Goal: Task Accomplishment & Management: Manage account settings

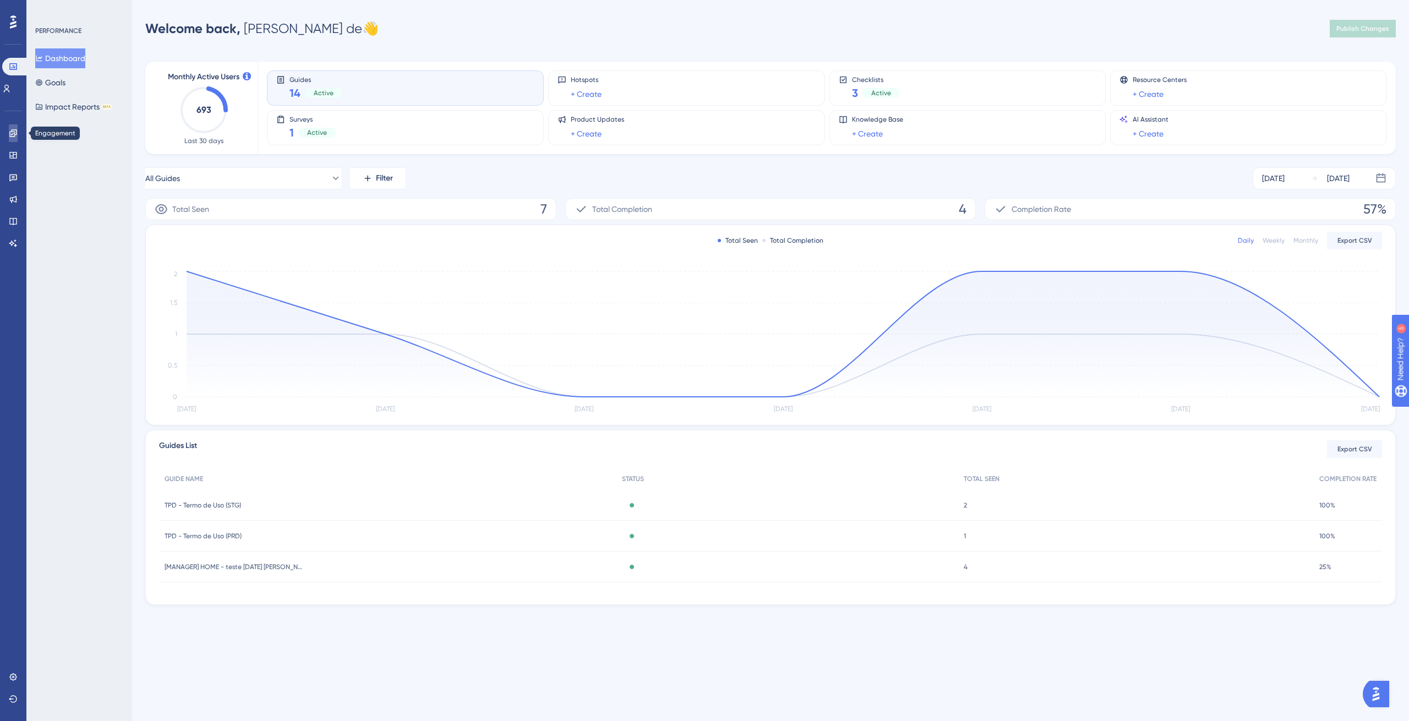
click at [18, 130] on link at bounding box center [13, 133] width 9 height 18
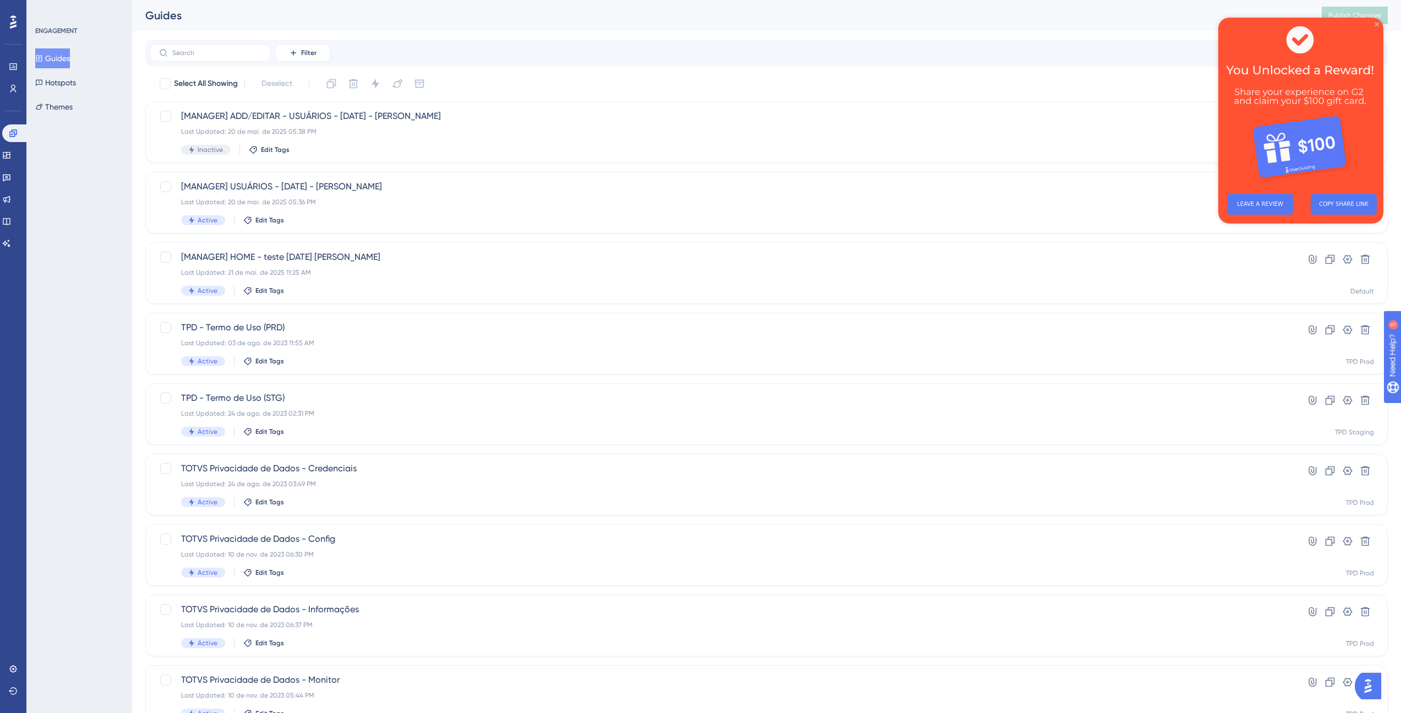
drag, startPoint x: 1377, startPoint y: 25, endPoint x: 2567, endPoint y: 51, distance: 1190.1
click at [1377, 25] on icon "Close Preview" at bounding box center [1376, 24] width 4 height 4
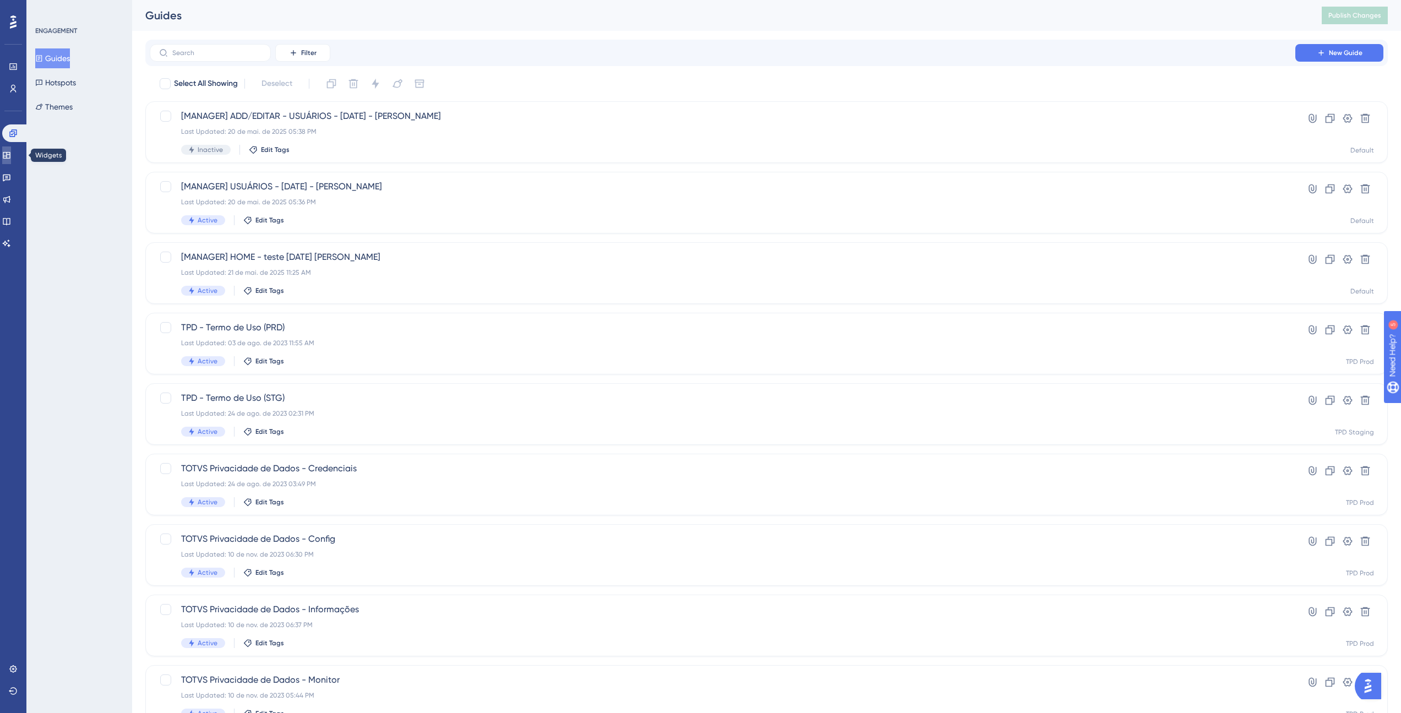
click at [11, 150] on link at bounding box center [6, 155] width 9 height 18
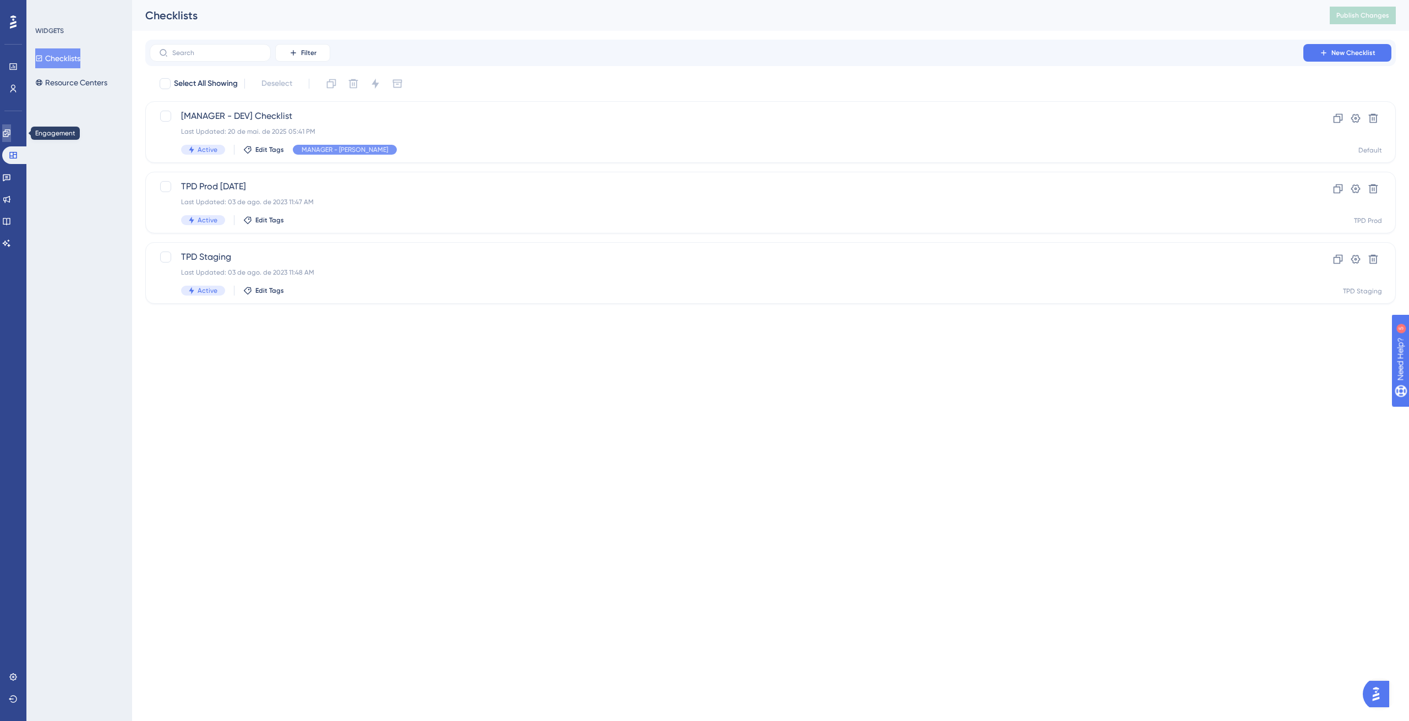
click at [10, 135] on icon at bounding box center [6, 132] width 7 height 7
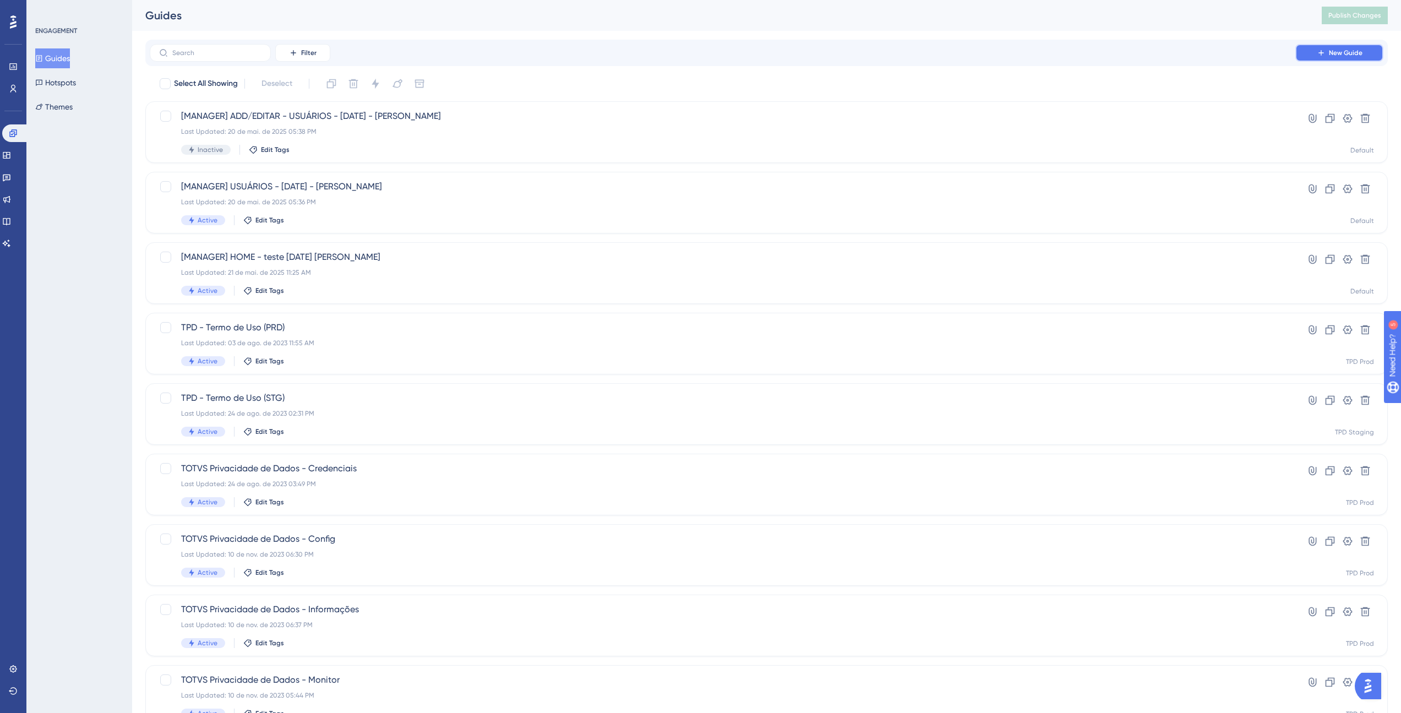
click at [1306, 48] on button "New Guide" at bounding box center [1339, 53] width 88 height 18
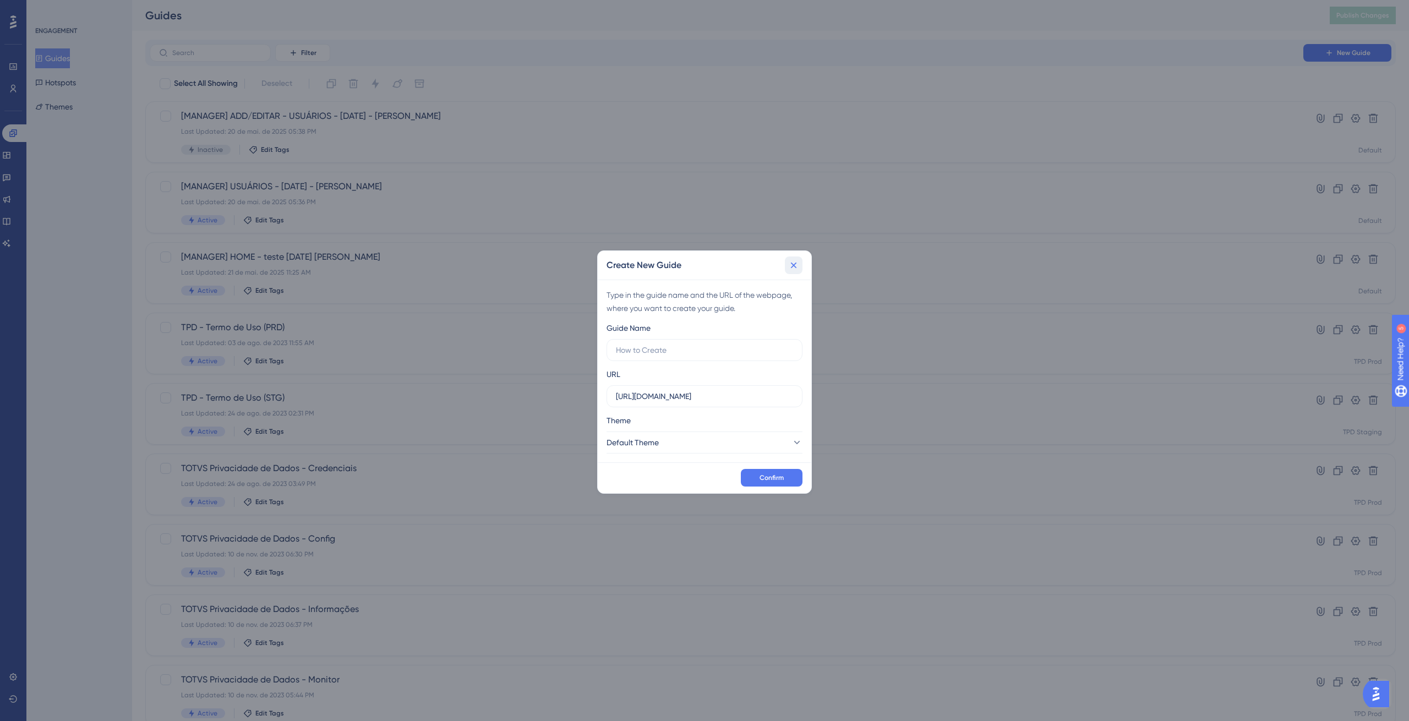
click at [795, 265] on icon at bounding box center [793, 265] width 11 height 11
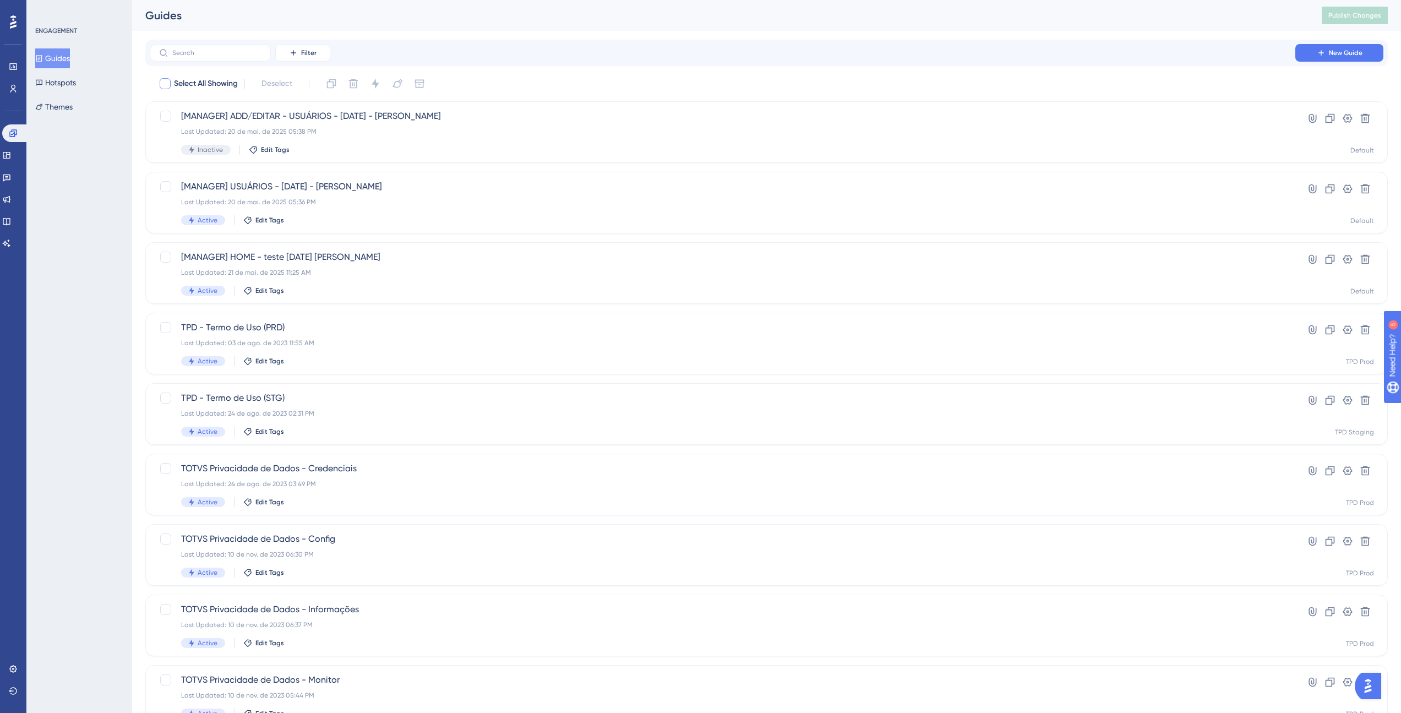
click at [179, 87] on span "Select All Showing" at bounding box center [206, 83] width 64 height 13
checkbox input "true"
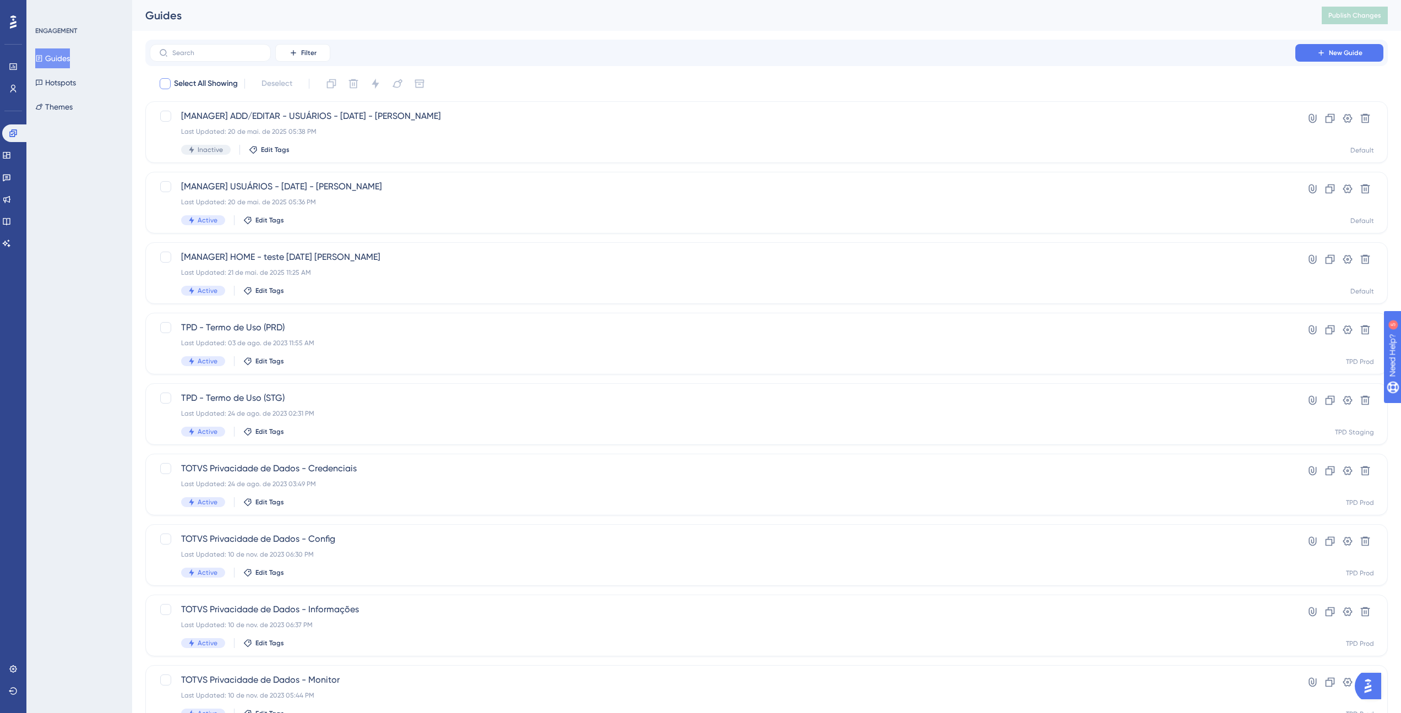
checkbox input "true"
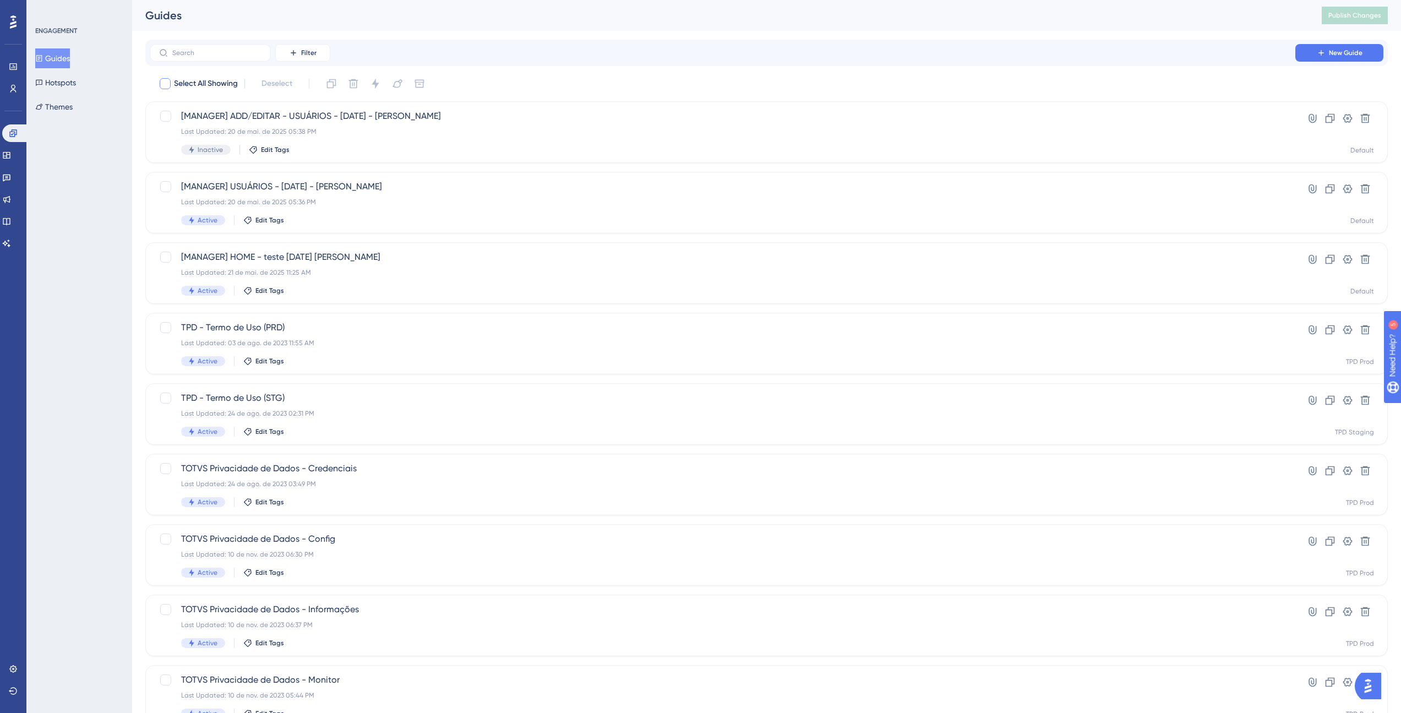
checkbox input "true"
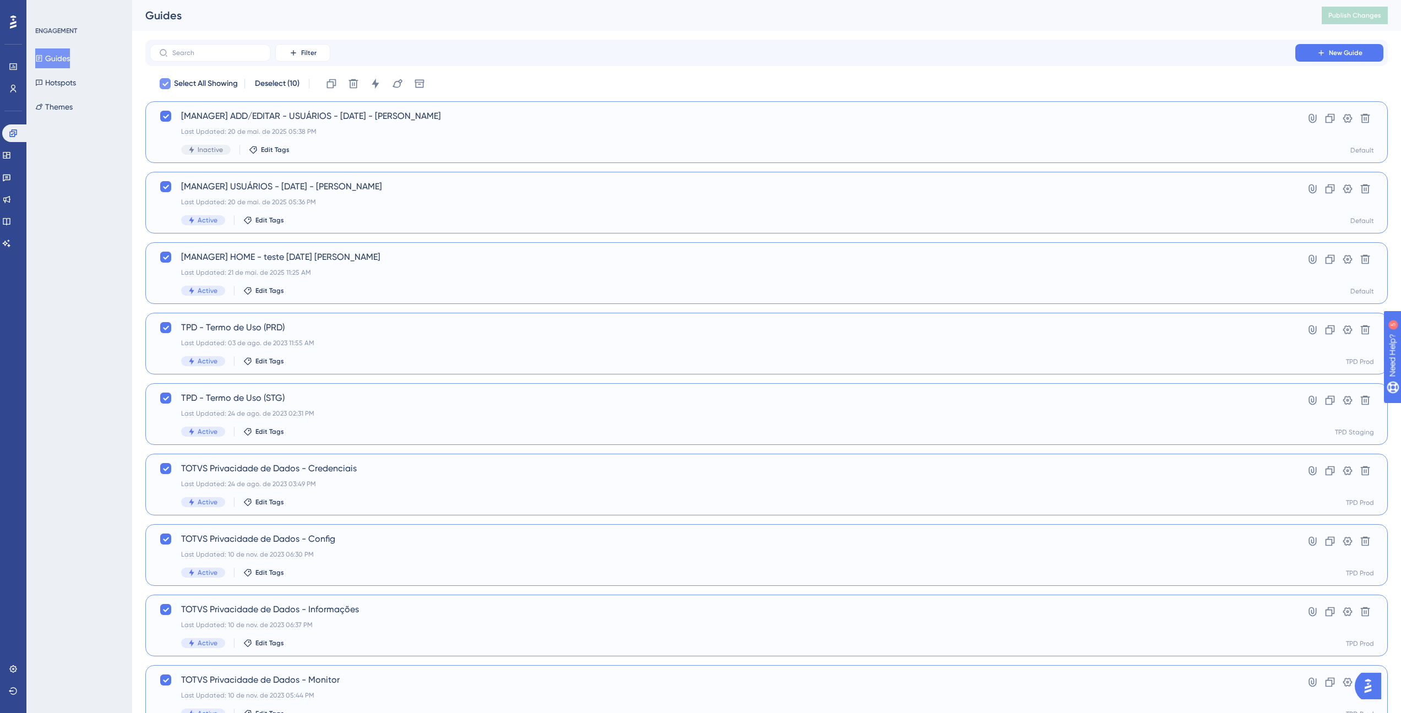
click at [170, 86] on div at bounding box center [165, 83] width 11 height 11
checkbox input "false"
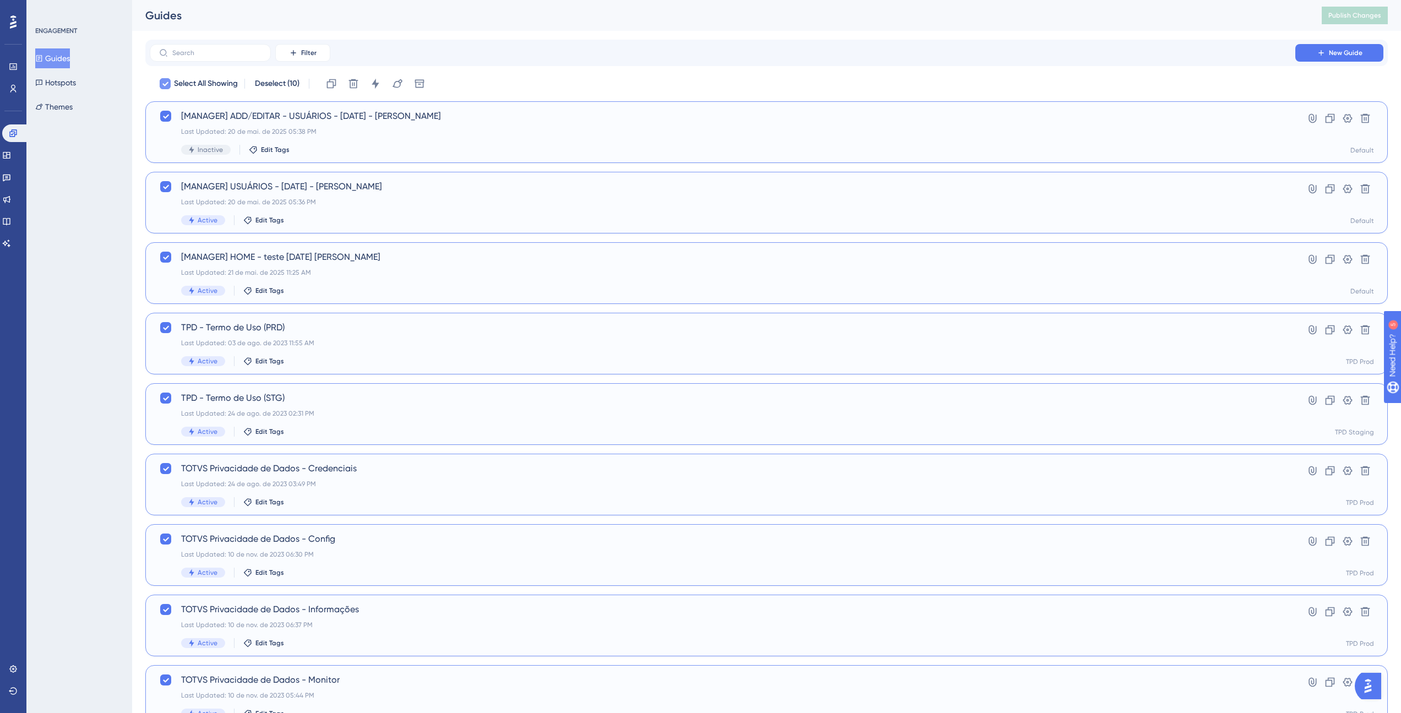
checkbox input "false"
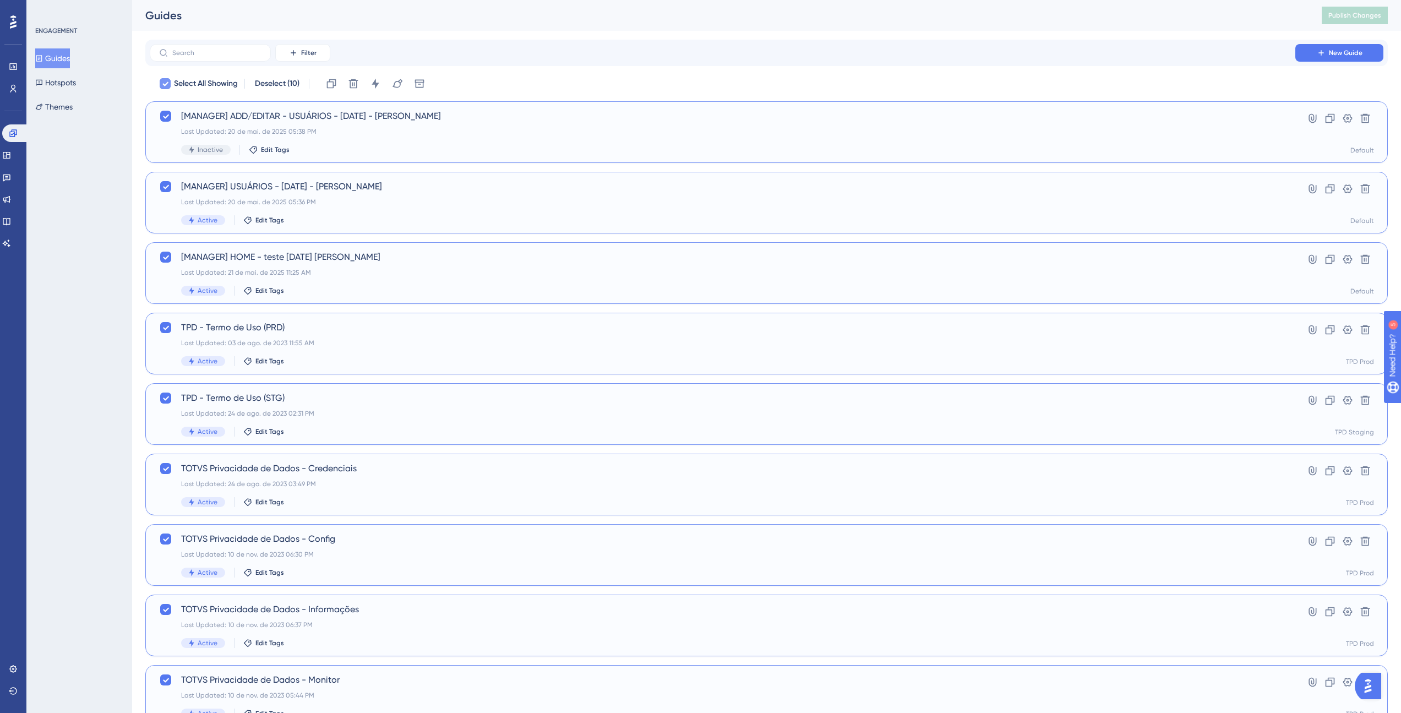
checkbox input "false"
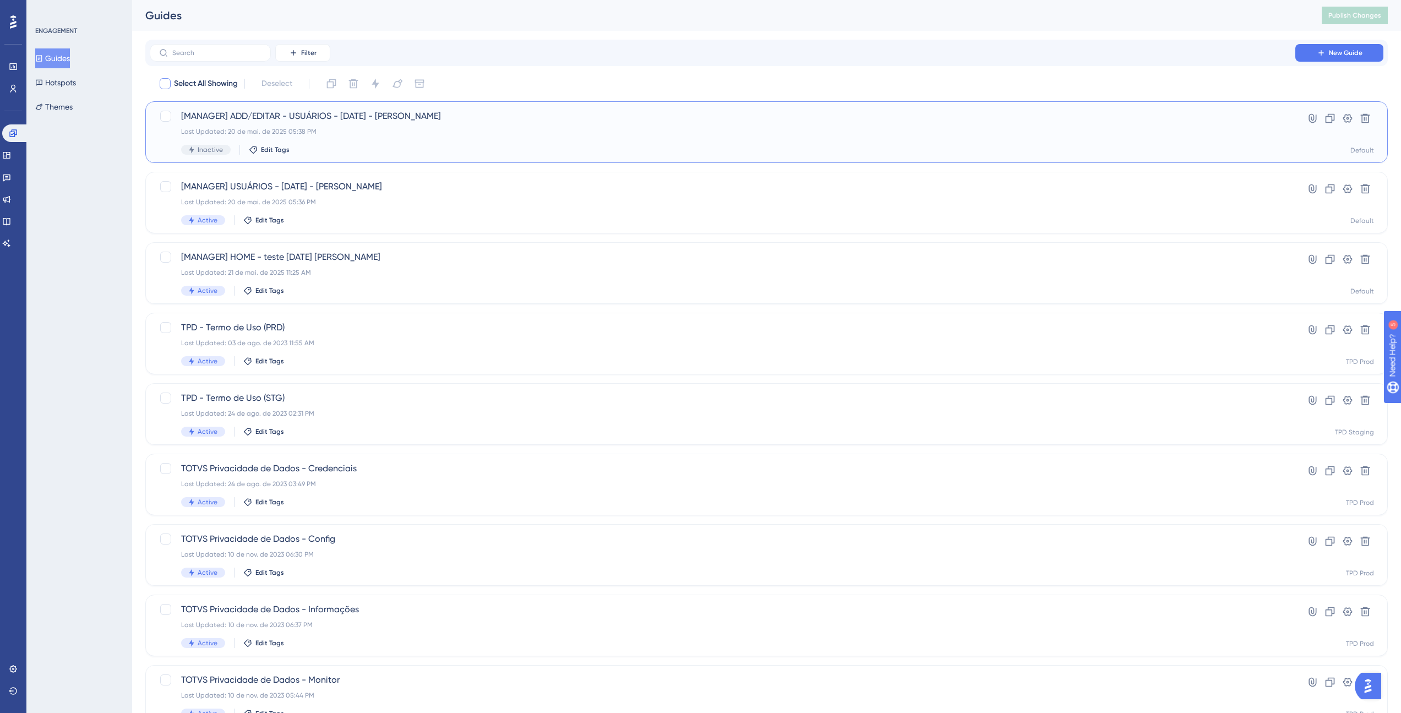
click at [314, 124] on div "[MANAGER] ADD/EDITAR - USUÁRIOS - [DATE] - [PERSON_NAME] Last Updated: [DATE] 0…" at bounding box center [722, 132] width 1082 height 45
click at [67, 177] on div "ENGAGEMENT Guides Hotspots Themes" at bounding box center [79, 356] width 106 height 713
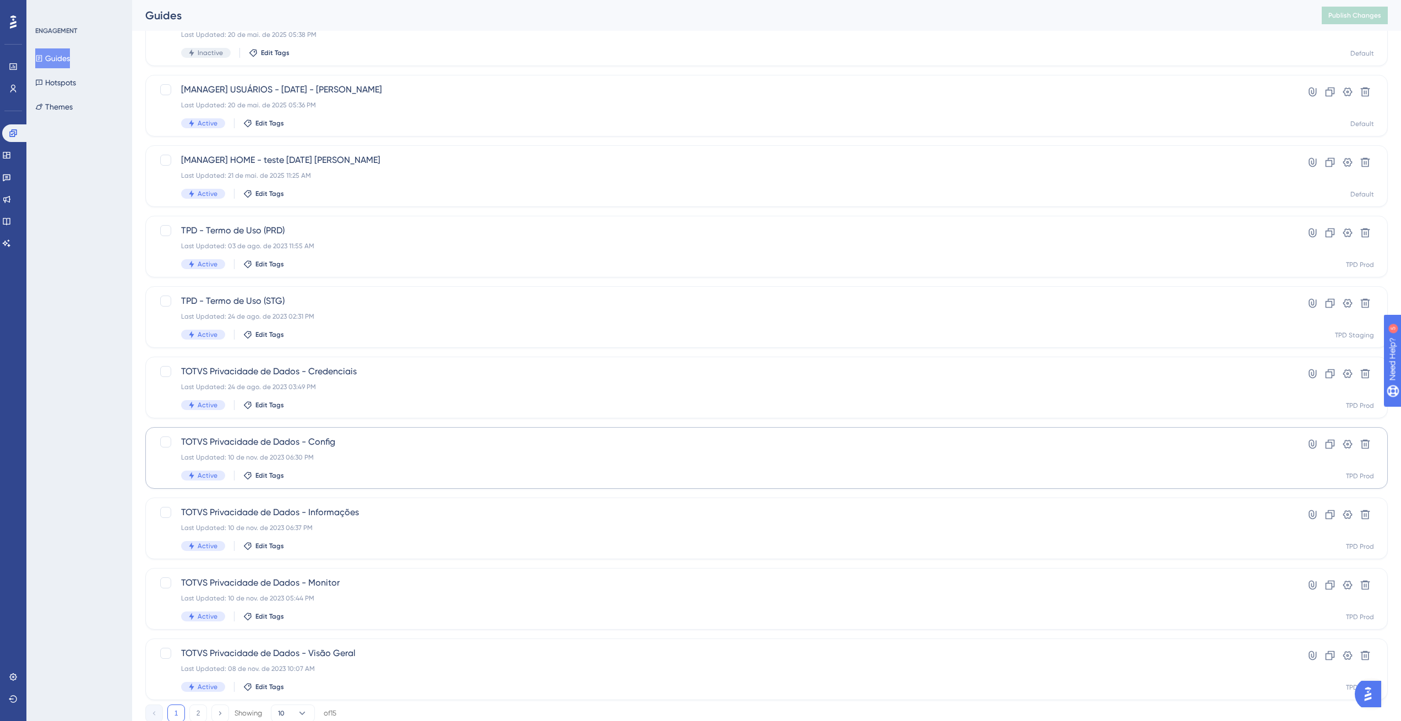
scroll to position [133, 0]
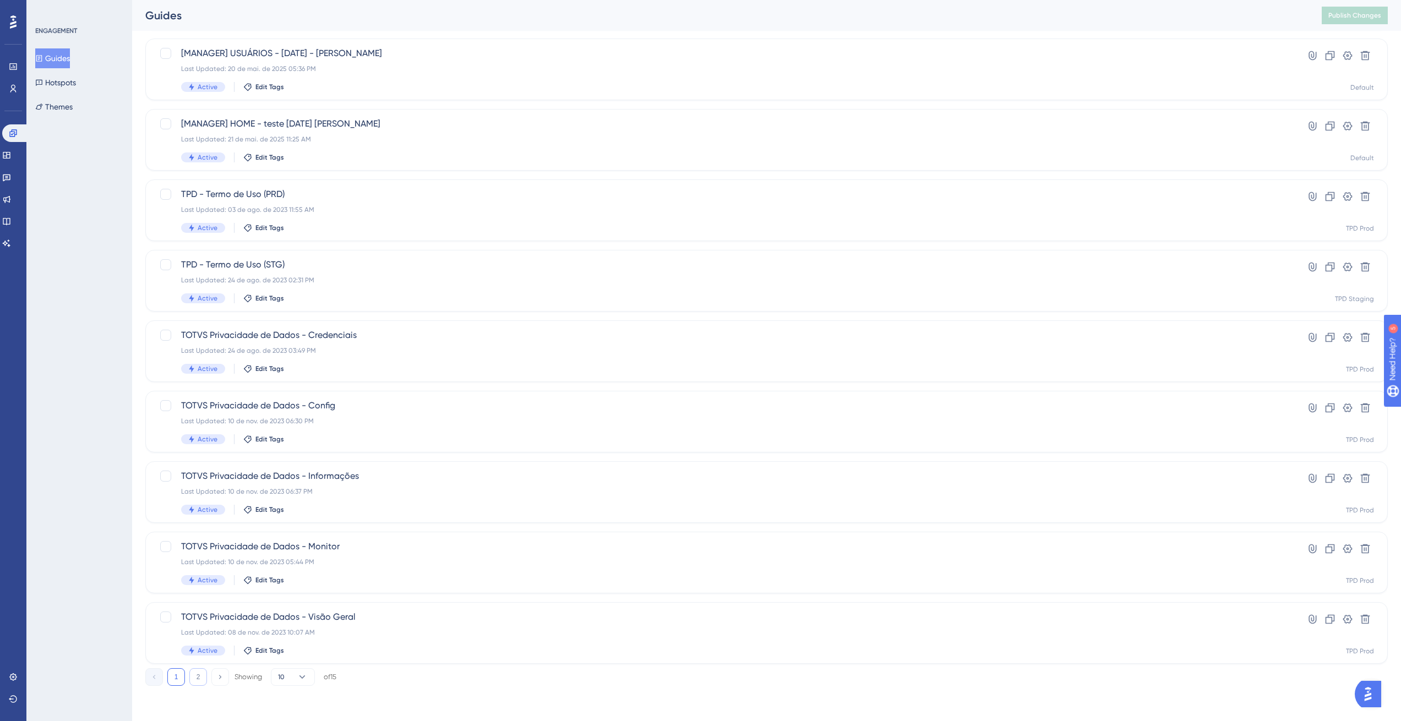
click at [199, 676] on button "2" at bounding box center [198, 677] width 18 height 18
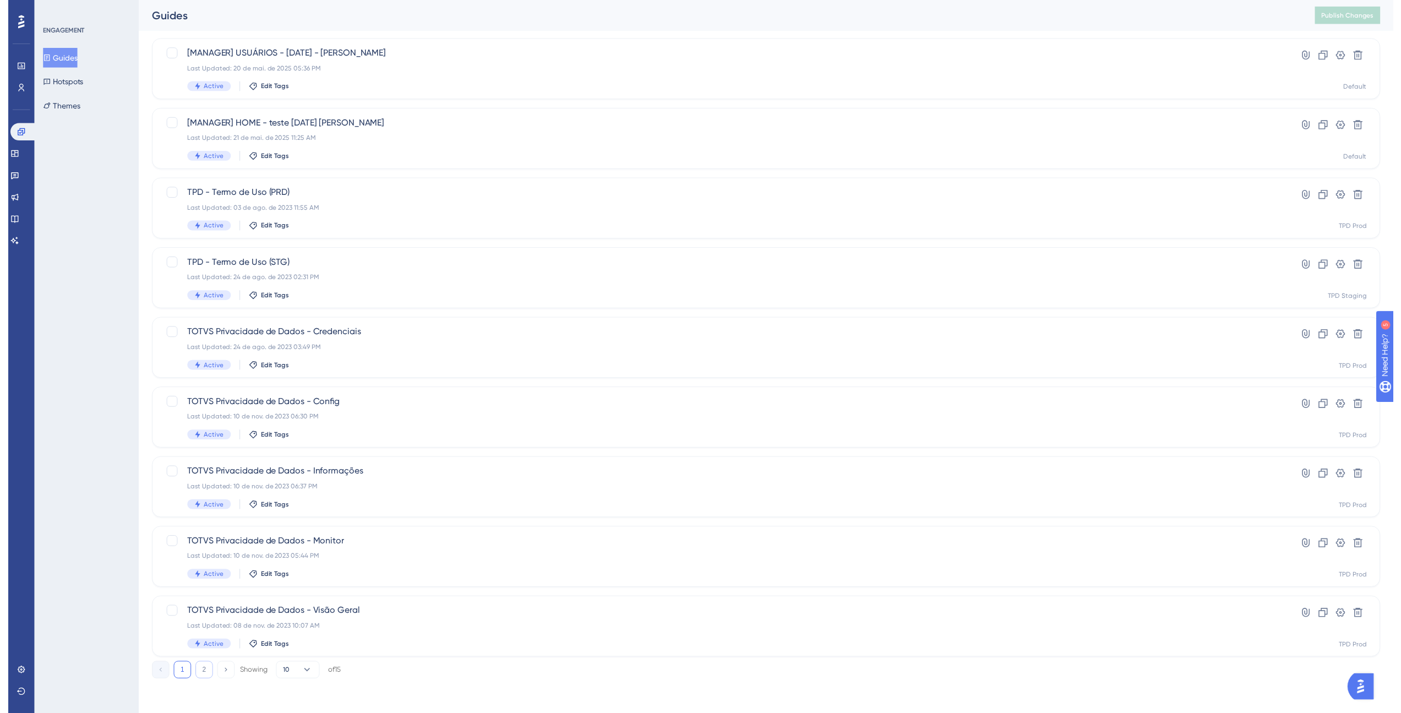
scroll to position [0, 0]
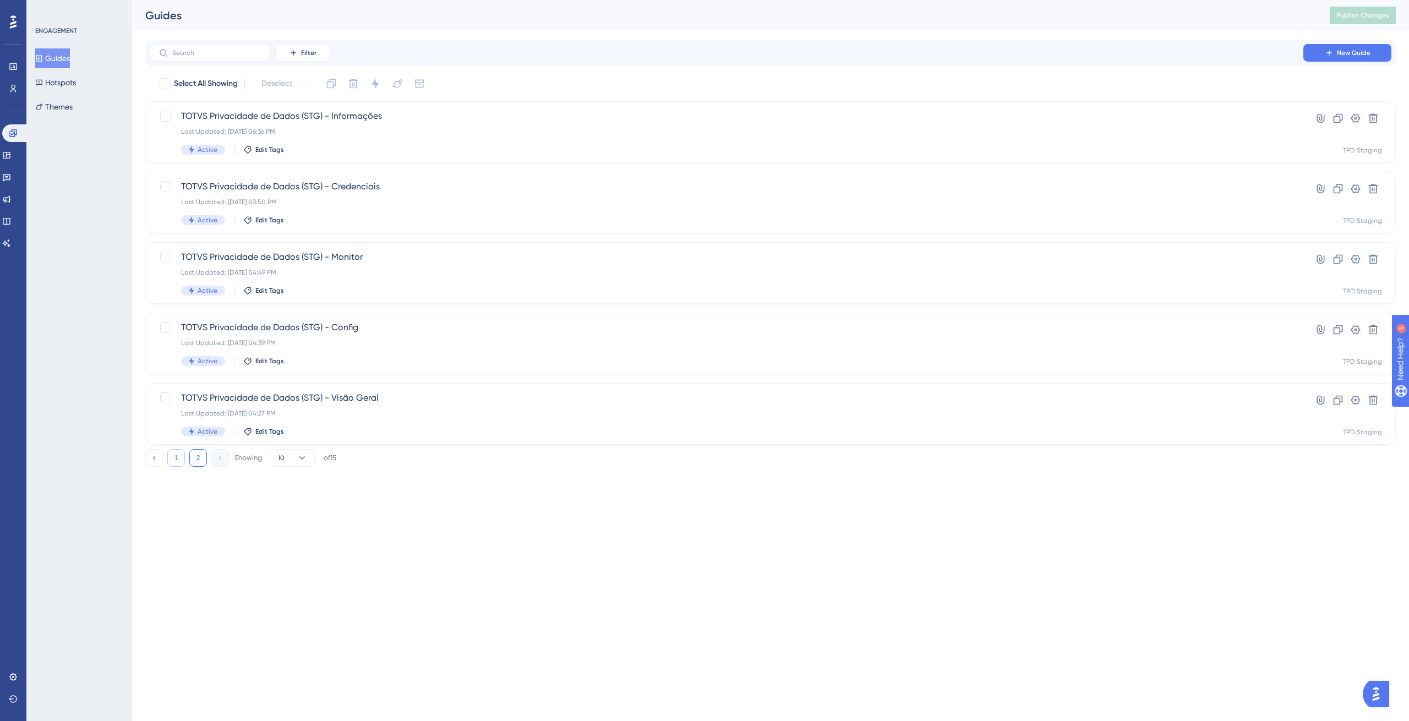
click at [176, 460] on button "1" at bounding box center [176, 458] width 18 height 18
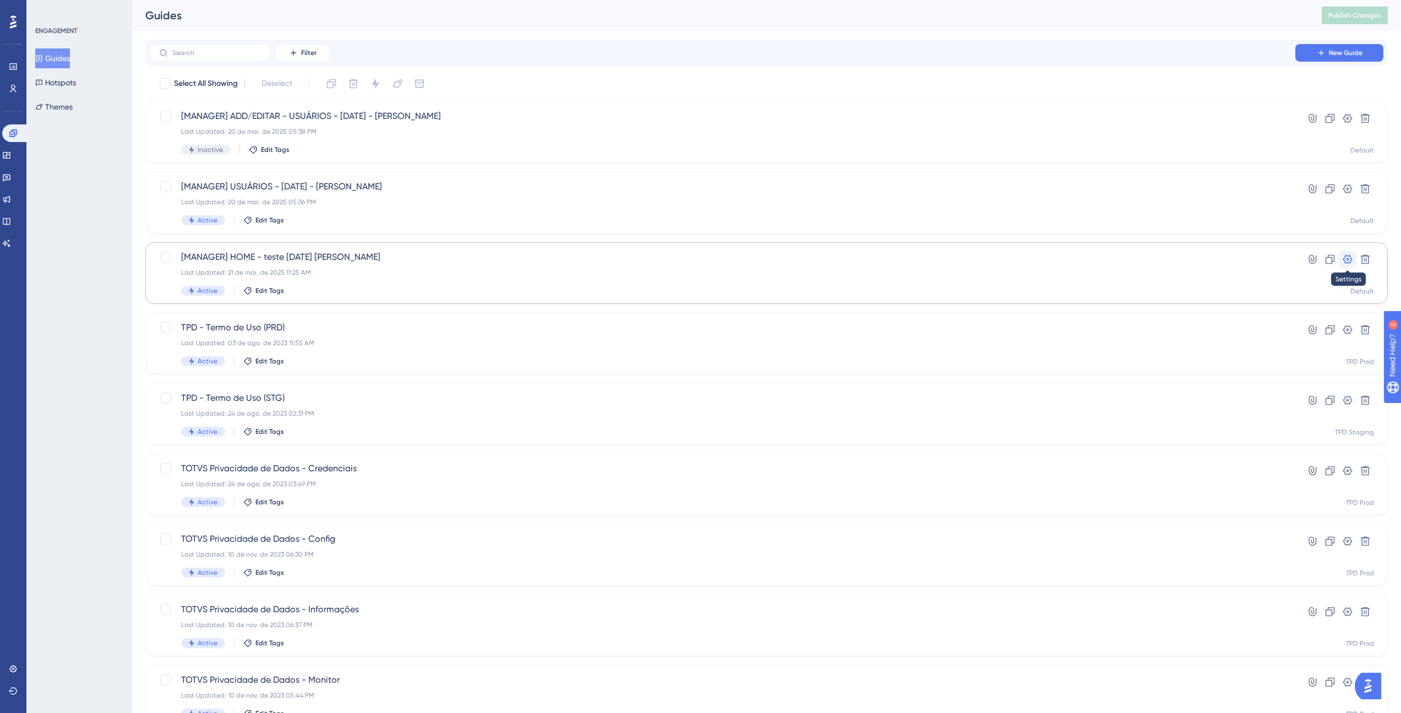
click at [1340, 259] on button at bounding box center [1347, 259] width 18 height 18
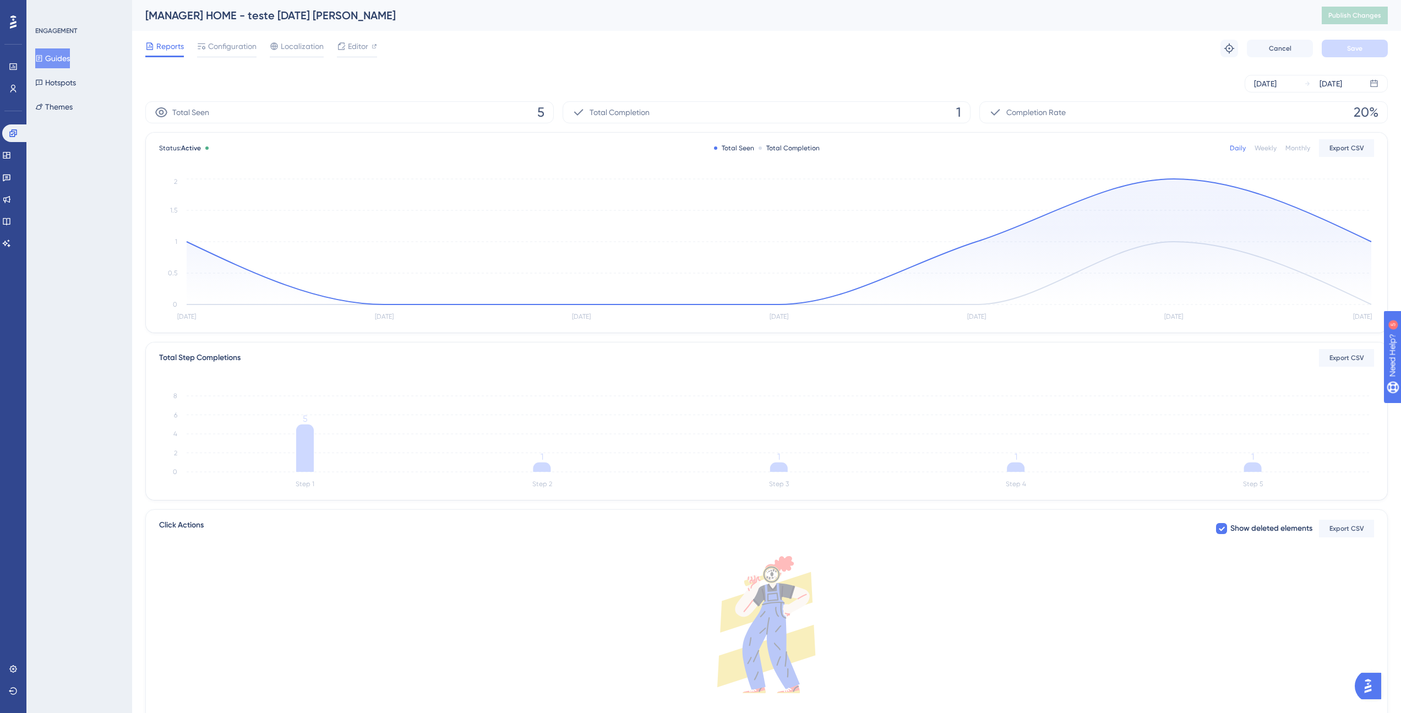
click at [327, 14] on div "[MANAGER] HOME - teste [DATE] [PERSON_NAME]" at bounding box center [719, 15] width 1149 height 15
click at [343, 15] on div "[MANAGER] HOME - teste [DATE] [PERSON_NAME]" at bounding box center [719, 15] width 1149 height 15
click at [241, 54] on div "Configuration" at bounding box center [226, 49] width 59 height 18
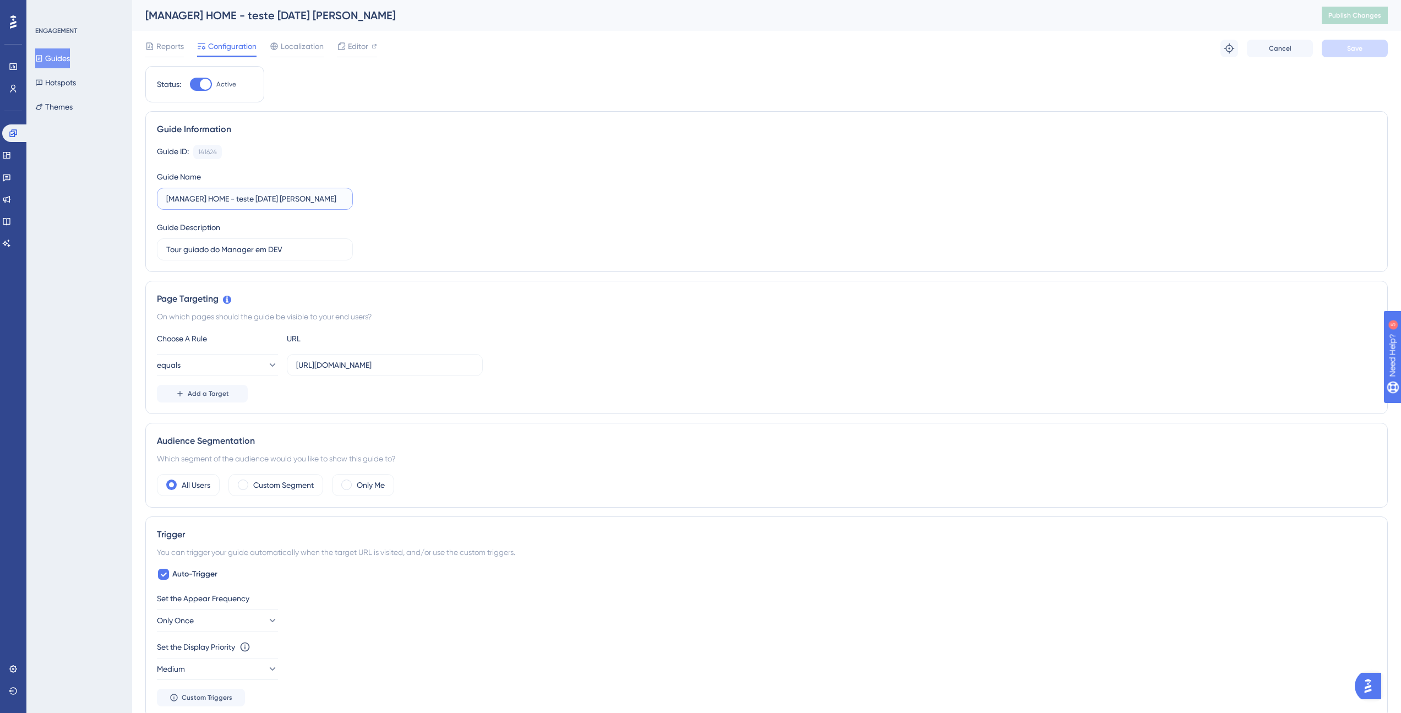
drag, startPoint x: 320, startPoint y: 198, endPoint x: 253, endPoint y: 200, distance: 67.7
click at [237, 199] on input "[MANAGER] HOME - teste [DATE] [PERSON_NAME]" at bounding box center [254, 199] width 177 height 12
type input "[MANAGER] HOME - DEV"
click at [1352, 51] on span "Save" at bounding box center [1354, 48] width 15 height 9
click at [63, 57] on button "Guides" at bounding box center [52, 58] width 35 height 20
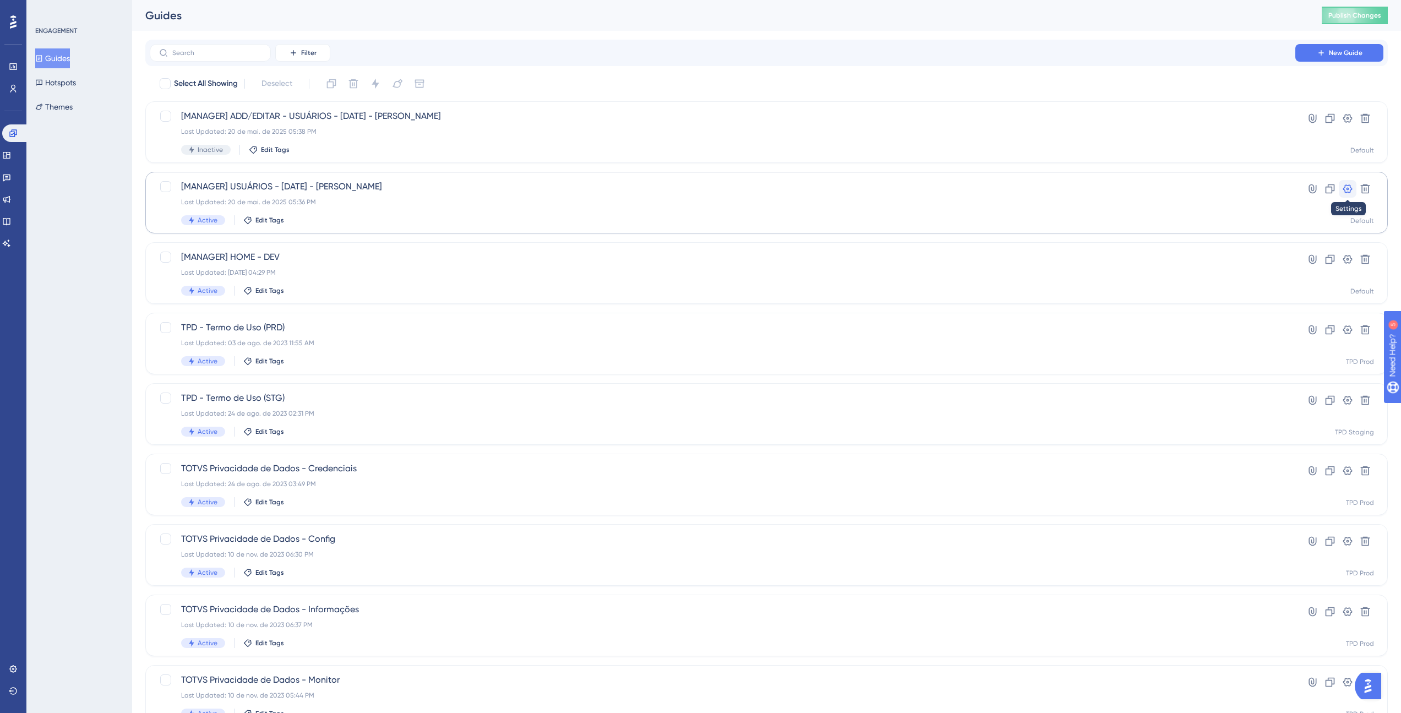
click at [1345, 194] on icon at bounding box center [1347, 188] width 11 height 11
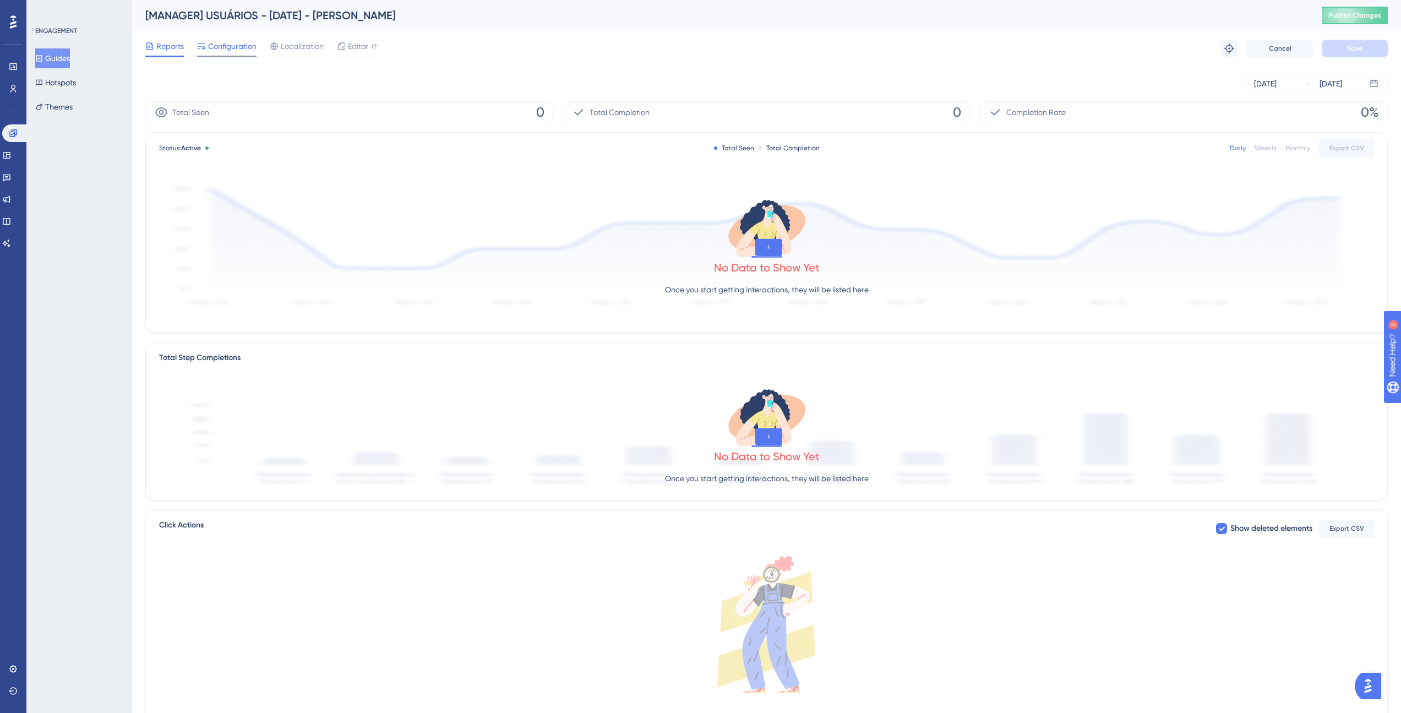
click at [226, 46] on span "Configuration" at bounding box center [232, 46] width 48 height 13
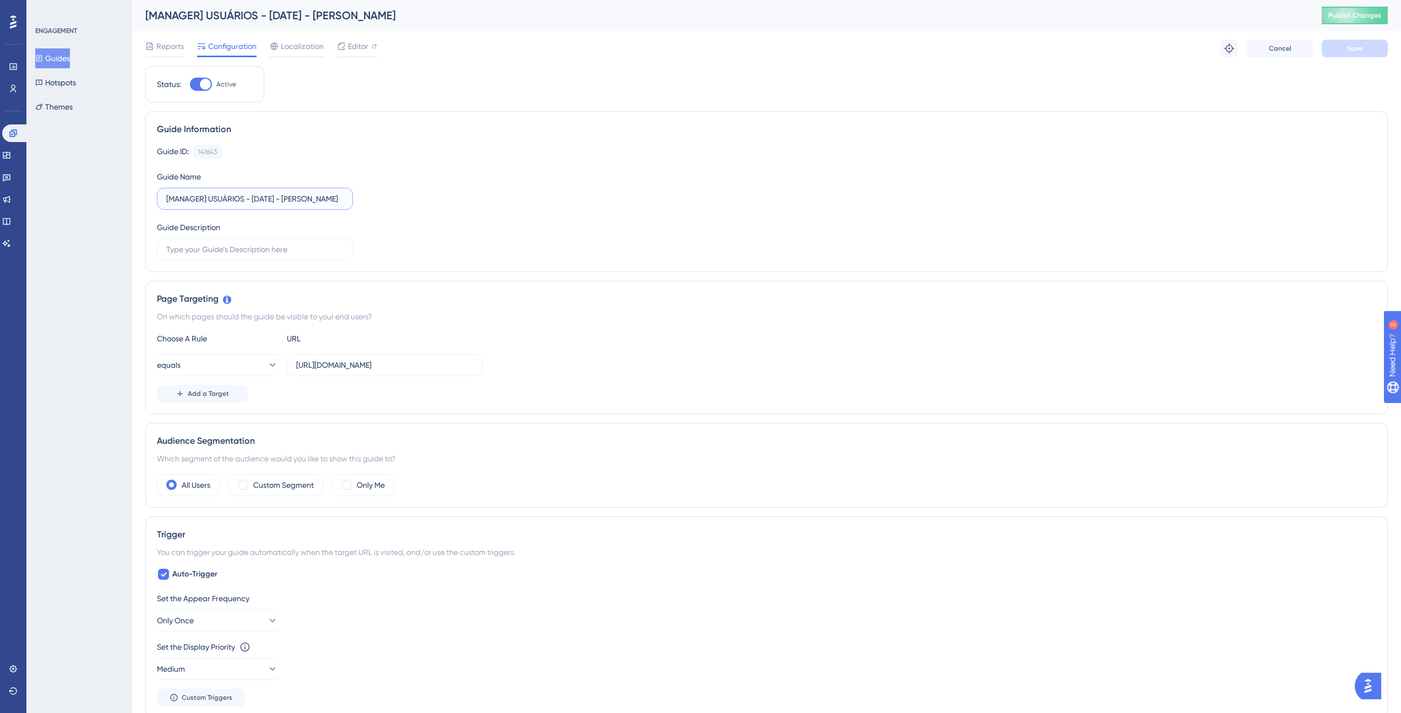
drag, startPoint x: 255, startPoint y: 199, endPoint x: 322, endPoint y: 196, distance: 67.2
click at [322, 196] on input "[MANAGER] USUÁRIOS - [DATE] - [PERSON_NAME]" at bounding box center [254, 199] width 177 height 12
type input "[MANAGER] USUÁRIOS - DEV"
click at [1330, 54] on button "Save" at bounding box center [1354, 49] width 66 height 18
click at [65, 60] on button "Guides" at bounding box center [52, 58] width 35 height 20
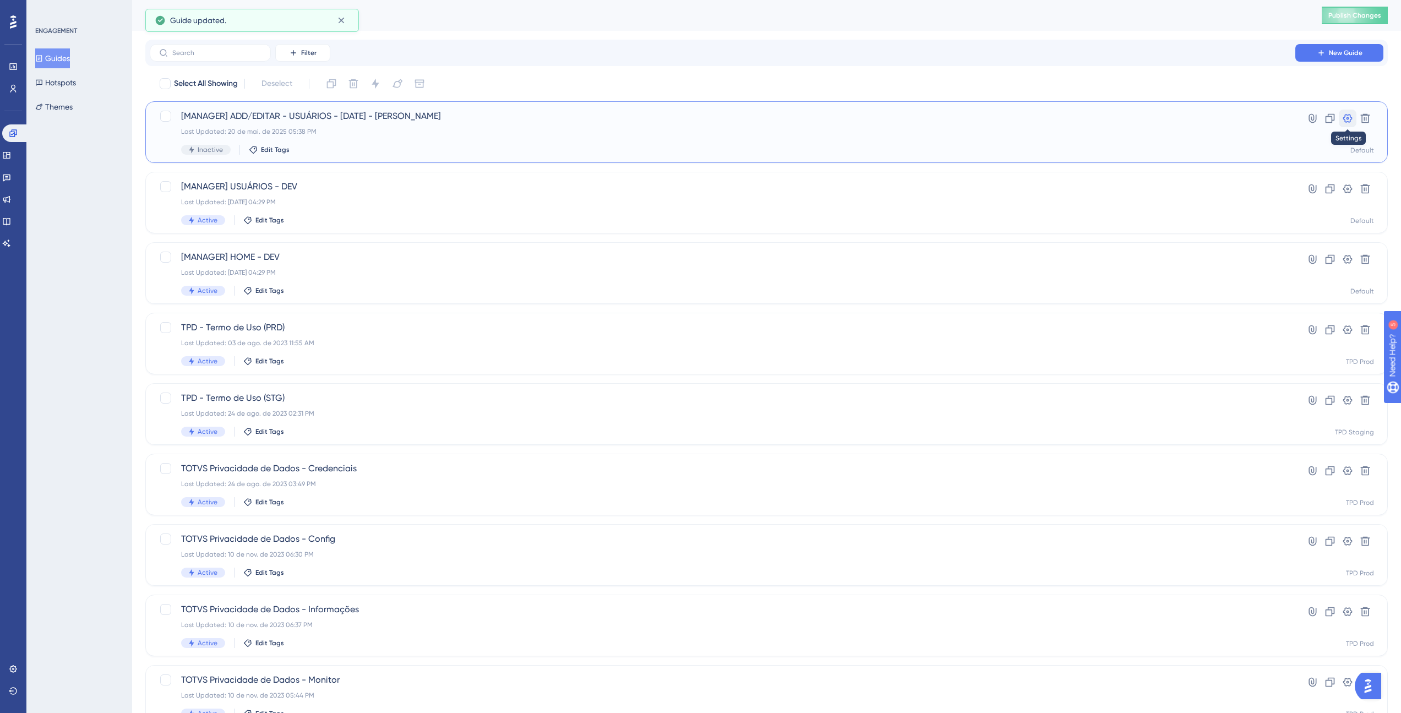
click at [1343, 123] on icon at bounding box center [1347, 118] width 11 height 11
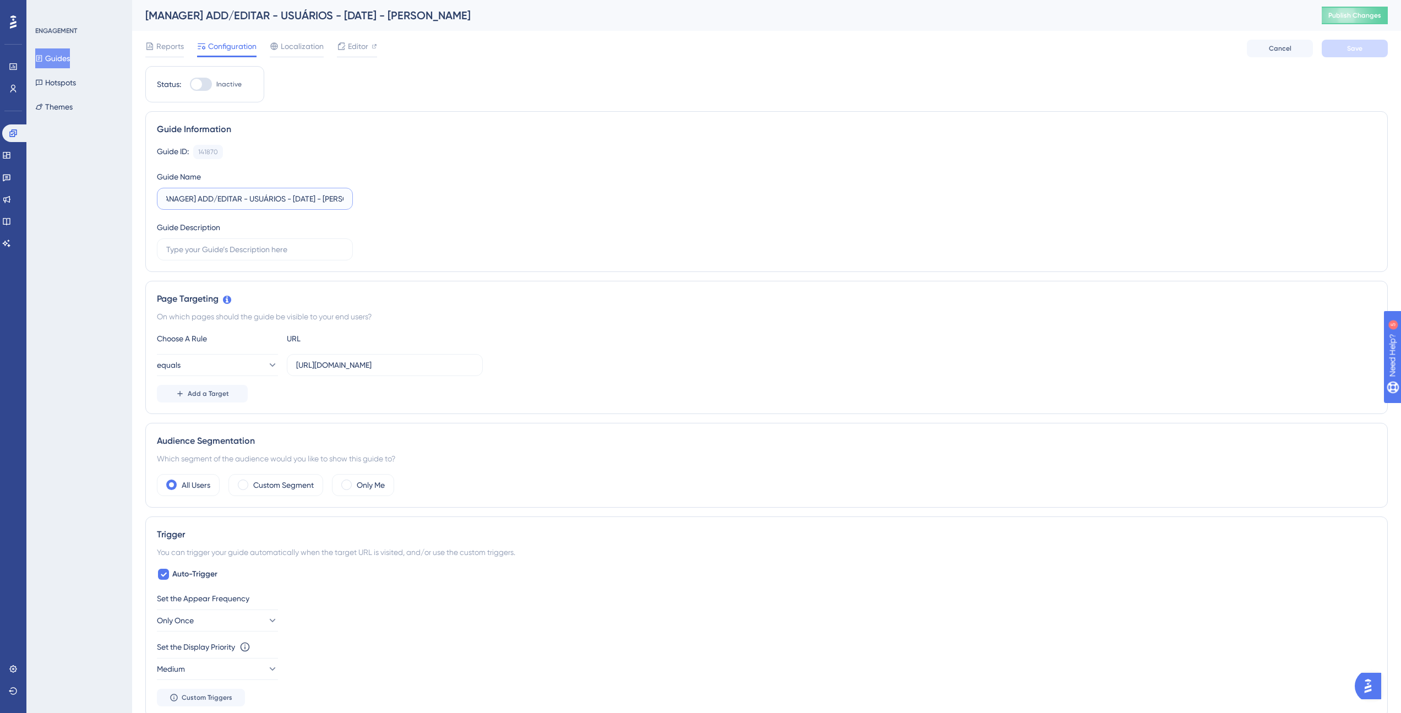
scroll to position [0, 17]
drag, startPoint x: 263, startPoint y: 201, endPoint x: 335, endPoint y: 201, distance: 72.6
click at [335, 201] on input "[MANAGER] ADD/EDITAR - USUÁRIOS - [DATE] - [PERSON_NAME]" at bounding box center [254, 199] width 177 height 12
click at [309, 203] on input "[MANAGER] ADD/EDITAR - USUÁRIOS - [DATE] - [PERSON_NAME]" at bounding box center [254, 199] width 177 height 12
drag, startPoint x: 288, startPoint y: 202, endPoint x: 378, endPoint y: 201, distance: 89.2
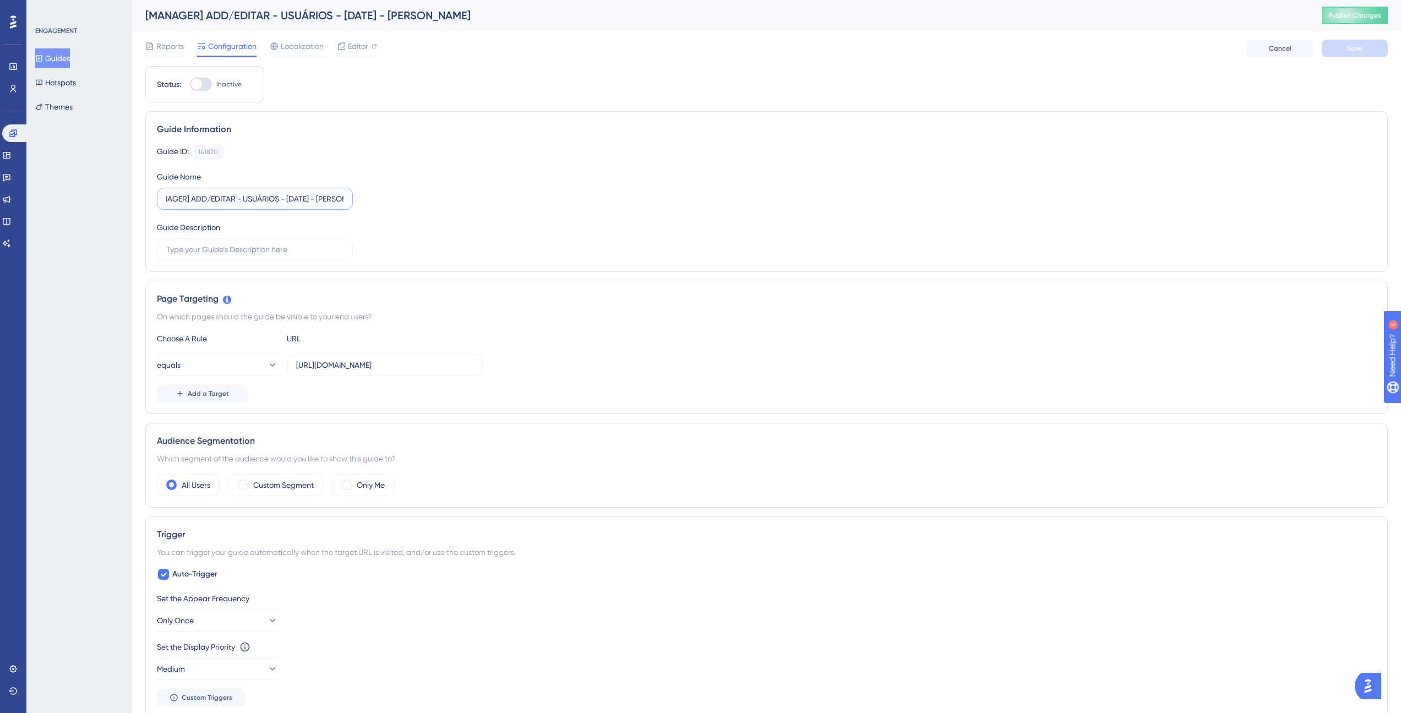
click at [378, 201] on div "Guide ID: 141870 Copy Guide Name [MANAGER] ADD/EDITAR - USUÁRIOS - [DATE] - Leo…" at bounding box center [766, 203] width 1219 height 116
type input "[MANAGER] ADD/EDITAR - USUÁRIOS - DEV"
click at [1364, 54] on button "Save" at bounding box center [1354, 49] width 66 height 18
click at [70, 65] on button "Guides" at bounding box center [52, 58] width 35 height 20
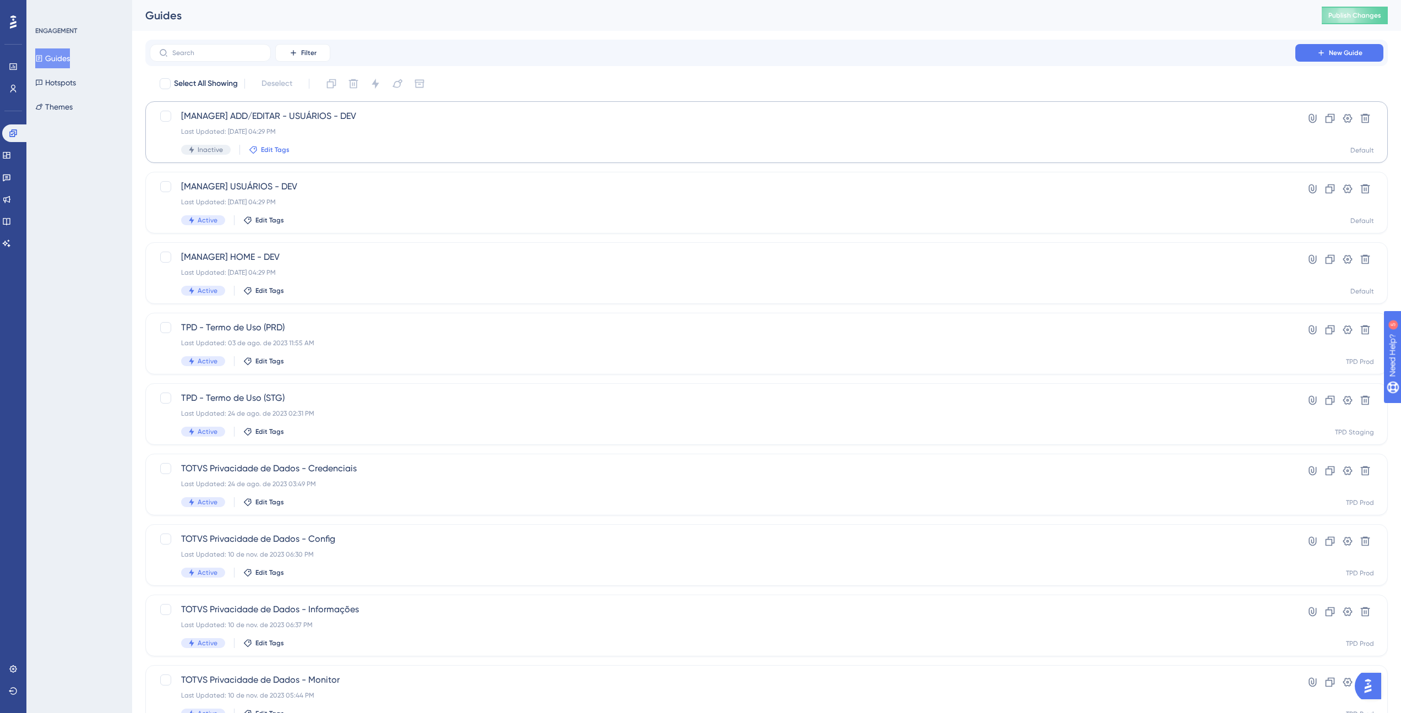
click at [270, 147] on span "Edit Tags" at bounding box center [275, 149] width 29 height 9
click at [258, 209] on div at bounding box center [261, 210] width 9 height 9
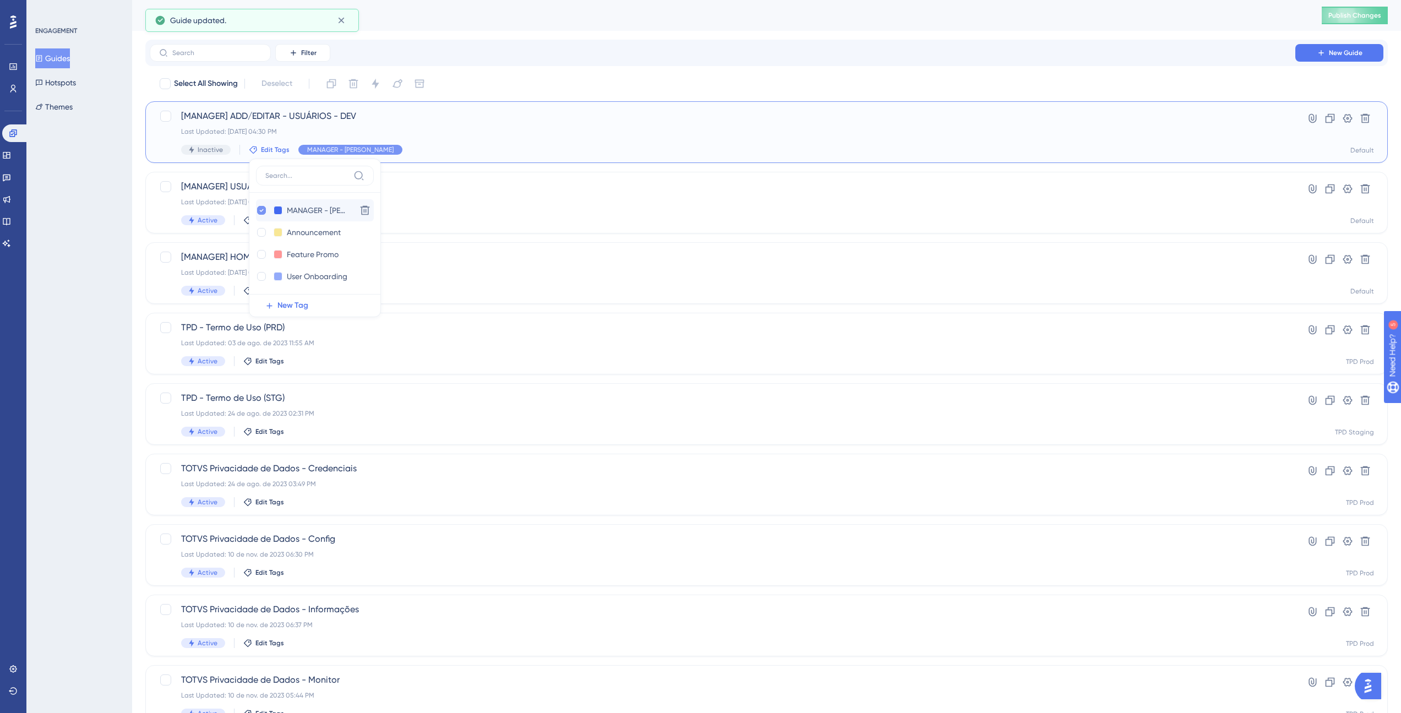
checkbox input "true"
click at [454, 199] on div "Last Updated: [DATE] 04:29 PM" at bounding box center [722, 202] width 1082 height 9
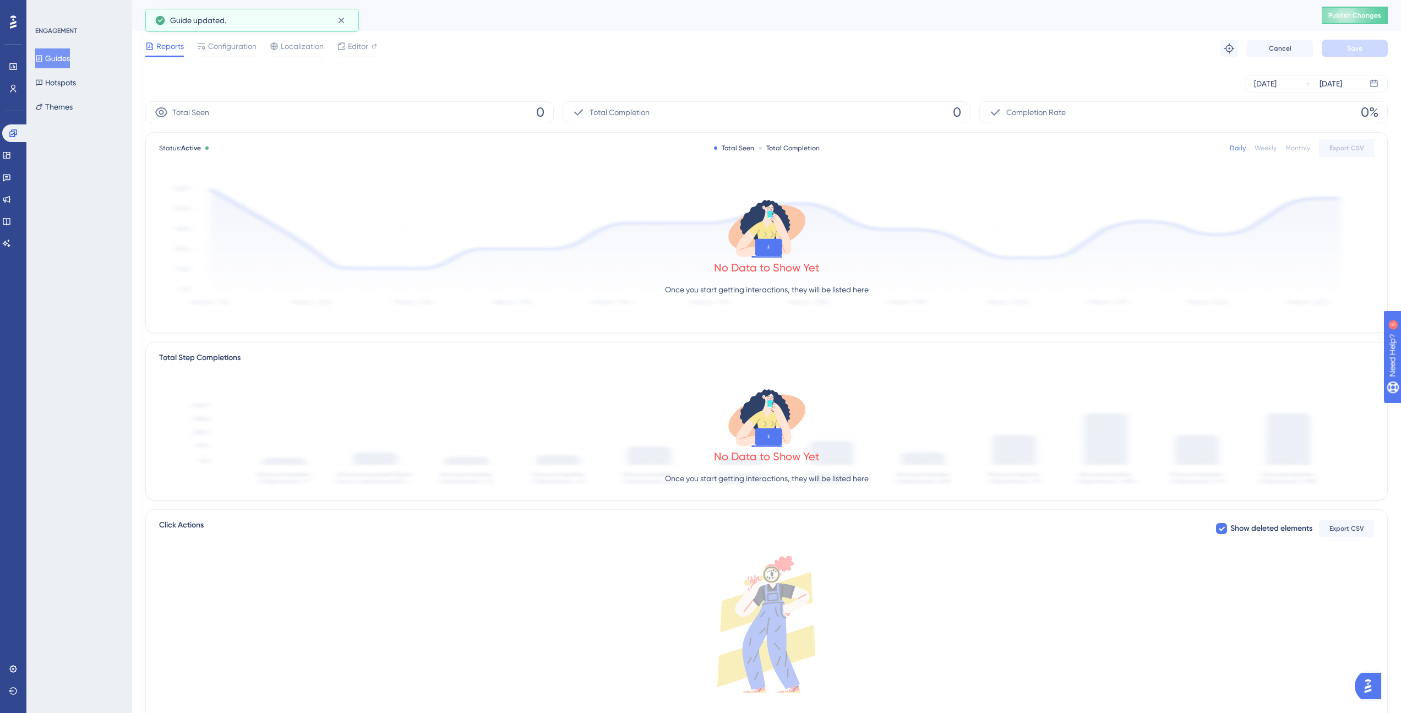
click at [68, 59] on button "Guides" at bounding box center [52, 58] width 35 height 20
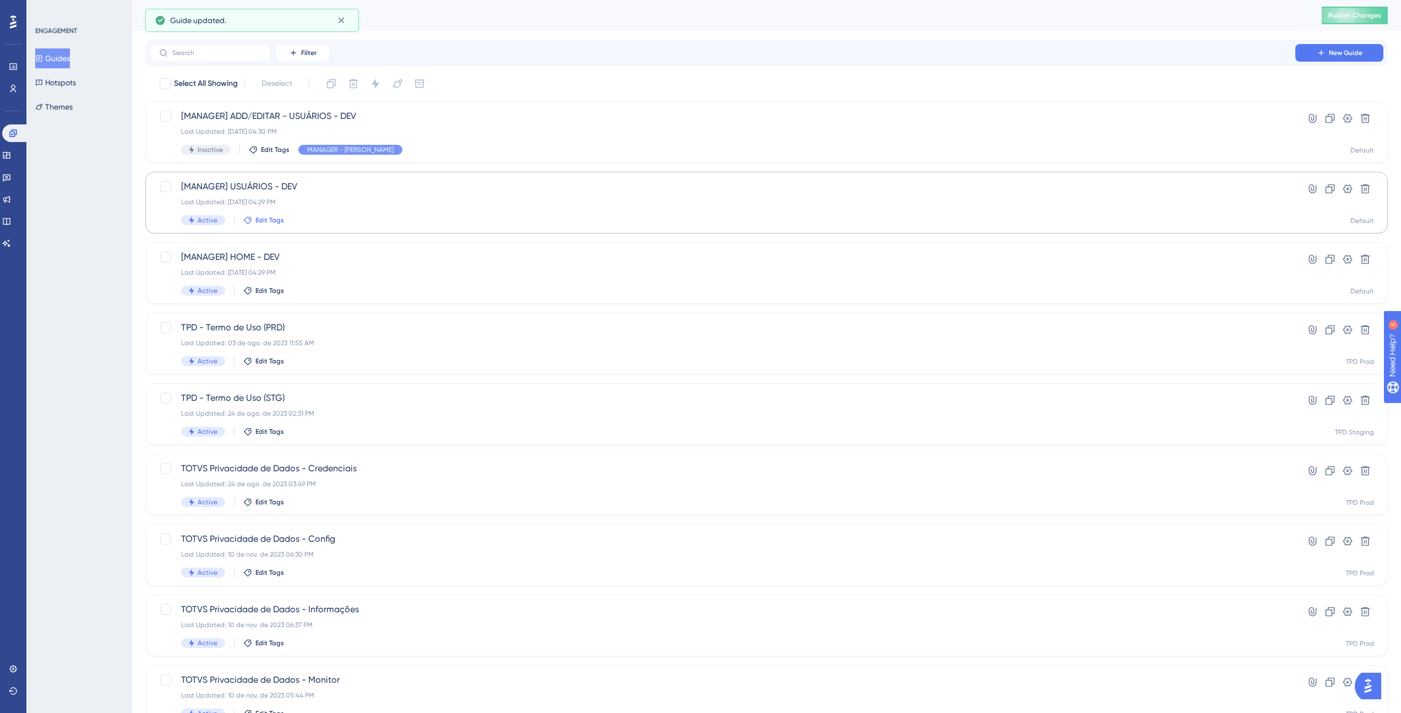
click at [267, 222] on span "Edit Tags" at bounding box center [269, 220] width 29 height 9
click at [285, 277] on input "MANAGER - [PERSON_NAME]" at bounding box center [311, 281] width 61 height 14
click at [258, 281] on div at bounding box center [256, 280] width 9 height 9
checkbox input "true"
click at [128, 244] on div "ENGAGEMENT Guides Hotspots Themes" at bounding box center [79, 356] width 106 height 713
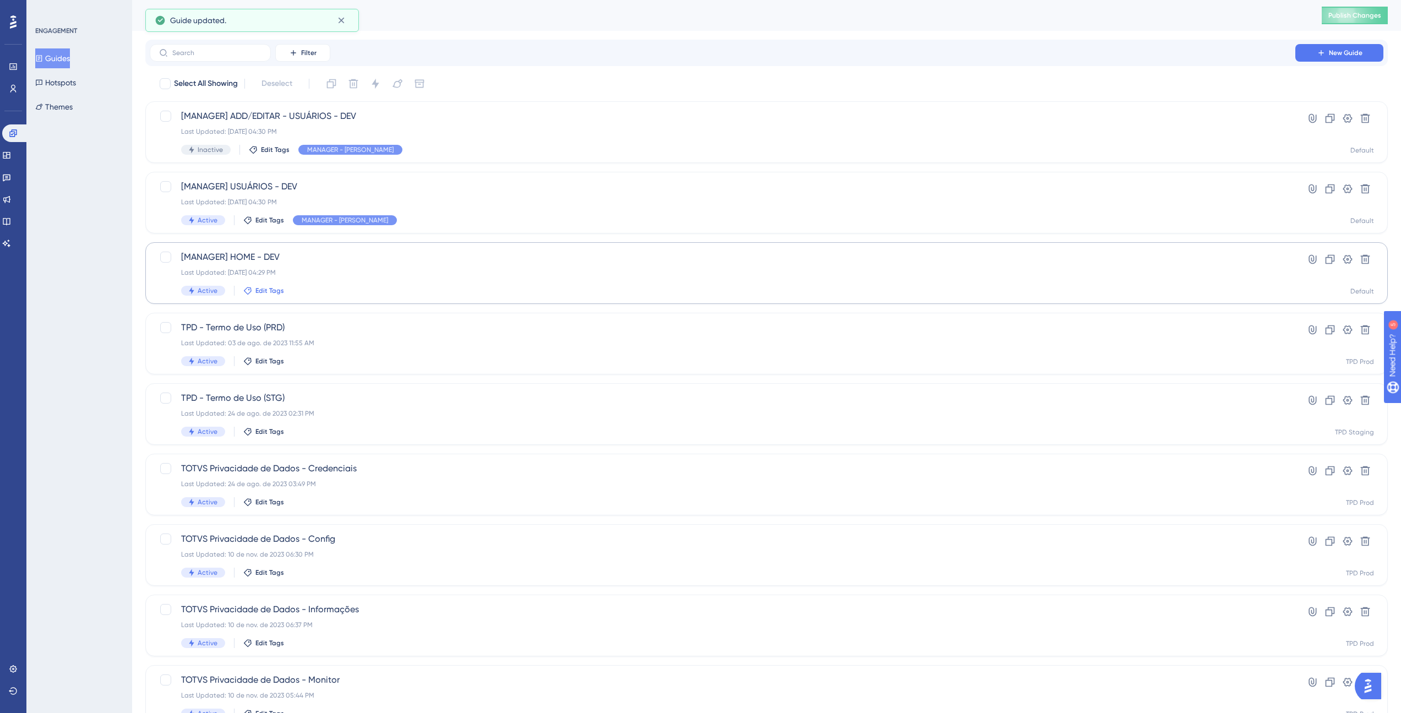
click at [268, 288] on span "Edit Tags" at bounding box center [269, 290] width 29 height 9
click at [256, 351] on div at bounding box center [256, 351] width 9 height 9
checkbox input "true"
click at [28, 293] on div "ENGAGEMENT Guides Hotspots Themes" at bounding box center [79, 356] width 106 height 713
click at [1342, 188] on icon at bounding box center [1347, 188] width 11 height 11
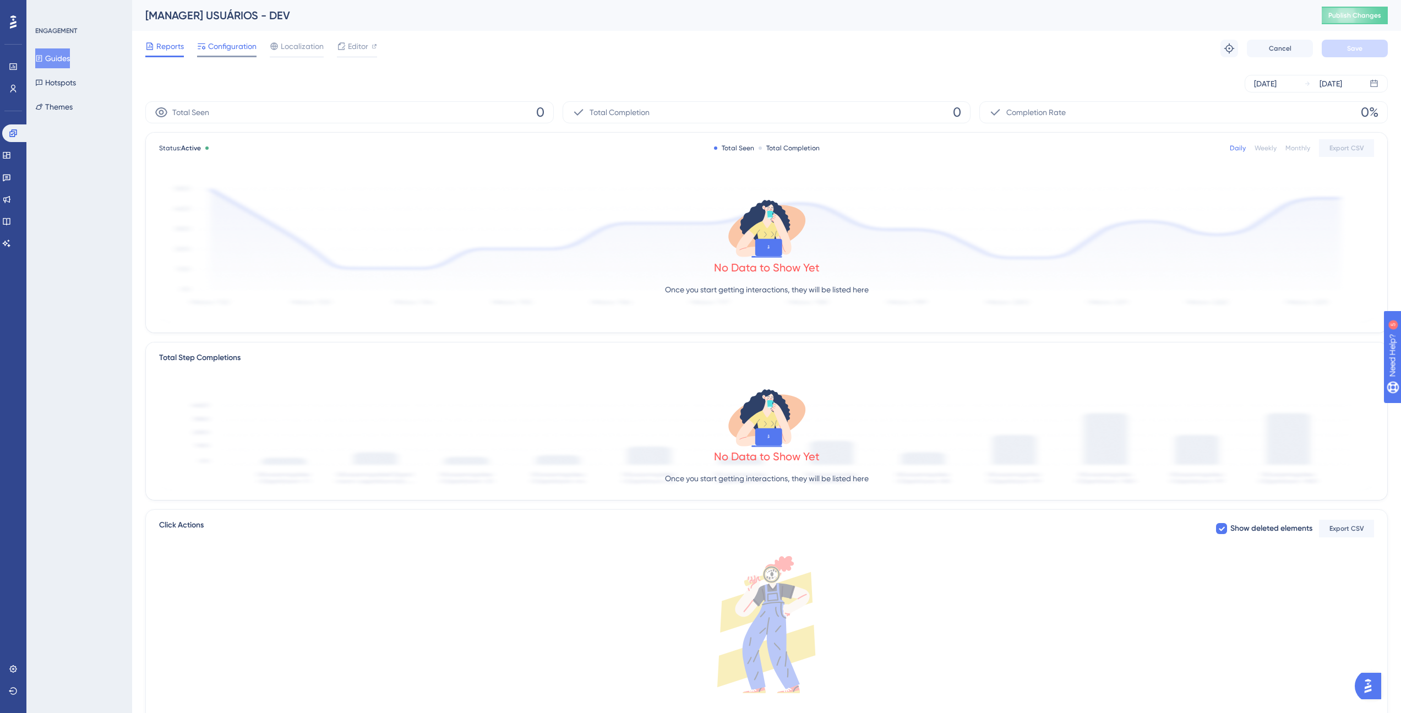
click at [218, 45] on span "Configuration" at bounding box center [232, 46] width 48 height 13
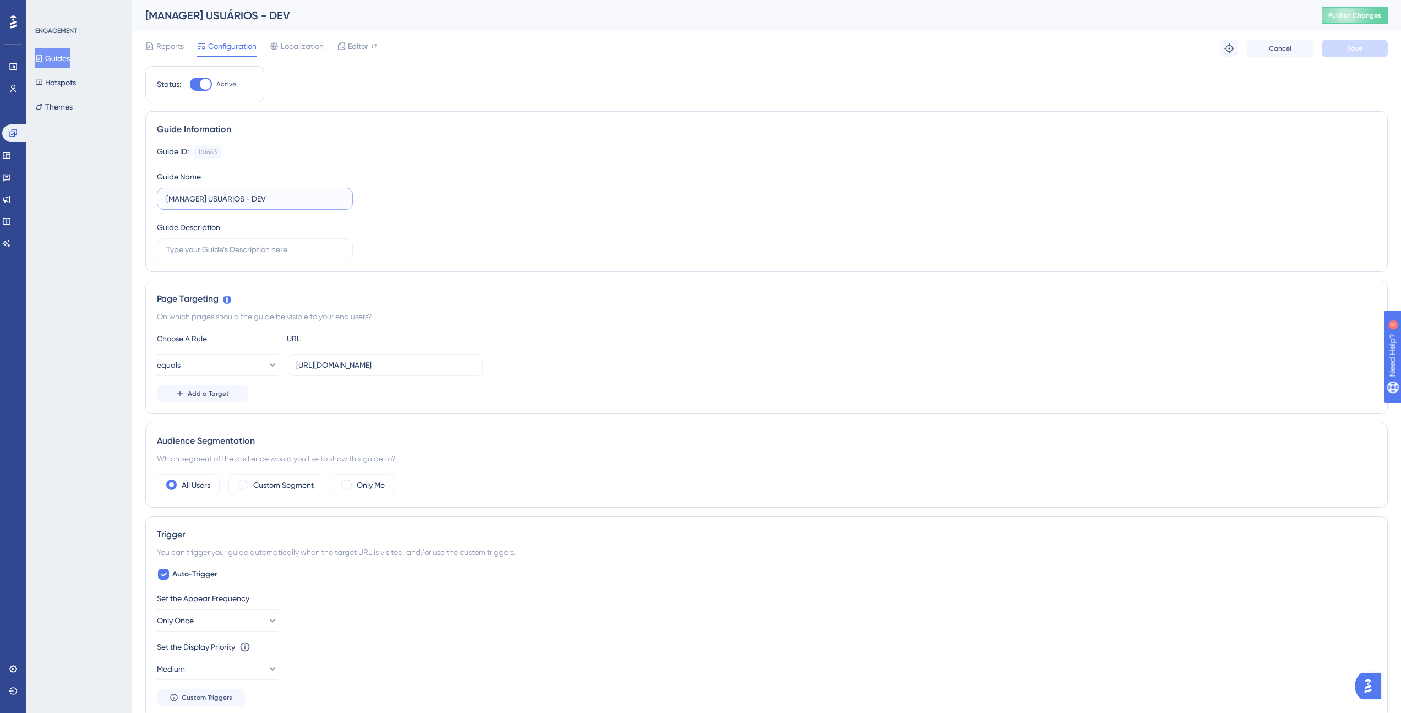
click at [209, 201] on input "[MANAGER] USUÁRIOS - DEV" at bounding box center [254, 199] width 177 height 12
type input "[MANAGER] LISTAGEM USUÁRIOS - DEV"
click at [1354, 57] on button "Save" at bounding box center [1354, 49] width 66 height 18
click at [53, 60] on button "Guides" at bounding box center [52, 58] width 35 height 20
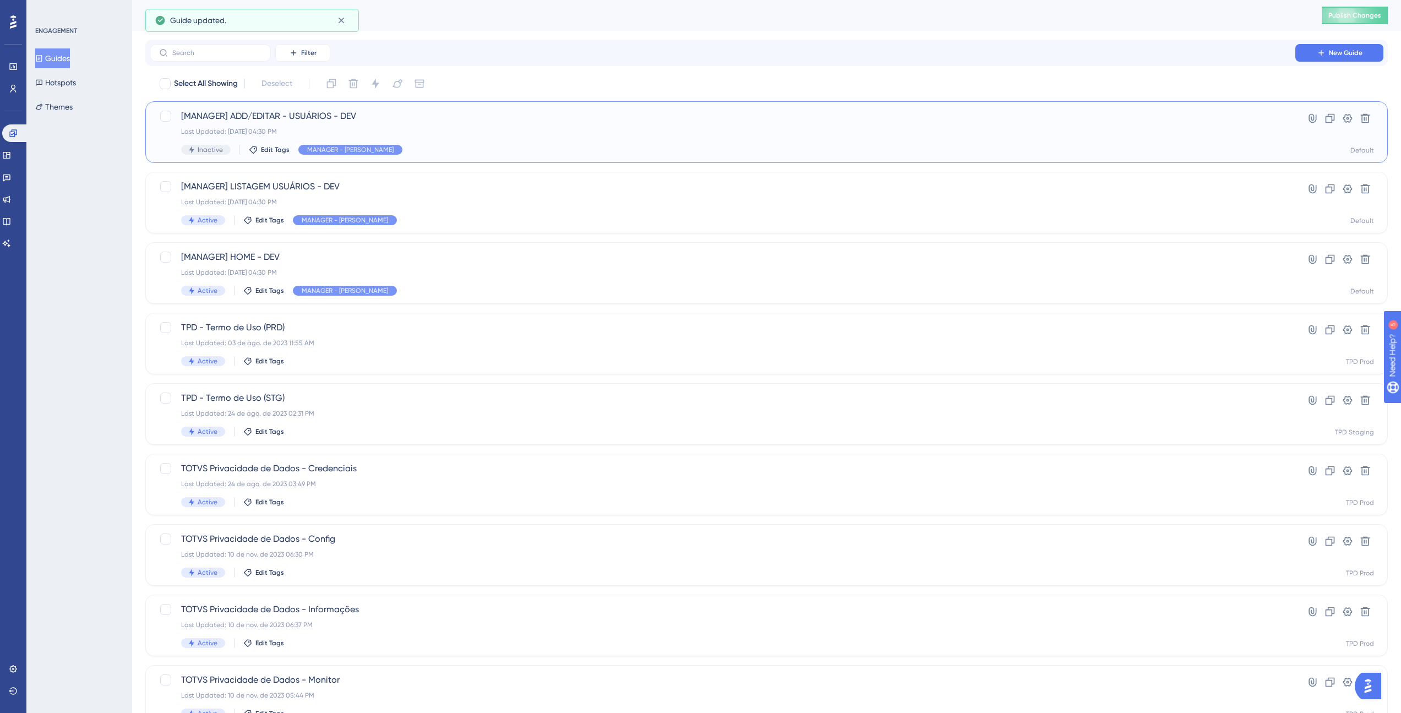
click at [200, 145] on span "Inactive" at bounding box center [210, 149] width 25 height 9
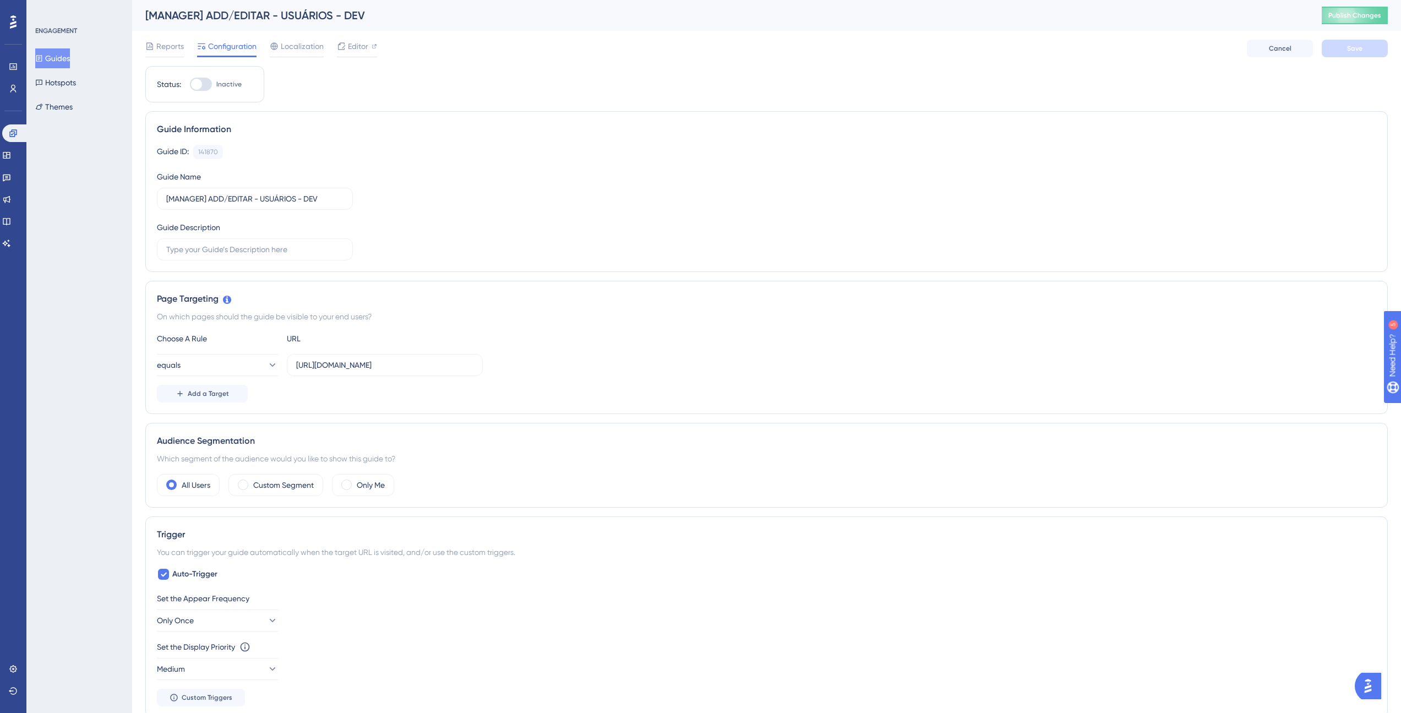
click at [196, 89] on div at bounding box center [196, 84] width 11 height 11
click at [190, 85] on input "Inactive" at bounding box center [189, 84] width 1 height 1
checkbox input "true"
click at [1348, 46] on span "Save" at bounding box center [1354, 48] width 15 height 9
click at [70, 58] on button "Guides" at bounding box center [52, 58] width 35 height 20
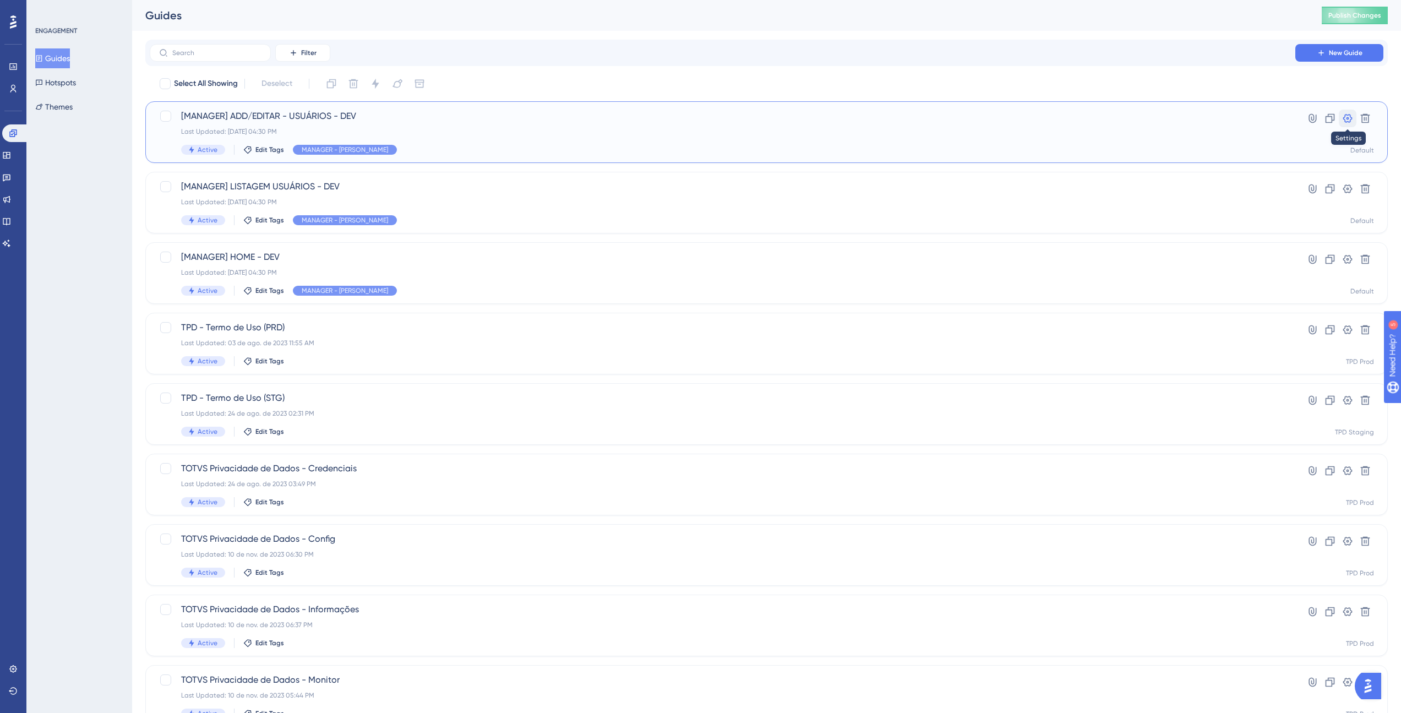
click at [1340, 116] on button at bounding box center [1347, 119] width 18 height 18
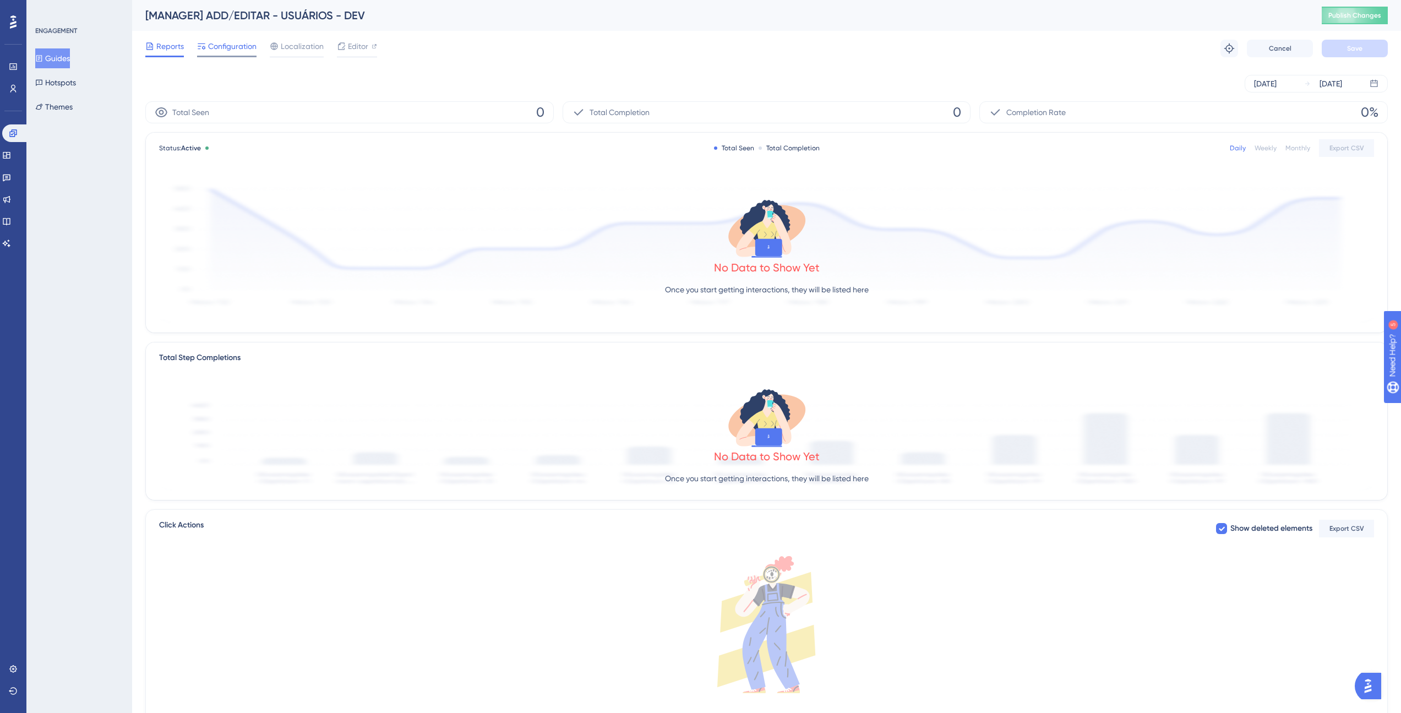
click at [228, 54] on div "Configuration" at bounding box center [226, 49] width 59 height 18
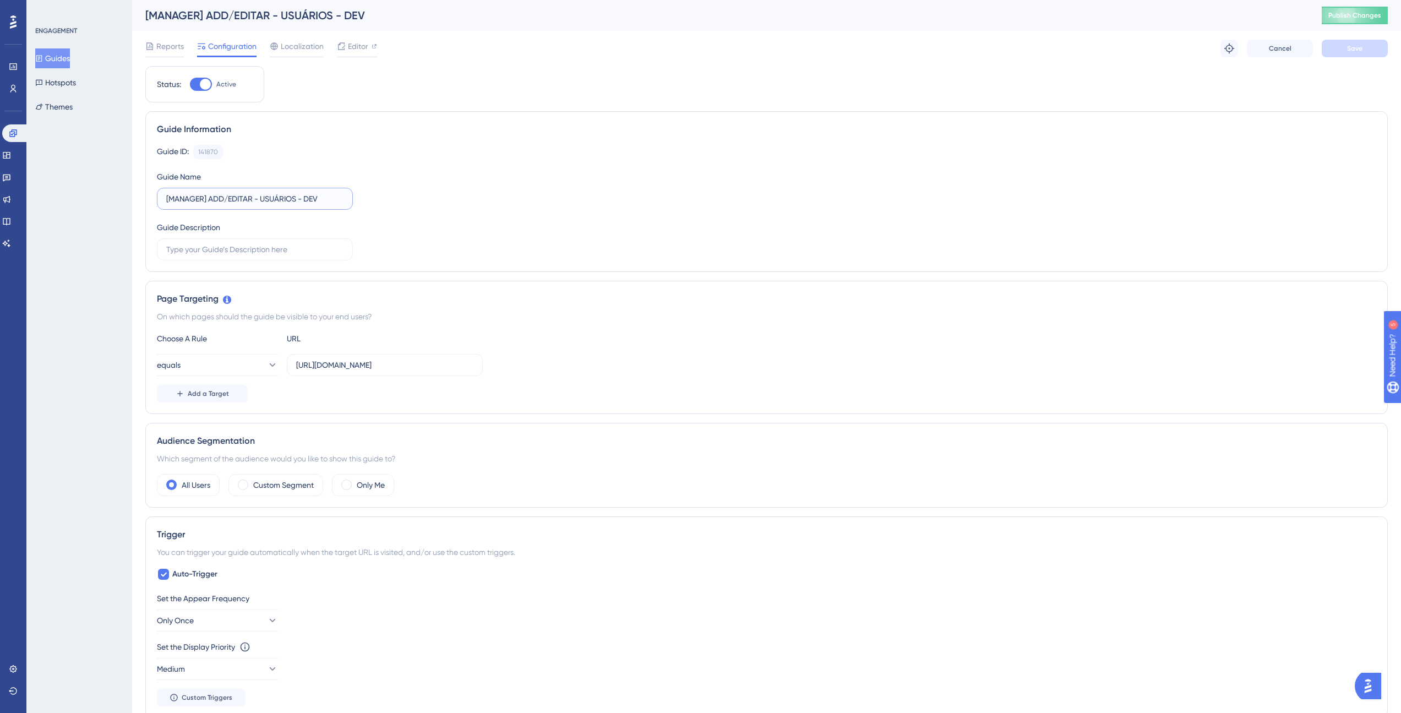
click at [257, 199] on input "[MANAGER] ADD/EDITAR - USUÁRIOS - DEV" at bounding box center [254, 199] width 177 height 12
type input "[MANAGER] ADD/EDITAR USUÁRIOS - DEV"
click at [1346, 52] on button "Save" at bounding box center [1354, 49] width 66 height 18
click at [55, 62] on button "Guides" at bounding box center [52, 58] width 35 height 20
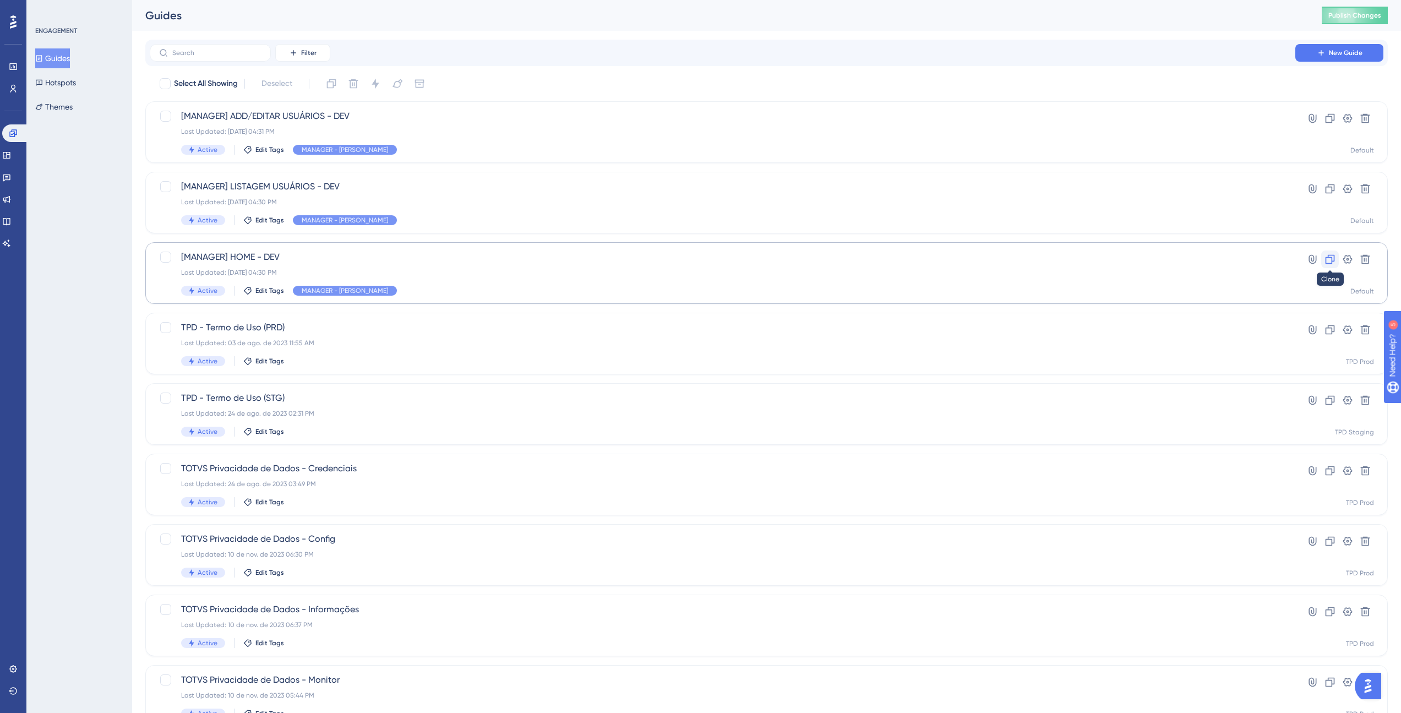
click at [1332, 260] on icon at bounding box center [1329, 259] width 11 height 11
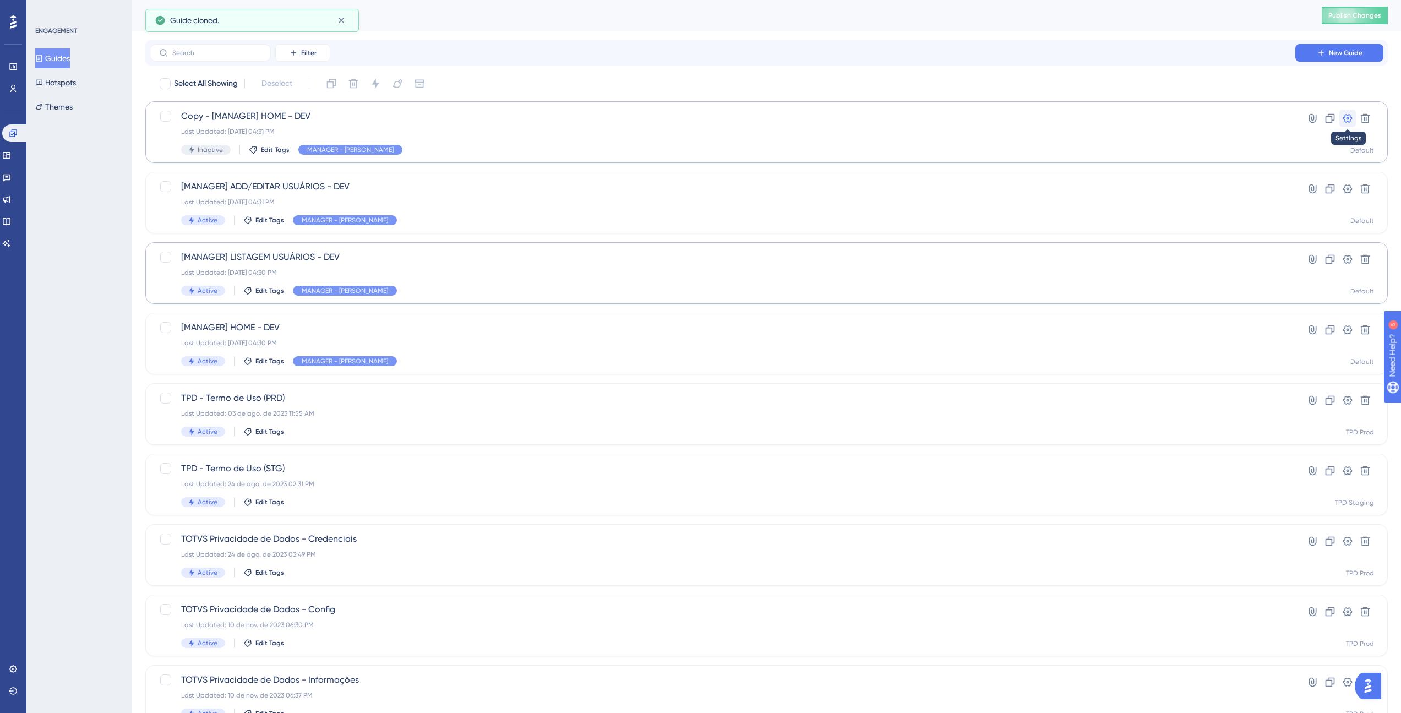
click at [1338, 117] on button at bounding box center [1347, 119] width 18 height 18
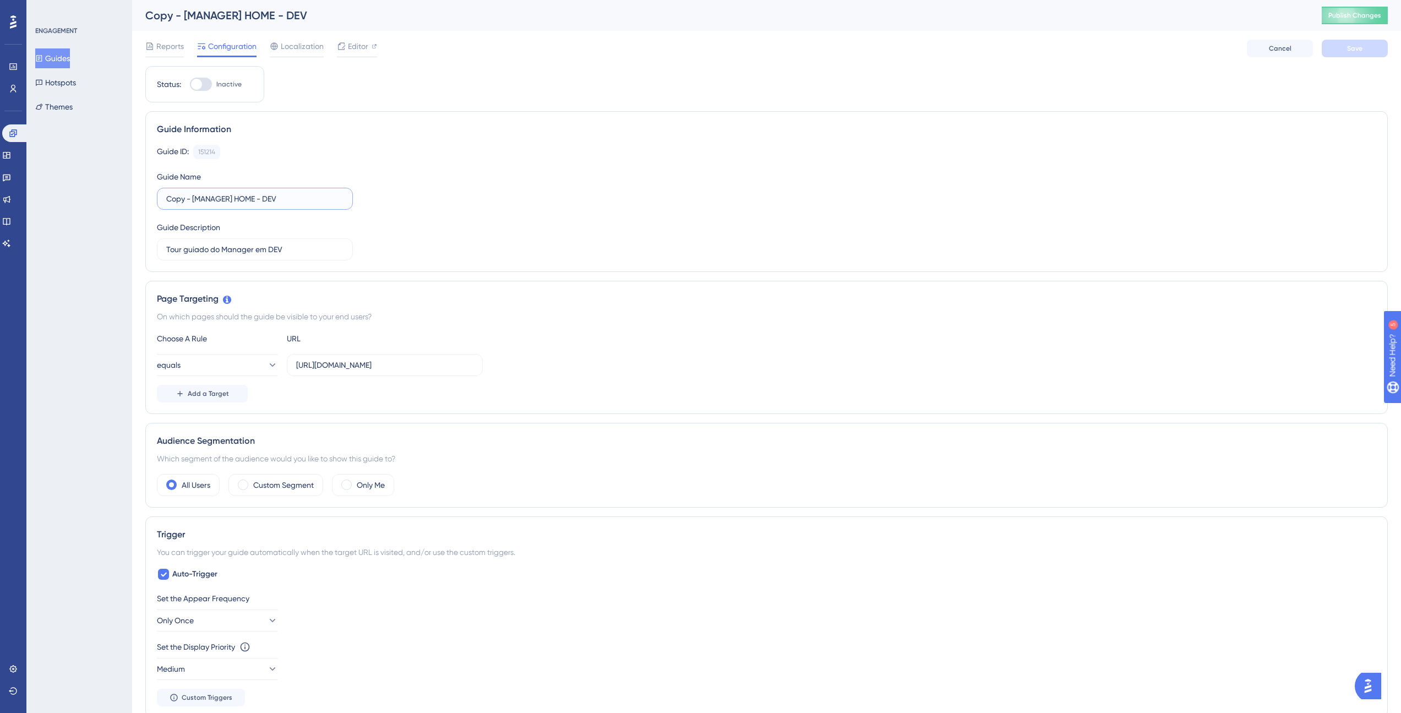
click at [178, 198] on input "Copy - [MANAGER] HOME - DEV" at bounding box center [254, 199] width 177 height 12
type input "[MANAGER] HOME - STG"
click at [365, 366] on input "[URL][DOMAIN_NAME]" at bounding box center [384, 365] width 177 height 12
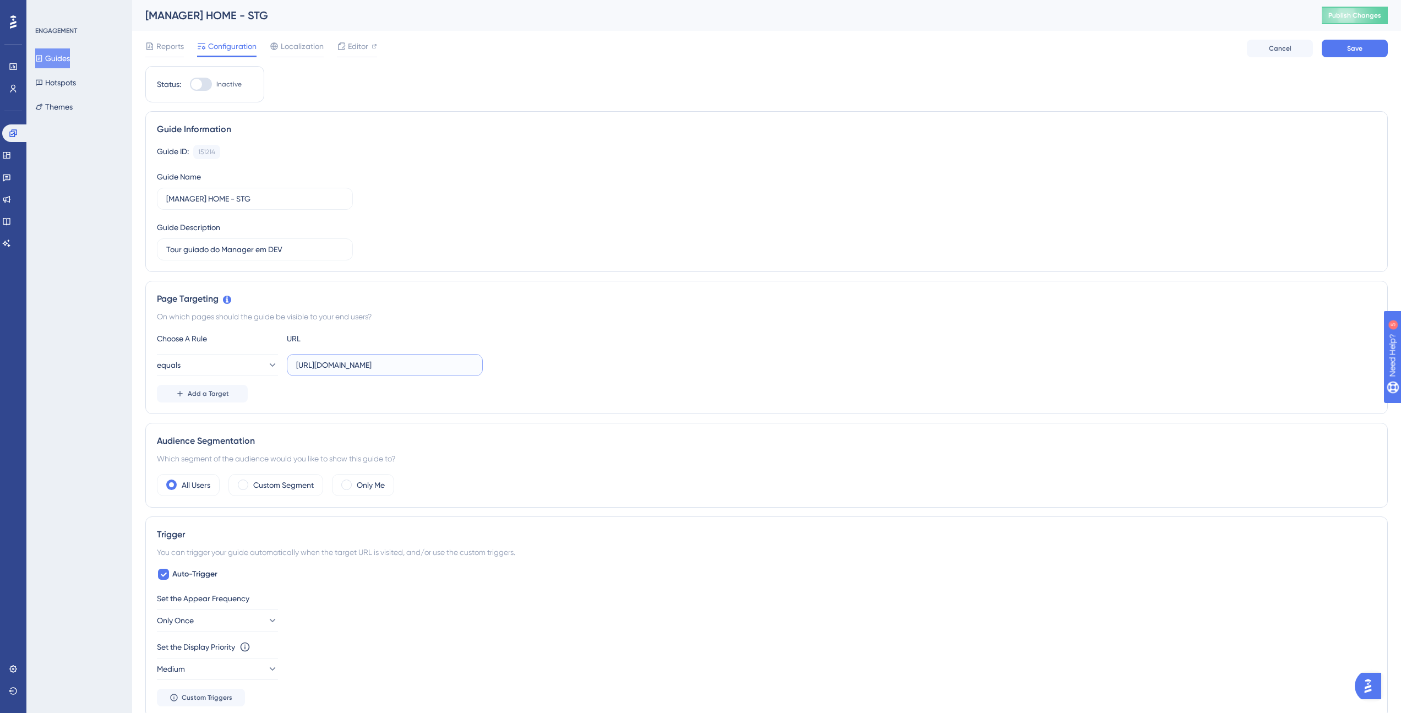
type input "[URL][DOMAIN_NAME]"
click at [200, 88] on div at bounding box center [196, 84] width 11 height 11
click at [190, 85] on input "Inactive" at bounding box center [189, 84] width 1 height 1
checkbox input "true"
click at [441, 227] on div "Guide ID: 151214 Copy Guide Name [MANAGER] HOME - STG Guide Description Tour gu…" at bounding box center [766, 203] width 1219 height 116
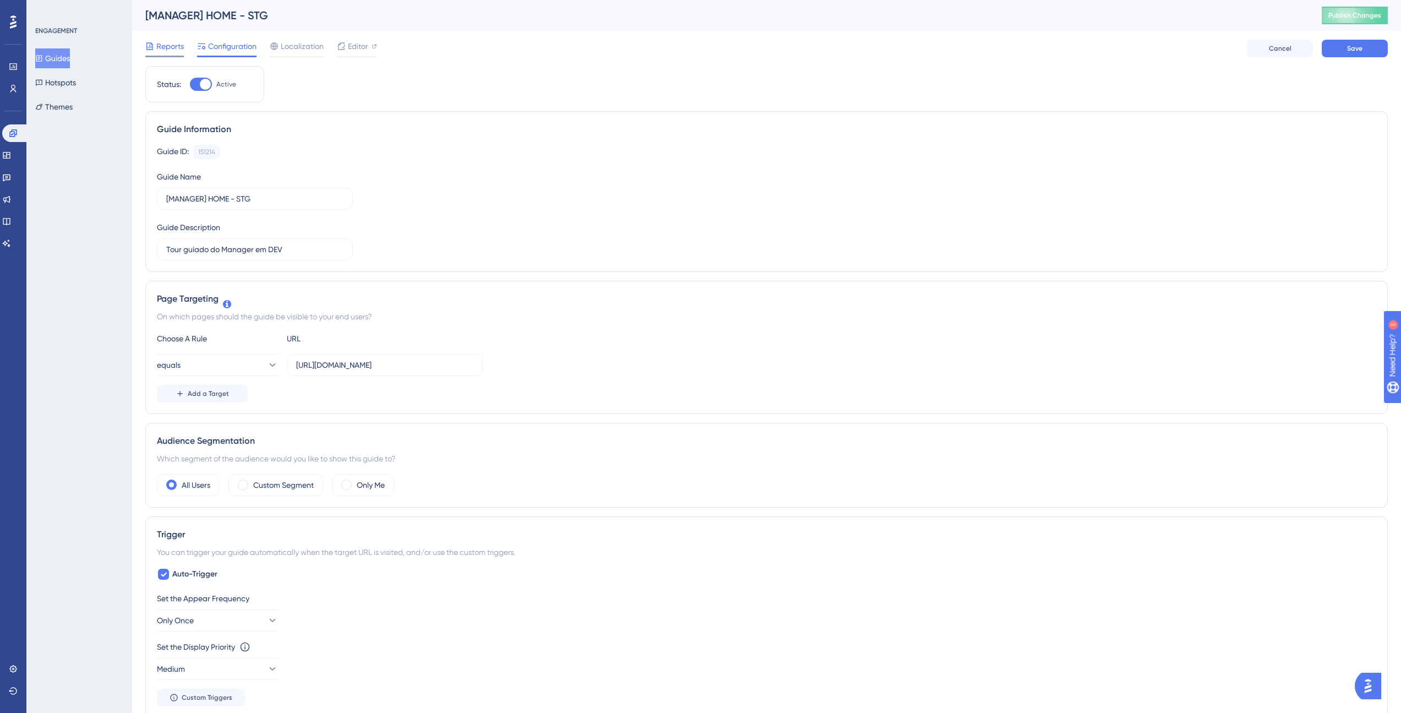
click at [162, 45] on span "Reports" at bounding box center [170, 46] width 28 height 13
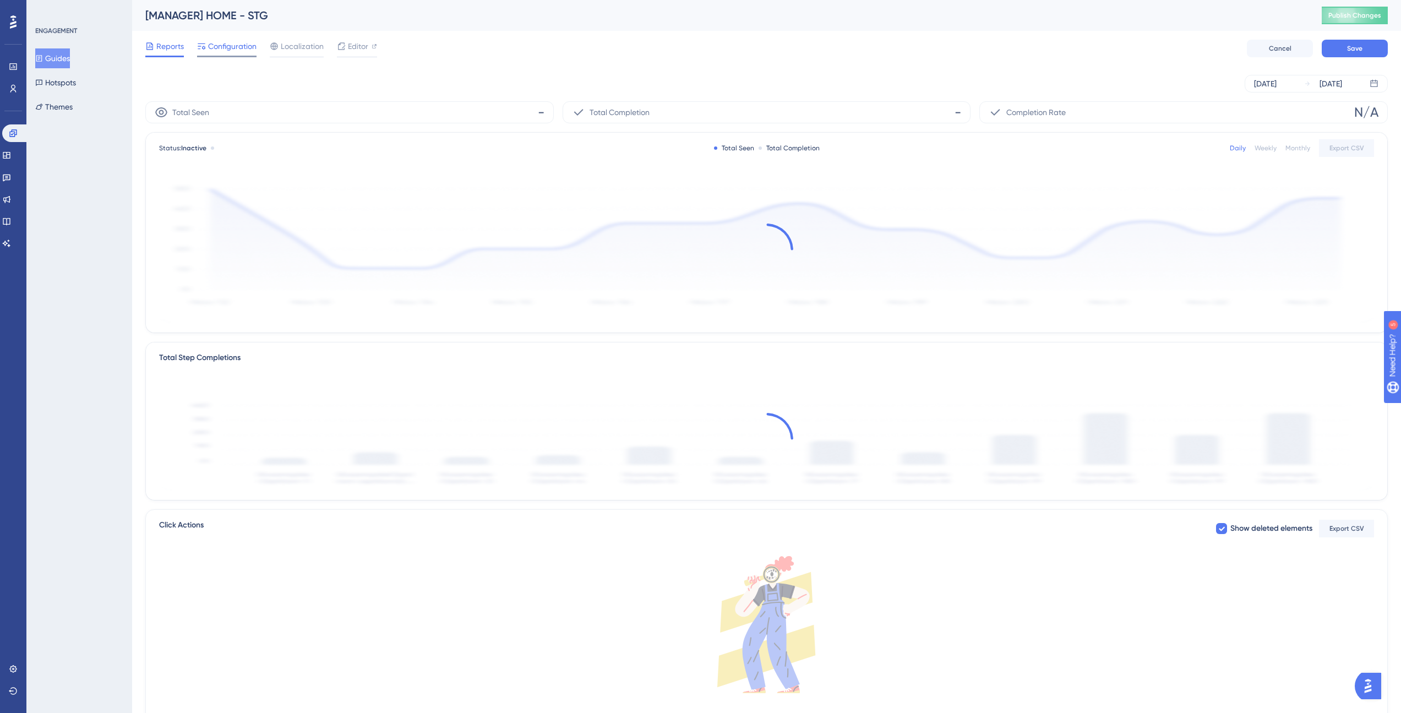
click at [229, 46] on span "Configuration" at bounding box center [232, 46] width 48 height 13
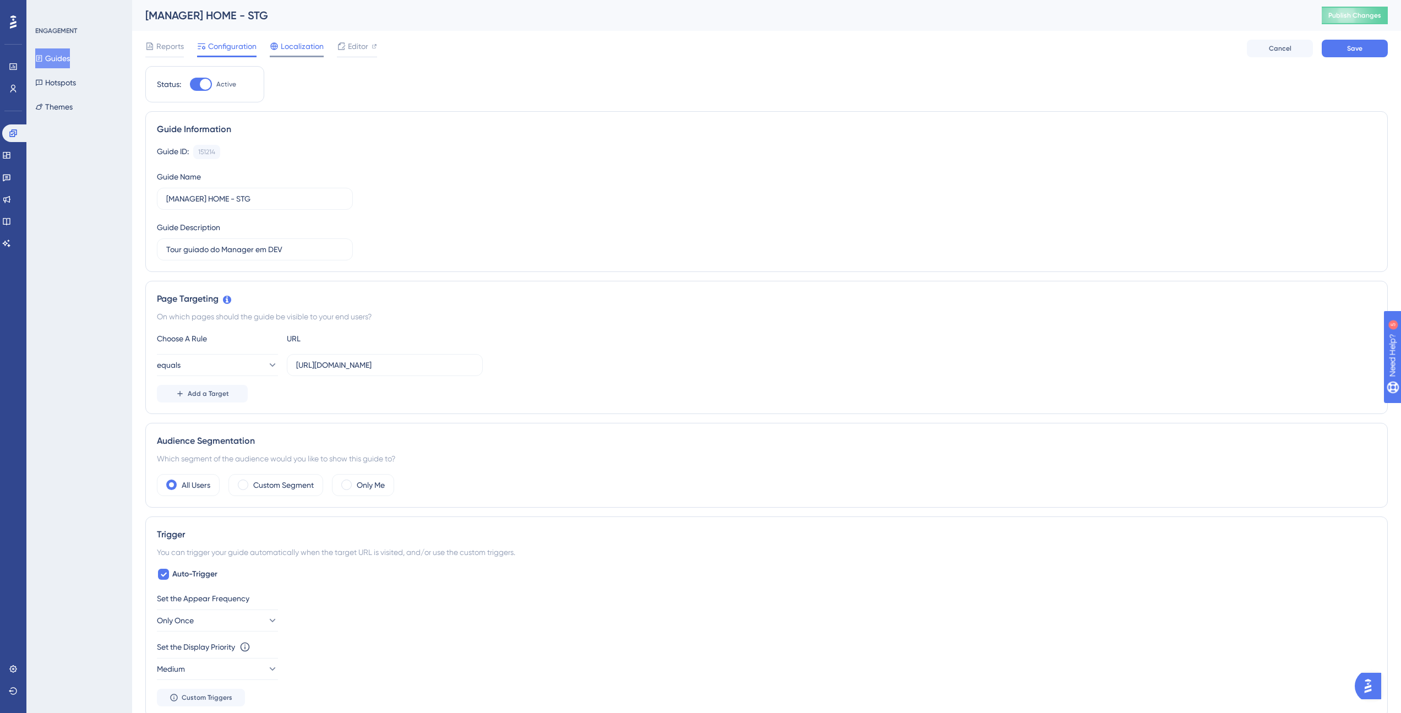
click at [305, 51] on span "Localization" at bounding box center [302, 46] width 43 height 13
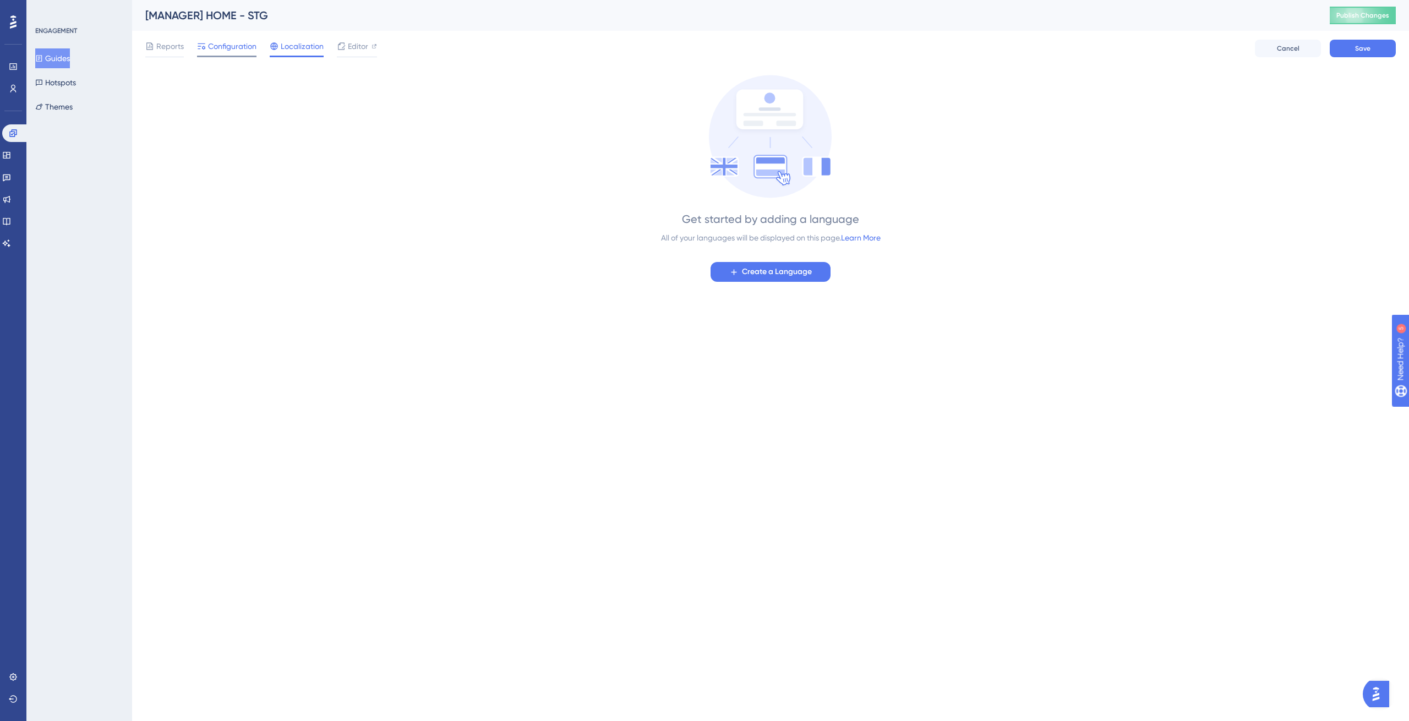
click at [207, 51] on div "Configuration" at bounding box center [226, 46] width 59 height 13
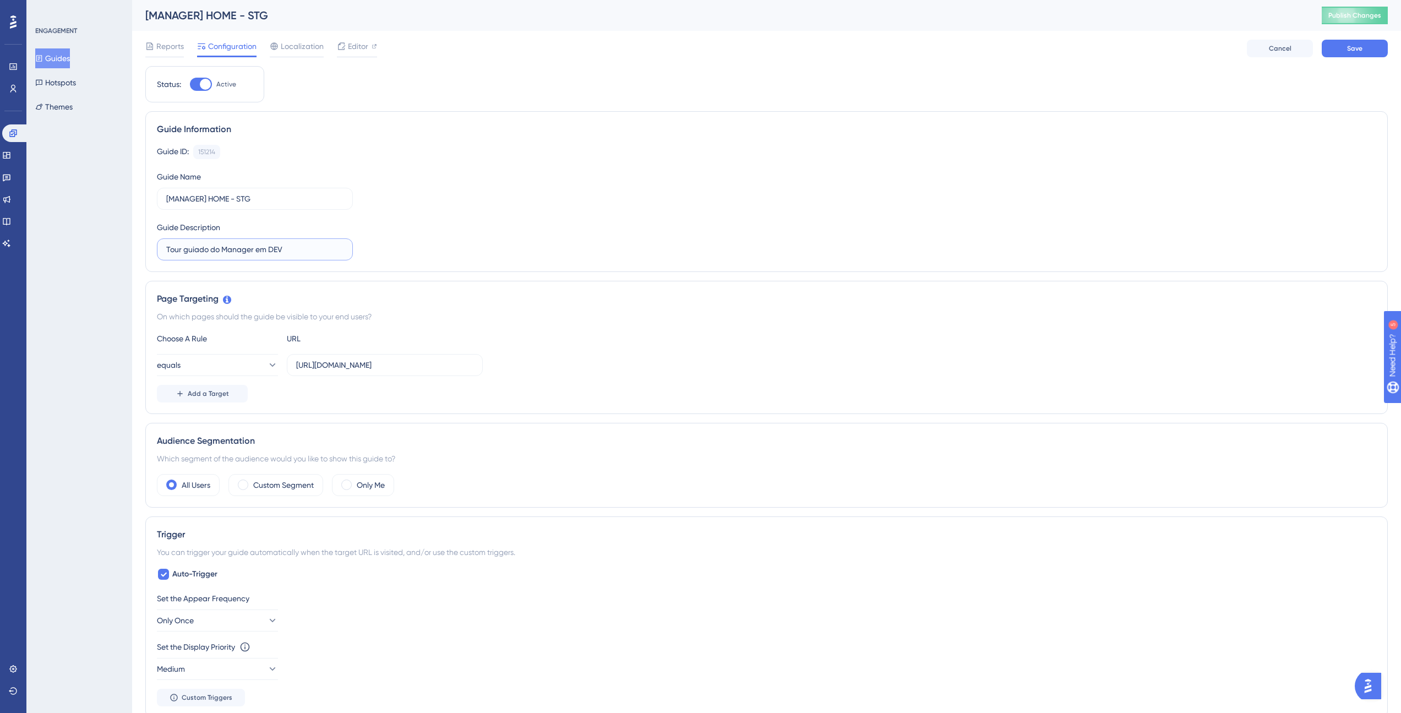
click at [277, 251] on input "Tour guiado do Manager em DEV" at bounding box center [254, 249] width 177 height 12
type input "Tour guiado do Manager em STG"
click at [468, 237] on div "Guide ID: 151214 Copy Guide Name [MANAGER] HOME - STG Guide Description Tour gu…" at bounding box center [766, 203] width 1219 height 116
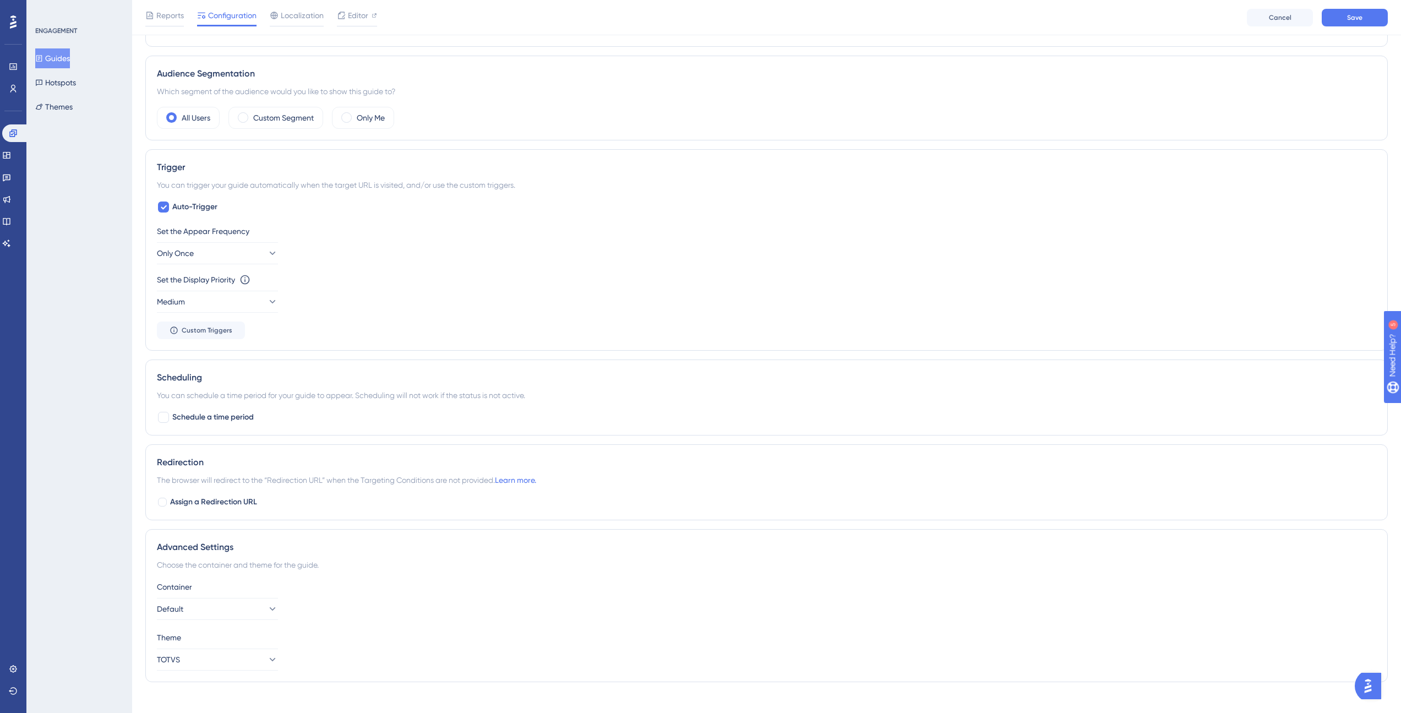
scroll to position [385, 0]
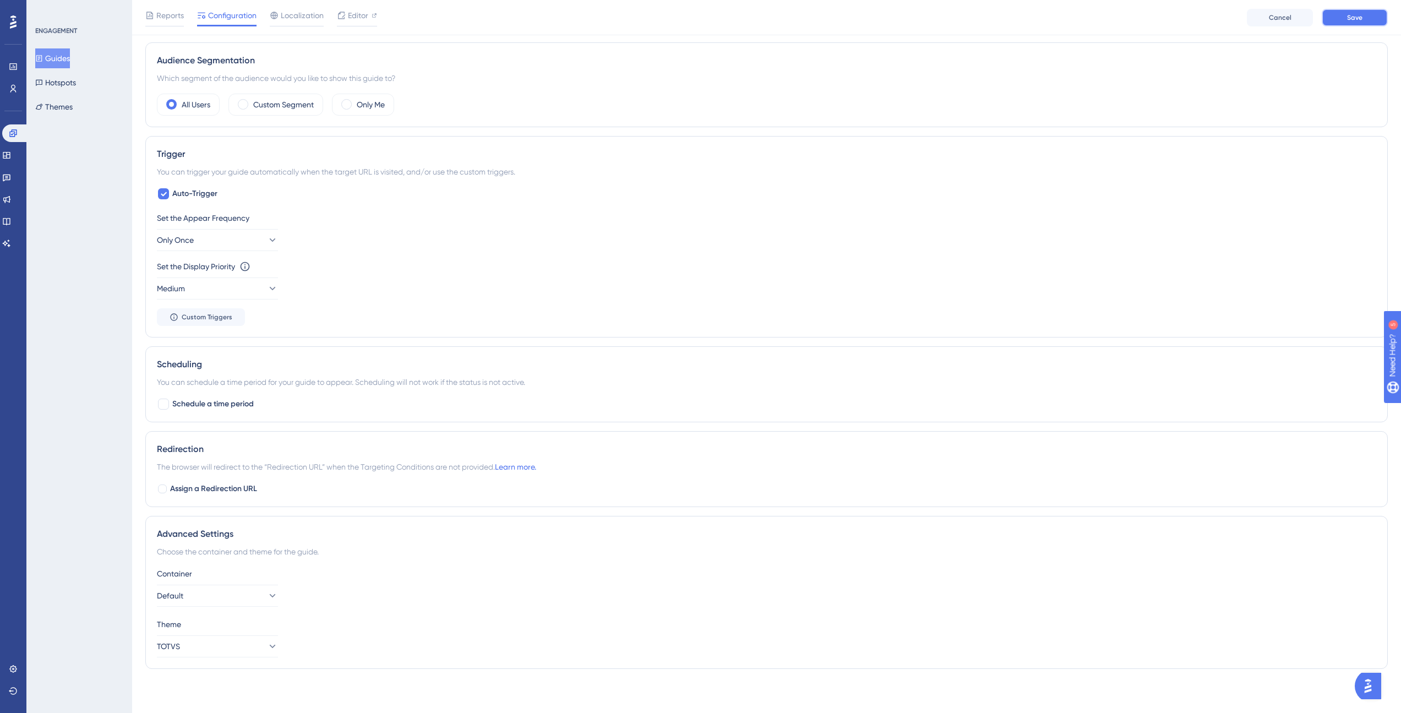
click at [1364, 17] on button "Save" at bounding box center [1354, 18] width 66 height 18
click at [63, 63] on button "Guides" at bounding box center [52, 58] width 35 height 20
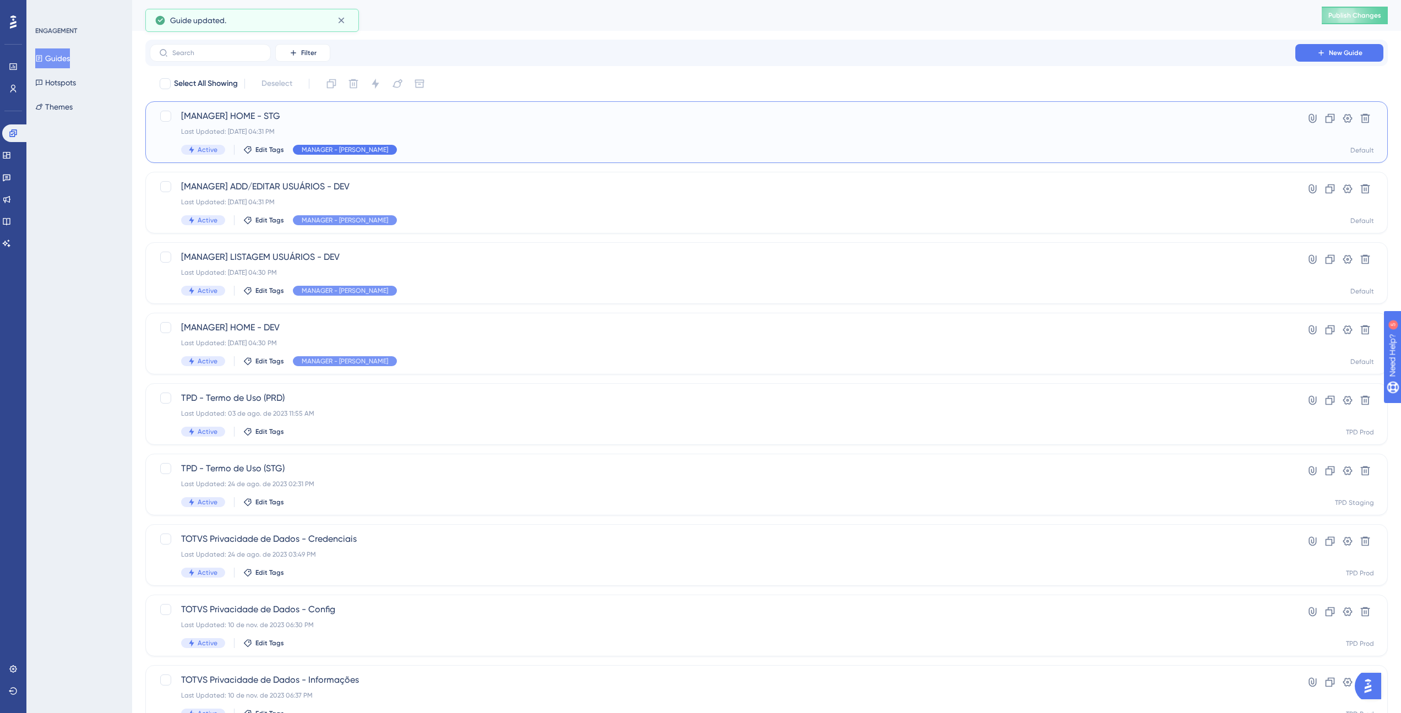
click at [327, 151] on span "MANAGER - [PERSON_NAME]" at bounding box center [345, 149] width 86 height 9
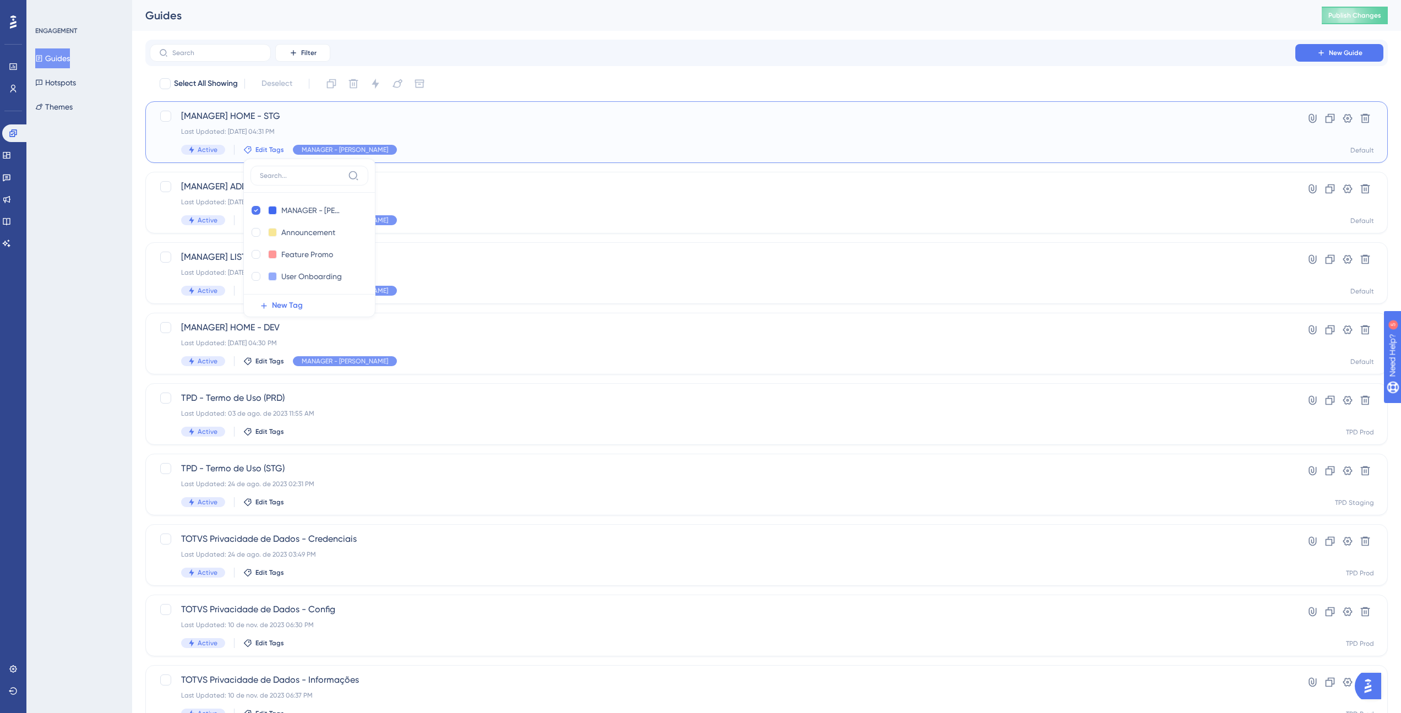
click at [298, 181] on label at bounding box center [309, 176] width 118 height 20
click at [298, 180] on input at bounding box center [302, 175] width 84 height 9
click at [255, 209] on icon at bounding box center [256, 210] width 4 height 8
checkbox input "false"
click at [288, 178] on input at bounding box center [302, 175] width 84 height 9
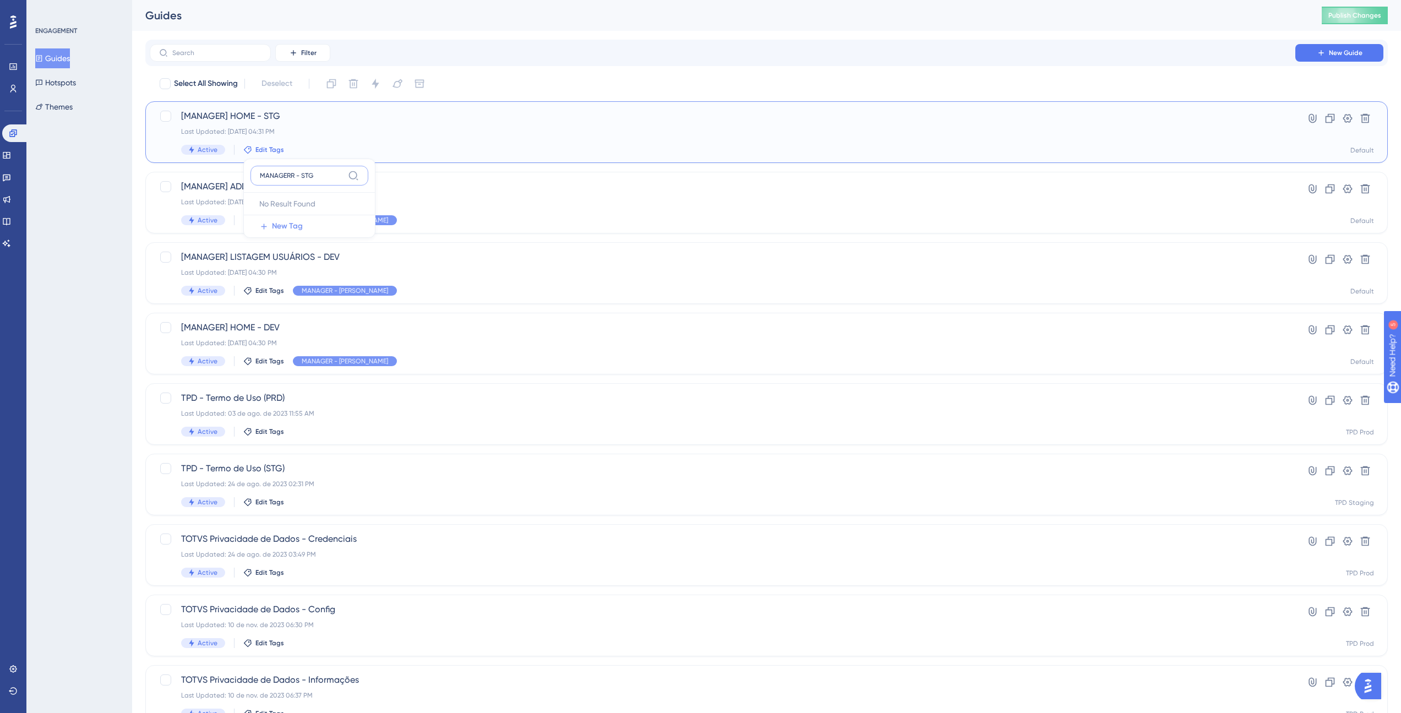
type input "MANAGERR - STG"
click at [295, 220] on span "New Tag" at bounding box center [287, 226] width 31 height 13
click at [291, 207] on input "New Tag 1" at bounding box center [303, 211] width 44 height 14
click at [308, 212] on input "New Tag 1" at bounding box center [303, 211] width 44 height 14
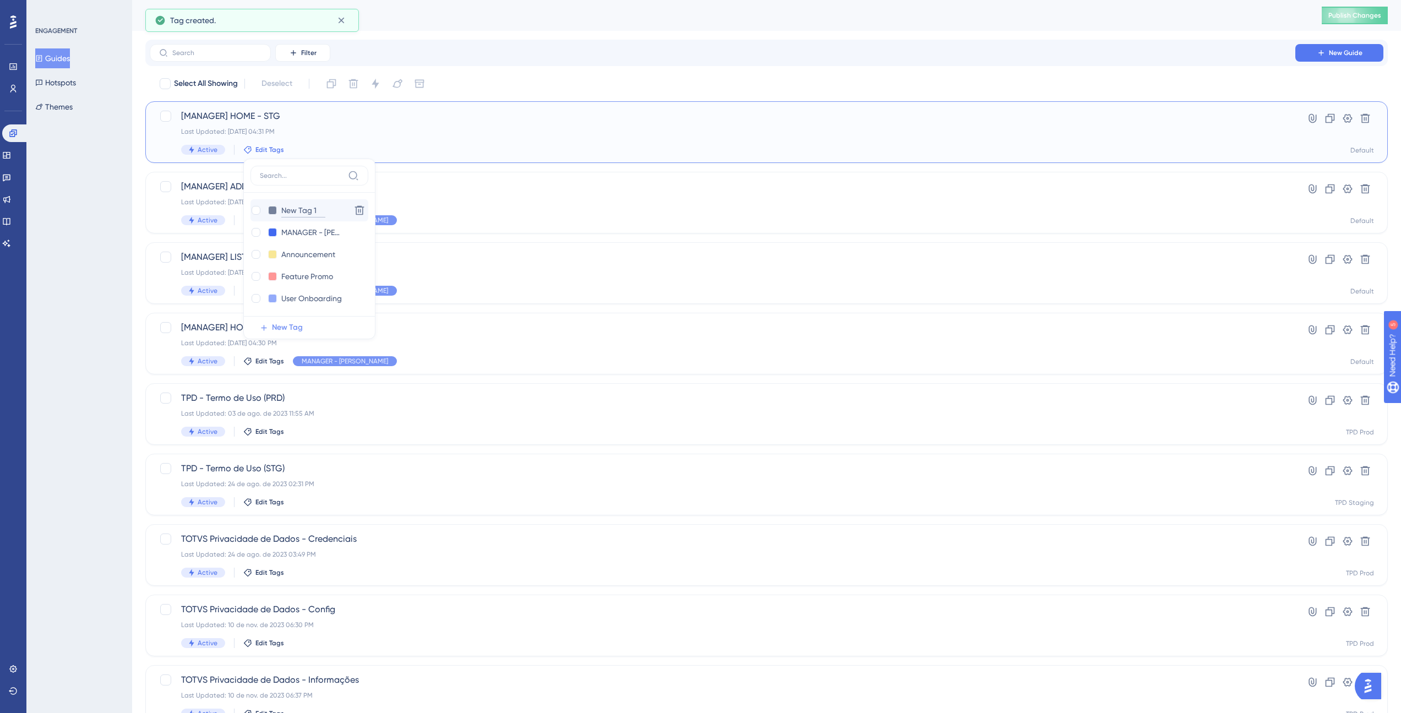
click at [308, 212] on input "New Tag 1" at bounding box center [303, 211] width 44 height 14
type input "MANAGER _ STG"
click at [326, 211] on input "MANAGER _ STG" at bounding box center [311, 211] width 60 height 14
type input "MANAGER - STG"
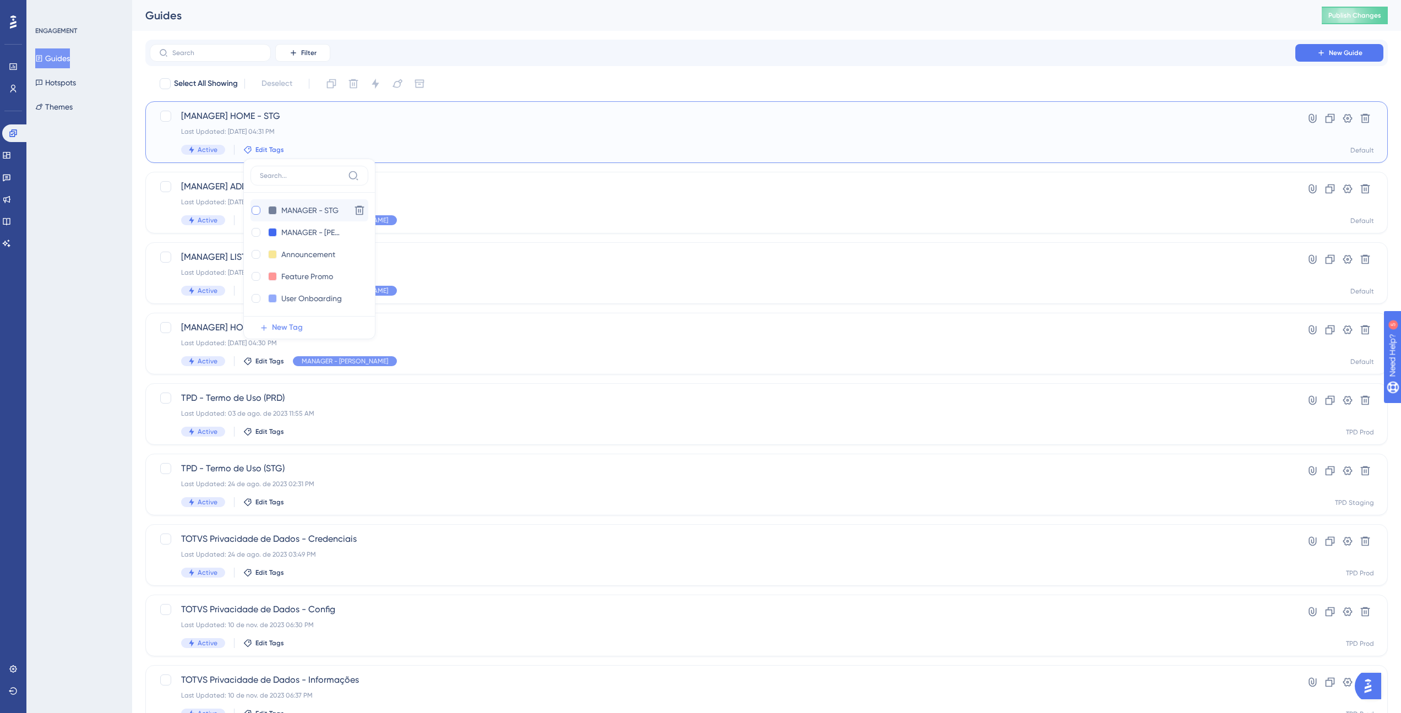
click at [254, 211] on div at bounding box center [256, 210] width 9 height 9
checkbox input "true"
click at [519, 168] on div "Select All Showing Deselect [MANAGER] HOME - STG Last Updated: [DATE] 04:32 PM …" at bounding box center [766, 436] width 1242 height 722
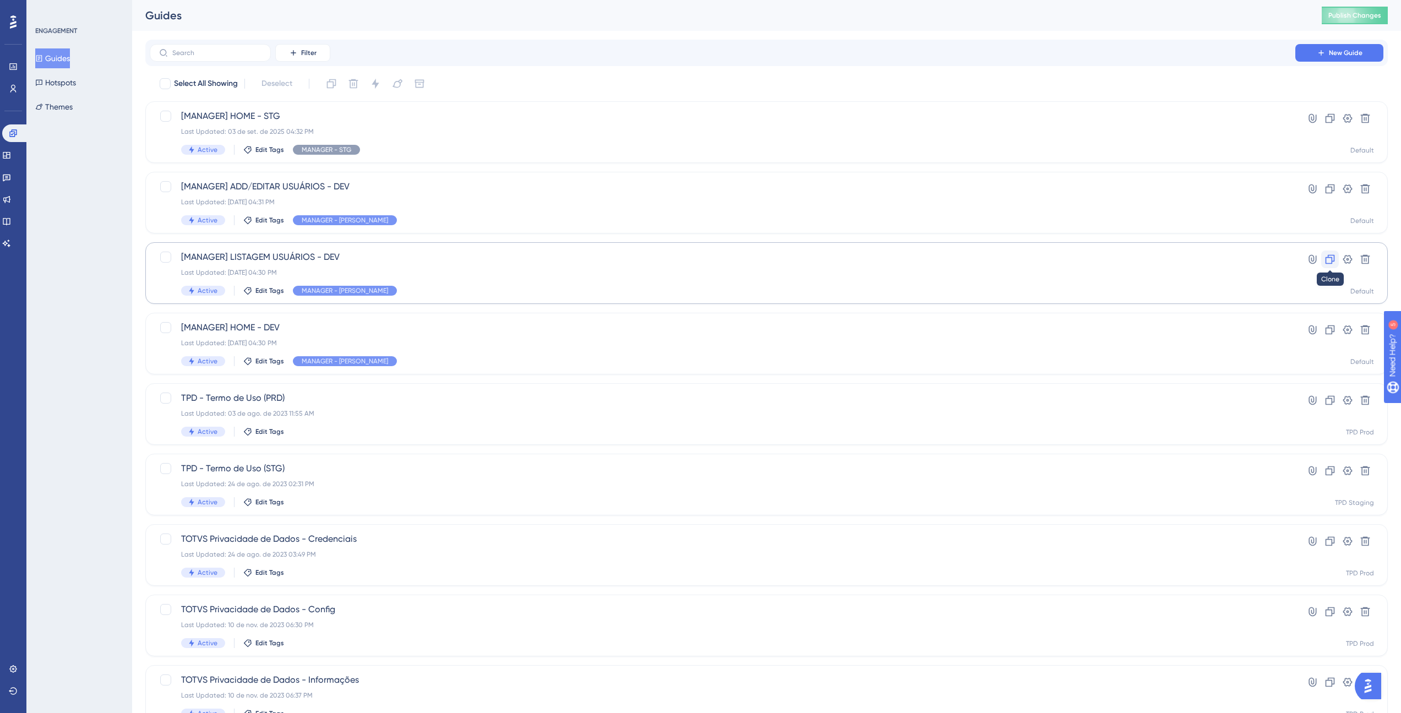
click at [1332, 263] on icon at bounding box center [1329, 259] width 11 height 11
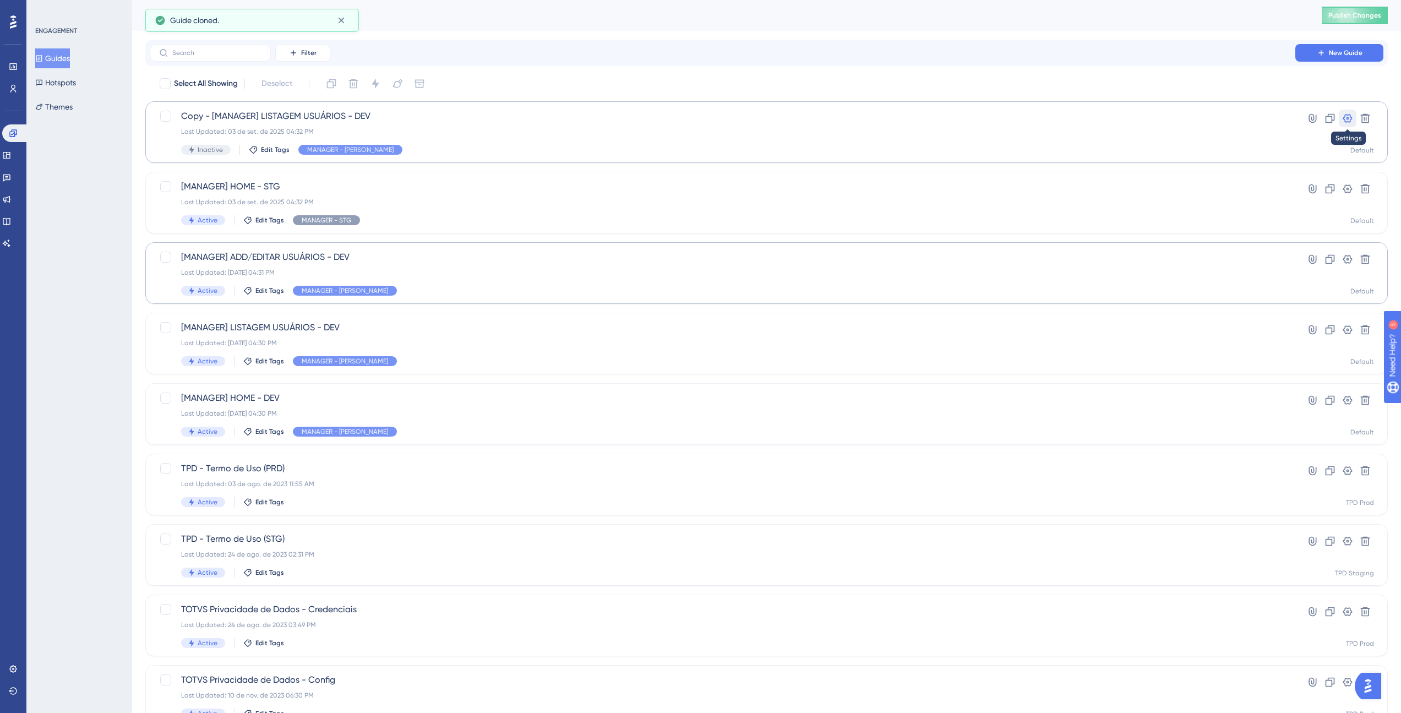
click at [1342, 123] on icon at bounding box center [1347, 118] width 11 height 11
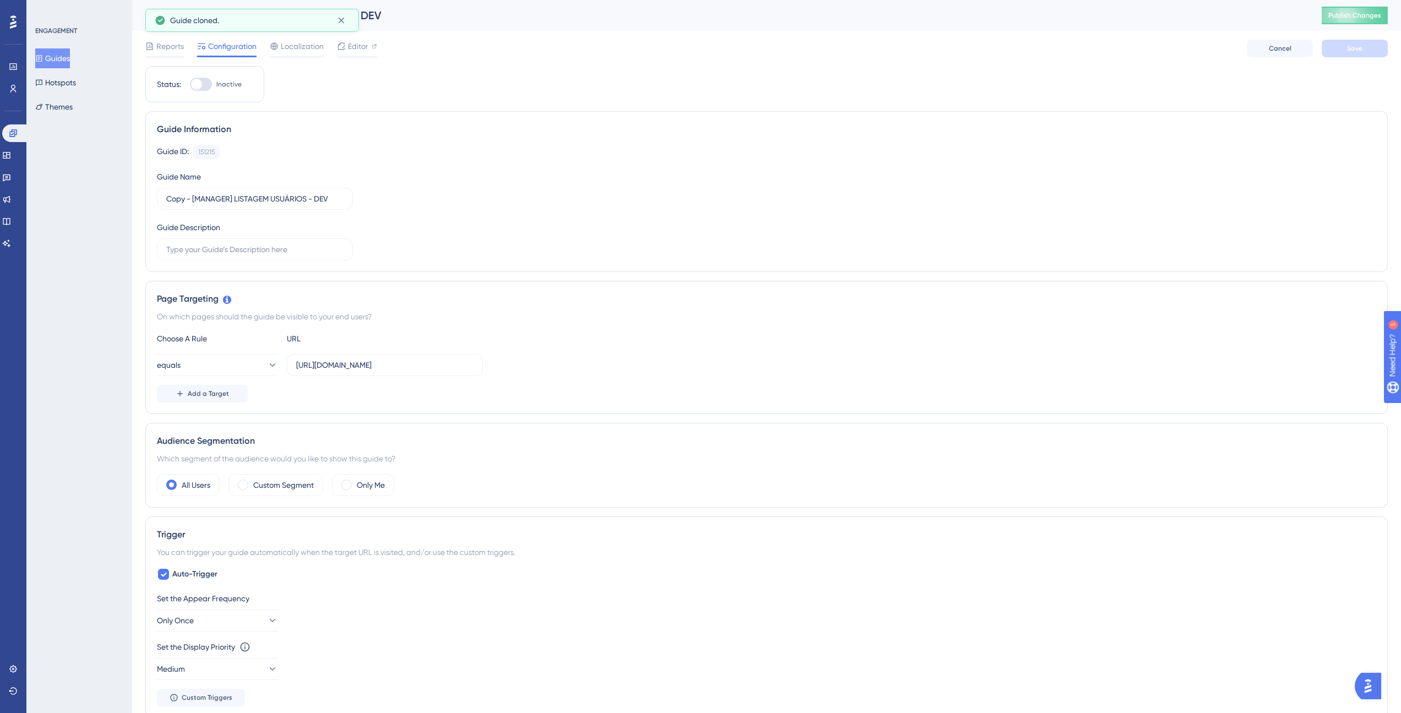
click at [211, 81] on div at bounding box center [201, 84] width 22 height 13
click at [190, 84] on input "Inactive" at bounding box center [189, 84] width 1 height 1
checkbox input "true"
drag, startPoint x: 191, startPoint y: 200, endPoint x: 140, endPoint y: 201, distance: 51.2
click at [140, 201] on div "Performance Users Engagement Widgets Feedback Product Updates Knowledge Base AI…" at bounding box center [766, 575] width 1269 height 1150
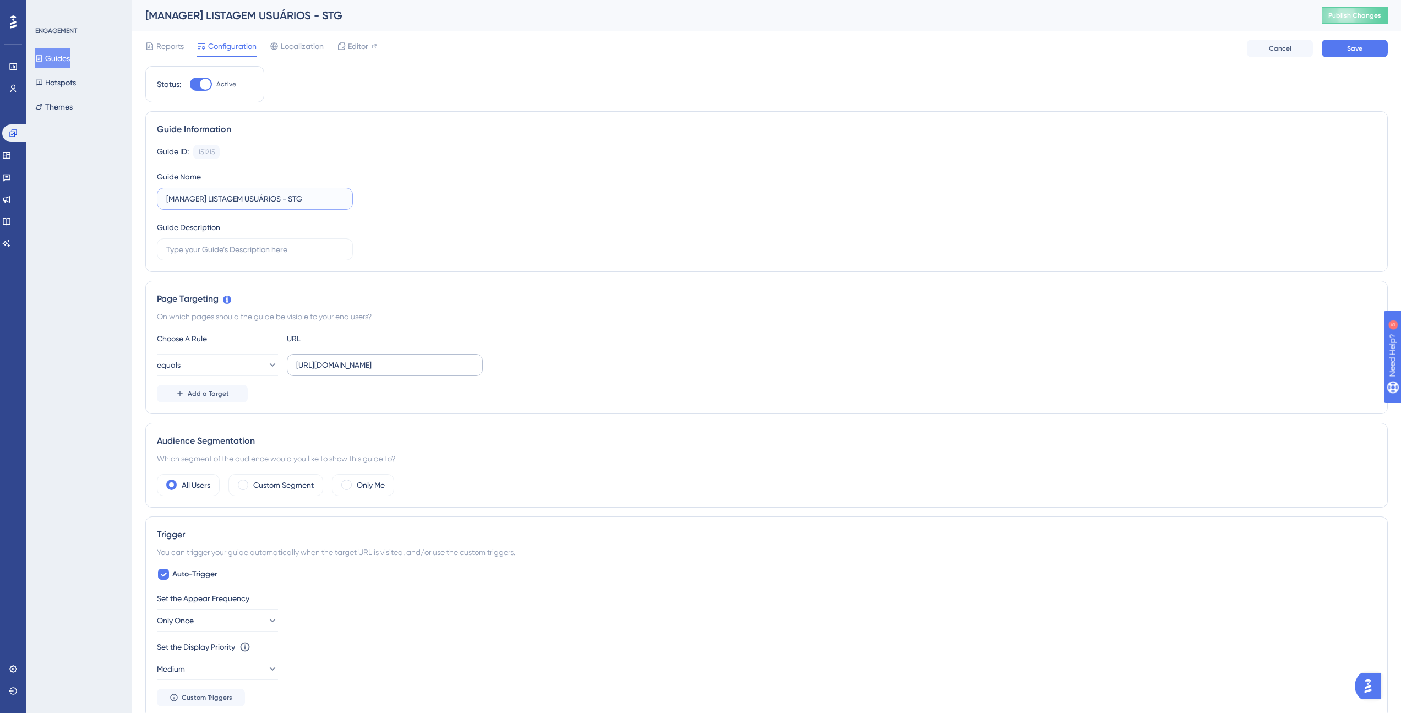
type input "[MANAGER] LISTAGEM USUÁRIOS - STG"
click at [368, 366] on input "[URL][DOMAIN_NAME]" at bounding box center [384, 365] width 177 height 12
type input "[URL][DOMAIN_NAME]"
click at [1357, 43] on button "Save" at bounding box center [1354, 49] width 66 height 18
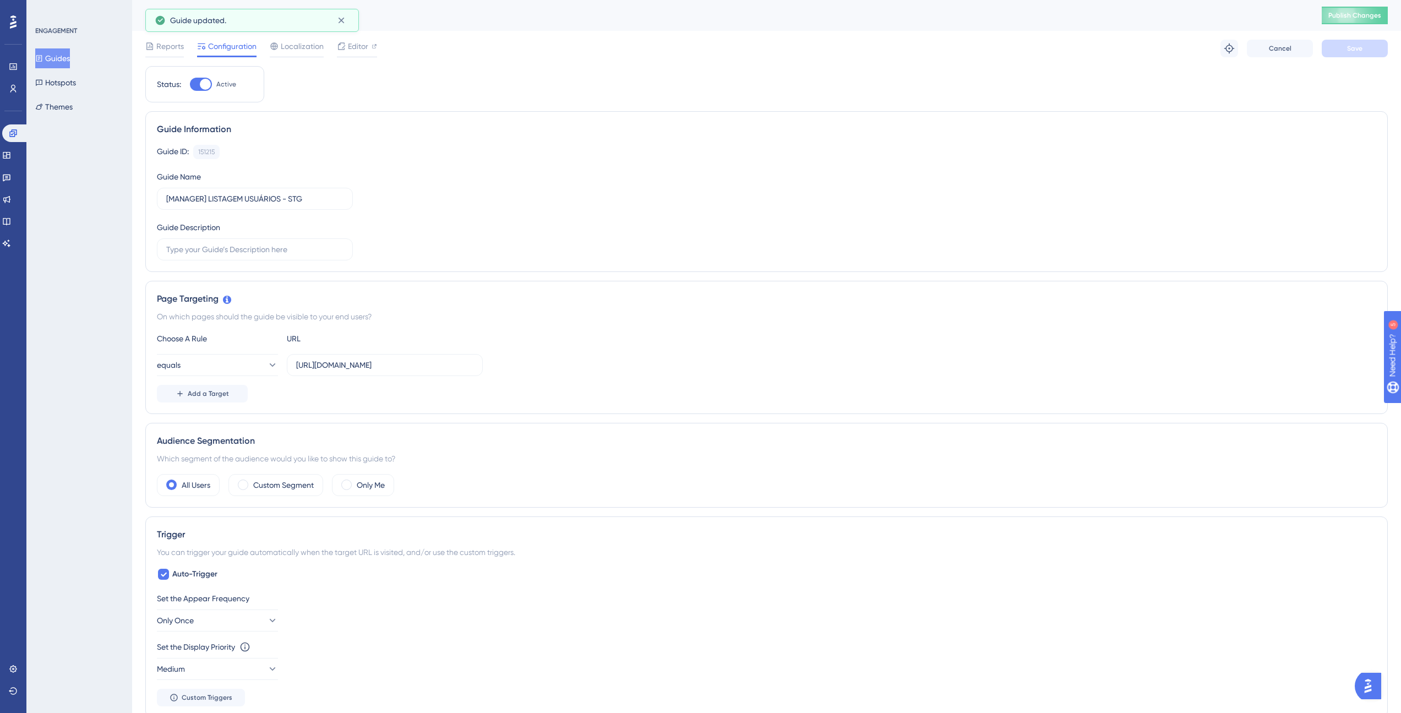
click at [70, 56] on button "Guides" at bounding box center [52, 58] width 35 height 20
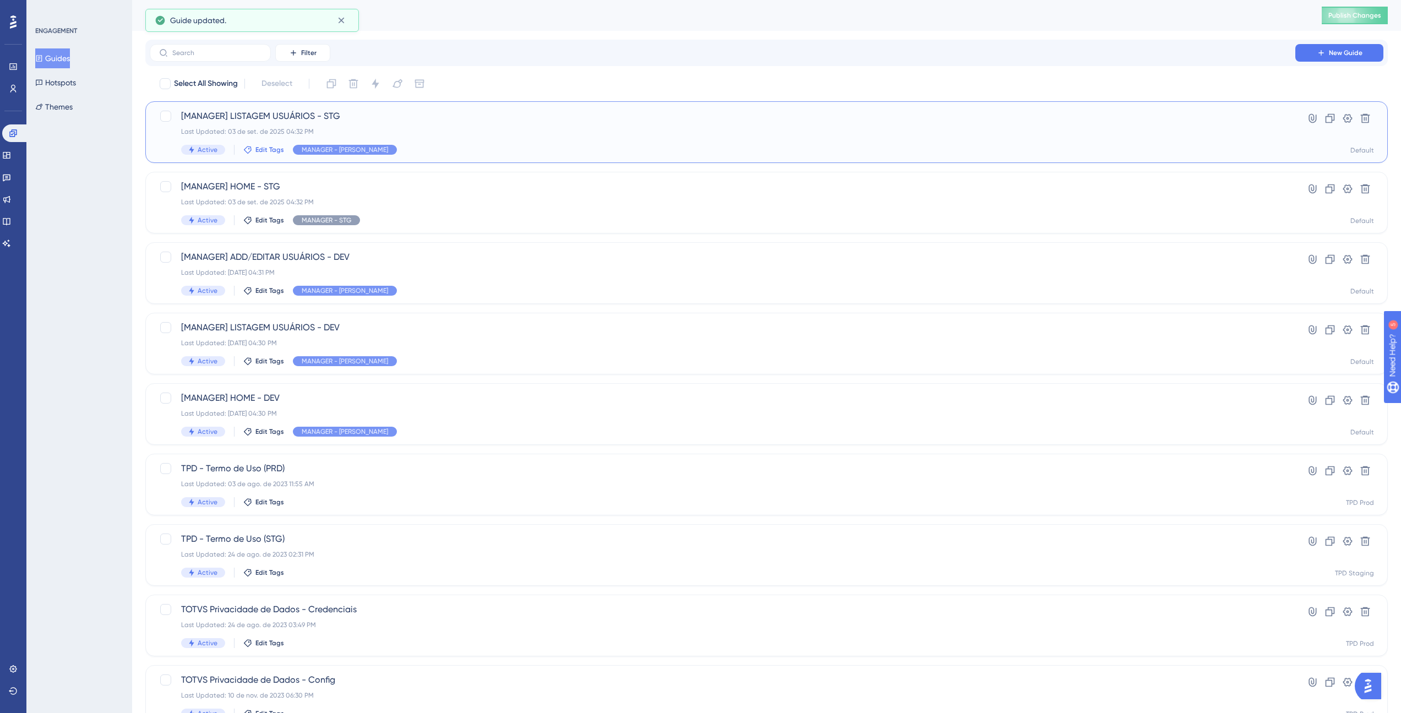
click at [260, 149] on span "Edit Tags" at bounding box center [269, 149] width 29 height 9
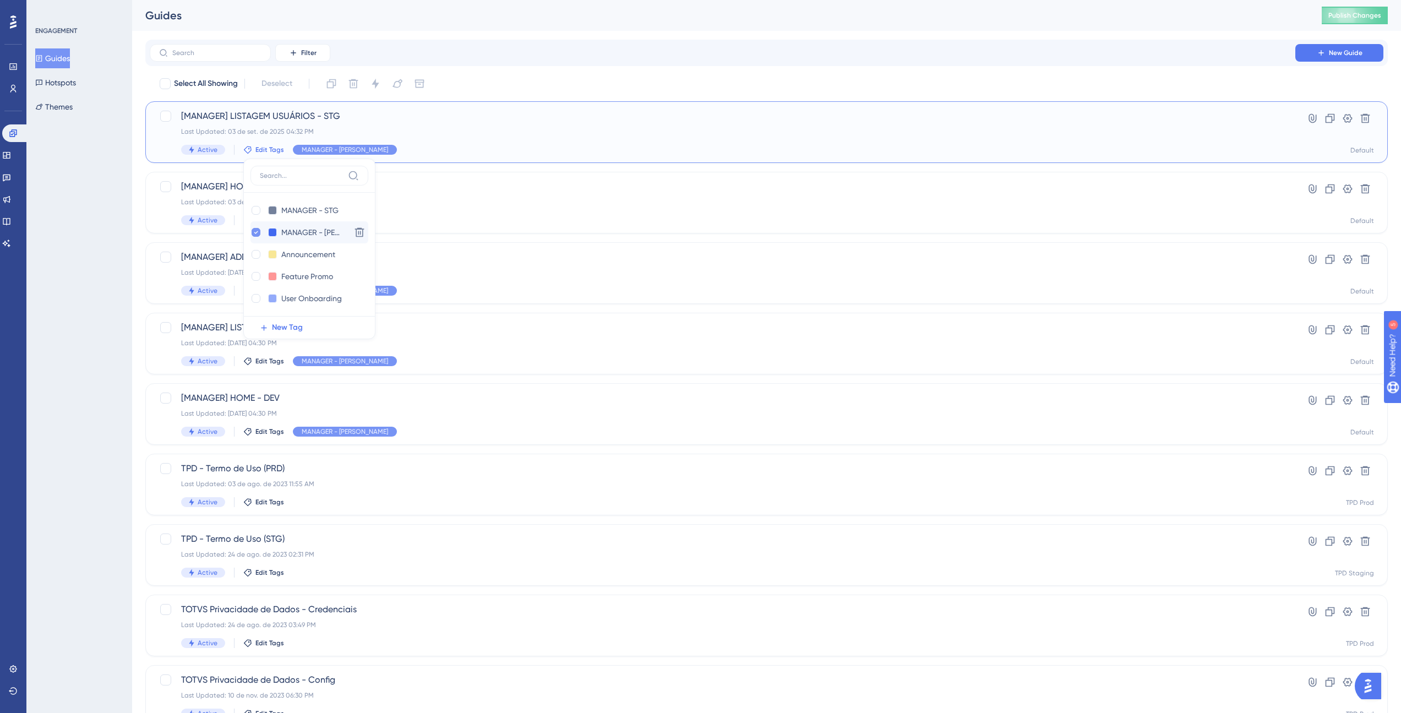
click at [254, 232] on icon at bounding box center [256, 232] width 4 height 8
click at [254, 213] on div at bounding box center [256, 210] width 9 height 9
checkbox input "false"
checkbox input "true"
click at [518, 167] on div "Select All Showing Deselect [MANAGER] LISTAGEM USUÁRIOS - STG Last Updated: [DA…" at bounding box center [766, 436] width 1242 height 722
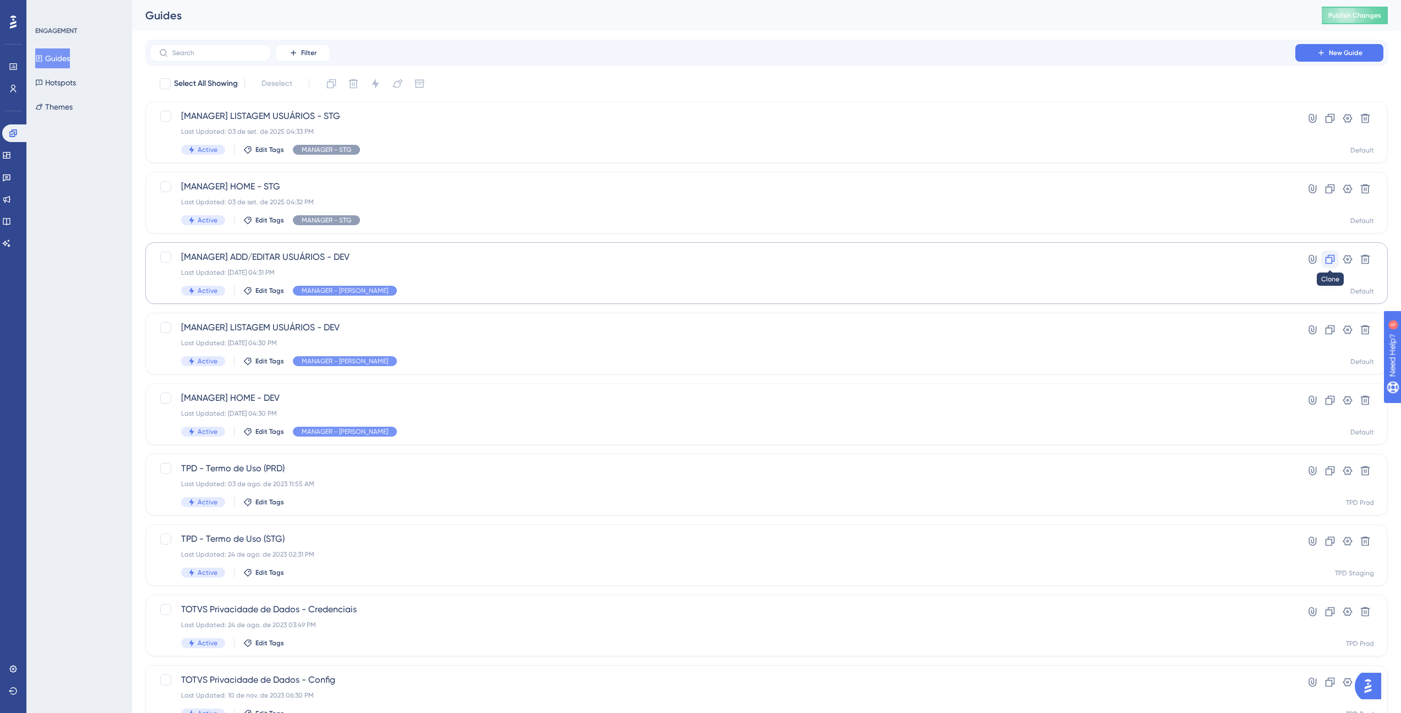
click at [1330, 265] on button at bounding box center [1330, 259] width 18 height 18
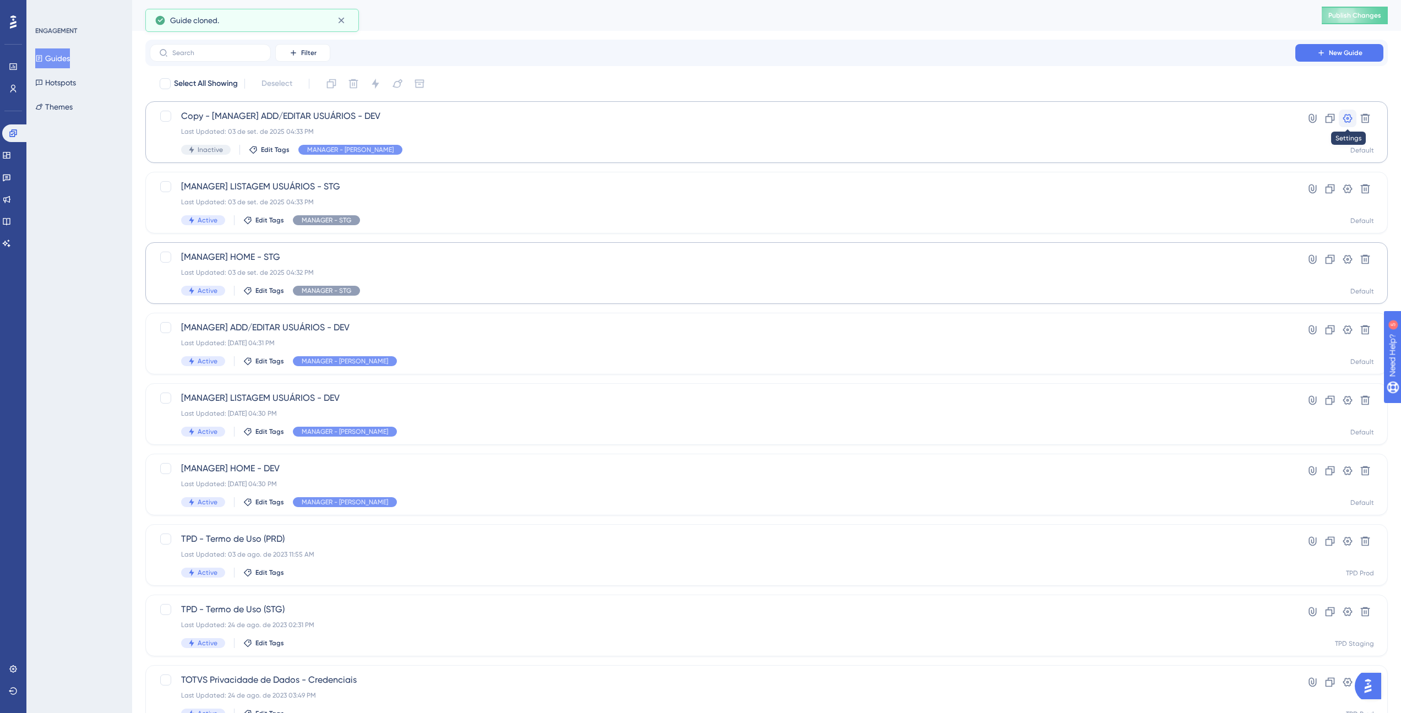
click at [1347, 121] on icon at bounding box center [1347, 118] width 11 height 11
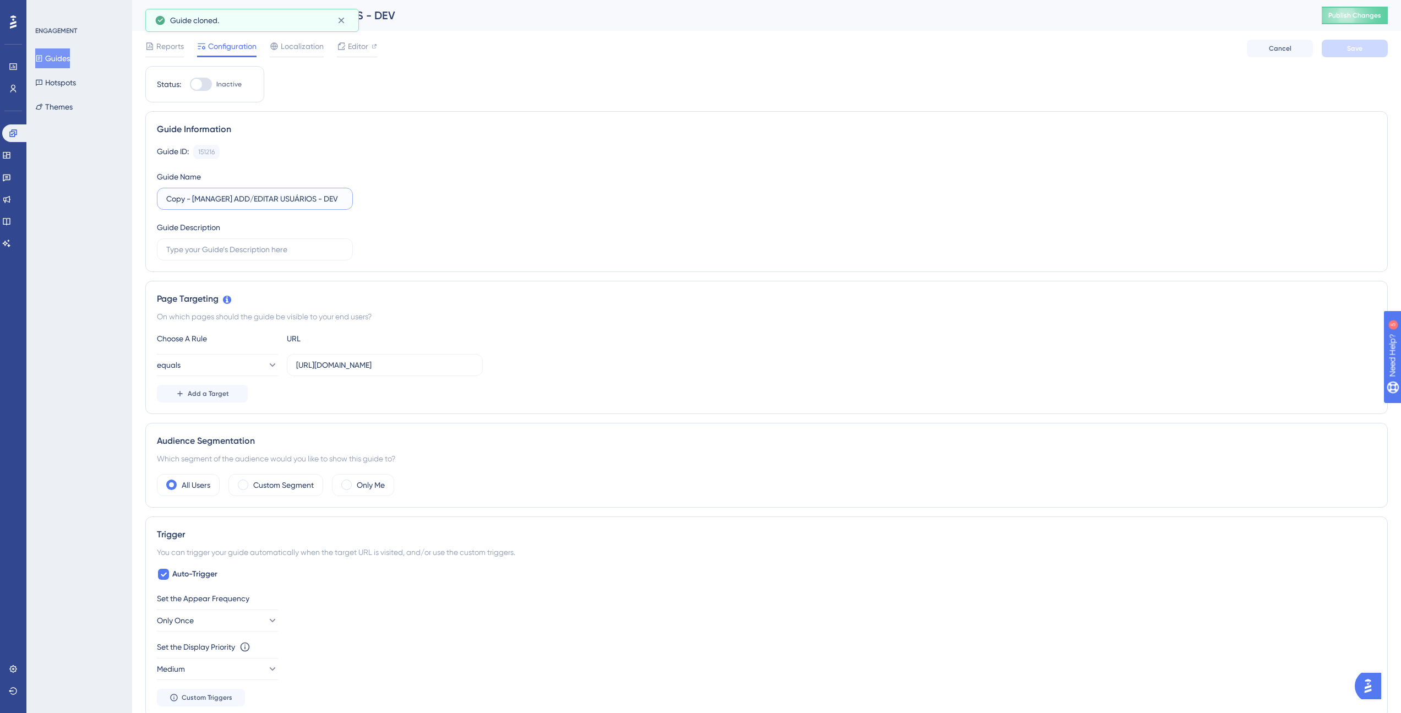
click at [338, 201] on input "Copy - [MANAGER] ADD/EDITAR USUÁRIOS - DEV" at bounding box center [254, 199] width 177 height 12
click at [174, 202] on input "Copy - [MANAGER] ADD/EDITAR USUÁRIOS - STG" at bounding box center [254, 199] width 177 height 12
type input "[MANAGER] ADD/EDITAR USUÁRIOS - STG"
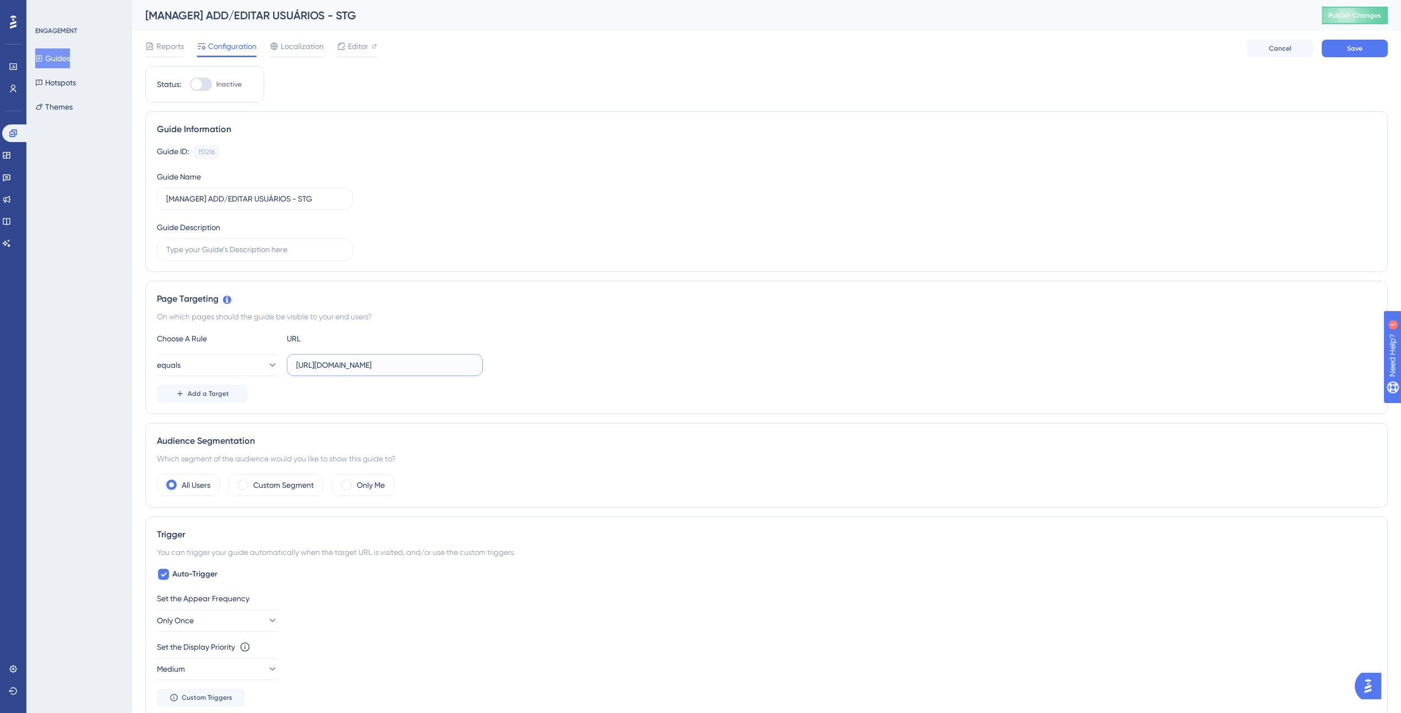
click at [364, 369] on input "[URL][DOMAIN_NAME]" at bounding box center [384, 365] width 177 height 12
click at [366, 365] on input "[URL][DOMAIN_NAME]" at bounding box center [384, 365] width 177 height 12
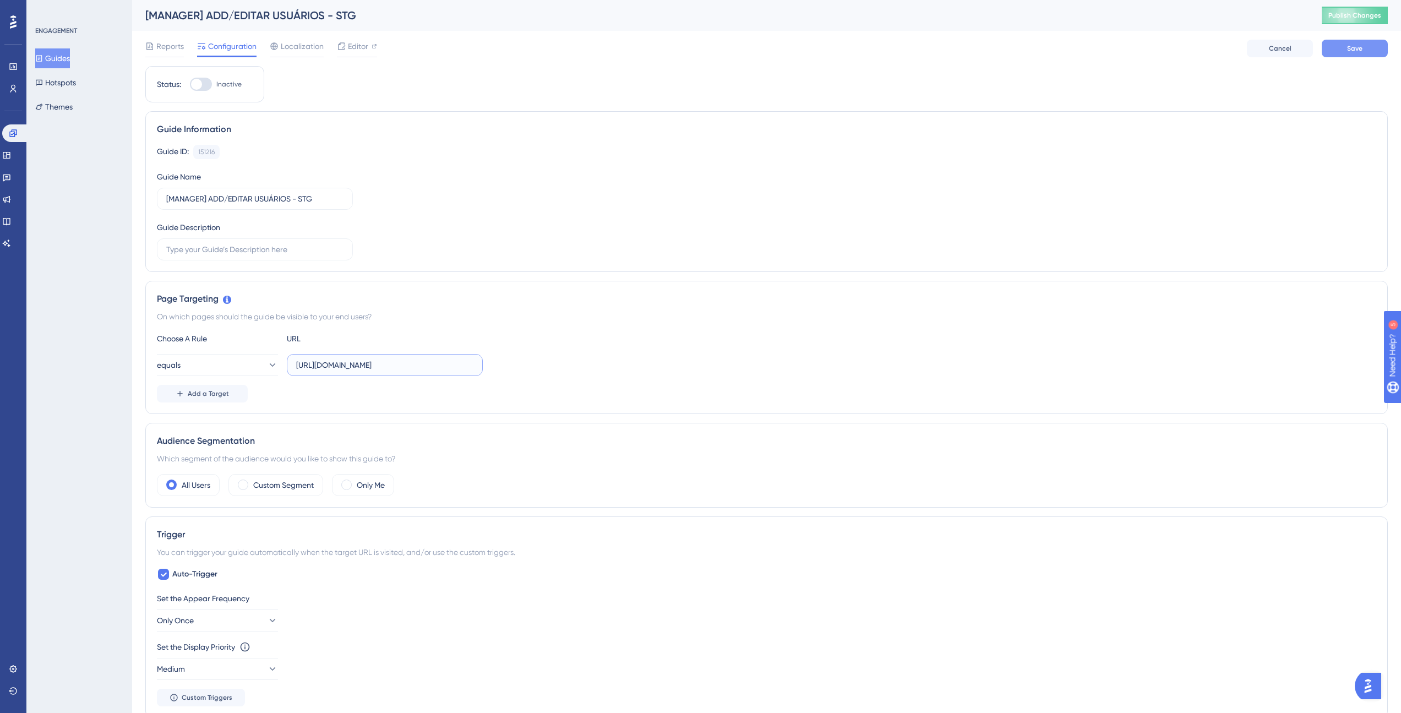
type input "[URL][DOMAIN_NAME]"
click at [1355, 52] on span "Save" at bounding box center [1354, 48] width 15 height 9
click at [56, 67] on button "Guides" at bounding box center [52, 58] width 35 height 20
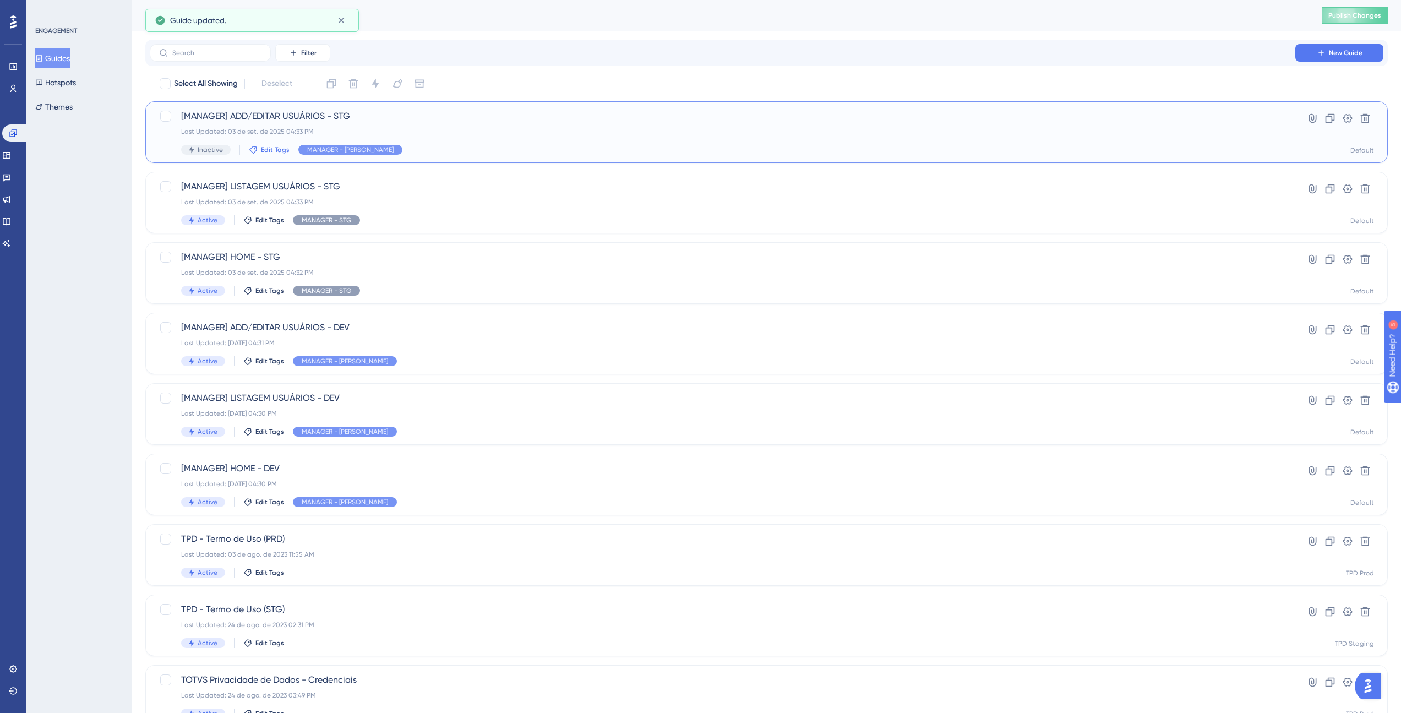
click at [267, 151] on span "Edit Tags" at bounding box center [275, 149] width 29 height 9
click at [260, 232] on icon at bounding box center [261, 232] width 4 height 8
checkbox input "false"
click at [259, 215] on div at bounding box center [261, 210] width 11 height 11
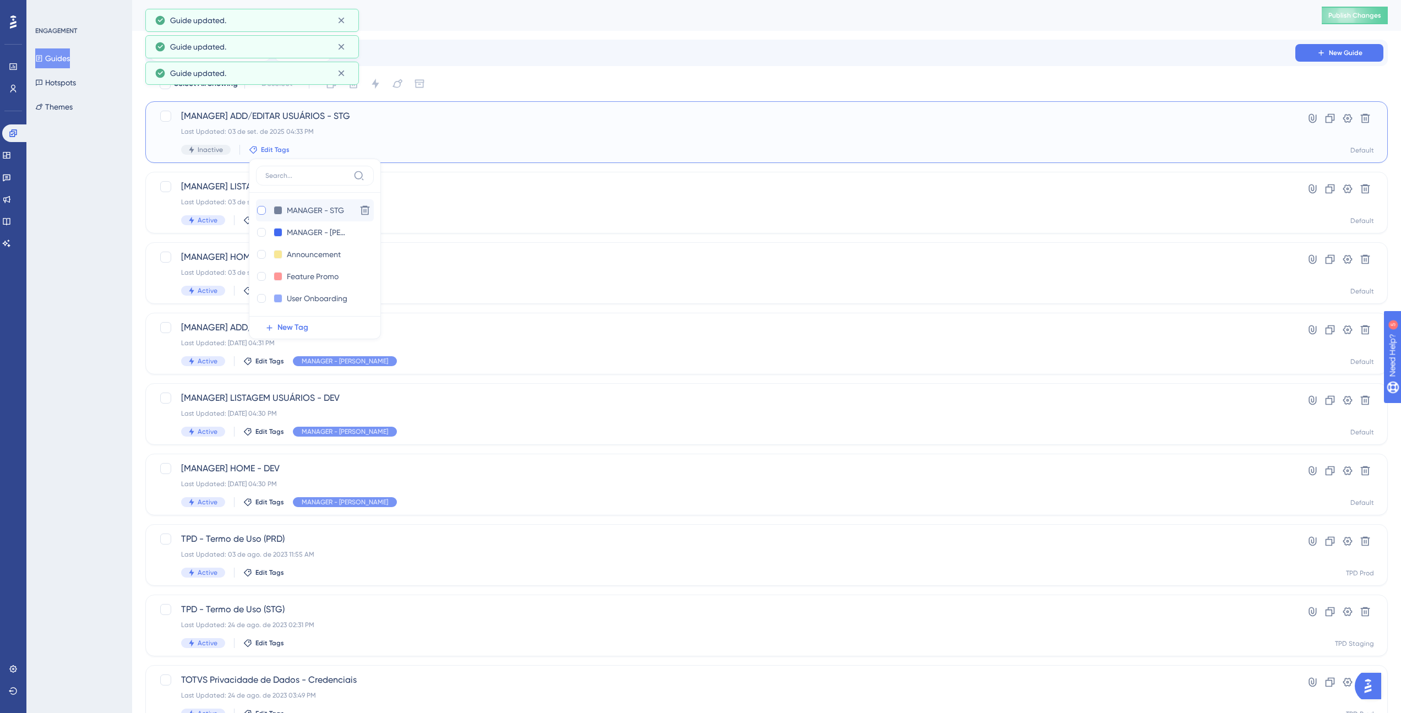
checkbox input "true"
click at [119, 162] on div "ENGAGEMENT Guides Hotspots Themes" at bounding box center [79, 356] width 106 height 713
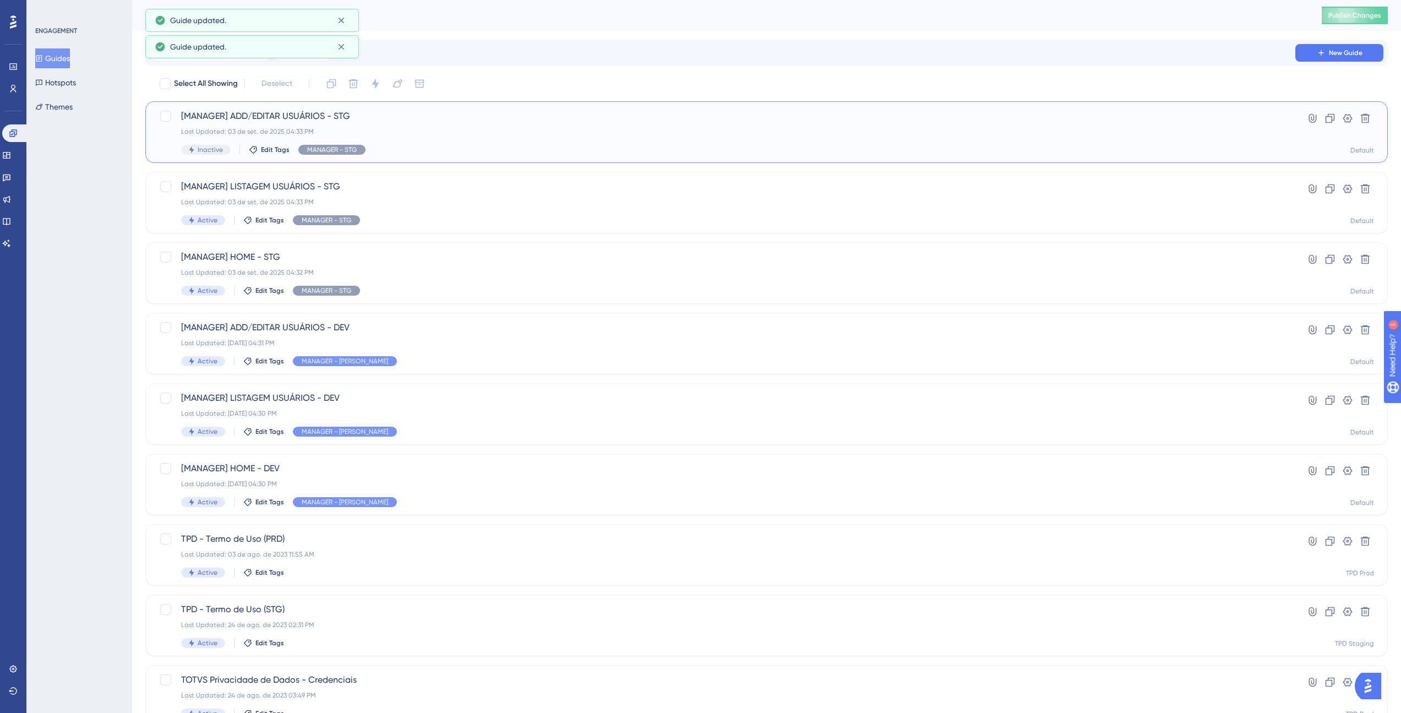
click at [204, 152] on span "Inactive" at bounding box center [210, 149] width 25 height 9
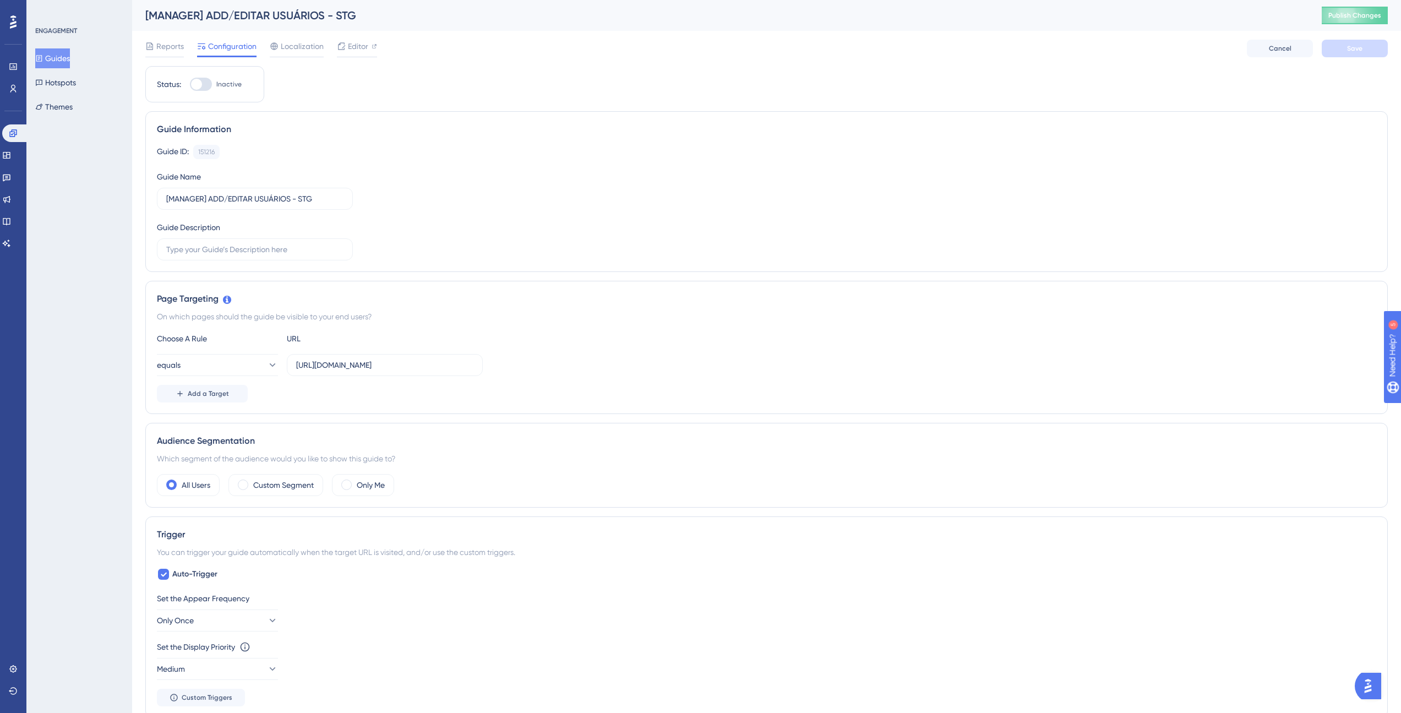
click at [196, 88] on div at bounding box center [196, 84] width 11 height 11
click at [190, 85] on input "Inactive" at bounding box center [189, 84] width 1 height 1
checkbox input "true"
click at [1329, 52] on button "Save" at bounding box center [1354, 49] width 66 height 18
drag, startPoint x: 70, startPoint y: 55, endPoint x: 161, endPoint y: 11, distance: 101.4
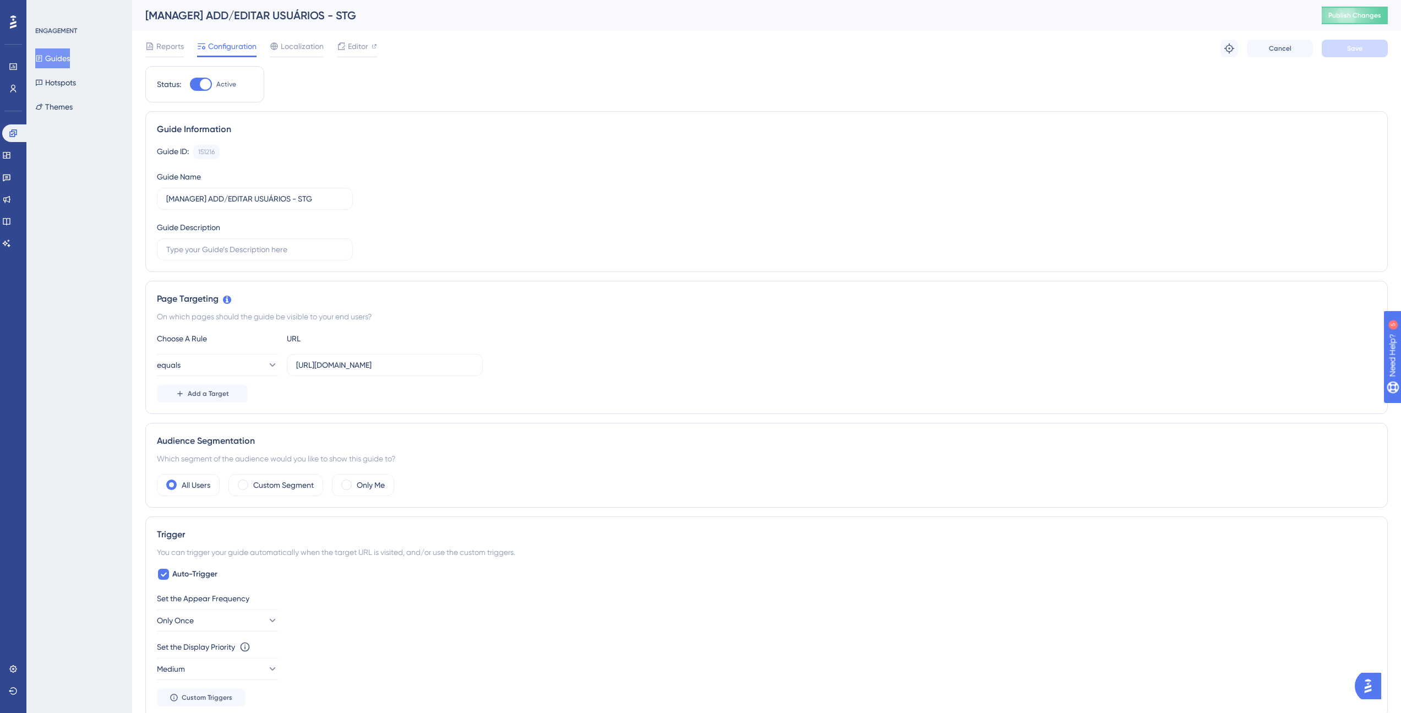
click at [69, 56] on button "Guides" at bounding box center [52, 58] width 35 height 20
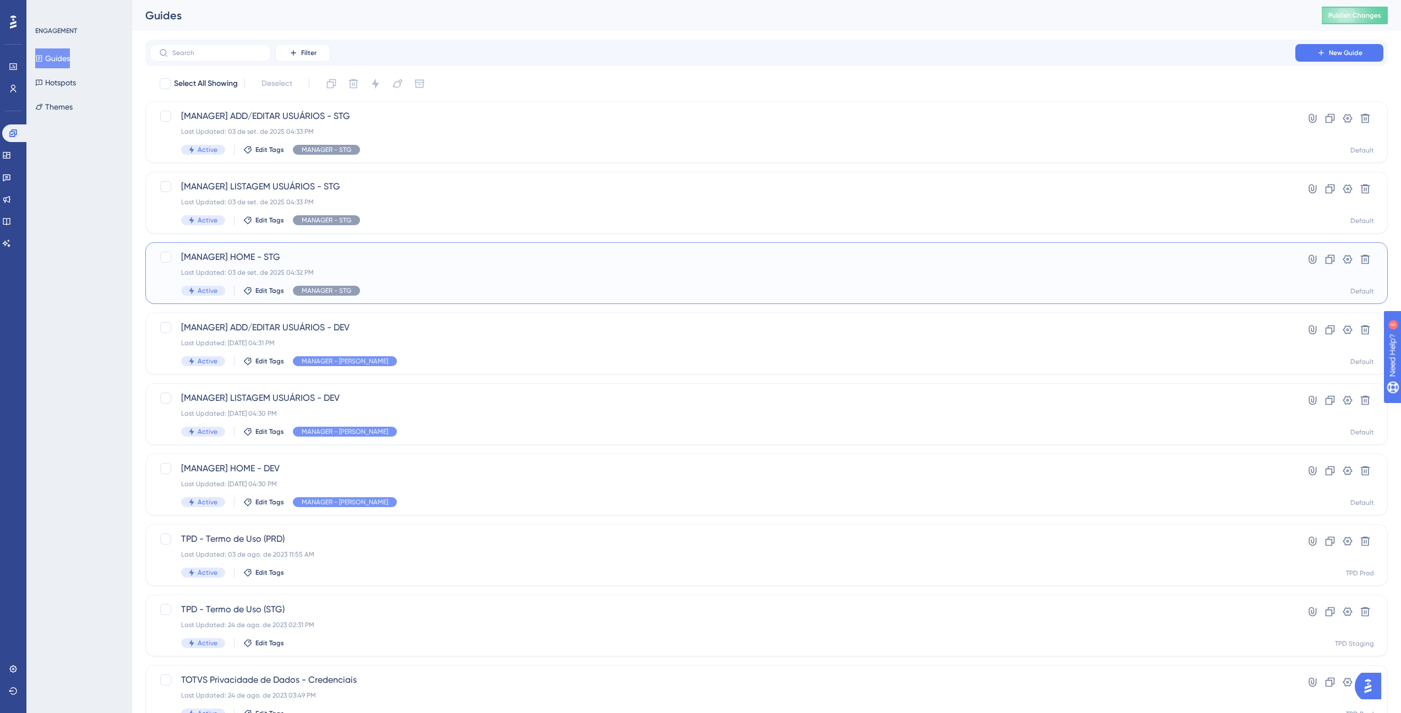
click at [496, 277] on div "[MANAGER] HOME - STG Last Updated: [DATE] 04:32 PM Active Edit Tags MANAGER - S…" at bounding box center [722, 272] width 1082 height 45
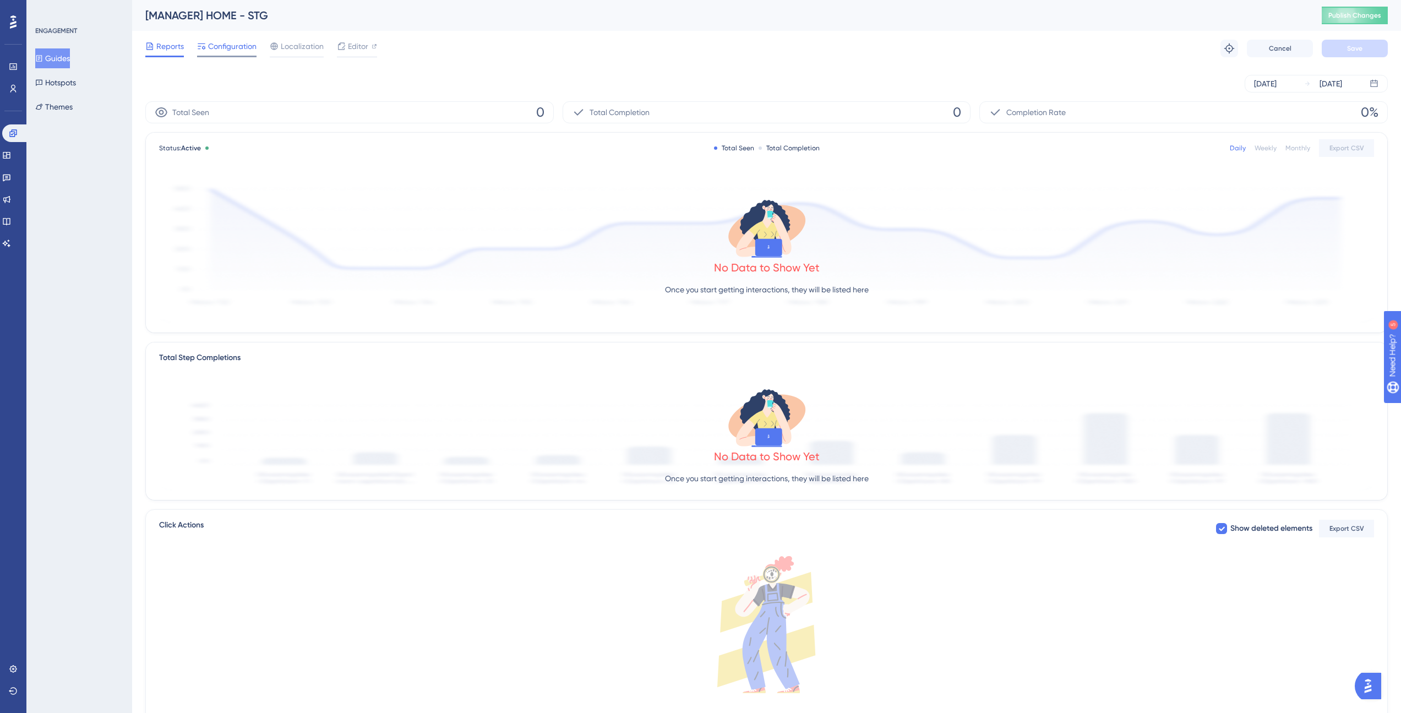
click at [229, 49] on span "Configuration" at bounding box center [232, 46] width 48 height 13
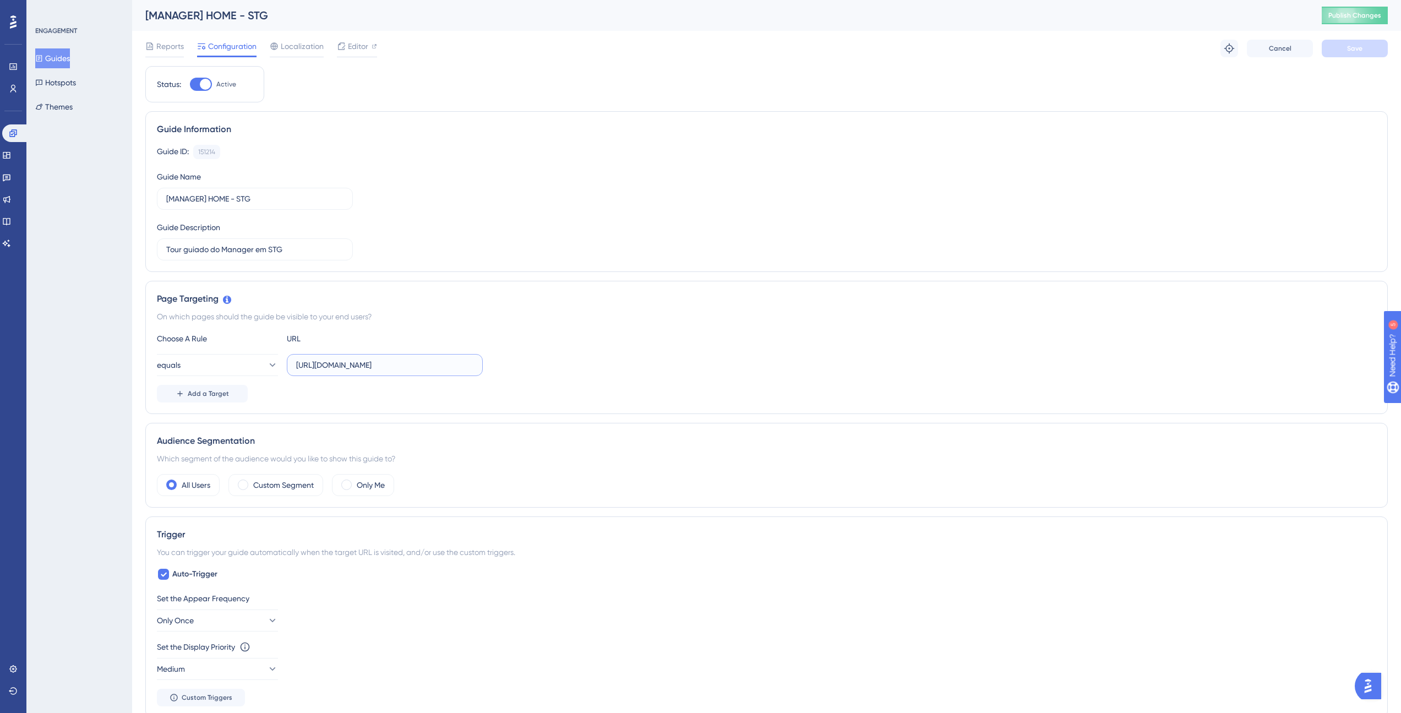
click at [376, 364] on input "[URL][DOMAIN_NAME]" at bounding box center [384, 365] width 177 height 12
click at [51, 64] on button "Guides" at bounding box center [52, 58] width 35 height 20
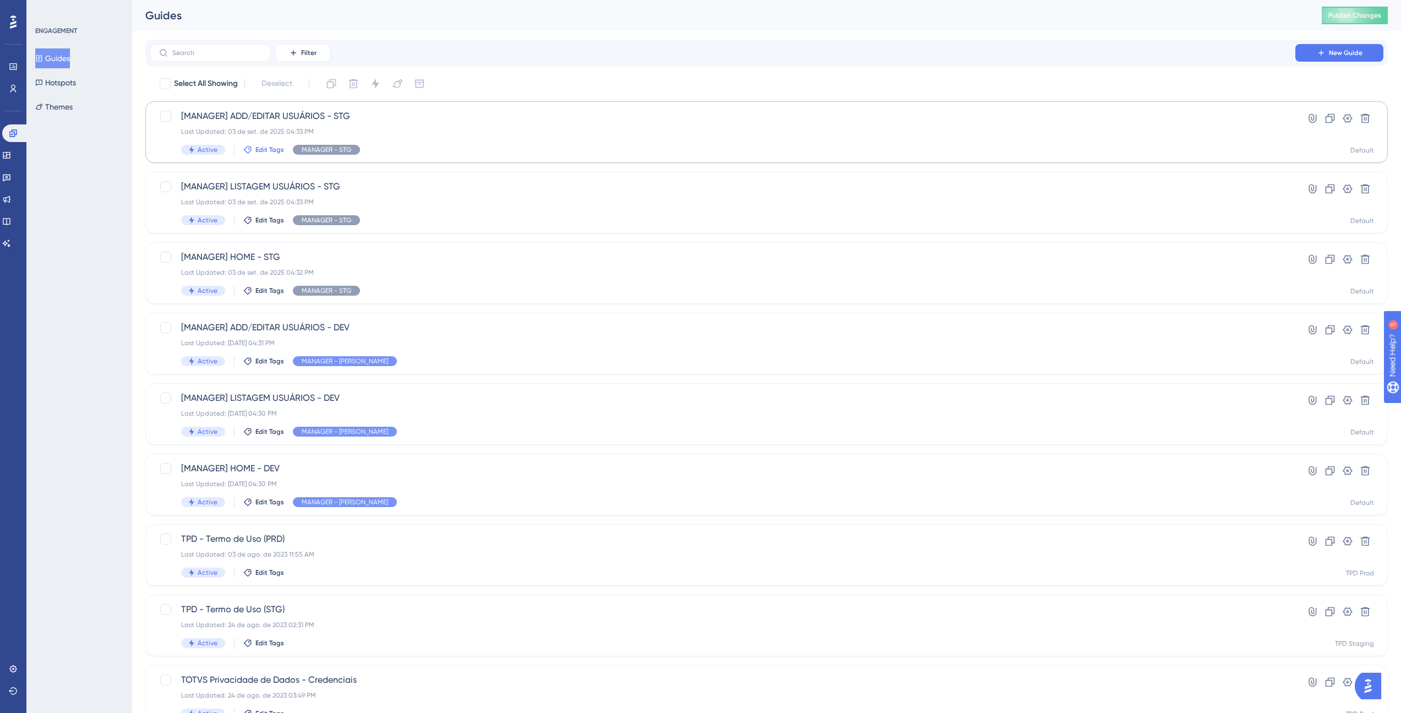
click at [265, 150] on span "Edit Tags" at bounding box center [269, 149] width 29 height 9
click at [274, 328] on span "New Tag" at bounding box center [287, 327] width 31 height 13
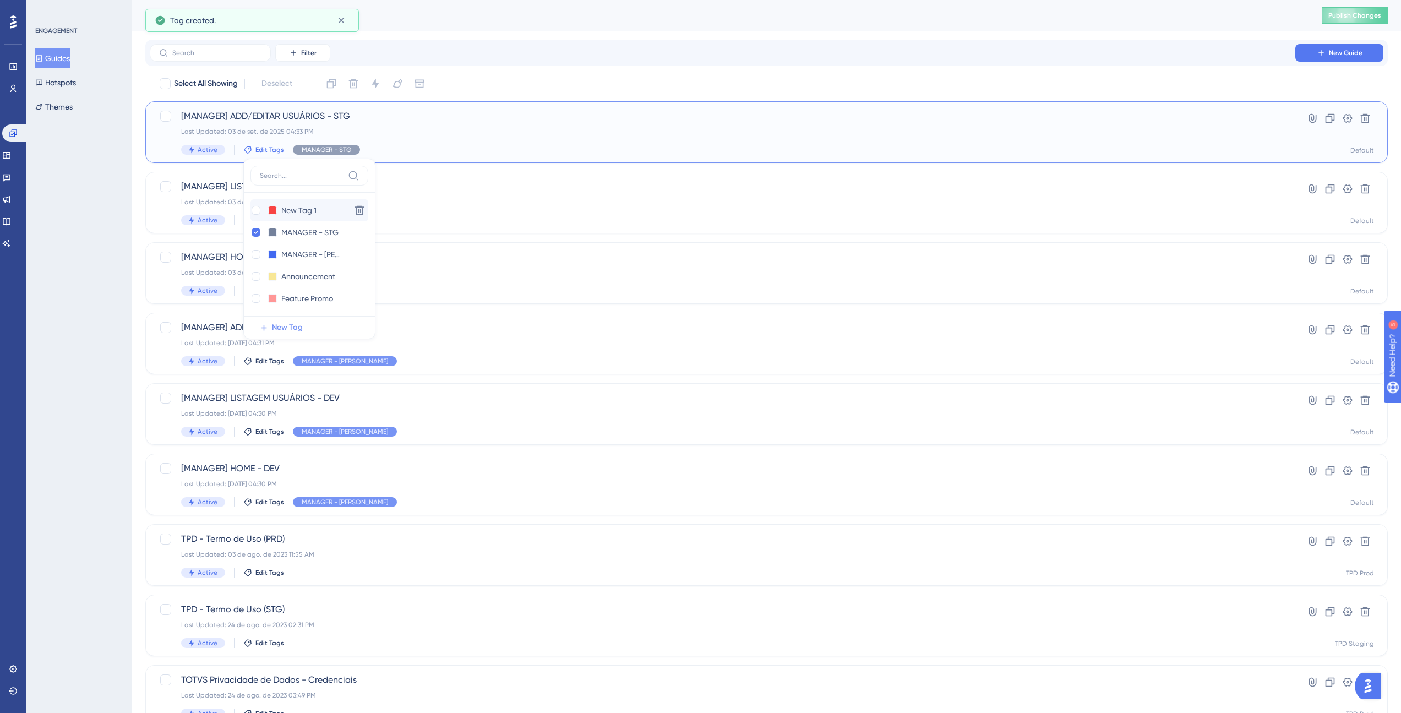
click at [294, 211] on input "New Tag 1" at bounding box center [303, 211] width 44 height 14
click at [298, 212] on input "New Tag 1" at bounding box center [303, 211] width 44 height 14
type input "MANAGER - PROD"
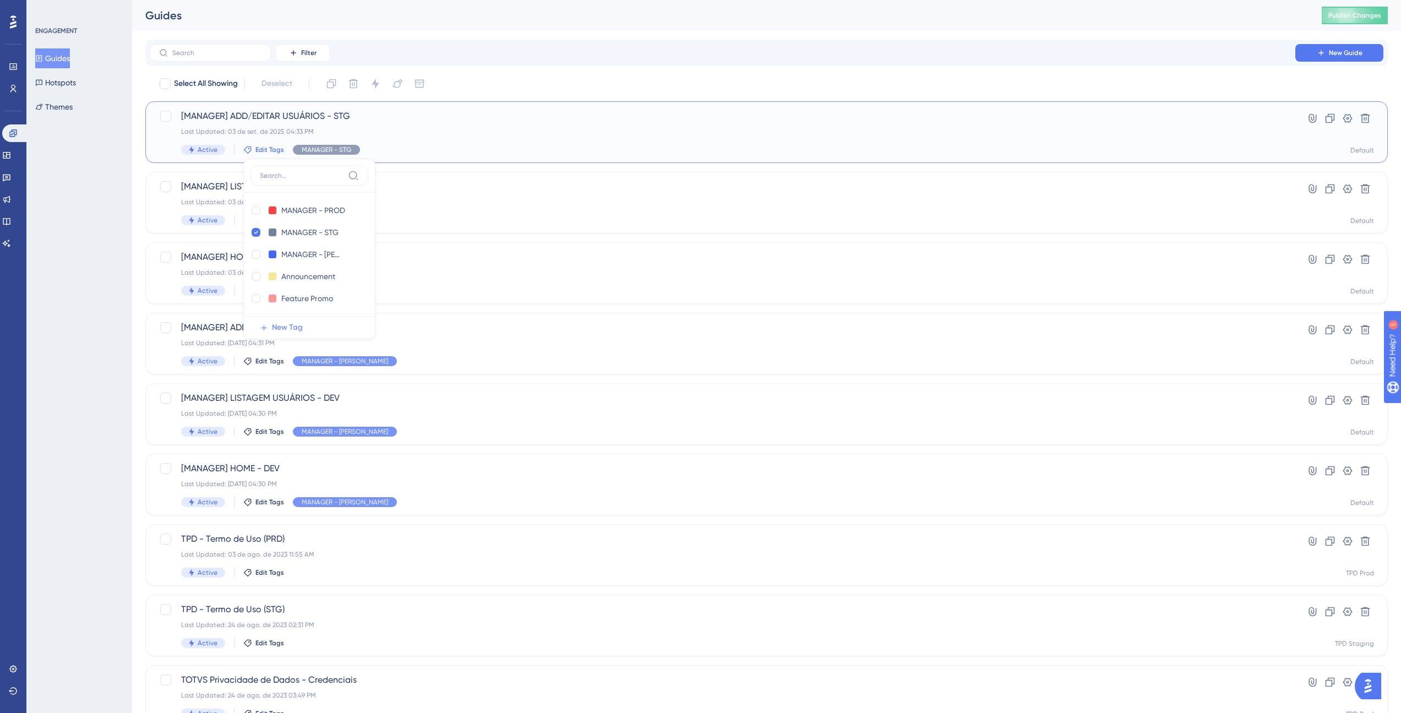
click at [113, 172] on div "ENGAGEMENT Guides Hotspots Themes" at bounding box center [79, 356] width 106 height 713
click at [11, 151] on icon at bounding box center [6, 155] width 9 height 9
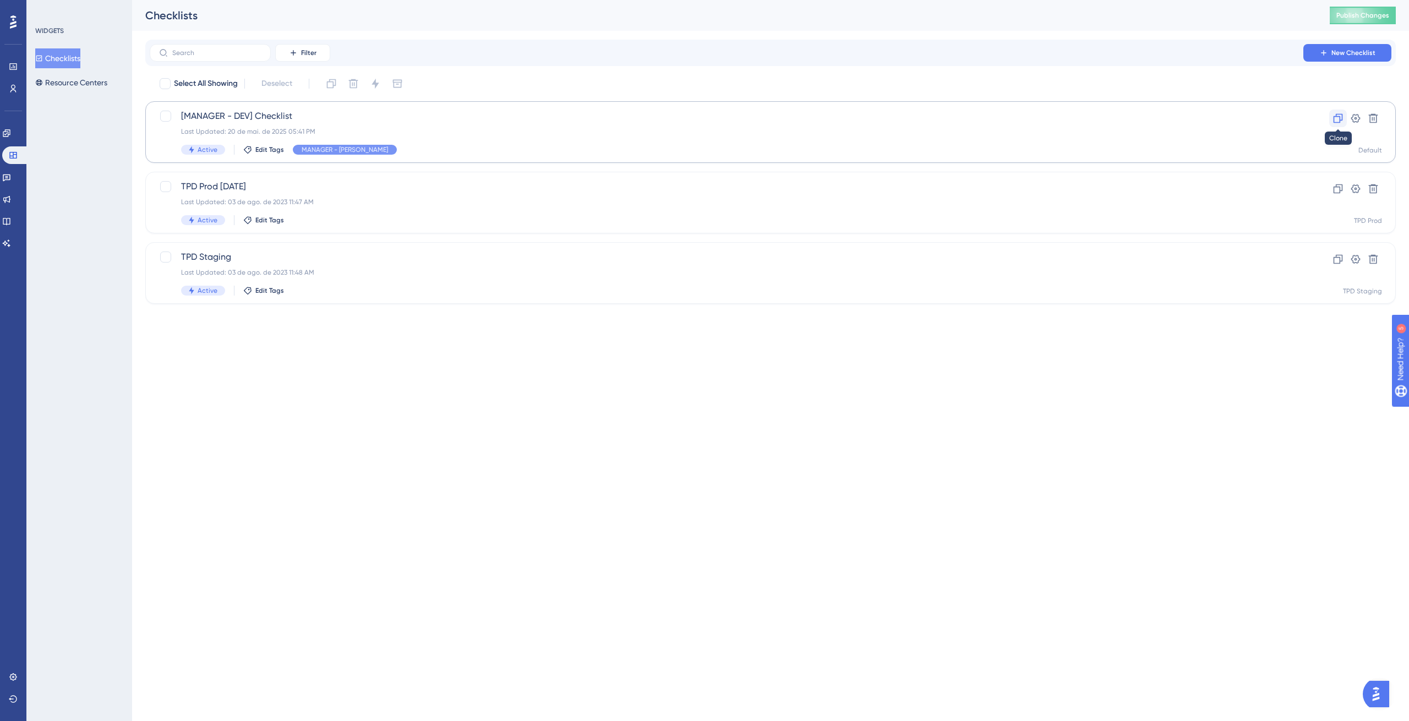
click at [1335, 121] on icon at bounding box center [1337, 118] width 11 height 11
click at [1354, 118] on icon at bounding box center [1355, 118] width 11 height 11
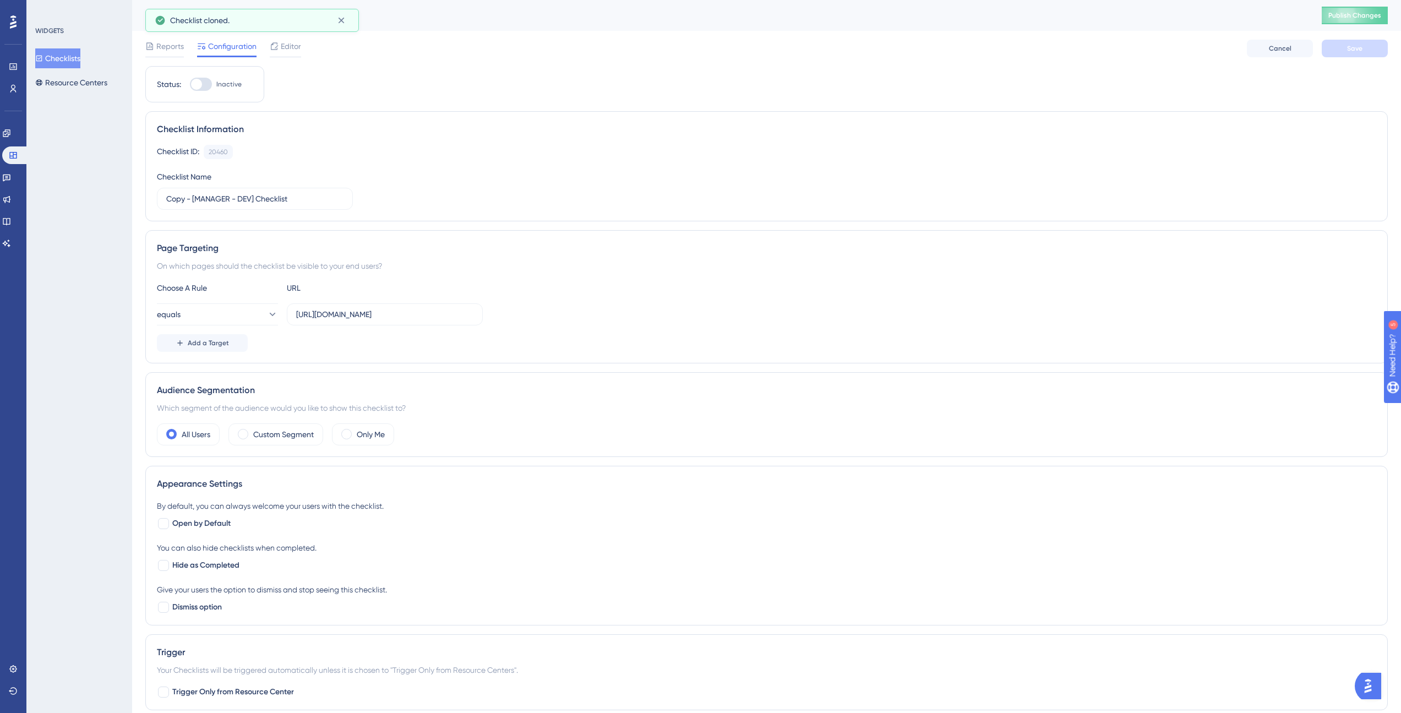
click at [201, 84] on div at bounding box center [196, 84] width 11 height 11
click at [190, 84] on input "Inactive" at bounding box center [189, 84] width 1 height 1
checkbox input "true"
click at [177, 194] on input "Copy - [MANAGER - DEV] Checklist" at bounding box center [254, 199] width 177 height 12
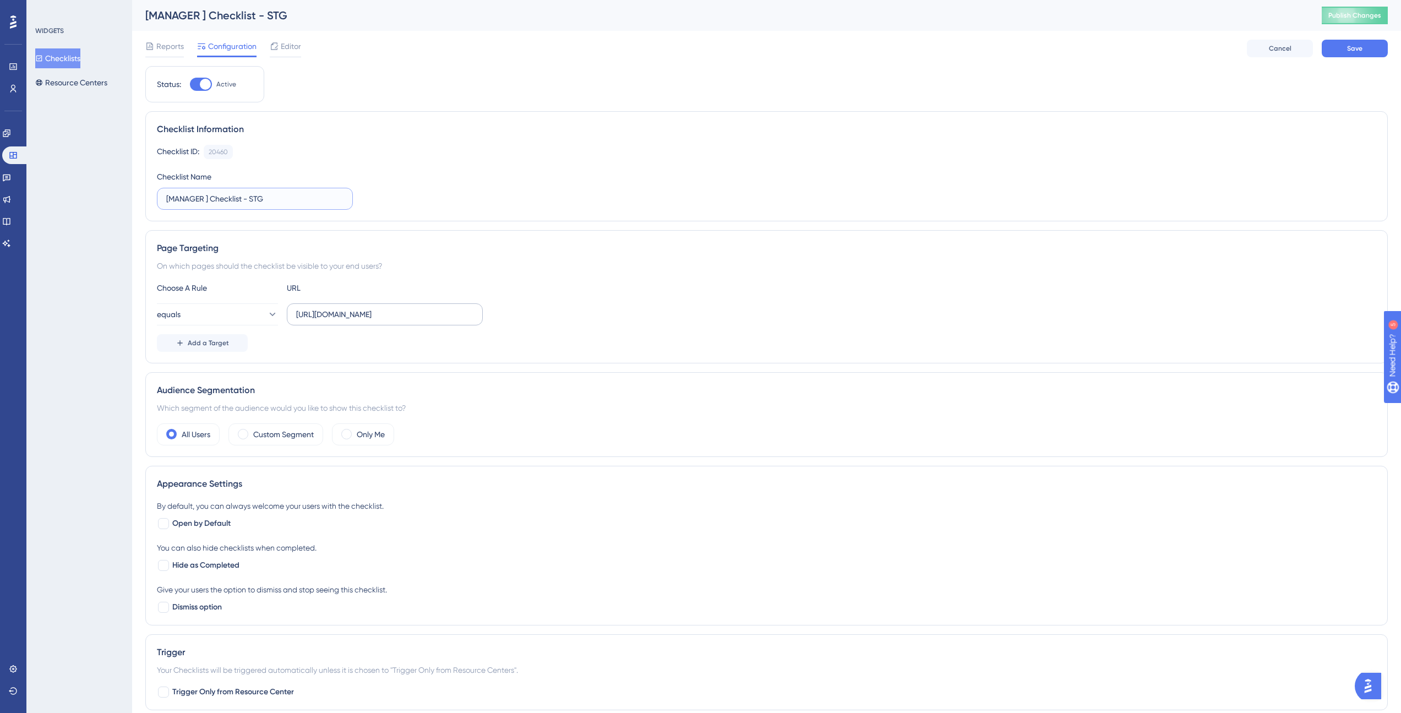
type input "[MANAGER ] Checklist - STG"
click at [366, 315] on input "[URL][DOMAIN_NAME]" at bounding box center [384, 314] width 177 height 12
type input "[URL][DOMAIN_NAME]"
click at [1374, 45] on button "Save" at bounding box center [1354, 49] width 66 height 18
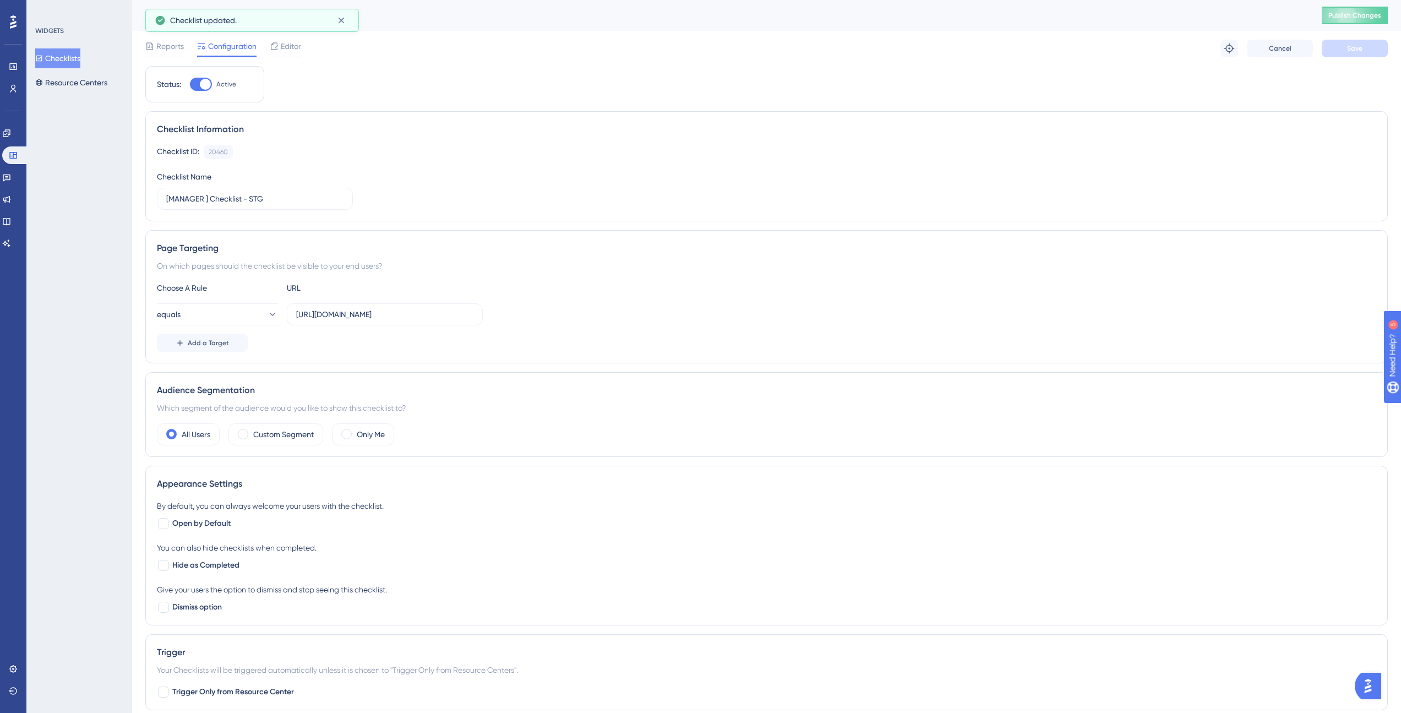
click at [74, 58] on button "Checklists" at bounding box center [57, 58] width 45 height 20
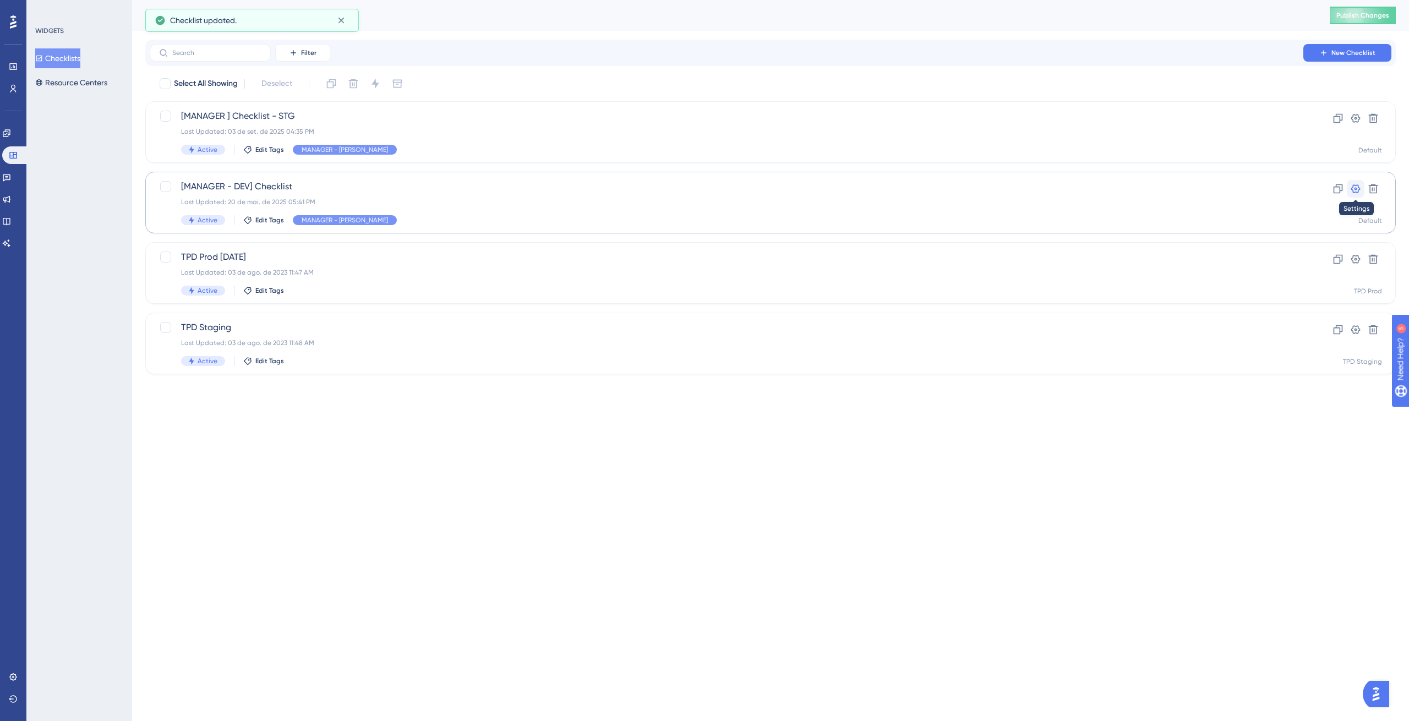
click at [1359, 189] on icon at bounding box center [1355, 188] width 11 height 11
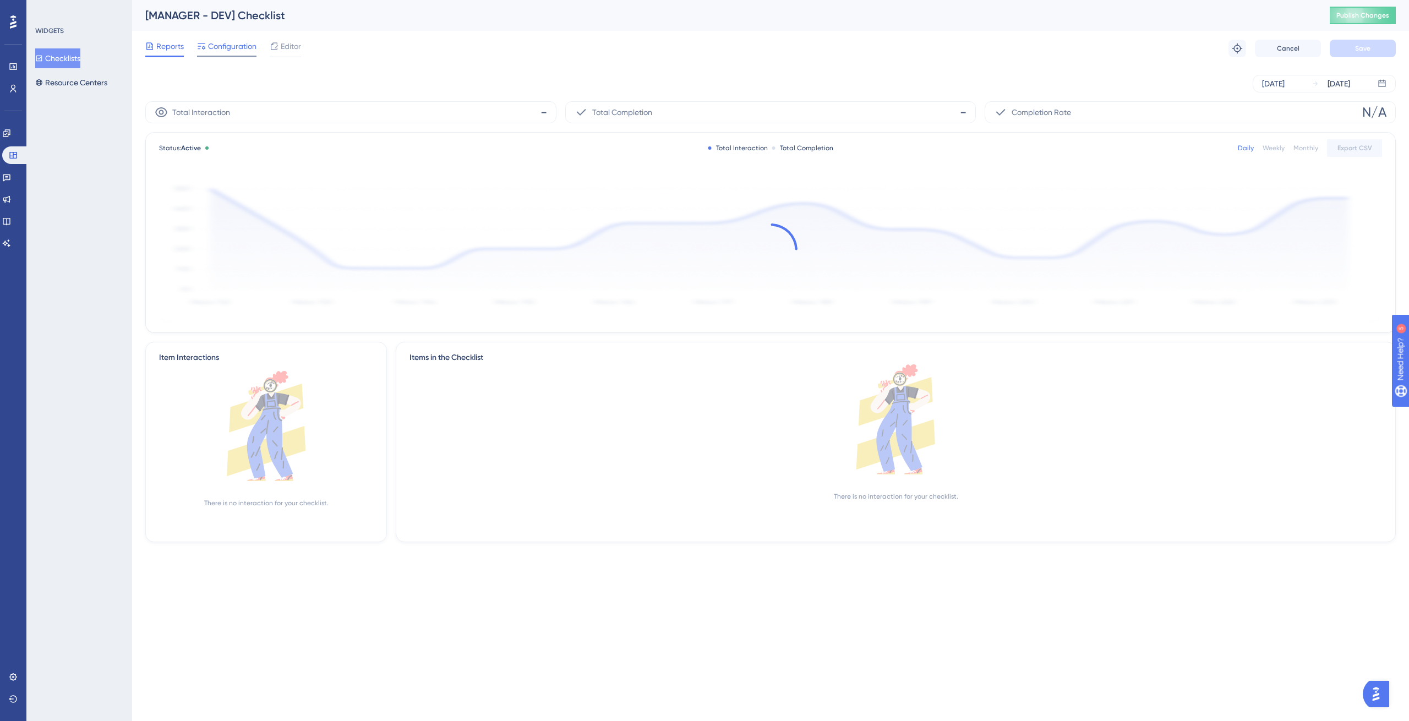
click at [218, 49] on span "Configuration" at bounding box center [232, 46] width 48 height 13
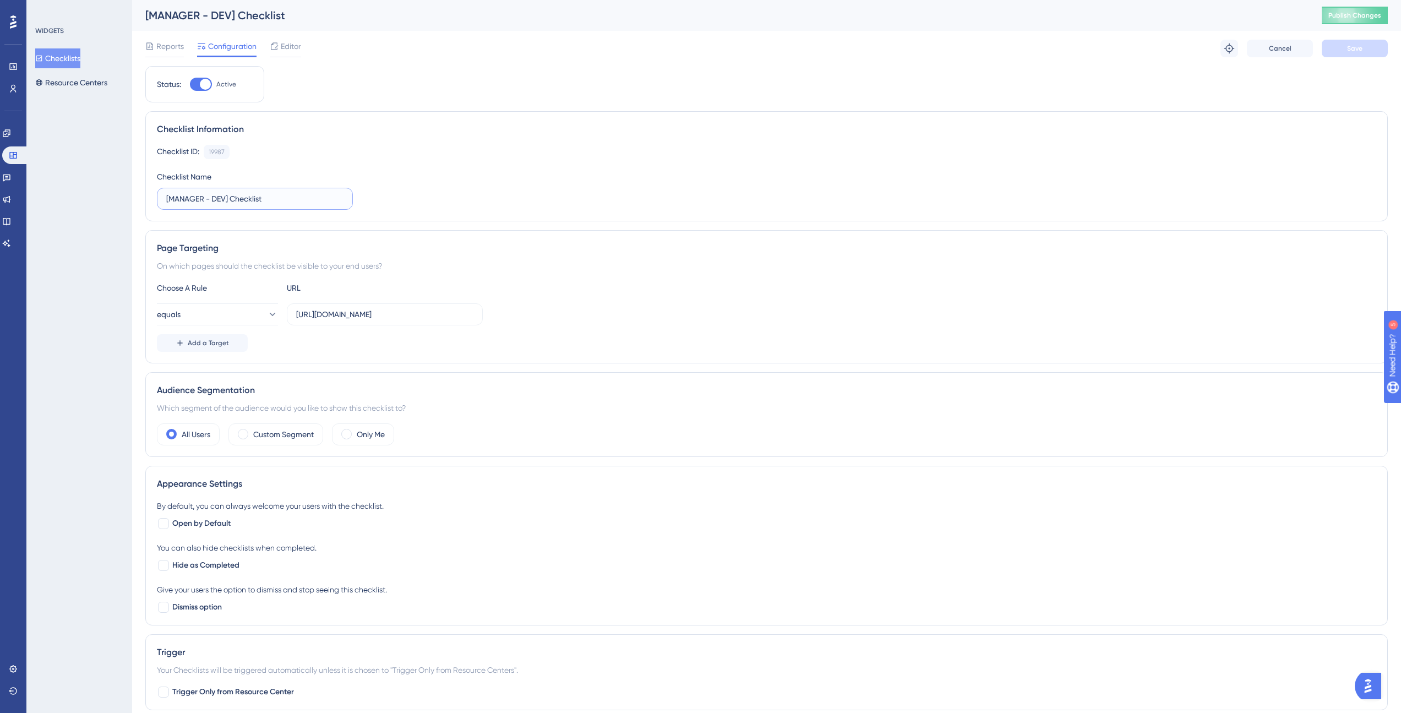
click at [271, 200] on input "[MANAGER - DEV] Checklist" at bounding box center [254, 199] width 177 height 12
type input "[MANAGER] Checklist - DEV"
click at [1335, 43] on button "Save" at bounding box center [1354, 49] width 66 height 18
click at [59, 57] on button "Checklists" at bounding box center [57, 58] width 45 height 20
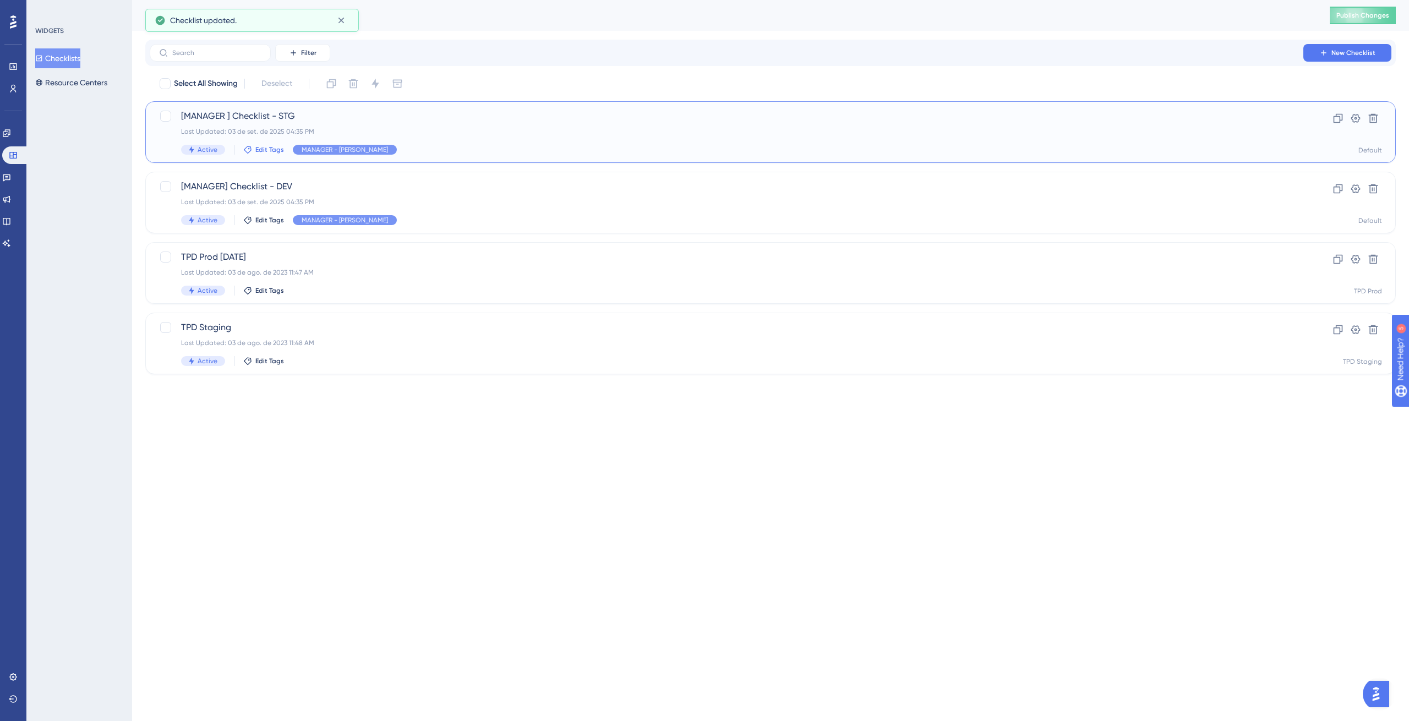
click at [277, 150] on span "Edit Tags" at bounding box center [269, 149] width 29 height 9
click at [255, 256] on icon at bounding box center [256, 254] width 4 height 8
checkbox input "false"
click at [256, 233] on div at bounding box center [256, 232] width 9 height 9
checkbox input "true"
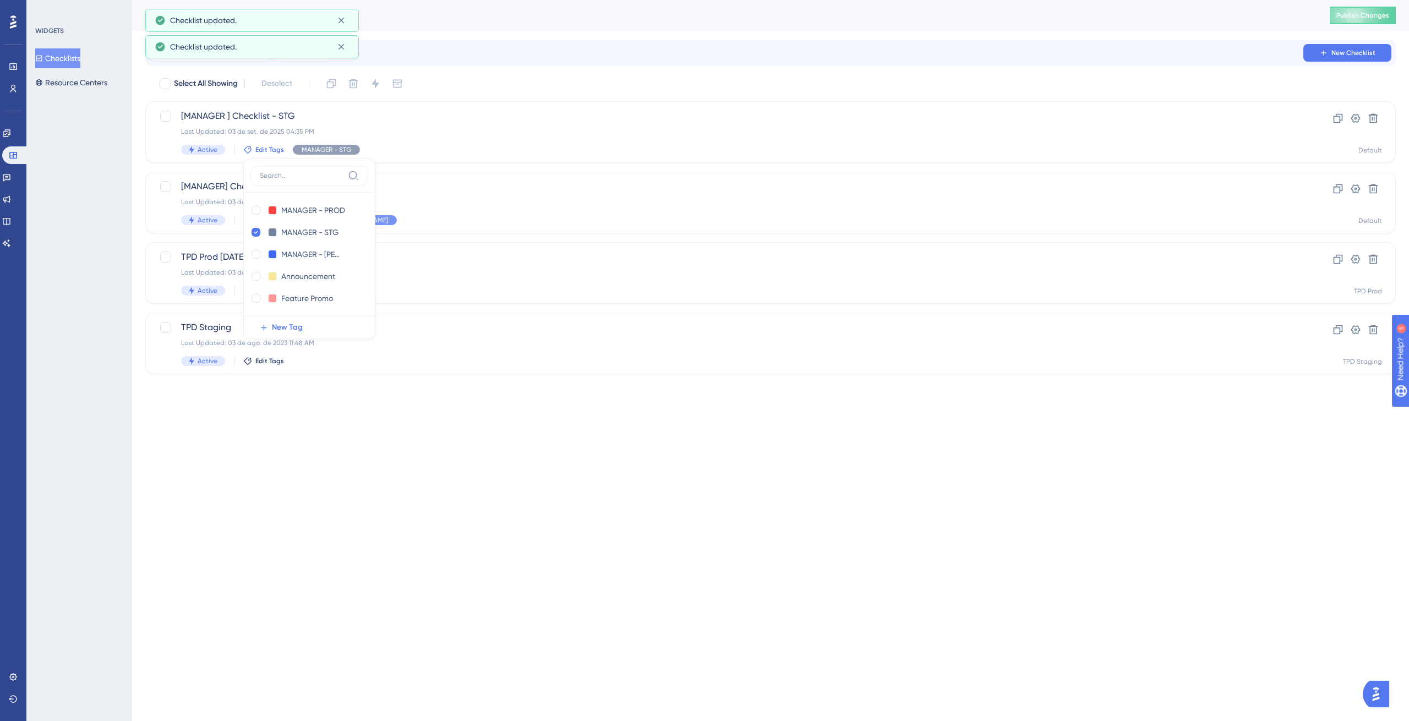
click at [123, 195] on div "WIDGETS Checklists Resource Centers" at bounding box center [79, 360] width 106 height 721
click at [345, 138] on div "[MANAGER ] Checklist - STG Last Updated: [DATE] 04:35 PM Active Edit Tags MANAG…" at bounding box center [726, 132] width 1091 height 45
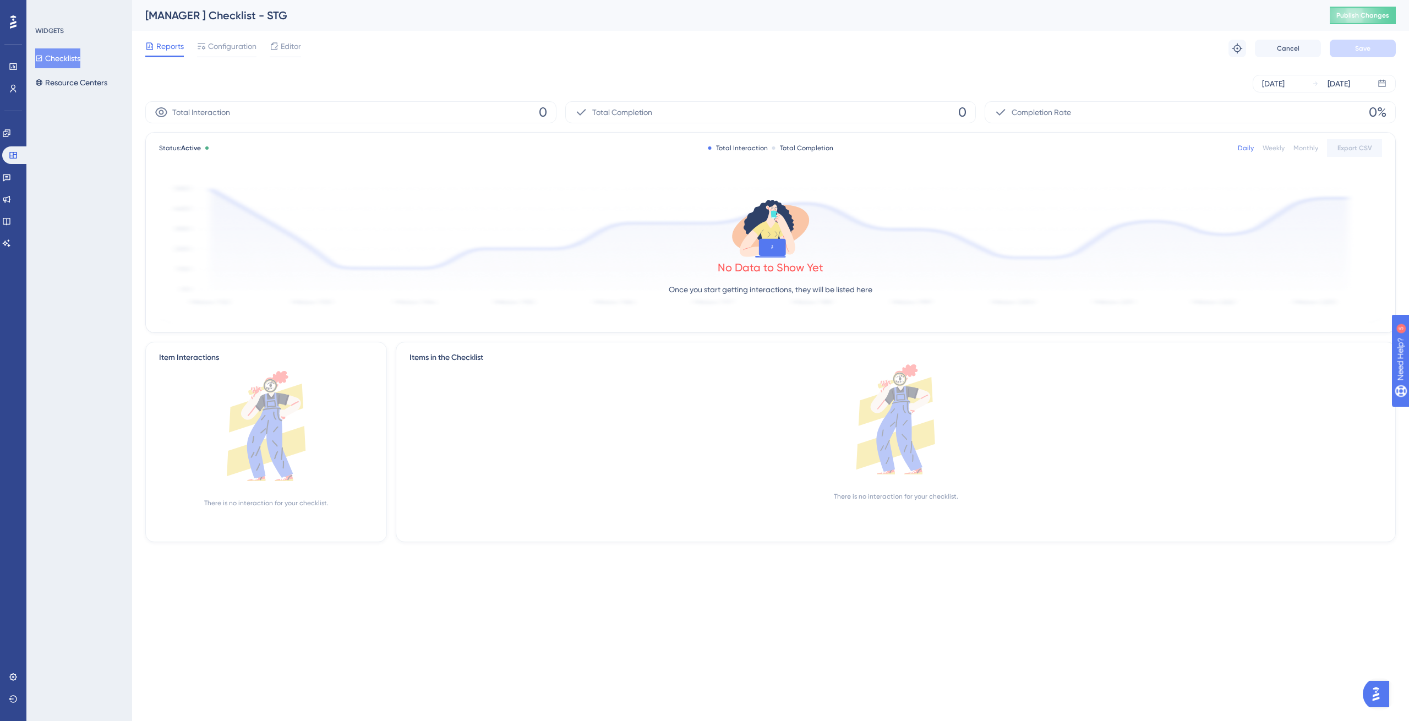
click at [237, 59] on div "Reports Configuration Editor Troubleshoot Cancel Save" at bounding box center [770, 48] width 1250 height 35
click at [237, 52] on span "Configuration" at bounding box center [232, 46] width 48 height 13
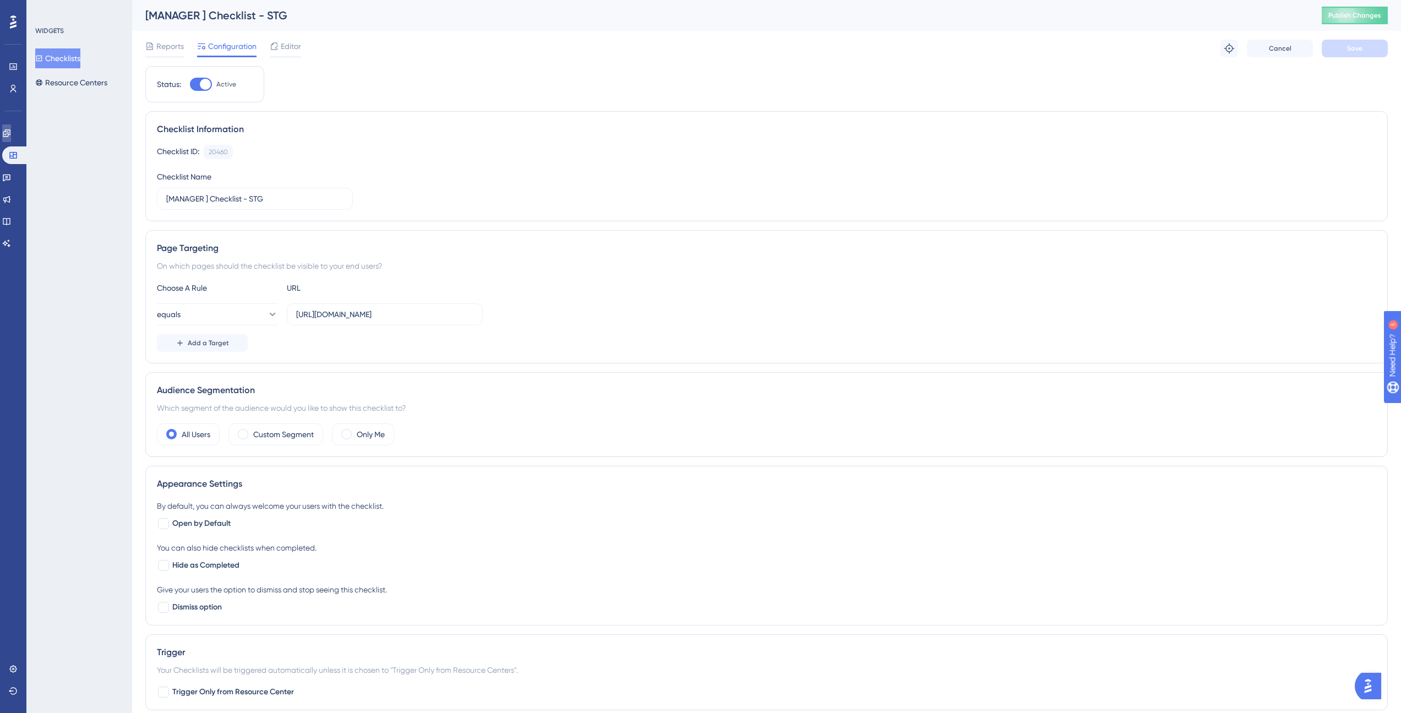
click at [11, 137] on icon at bounding box center [6, 133] width 9 height 9
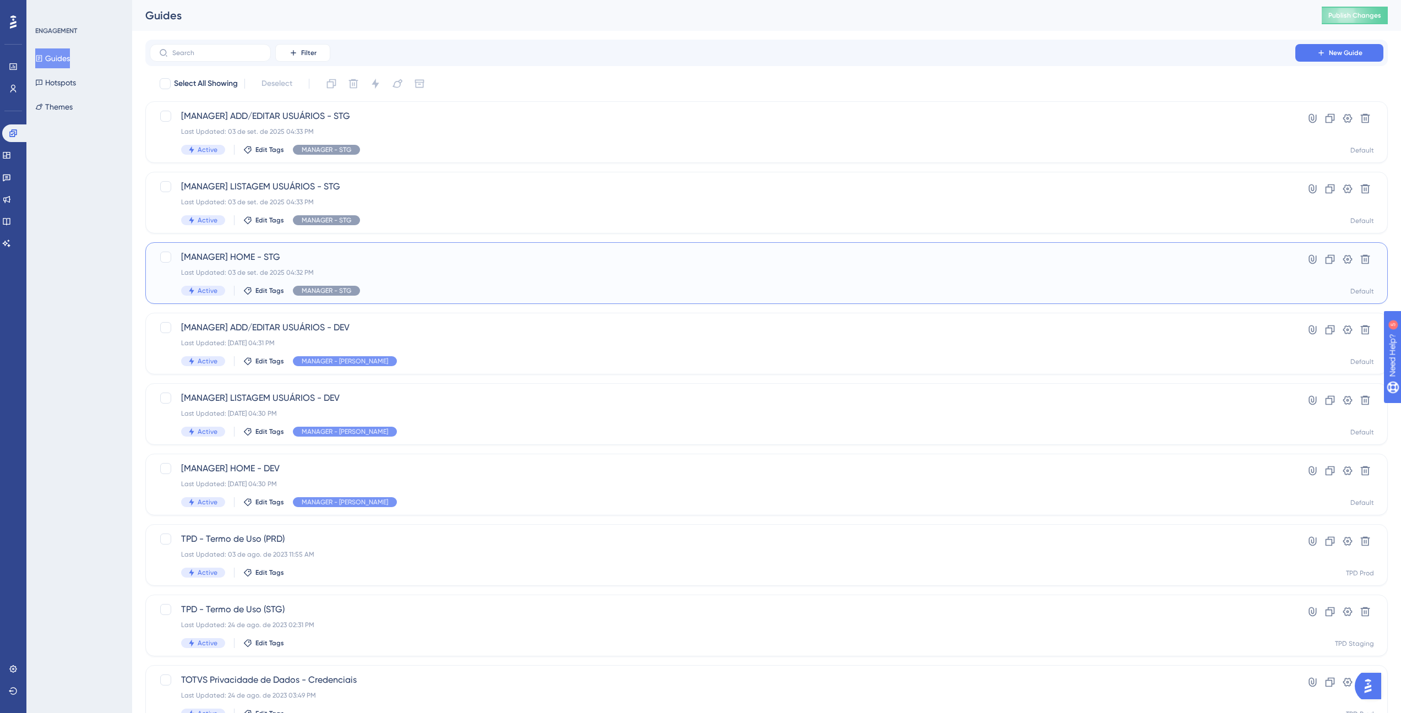
click at [364, 262] on span "[MANAGER] HOME - STG" at bounding box center [722, 256] width 1082 height 13
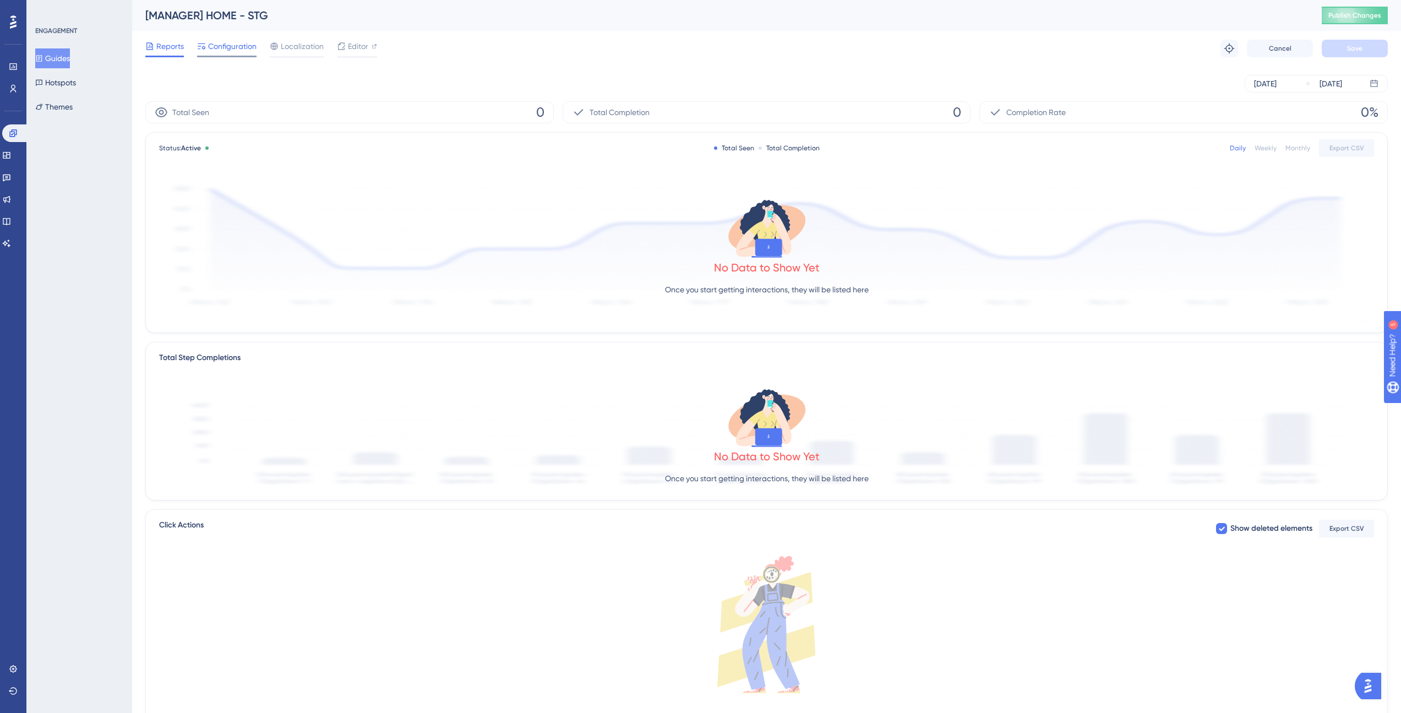
click at [215, 51] on span "Configuration" at bounding box center [232, 46] width 48 height 13
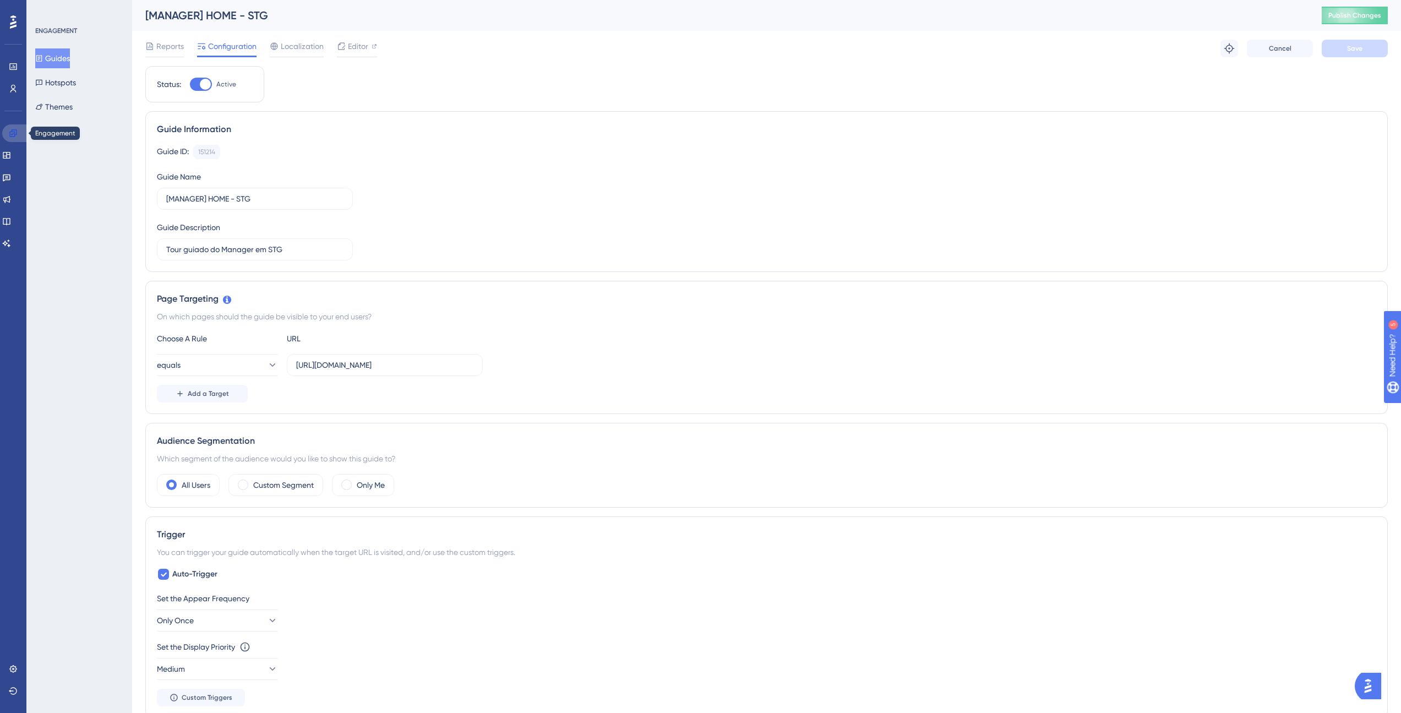
click at [13, 134] on icon at bounding box center [12, 132] width 7 height 7
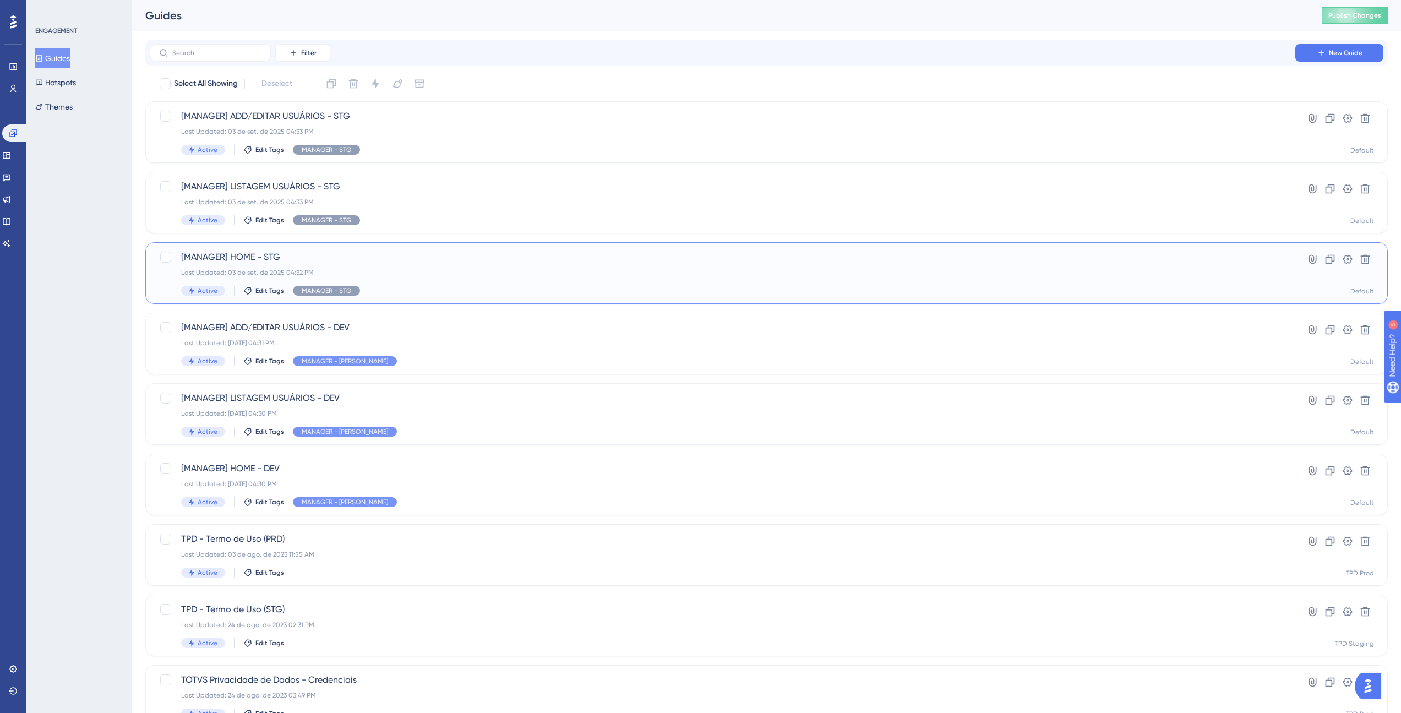
click at [254, 265] on div "[MANAGER] HOME - STG Last Updated: [DATE] 04:32 PM Active Edit Tags MANAGER - S…" at bounding box center [722, 272] width 1082 height 45
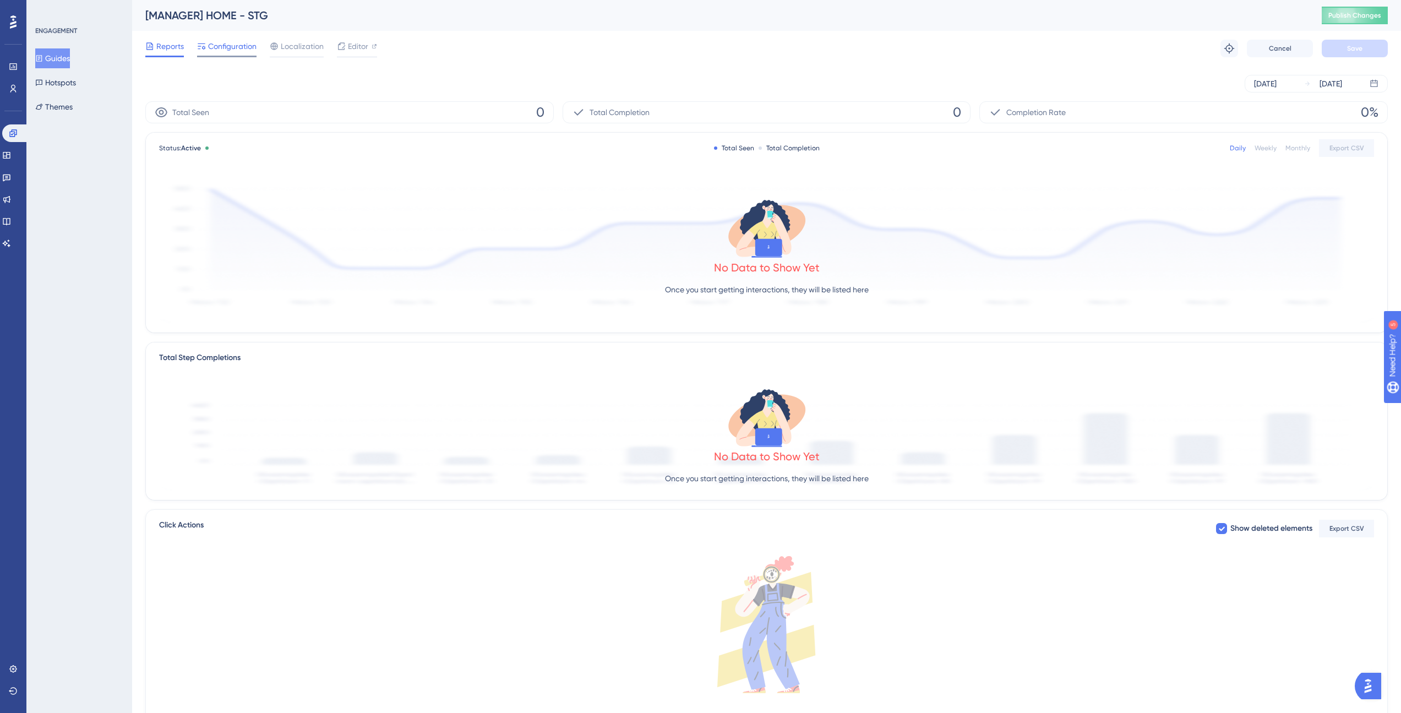
click at [221, 45] on span "Configuration" at bounding box center [232, 46] width 48 height 13
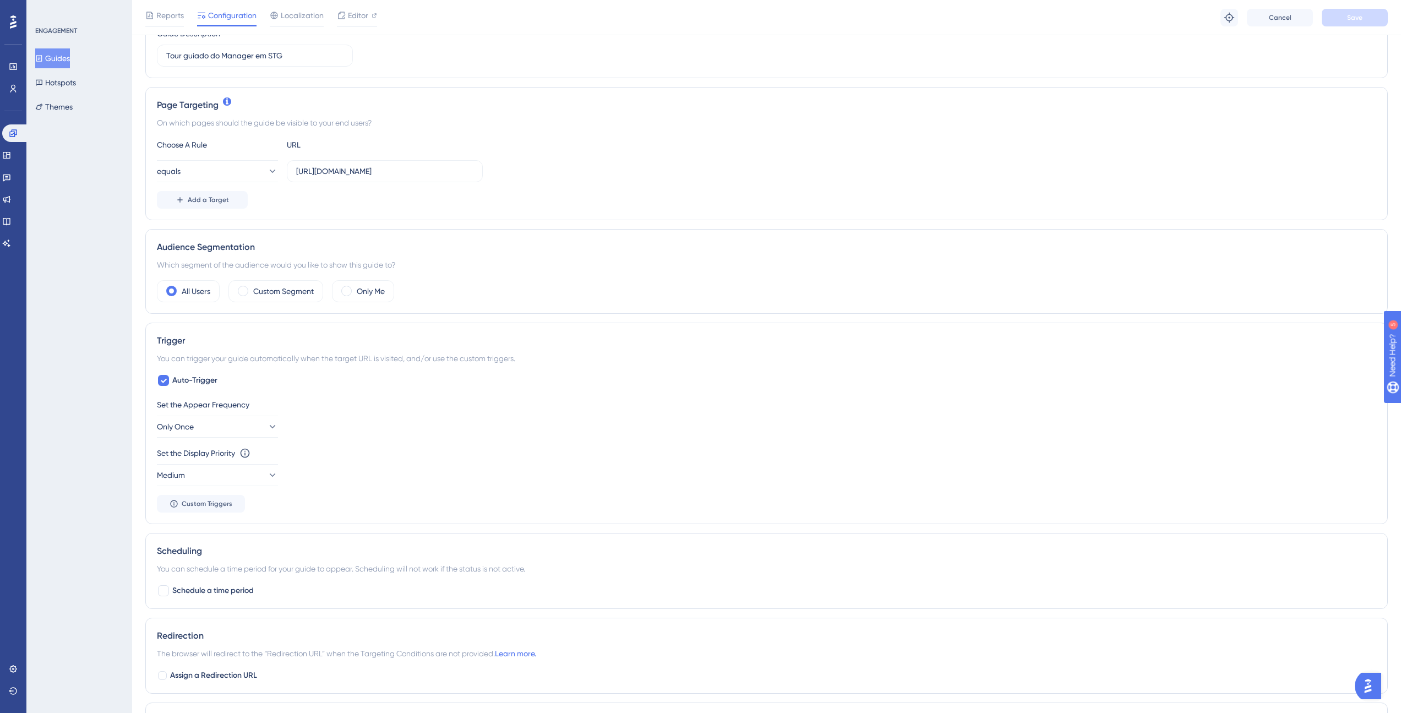
scroll to position [385, 0]
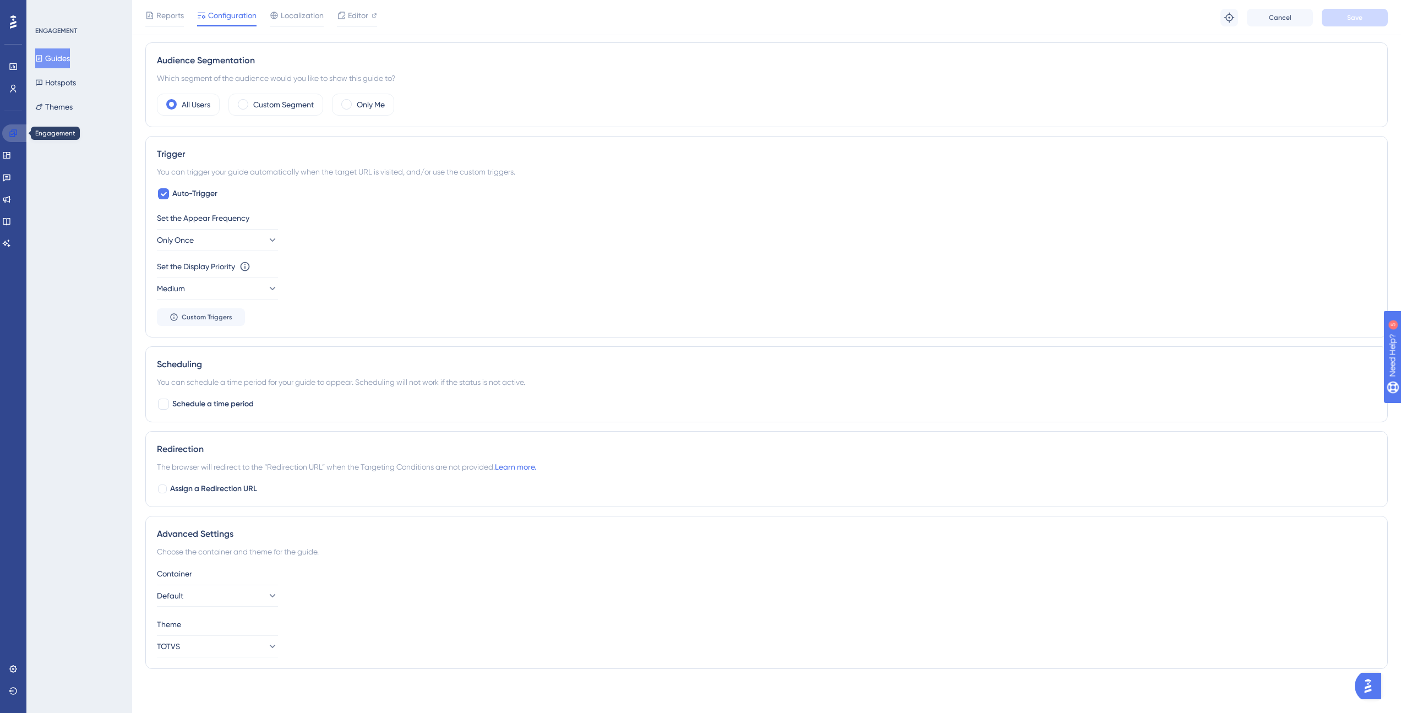
click at [13, 130] on icon at bounding box center [13, 133] width 9 height 9
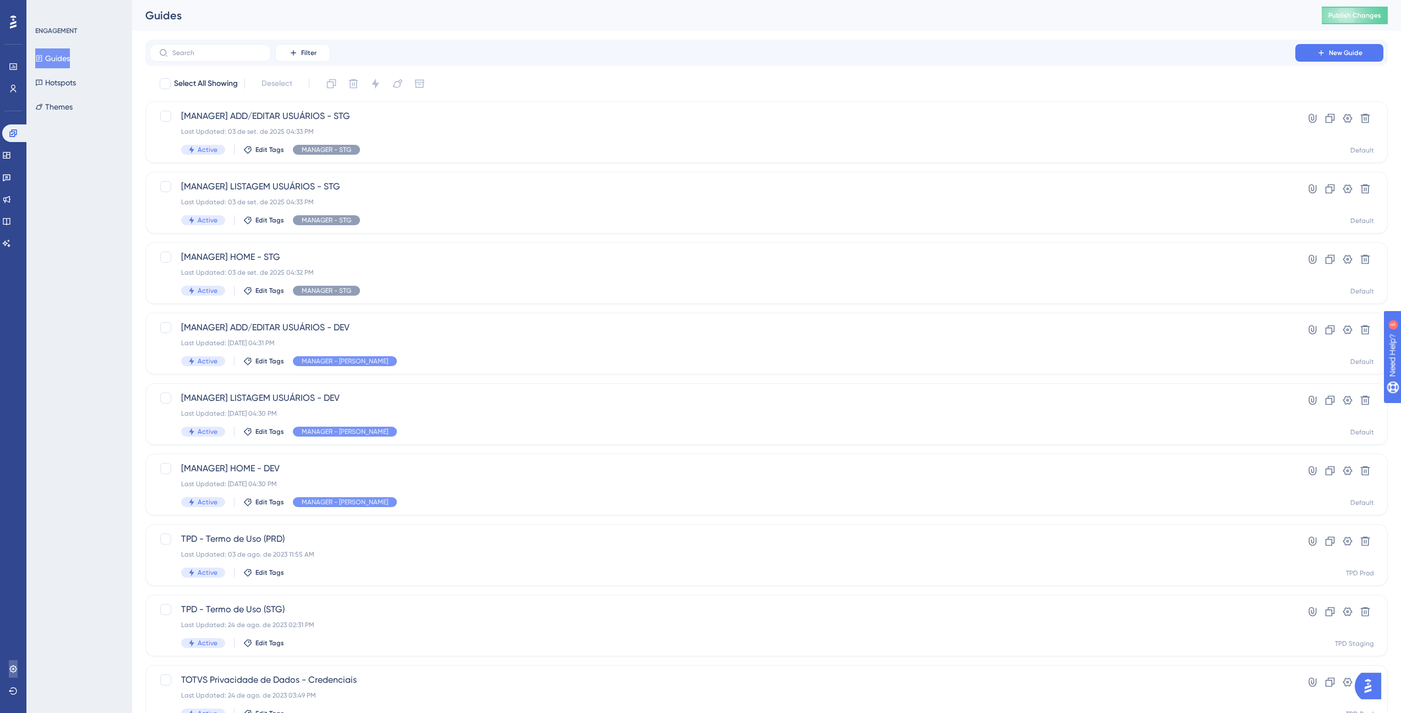
click at [15, 660] on link at bounding box center [13, 669] width 9 height 18
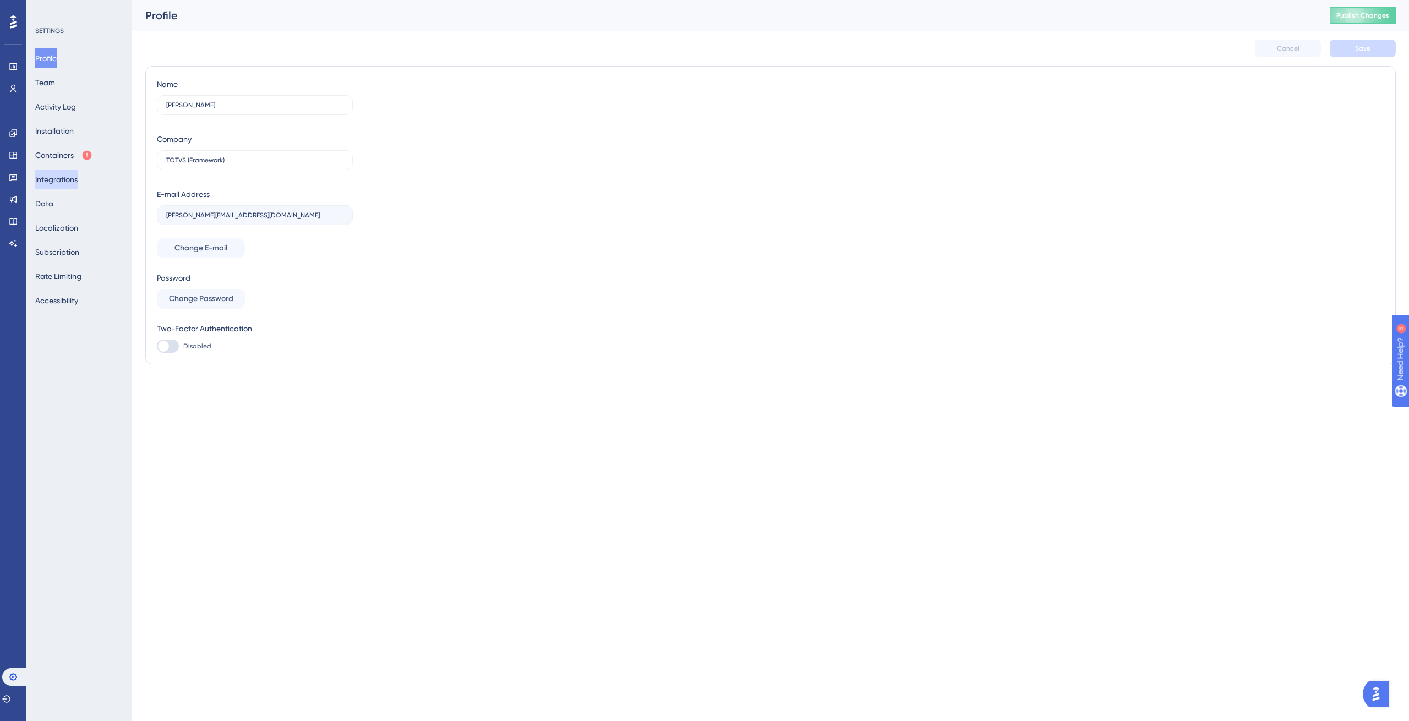
click at [73, 181] on button "Integrations" at bounding box center [56, 180] width 42 height 20
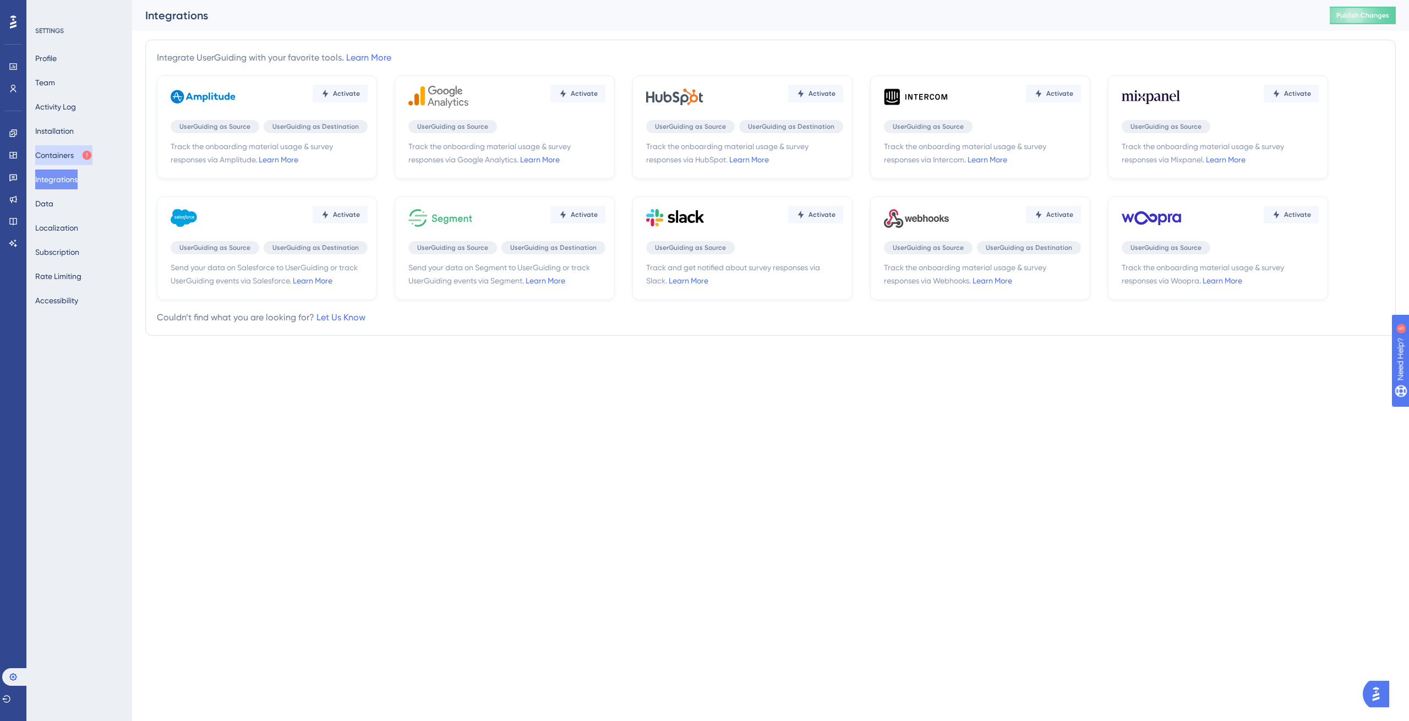
click at [73, 158] on button "Containers" at bounding box center [63, 155] width 57 height 20
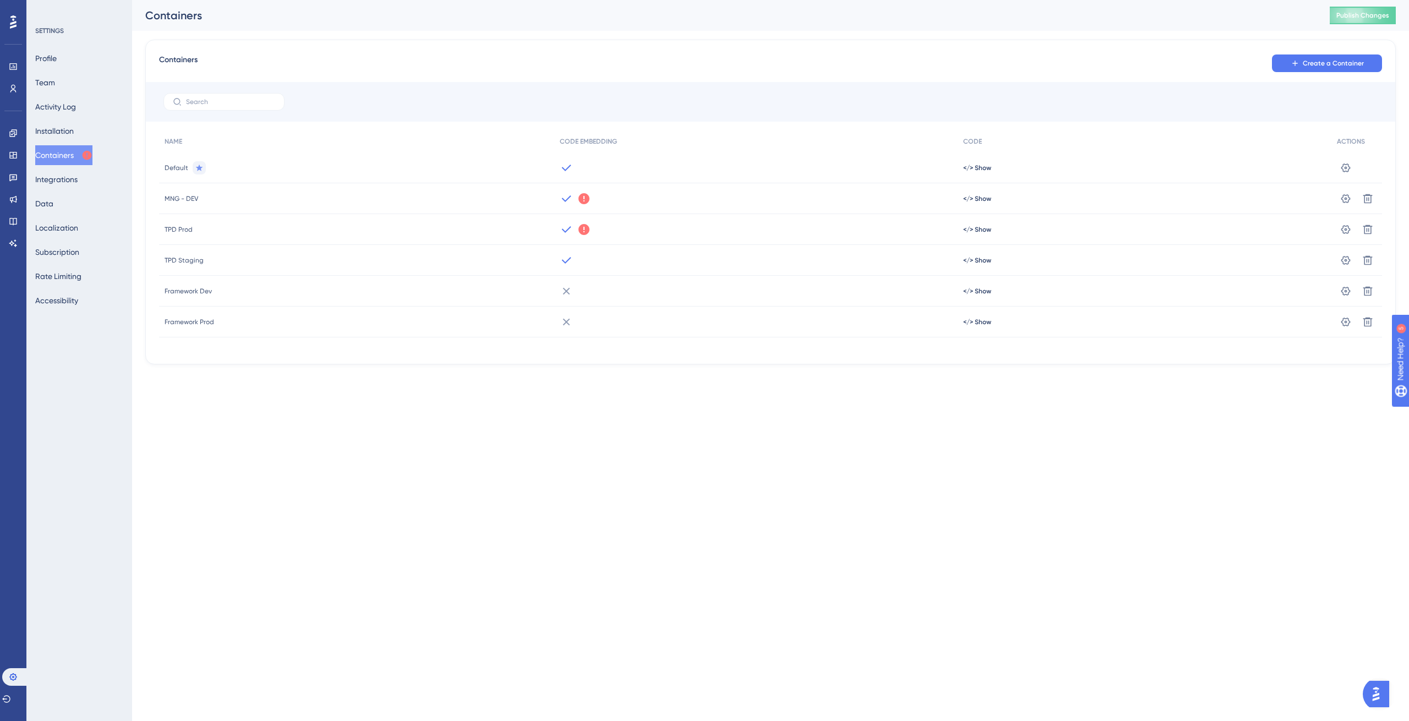
click at [608, 222] on div "We could not detect any activity from this Container Code for a while. Make sur…" at bounding box center [755, 229] width 403 height 31
click at [666, 0] on html "Performance Users Engagement Widgets Feedback Product Updates Knowledge Base AI…" at bounding box center [704, 0] width 1409 height 0
click at [1339, 177] on button at bounding box center [1346, 168] width 18 height 18
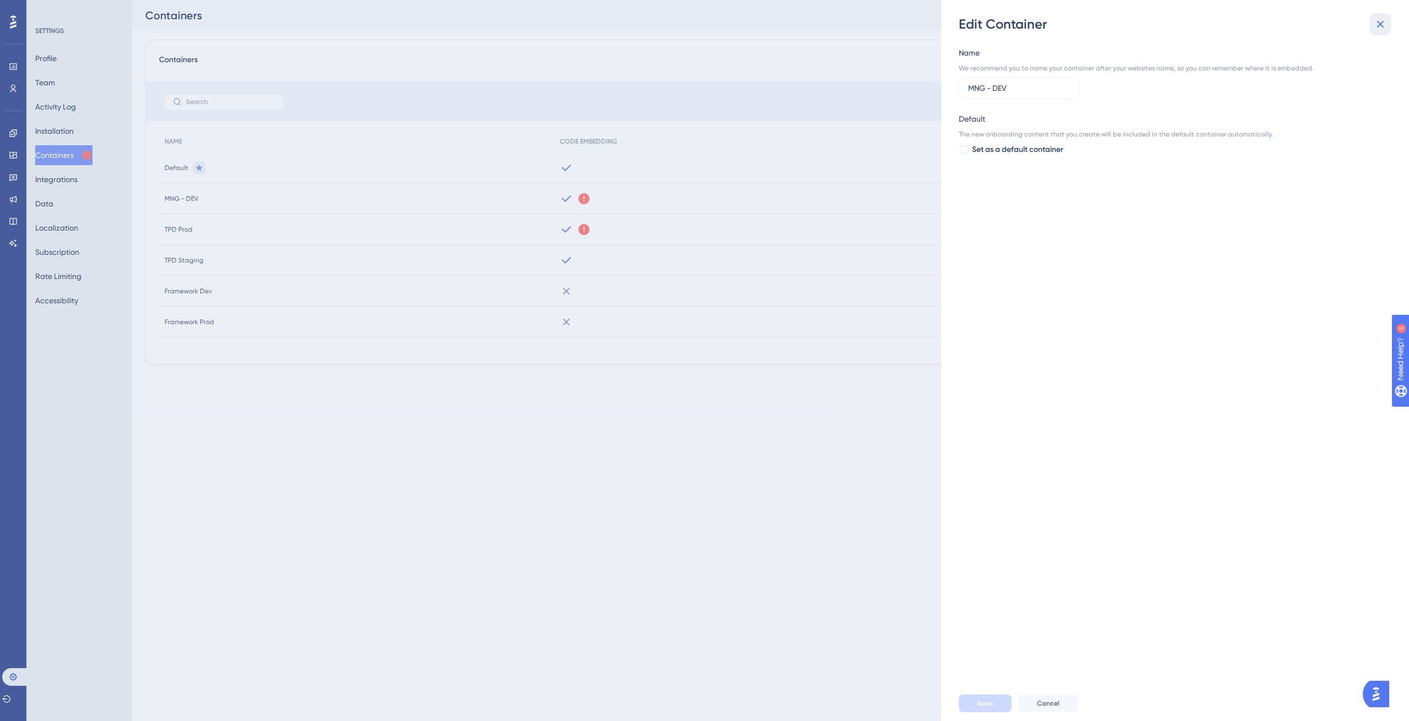
click at [1380, 25] on icon at bounding box center [1380, 24] width 13 height 13
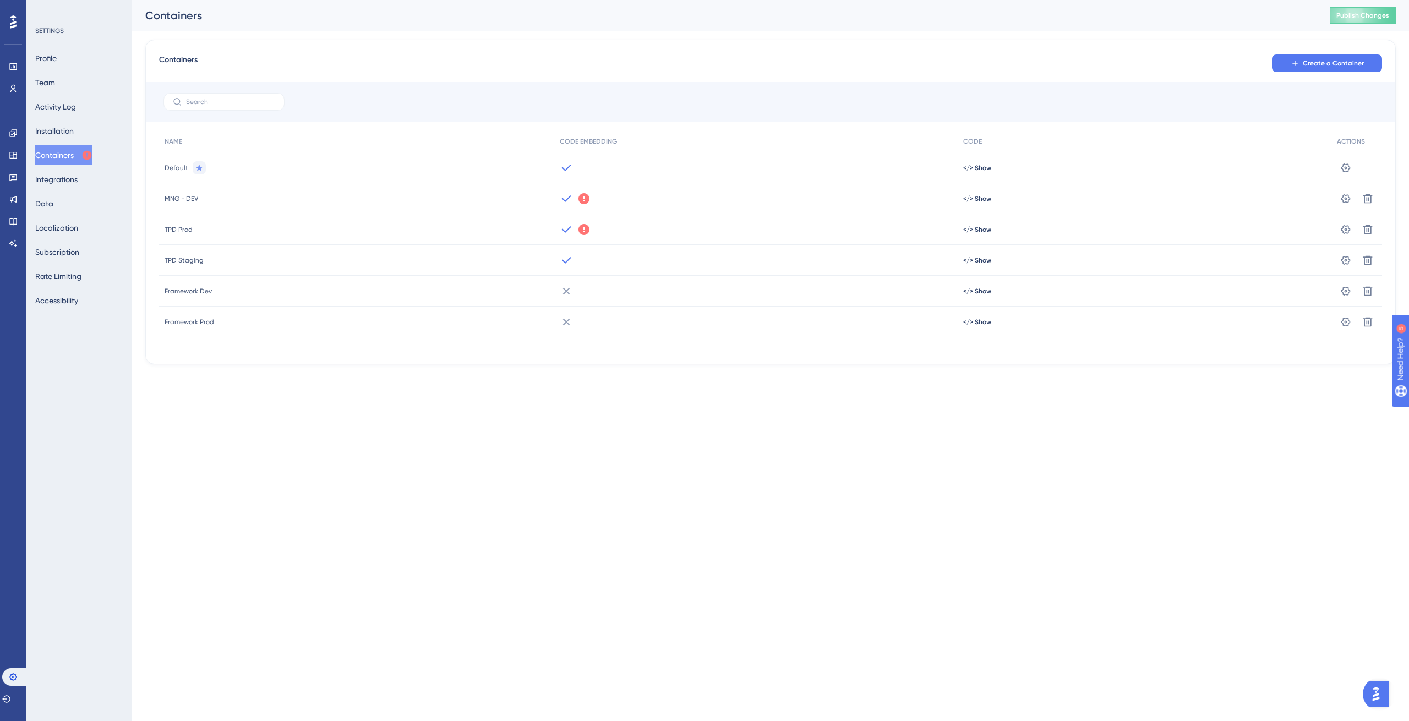
click at [445, 198] on div "MNG - DEV" at bounding box center [356, 198] width 395 height 31
click at [73, 139] on button "Installation" at bounding box center [54, 131] width 39 height 20
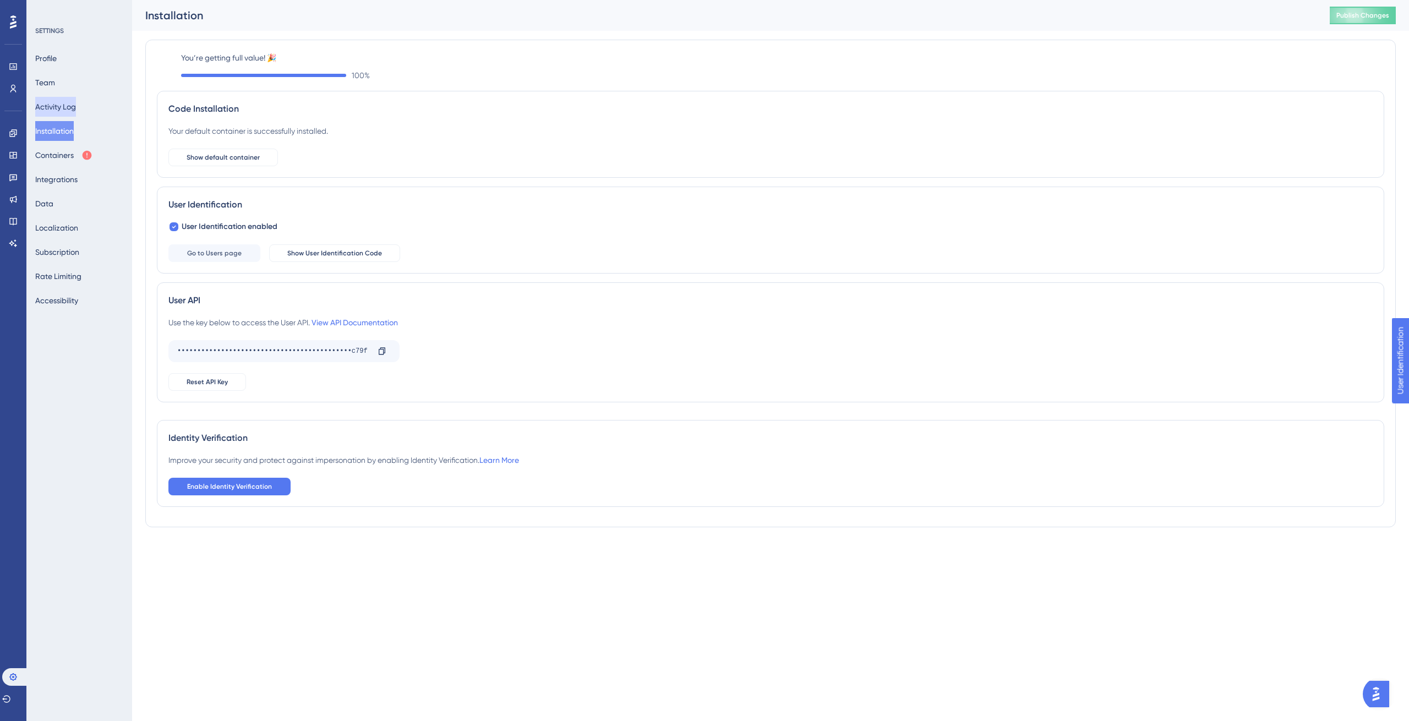
click at [56, 98] on button "Activity Log" at bounding box center [55, 107] width 41 height 20
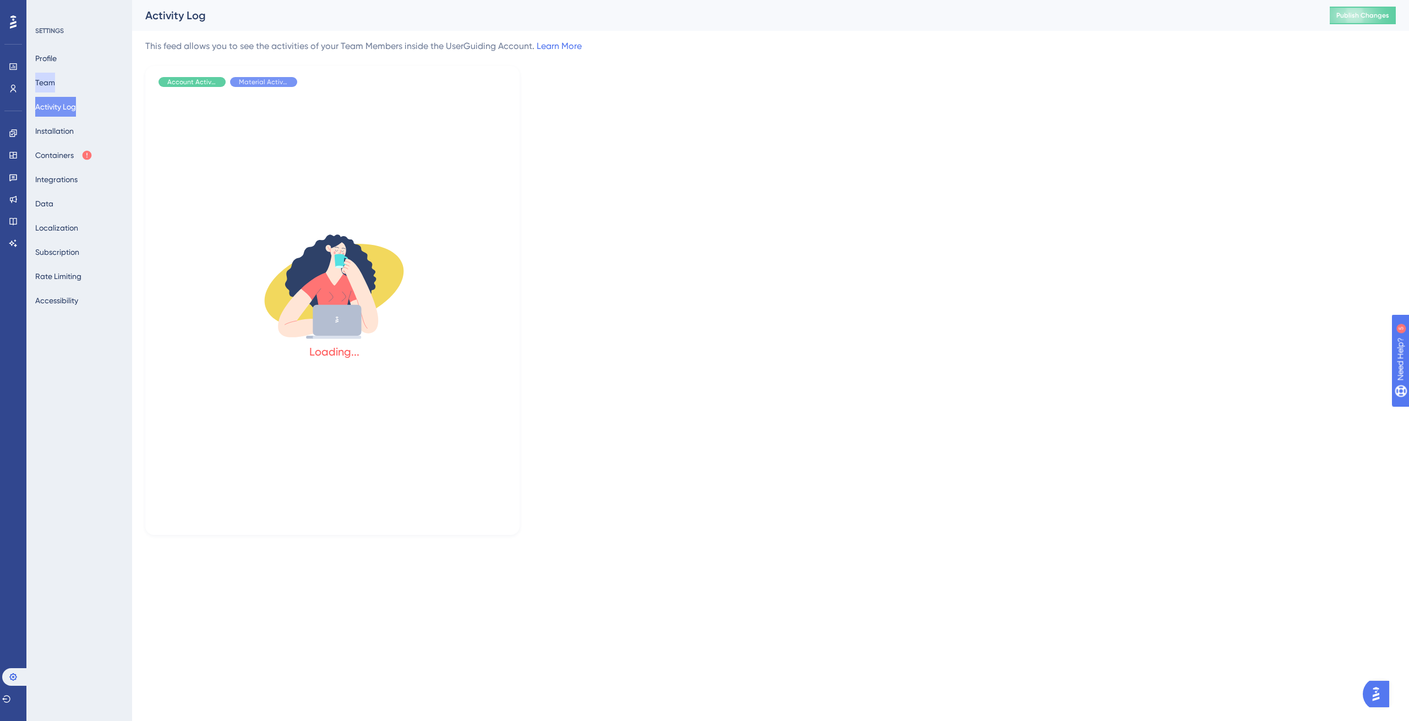
click at [55, 80] on button "Team" at bounding box center [45, 83] width 20 height 20
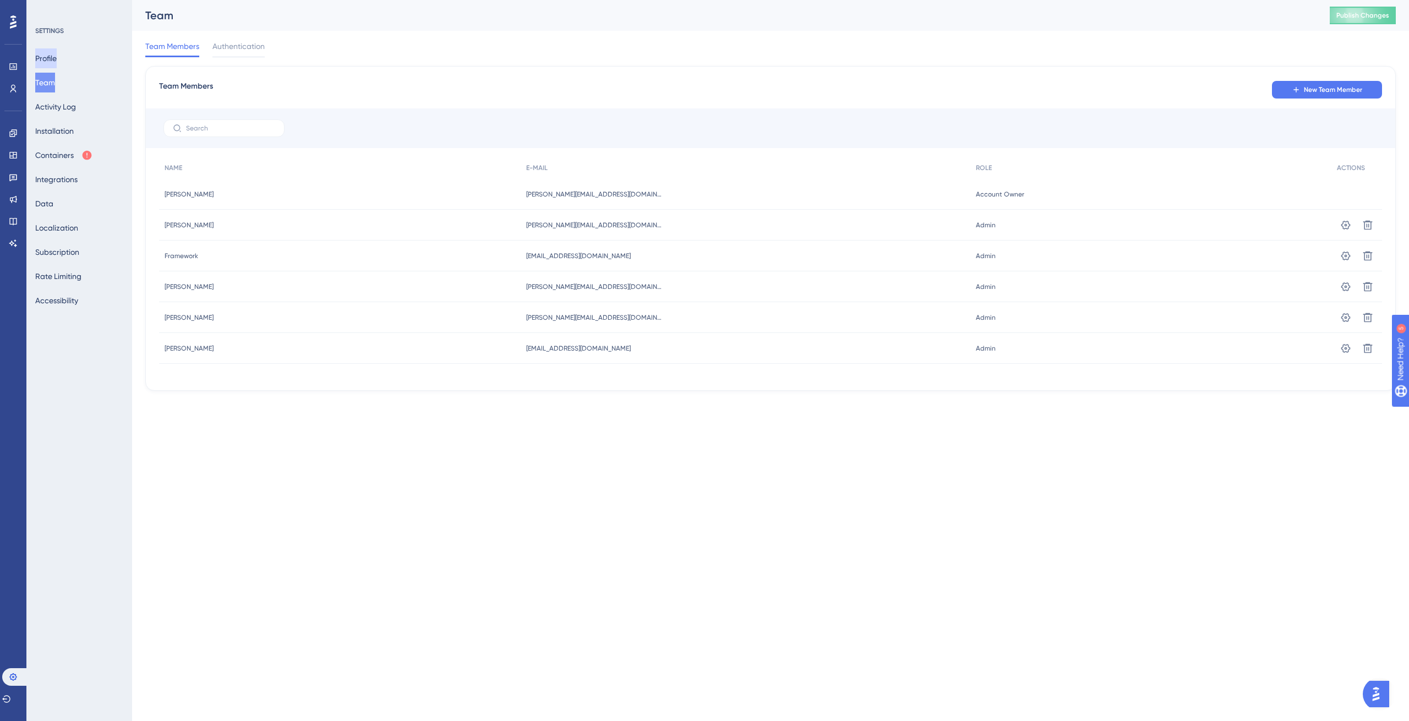
click at [57, 62] on button "Profile" at bounding box center [45, 58] width 21 height 20
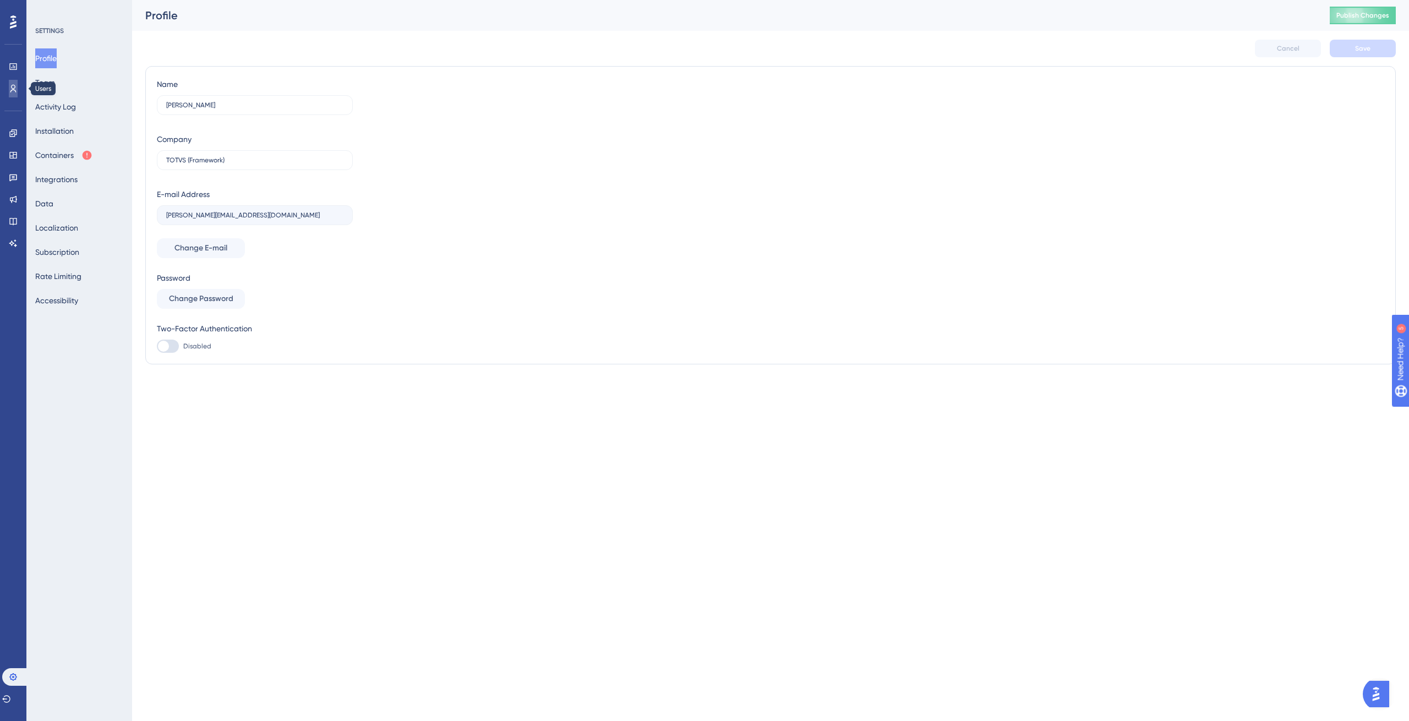
click at [15, 88] on icon at bounding box center [13, 88] width 9 height 9
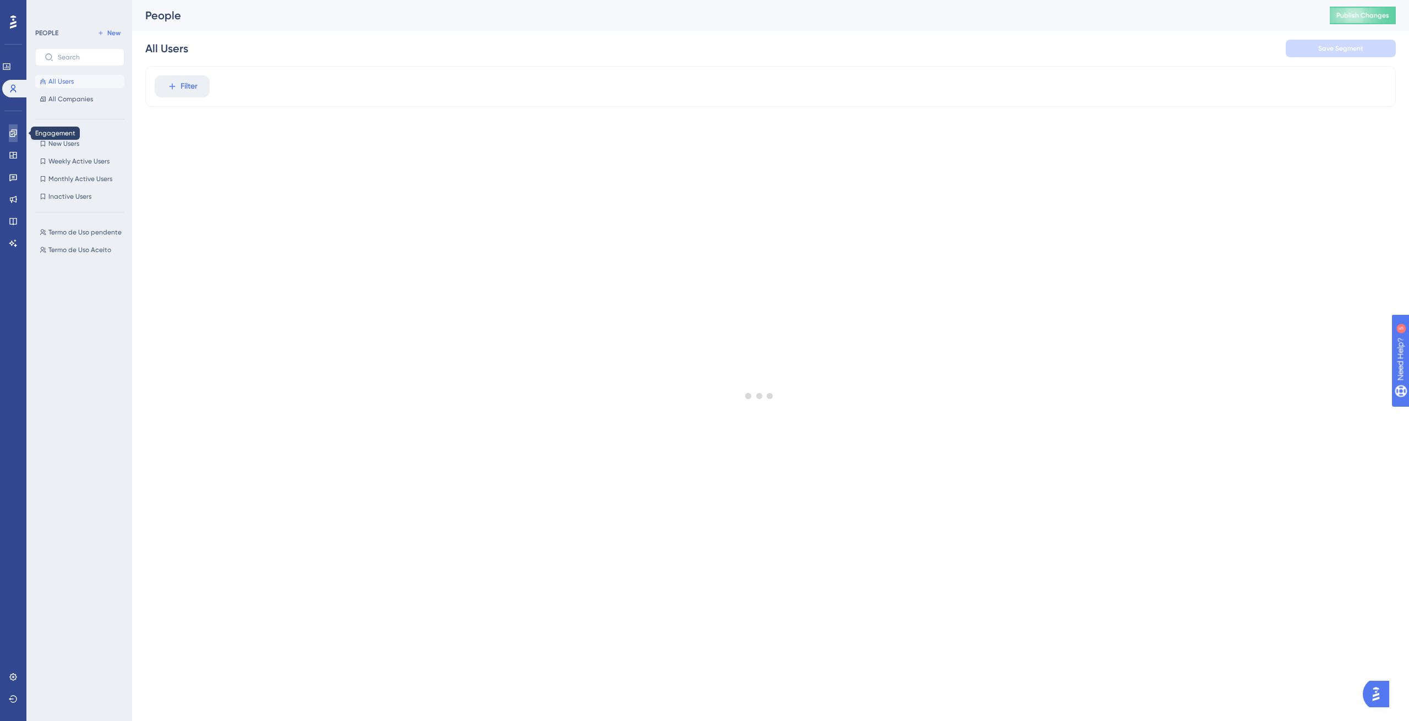
click at [11, 136] on icon at bounding box center [12, 132] width 7 height 7
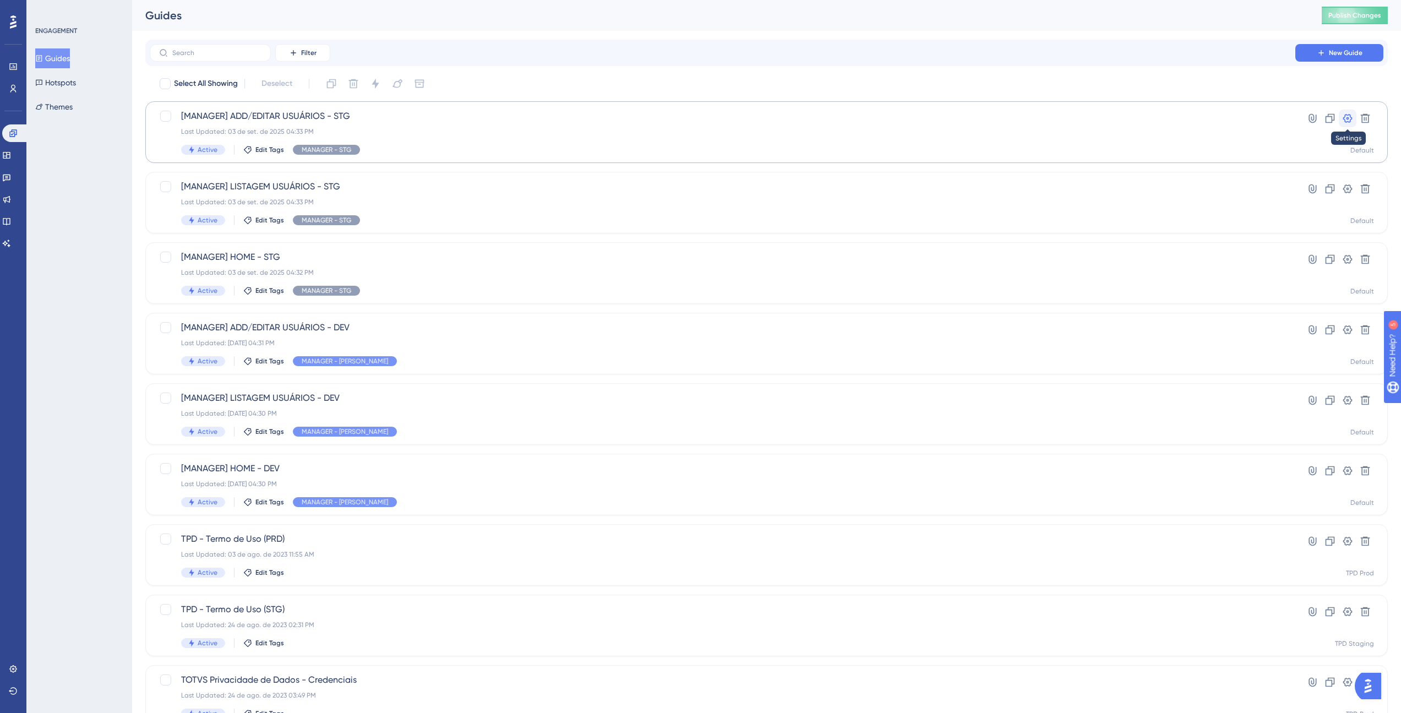
click at [1350, 124] on button at bounding box center [1347, 119] width 18 height 18
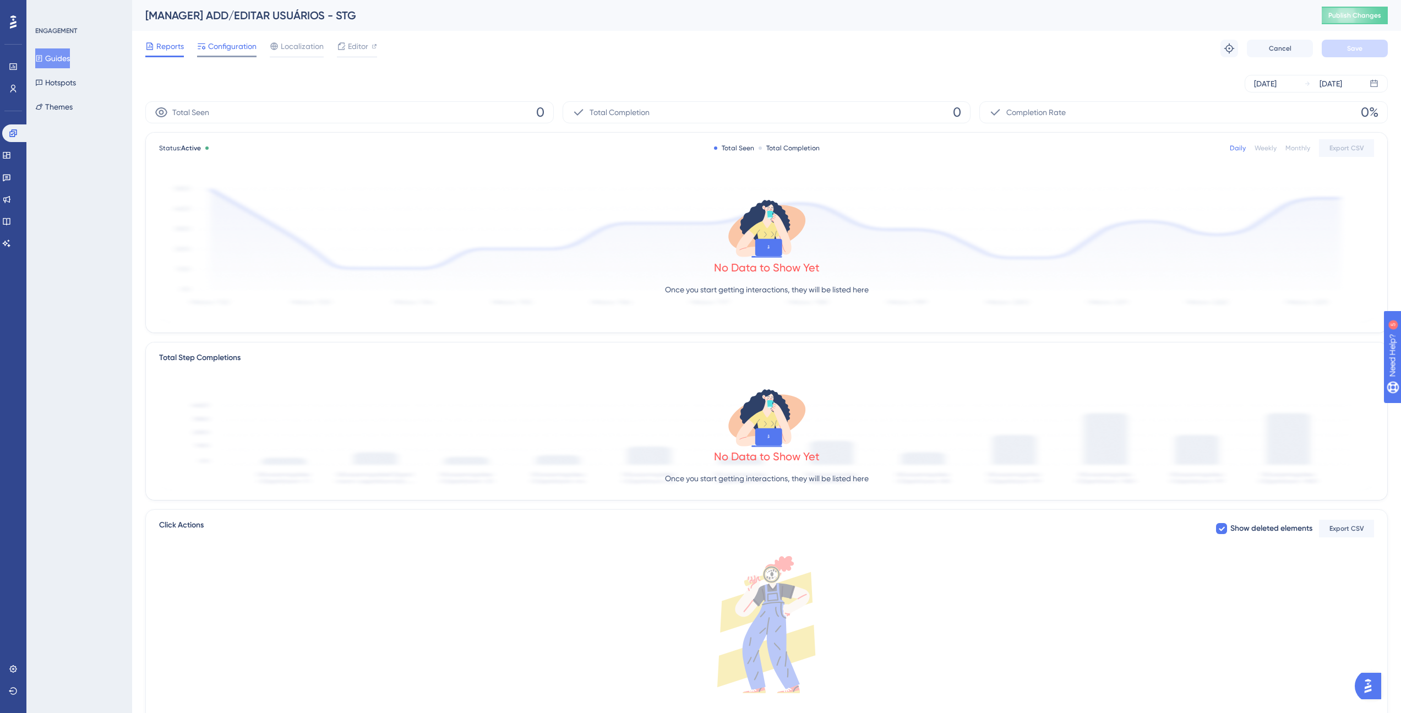
click at [216, 47] on span "Configuration" at bounding box center [232, 46] width 48 height 13
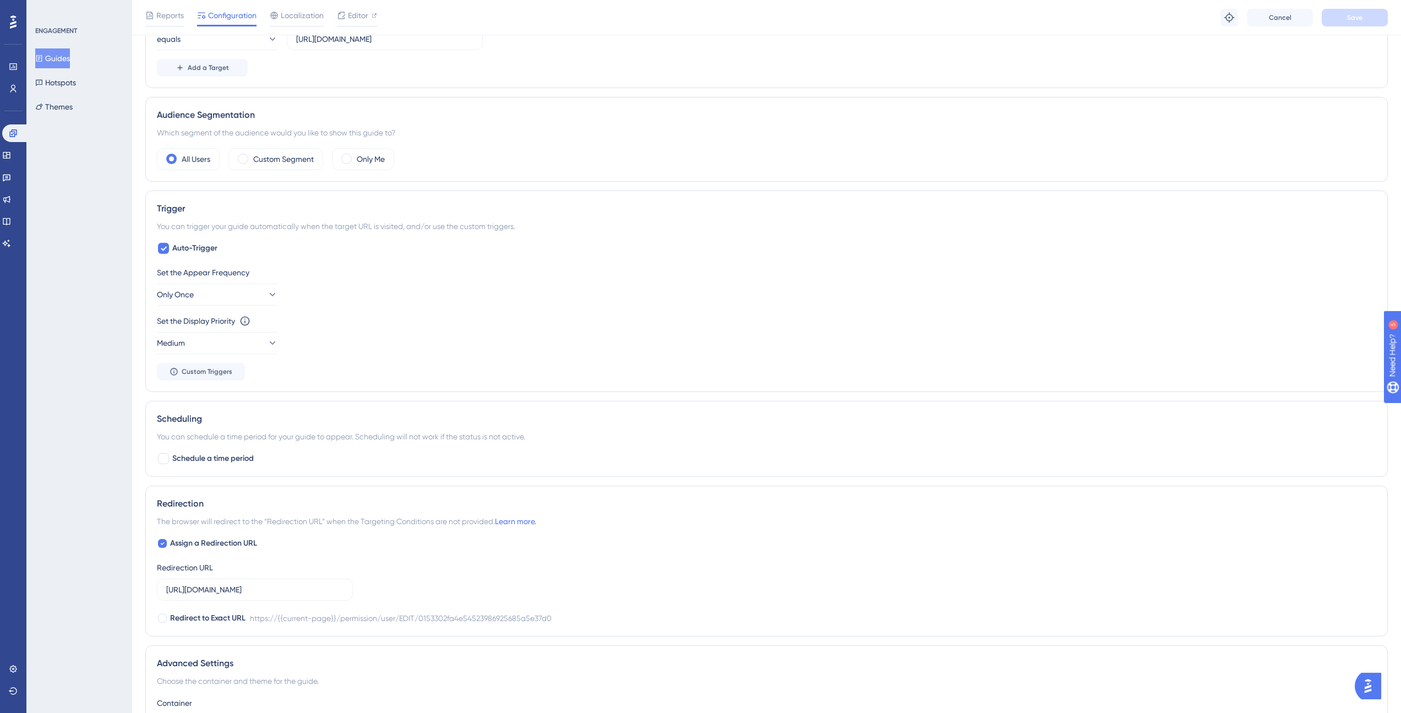
scroll to position [460, 0]
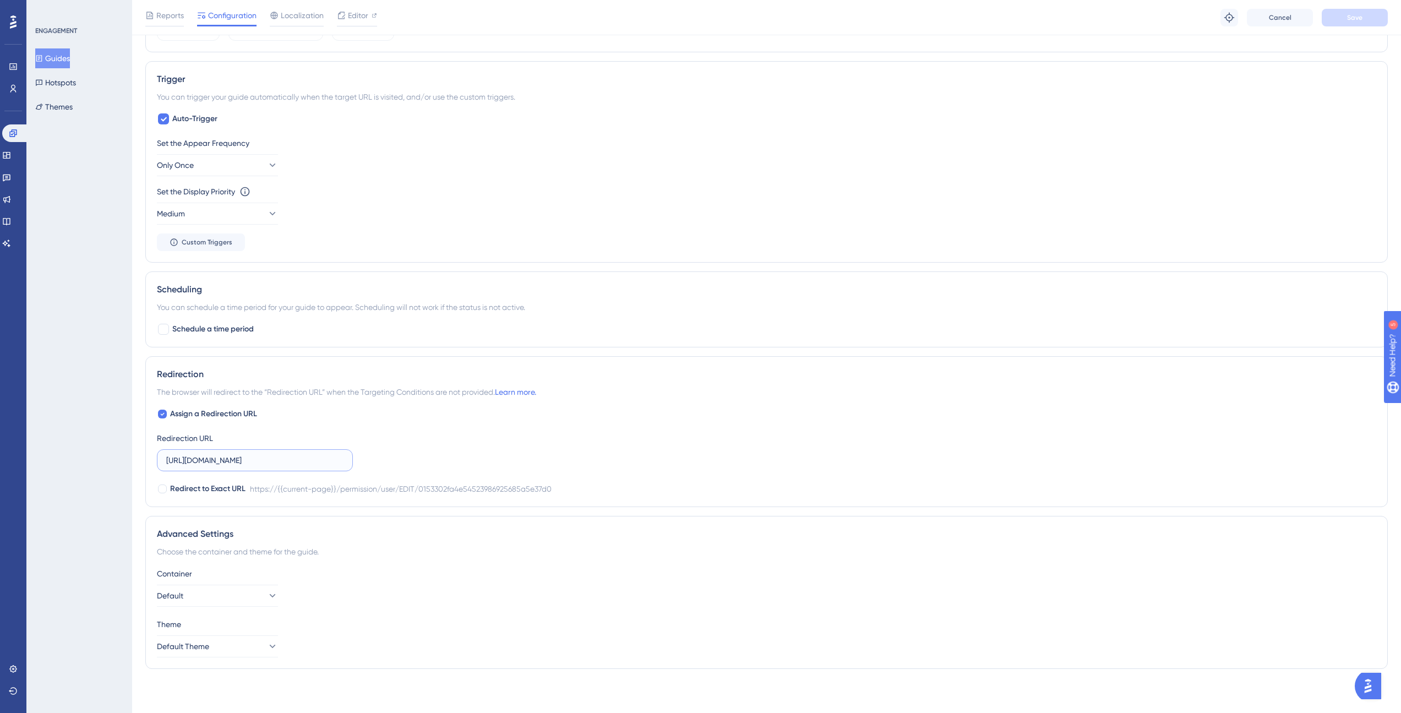
click at [236, 463] on input "[URL][DOMAIN_NAME]" at bounding box center [254, 460] width 177 height 12
type input "[URL][DOMAIN_NAME]"
click at [1370, 15] on button "Save" at bounding box center [1354, 18] width 66 height 18
click at [70, 55] on button "Guides" at bounding box center [52, 58] width 35 height 20
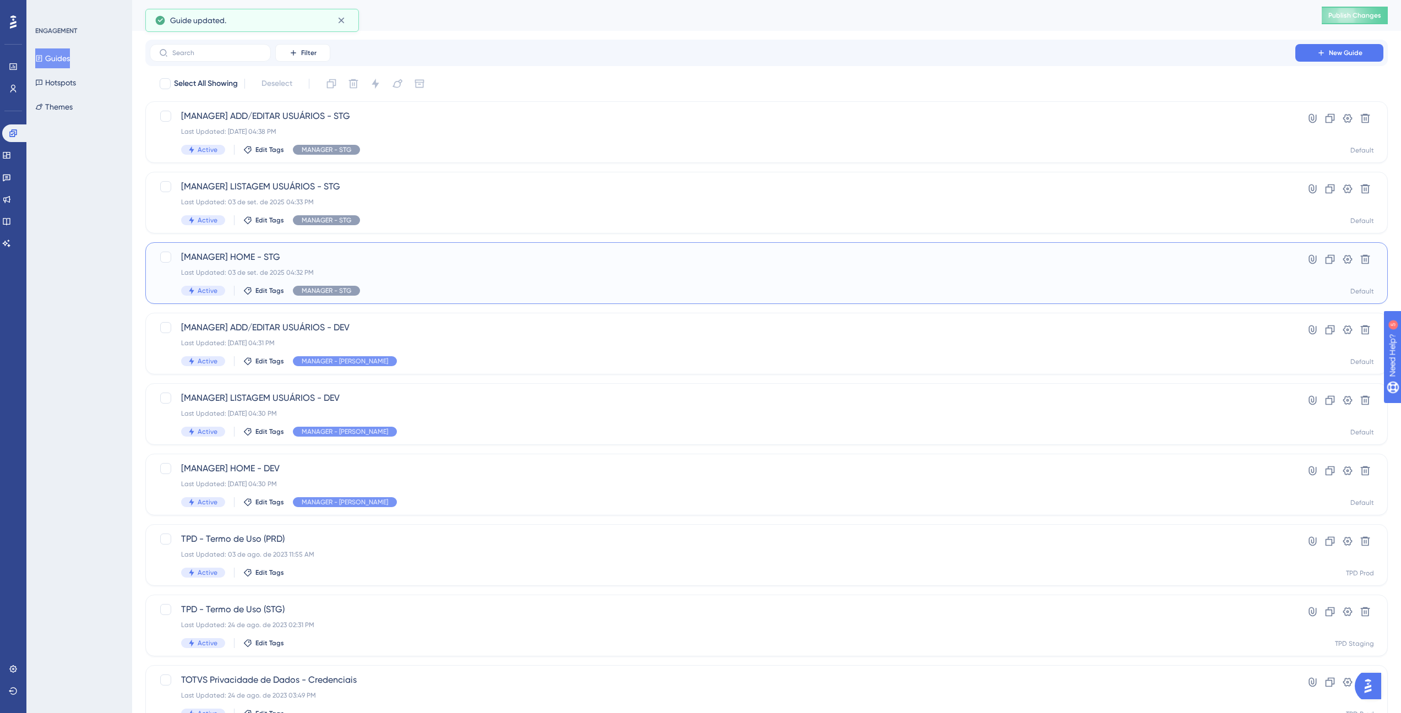
click at [249, 254] on span "[MANAGER] HOME - STG" at bounding box center [722, 256] width 1082 height 13
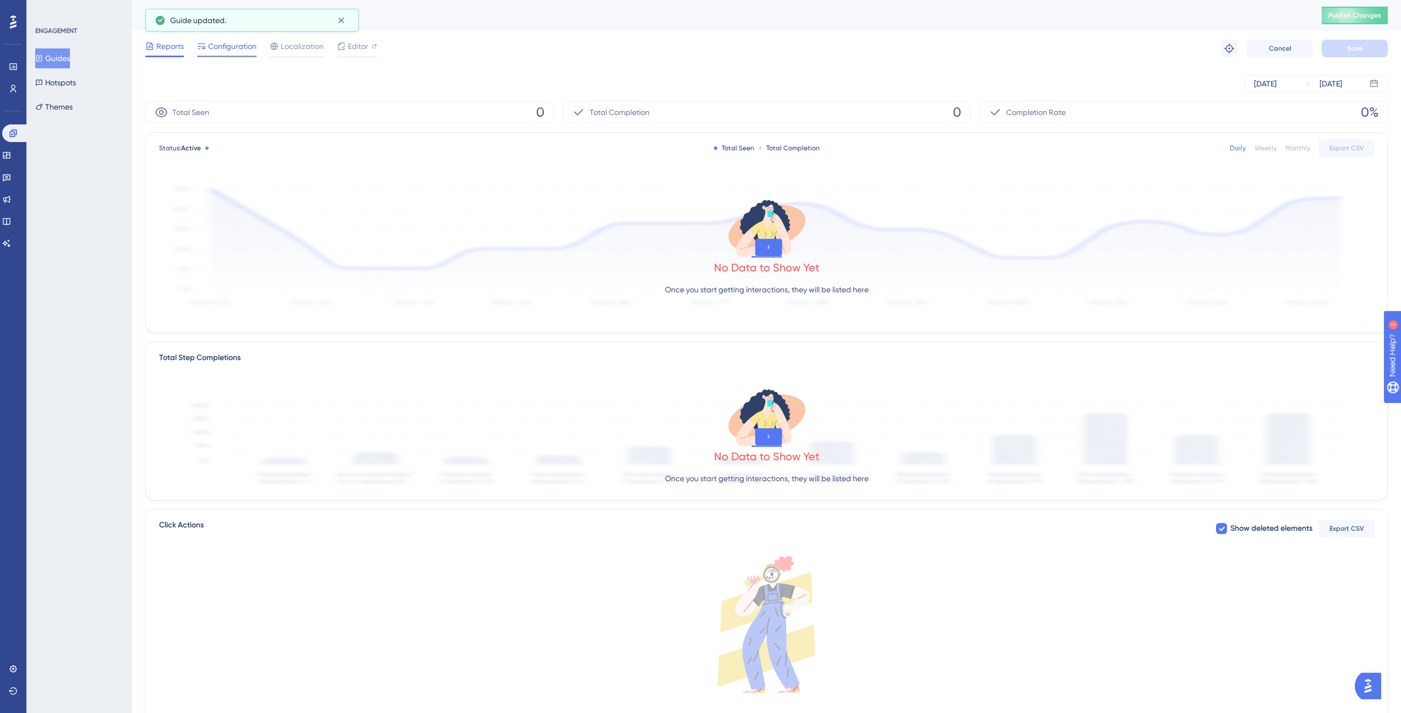
click at [232, 52] on span "Configuration" at bounding box center [232, 46] width 48 height 13
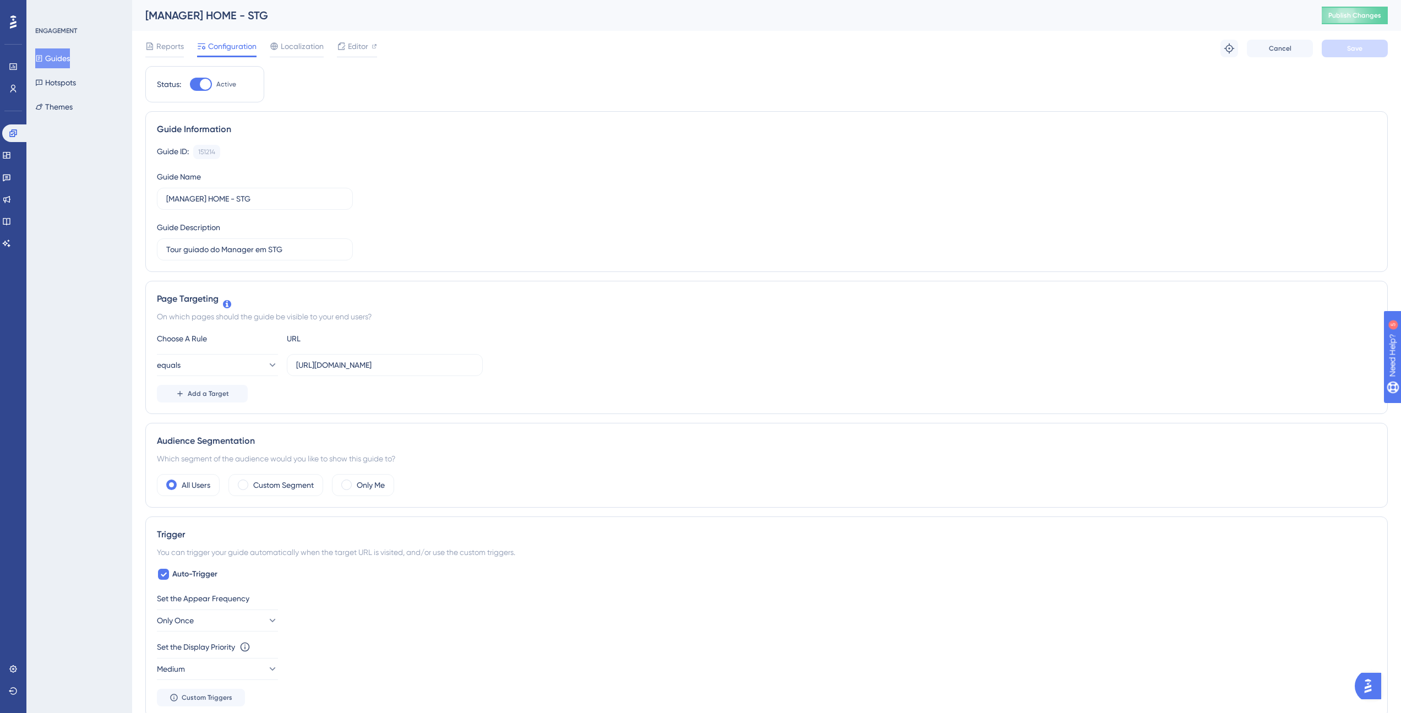
click at [68, 59] on button "Guides" at bounding box center [52, 58] width 35 height 20
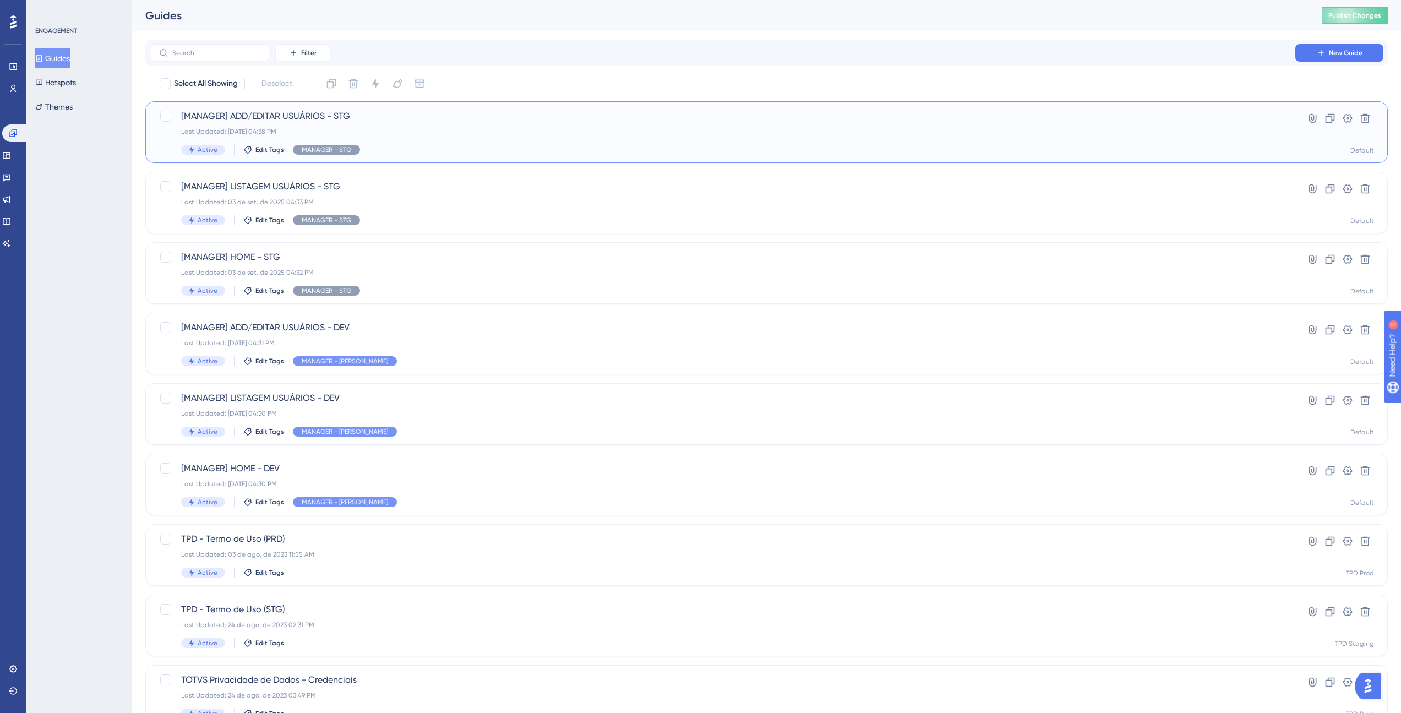
click at [252, 118] on span "[MANAGER] ADD/EDITAR USUÁRIOS - STG" at bounding box center [722, 116] width 1082 height 13
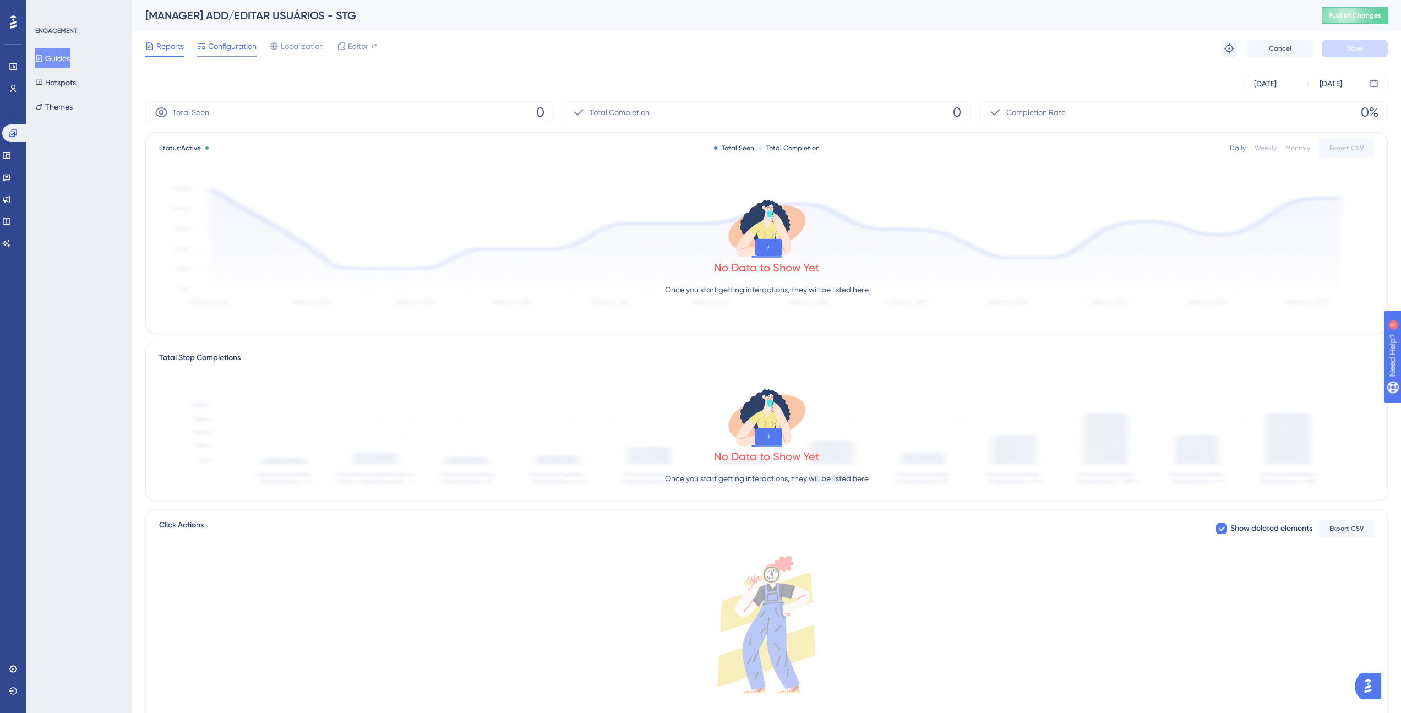
click at [238, 52] on span "Configuration" at bounding box center [232, 46] width 48 height 13
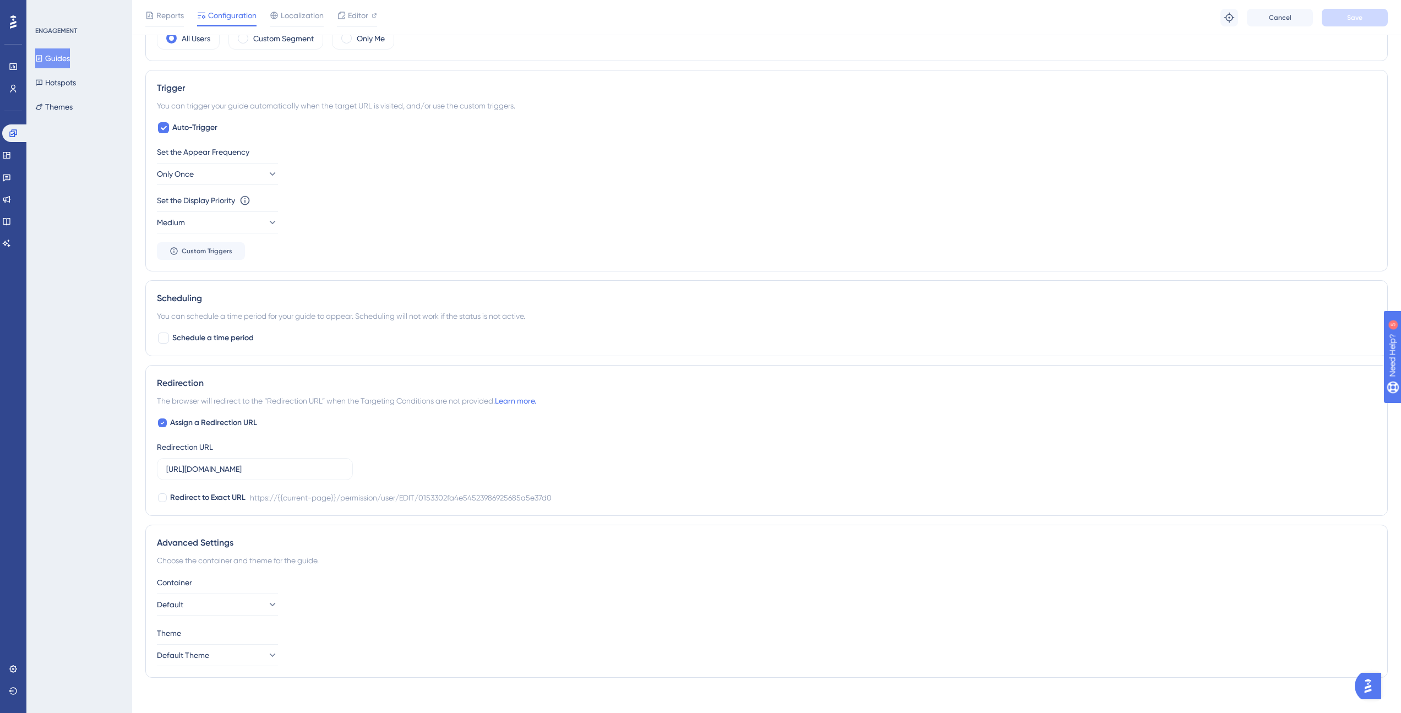
scroll to position [460, 0]
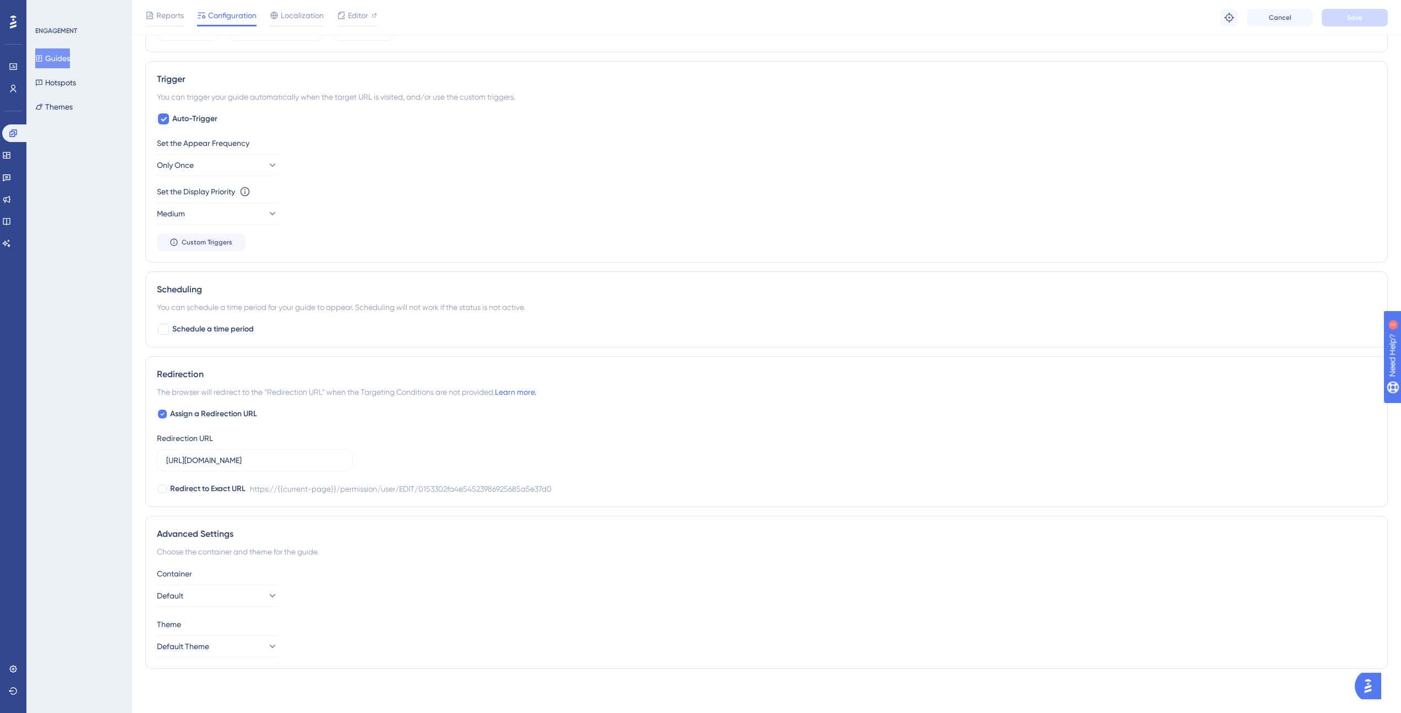
click at [43, 54] on icon at bounding box center [39, 58] width 8 height 8
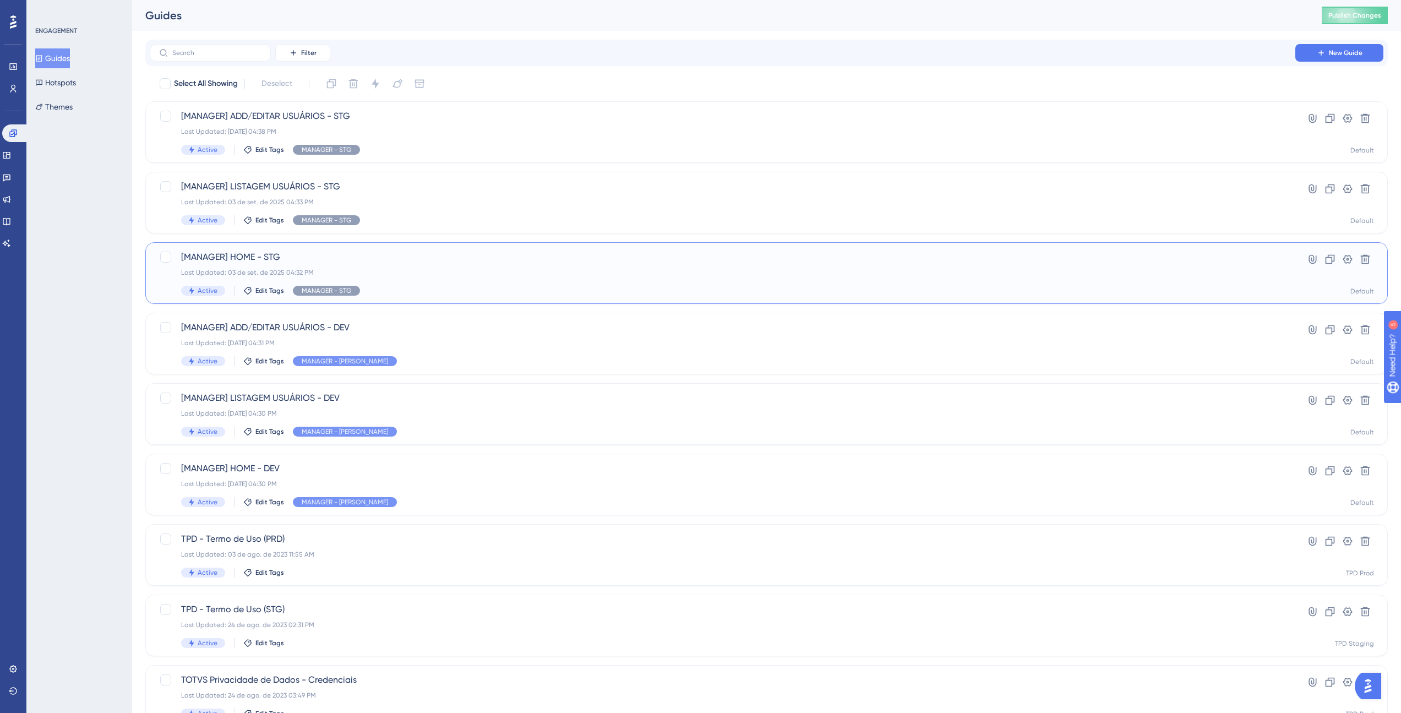
click at [258, 255] on span "[MANAGER] HOME - STG" at bounding box center [722, 256] width 1082 height 13
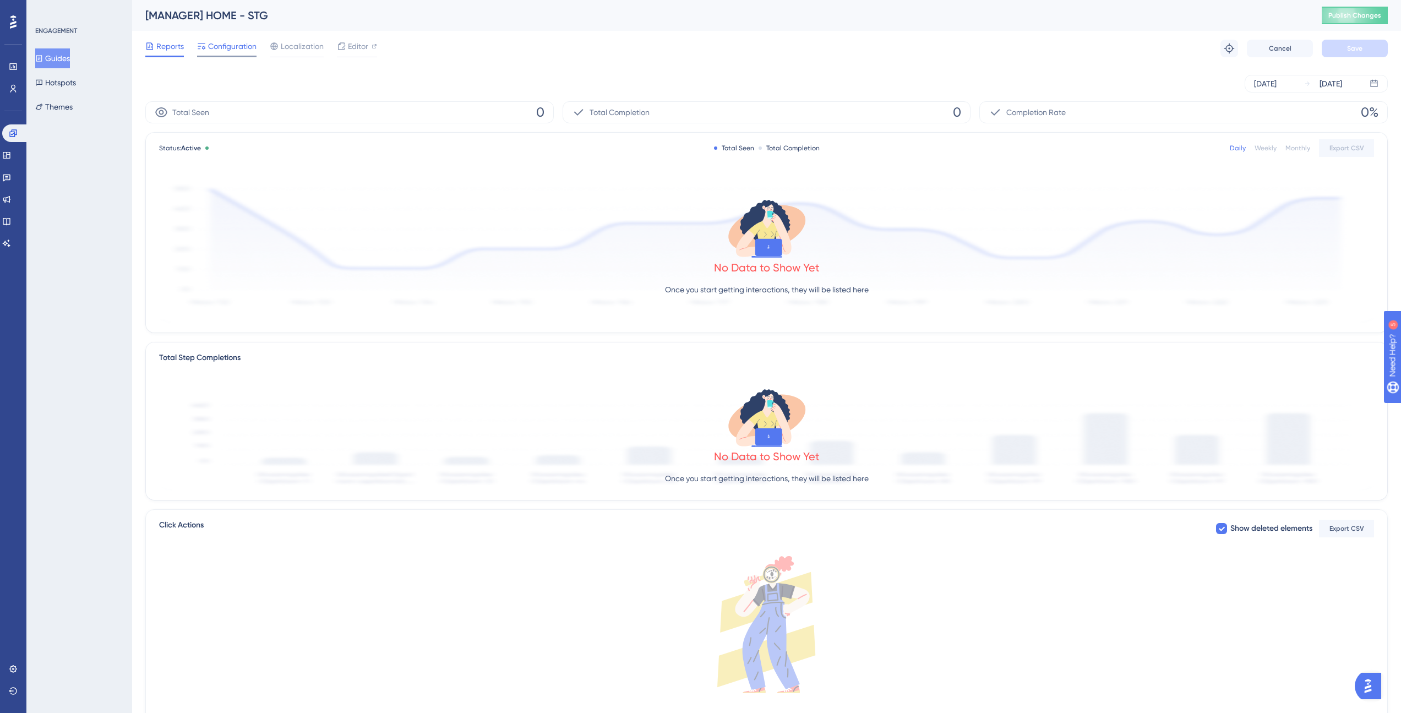
click at [244, 50] on span "Configuration" at bounding box center [232, 46] width 48 height 13
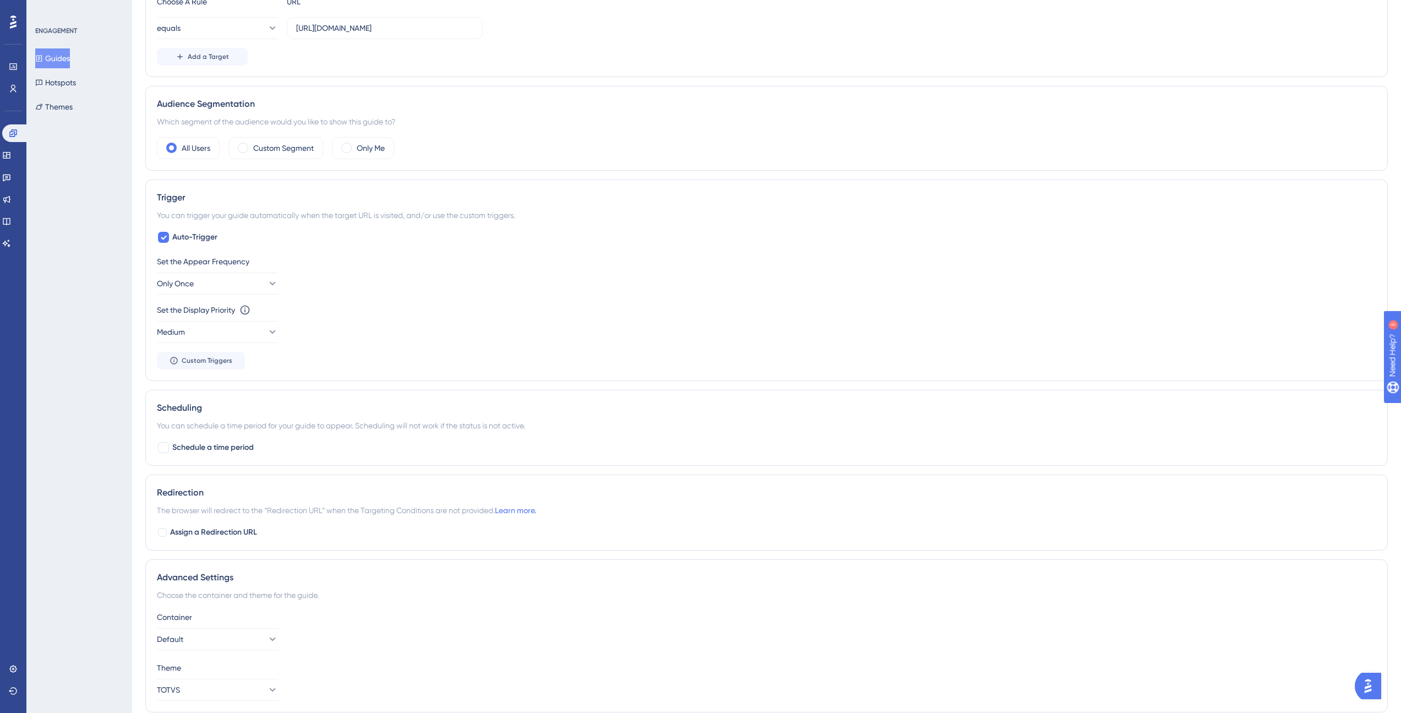
scroll to position [385, 0]
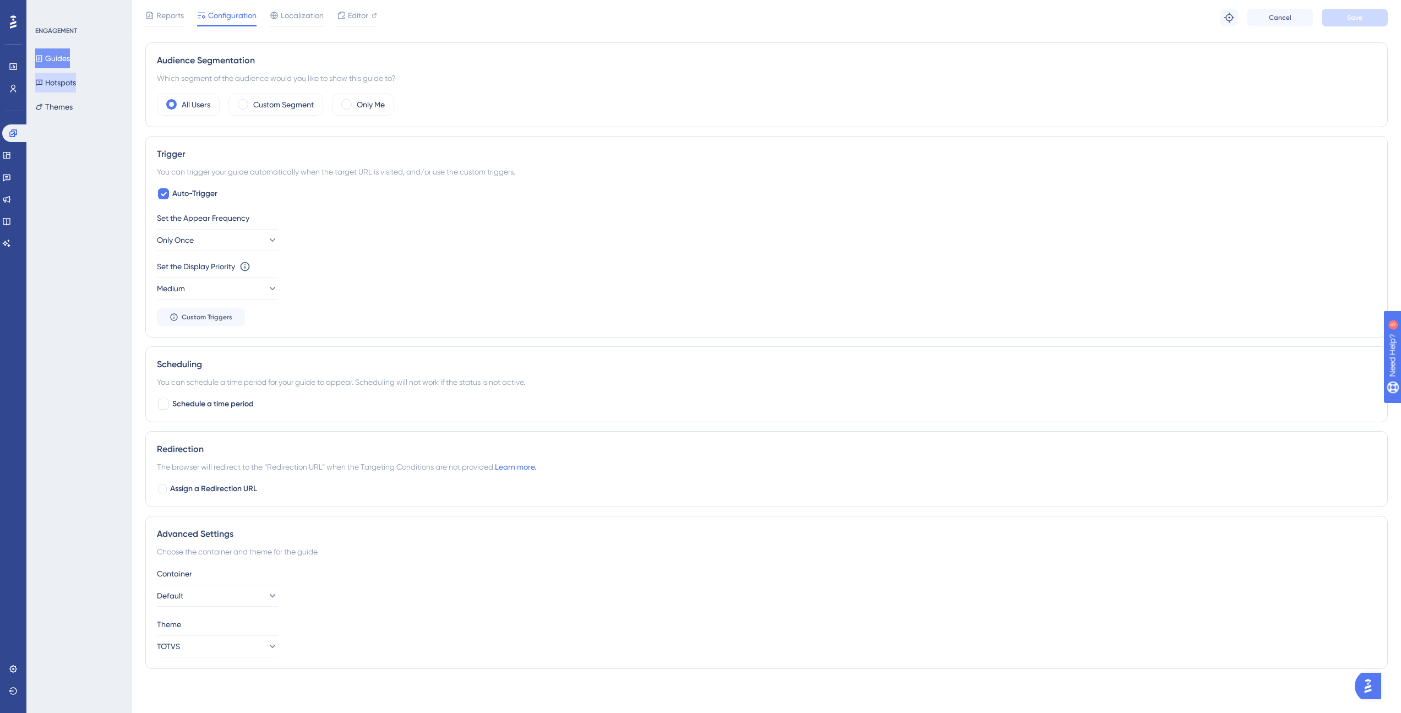
click at [54, 62] on button "Guides" at bounding box center [52, 58] width 35 height 20
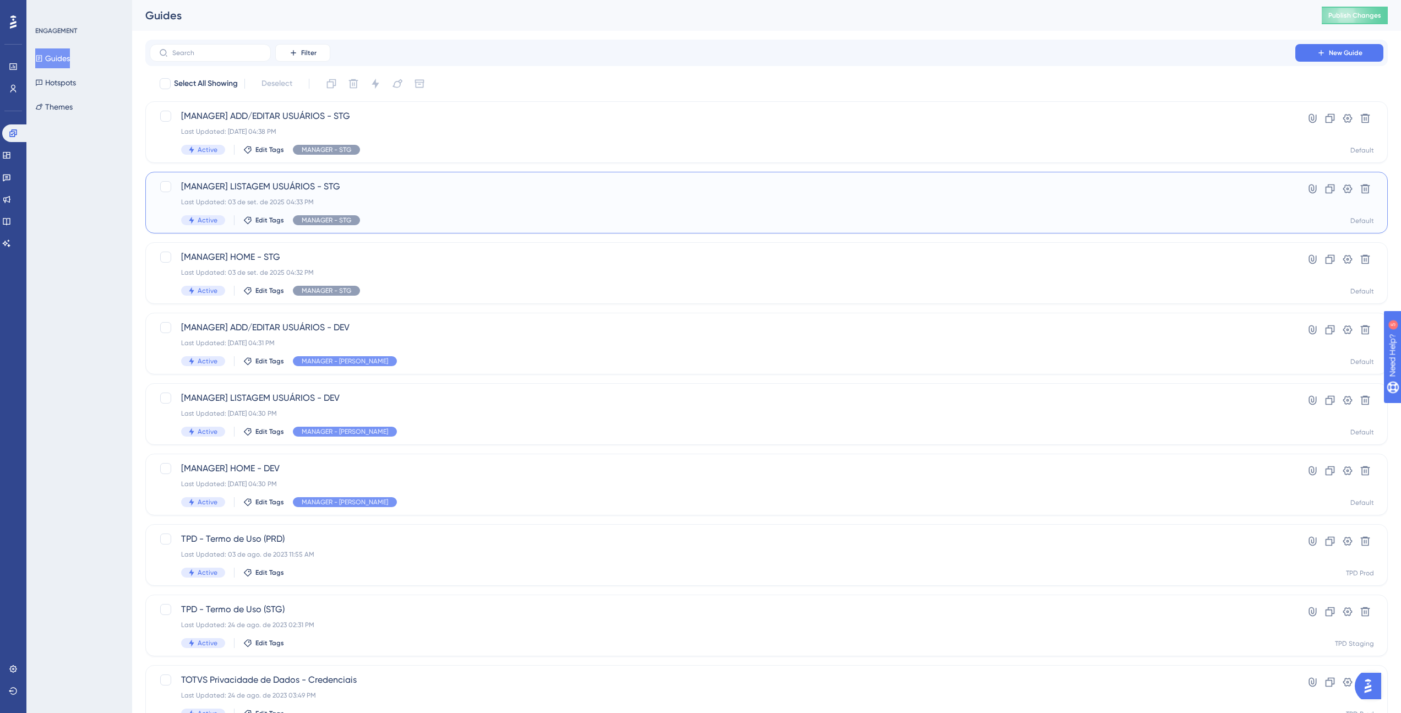
click at [263, 182] on span "[MANAGER] LISTAGEM USUÁRIOS - STG" at bounding box center [722, 186] width 1082 height 13
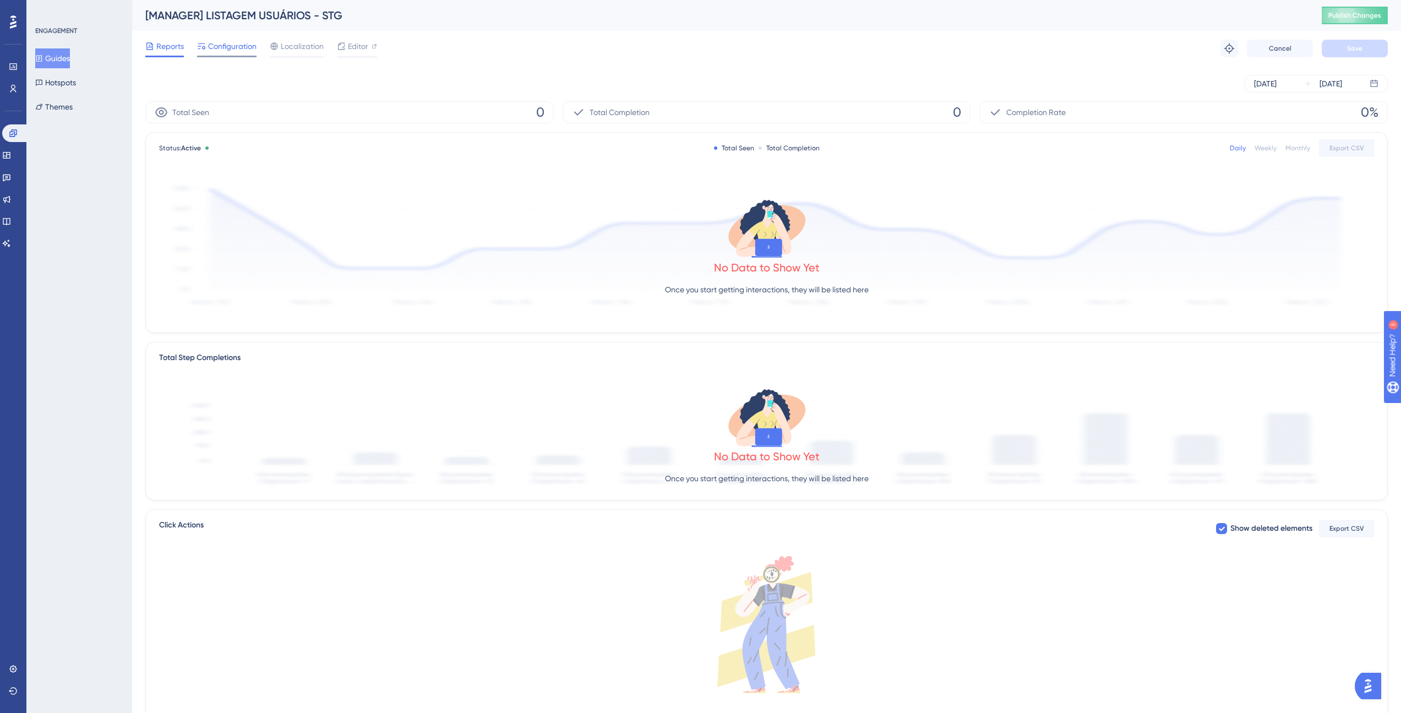
click at [227, 53] on div "Configuration" at bounding box center [226, 49] width 59 height 18
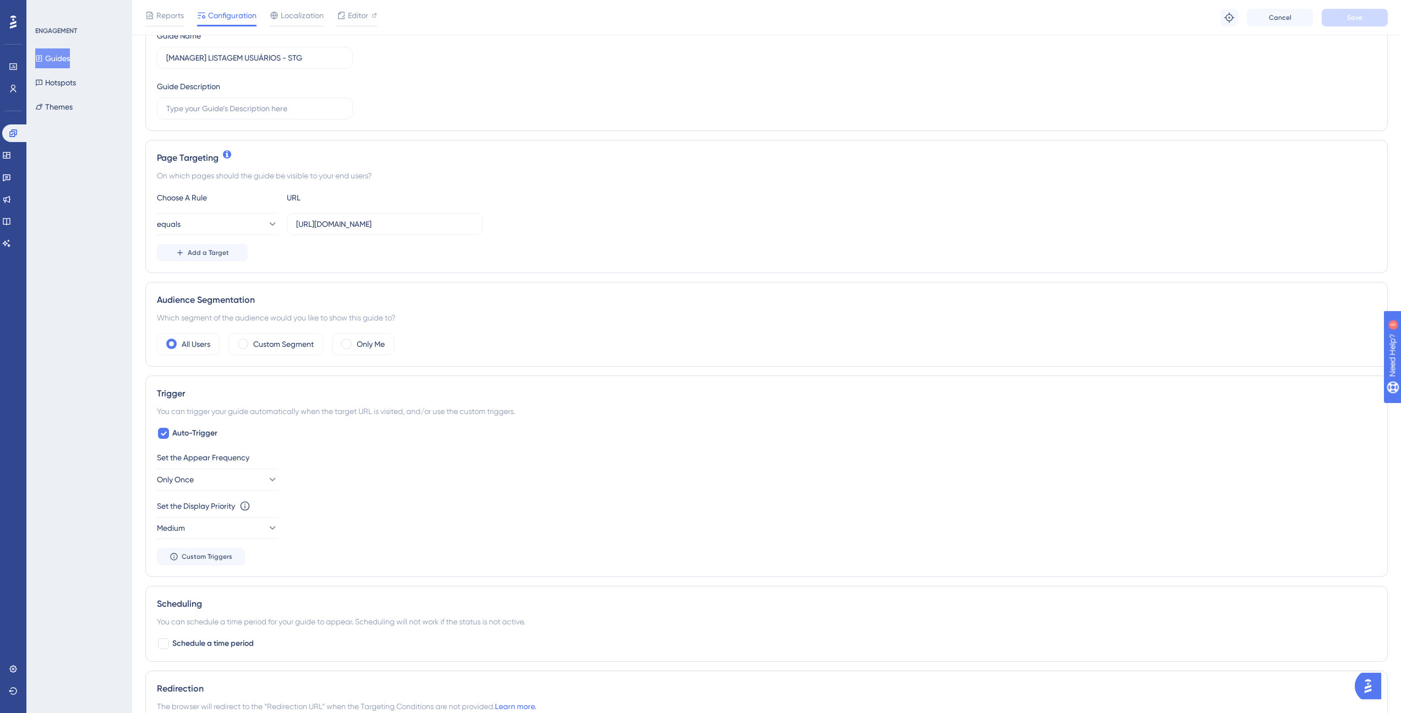
scroll to position [396, 0]
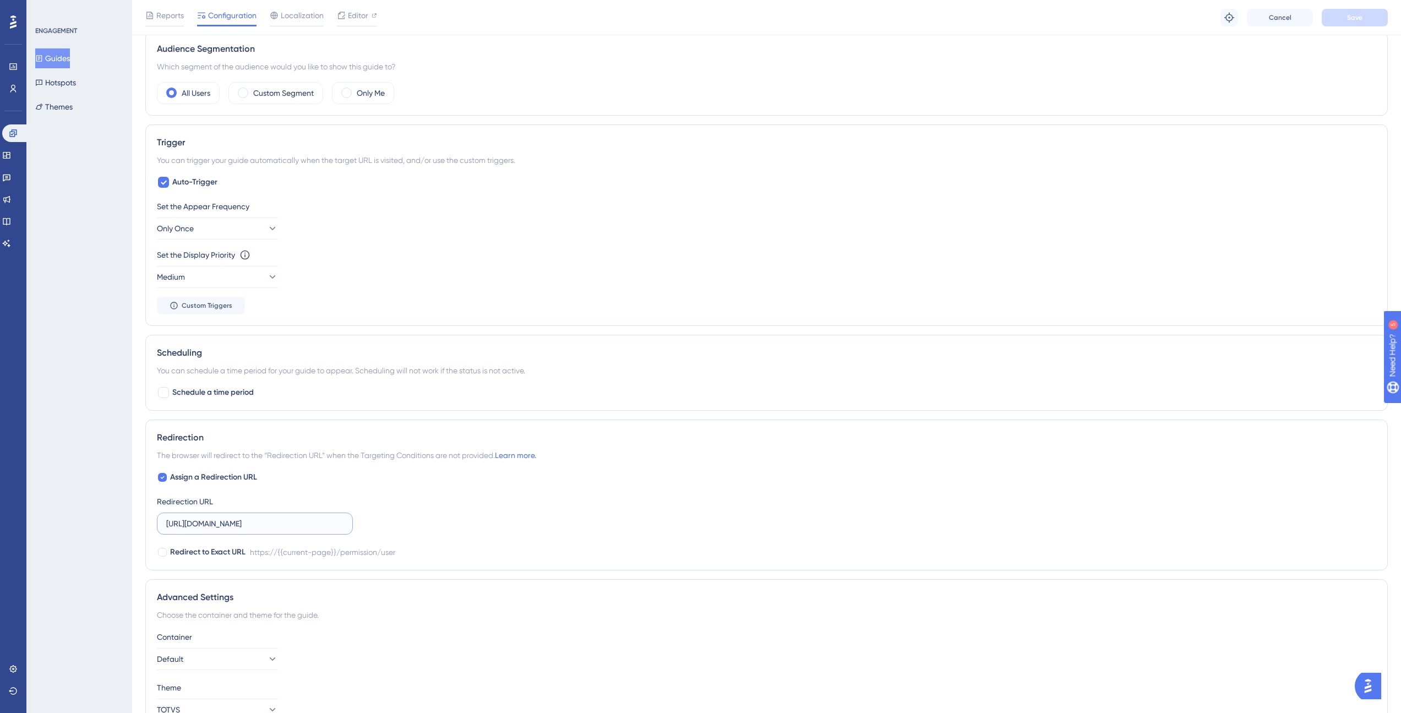
click at [236, 527] on input "[URL][DOMAIN_NAME]" at bounding box center [254, 523] width 177 height 12
type input "[URL][DOMAIN_NAME]"
click at [264, 502] on div "Redirection URL [URL][DOMAIN_NAME]" at bounding box center [255, 515] width 196 height 40
click at [1359, 22] on button "Save" at bounding box center [1354, 18] width 66 height 18
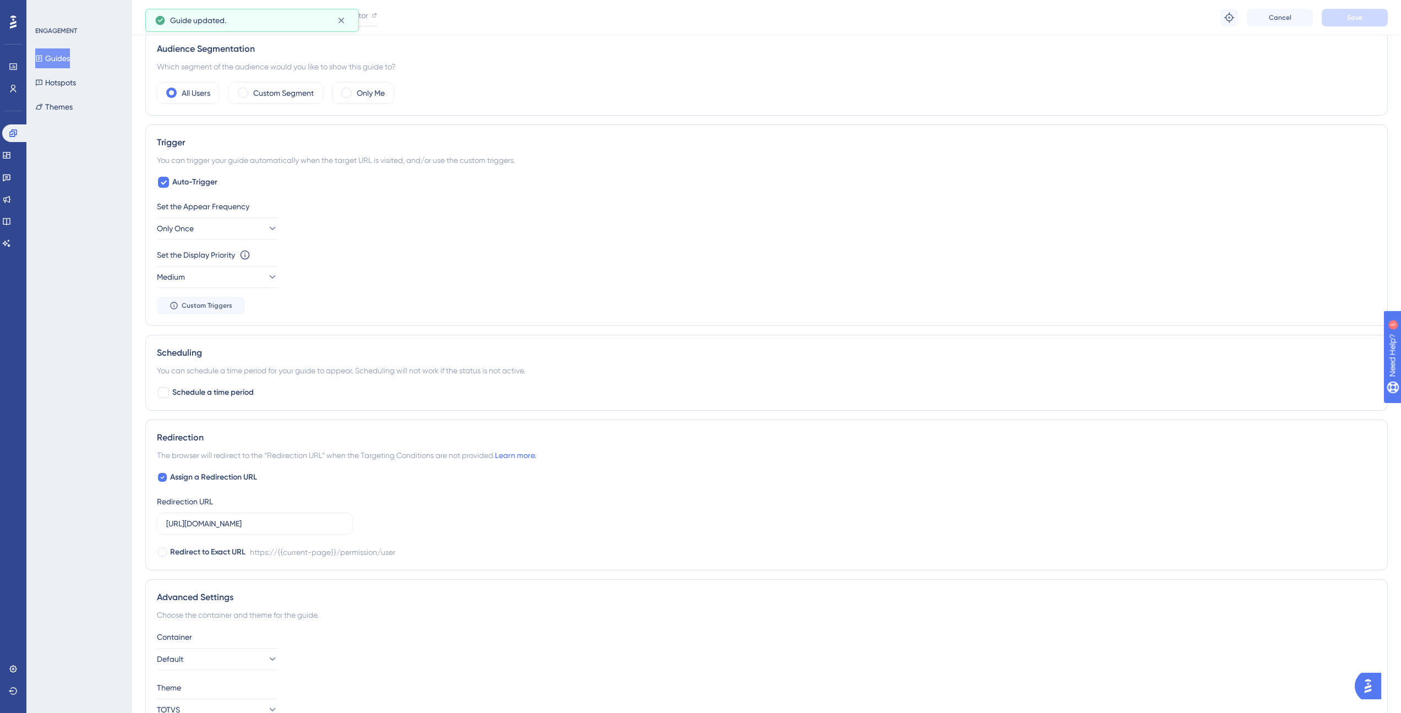
click at [63, 61] on button "Guides" at bounding box center [52, 58] width 35 height 20
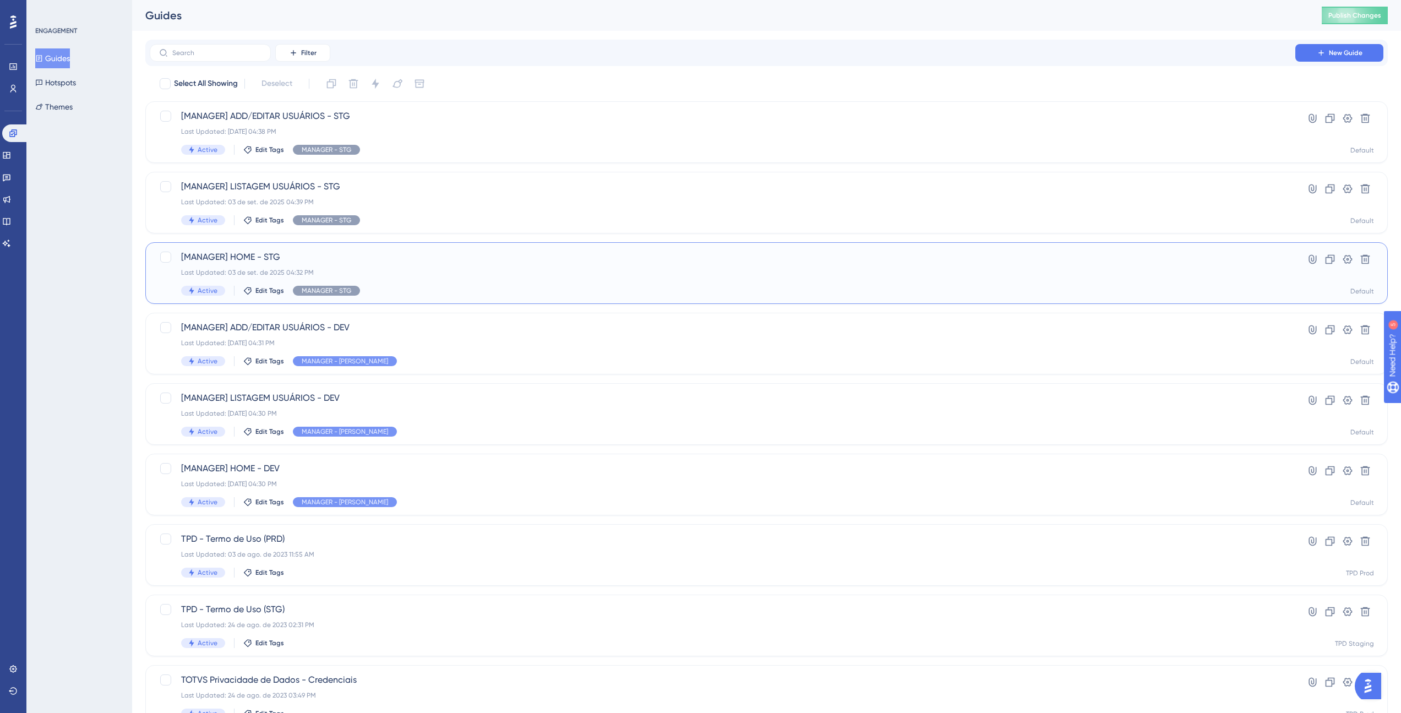
click at [385, 277] on div "[MANAGER] HOME - STG Last Updated: [DATE] 04:32 PM Active Edit Tags MANAGER - S…" at bounding box center [722, 272] width 1082 height 45
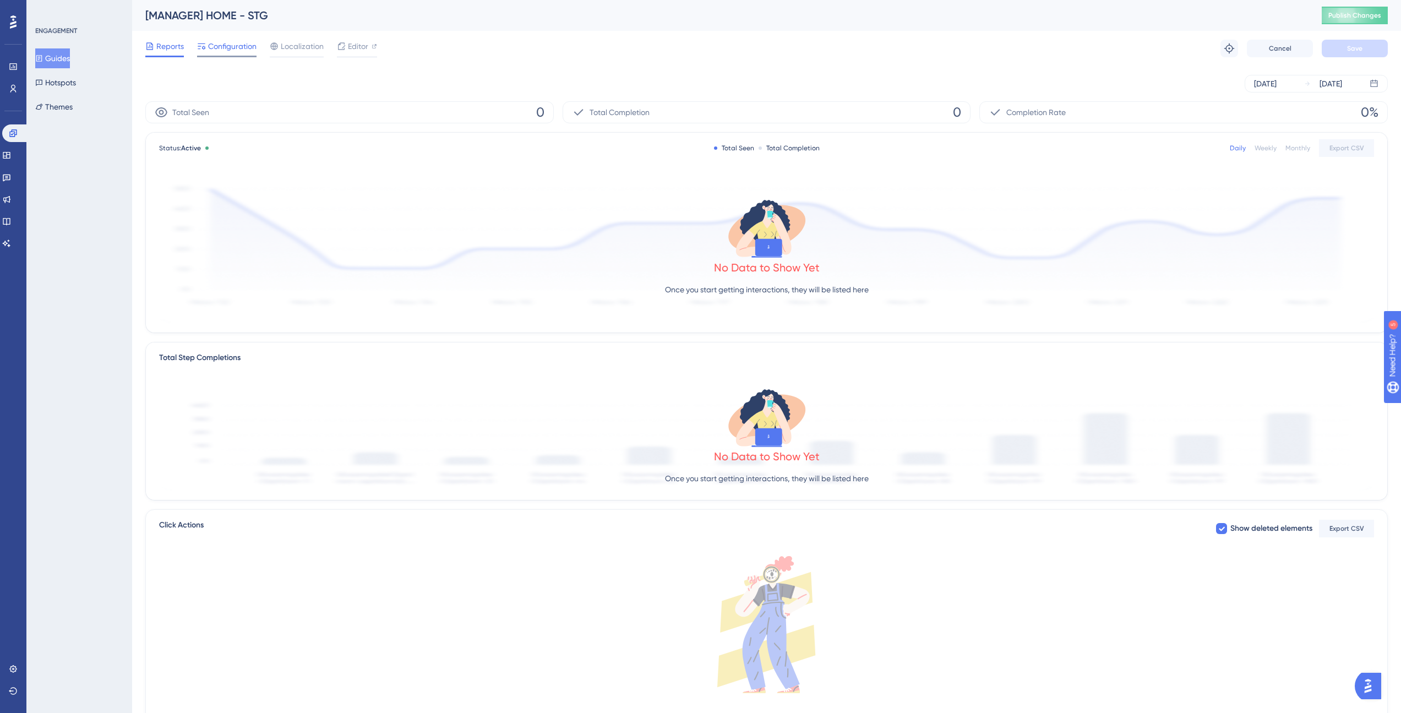
click at [233, 47] on span "Configuration" at bounding box center [232, 46] width 48 height 13
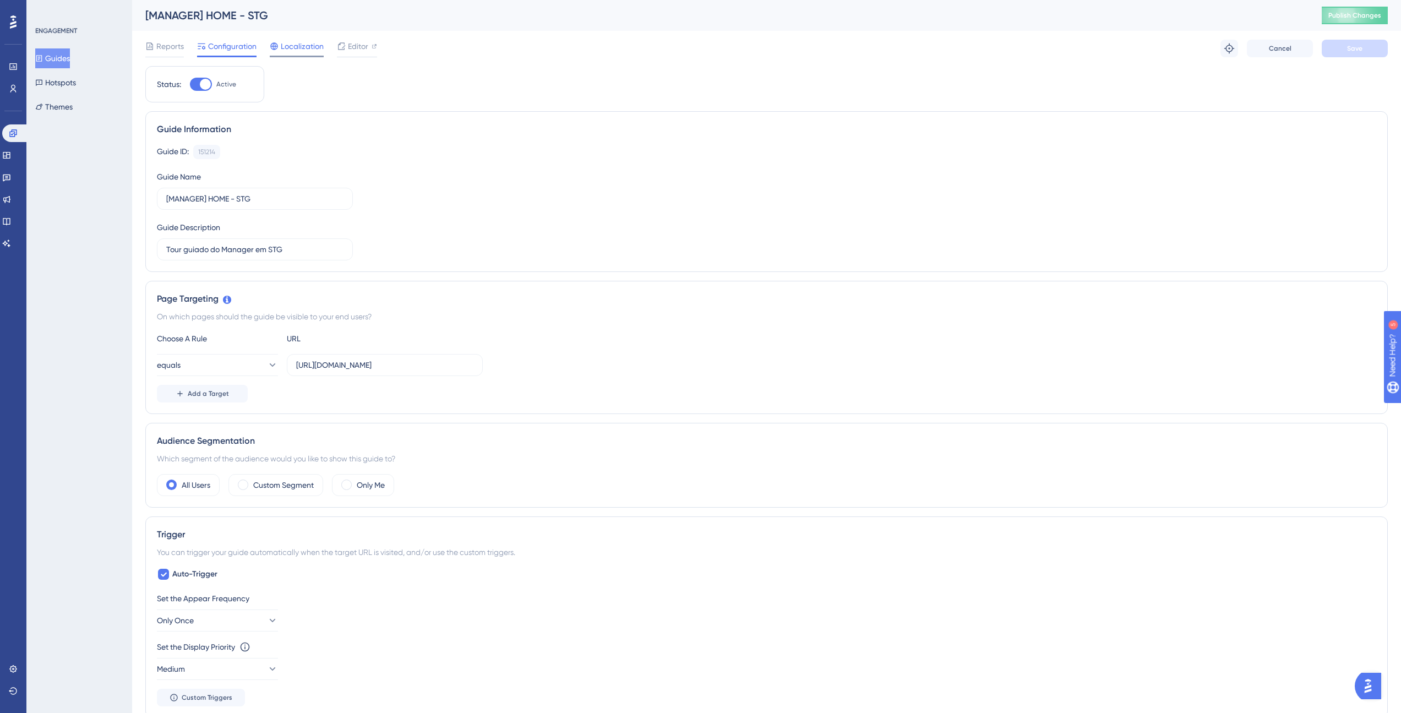
click at [287, 46] on span "Localization" at bounding box center [302, 46] width 43 height 13
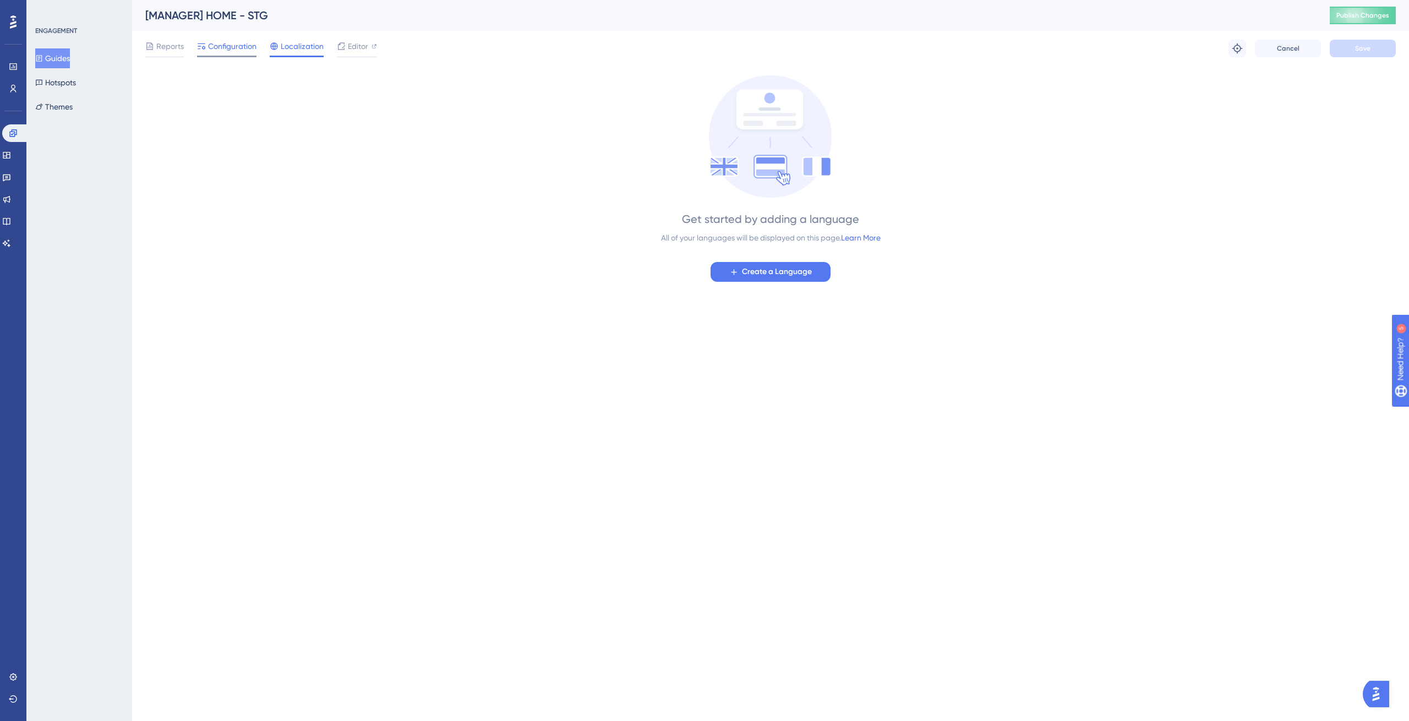
click at [233, 45] on span "Configuration" at bounding box center [232, 46] width 48 height 13
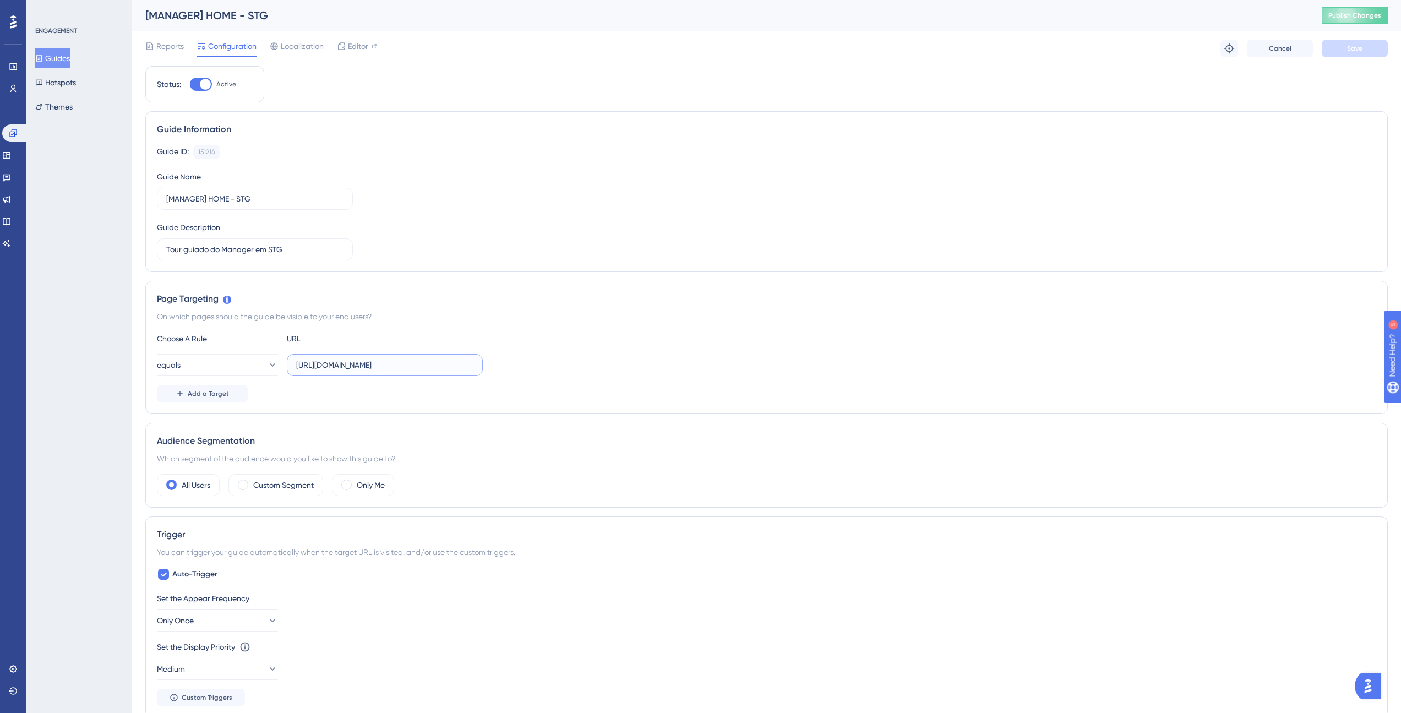
click at [367, 367] on input "[URL][DOMAIN_NAME]" at bounding box center [384, 365] width 177 height 12
click at [370, 384] on div "Choose A Rule URL equals [URL][DOMAIN_NAME] Add a Target" at bounding box center [766, 367] width 1219 height 70
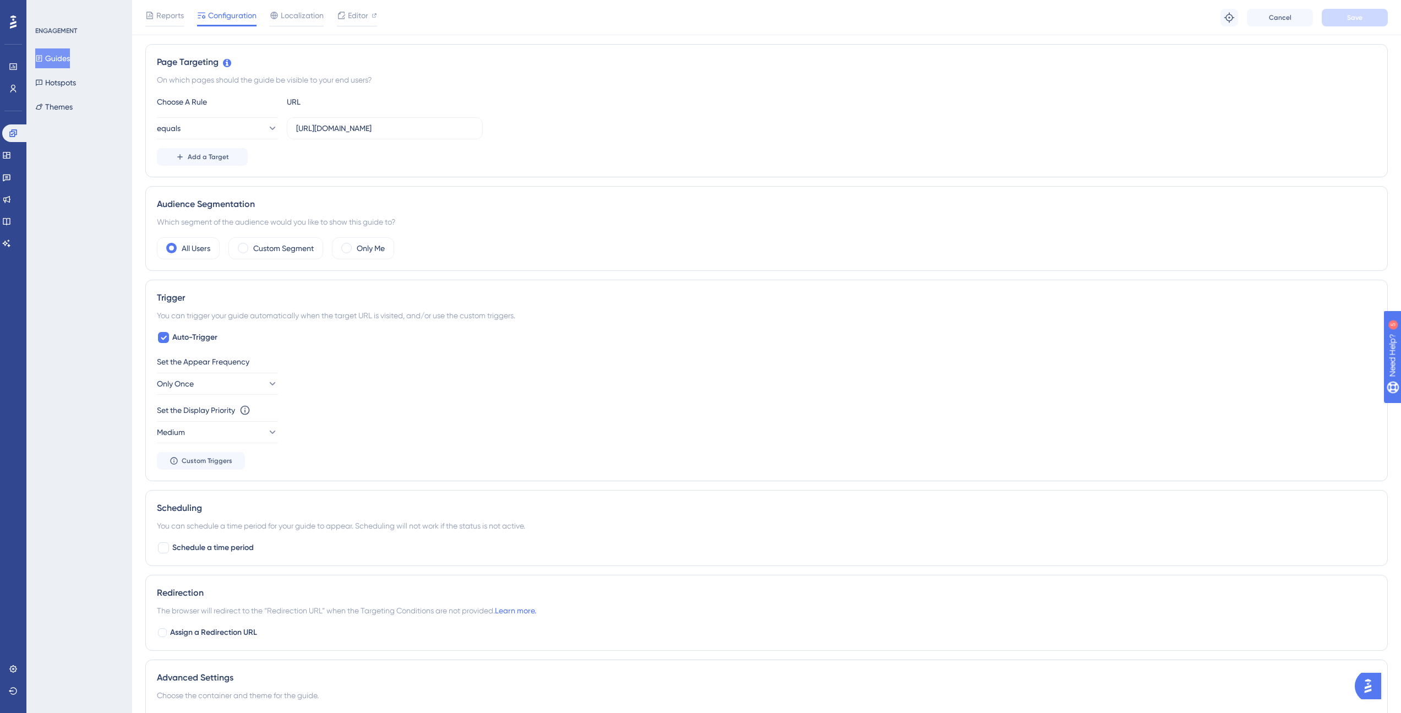
scroll to position [264, 0]
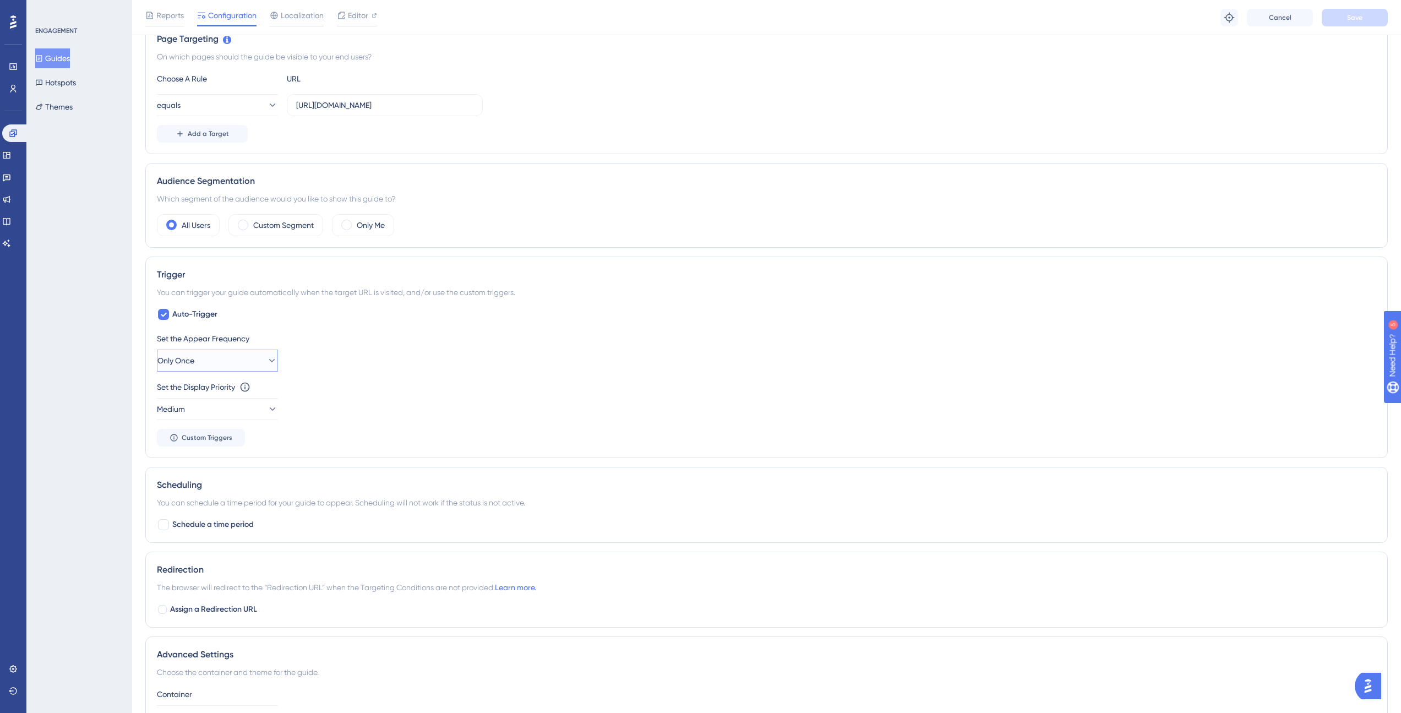
click at [237, 361] on button "Only Once" at bounding box center [217, 360] width 121 height 22
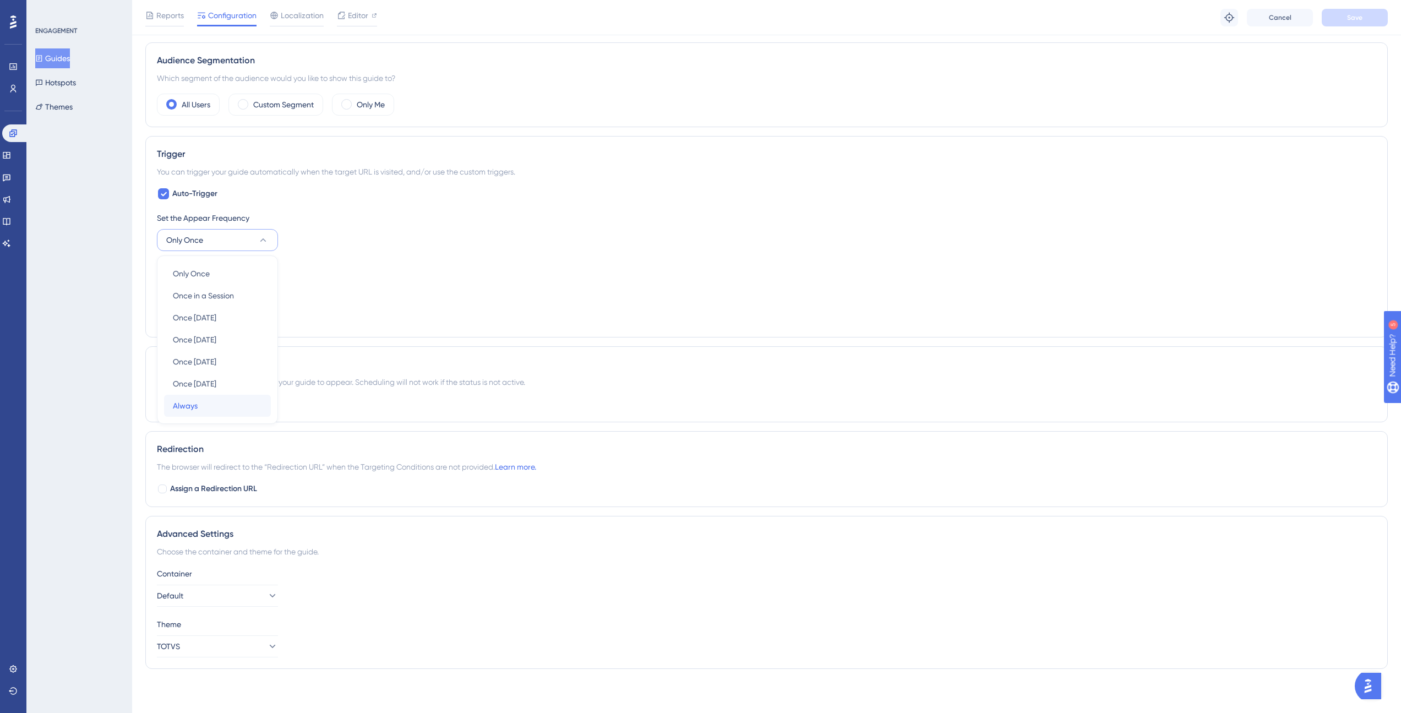
click at [225, 409] on div "Always Always" at bounding box center [217, 406] width 89 height 22
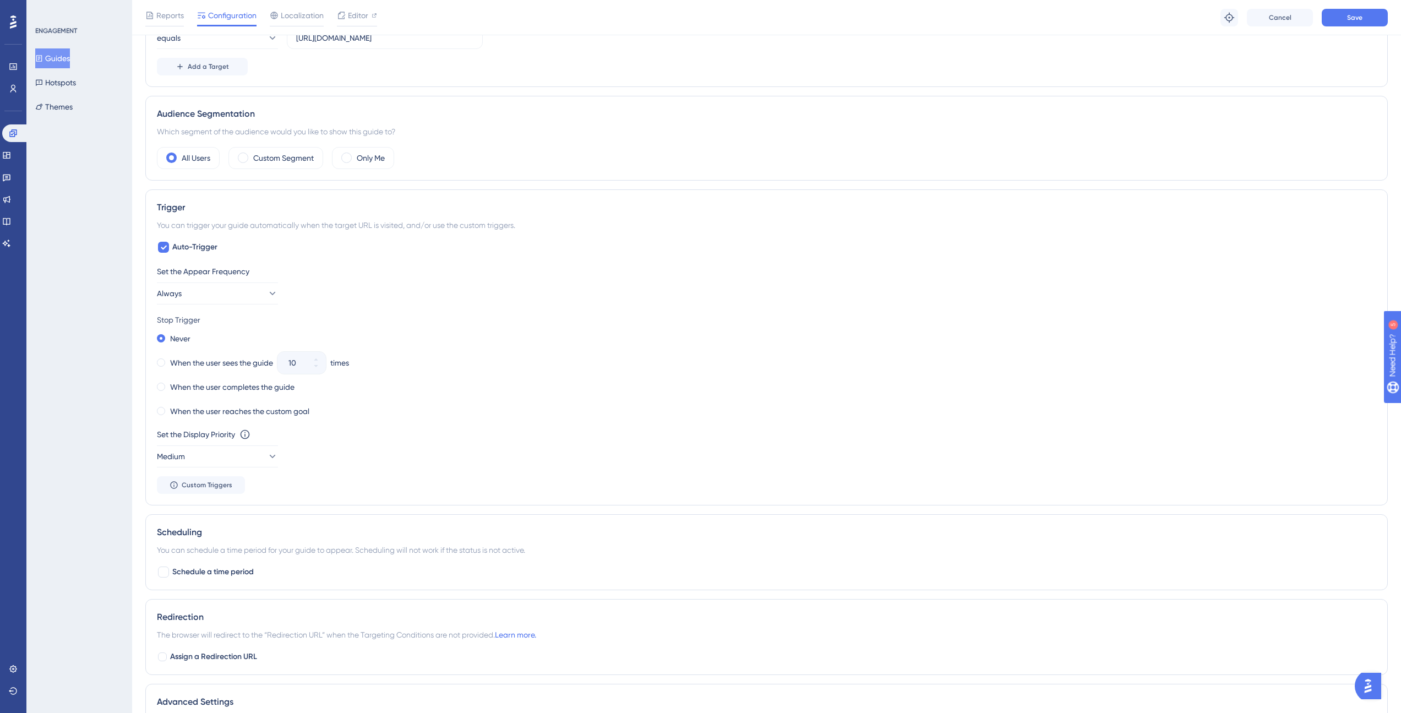
scroll to position [499, 0]
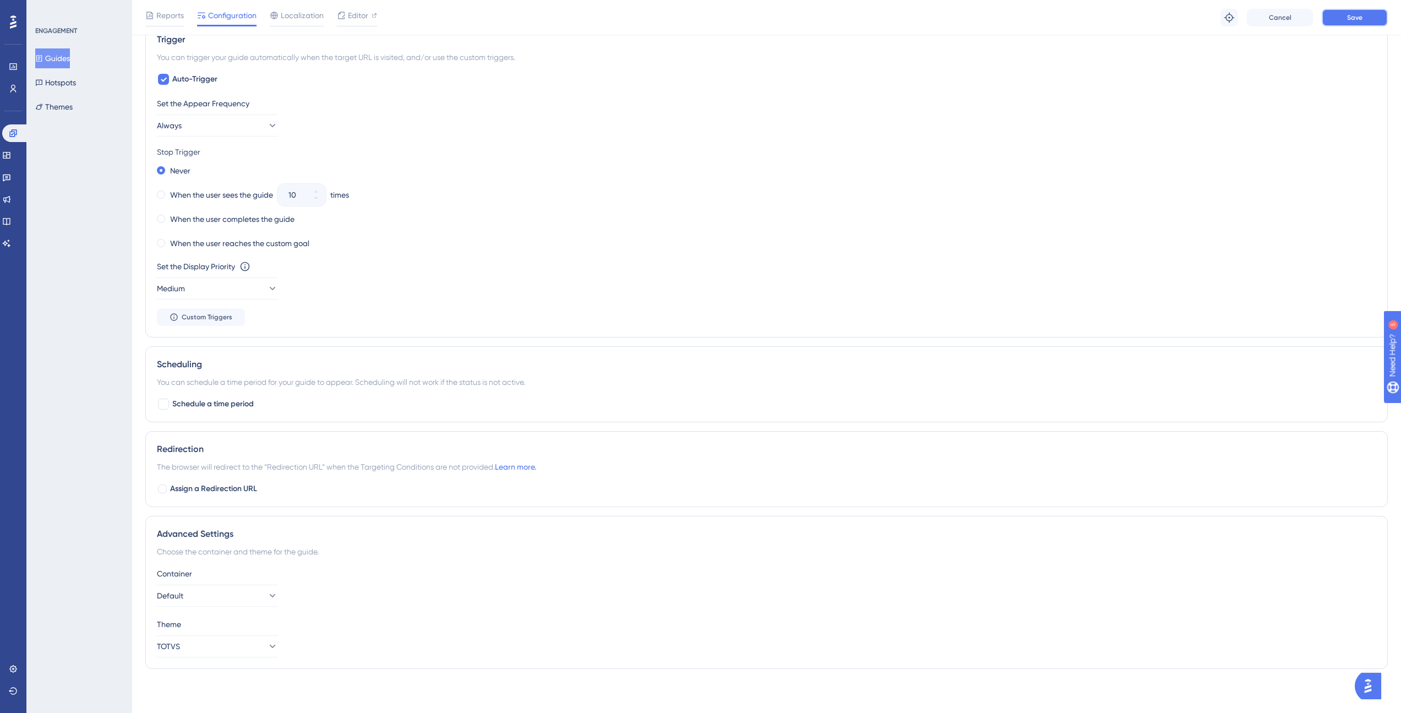
click at [1342, 23] on button "Save" at bounding box center [1354, 18] width 66 height 18
click at [192, 129] on button "Always" at bounding box center [217, 125] width 121 height 22
click at [208, 159] on span "Only Once" at bounding box center [191, 158] width 37 height 13
click at [1364, 19] on button "Save" at bounding box center [1354, 18] width 66 height 18
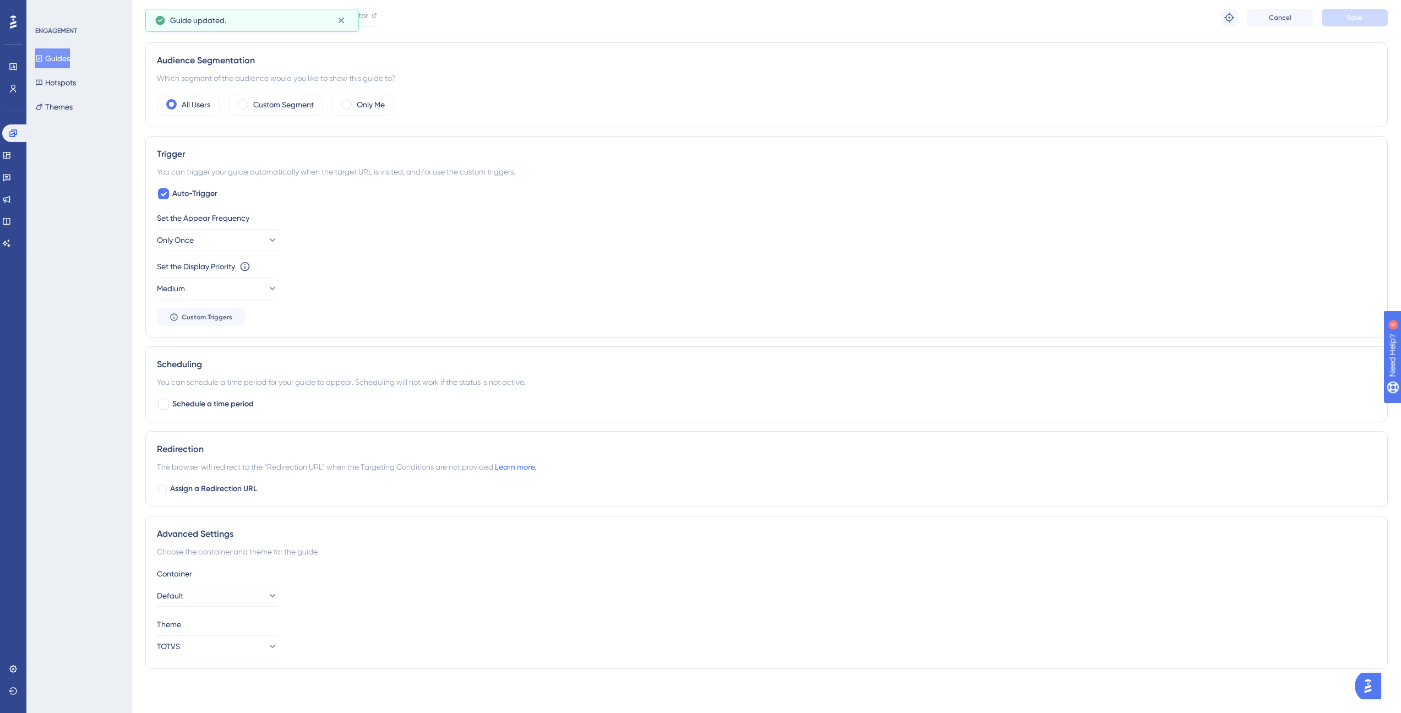
scroll to position [0, 0]
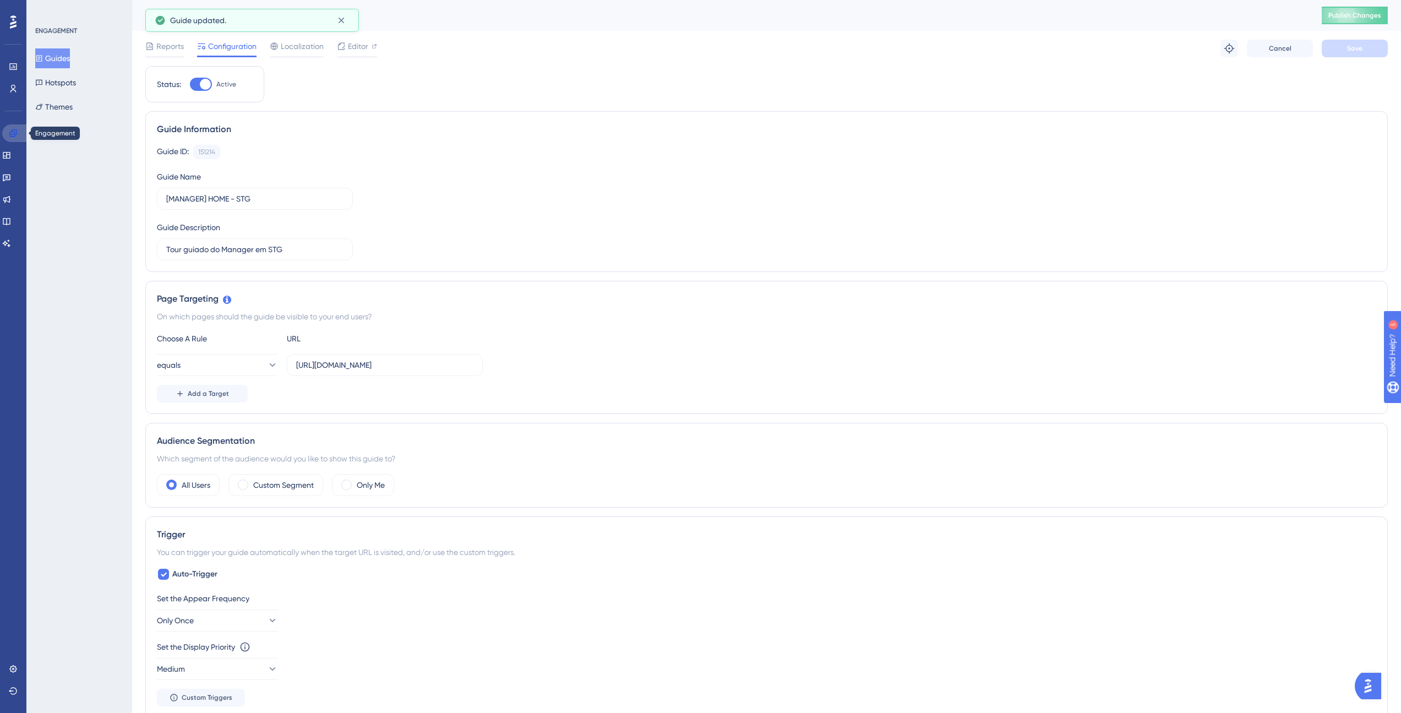
click at [10, 129] on icon at bounding box center [13, 133] width 9 height 9
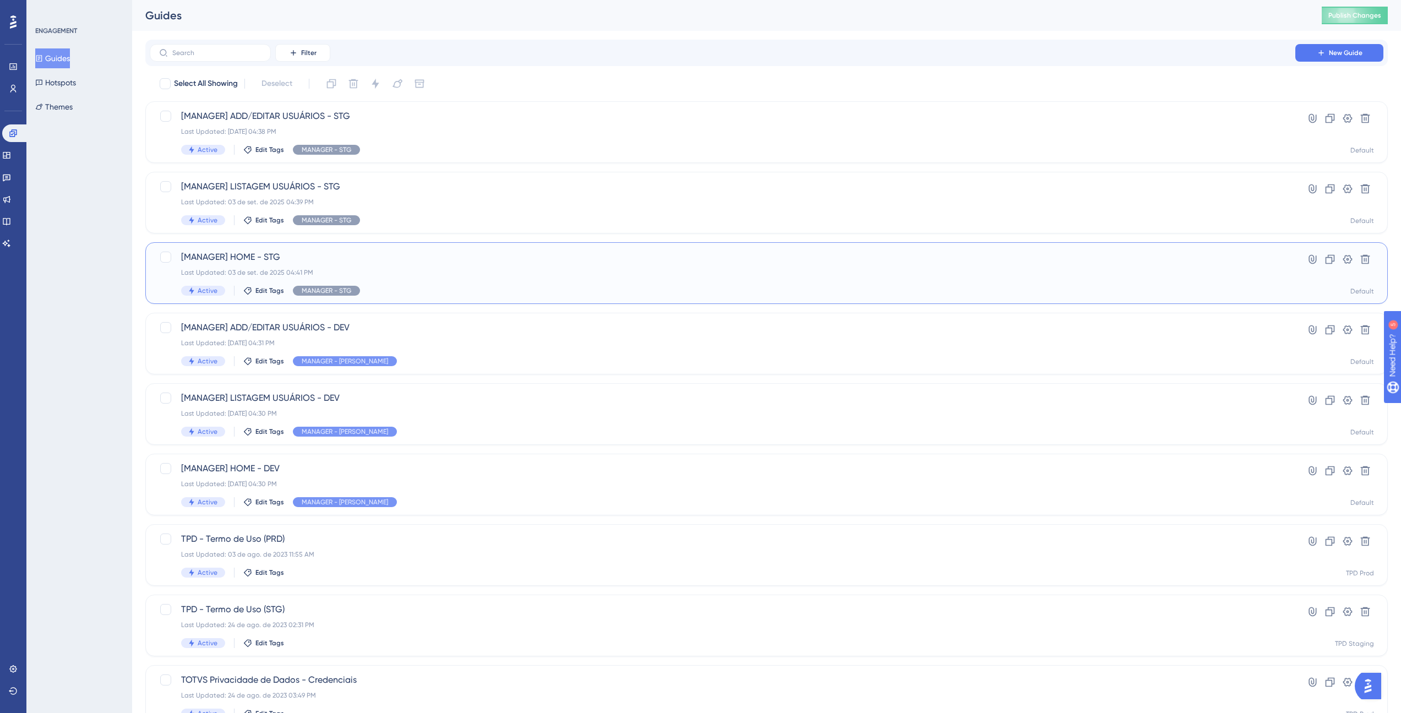
click at [330, 271] on div "Last Updated: 03 de set. de 2025 04:41 PM" at bounding box center [722, 272] width 1082 height 9
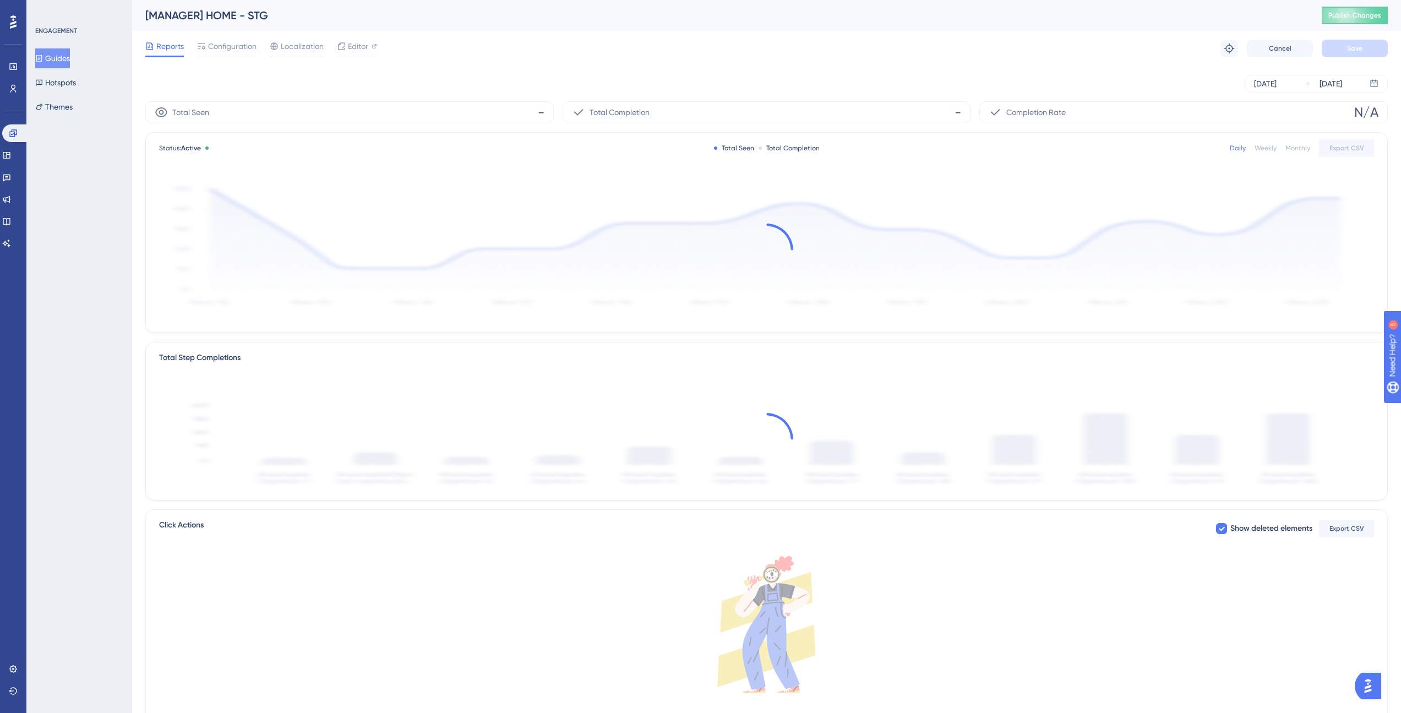
click at [231, 57] on div "Reports Configuration Localization Editor Troubleshoot Cancel Save" at bounding box center [766, 48] width 1242 height 35
click at [231, 50] on span "Configuration" at bounding box center [232, 46] width 48 height 13
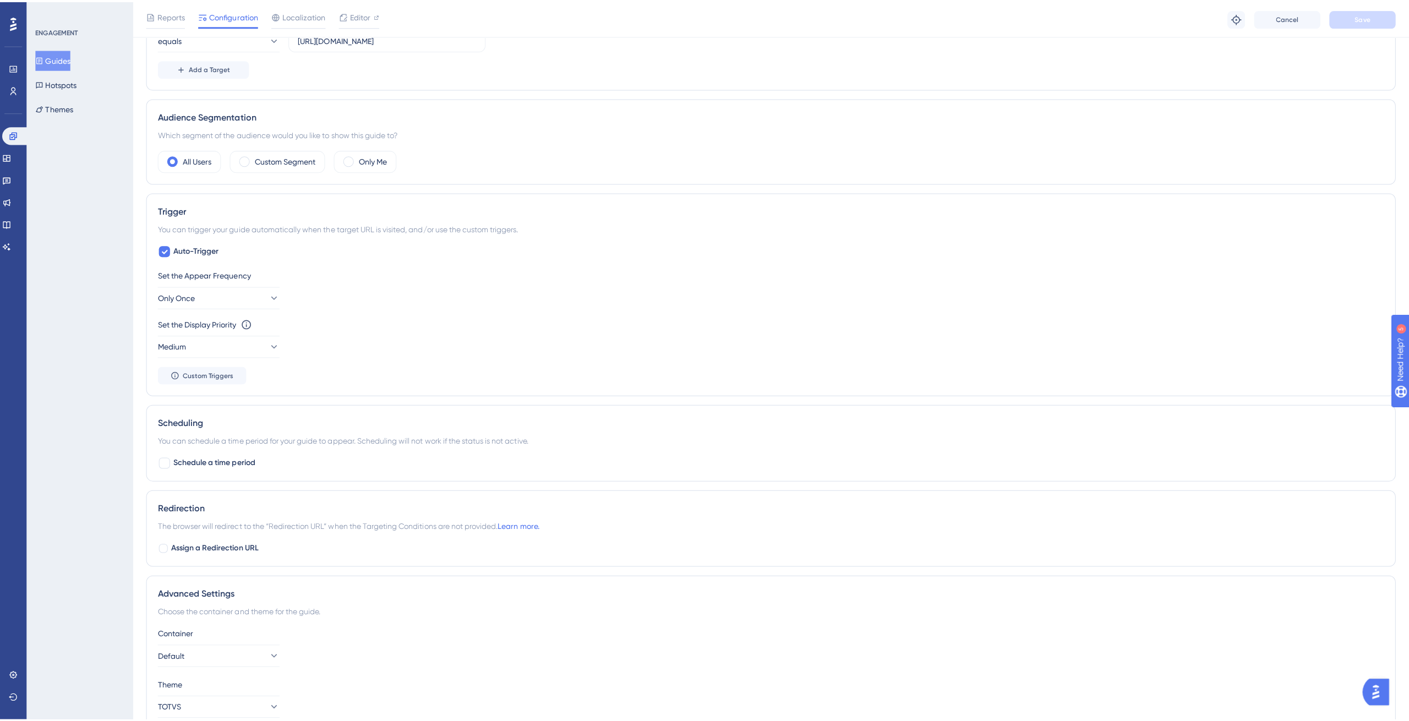
scroll to position [385, 0]
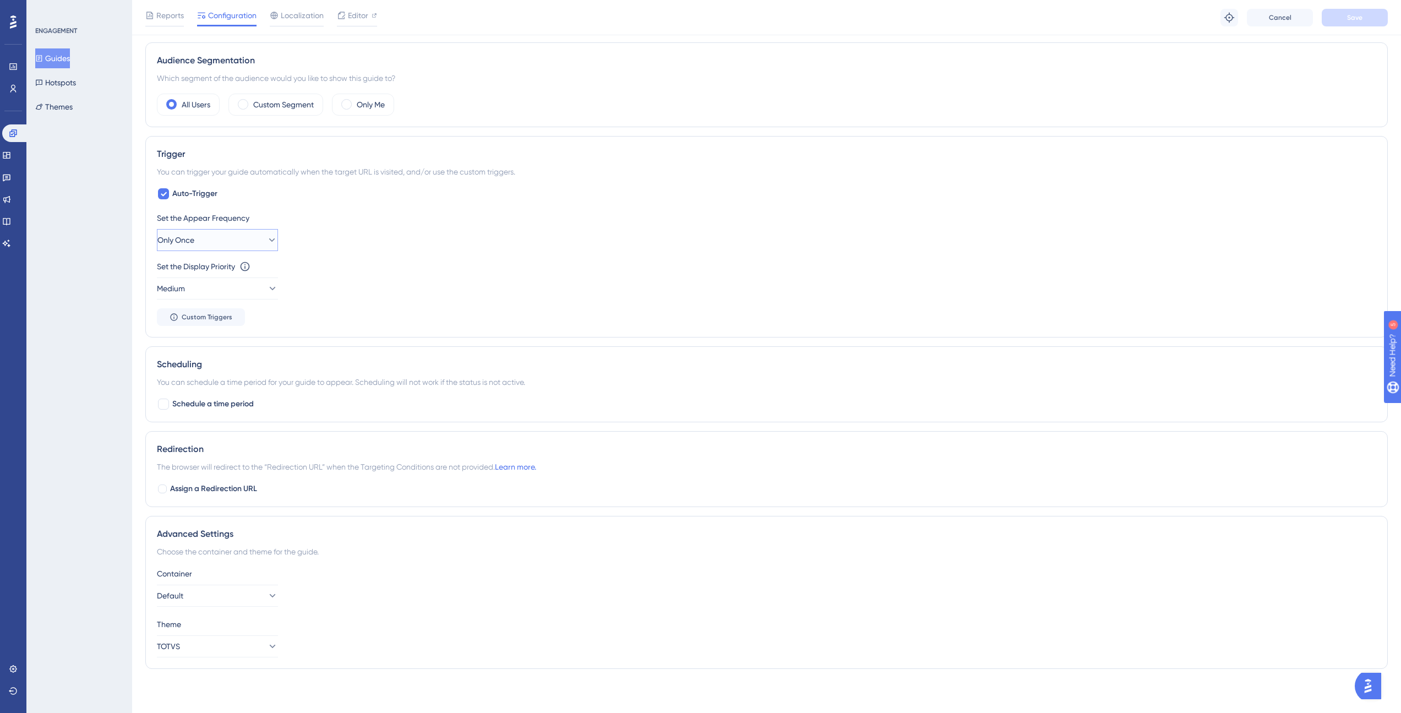
click at [207, 233] on button "Only Once" at bounding box center [217, 240] width 121 height 22
click at [190, 401] on span "Always" at bounding box center [185, 405] width 25 height 13
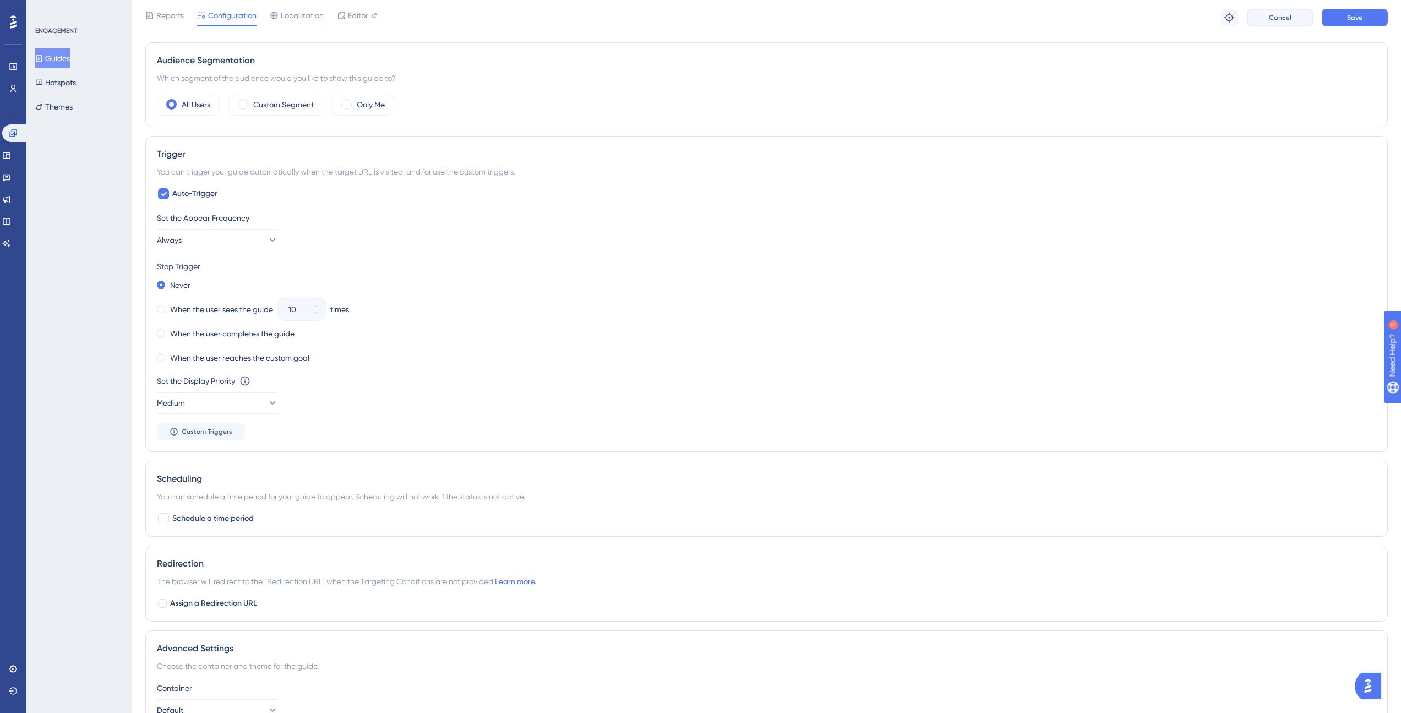
click at [1281, 17] on span "Cancel" at bounding box center [1280, 17] width 23 height 9
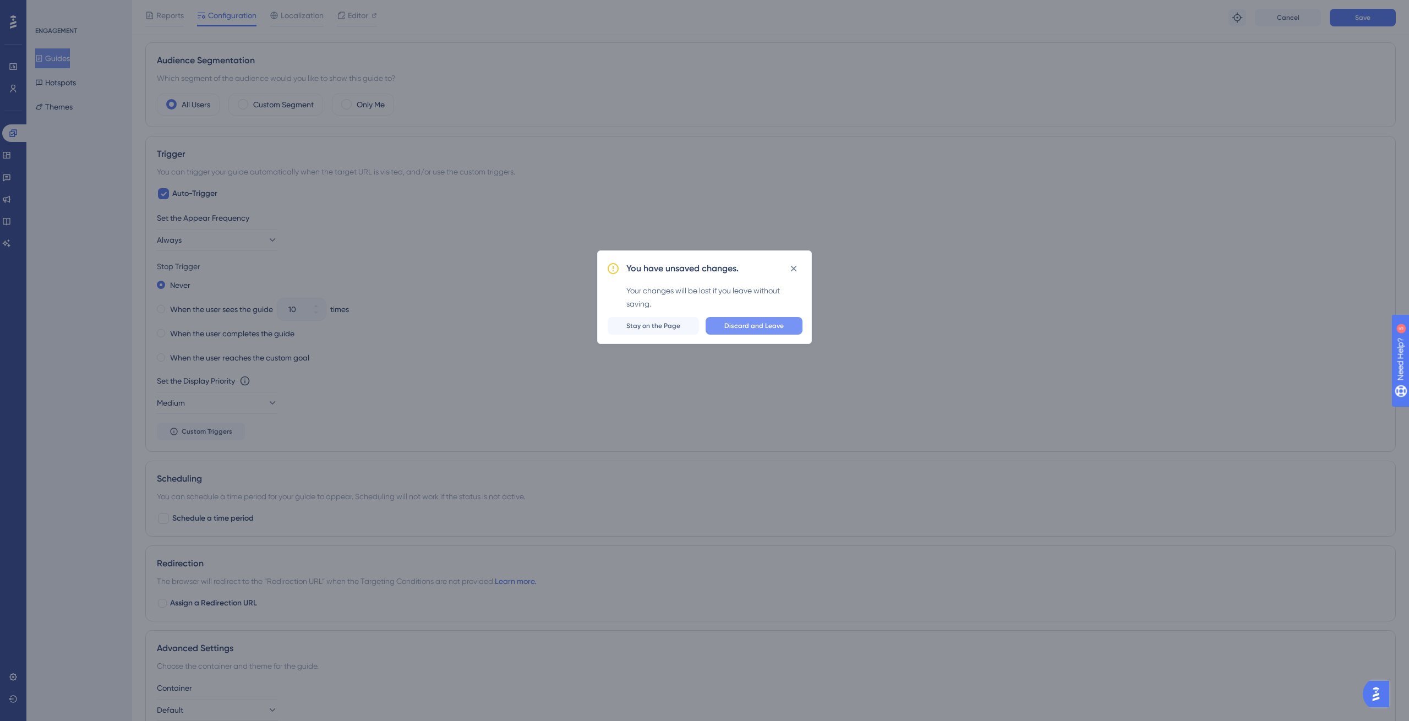
click at [754, 322] on span "Discard and Leave" at bounding box center [753, 325] width 59 height 9
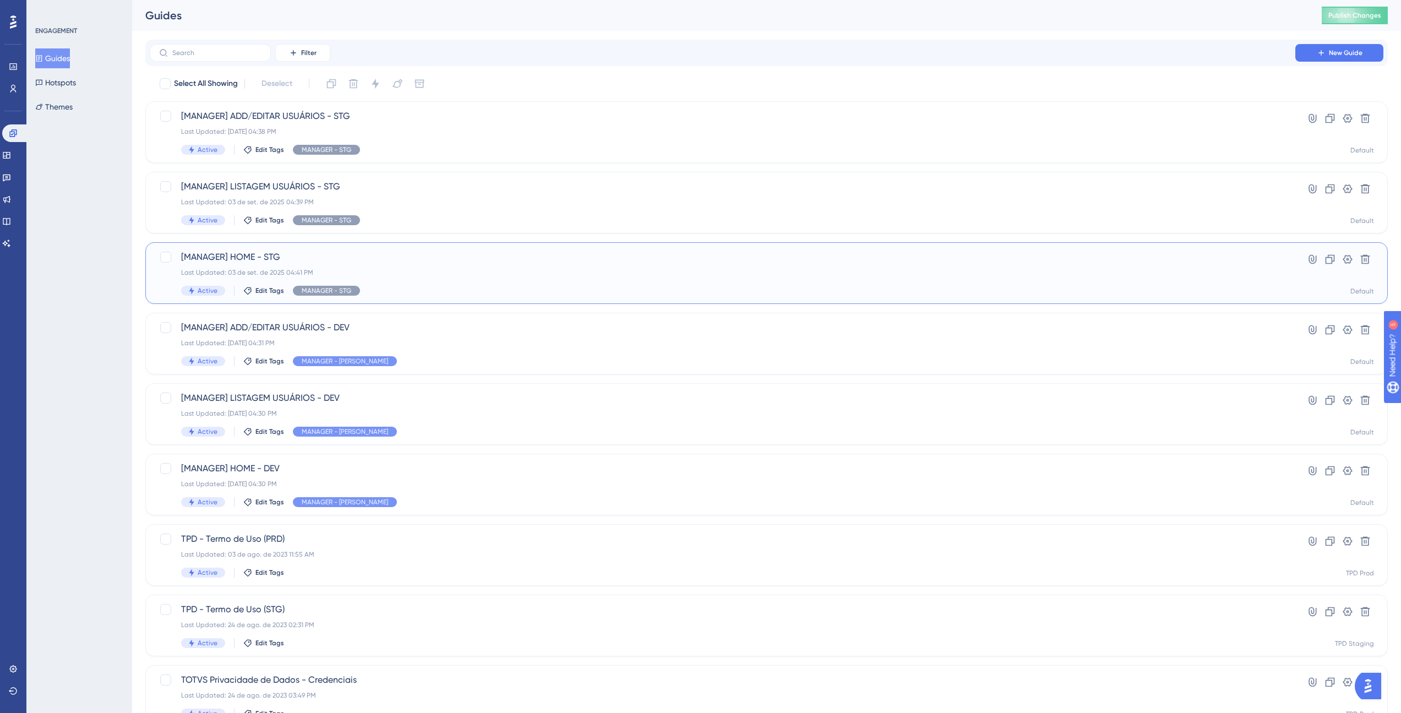
click at [400, 267] on div "[MANAGER] HOME - STG Last Updated: [DATE] 04:41 PM Active Edit Tags MANAGER - S…" at bounding box center [722, 272] width 1082 height 45
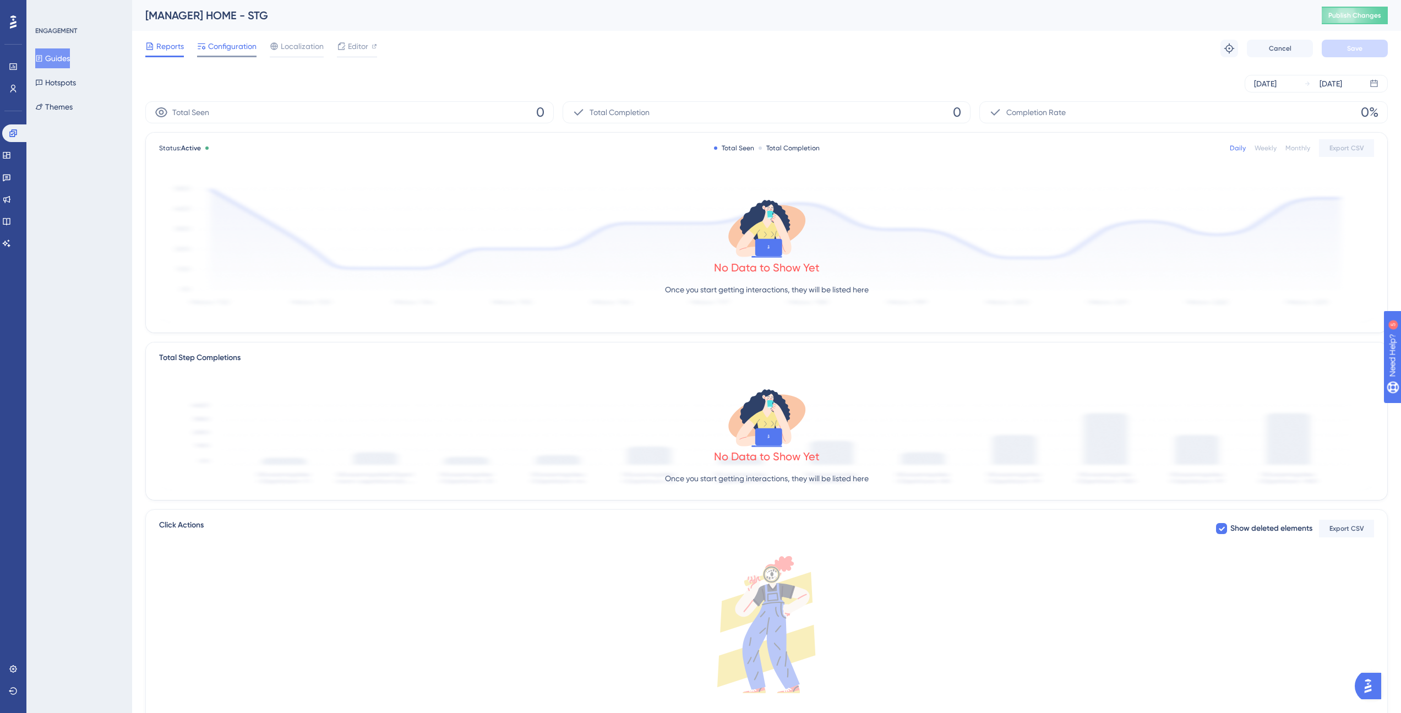
click at [215, 49] on span "Configuration" at bounding box center [232, 46] width 48 height 13
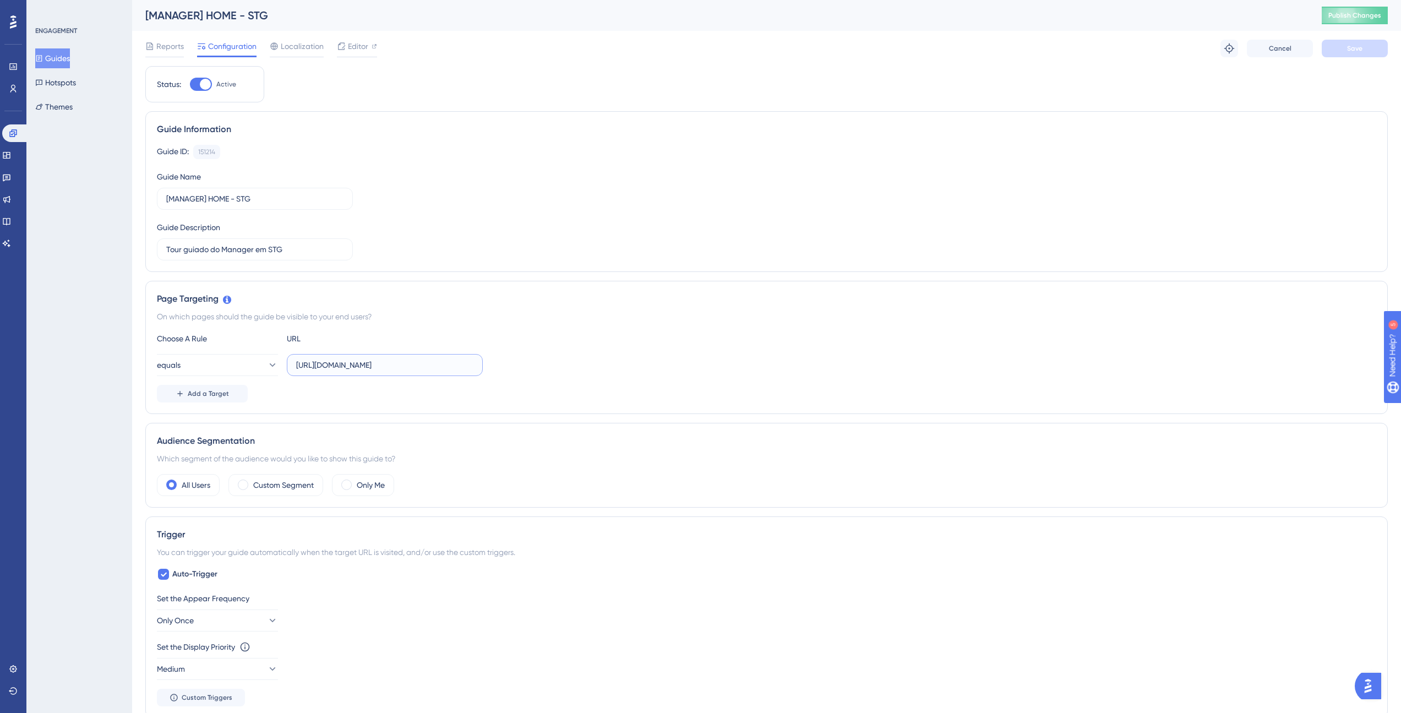
drag, startPoint x: 460, startPoint y: 366, endPoint x: 297, endPoint y: 360, distance: 163.6
click at [297, 360] on input "[URL][DOMAIN_NAME]" at bounding box center [384, 365] width 177 height 12
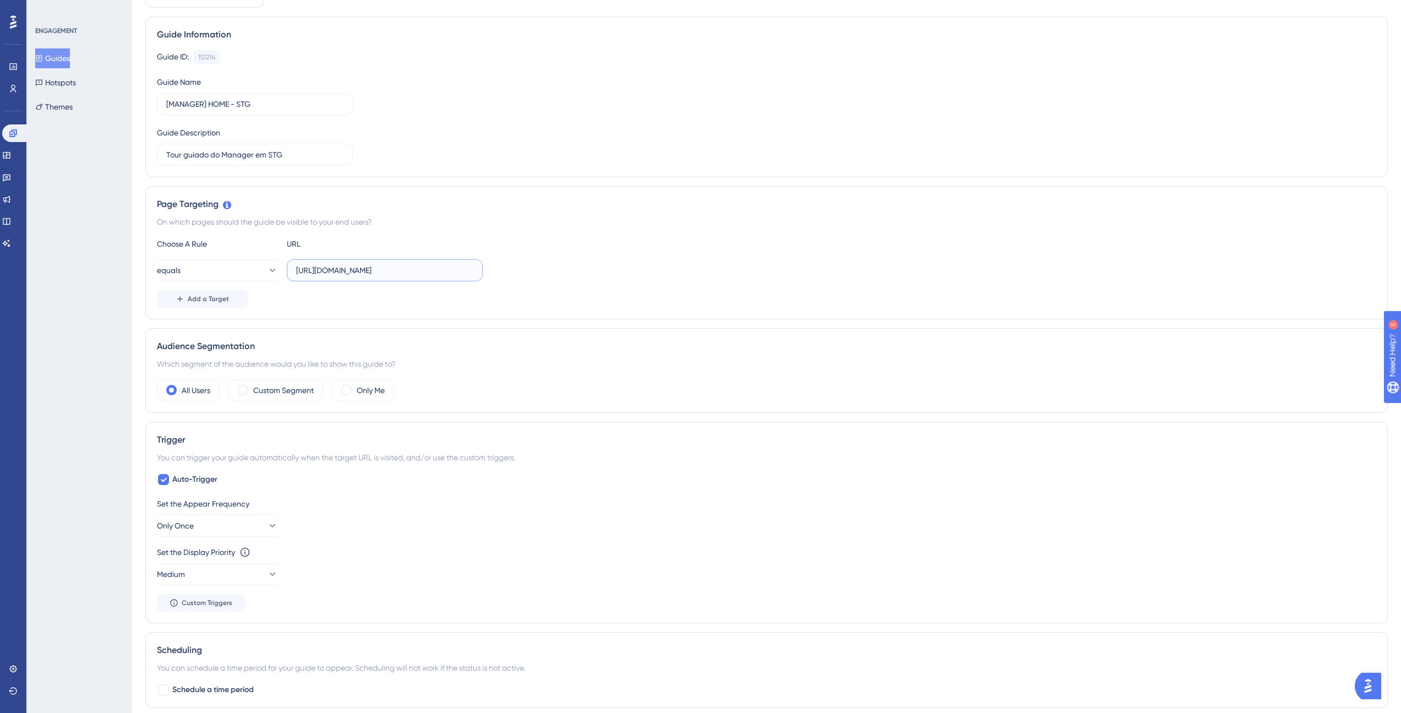
scroll to position [264, 0]
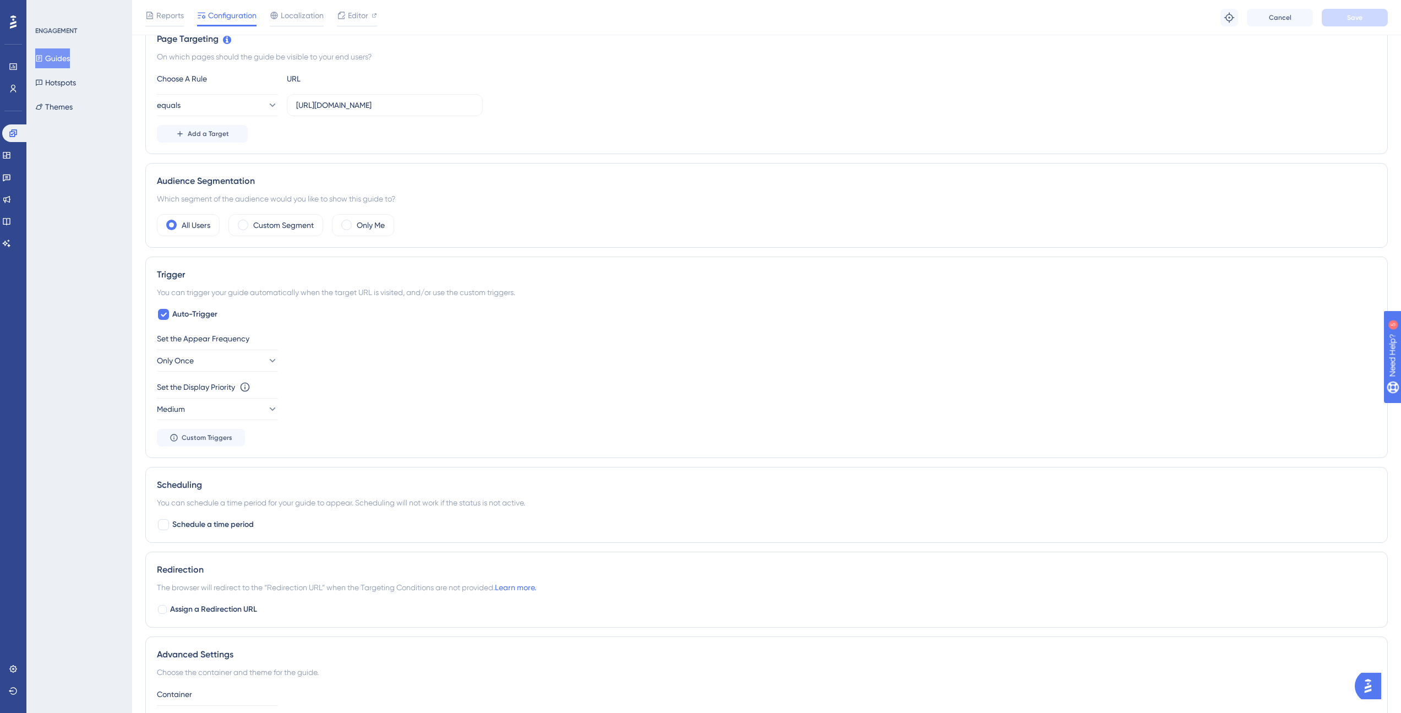
click at [135, 239] on div "Performance Users Engagement Widgets Feedback Product Updates Knowledge Base AI…" at bounding box center [766, 276] width 1269 height 1080
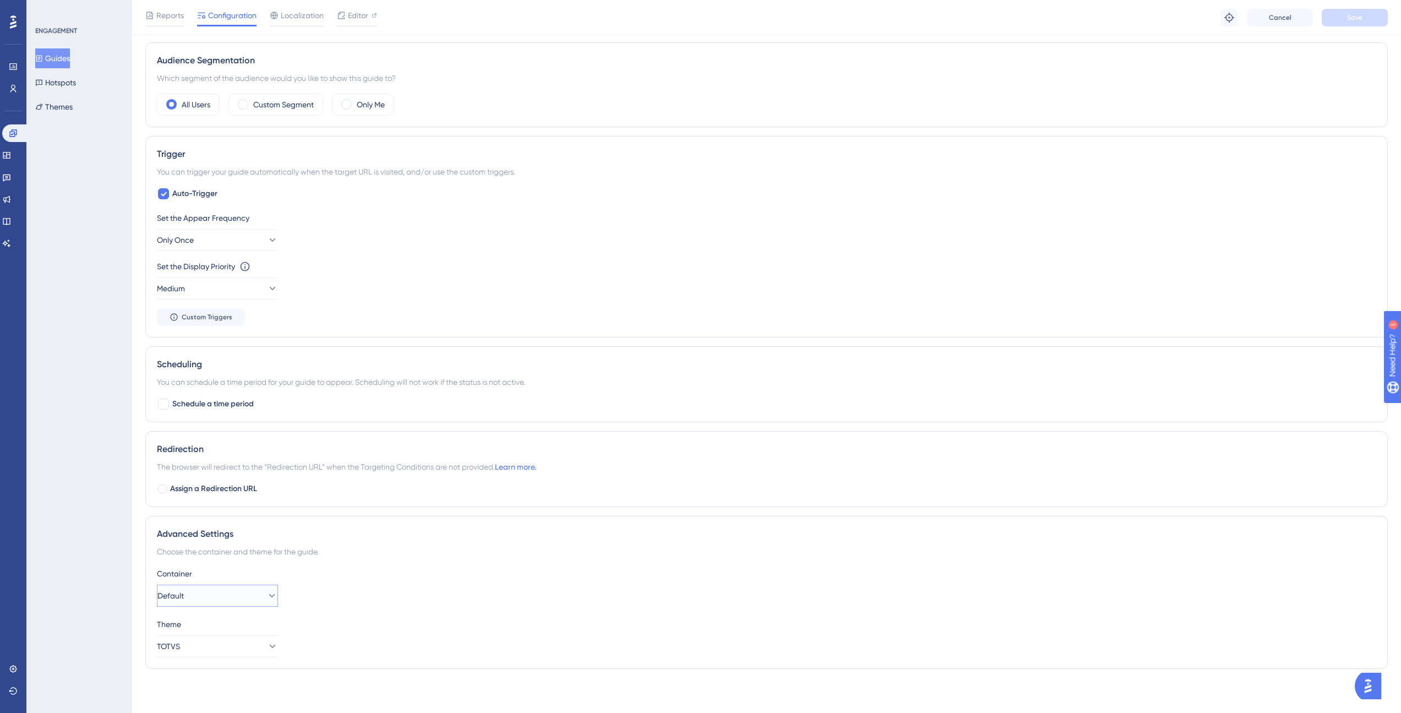
click at [238, 593] on button "Default" at bounding box center [217, 595] width 121 height 22
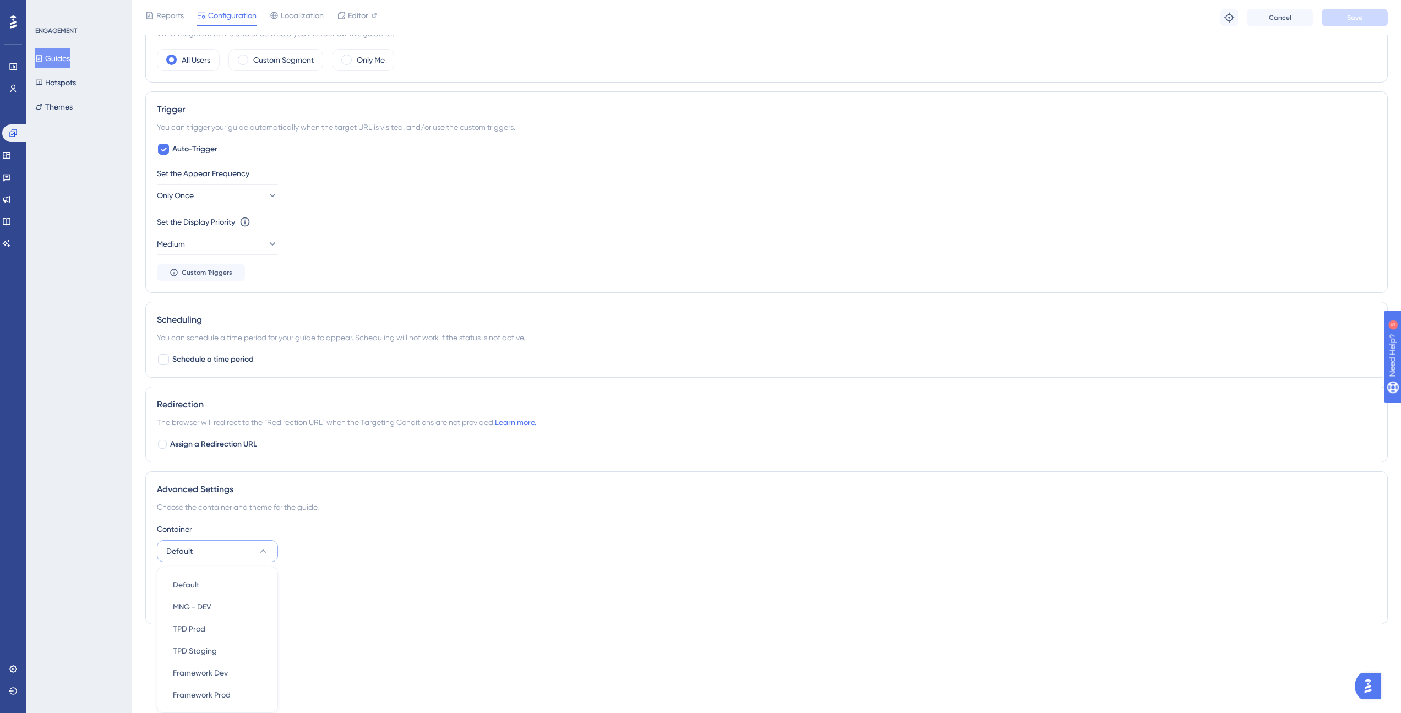
click at [379, 585] on div "Theme" at bounding box center [766, 579] width 1219 height 13
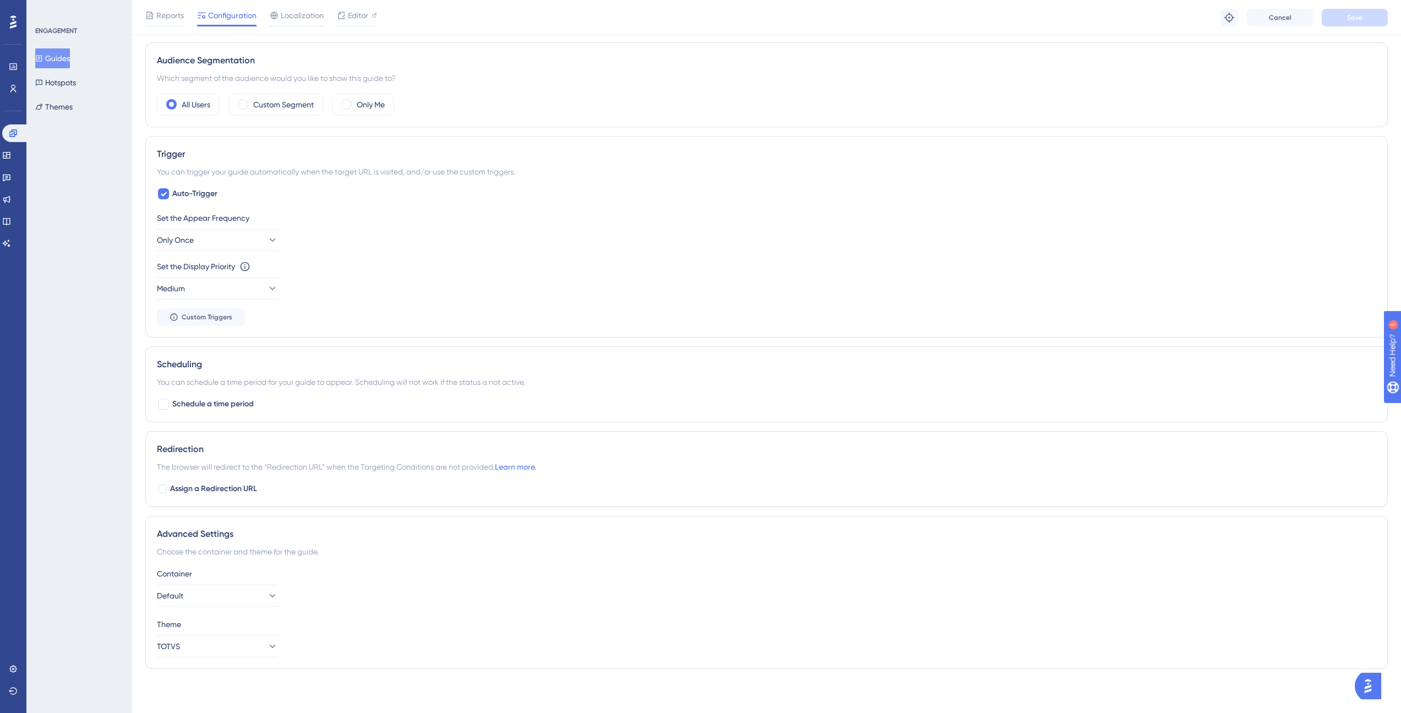
scroll to position [385, 0]
click at [10, 158] on icon at bounding box center [6, 155] width 7 height 7
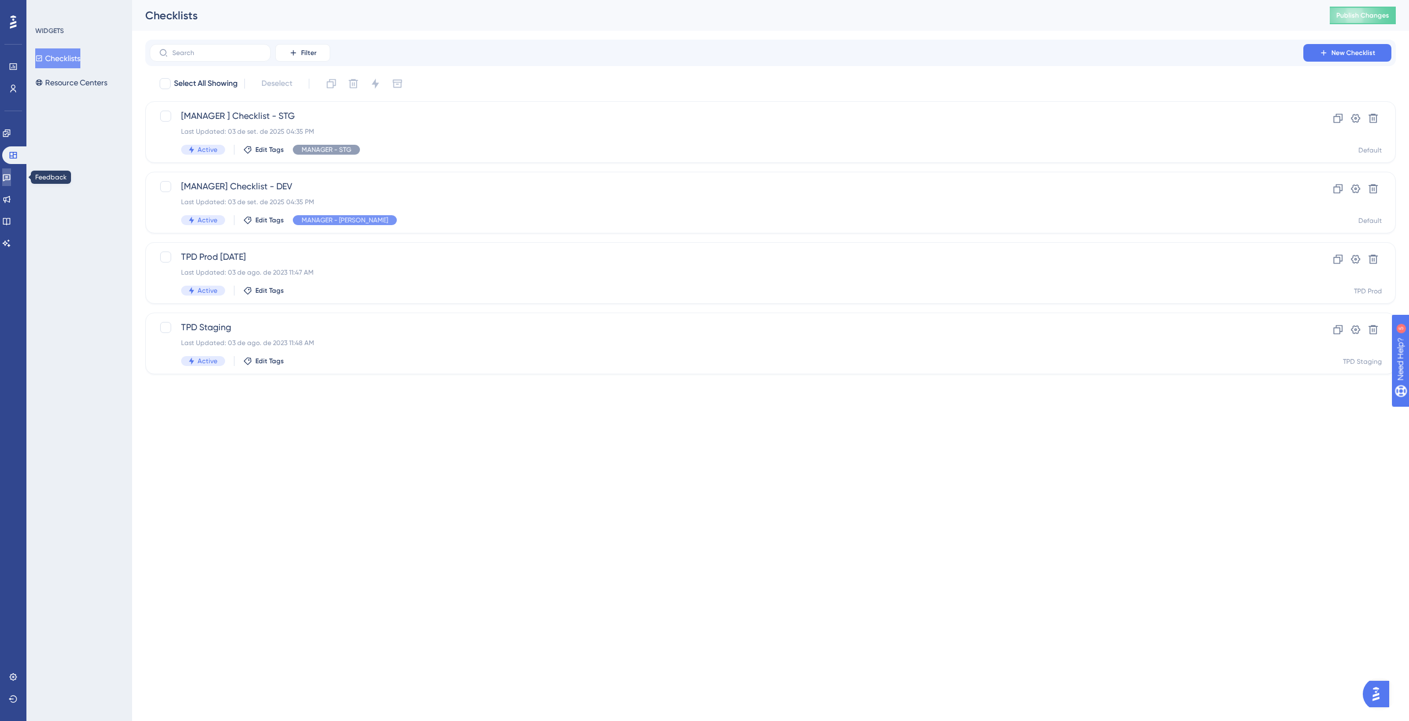
click at [11, 176] on icon at bounding box center [6, 177] width 9 height 9
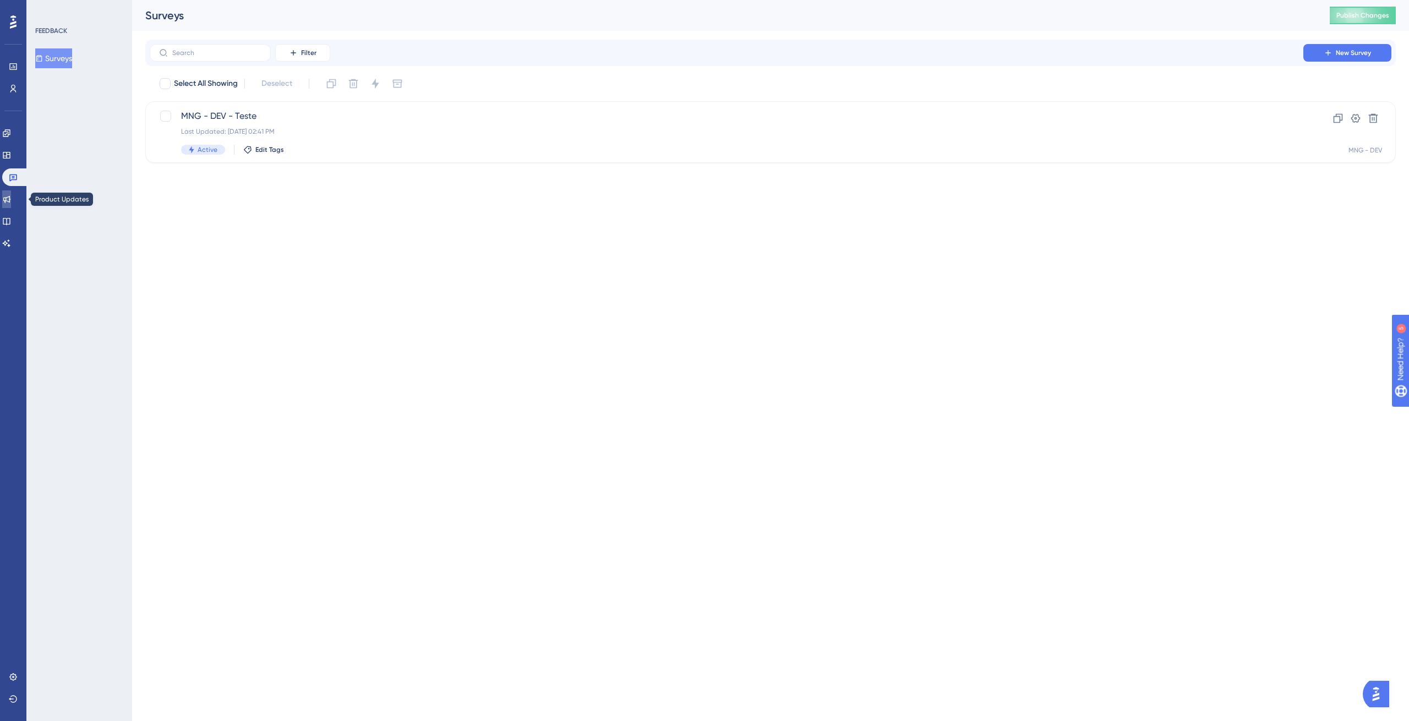
click at [10, 201] on icon at bounding box center [6, 199] width 7 height 7
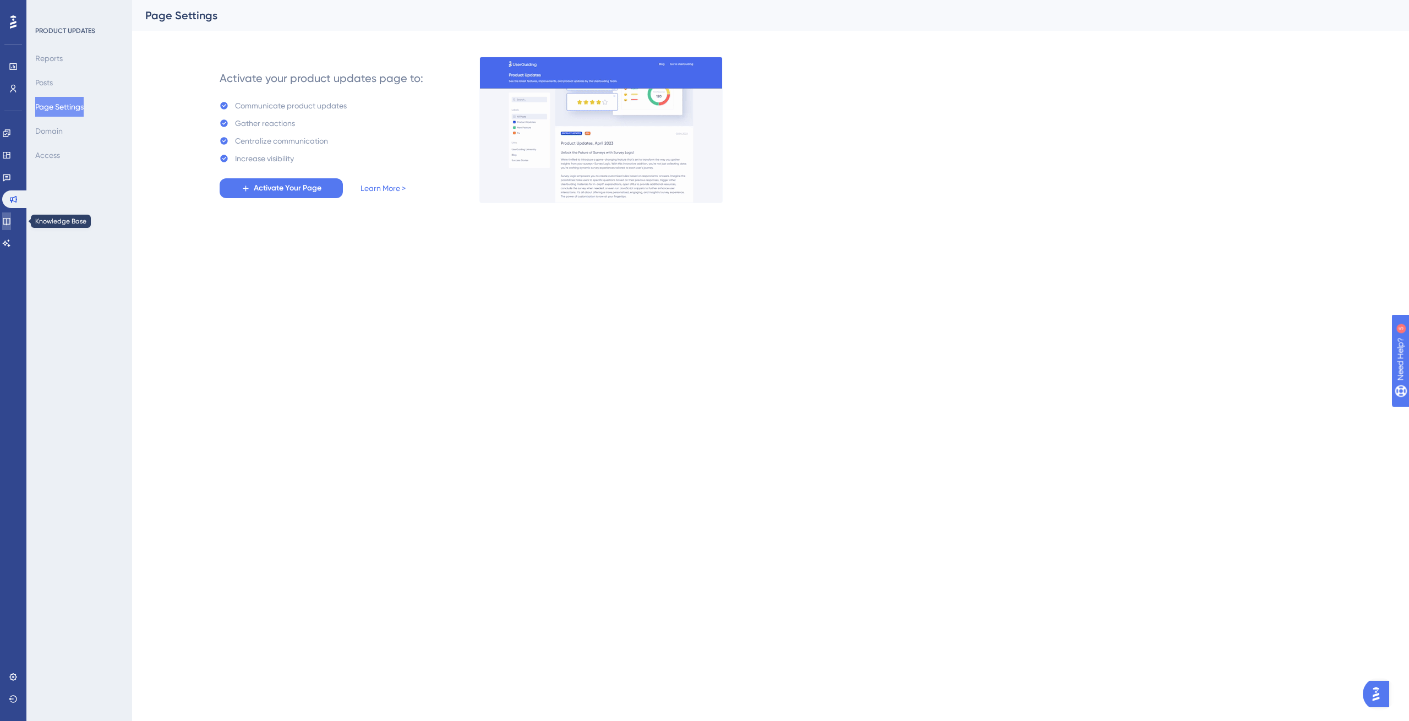
click at [11, 223] on icon at bounding box center [6, 221] width 9 height 9
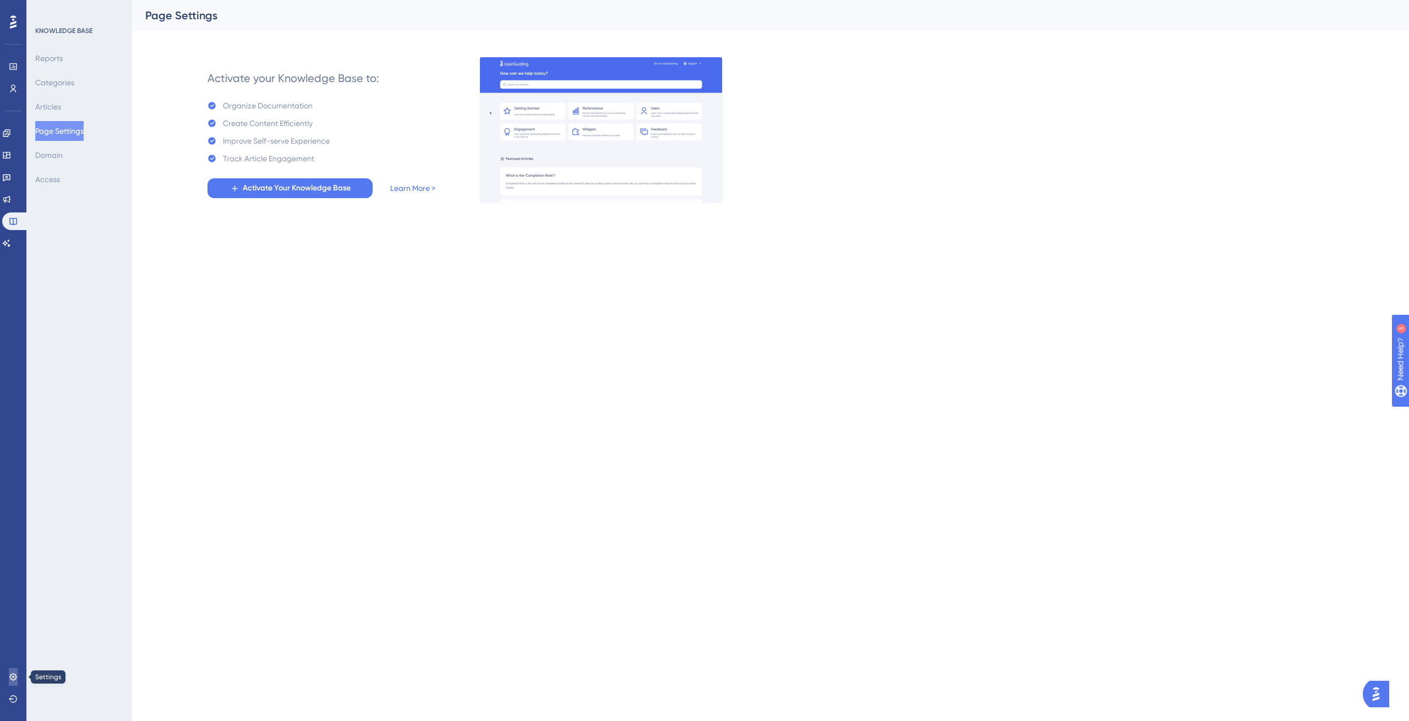
click at [17, 672] on link at bounding box center [13, 677] width 9 height 18
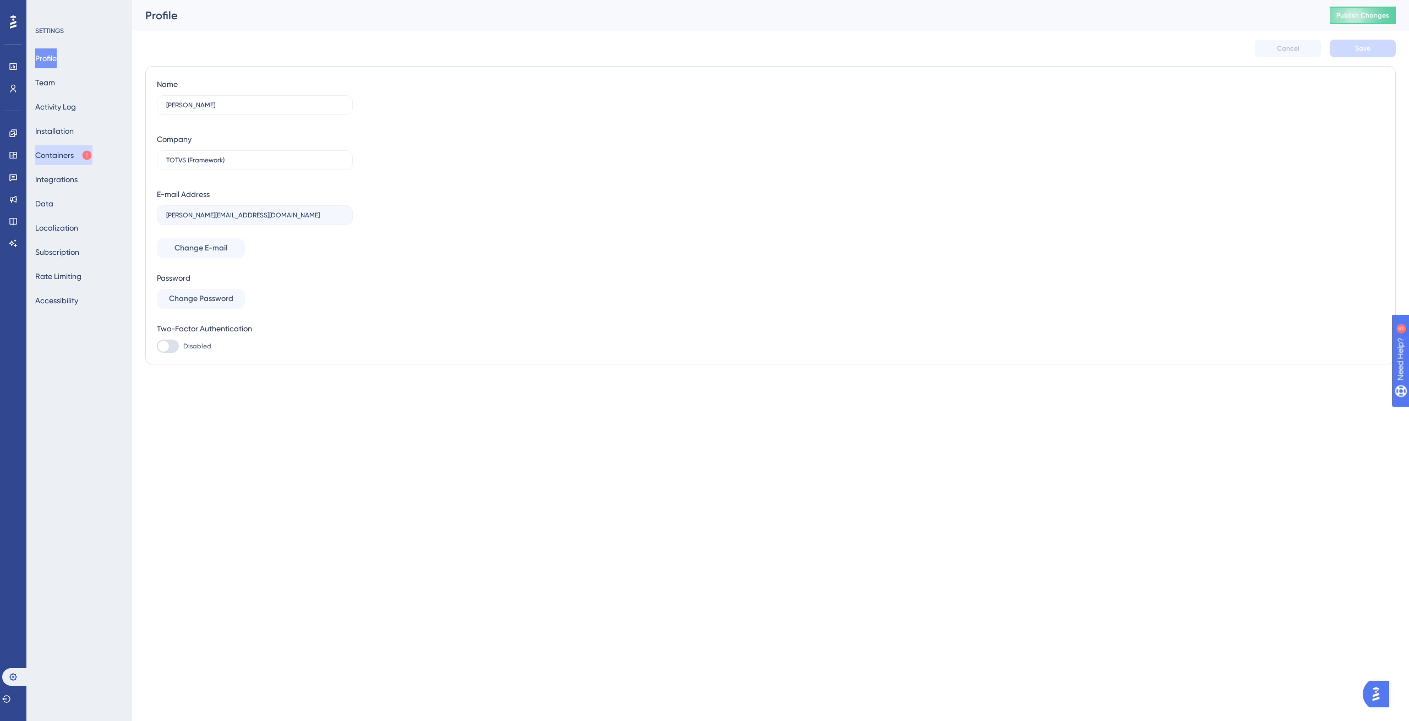
click at [63, 151] on button "Containers" at bounding box center [63, 155] width 57 height 20
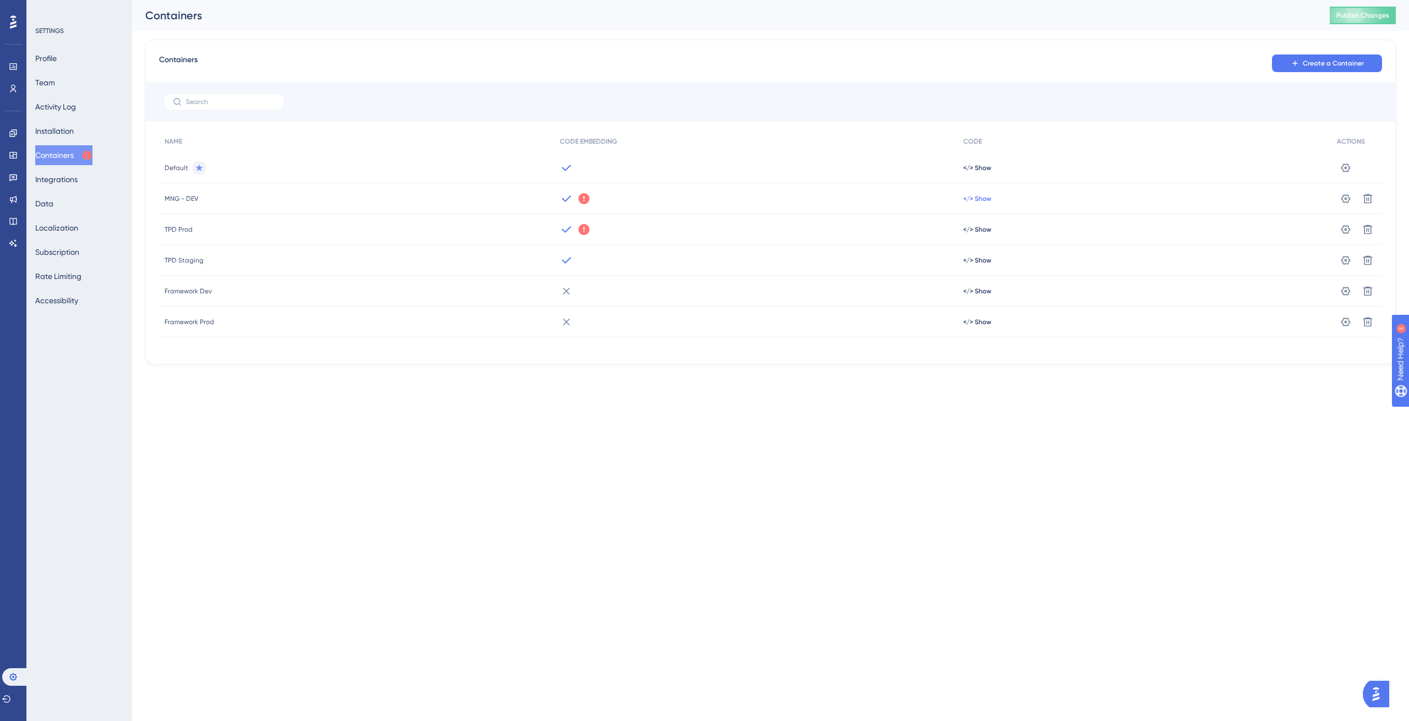
click at [981, 172] on span "</> Show" at bounding box center [977, 167] width 28 height 9
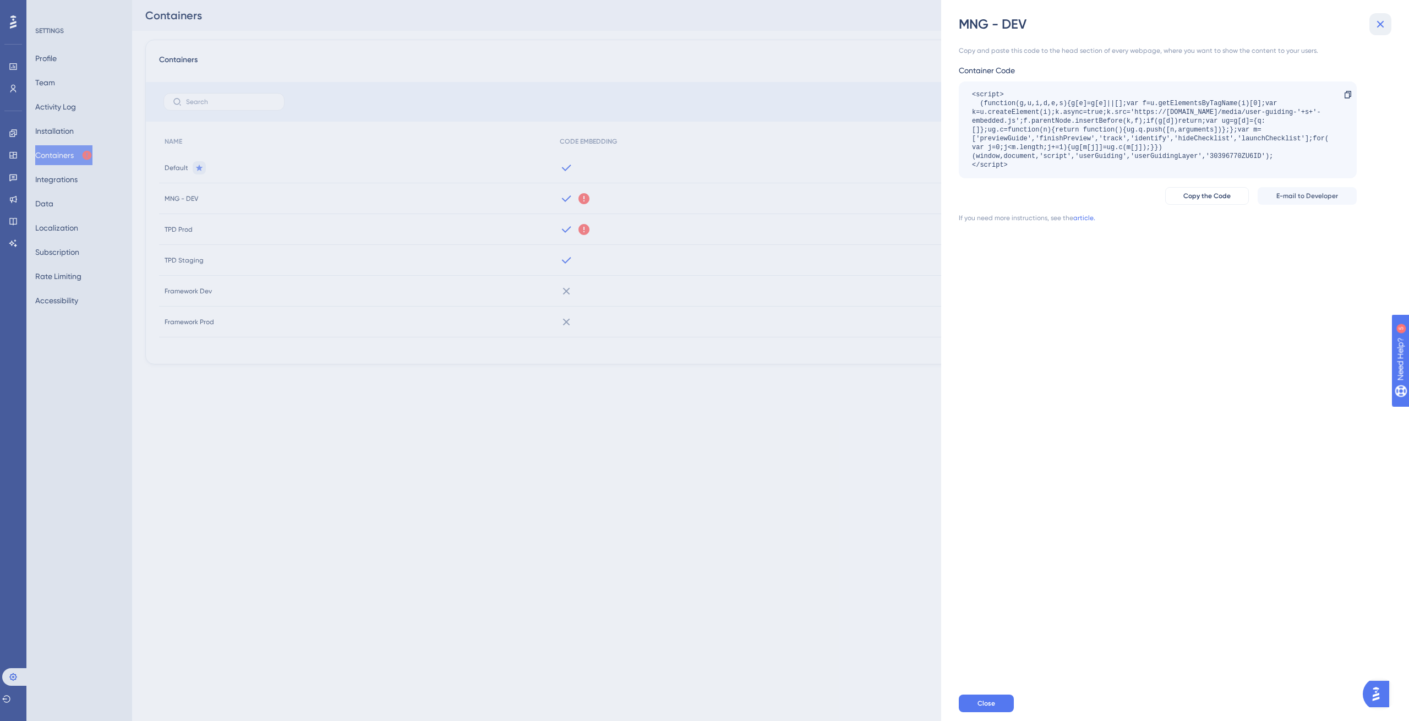
click at [1386, 24] on icon at bounding box center [1380, 24] width 13 height 13
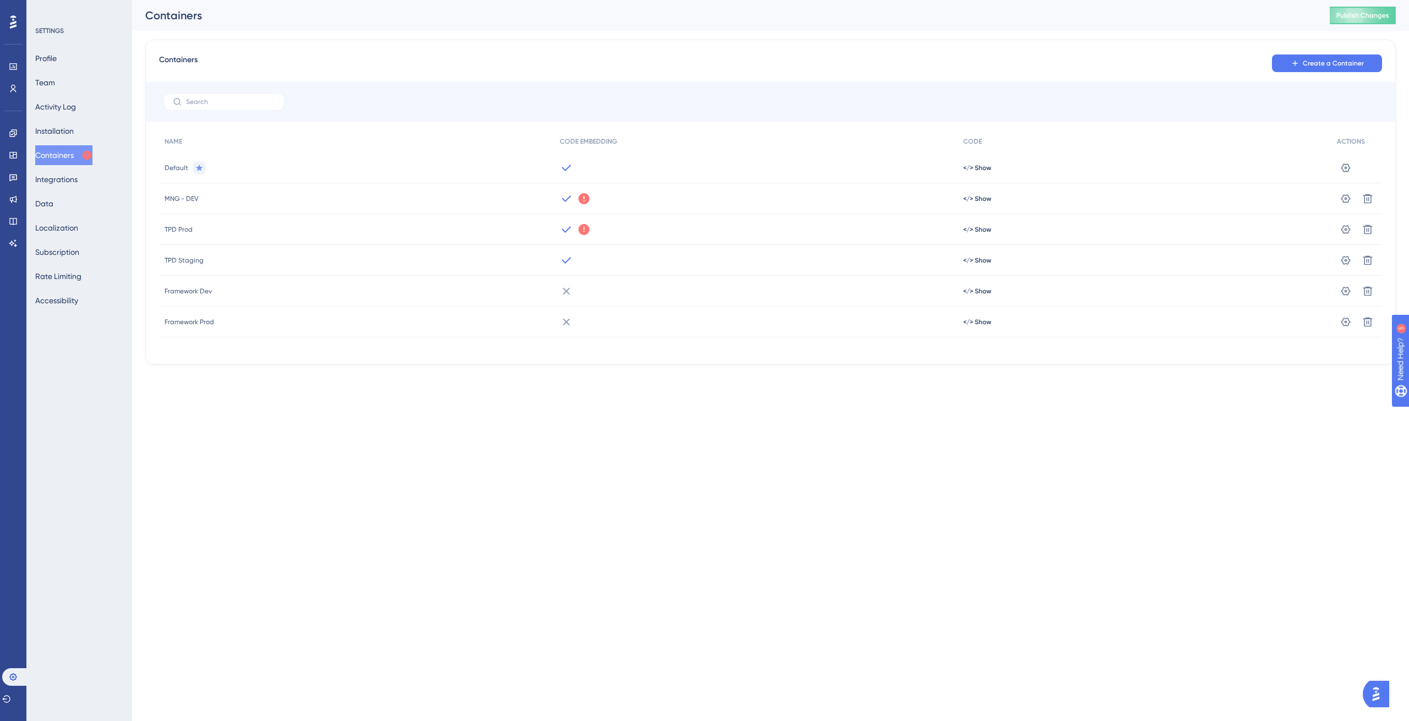
click at [618, 170] on div at bounding box center [755, 167] width 403 height 31
click at [1341, 173] on icon at bounding box center [1345, 167] width 11 height 11
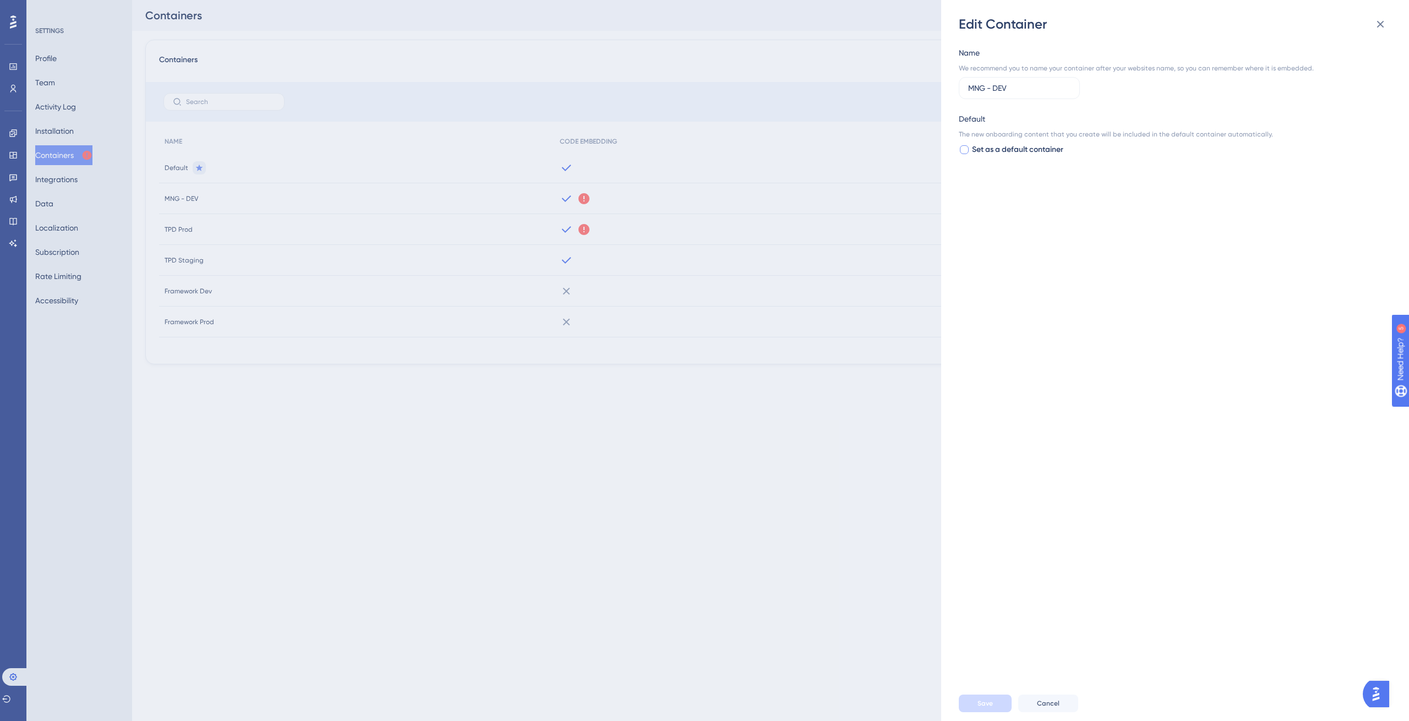
click at [976, 151] on span "Set as a default container" at bounding box center [1017, 149] width 91 height 13
click at [971, 150] on label "Set as a default container" at bounding box center [1011, 149] width 105 height 13
checkbox input "false"
click at [1044, 701] on span "Cancel" at bounding box center [1048, 703] width 23 height 9
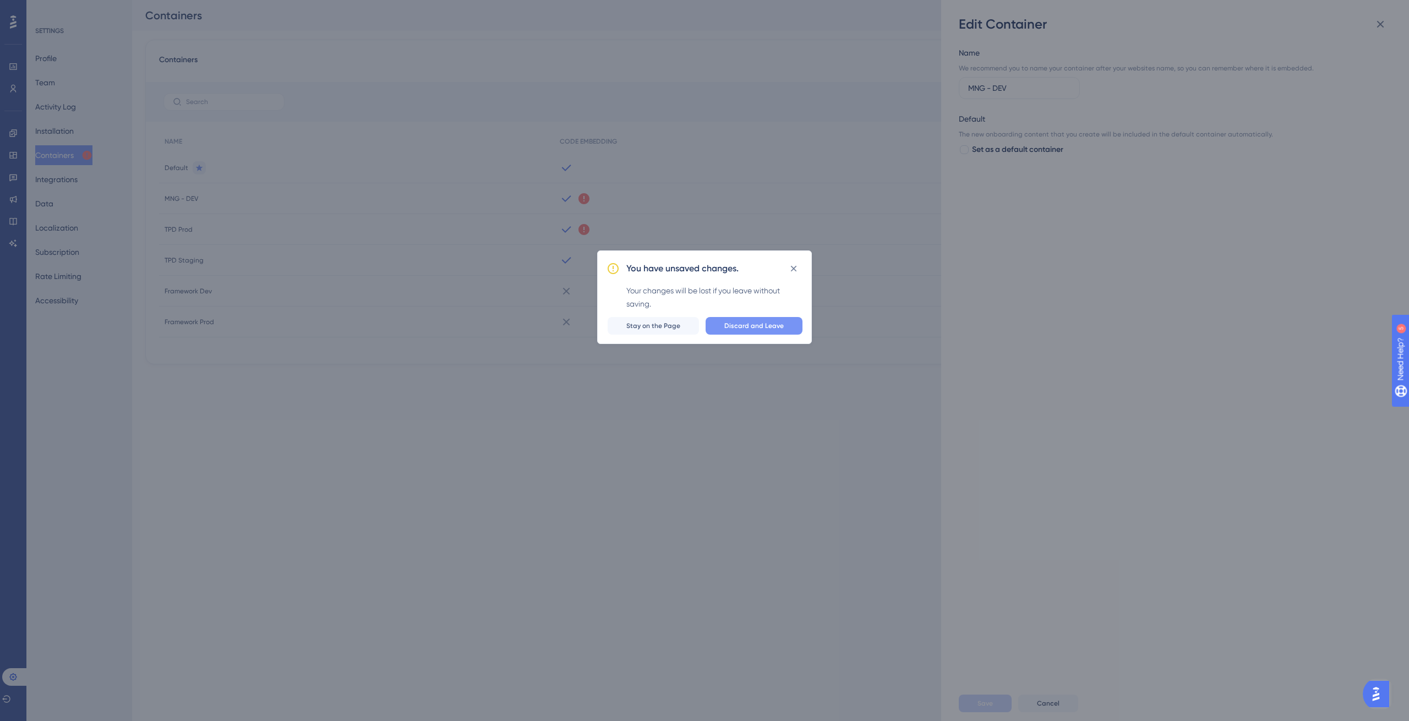
click at [743, 326] on span "Discard and Leave" at bounding box center [753, 325] width 59 height 9
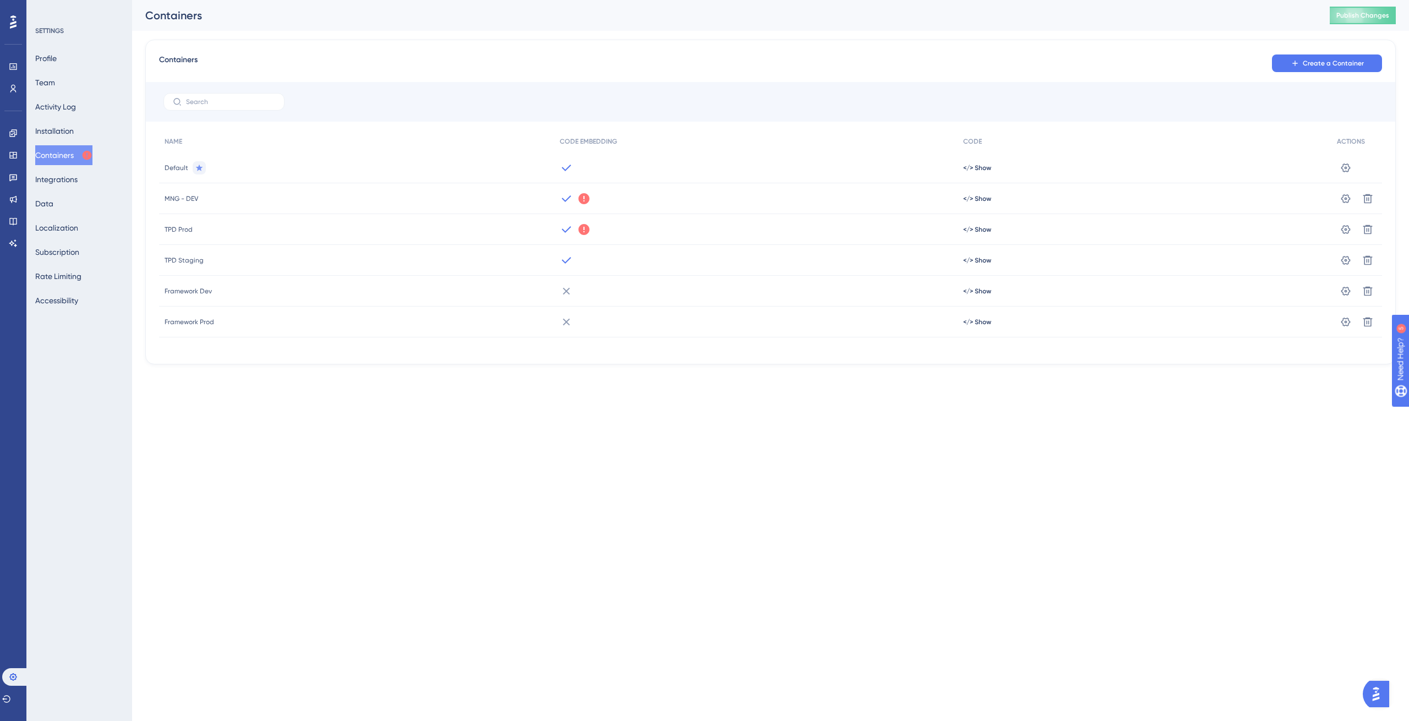
click at [287, 229] on div "TPD Prod" at bounding box center [356, 229] width 395 height 31
drag, startPoint x: 165, startPoint y: 231, endPoint x: 195, endPoint y: 227, distance: 30.5
click at [195, 227] on div "TPD Prod" at bounding box center [356, 229] width 395 height 31
drag, startPoint x: 166, startPoint y: 257, endPoint x: 212, endPoint y: 261, distance: 46.4
click at [212, 261] on div "TPD Staging" at bounding box center [356, 260] width 395 height 31
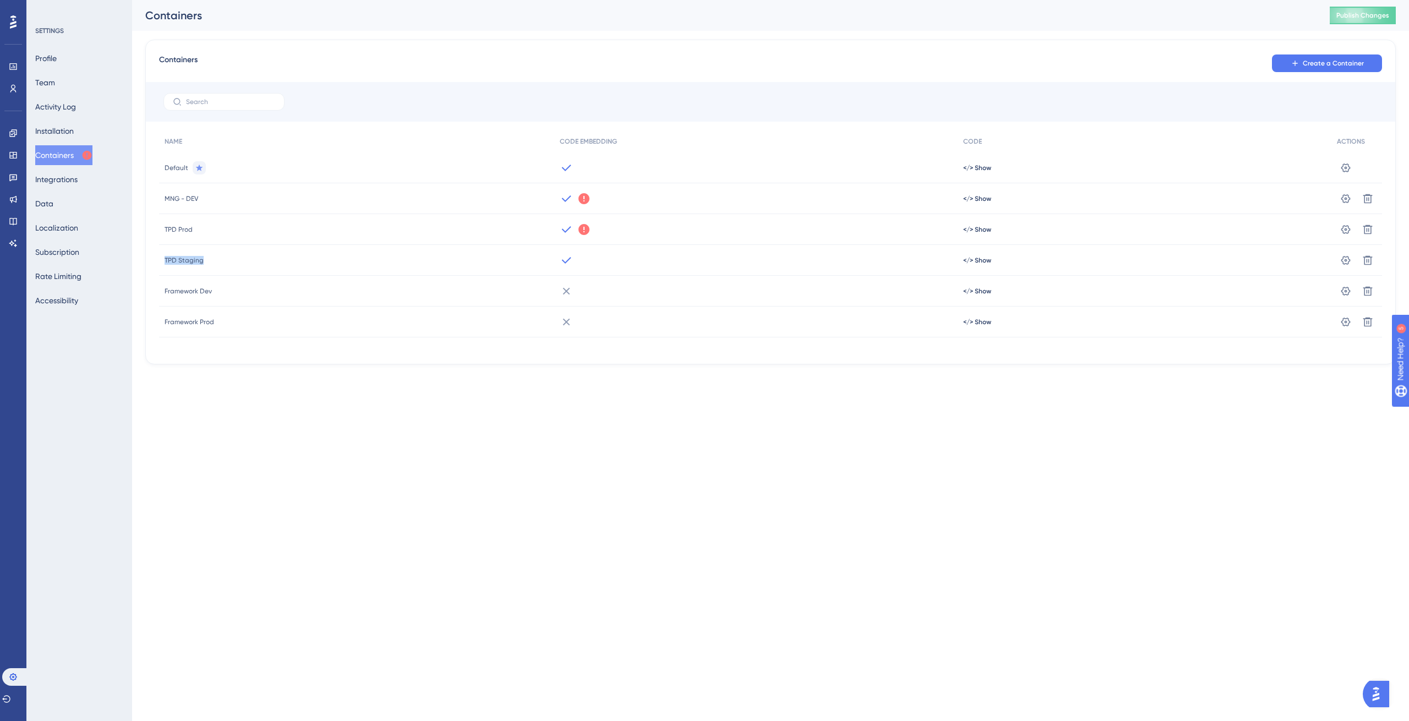
click at [214, 261] on div "TPD Staging" at bounding box center [356, 260] width 395 height 31
click at [1342, 173] on icon at bounding box center [1345, 167] width 11 height 11
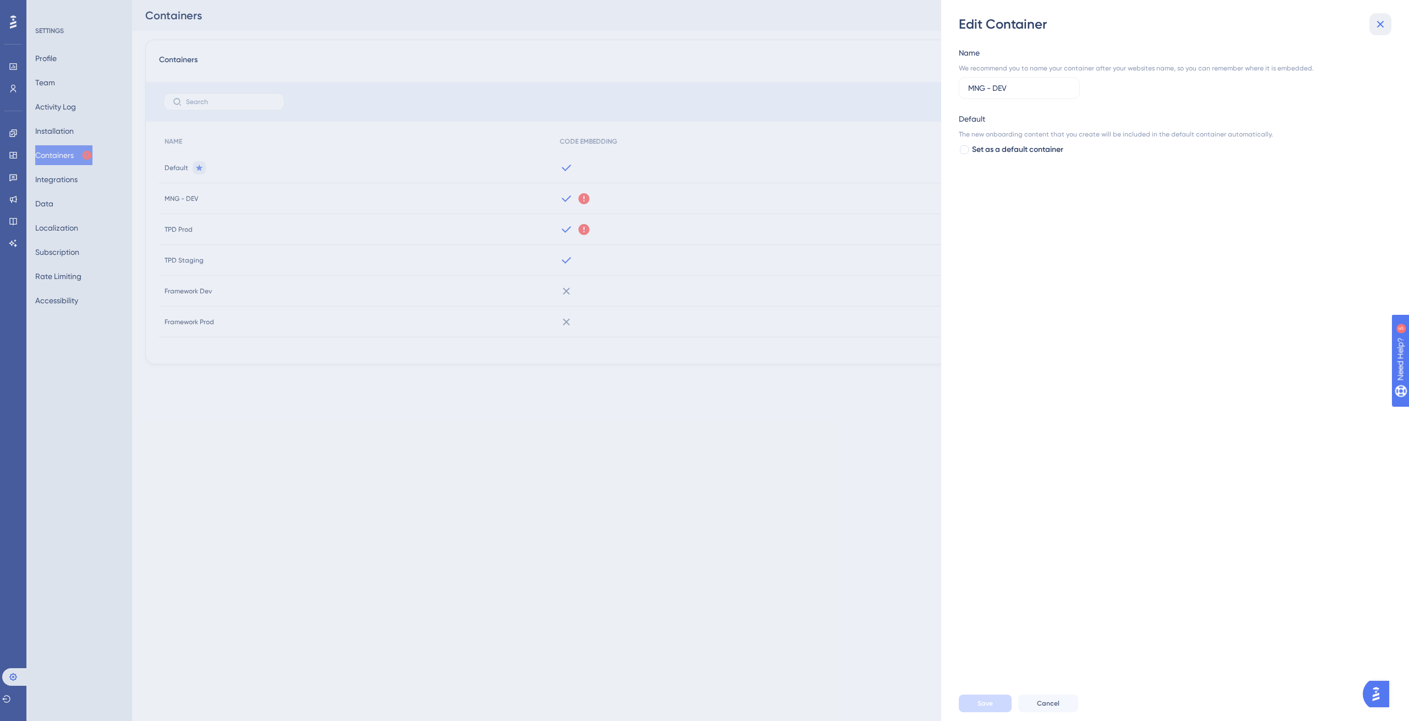
click at [1383, 30] on icon at bounding box center [1380, 24] width 13 height 13
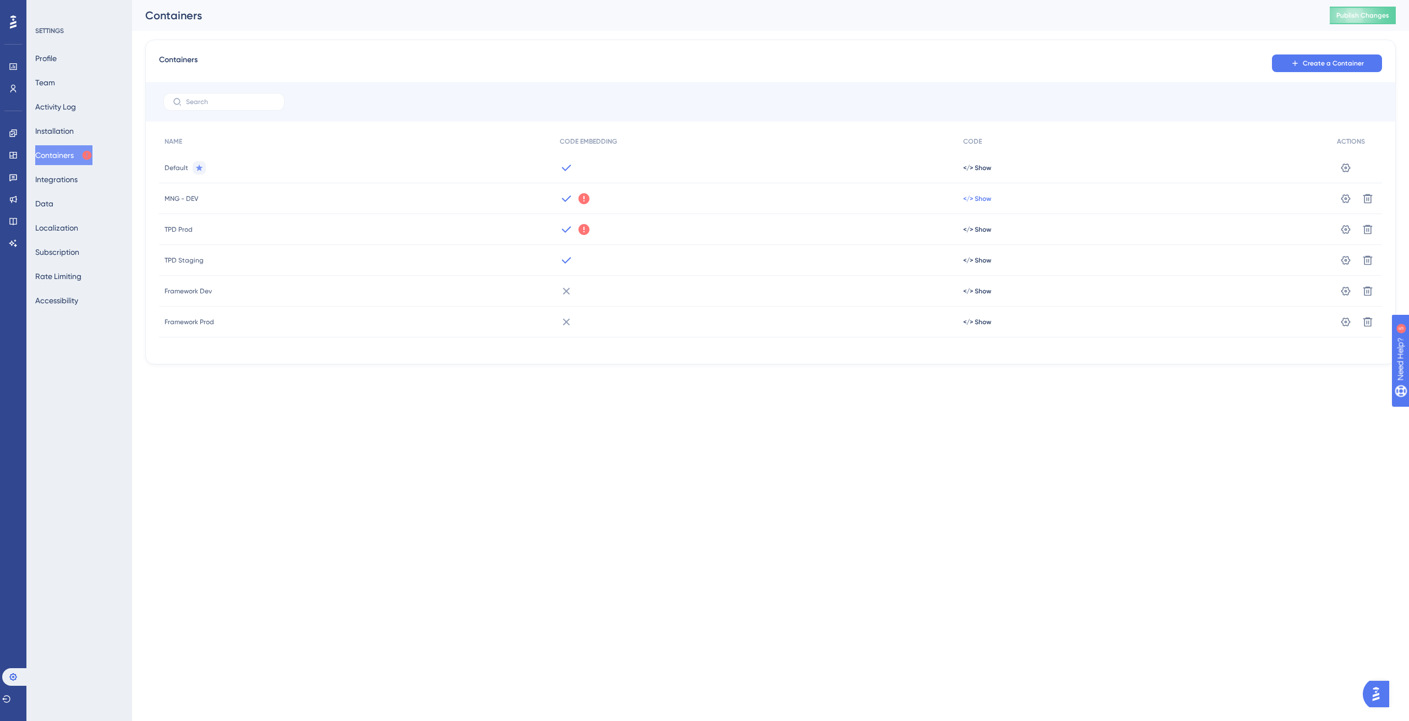
click at [976, 172] on span "</> Show" at bounding box center [977, 167] width 28 height 9
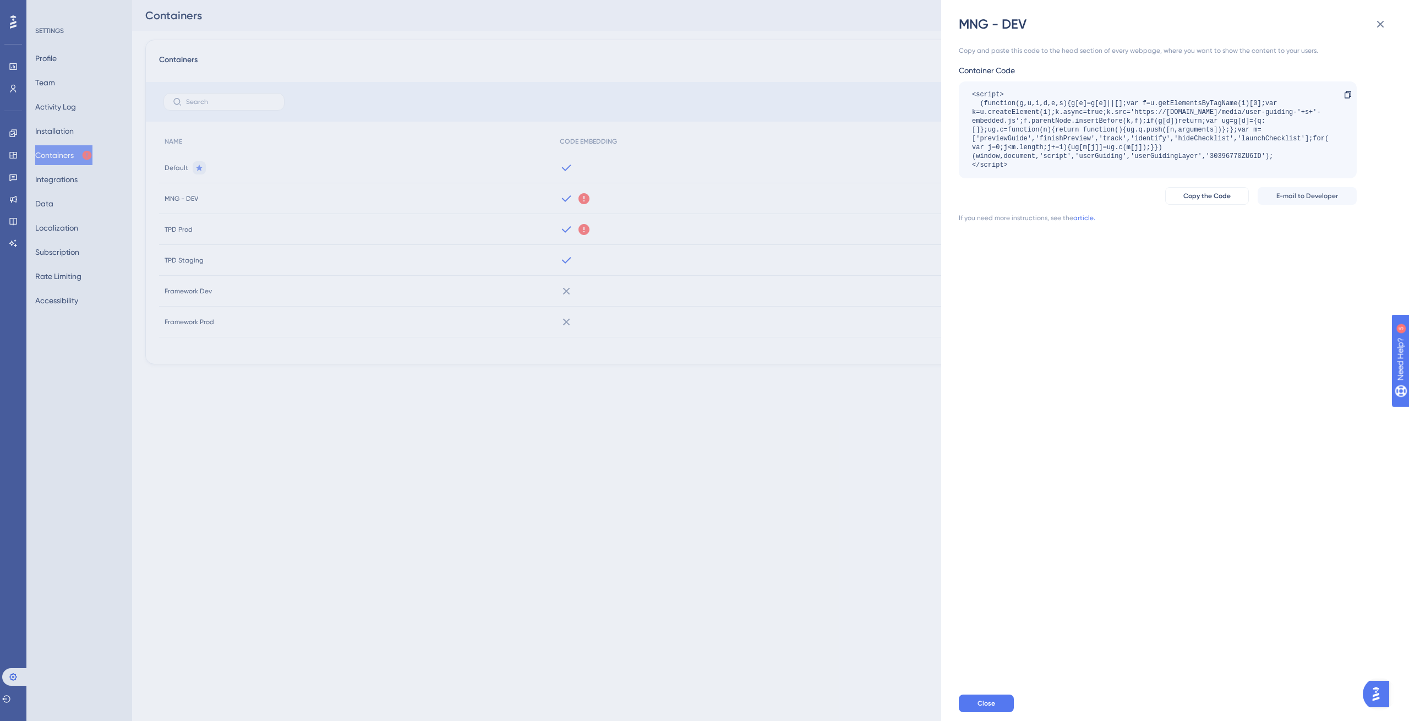
drag, startPoint x: 1016, startPoint y: 171, endPoint x: 968, endPoint y: 90, distance: 94.0
click at [968, 90] on div "<script> (function(g,u,i,d,e,s){g[e]=g[e]||[];var f=u.getElementsByTagName(i)[0…" at bounding box center [1158, 129] width 398 height 97
click at [1048, 99] on div "<script> (function(g,u,i,d,e,s){g[e]=g[e]||[];var f=u.getElementsByTagName(i)[0…" at bounding box center [1152, 129] width 360 height 79
drag, startPoint x: 1027, startPoint y: 168, endPoint x: 971, endPoint y: 82, distance: 102.6
click at [971, 82] on div "<script> (function(g,u,i,d,e,s){g[e]=g[e]||[];var f=u.getElementsByTagName(i)[0…" at bounding box center [1158, 129] width 398 height 97
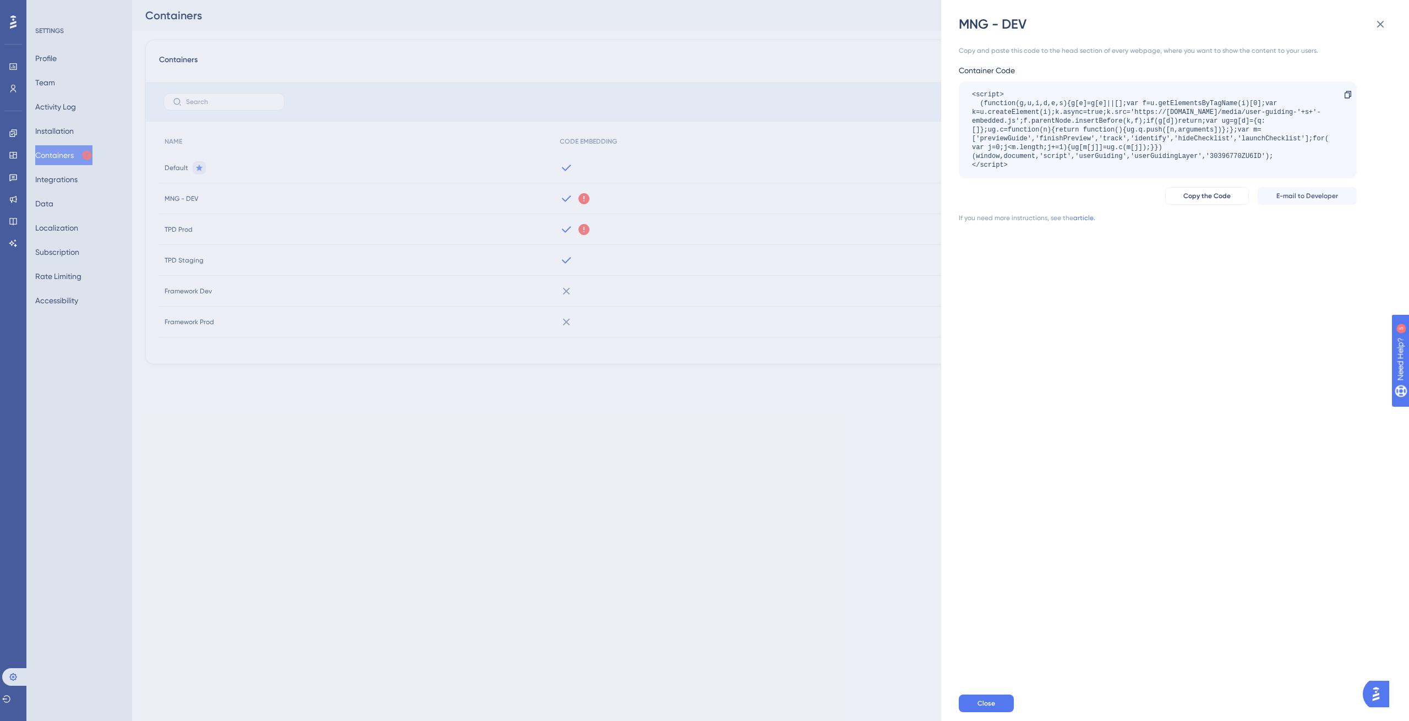
click at [1034, 112] on div "<script> (function(g,u,i,d,e,s){g[e]=g[e]||[];var f=u.getElementsByTagName(i)[0…" at bounding box center [1152, 129] width 360 height 79
drag, startPoint x: 1002, startPoint y: 140, endPoint x: 964, endPoint y: 94, distance: 59.8
click at [964, 94] on div "<script> (function(g,u,i,d,e,s){g[e]=g[e]||[];var f=u.getElementsByTagName(i)[0…" at bounding box center [1158, 129] width 398 height 97
click at [1379, 30] on icon at bounding box center [1380, 24] width 13 height 13
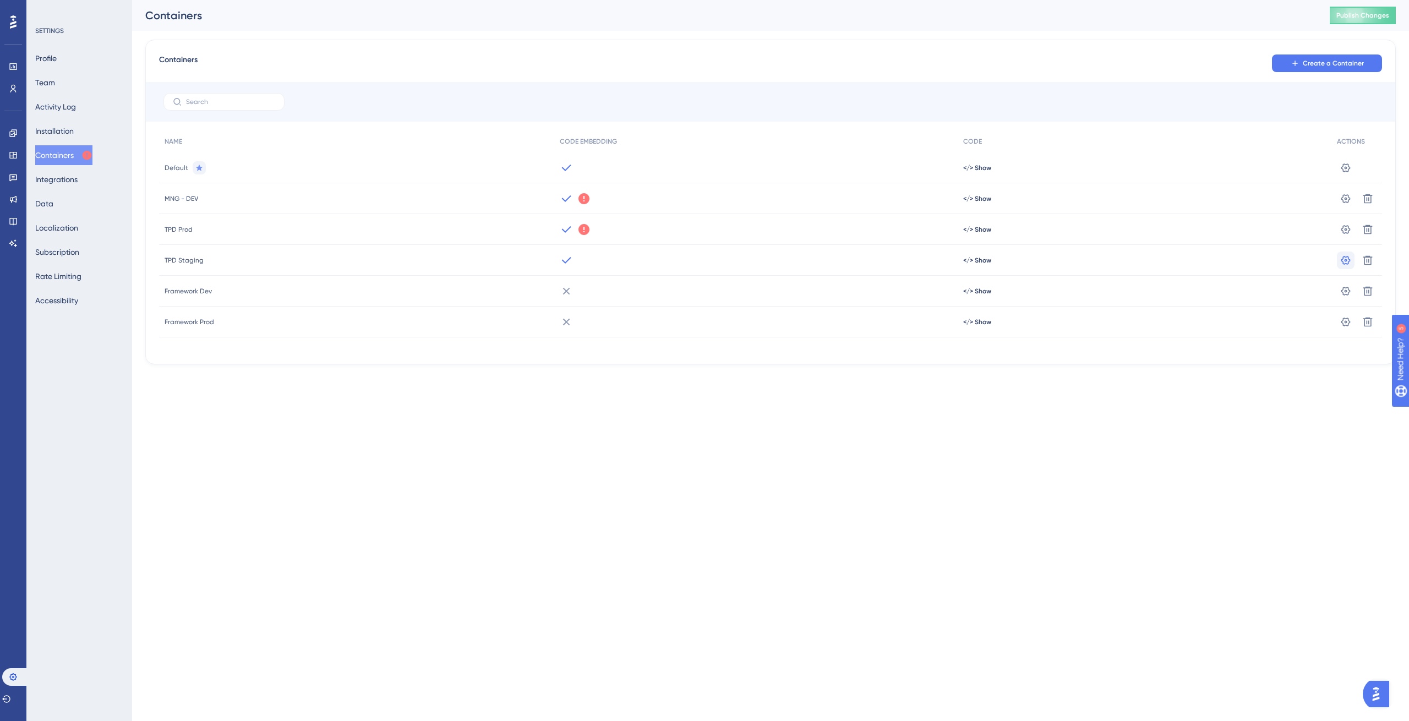
click at [1341, 173] on icon at bounding box center [1345, 167] width 11 height 11
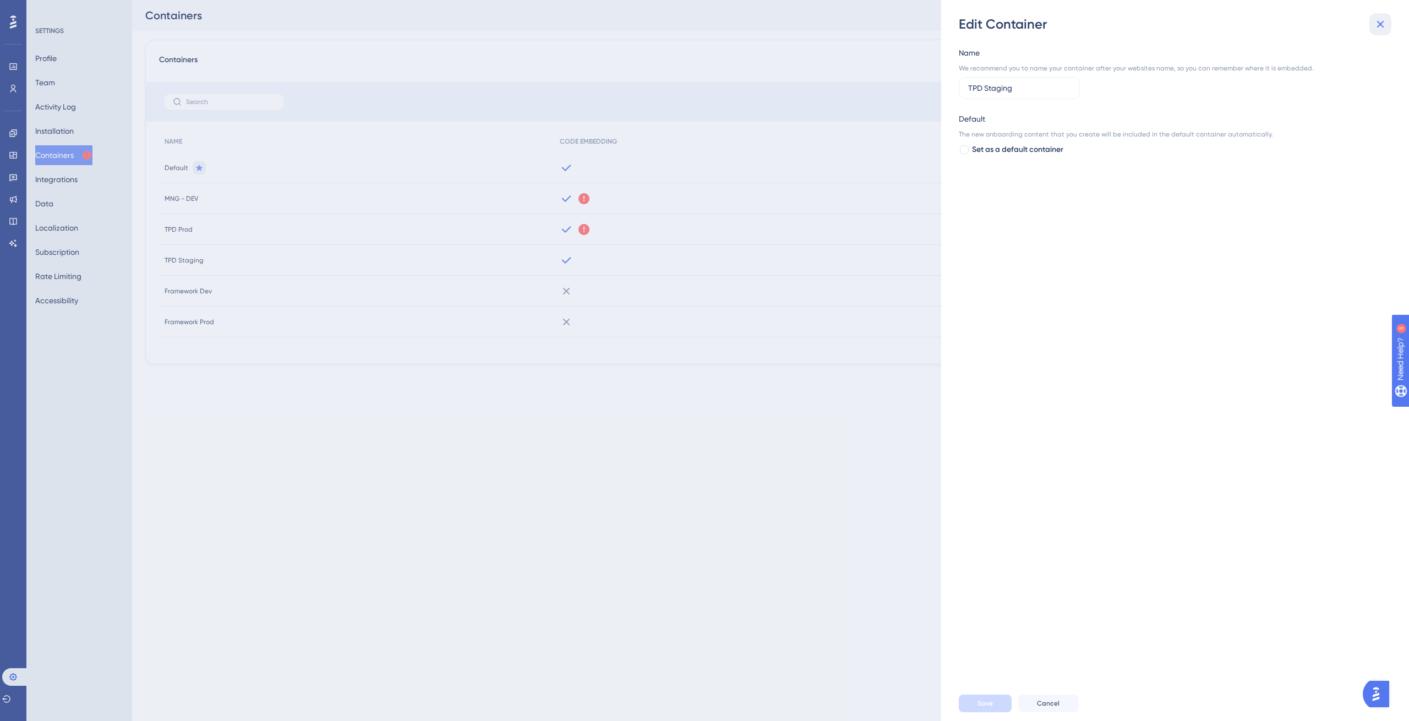
click at [1377, 24] on icon at bounding box center [1380, 24] width 13 height 13
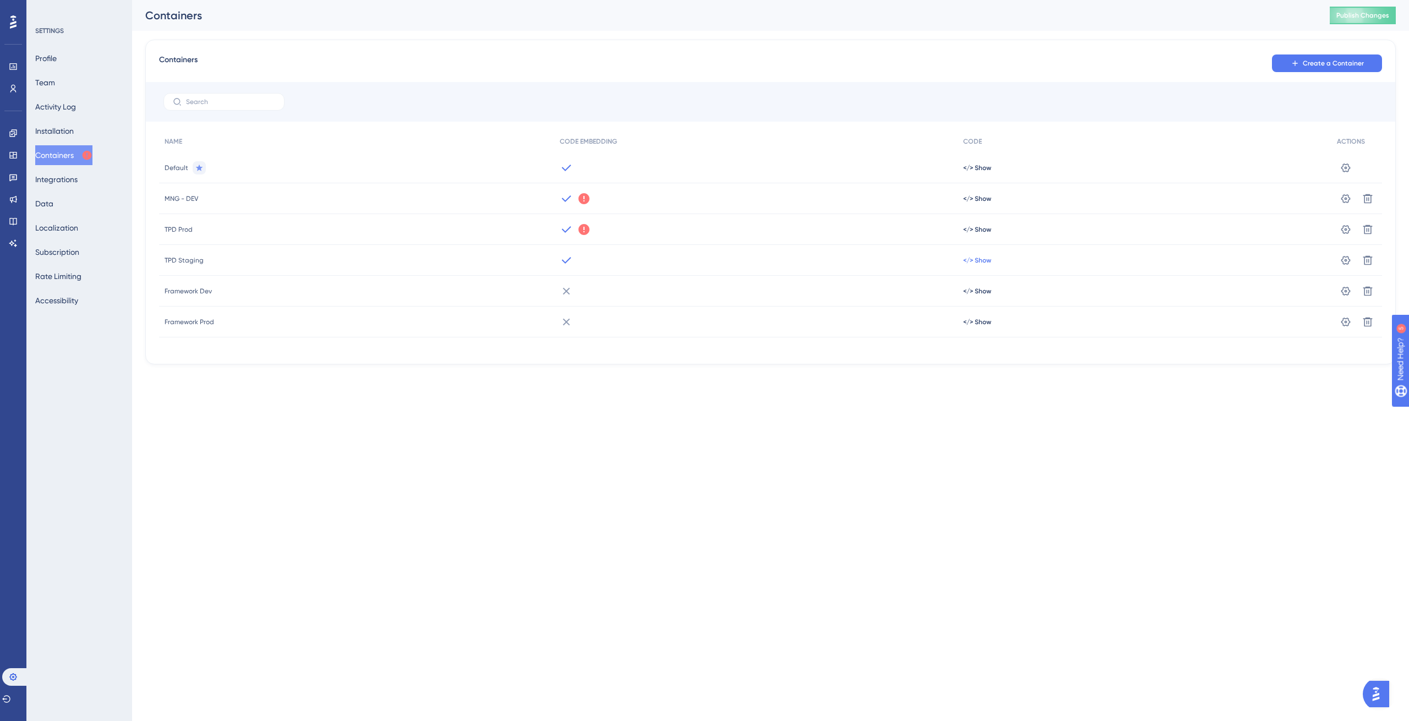
click at [973, 172] on span "</> Show" at bounding box center [977, 167] width 28 height 9
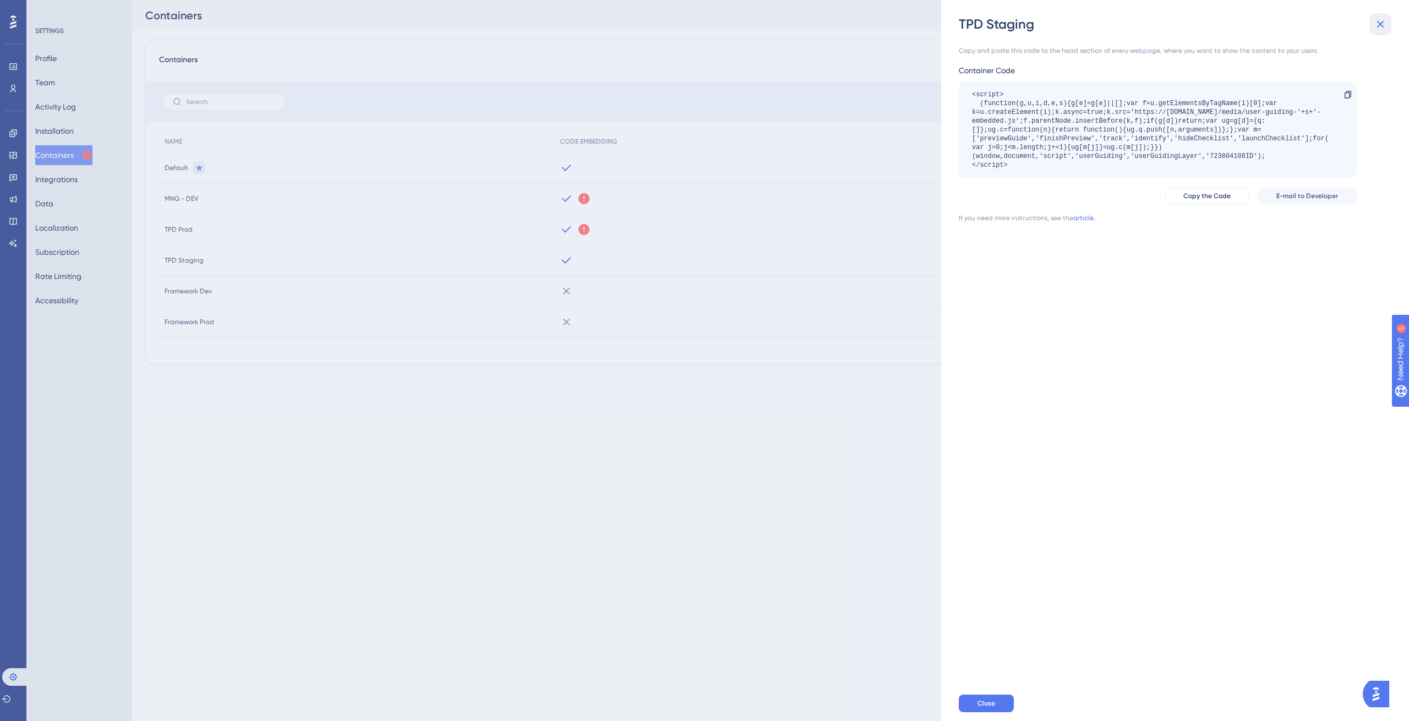
click at [1378, 26] on icon at bounding box center [1380, 24] width 7 height 7
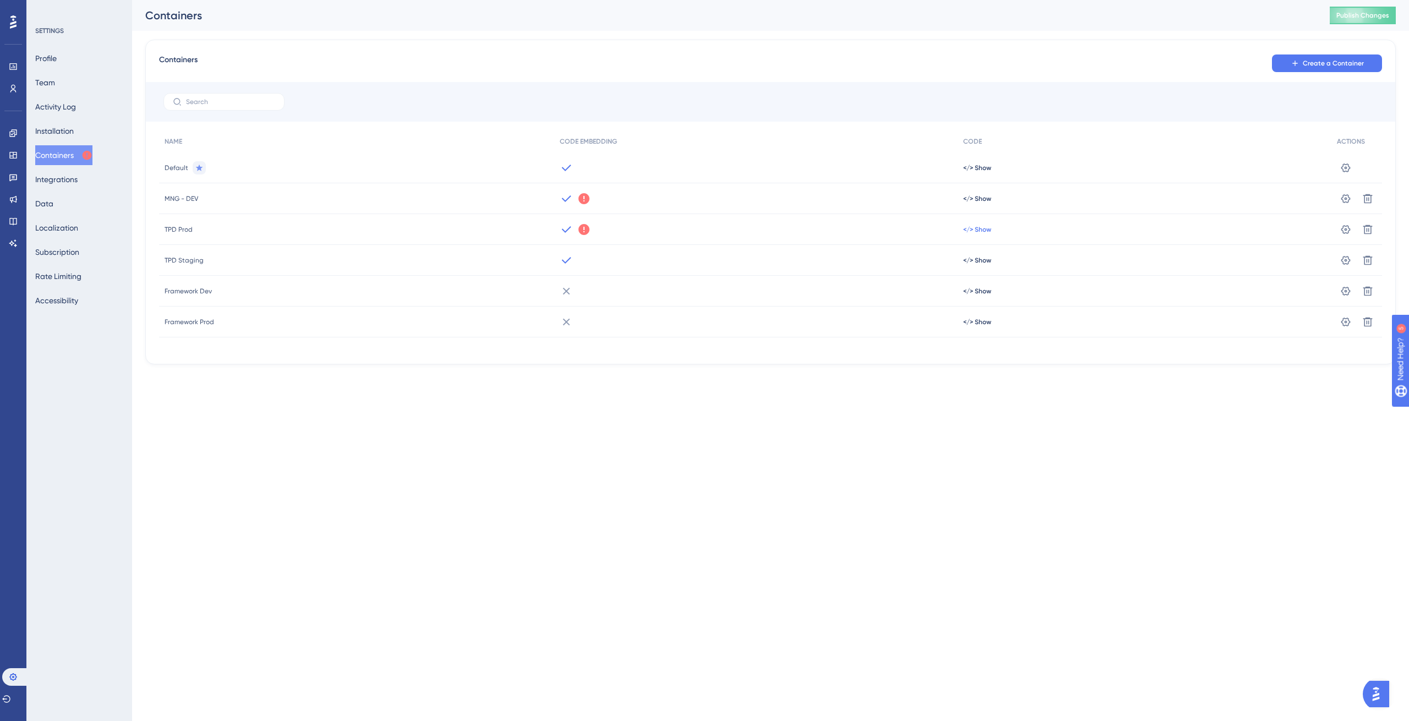
click at [982, 172] on span "</> Show" at bounding box center [977, 167] width 28 height 9
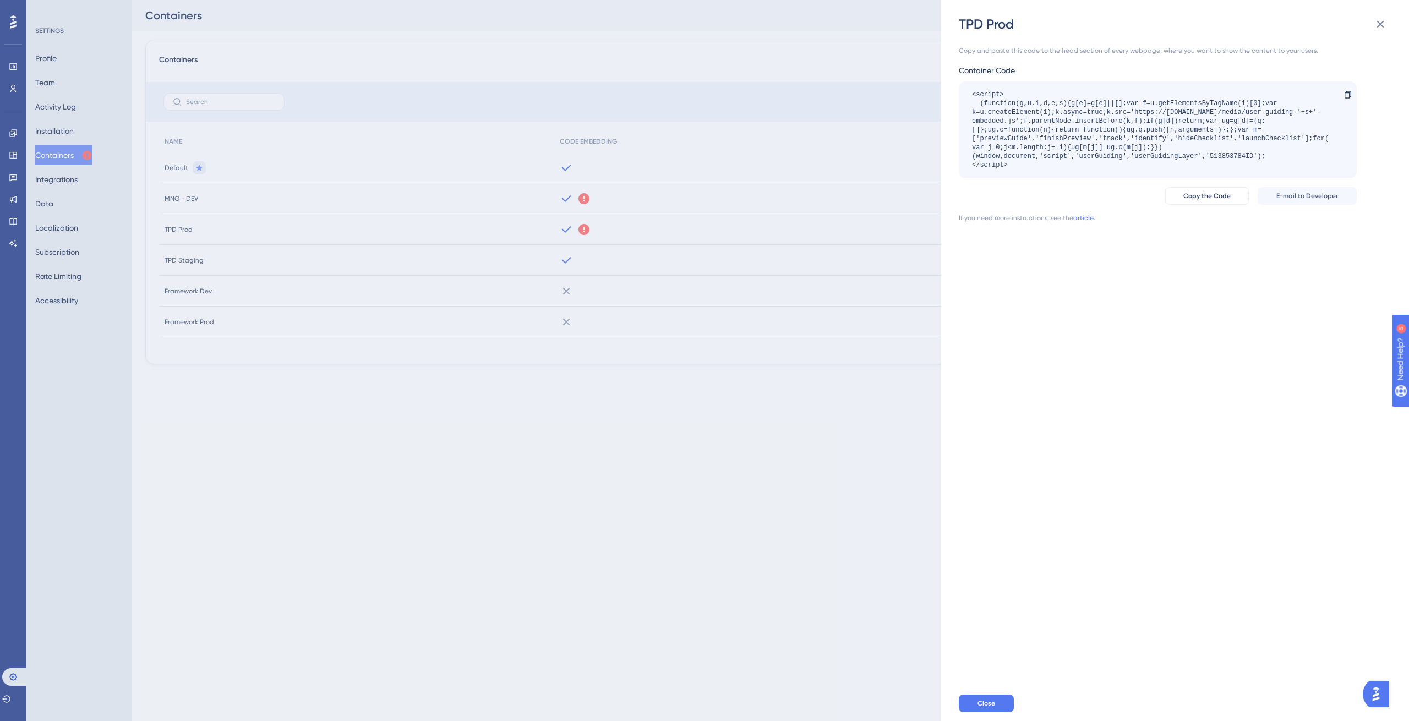
click at [1228, 154] on div "<script> (function(g,u,i,d,e,s){g[e]=g[e]||[];var f=u.getElementsByTagName(i)[0…" at bounding box center [1152, 129] width 360 height 79
click at [806, 269] on div "TPD Prod Copy and paste this code to the head section of every webpage, where y…" at bounding box center [704, 360] width 1409 height 721
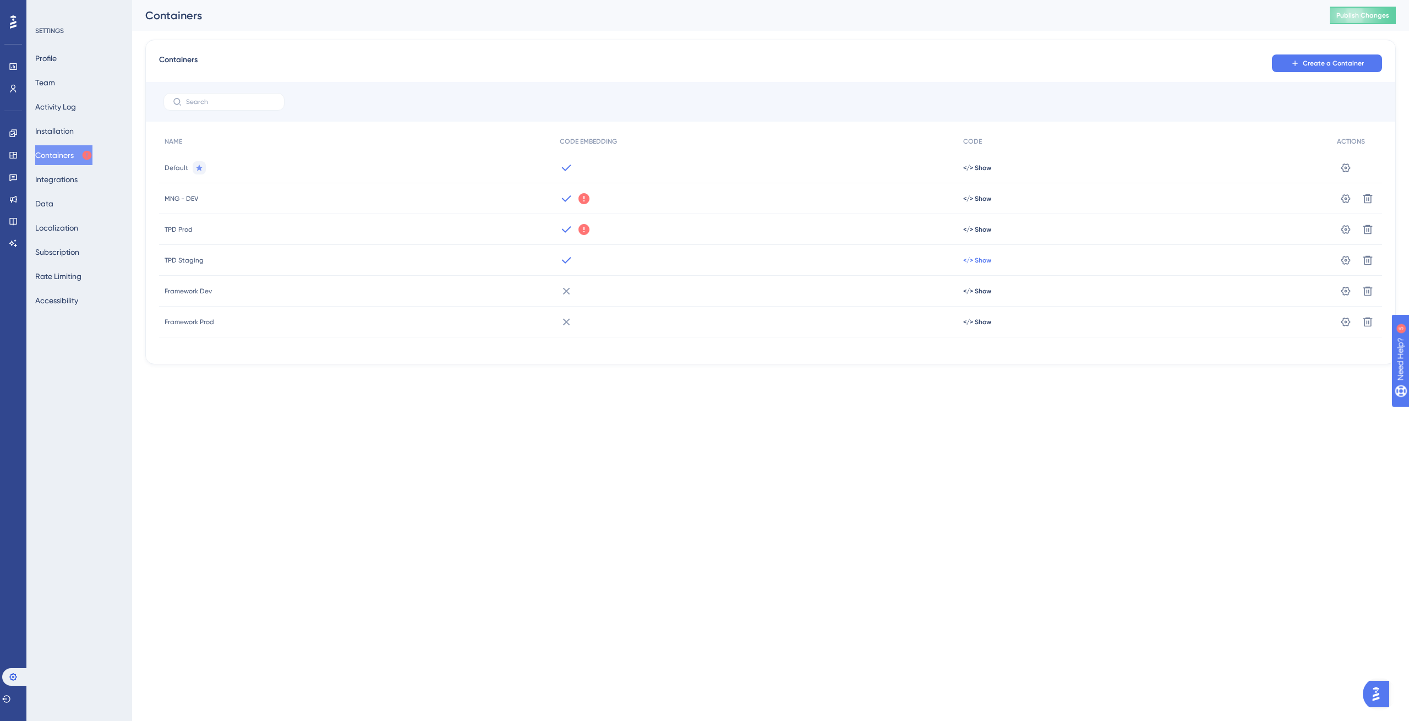
click at [981, 172] on span "</> Show" at bounding box center [977, 167] width 28 height 9
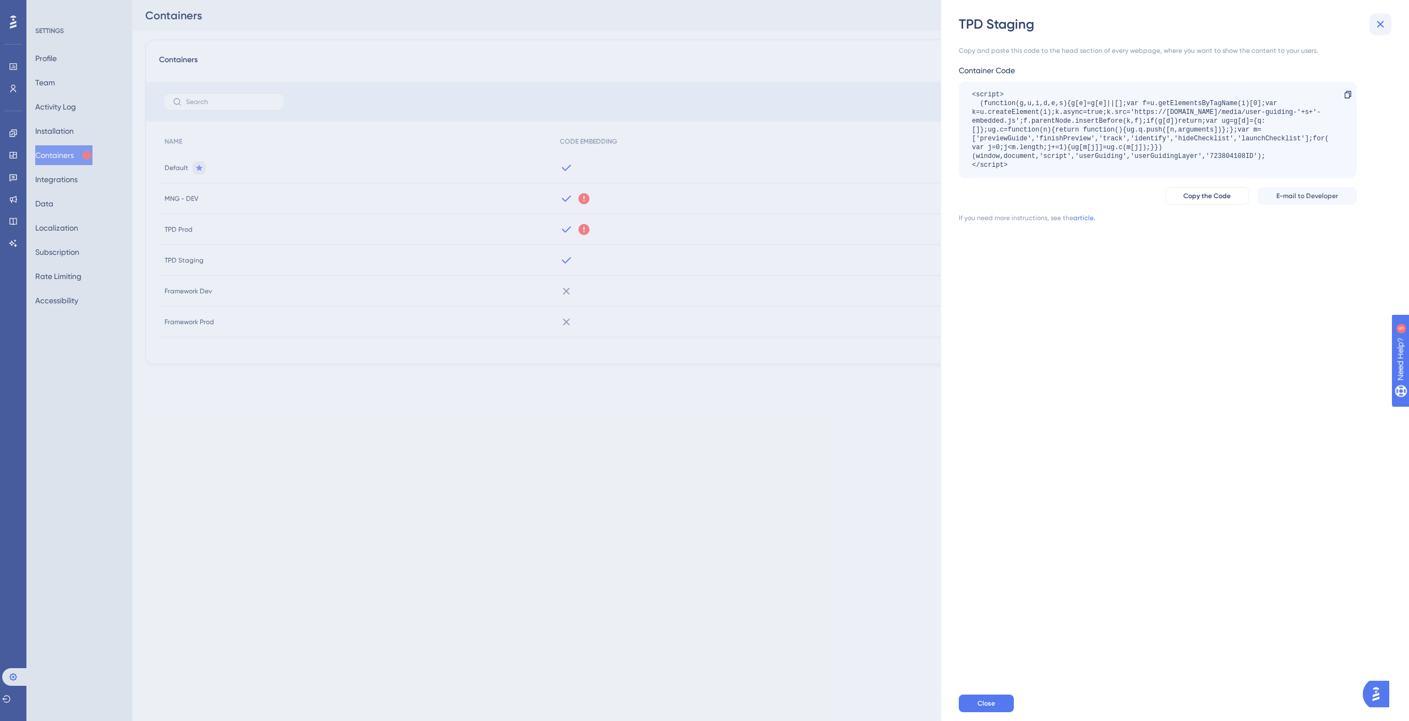
click at [1375, 29] on icon at bounding box center [1380, 24] width 13 height 13
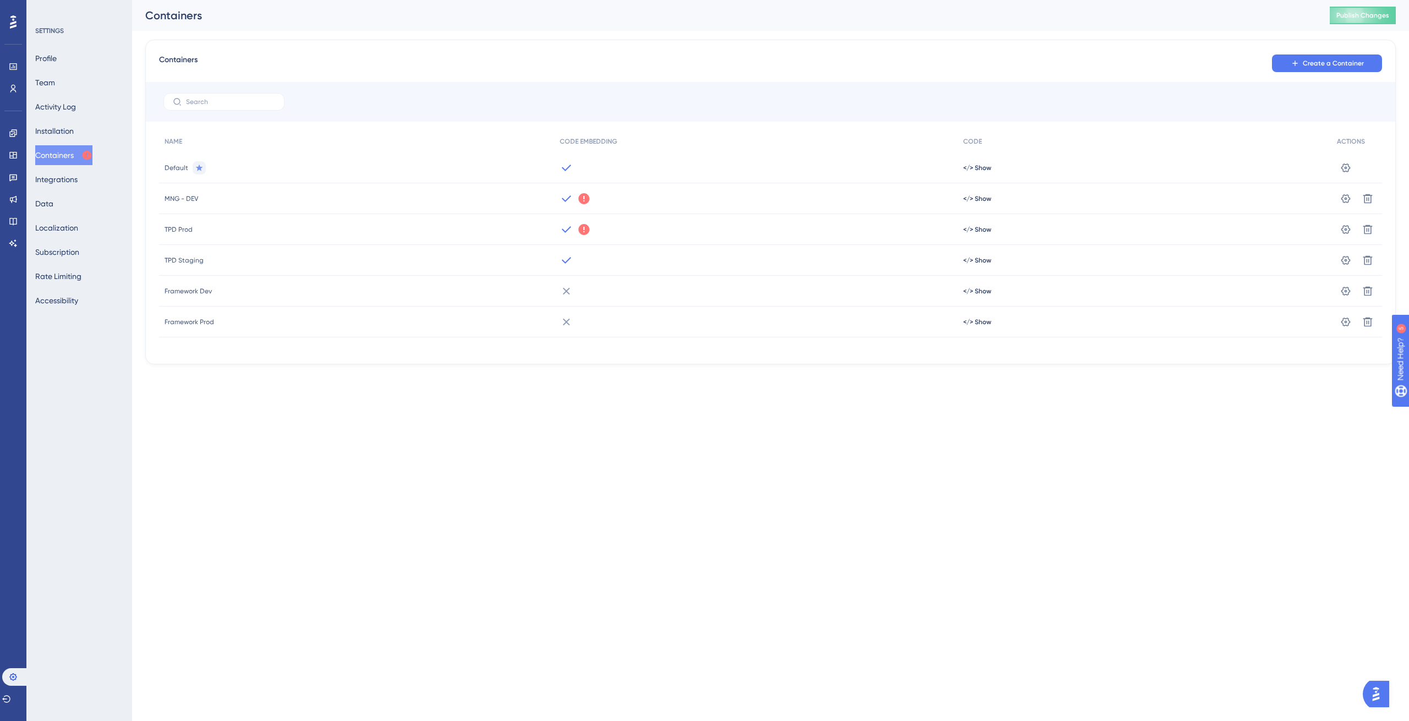
click at [980, 161] on div "</> Show" at bounding box center [1145, 167] width 374 height 31
click at [1317, 63] on span "Create a Container" at bounding box center [1333, 63] width 61 height 9
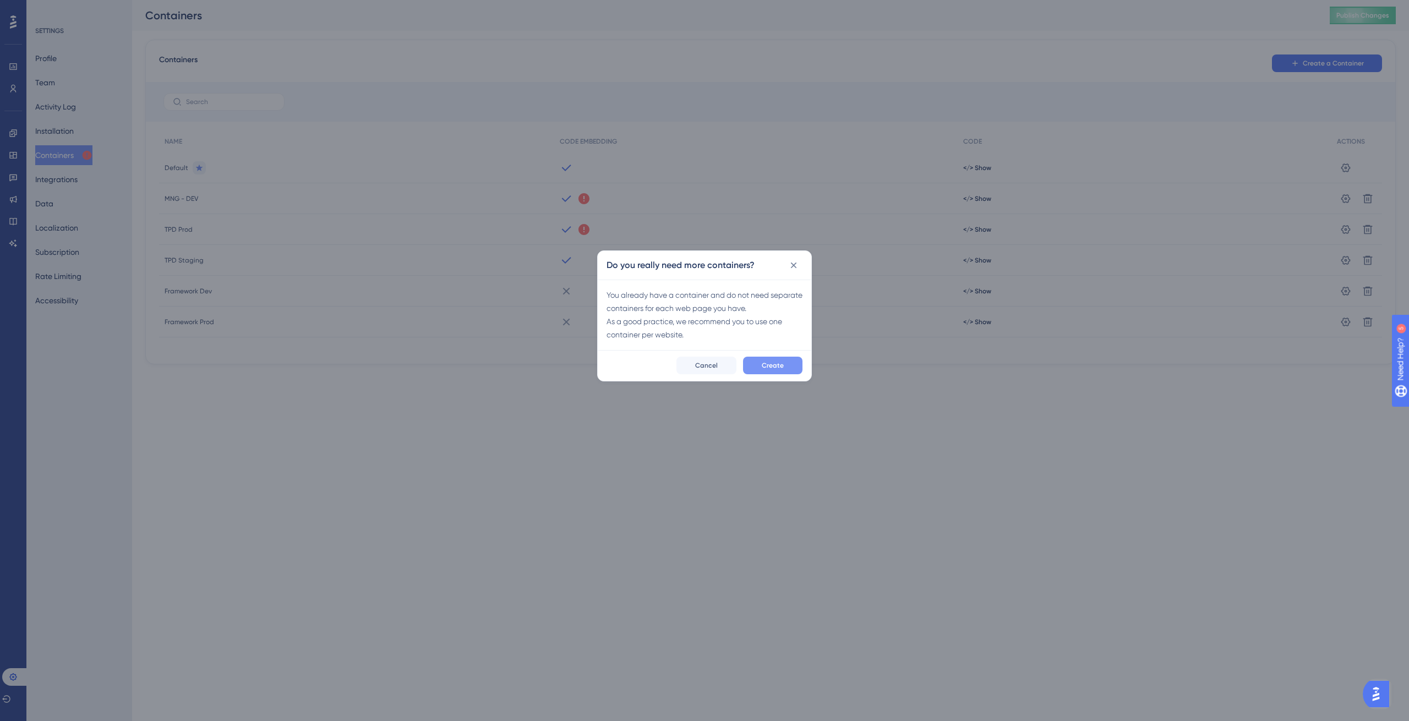
click at [792, 362] on button "Create" at bounding box center [772, 366] width 59 height 18
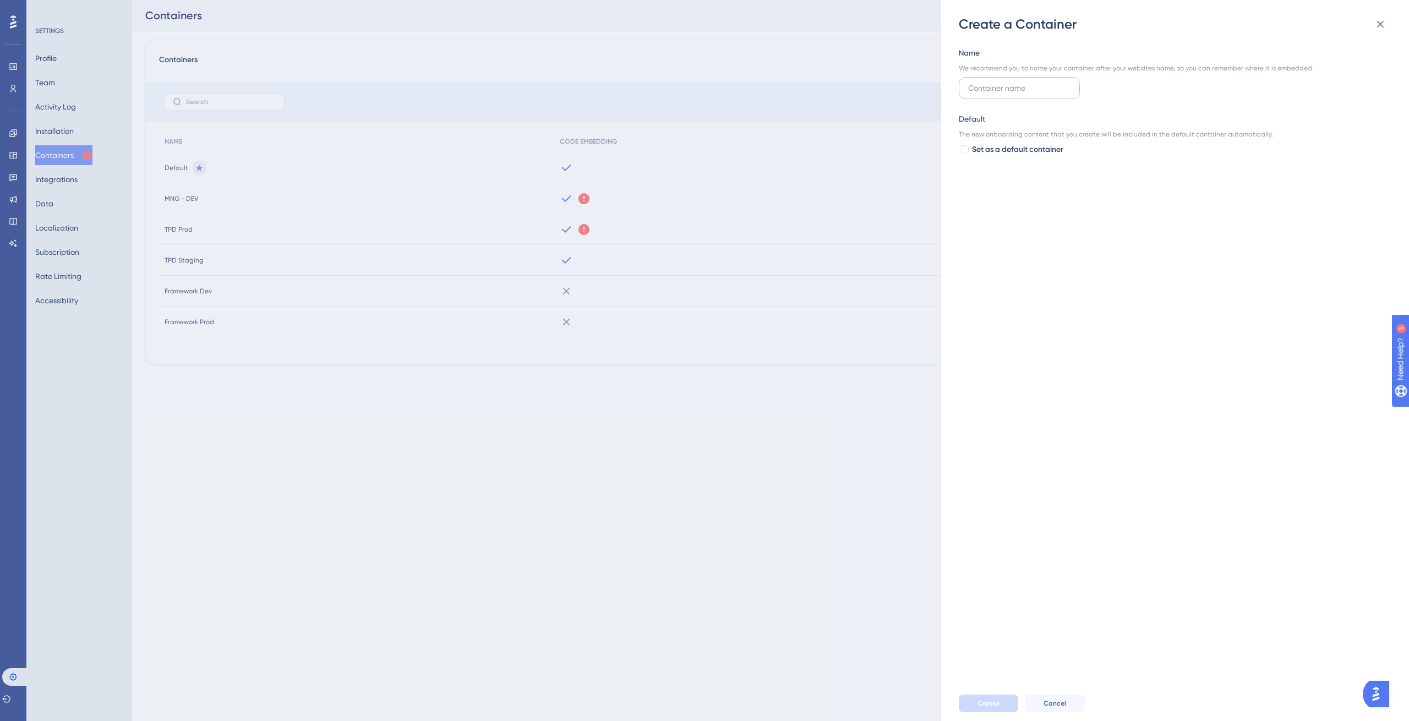
click at [1010, 91] on input "text" at bounding box center [1019, 88] width 102 height 12
type input "MNG - STG"
click at [983, 701] on span "Create" at bounding box center [988, 703] width 22 height 9
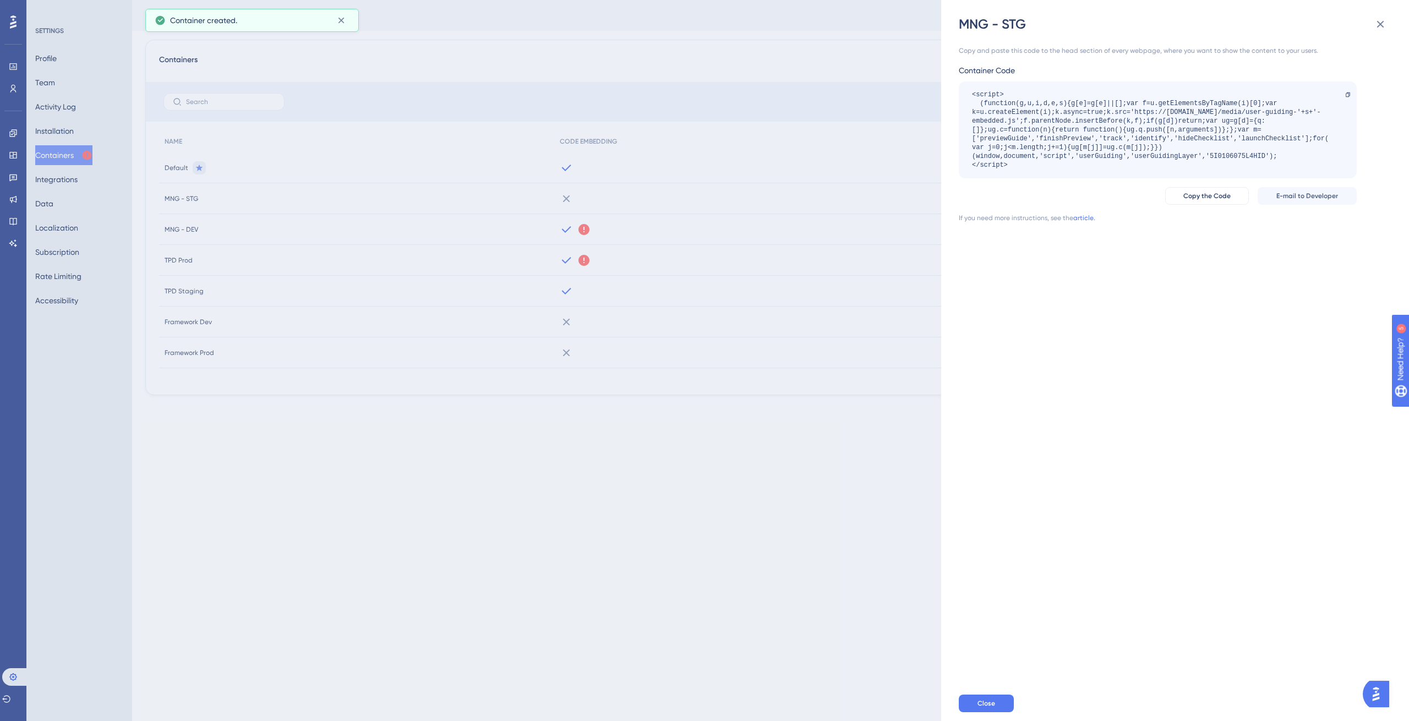
click at [1225, 157] on div "<script> (function(g,u,i,d,e,s){g[e]=g[e]||[];var f=u.getElementsByTagName(i)[0…" at bounding box center [1152, 129] width 360 height 79
copy div "5I0106075L4HID"
click at [975, 697] on button "Close" at bounding box center [986, 704] width 55 height 18
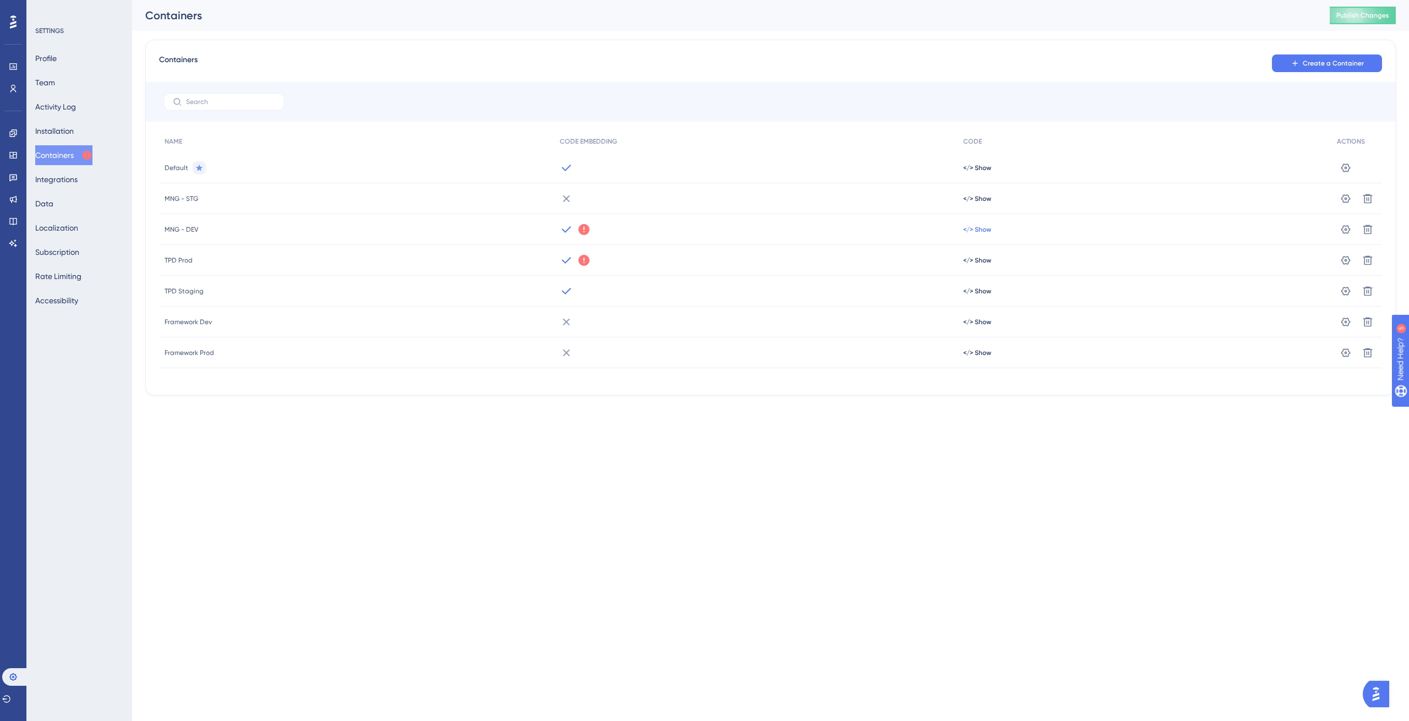
click at [986, 172] on span "</> Show" at bounding box center [977, 167] width 28 height 9
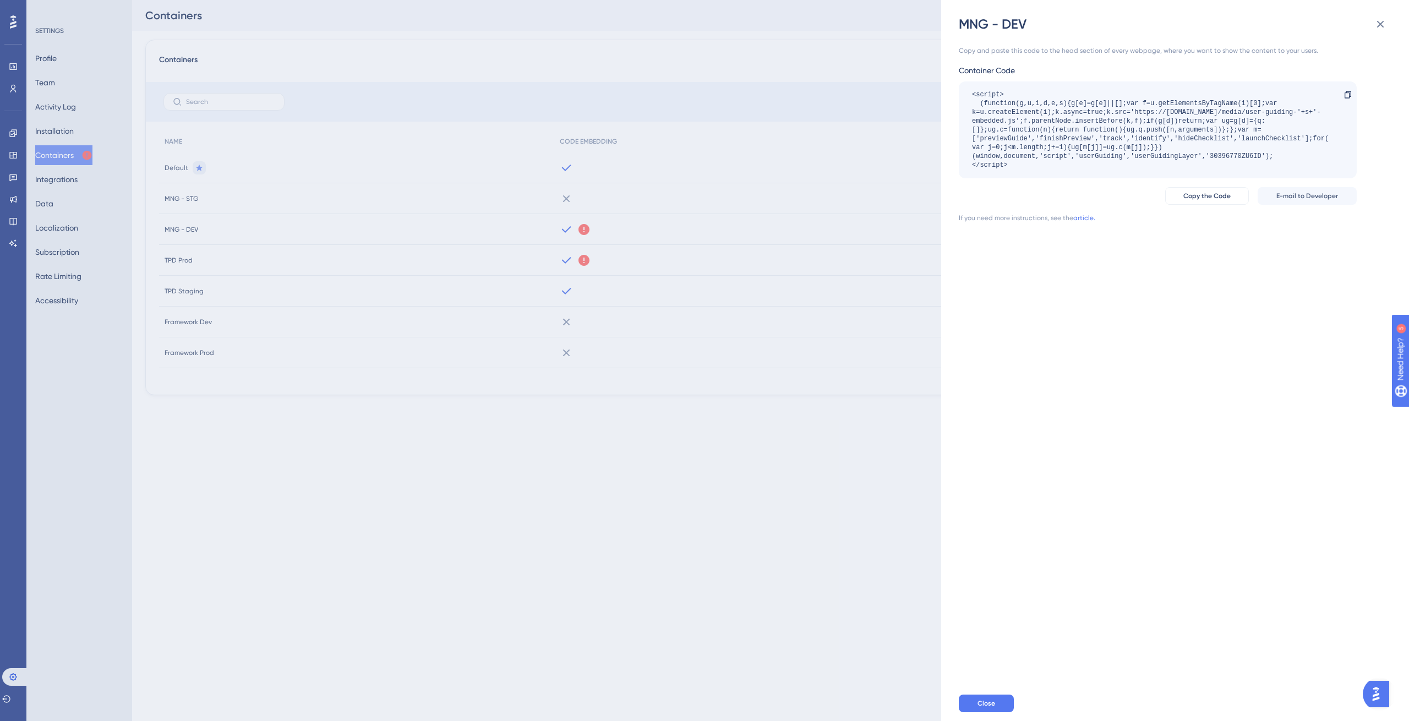
click at [1240, 152] on div "<script> (function(g,u,i,d,e,s){g[e]=g[e]||[];var f=u.getElementsByTagName(i)[0…" at bounding box center [1152, 129] width 360 height 79
click at [243, 103] on div "MNG - DEV Copy and paste this code to the head section of every webpage, where …" at bounding box center [704, 360] width 1409 height 721
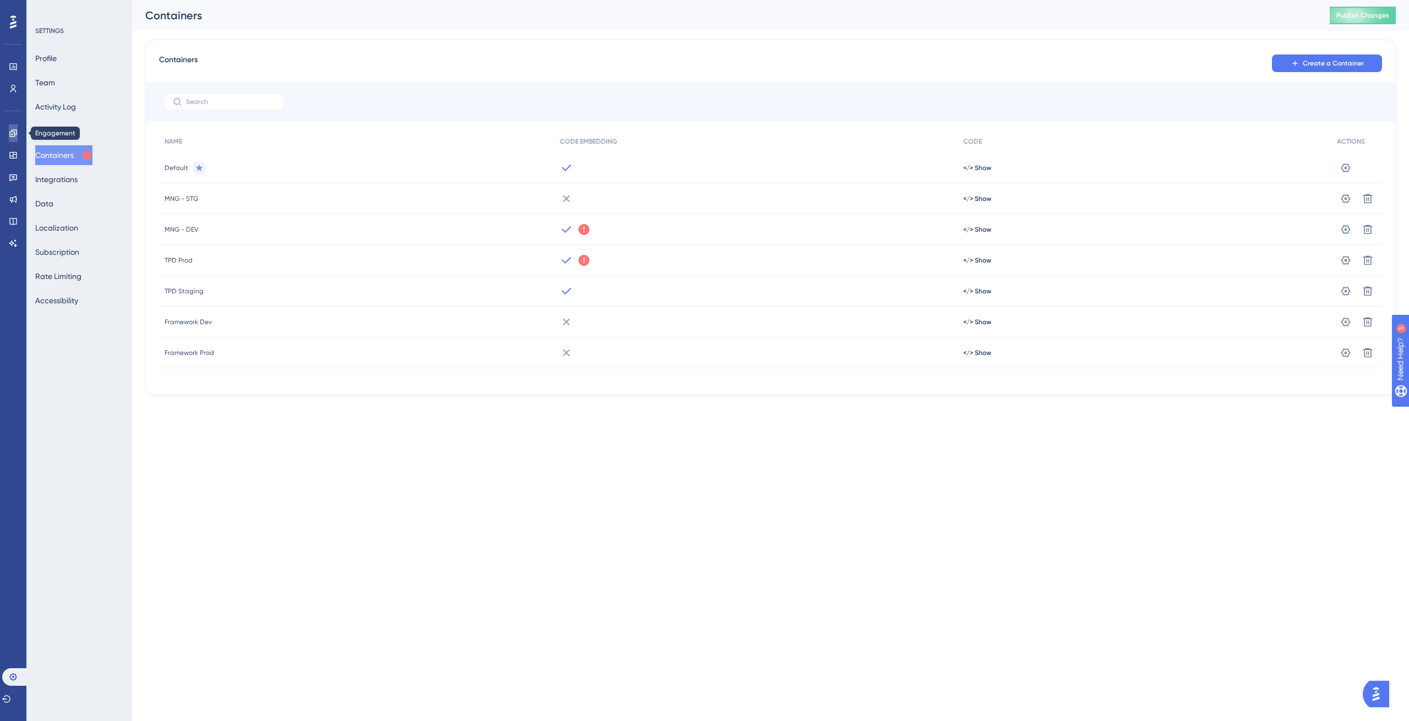
click at [15, 127] on link at bounding box center [13, 133] width 9 height 18
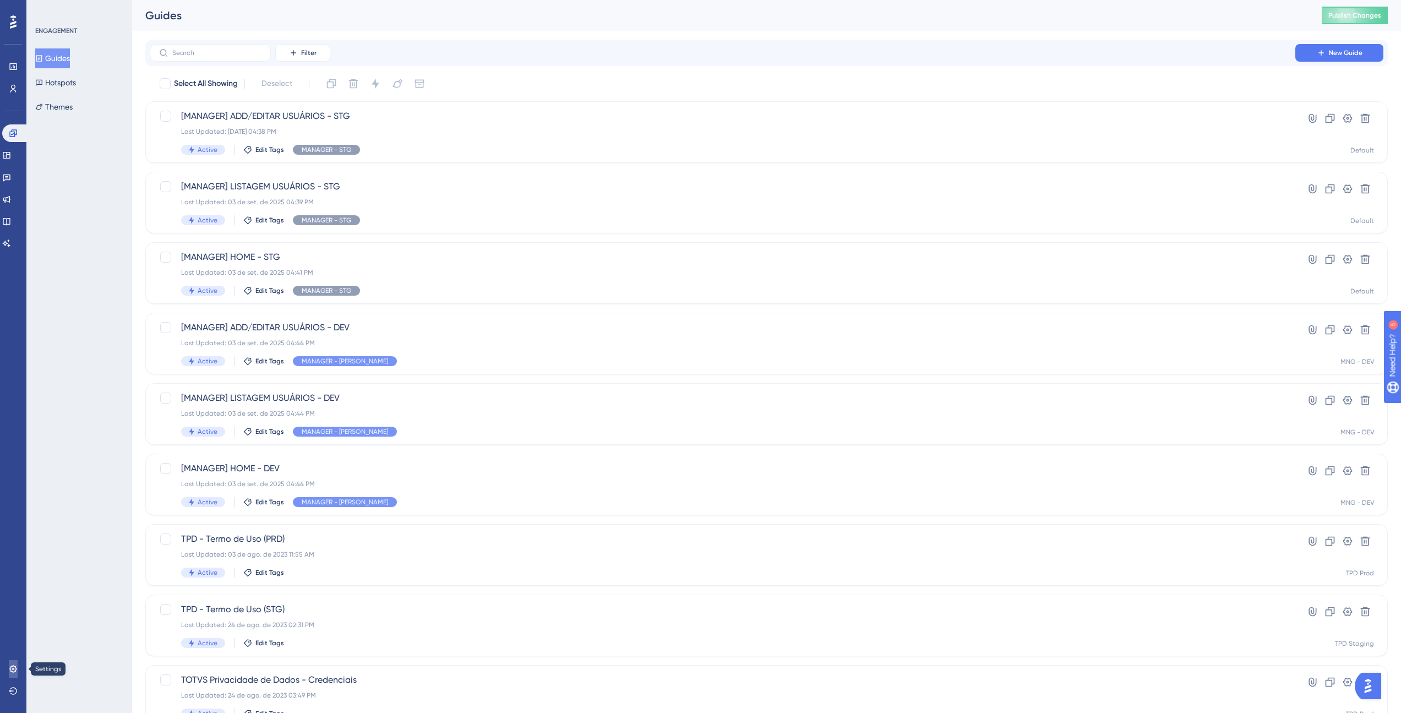
click at [9, 669] on link at bounding box center [13, 669] width 9 height 18
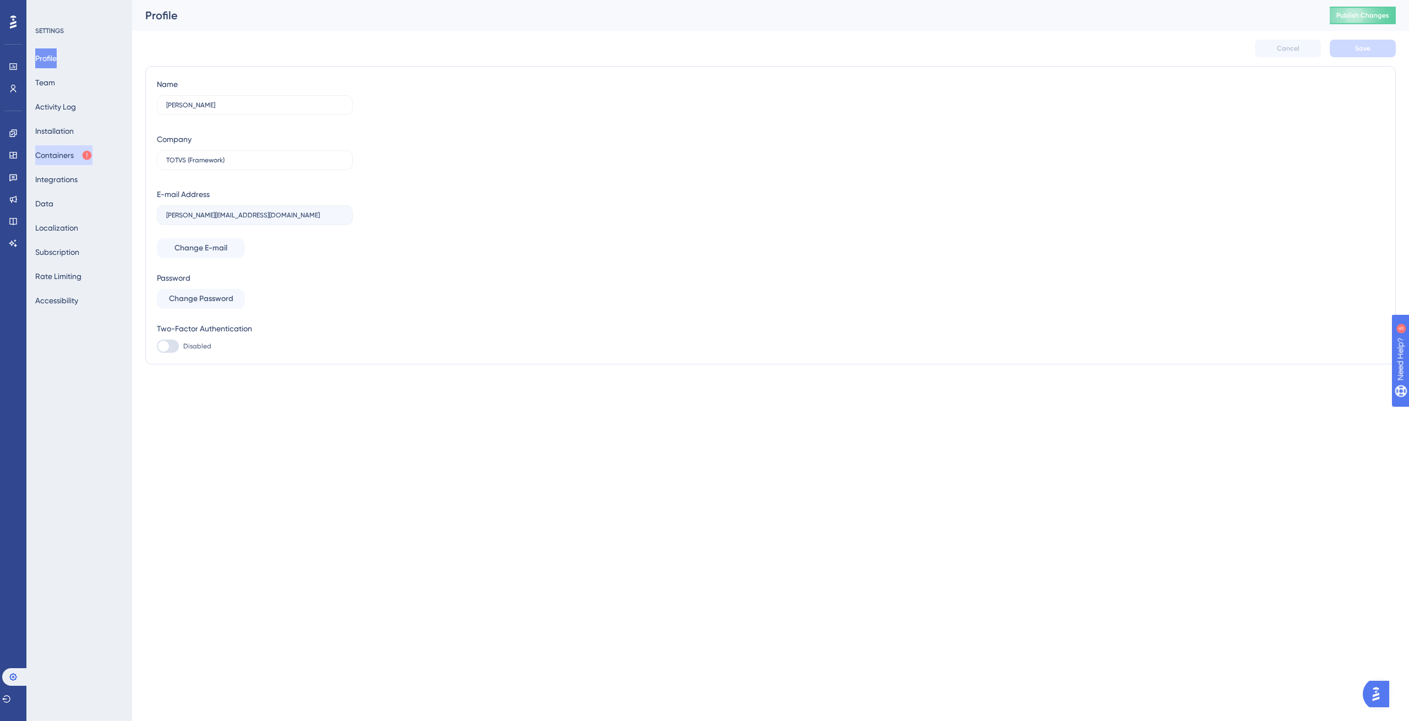
click at [88, 154] on button "Containers" at bounding box center [63, 155] width 57 height 20
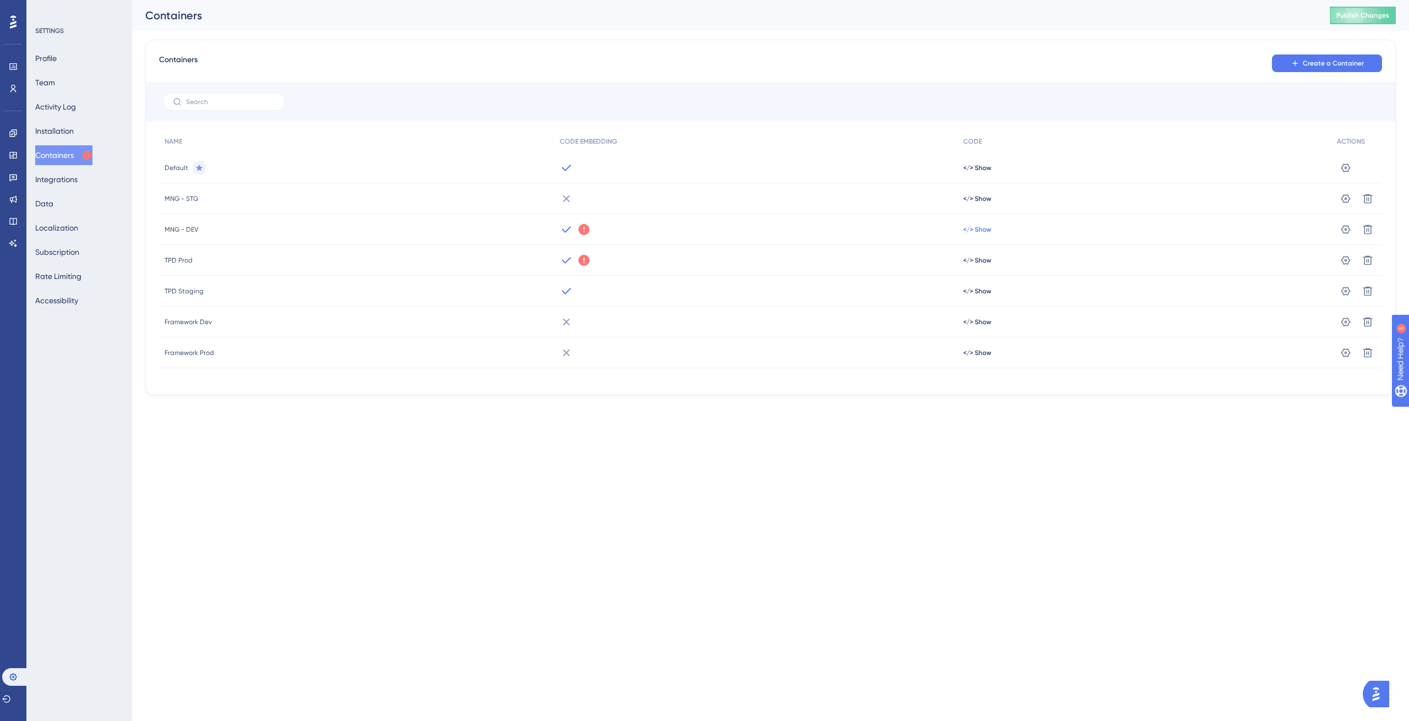
click at [975, 172] on span "</> Show" at bounding box center [977, 167] width 28 height 9
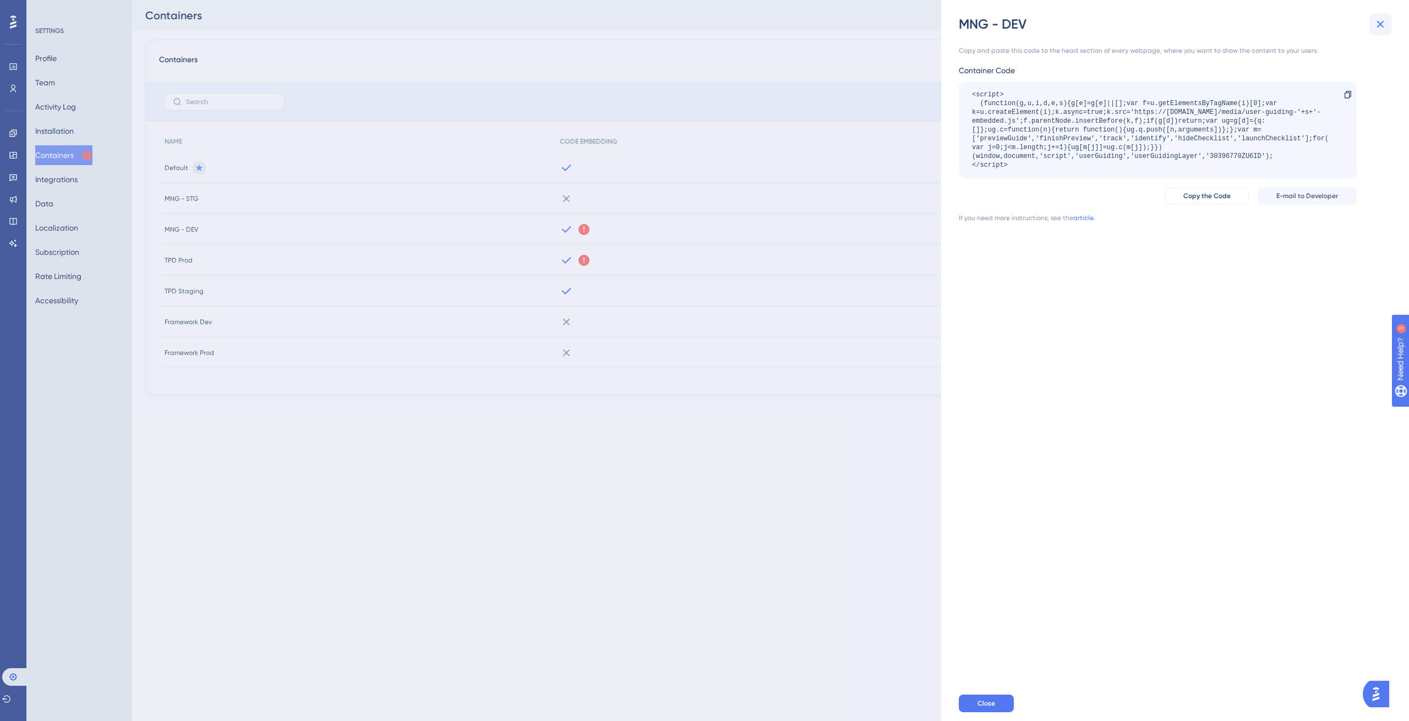
click at [1378, 25] on icon at bounding box center [1380, 24] width 13 height 13
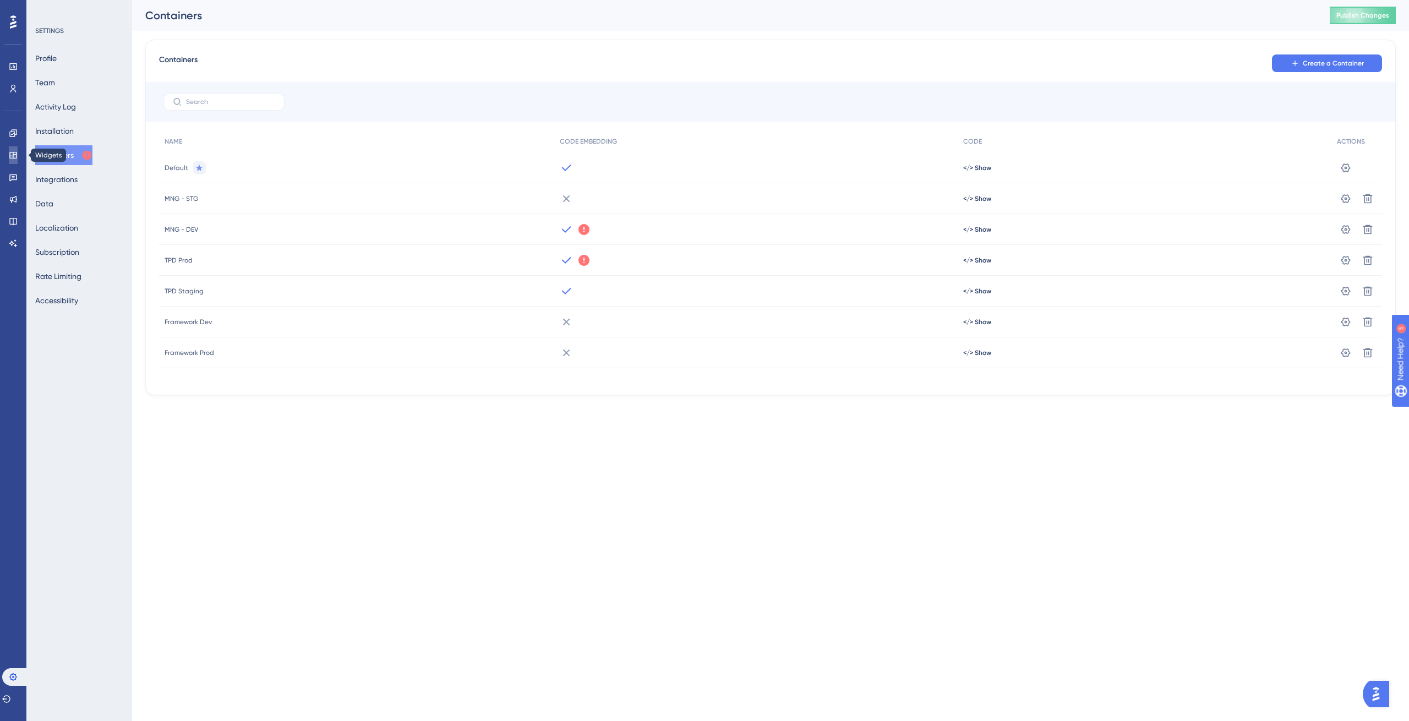
click at [13, 151] on icon at bounding box center [13, 155] width 9 height 9
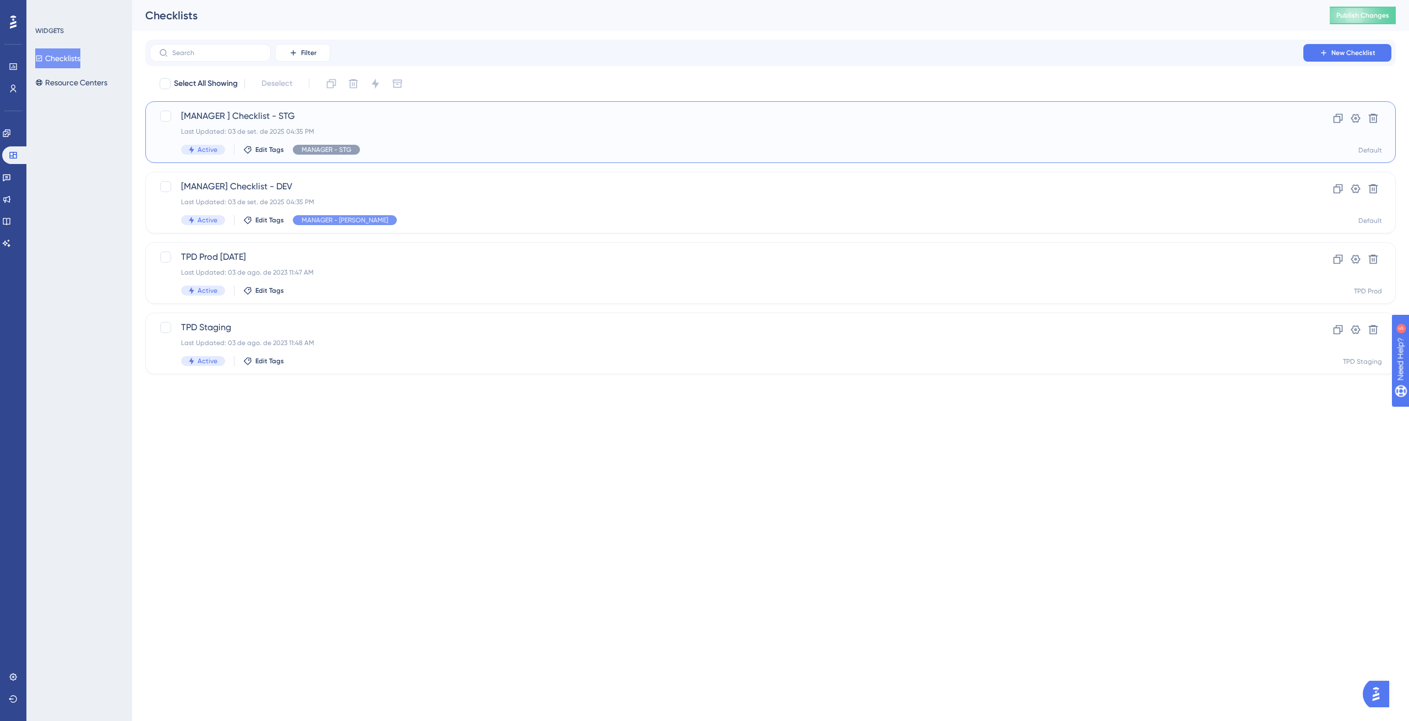
click at [353, 124] on div "[MANAGER ] Checklist - STG Last Updated: [DATE] 04:35 PM Active Edit Tags MANAG…" at bounding box center [726, 132] width 1091 height 45
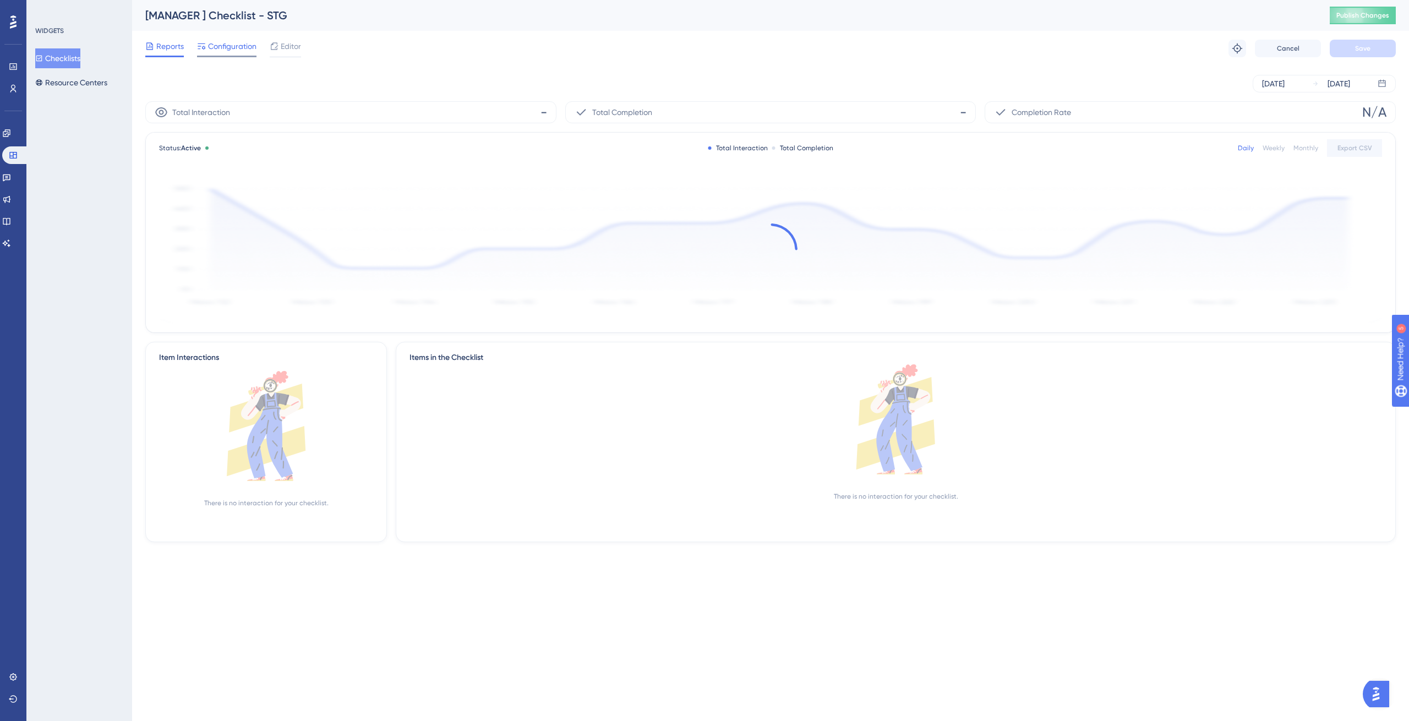
click at [233, 54] on div "Configuration" at bounding box center [226, 49] width 59 height 18
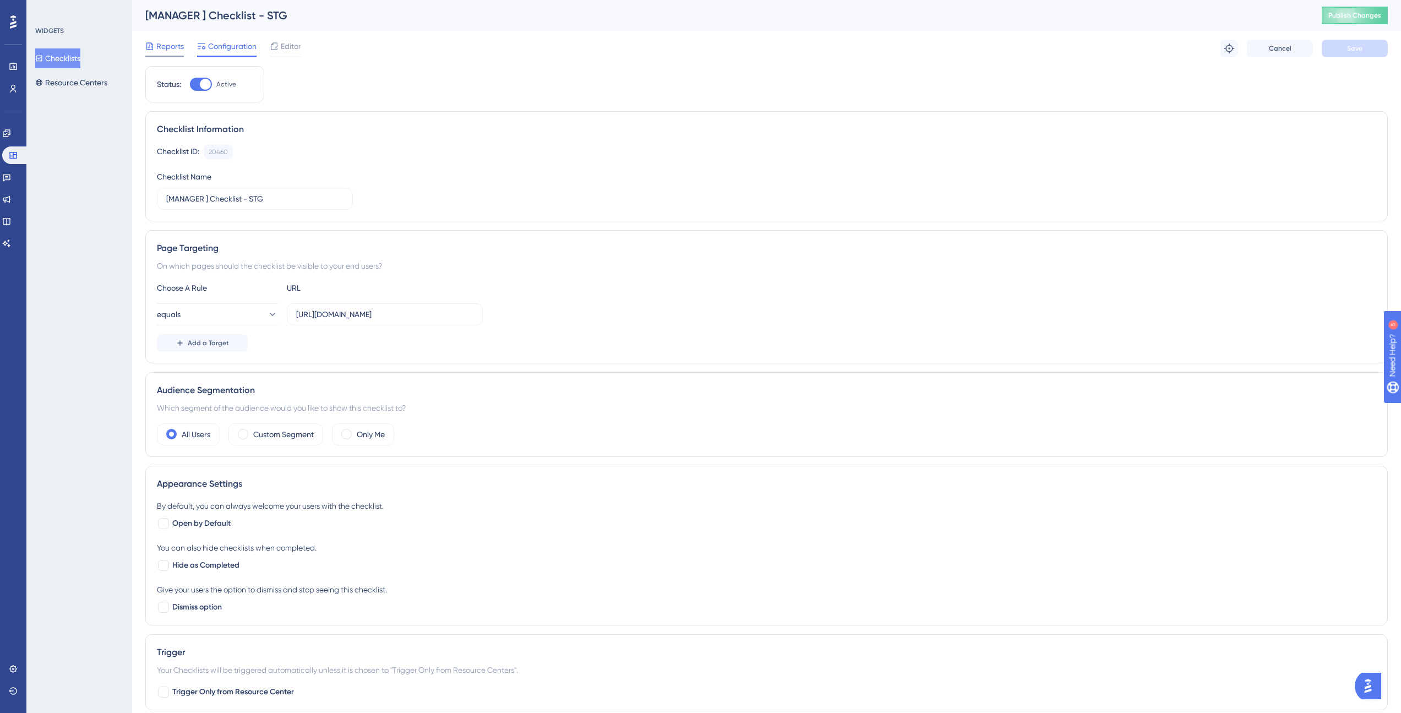
click at [173, 41] on span "Reports" at bounding box center [170, 46] width 28 height 13
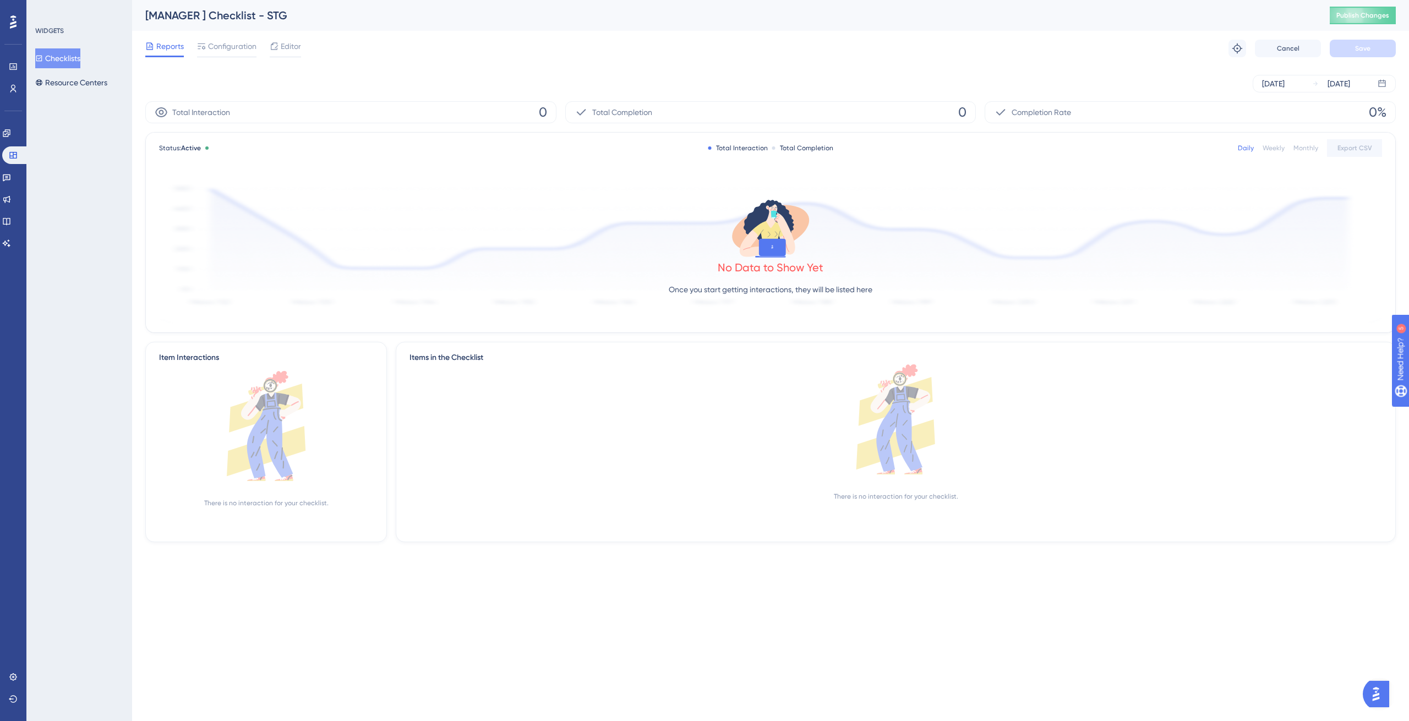
click at [62, 53] on button "Checklists" at bounding box center [57, 58] width 45 height 20
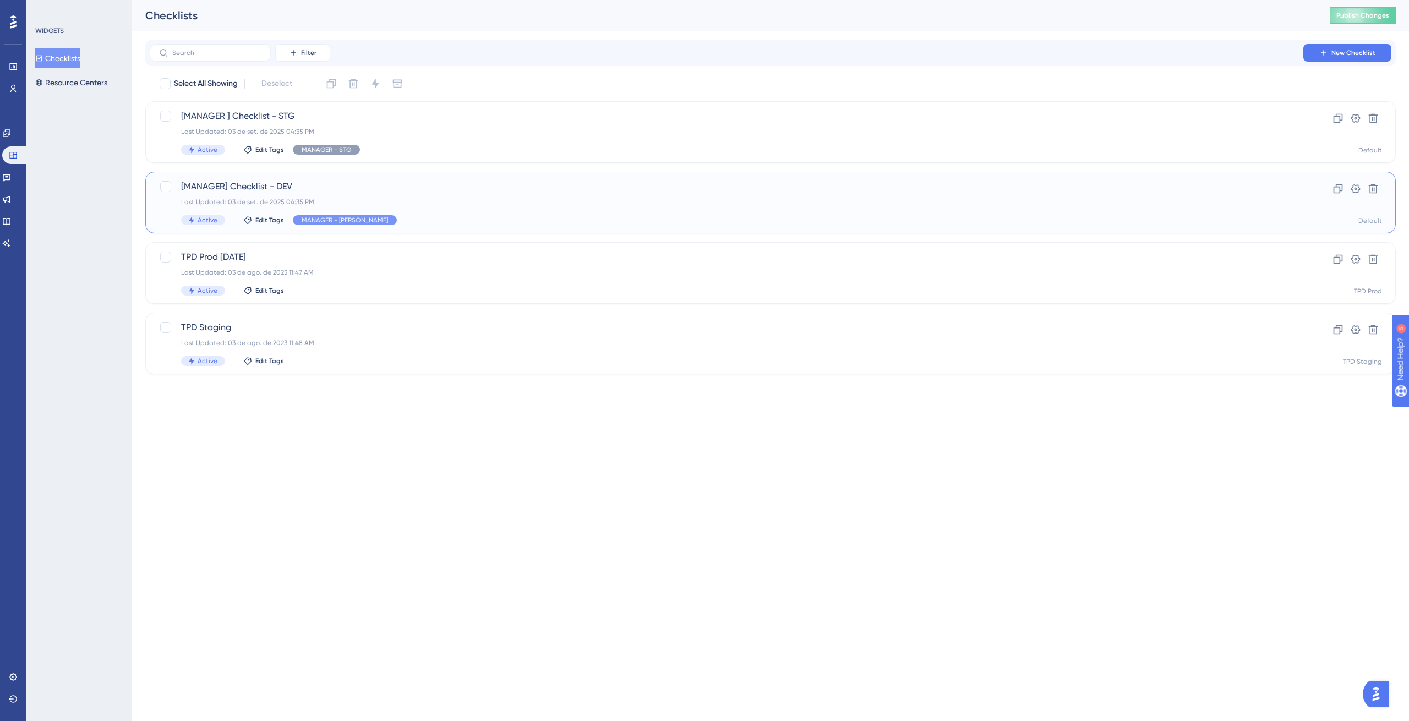
drag, startPoint x: 258, startPoint y: 189, endPoint x: 222, endPoint y: 190, distance: 35.8
click at [222, 190] on span "[MANAGER] Checklist - DEV" at bounding box center [726, 186] width 1091 height 13
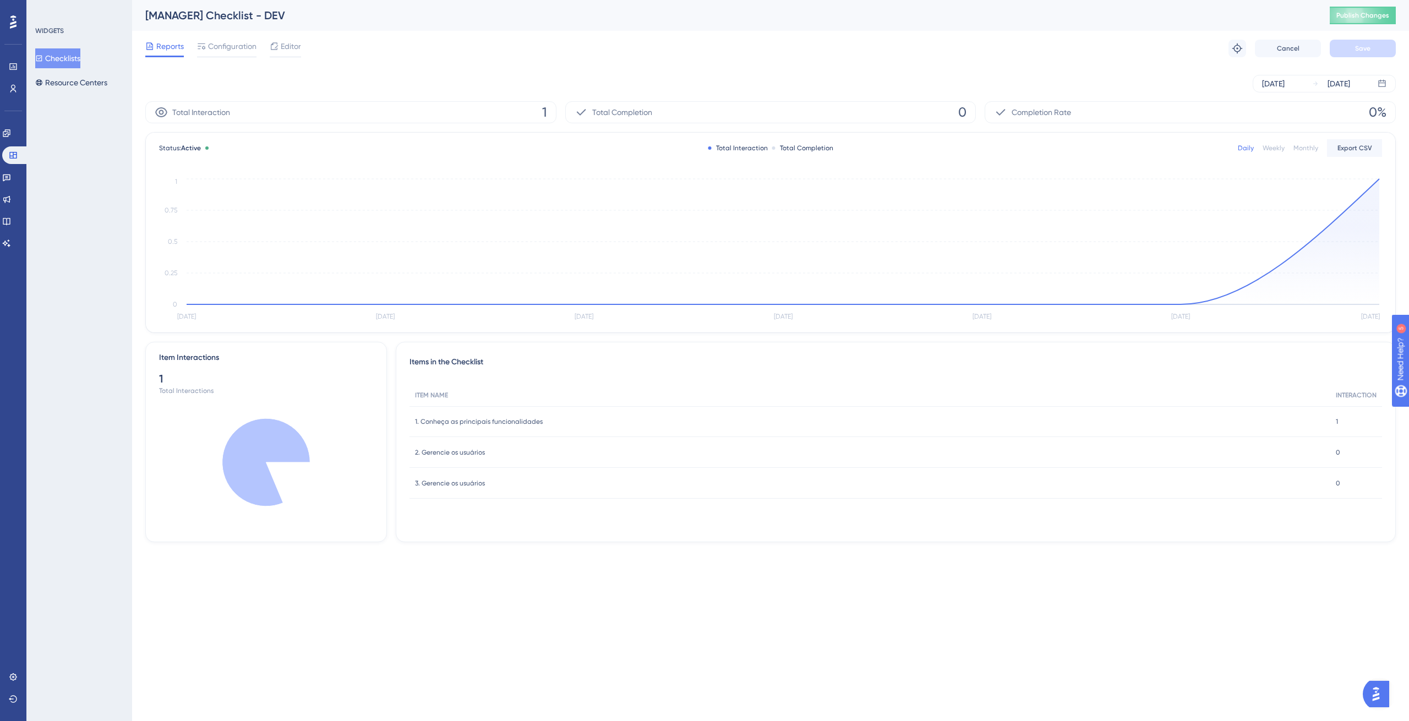
click at [226, 46] on span "Configuration" at bounding box center [232, 46] width 48 height 13
click at [221, 48] on span "Configuration" at bounding box center [232, 46] width 48 height 13
click at [225, 46] on span "Configuration" at bounding box center [232, 46] width 48 height 13
click at [221, 51] on span "Configuration" at bounding box center [232, 46] width 48 height 13
click at [221, 57] on div "Reports Configuration Editor Troubleshoot Cancel Save" at bounding box center [770, 48] width 1250 height 35
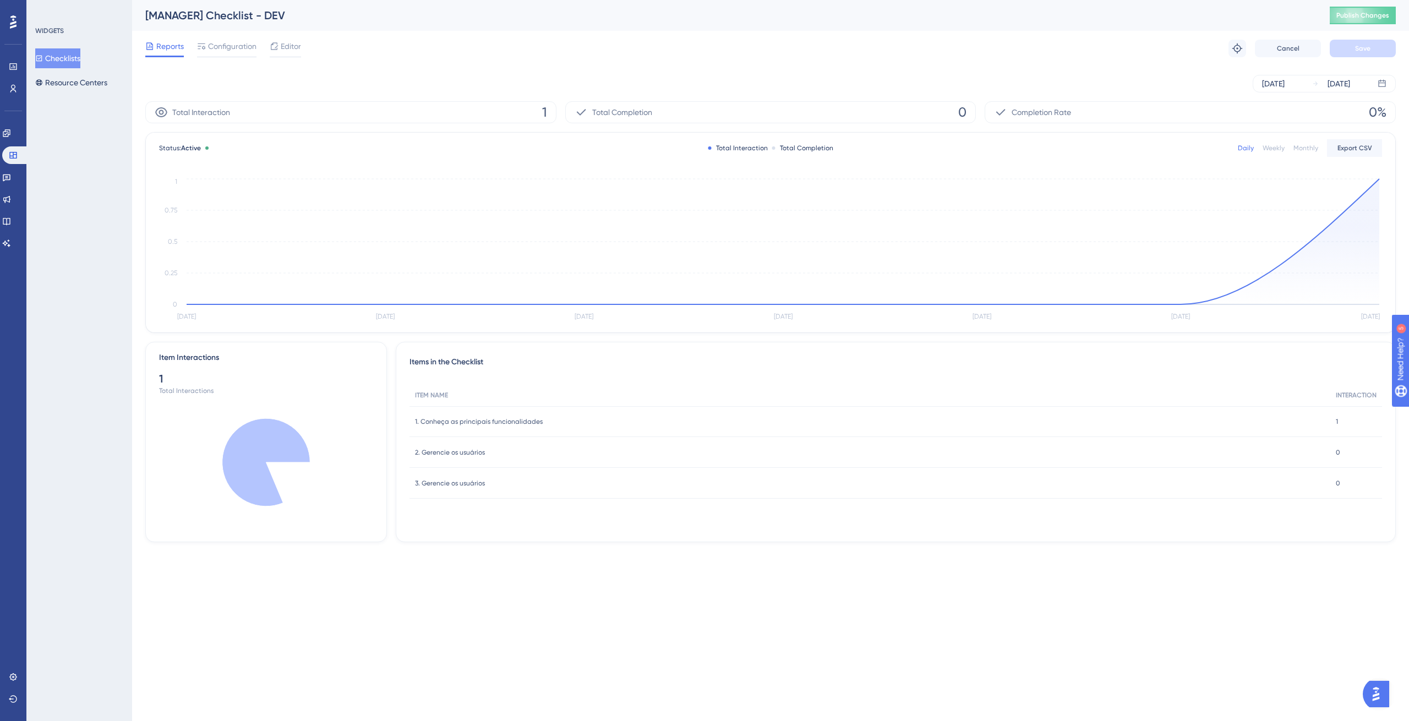
click at [208, 50] on span "Configuration" at bounding box center [232, 46] width 48 height 13
click at [200, 47] on icon at bounding box center [201, 46] width 9 height 9
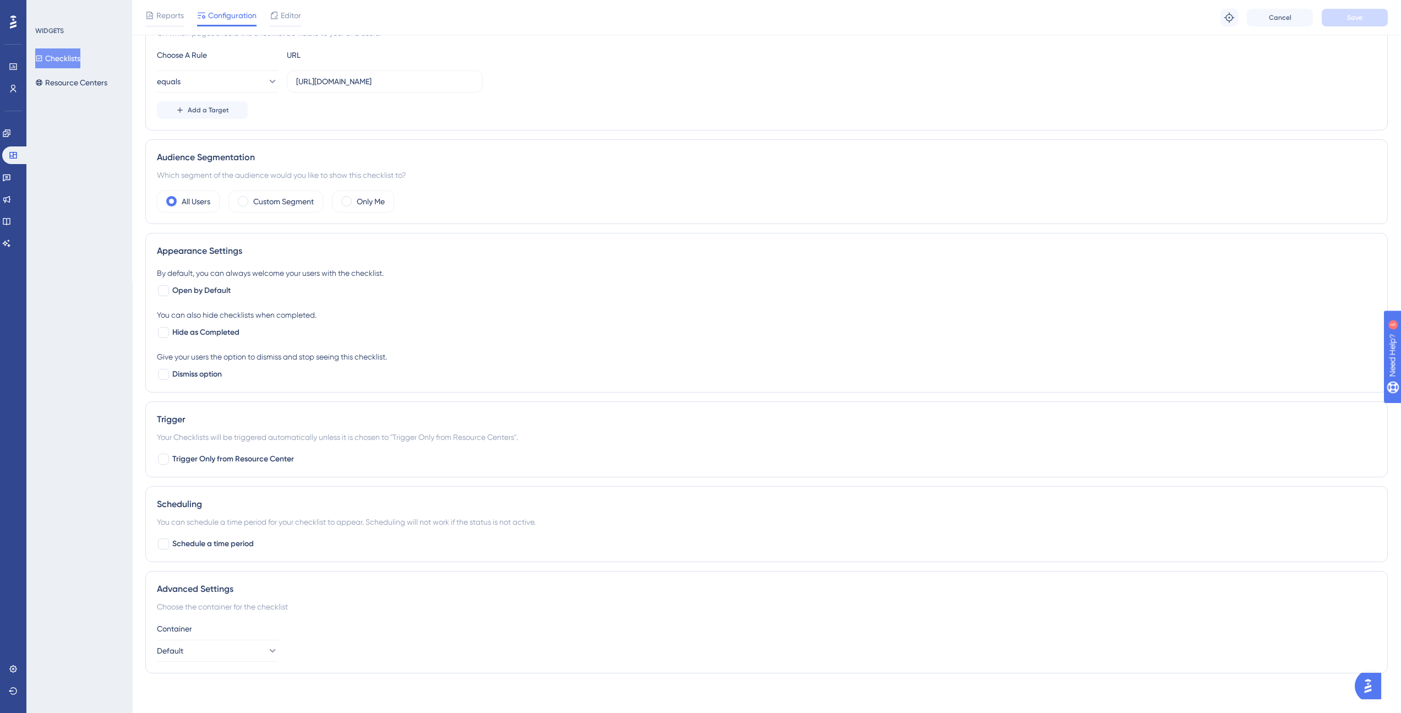
scroll to position [242, 0]
click at [171, 17] on span "Reports" at bounding box center [170, 15] width 28 height 13
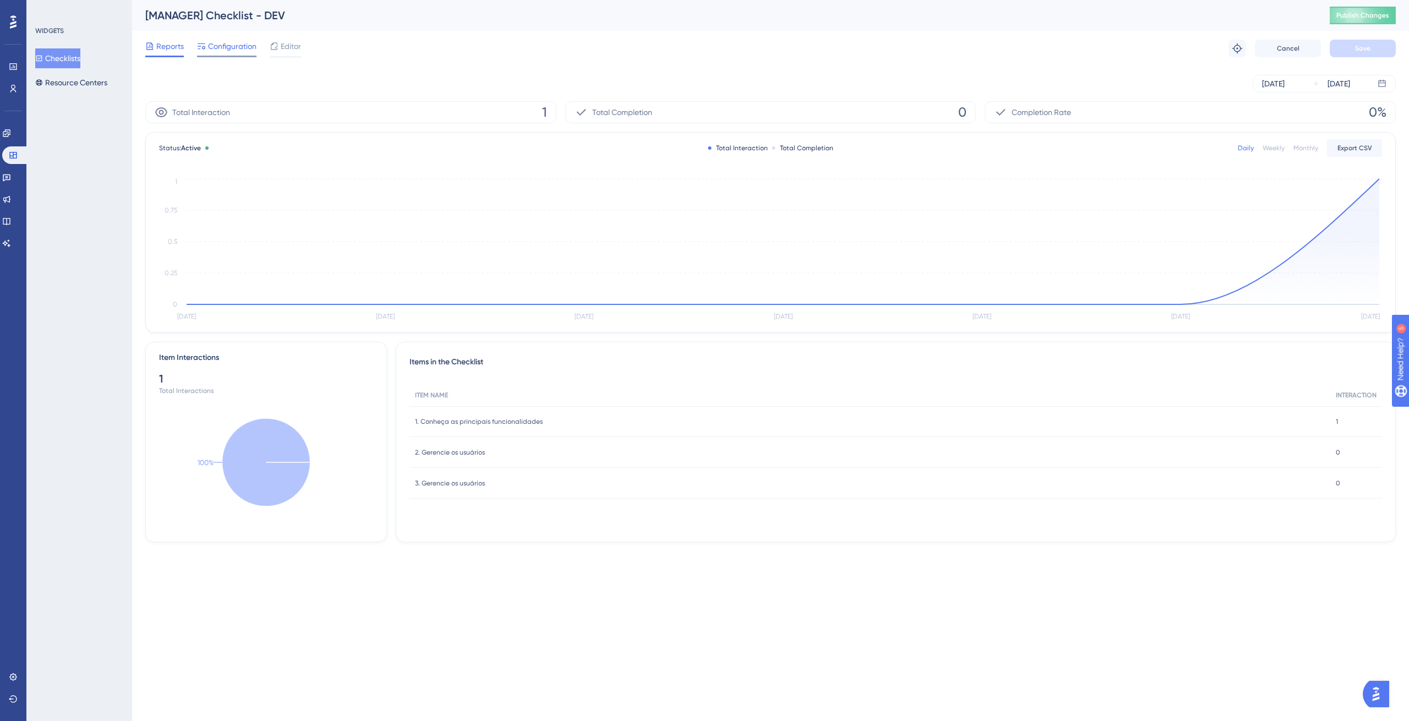
click at [243, 50] on span "Configuration" at bounding box center [232, 46] width 48 height 13
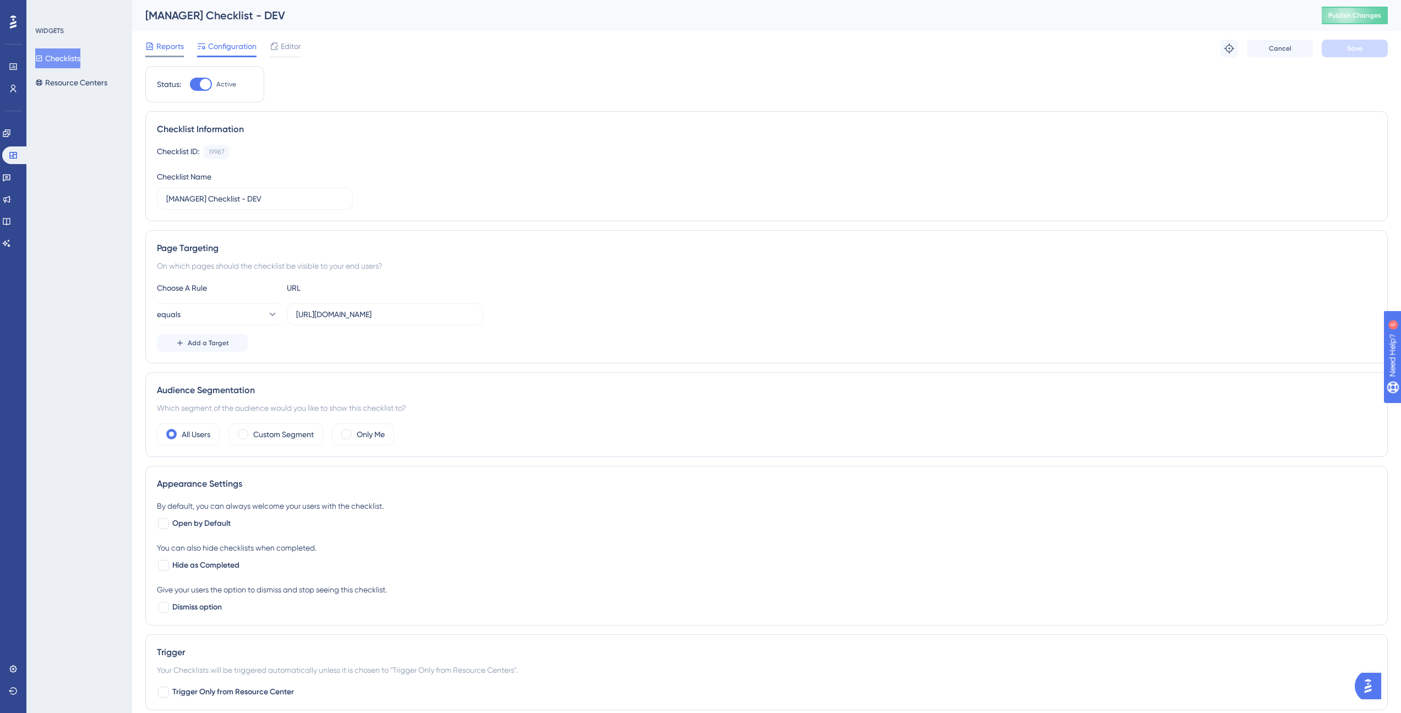
click at [152, 48] on icon at bounding box center [149, 46] width 9 height 9
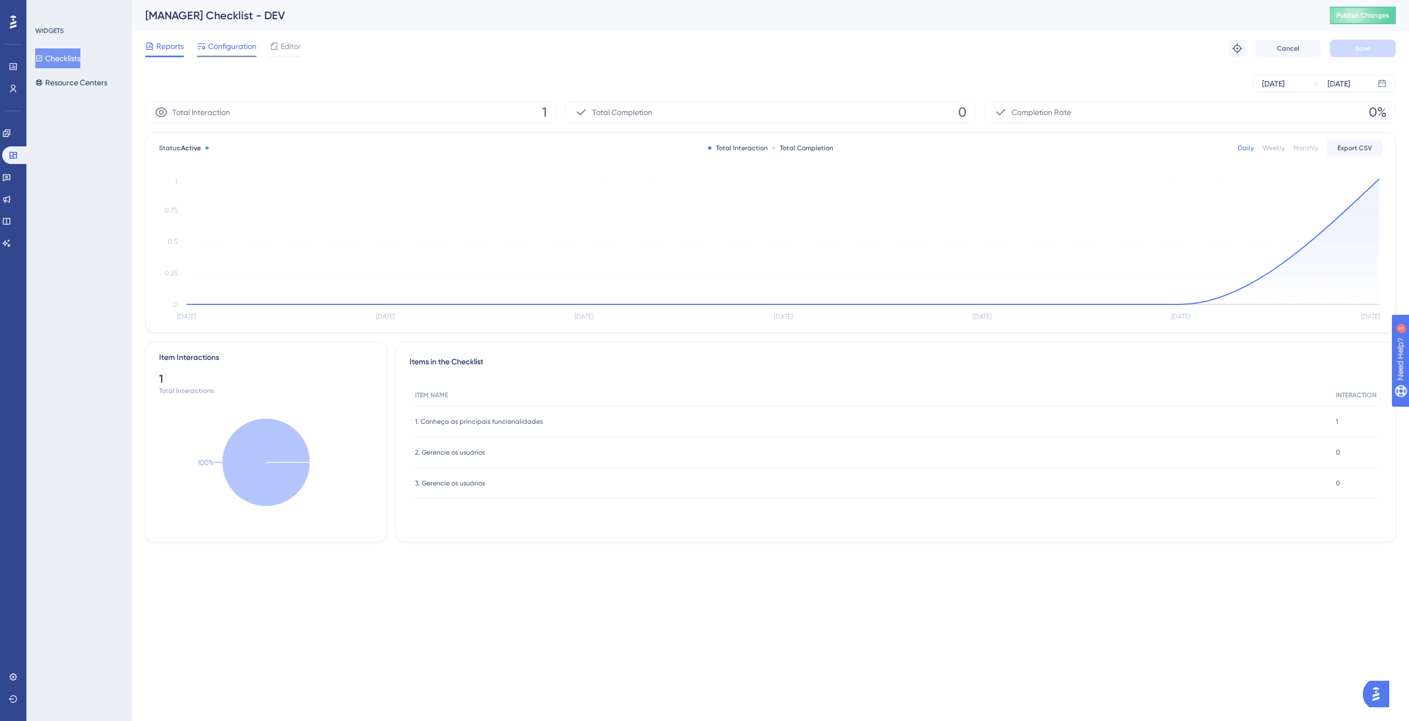
click at [223, 47] on span "Configuration" at bounding box center [232, 46] width 48 height 13
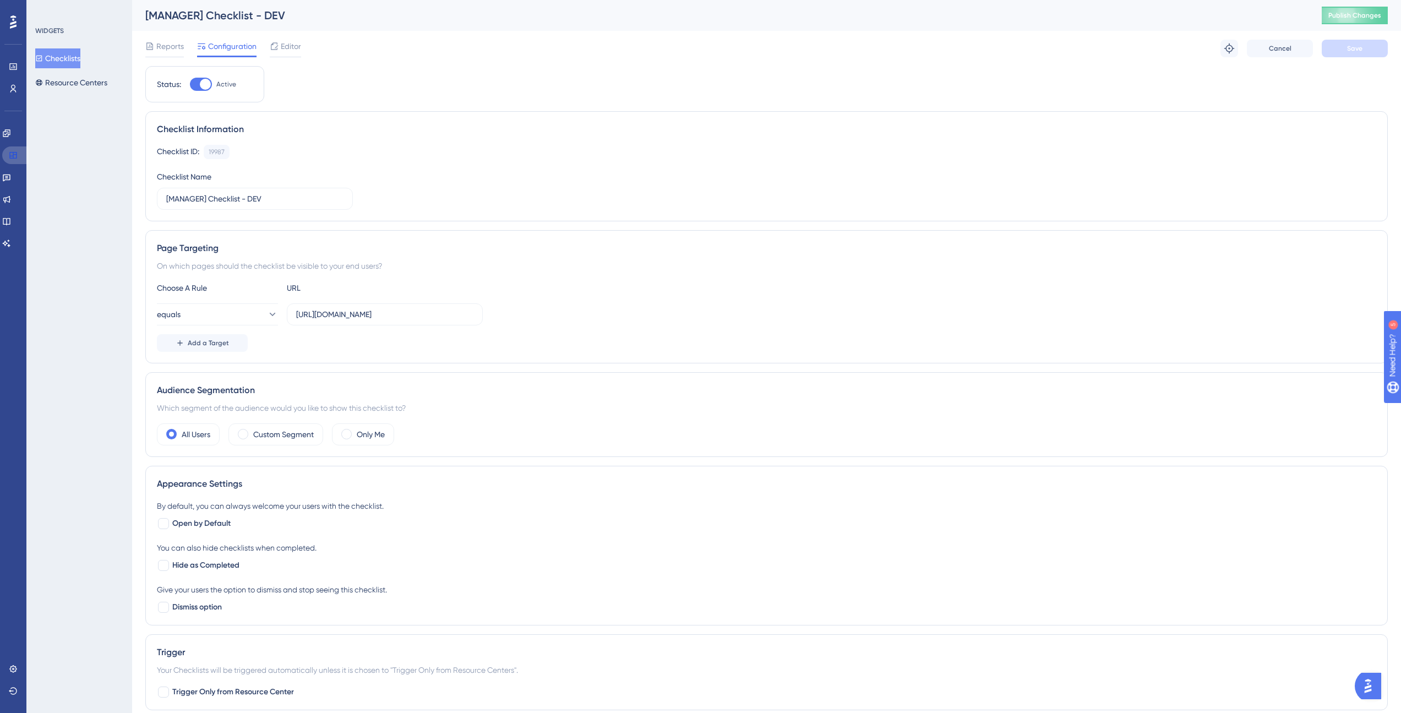
click at [15, 157] on icon at bounding box center [13, 155] width 9 height 9
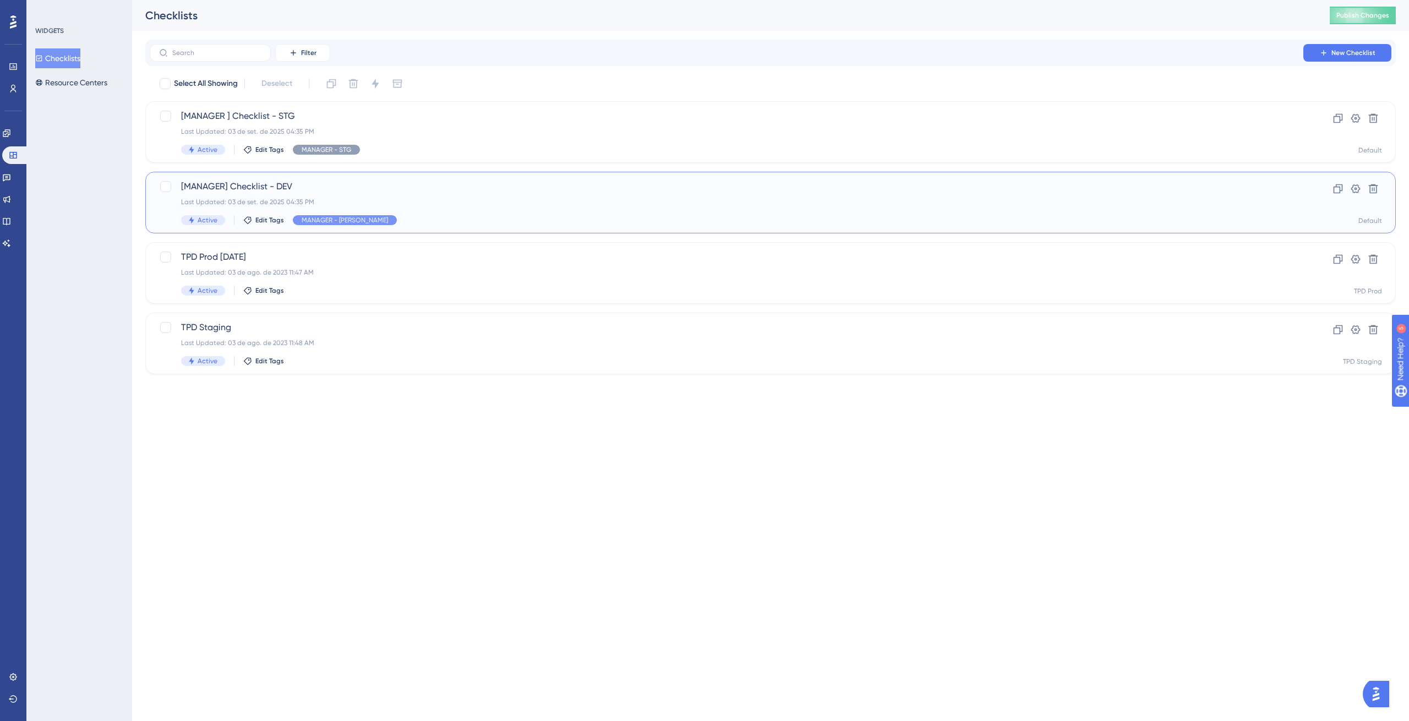
click at [223, 185] on span "[MANAGER] Checklist - DEV" at bounding box center [726, 186] width 1091 height 13
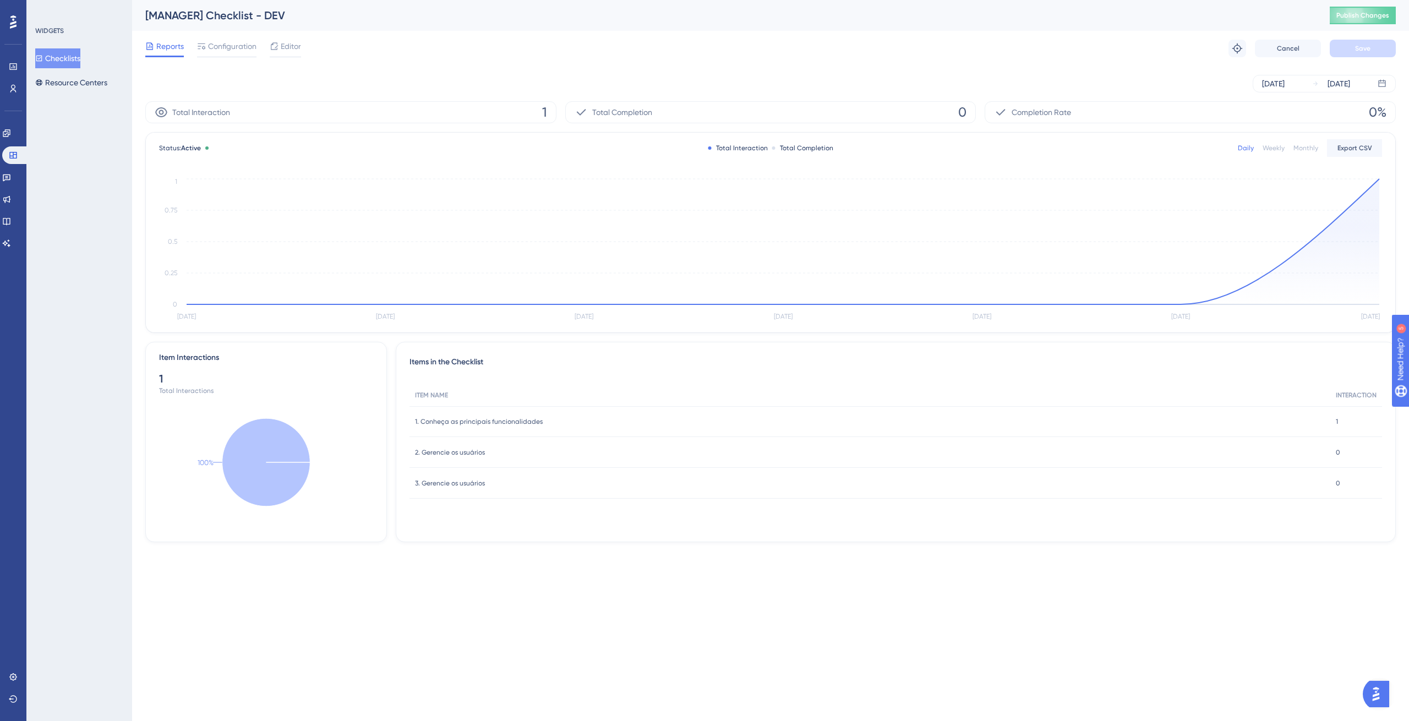
click at [267, 46] on div "Reports Configuration Editor" at bounding box center [223, 49] width 156 height 18
click at [281, 46] on span "Editor" at bounding box center [291, 46] width 20 height 13
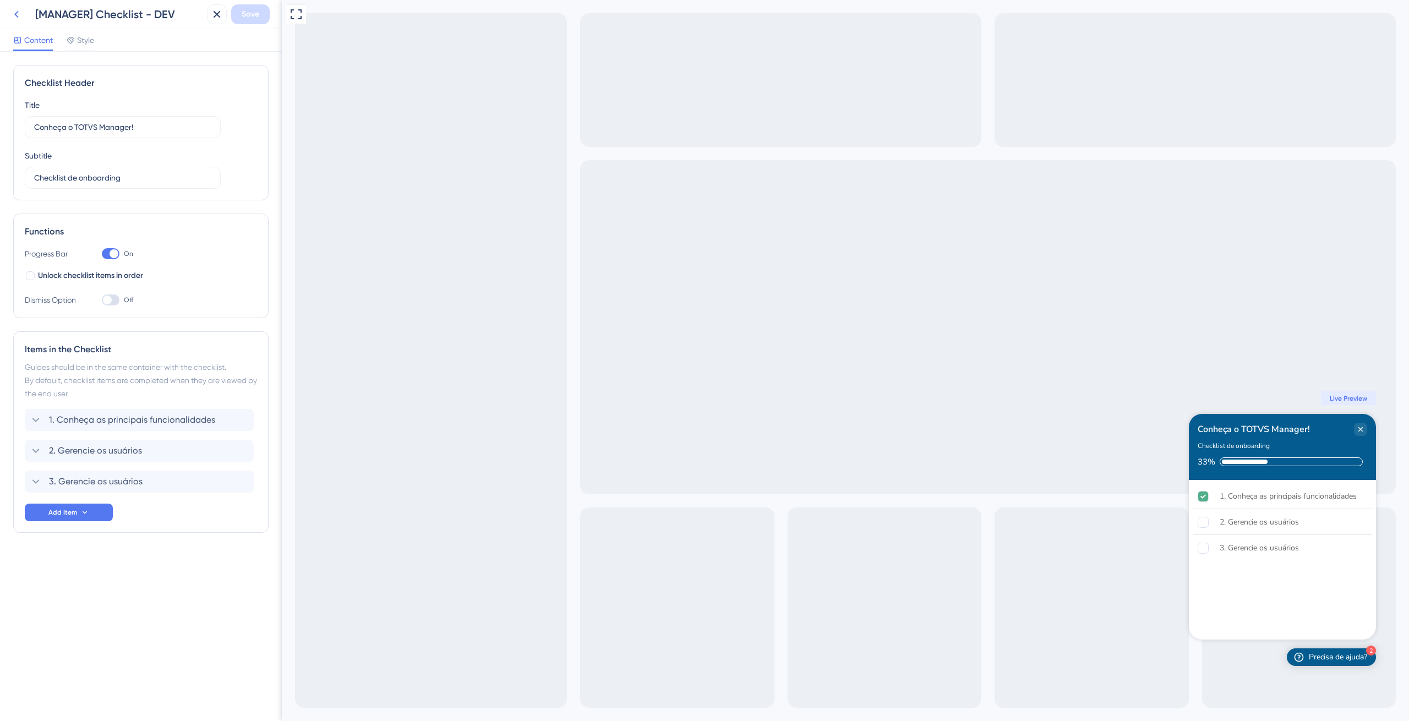
click at [19, 21] on button at bounding box center [17, 14] width 20 height 20
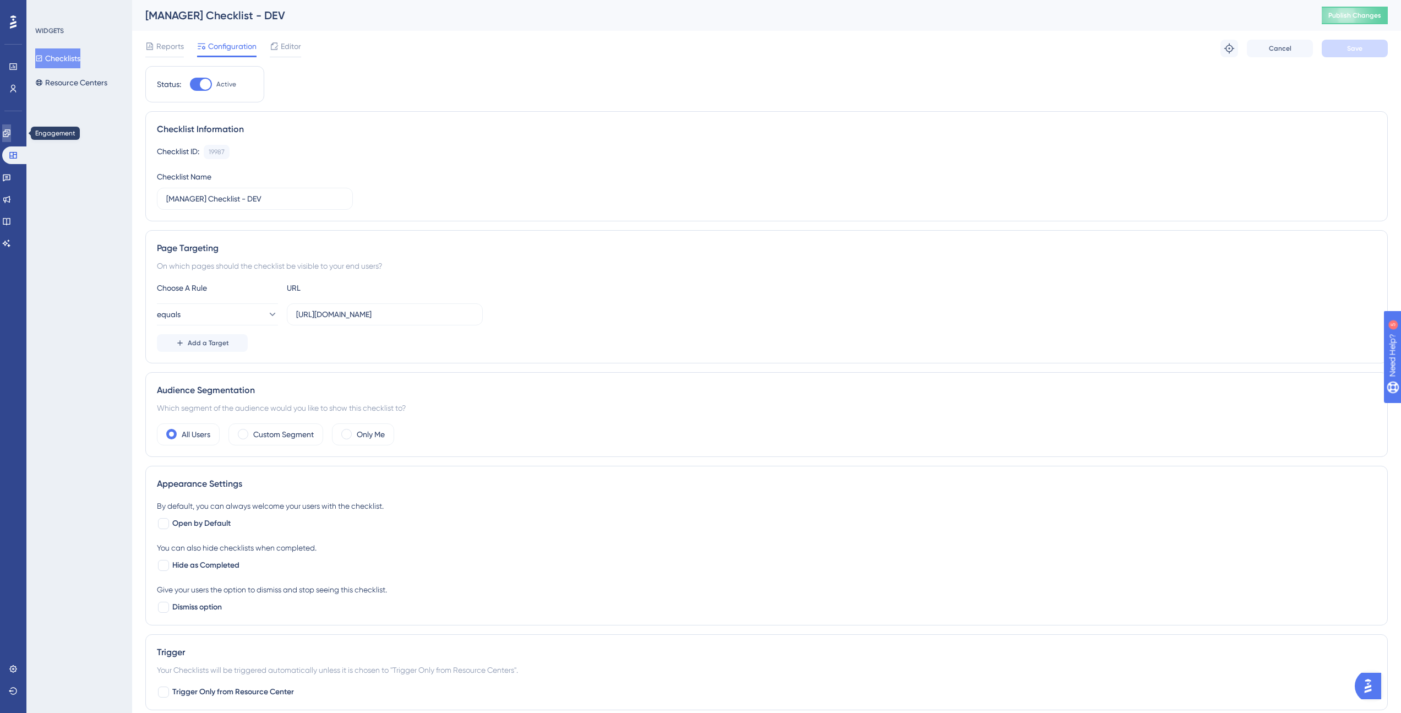
click at [11, 136] on link at bounding box center [6, 133] width 9 height 18
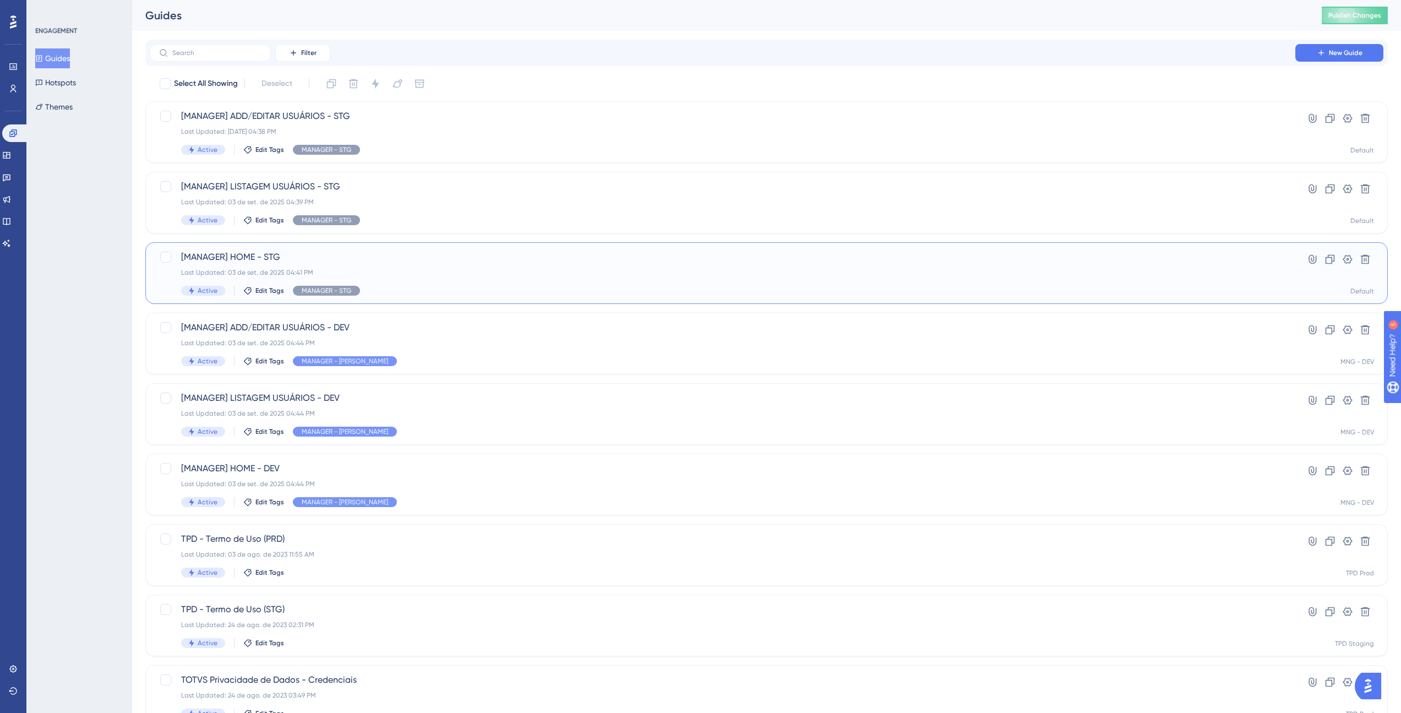
click at [281, 264] on div "[MANAGER] HOME - STG Last Updated: [DATE] 04:41 PM Active Edit Tags MANAGER - S…" at bounding box center [722, 272] width 1082 height 45
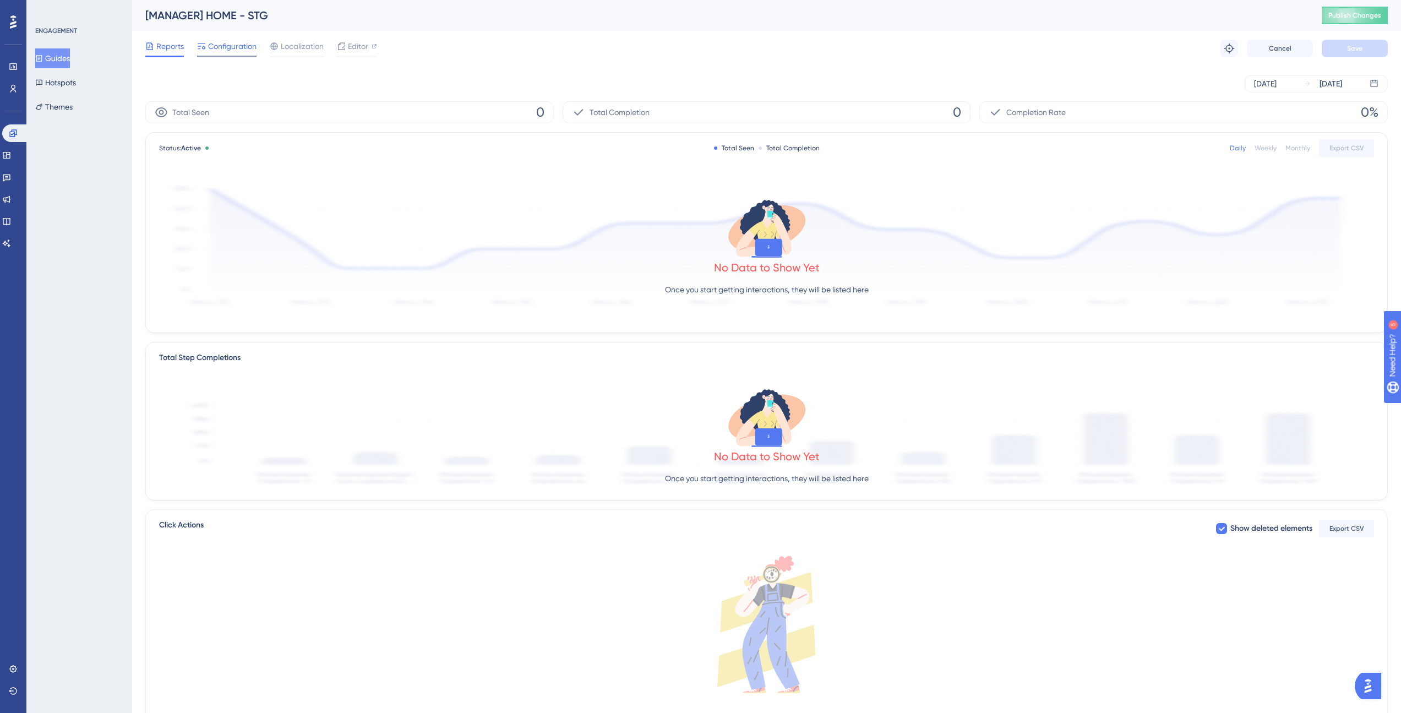
click at [230, 47] on span "Configuration" at bounding box center [232, 46] width 48 height 13
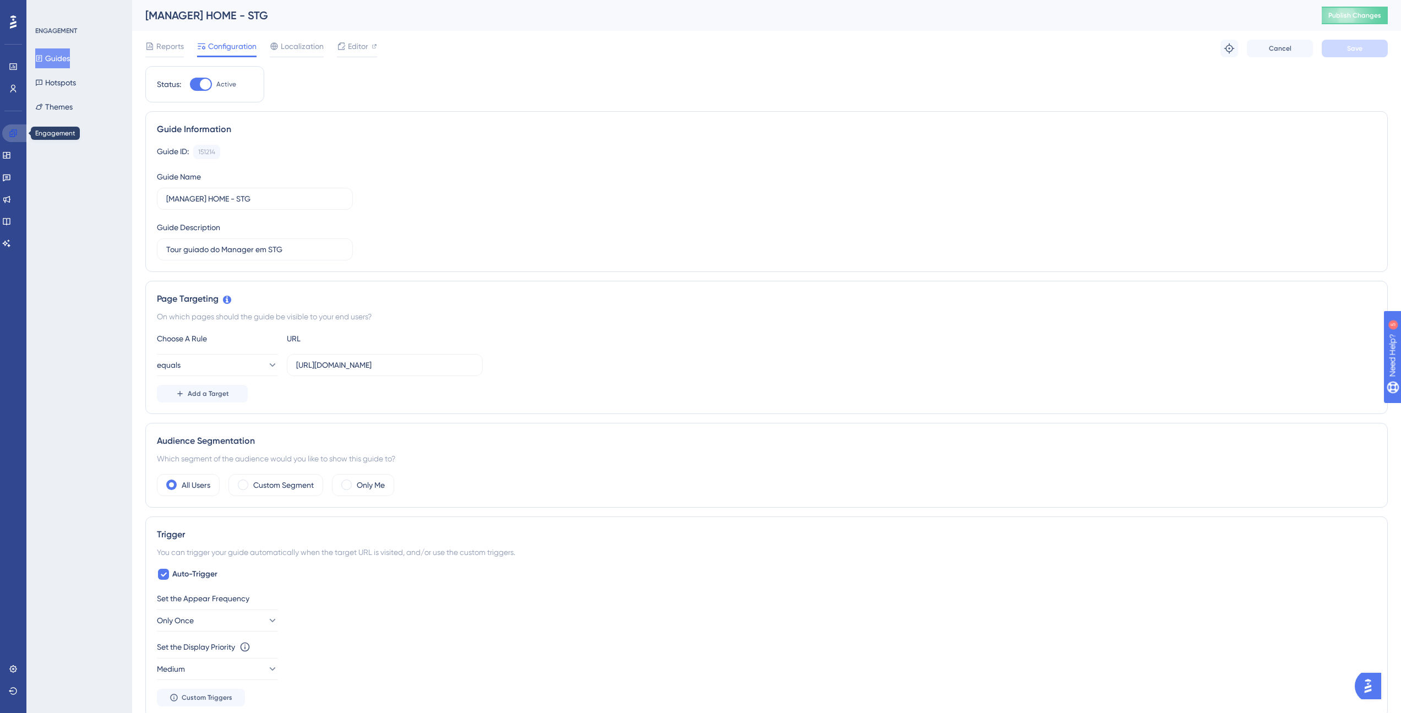
click at [10, 138] on link at bounding box center [15, 133] width 26 height 18
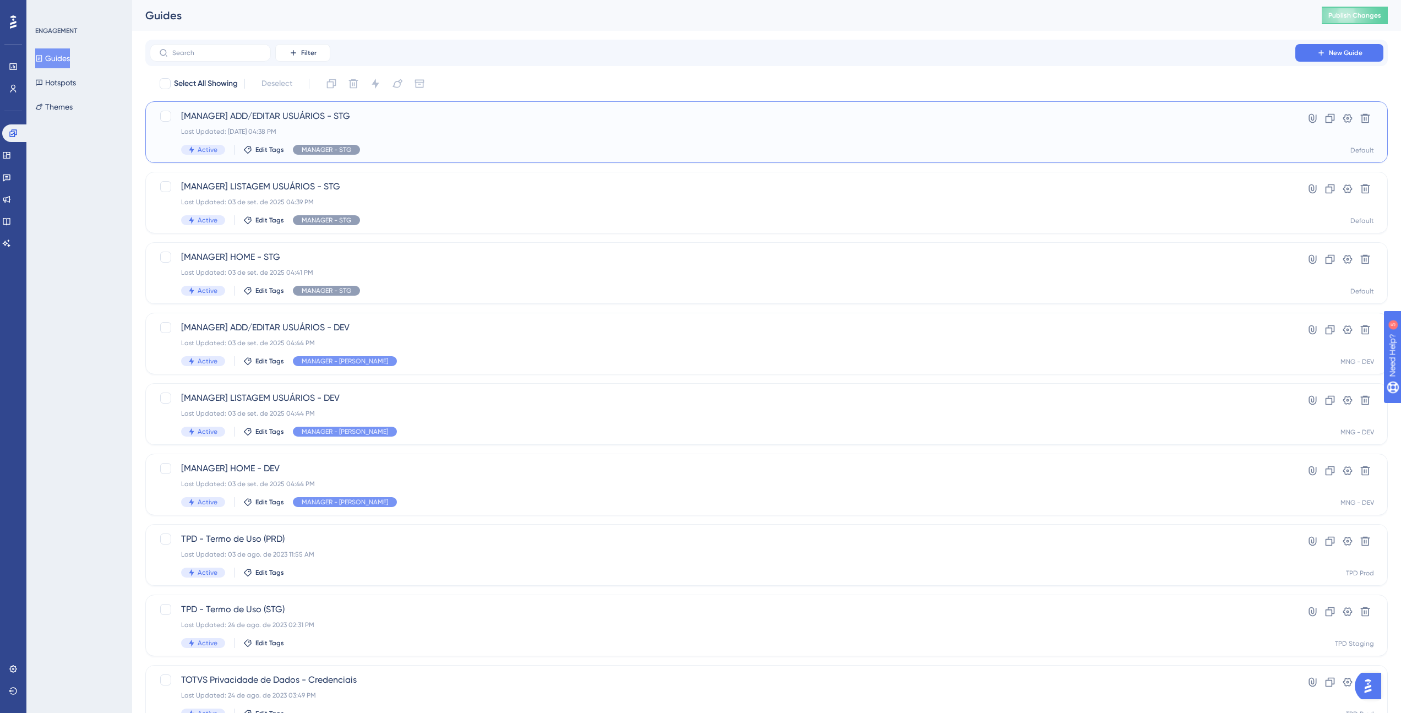
click at [368, 117] on span "[MANAGER] ADD/EDITAR USUÁRIOS - STG" at bounding box center [722, 116] width 1082 height 13
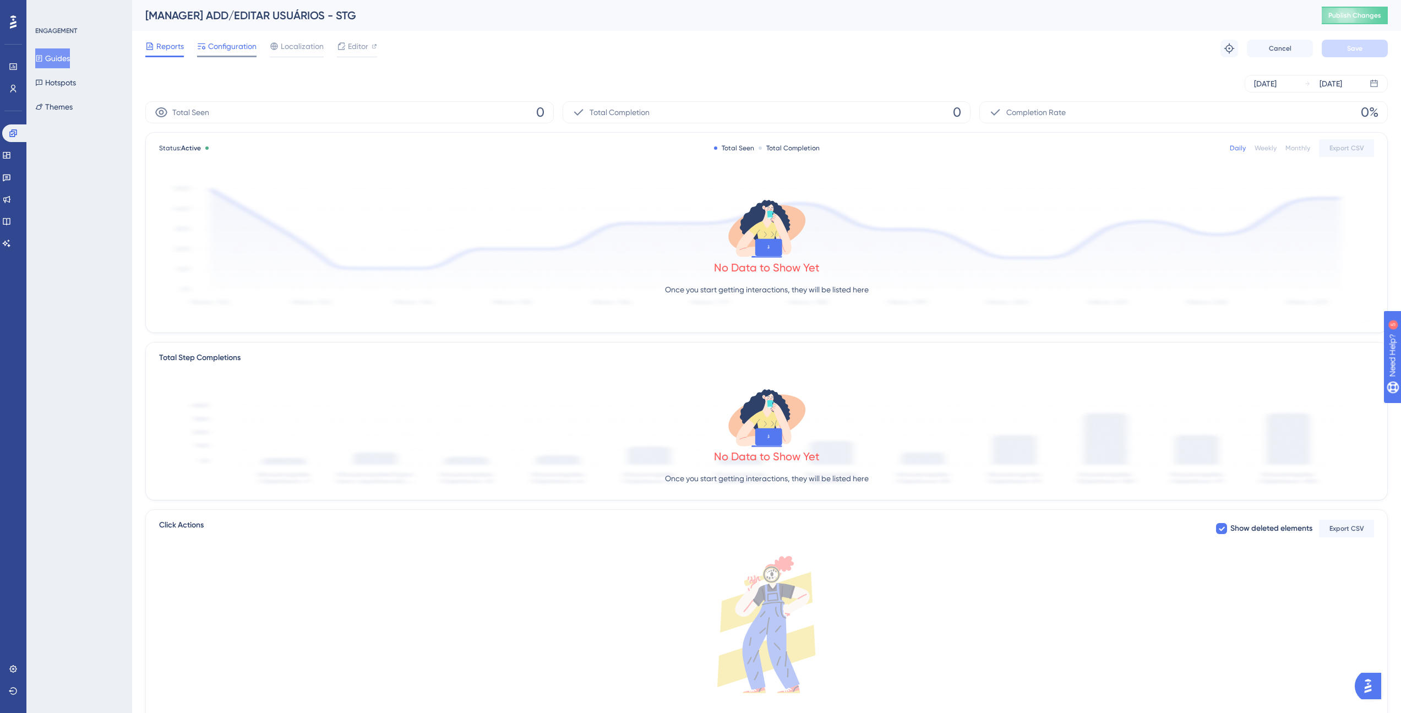
click at [227, 50] on span "Configuration" at bounding box center [232, 46] width 48 height 13
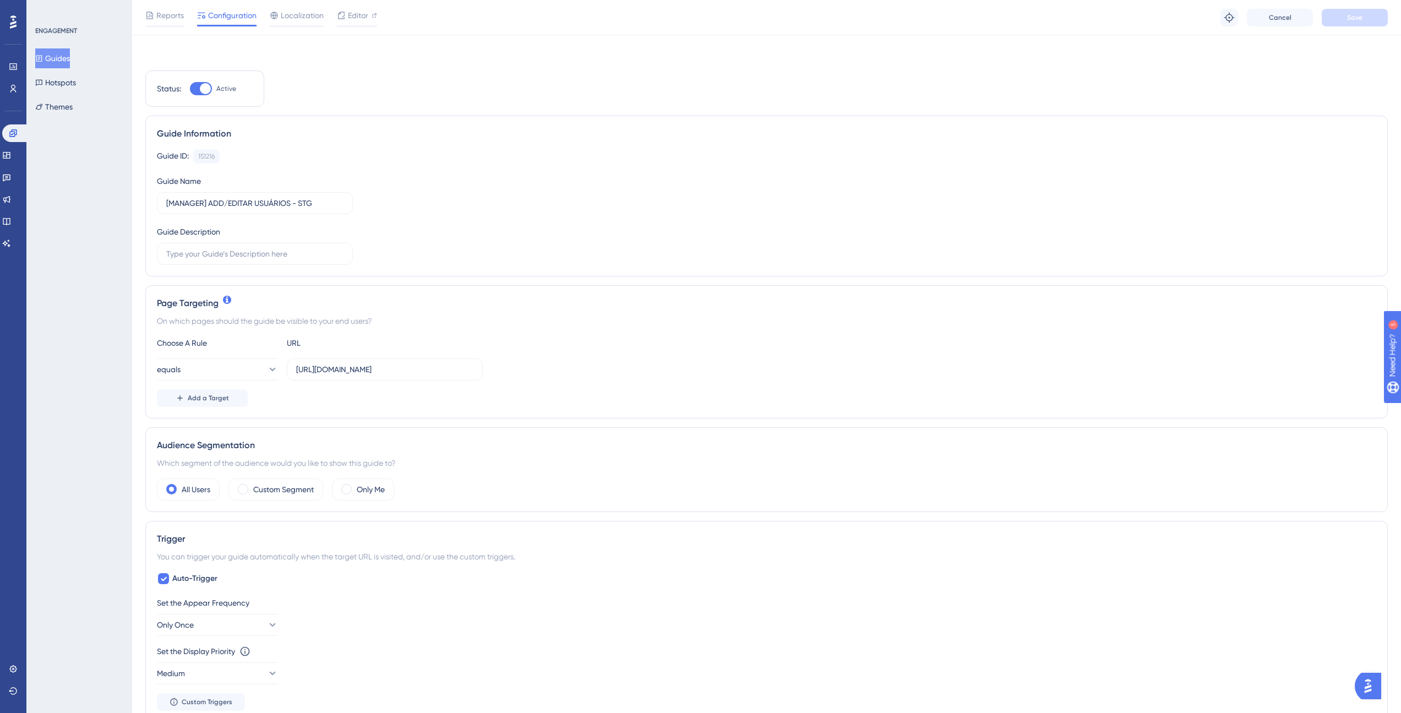
scroll to position [198, 0]
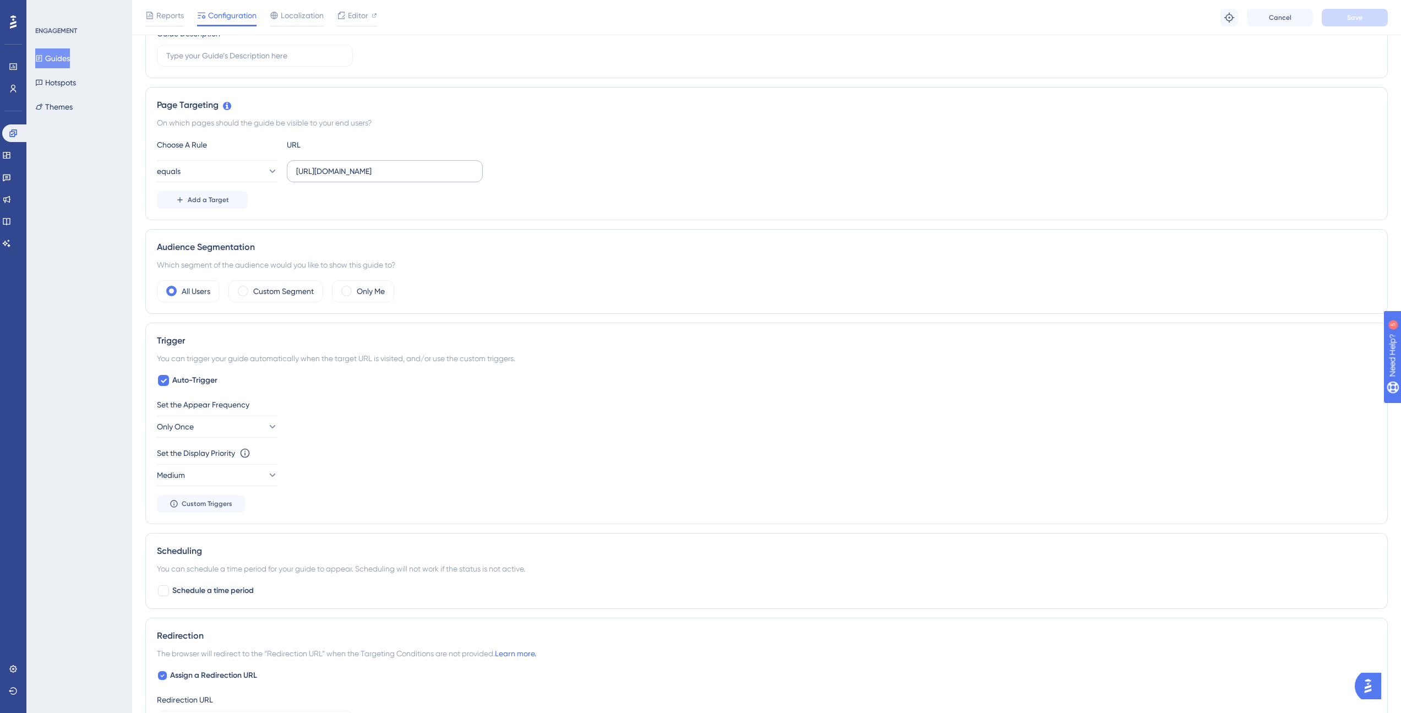
click at [396, 177] on label "[URL][DOMAIN_NAME]" at bounding box center [385, 171] width 196 height 22
click at [396, 177] on input "[URL][DOMAIN_NAME]" at bounding box center [384, 171] width 177 height 12
drag, startPoint x: 342, startPoint y: 170, endPoint x: 488, endPoint y: 171, distance: 145.8
click at [488, 171] on div "equals [URL][DOMAIN_NAME]" at bounding box center [766, 171] width 1219 height 22
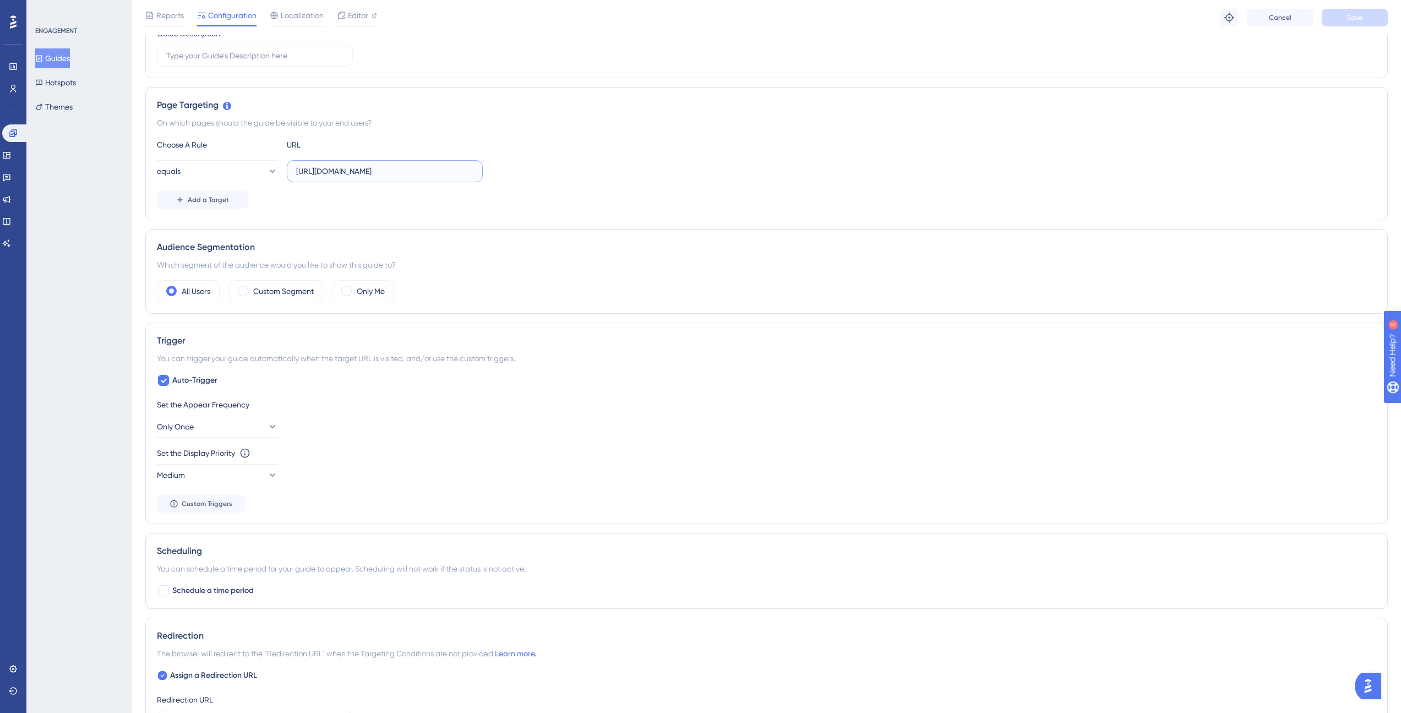
scroll to position [0, 31]
type input "[URL][DOMAIN_NAME]"
click at [239, 173] on button "equals" at bounding box center [217, 171] width 121 height 22
drag, startPoint x: 224, startPoint y: 207, endPoint x: 191, endPoint y: 246, distance: 51.2
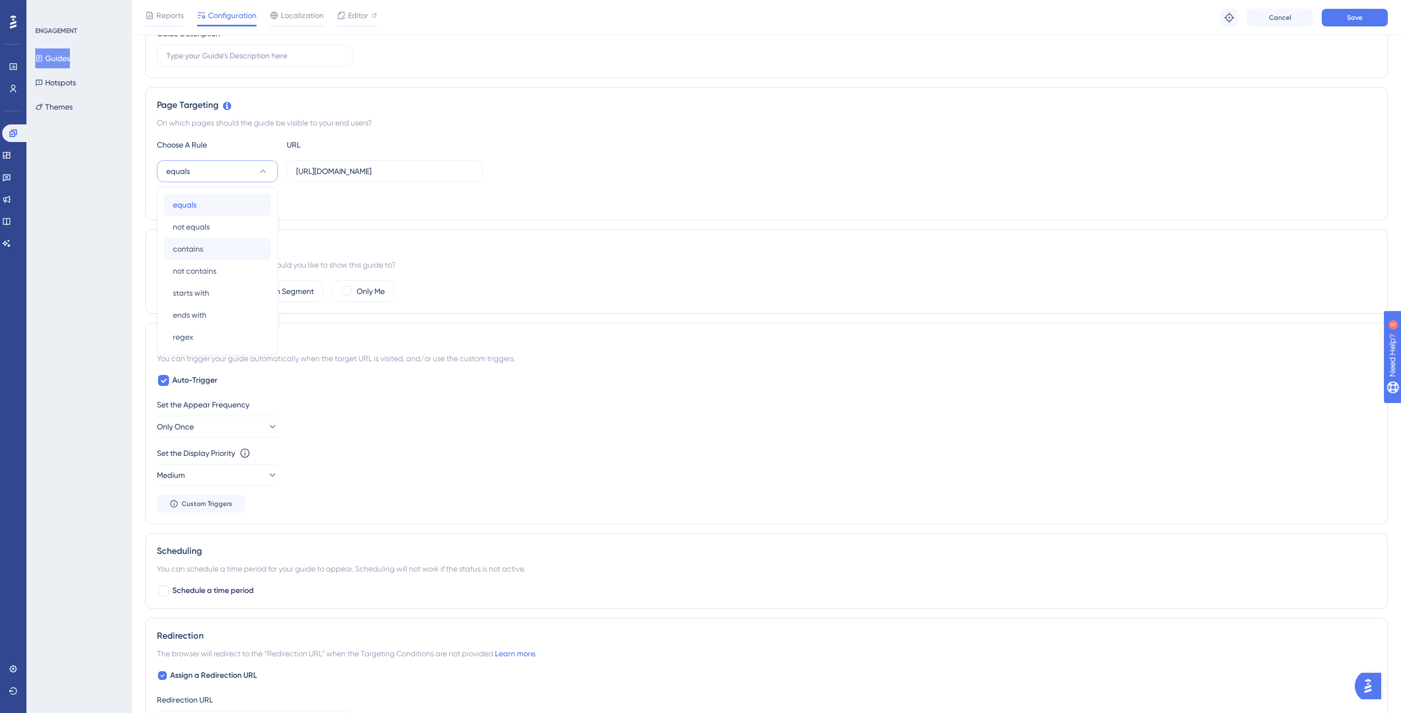
click at [191, 246] on div "equals equals not equals not equals contains contains not contains not contains…" at bounding box center [217, 271] width 107 height 154
click at [191, 246] on span "contains" at bounding box center [188, 248] width 30 height 13
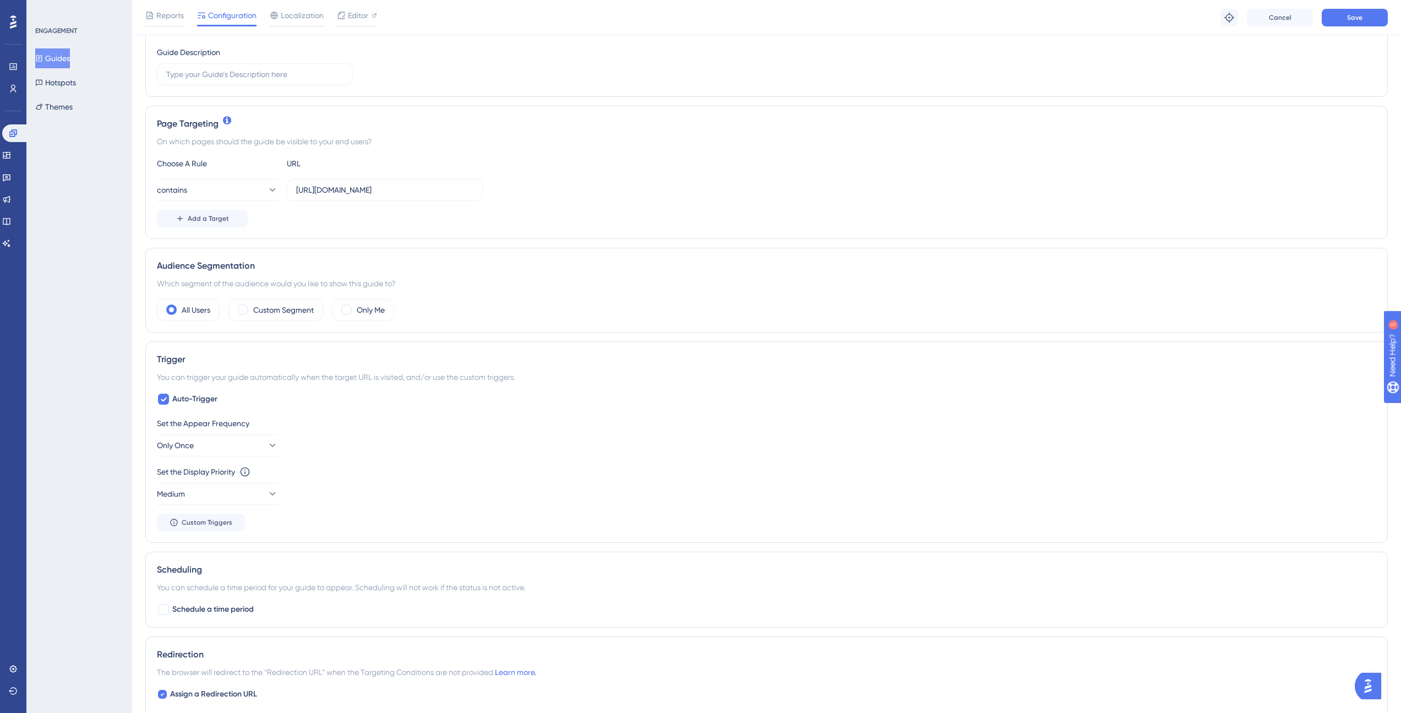
scroll to position [198, 0]
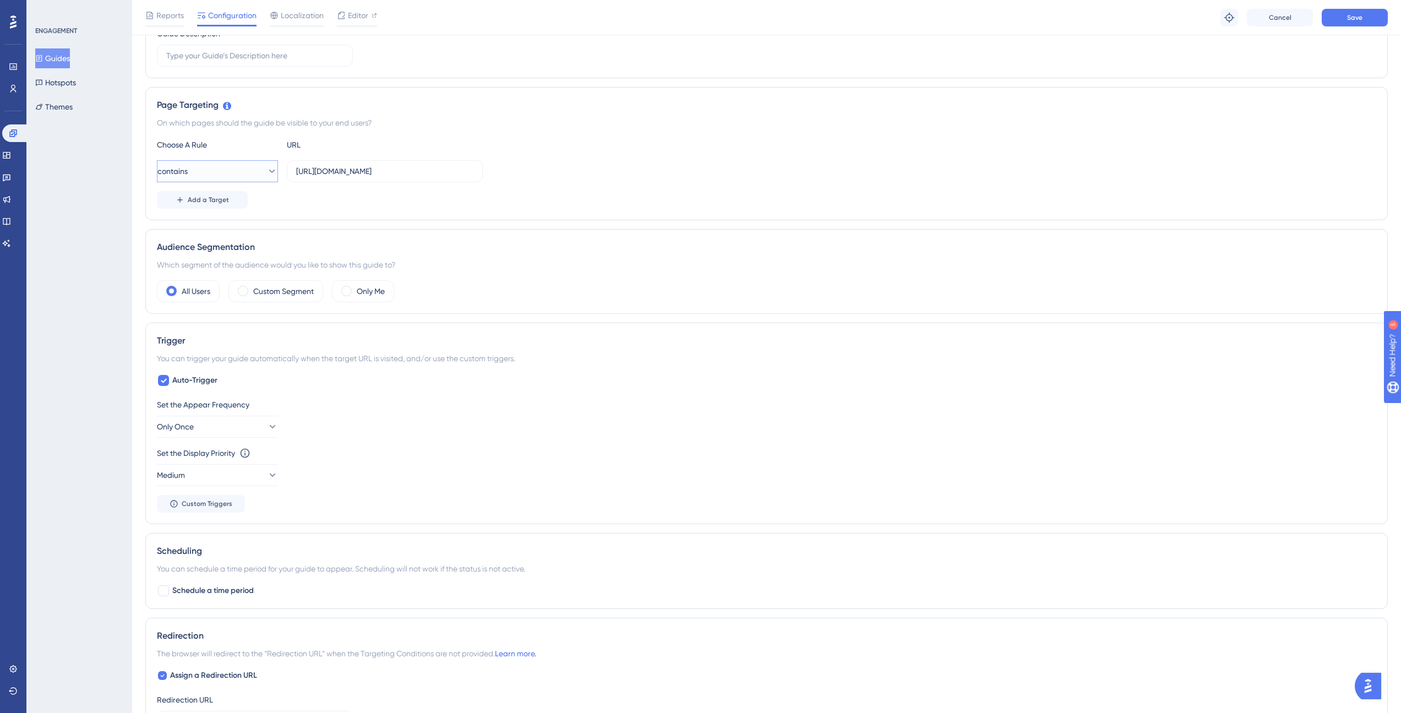
click at [252, 171] on button "contains" at bounding box center [217, 171] width 121 height 22
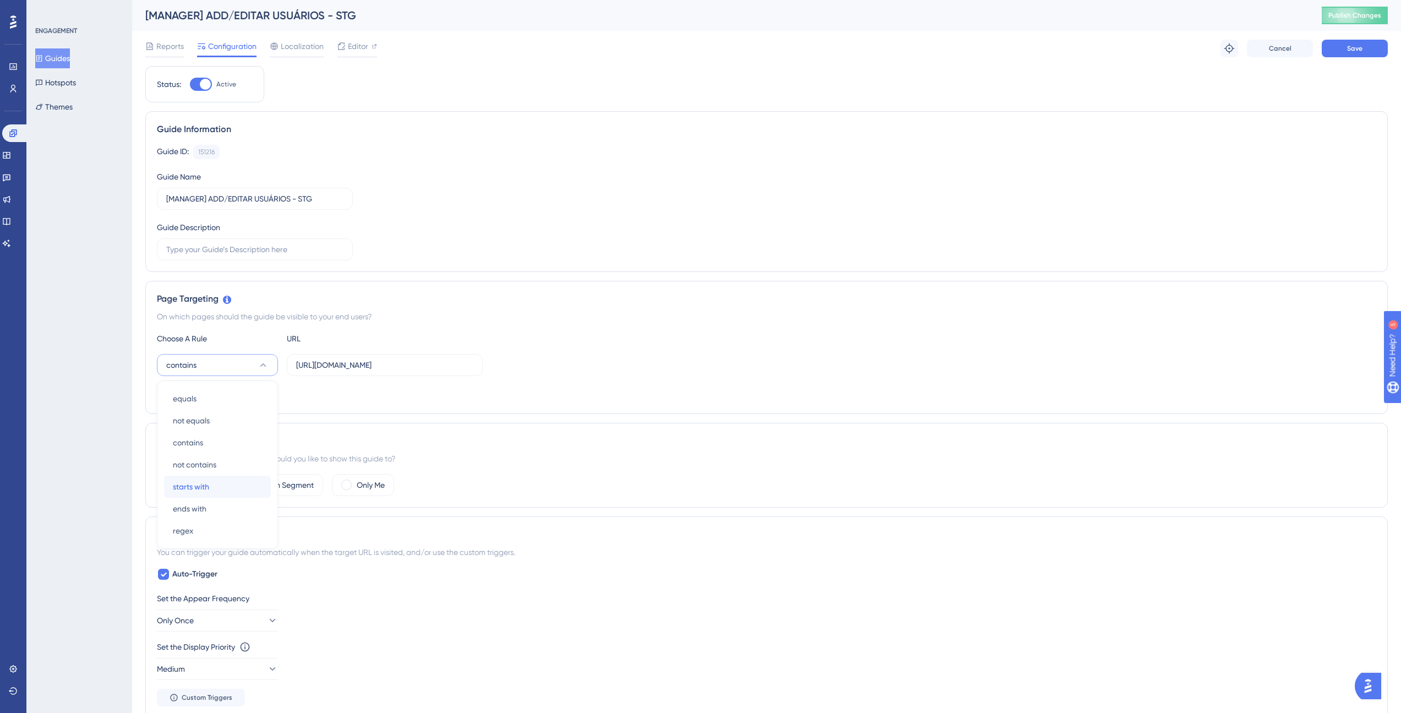
click at [214, 488] on div "starts with starts with" at bounding box center [217, 486] width 89 height 22
click at [1356, 51] on span "Save" at bounding box center [1354, 48] width 15 height 9
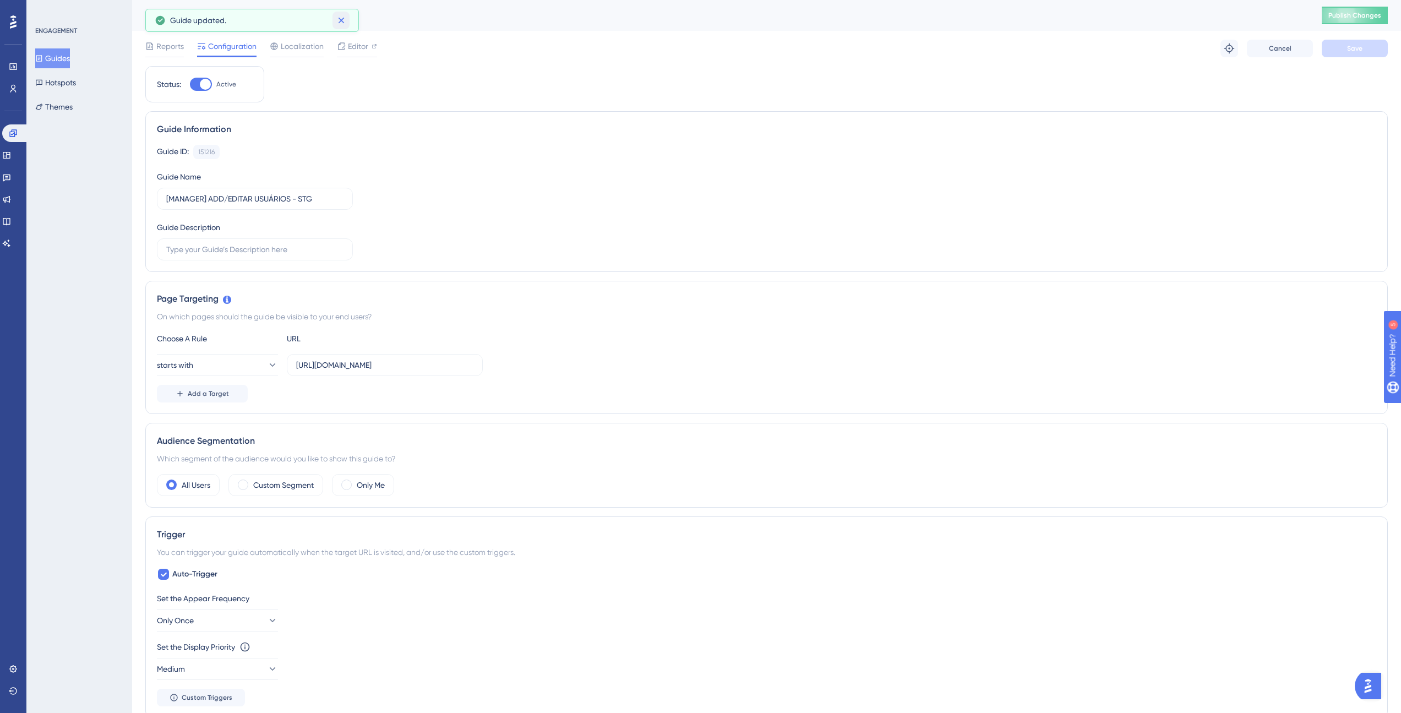
click at [346, 22] on icon at bounding box center [341, 20] width 11 height 11
click at [1338, 13] on span "Publish Changes" at bounding box center [1354, 15] width 53 height 9
click at [58, 59] on button "Guides" at bounding box center [52, 58] width 35 height 20
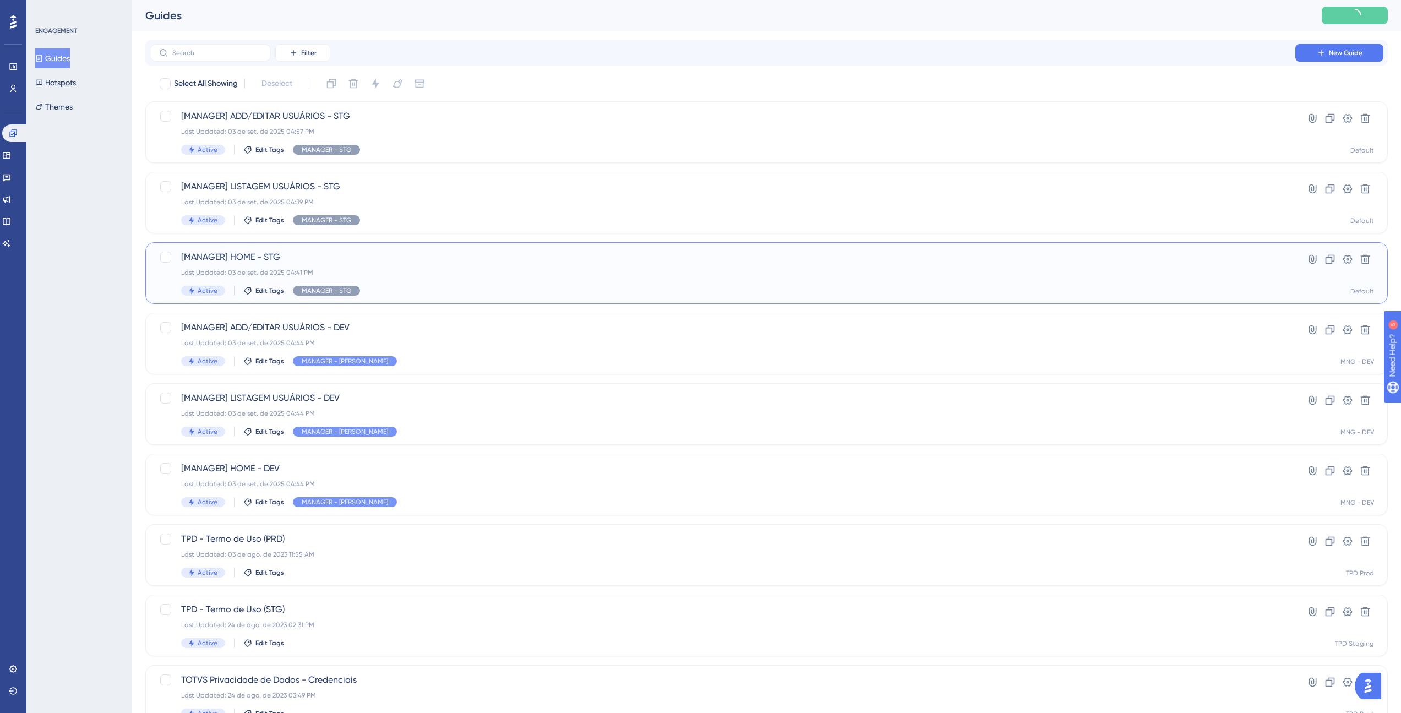
click at [278, 261] on span "[MANAGER] HOME - STG" at bounding box center [722, 256] width 1082 height 13
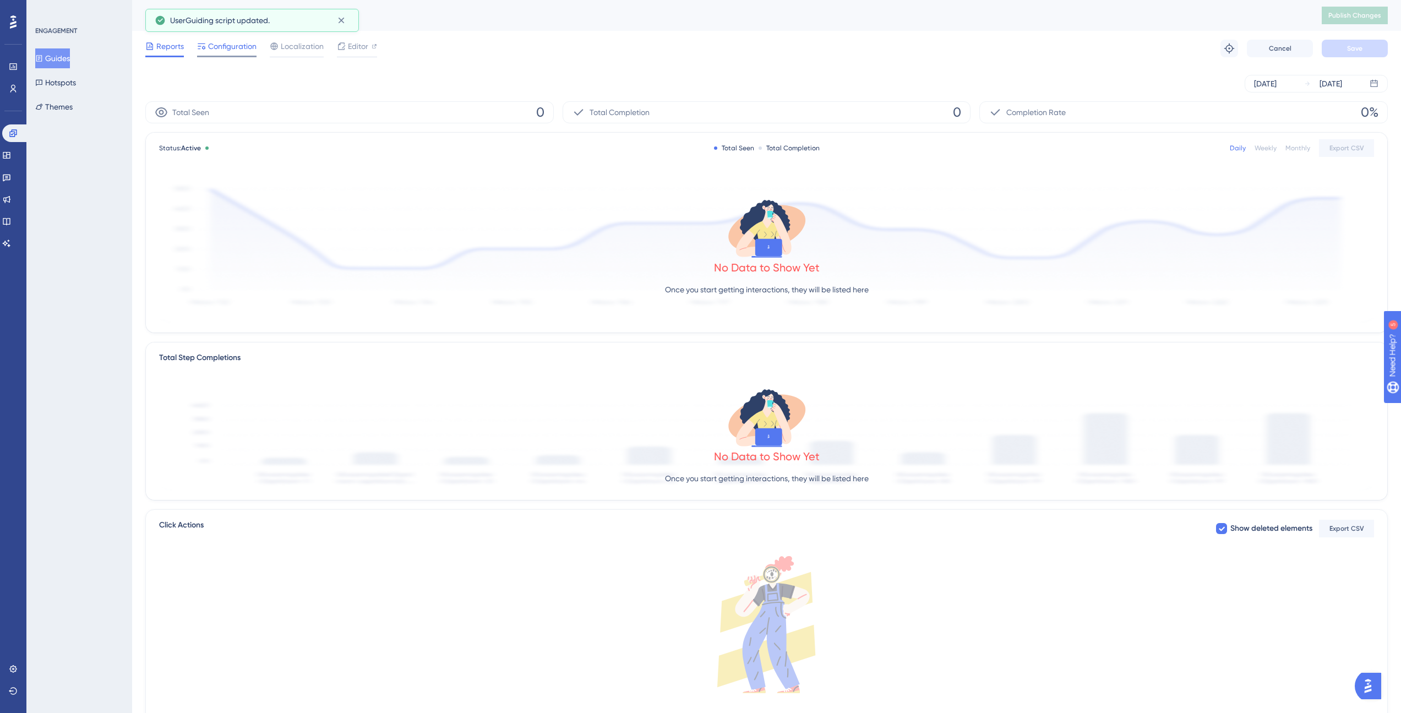
click at [199, 41] on div at bounding box center [201, 46] width 9 height 13
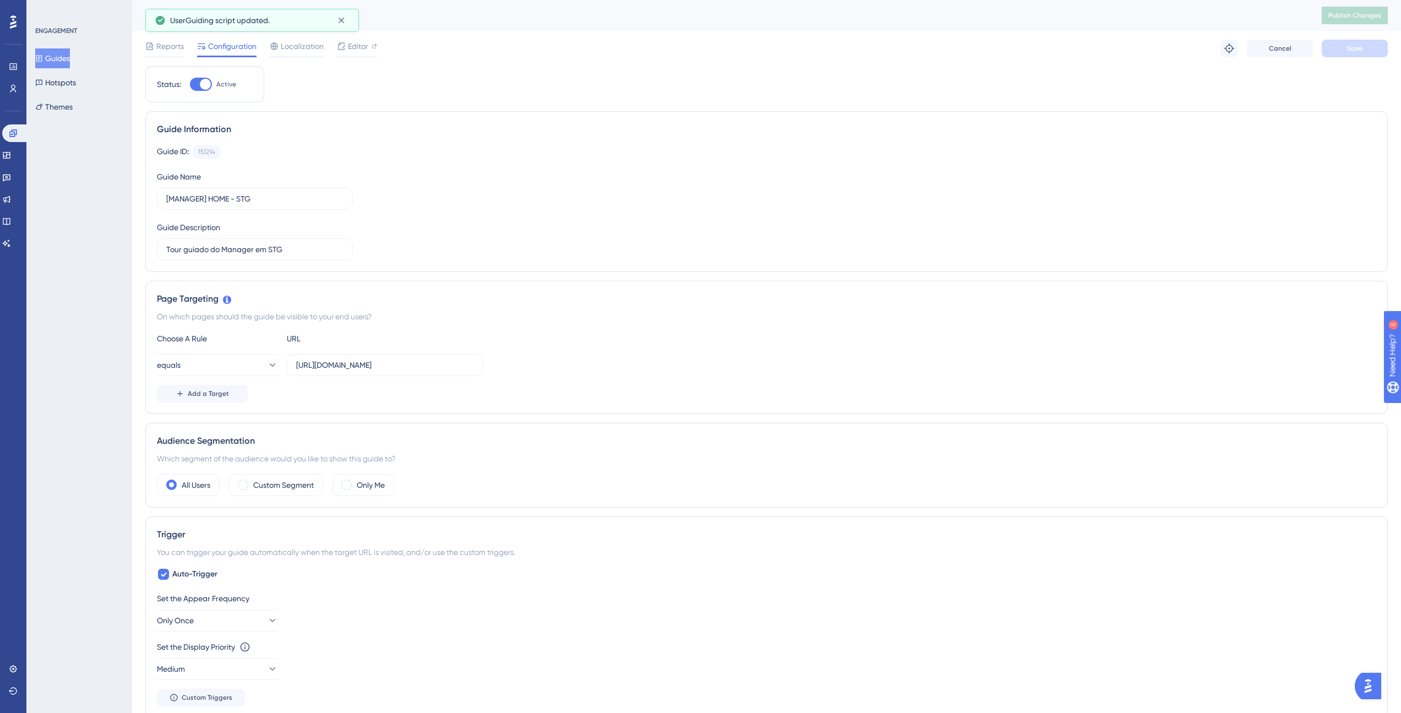
click at [62, 64] on button "Guides" at bounding box center [52, 58] width 35 height 20
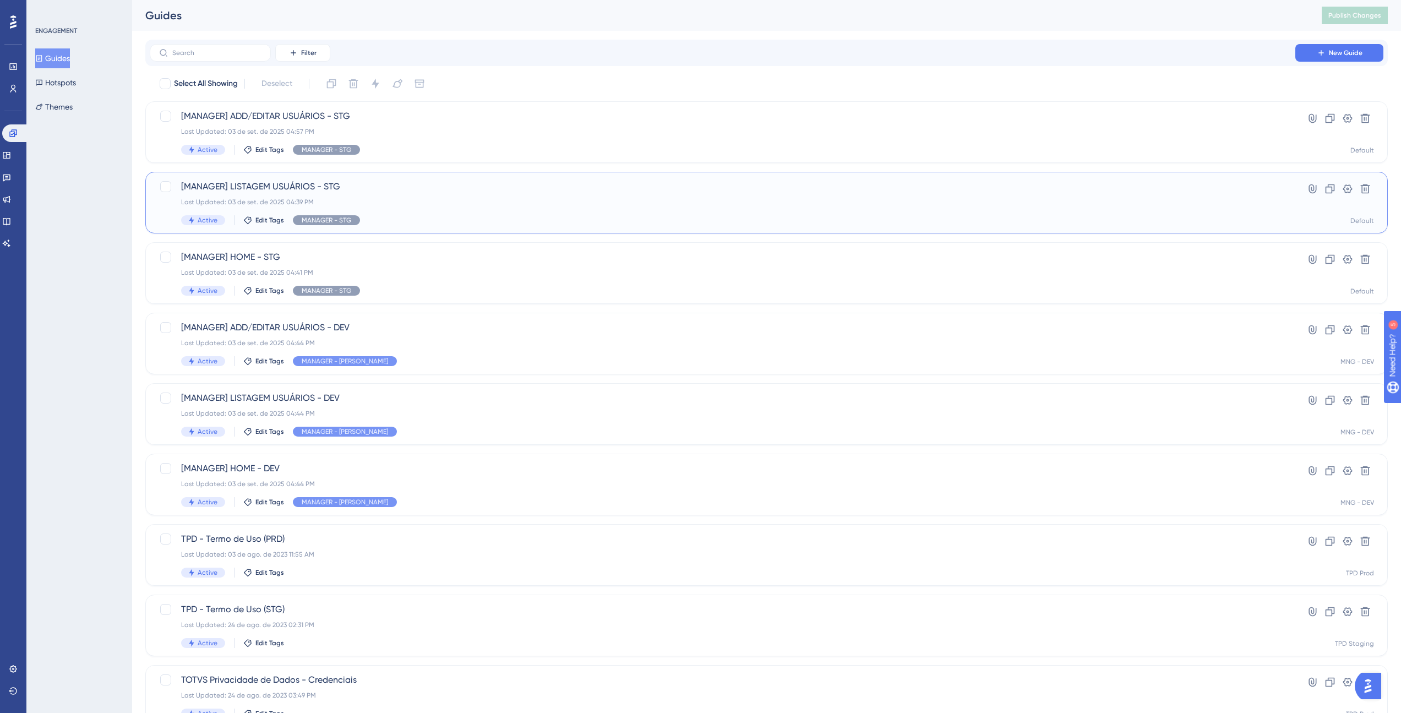
click at [361, 190] on span "[MANAGER] LISTAGEM USUÁRIOS - STG" at bounding box center [722, 186] width 1082 height 13
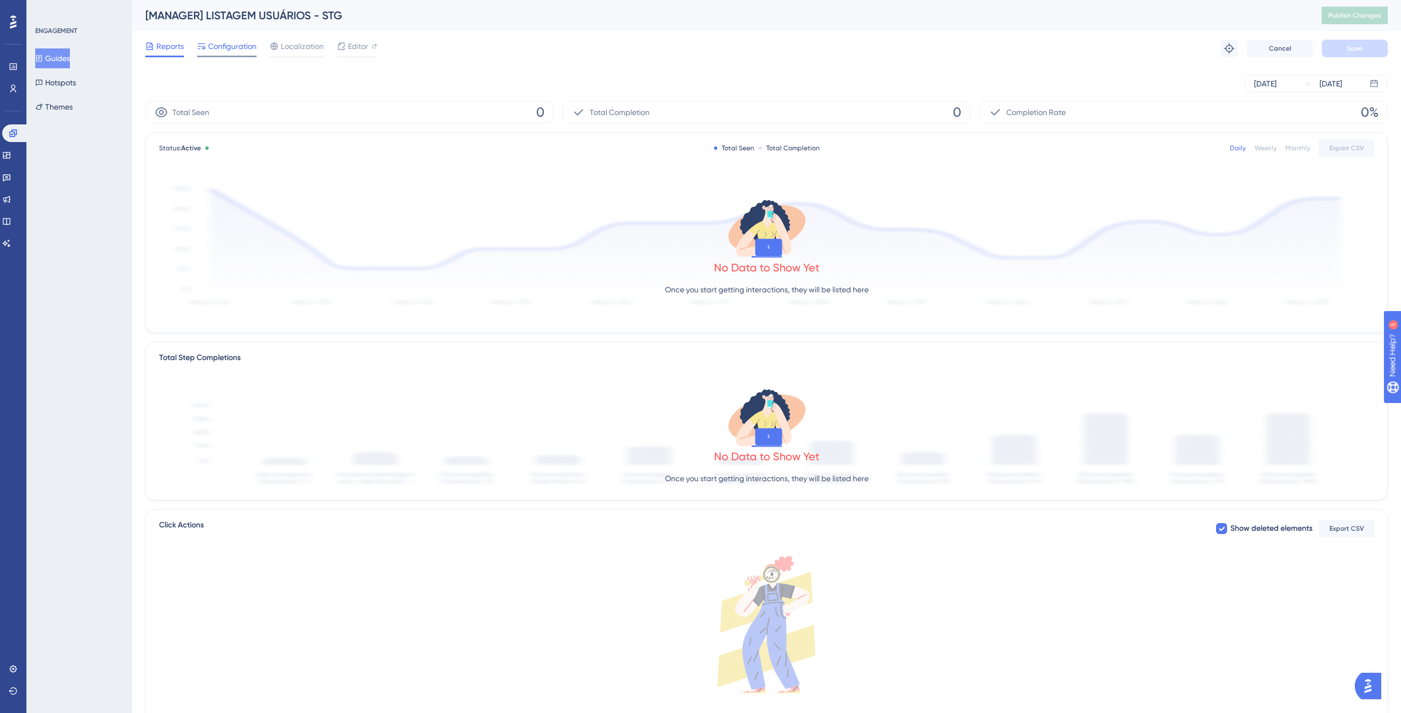
click at [242, 44] on span "Configuration" at bounding box center [232, 46] width 48 height 13
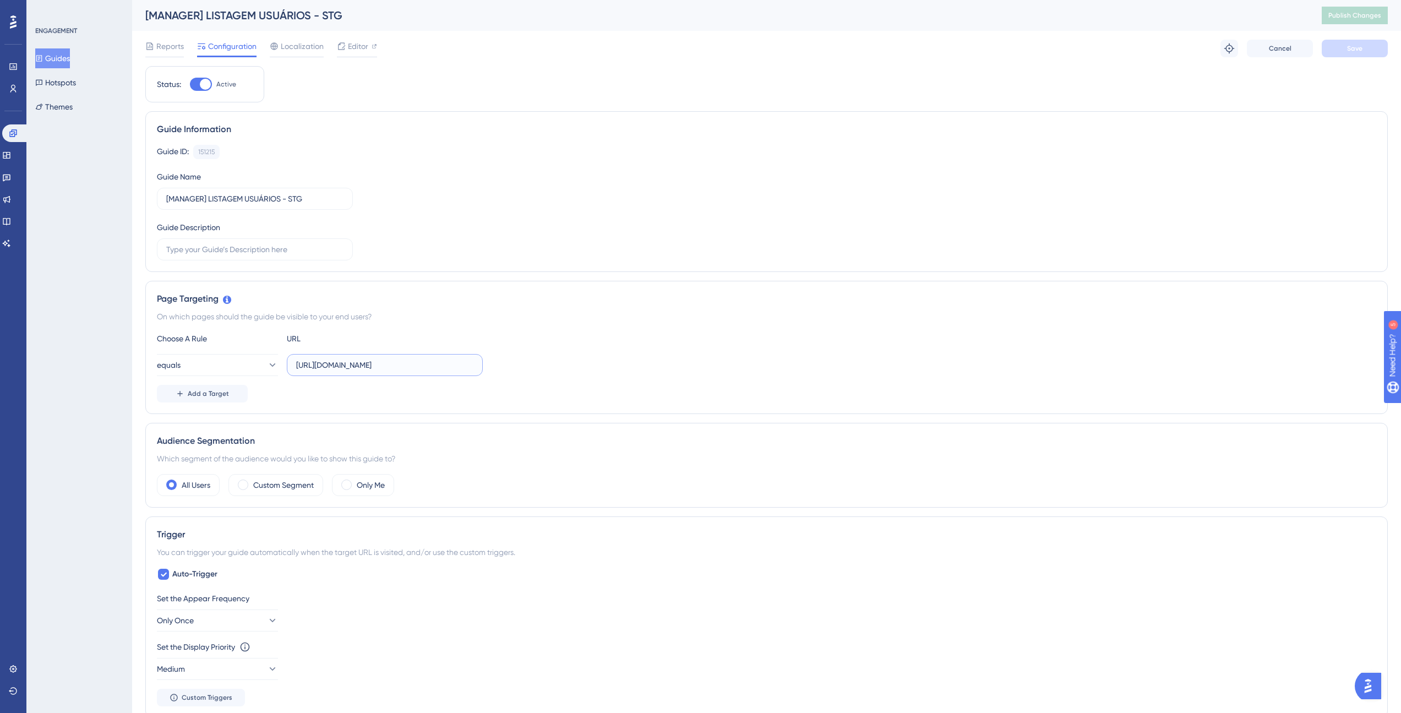
click at [389, 363] on input "[URL][DOMAIN_NAME]" at bounding box center [384, 365] width 177 height 12
click at [166, 52] on span "Reports" at bounding box center [170, 46] width 28 height 13
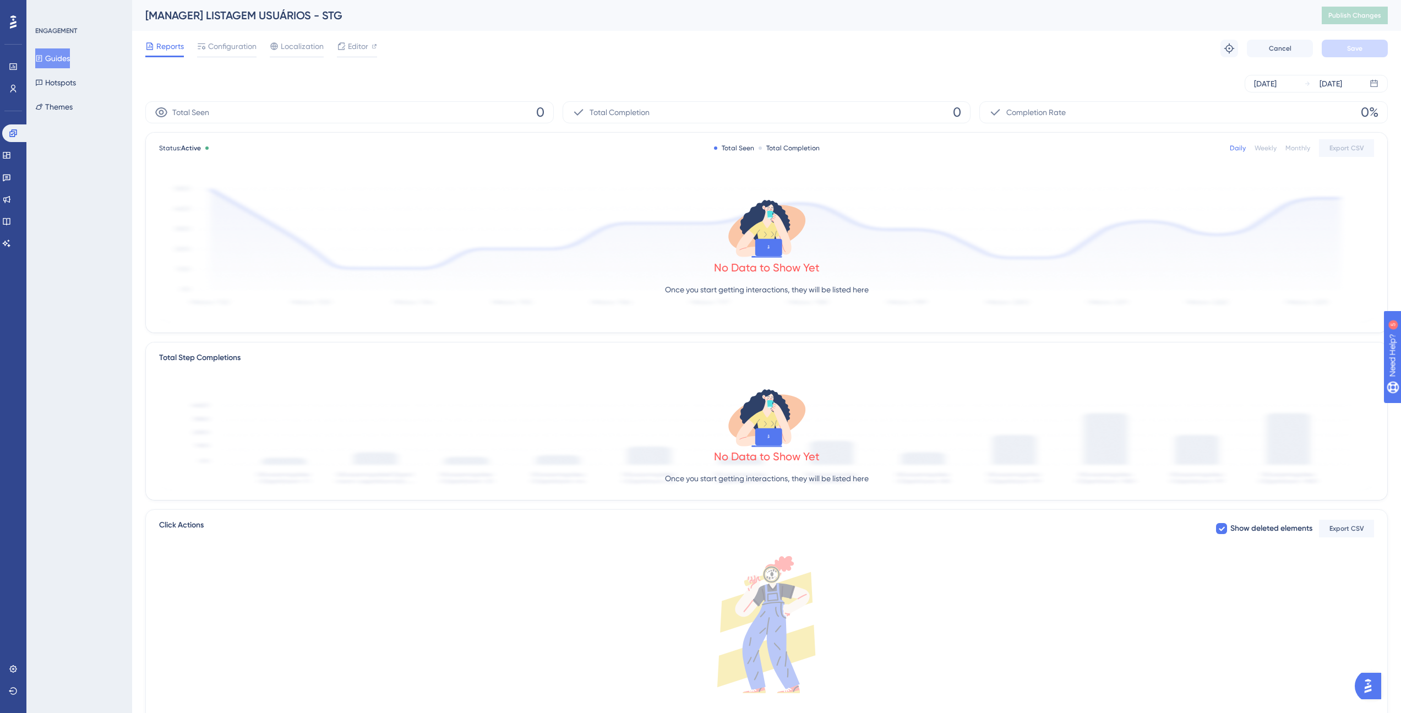
click at [66, 56] on button "Guides" at bounding box center [52, 58] width 35 height 20
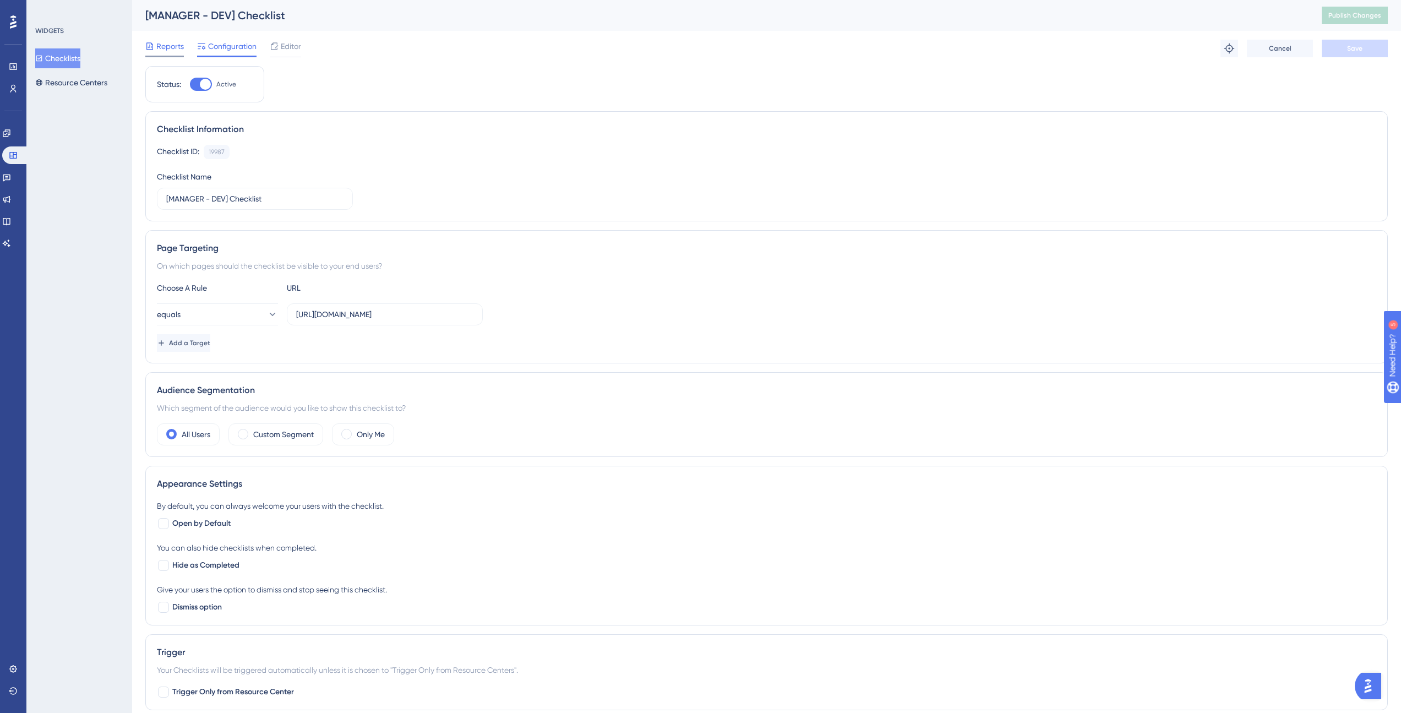
click at [171, 50] on span "Reports" at bounding box center [170, 46] width 28 height 13
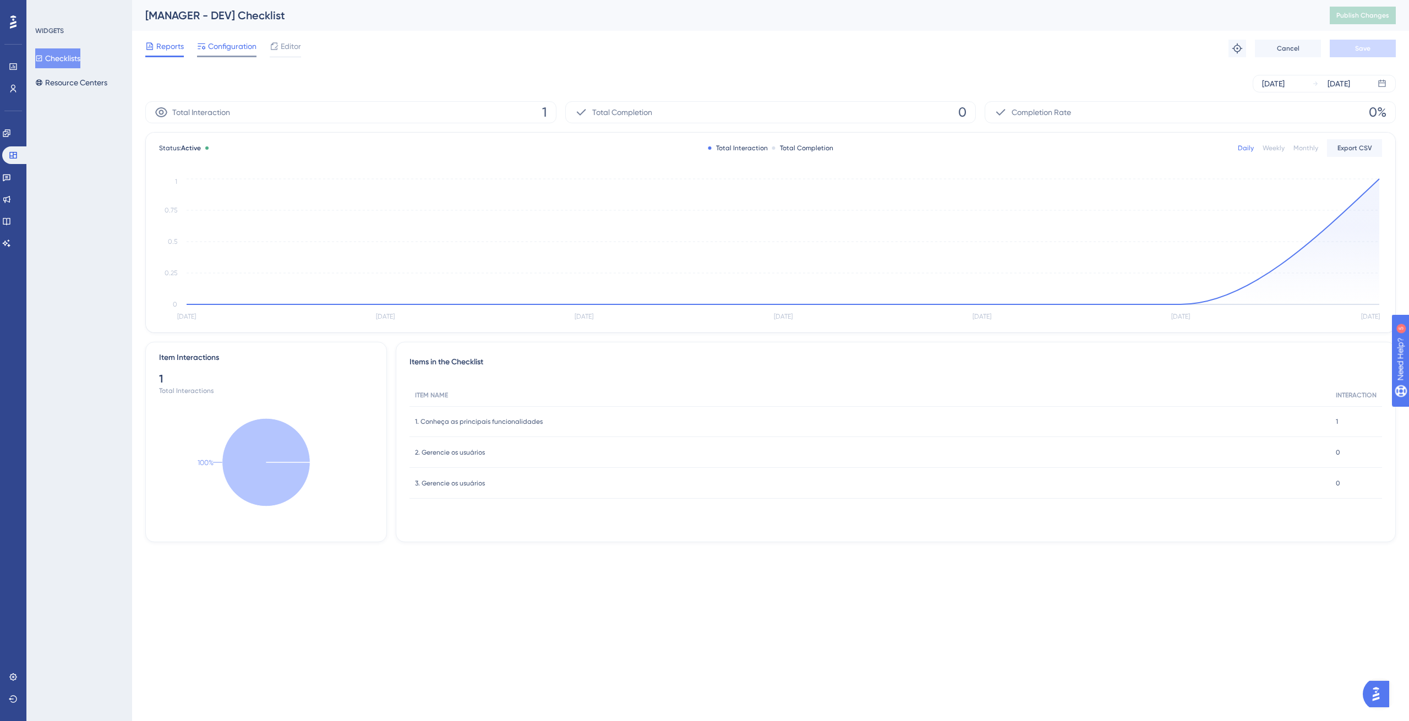
click at [227, 51] on span "Configuration" at bounding box center [232, 46] width 48 height 13
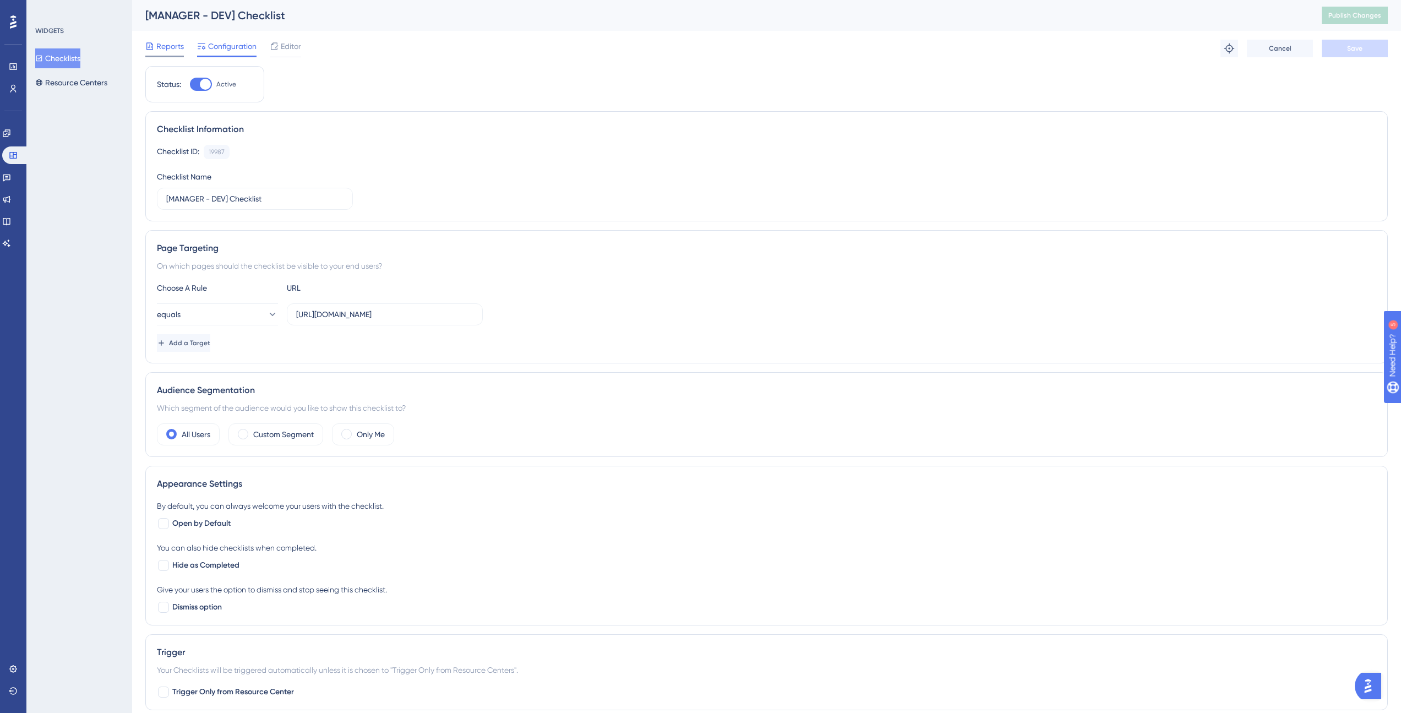
click at [171, 42] on span "Reports" at bounding box center [170, 46] width 28 height 13
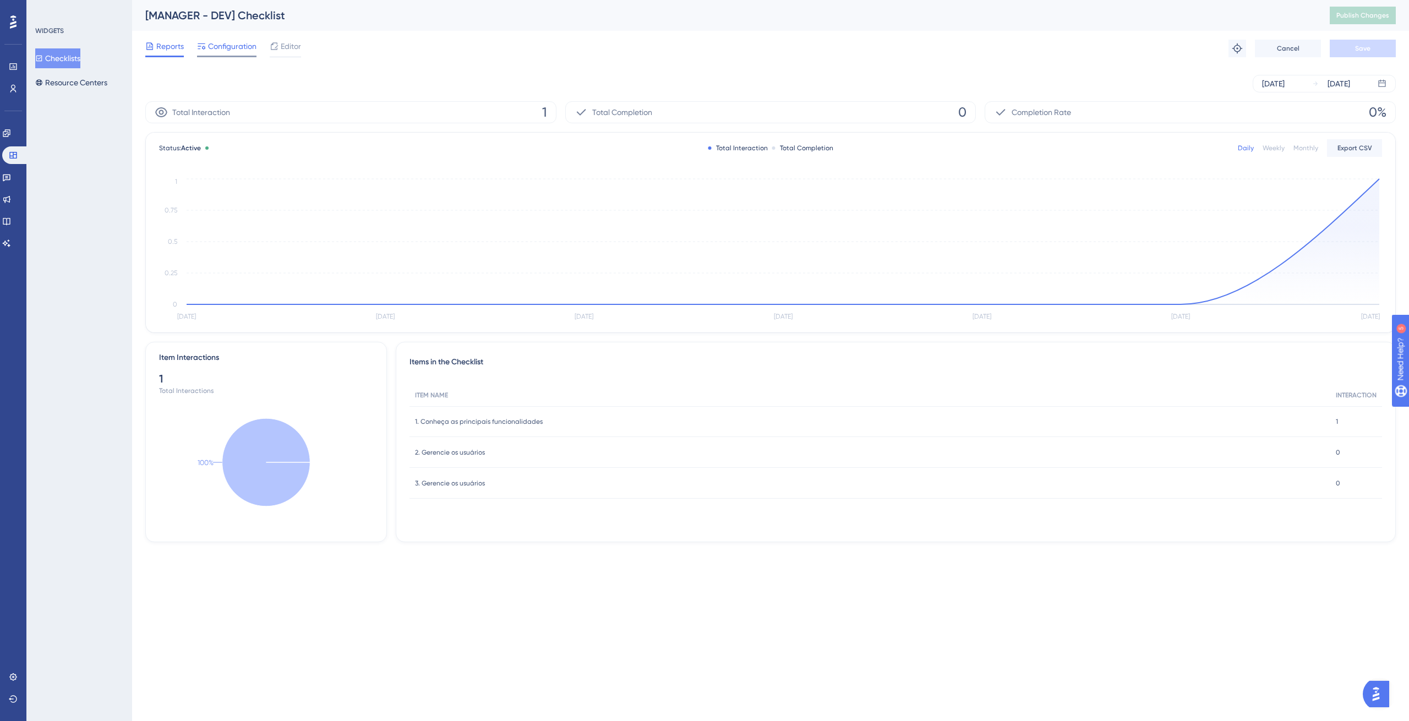
click at [212, 55] on div "Configuration" at bounding box center [226, 49] width 59 height 18
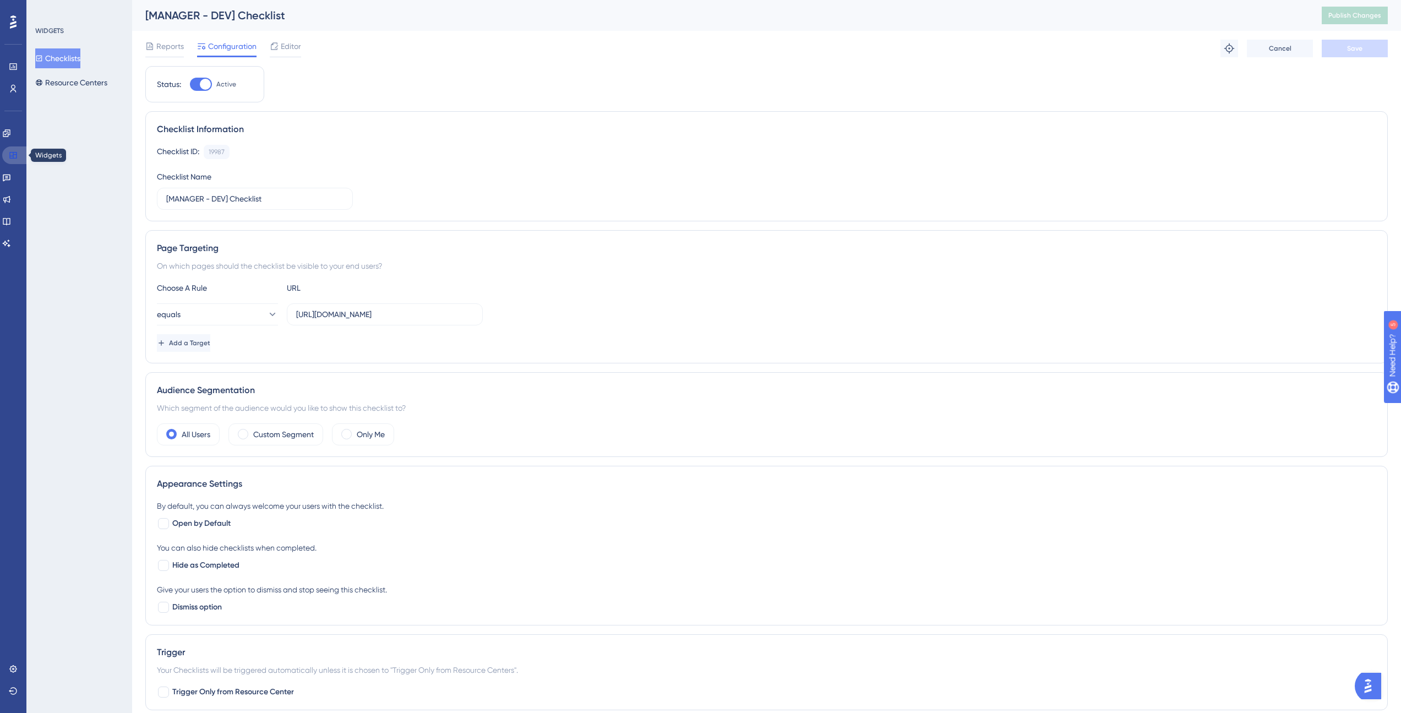
click at [19, 156] on link at bounding box center [15, 155] width 26 height 18
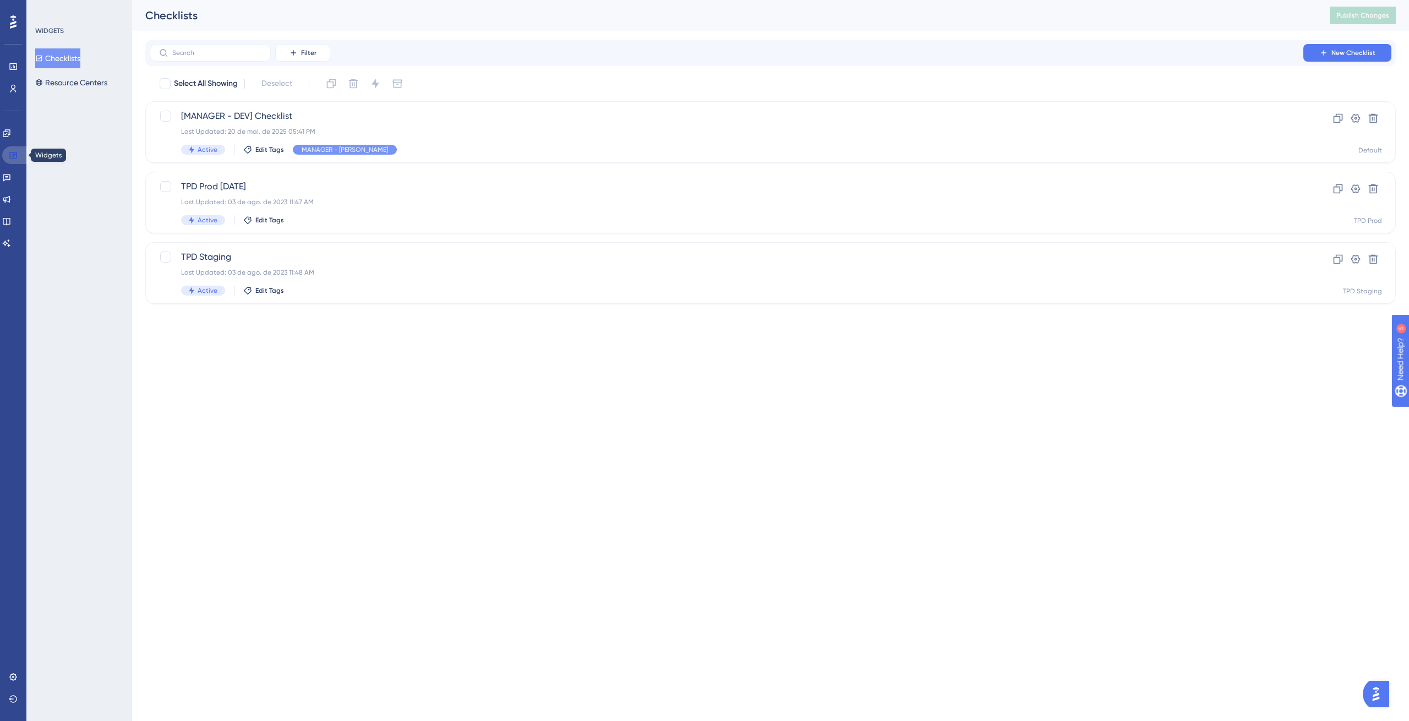
click at [16, 153] on icon at bounding box center [13, 155] width 9 height 9
click at [22, 151] on link at bounding box center [15, 155] width 26 height 18
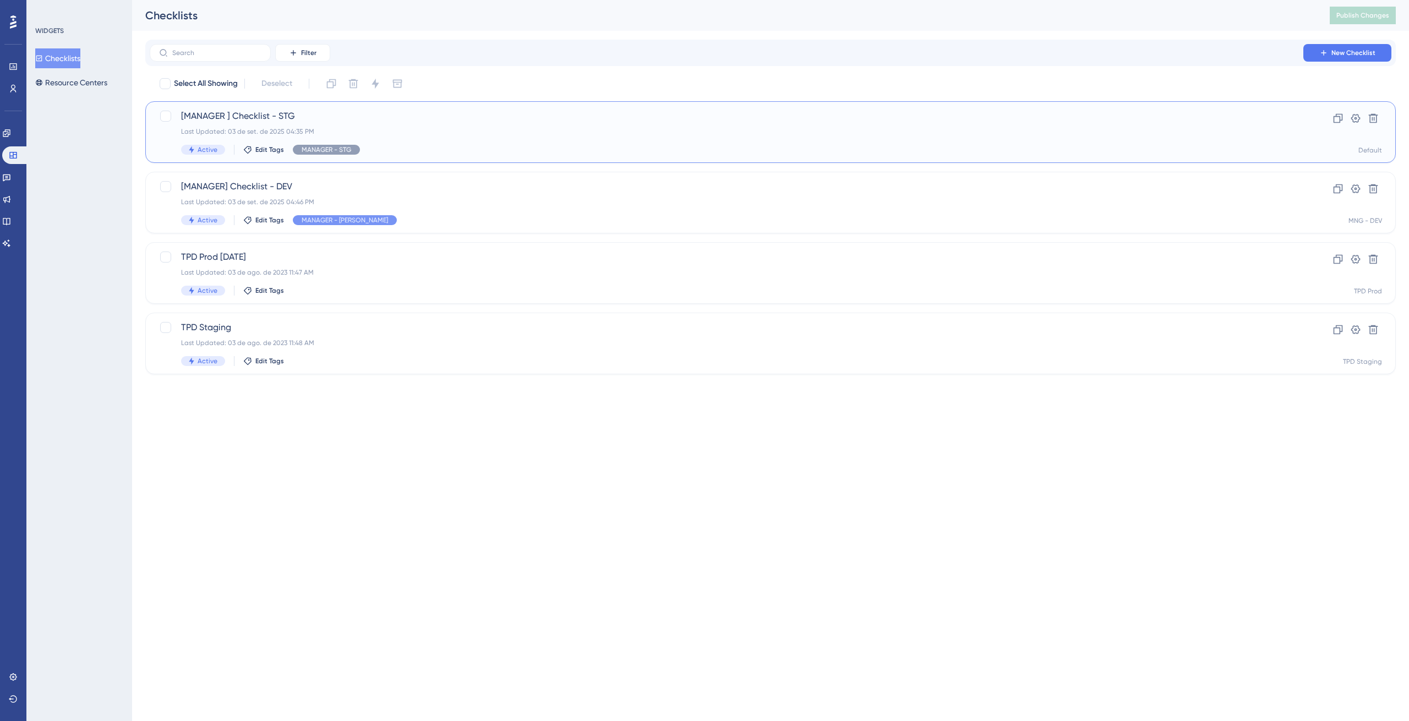
click at [269, 120] on span "[MANAGER ] Checklist - STG" at bounding box center [726, 116] width 1091 height 13
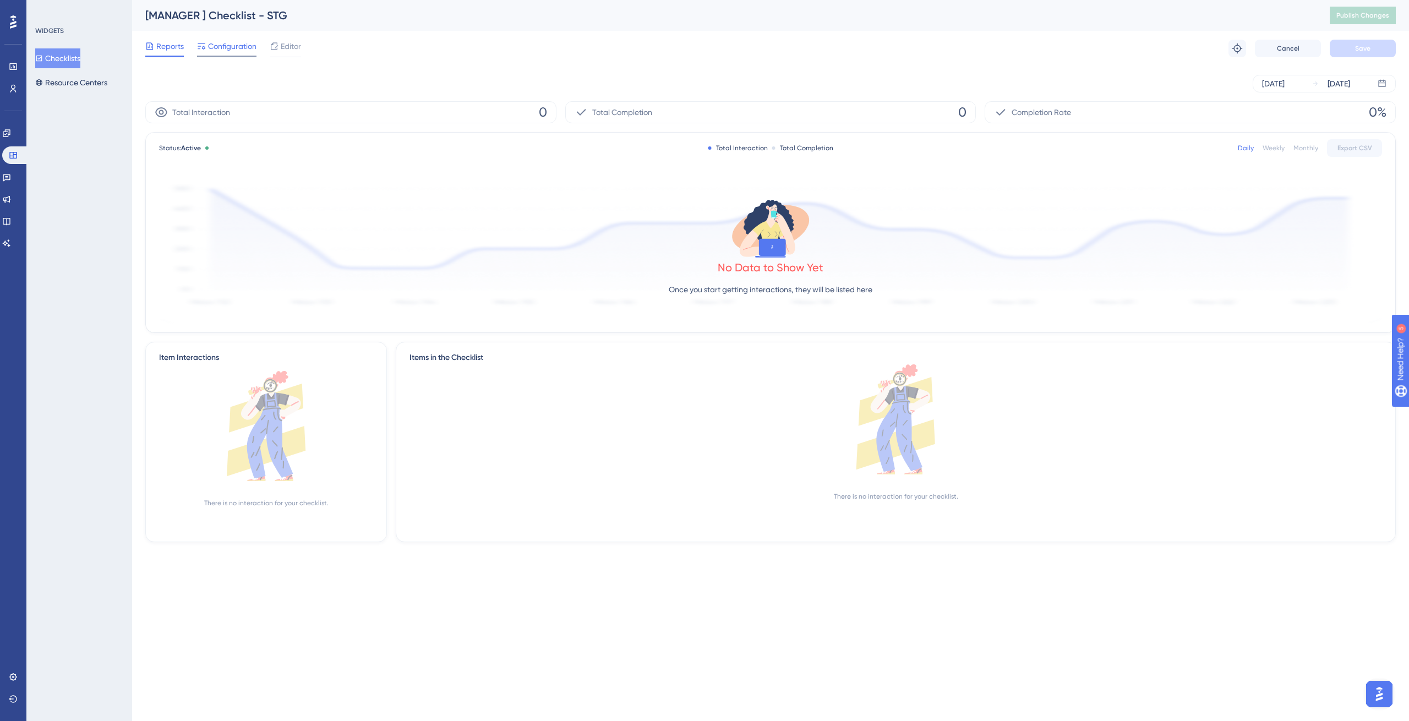
click at [232, 44] on span "Configuration" at bounding box center [232, 46] width 48 height 13
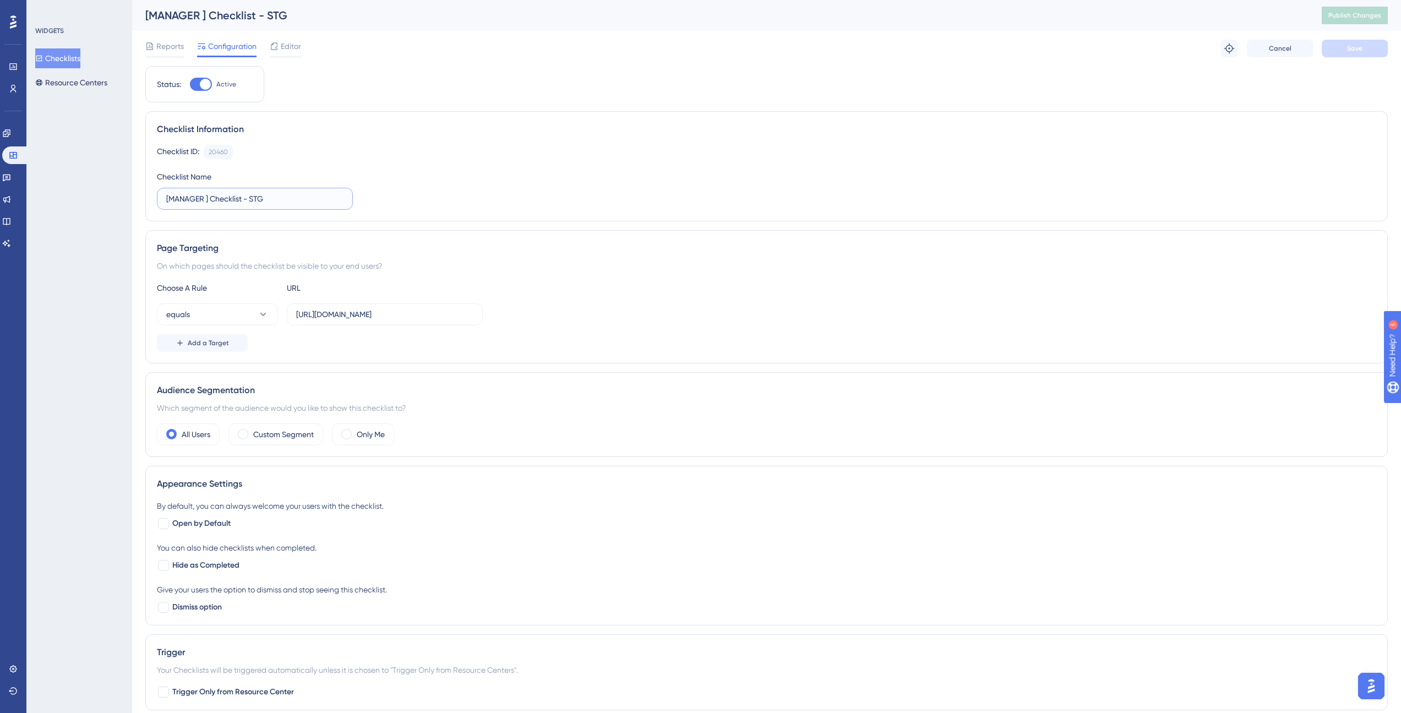
click at [205, 199] on input "[MANAGER ] Checklist - STG" at bounding box center [254, 199] width 177 height 12
type input "[MANAGER] Checklist - STG"
click at [1380, 52] on button "Save" at bounding box center [1354, 49] width 66 height 18
click at [300, 57] on div "Reports Configuration Editor Troubleshoot Cancel Save" at bounding box center [766, 48] width 1242 height 35
click at [299, 52] on span "Editor" at bounding box center [291, 46] width 20 height 13
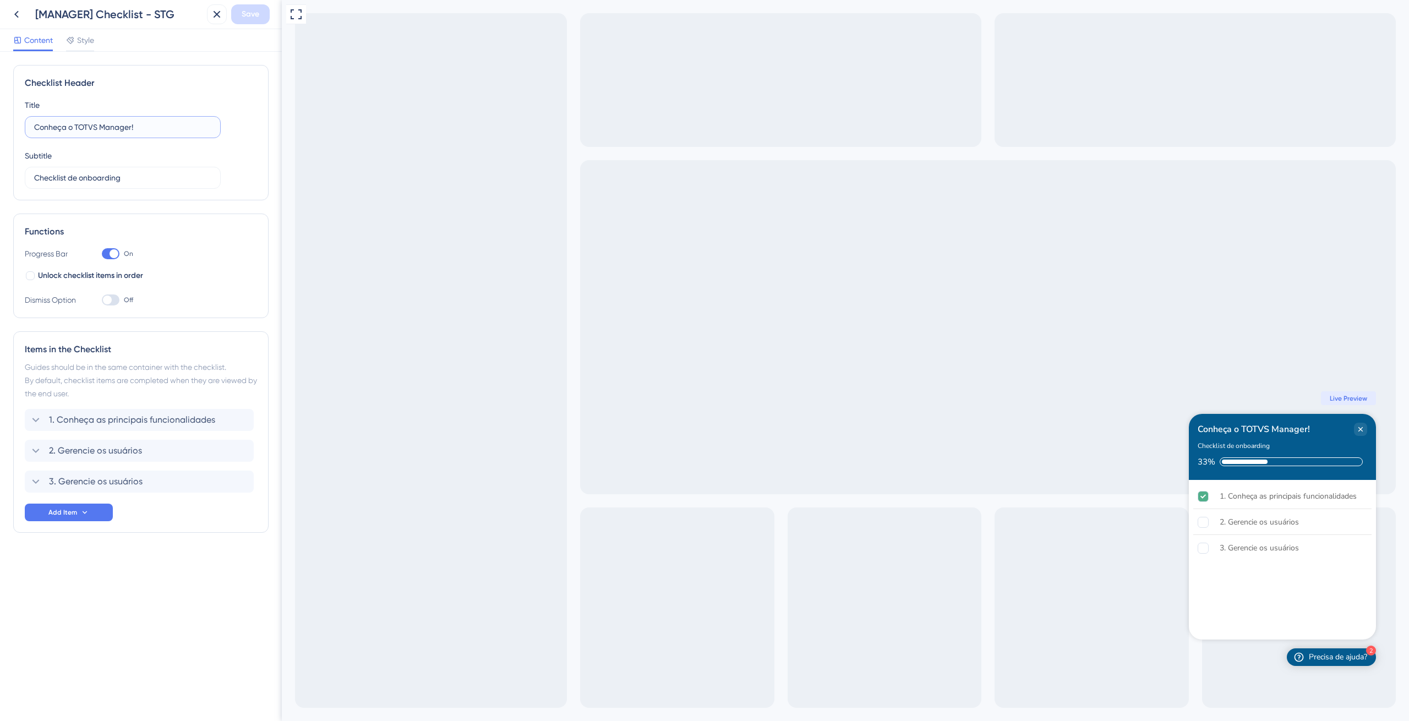
click at [147, 131] on input "Conheça o TOTVS Manager!" at bounding box center [122, 127] width 177 height 12
type input "Conheça o TOTVS Manager!"
click at [144, 147] on div "Title Conheça o TOTVS Manager! Subtitle Checklist de onboarding" at bounding box center [141, 144] width 232 height 90
click at [1201, 522] on rect "2. Gerencie os usuários is incomplete." at bounding box center [1203, 522] width 10 height 10
click at [1204, 549] on rect "3. Gerencie os usuários is incomplete." at bounding box center [1203, 548] width 10 height 10
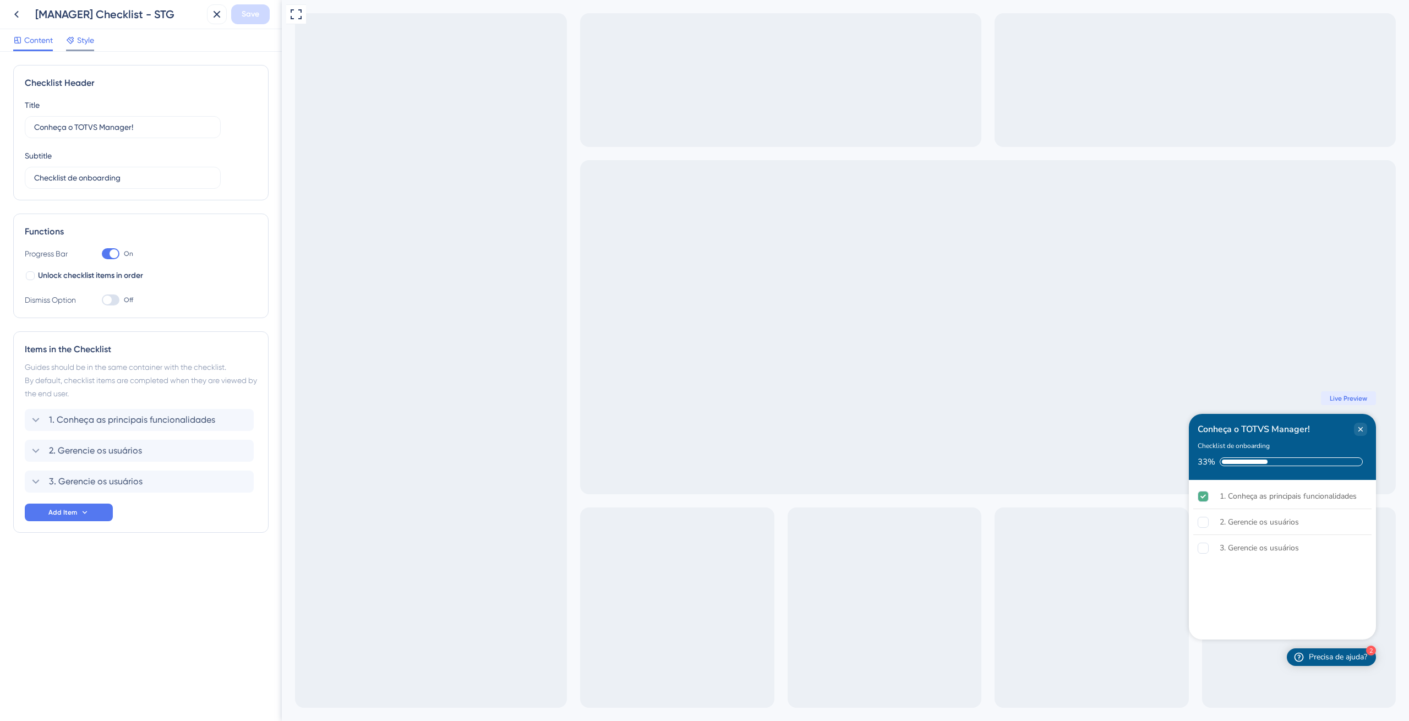
click at [84, 37] on span "Style" at bounding box center [85, 40] width 17 height 13
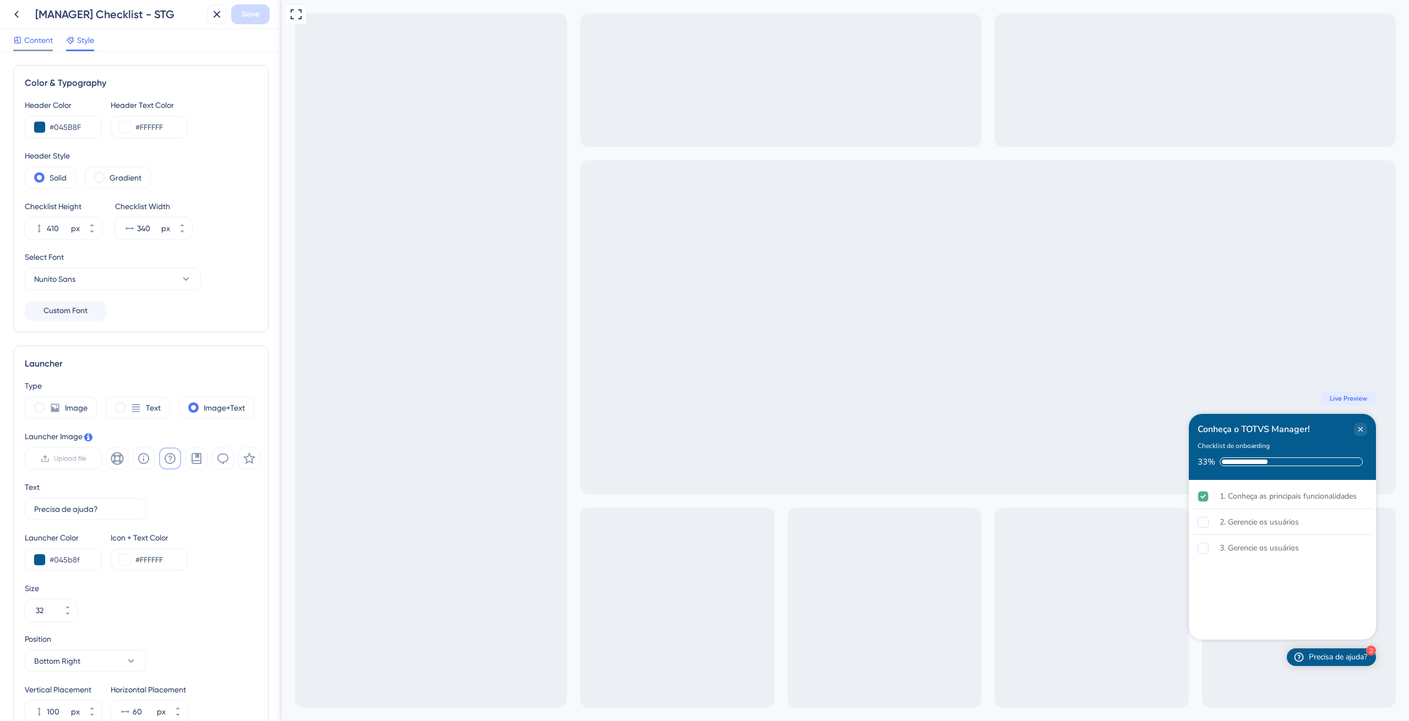
click at [34, 44] on span "Content" at bounding box center [38, 40] width 29 height 13
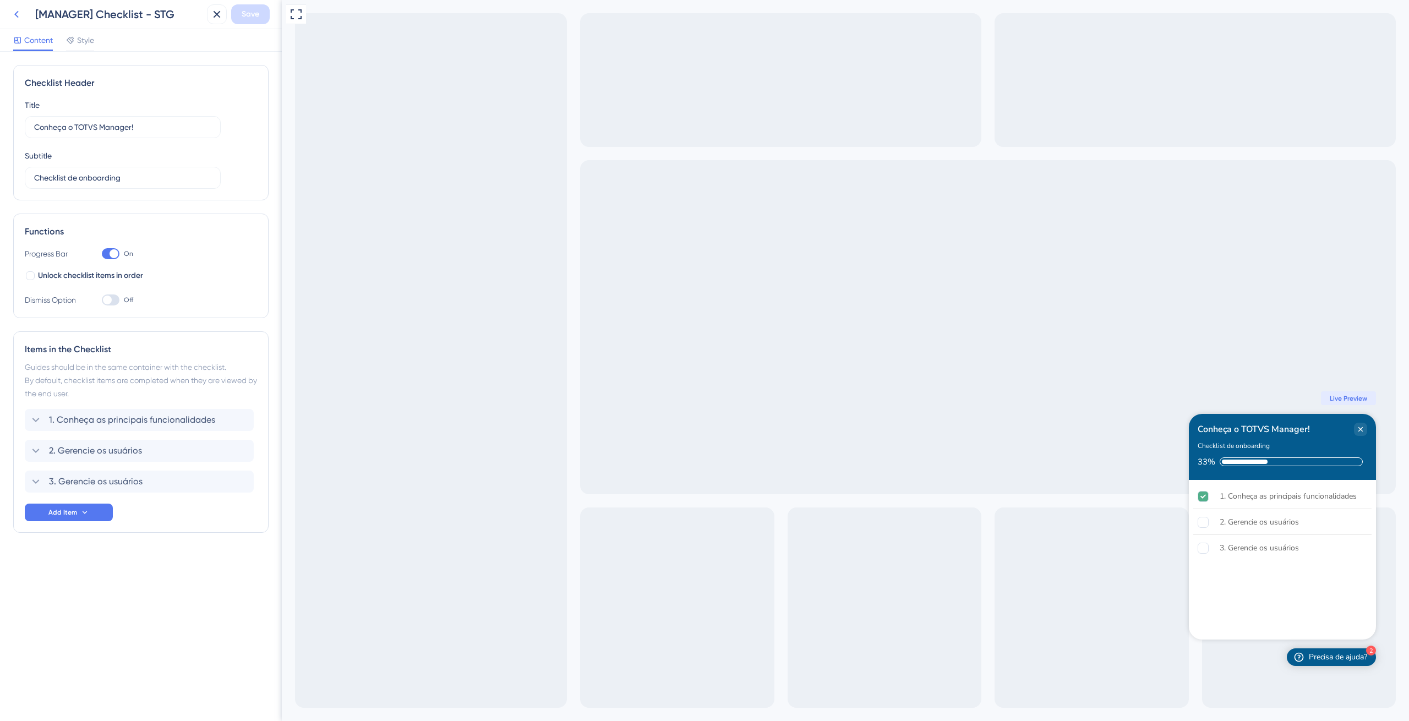
click at [21, 17] on icon at bounding box center [16, 14] width 13 height 13
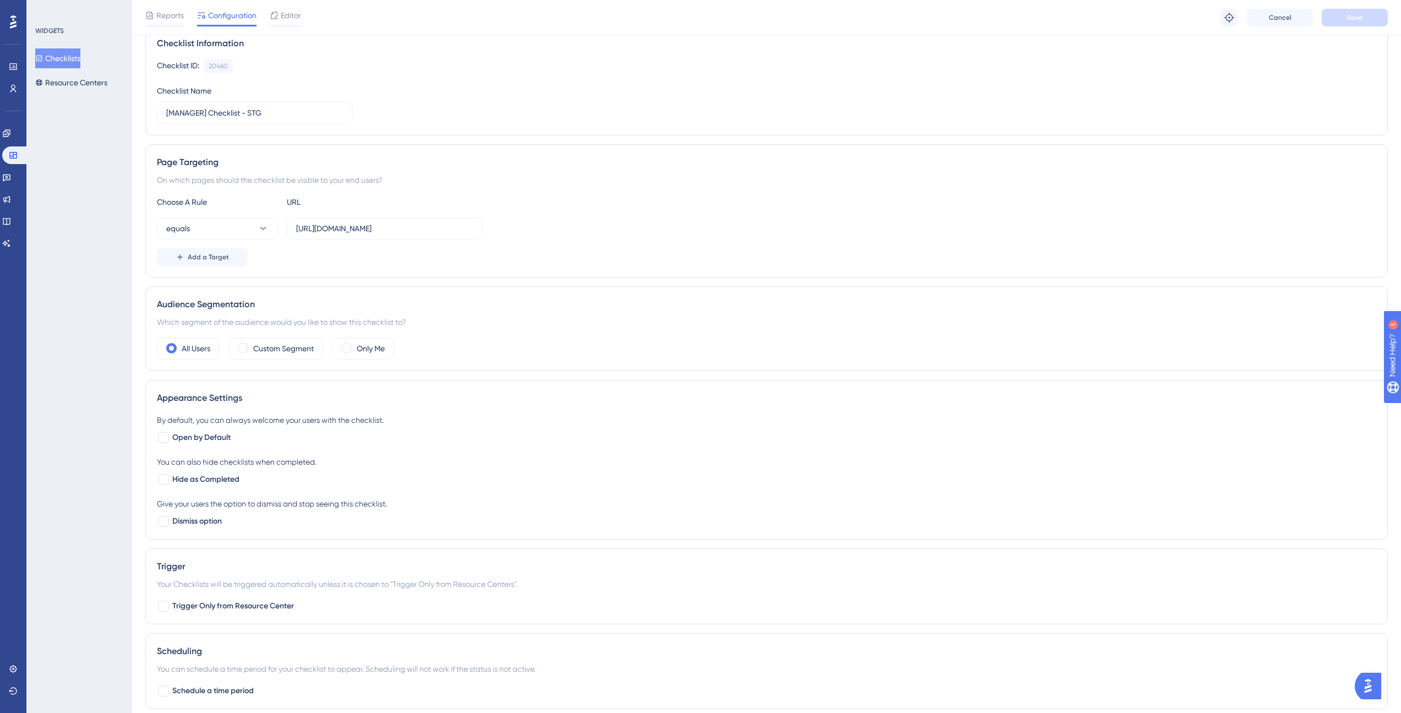
scroll to position [237, 0]
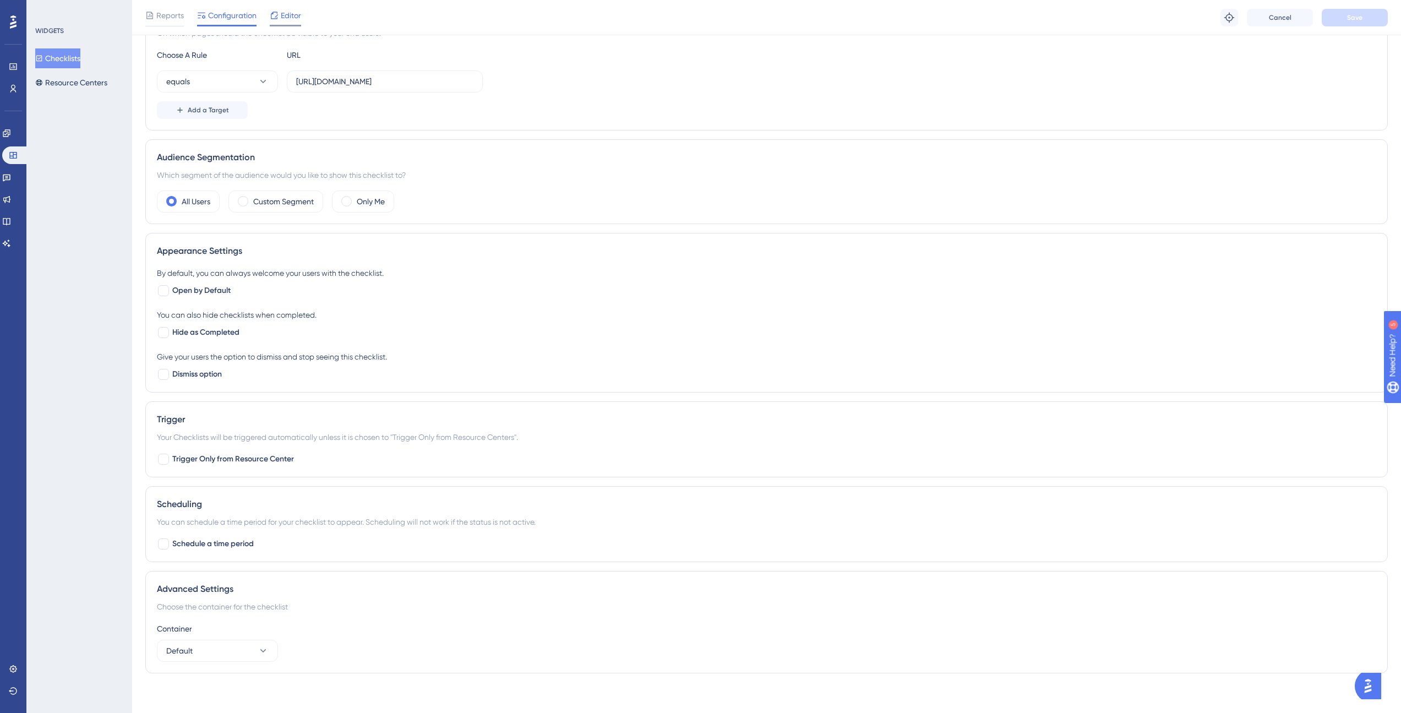
click at [282, 20] on span "Editor" at bounding box center [291, 15] width 20 height 13
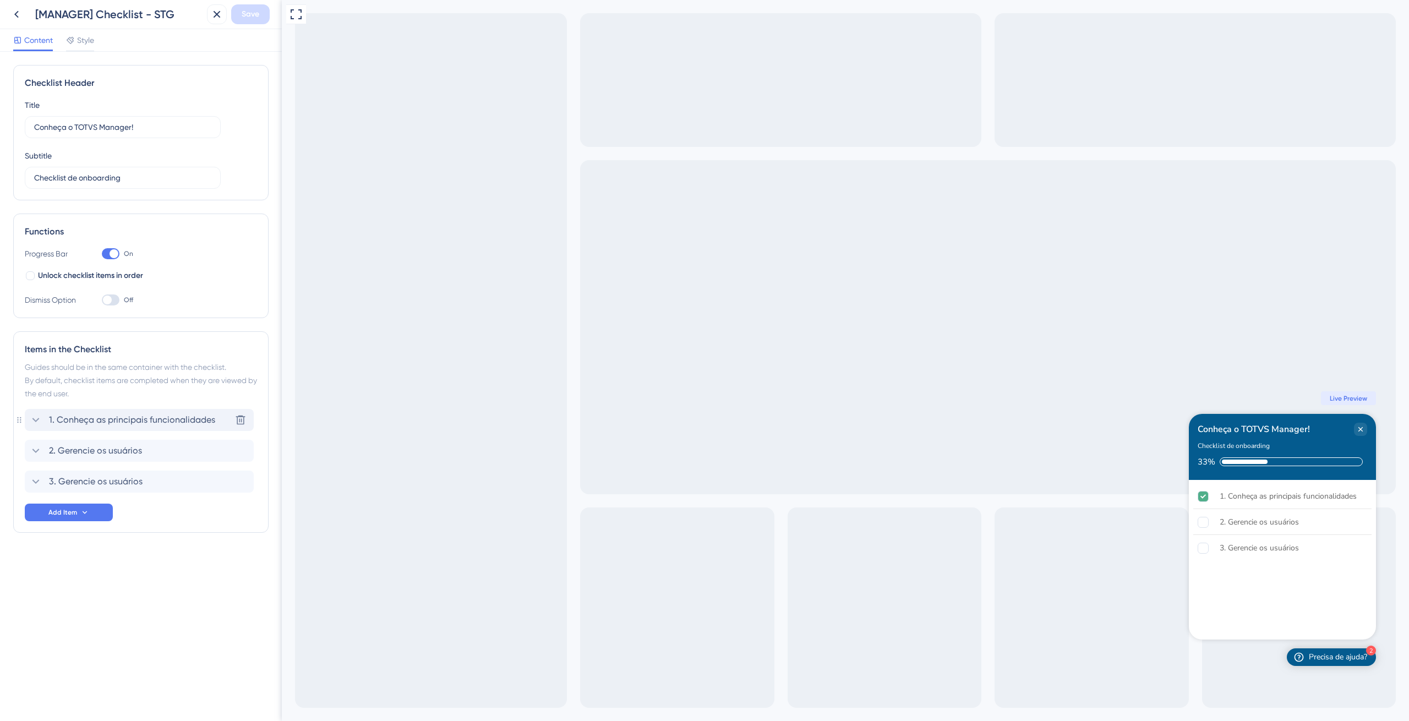
click at [140, 423] on span "1. Conheça as principais funcionalidades" at bounding box center [132, 419] width 166 height 13
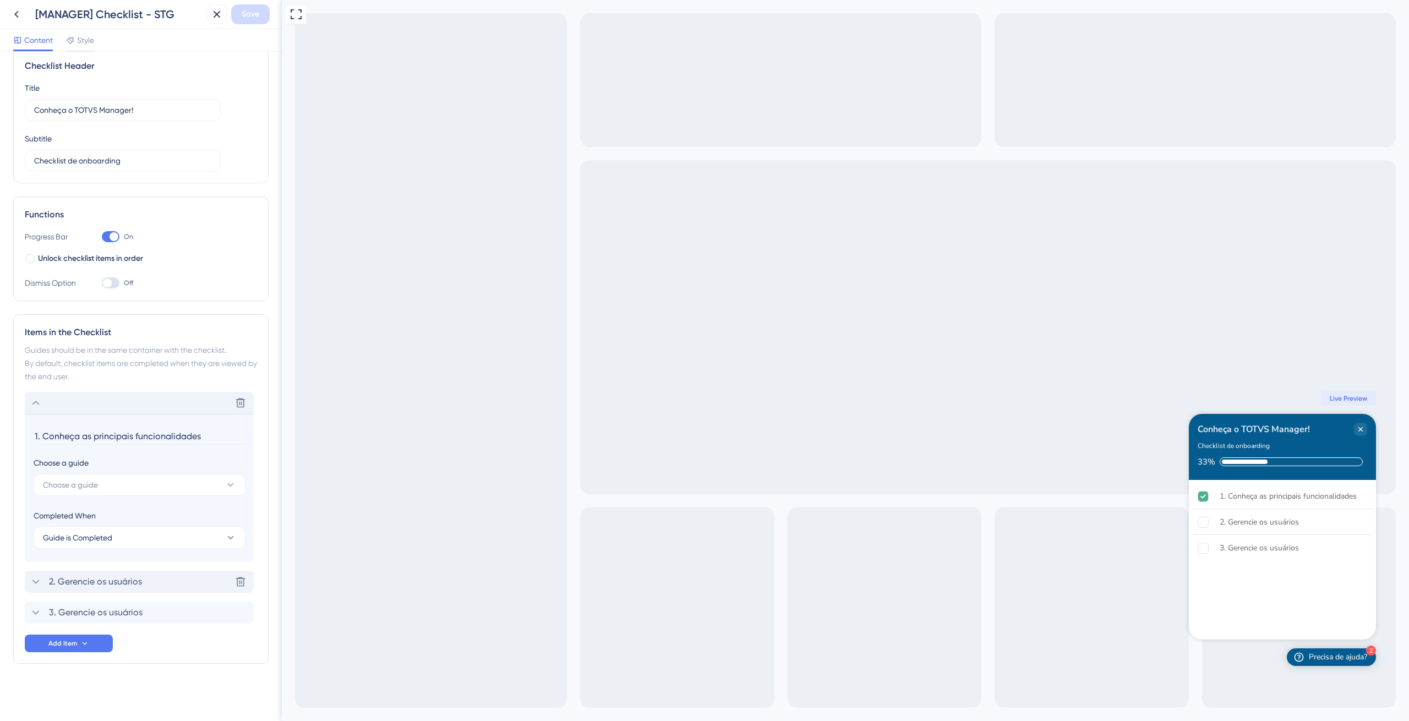
click at [36, 581] on icon at bounding box center [35, 581] width 13 height 13
click at [38, 610] on icon at bounding box center [35, 612] width 13 height 13
click at [1250, 496] on div "1. Conheça as principais funcionalidades" at bounding box center [1288, 496] width 137 height 13
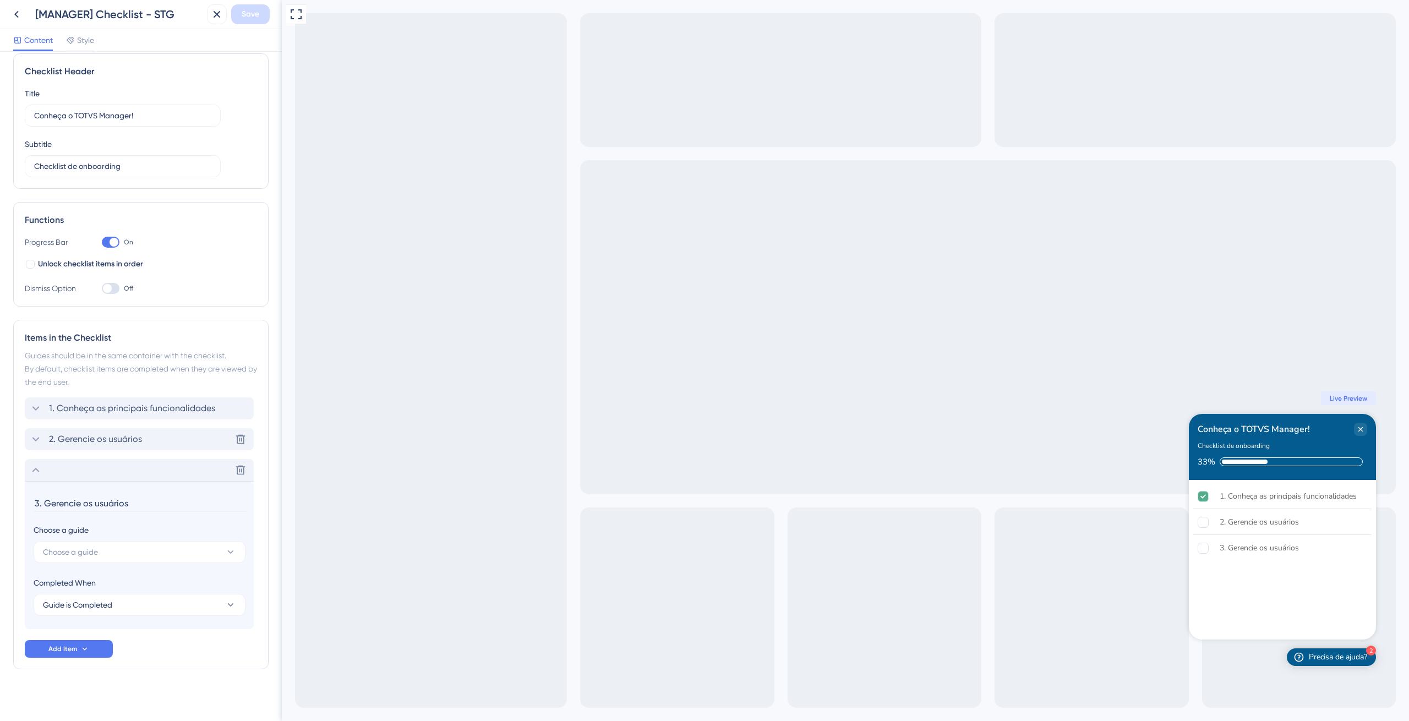
scroll to position [17, 0]
click at [35, 459] on icon at bounding box center [35, 464] width 13 height 13
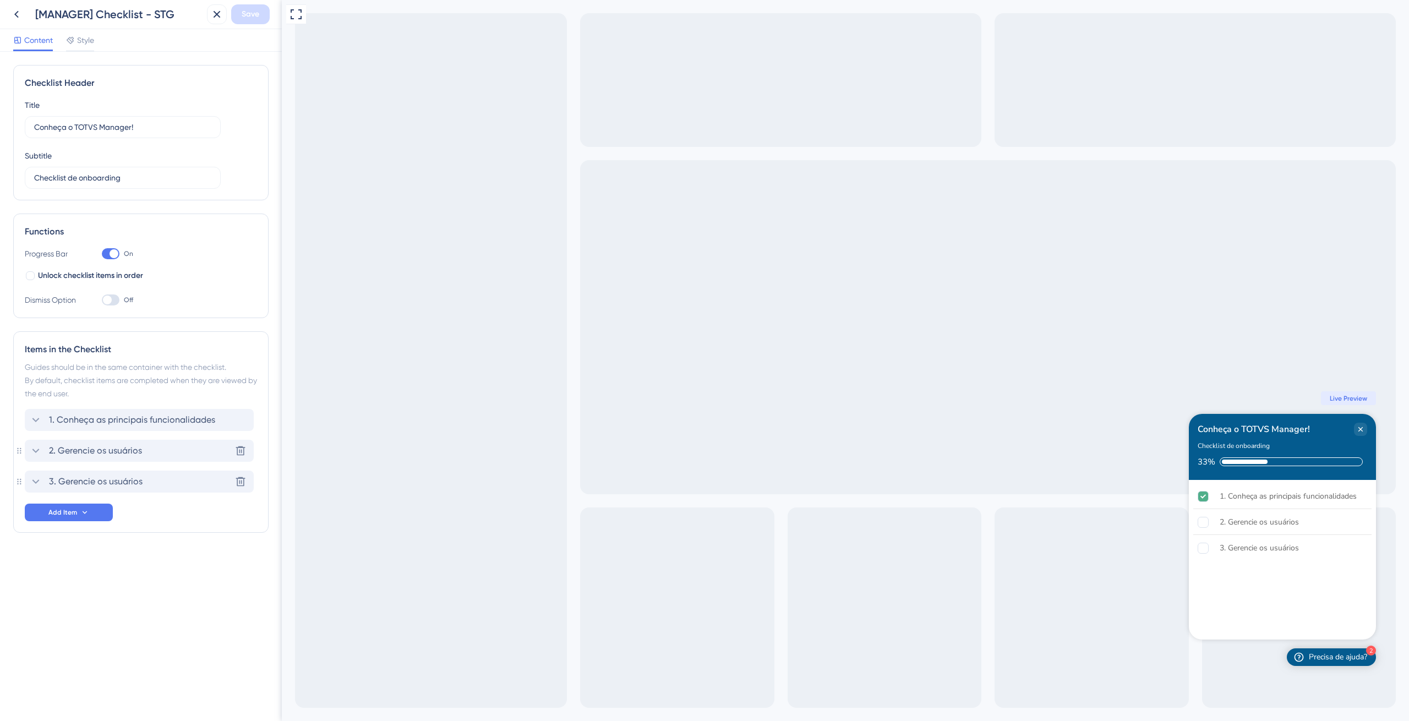
scroll to position [0, 0]
click at [38, 424] on icon at bounding box center [35, 419] width 13 height 13
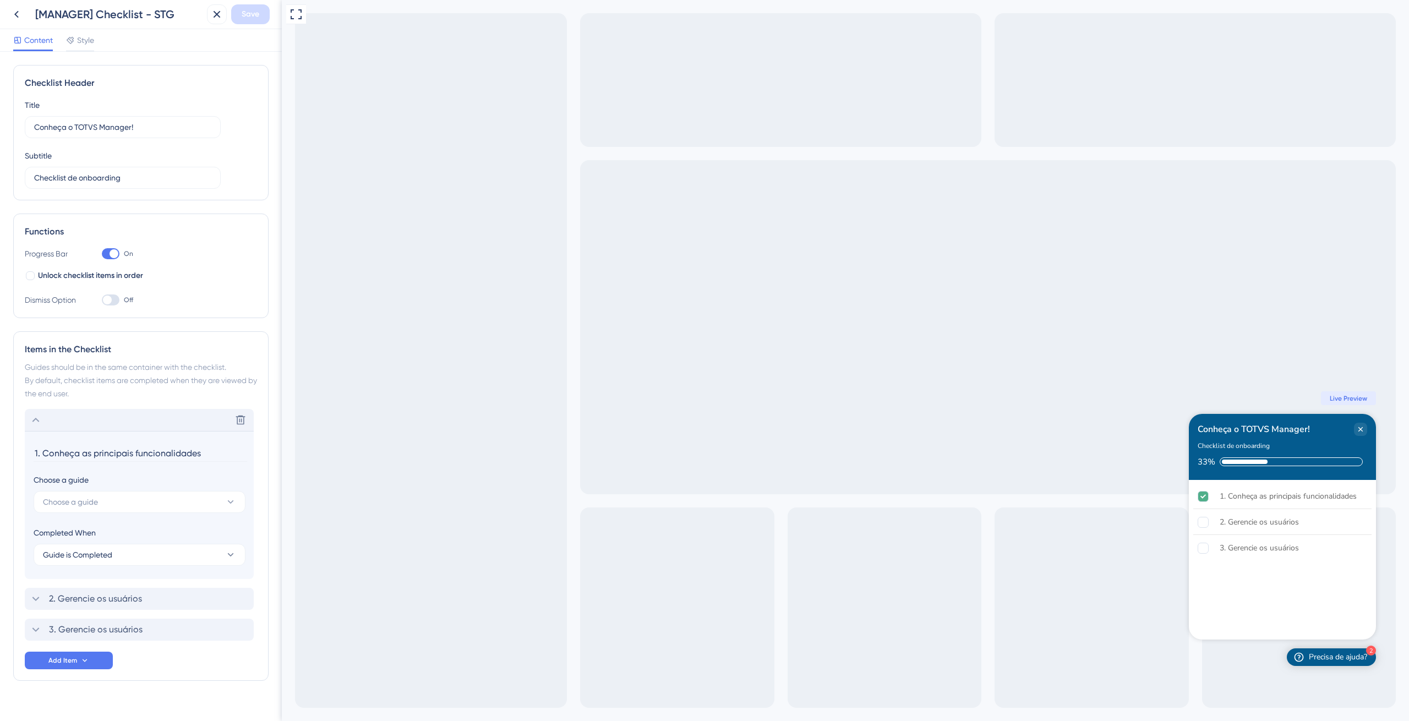
scroll to position [17, 0]
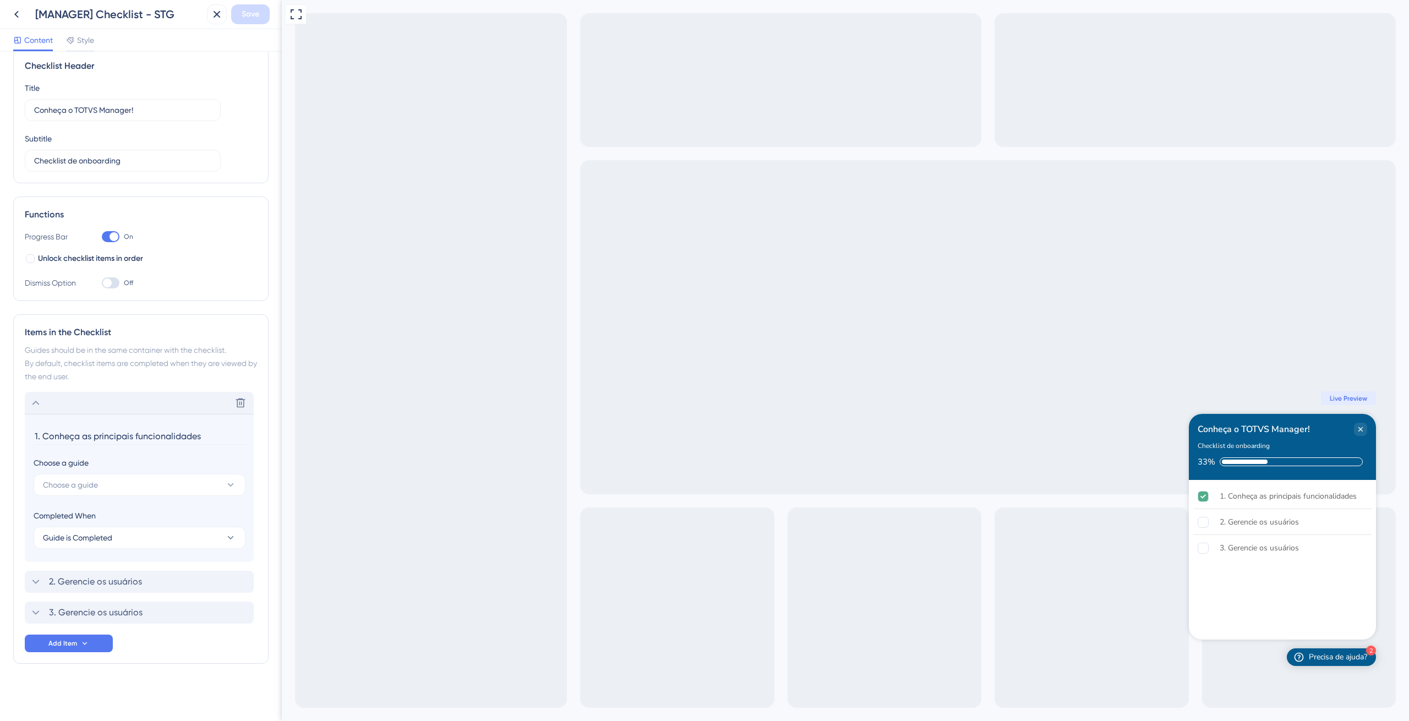
click at [101, 451] on section "1. Conheça as principais funcionalidades Choose a guide Choose a guide Complete…" at bounding box center [139, 488] width 229 height 148
click at [83, 489] on span "Choose a guide" at bounding box center [70, 484] width 55 height 13
click at [166, 593] on div "[MANAGER] HOME - STG [MANAGER] HOME - STG" at bounding box center [140, 596] width 180 height 22
type input "[MANAGER] HOME - STG"
click at [39, 406] on icon at bounding box center [35, 402] width 13 height 13
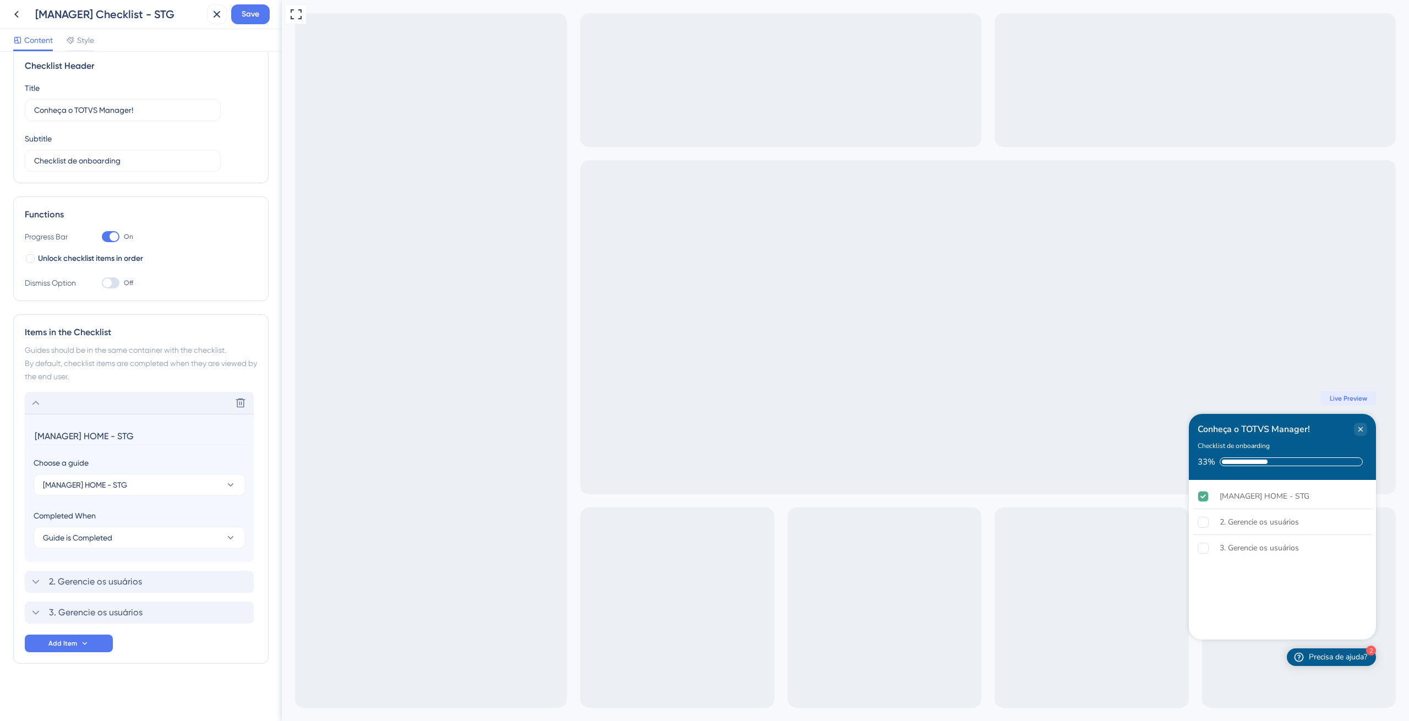
scroll to position [0, 0]
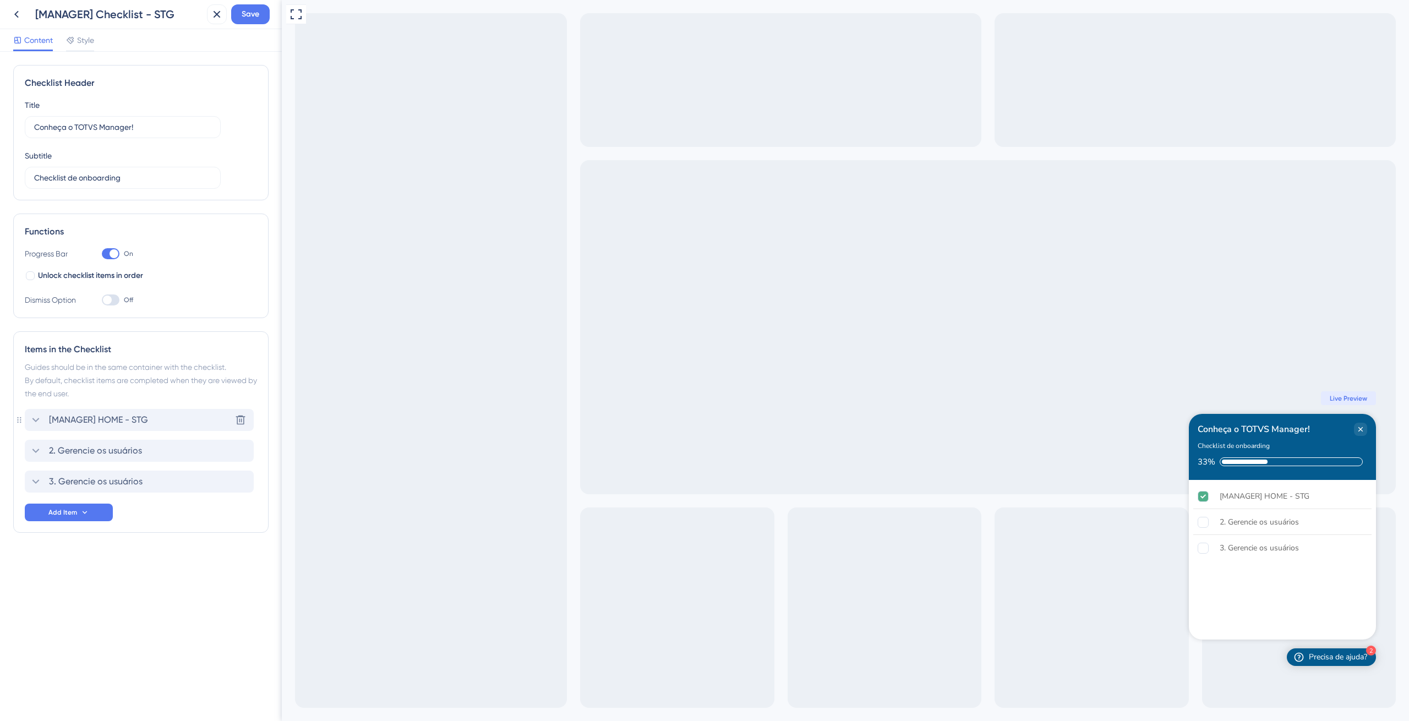
click at [36, 421] on icon at bounding box center [35, 420] width 7 height 4
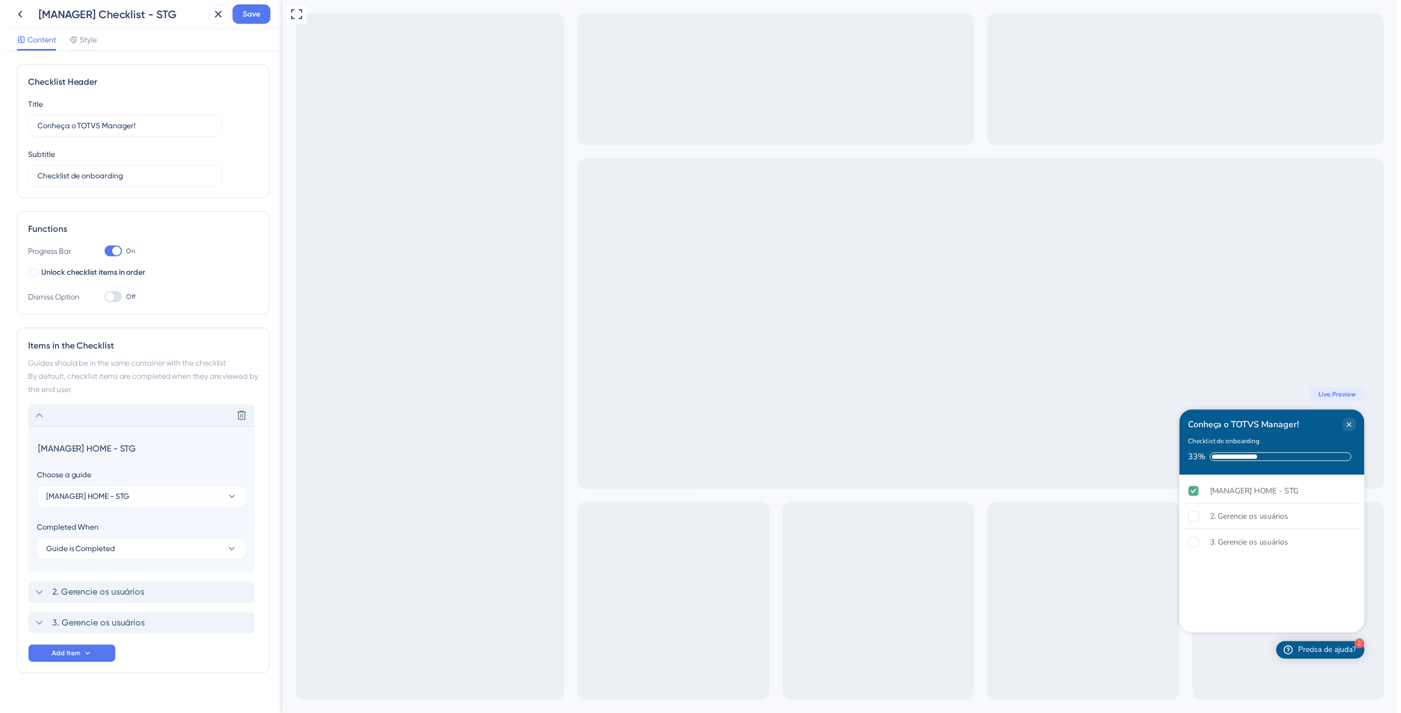
scroll to position [17, 0]
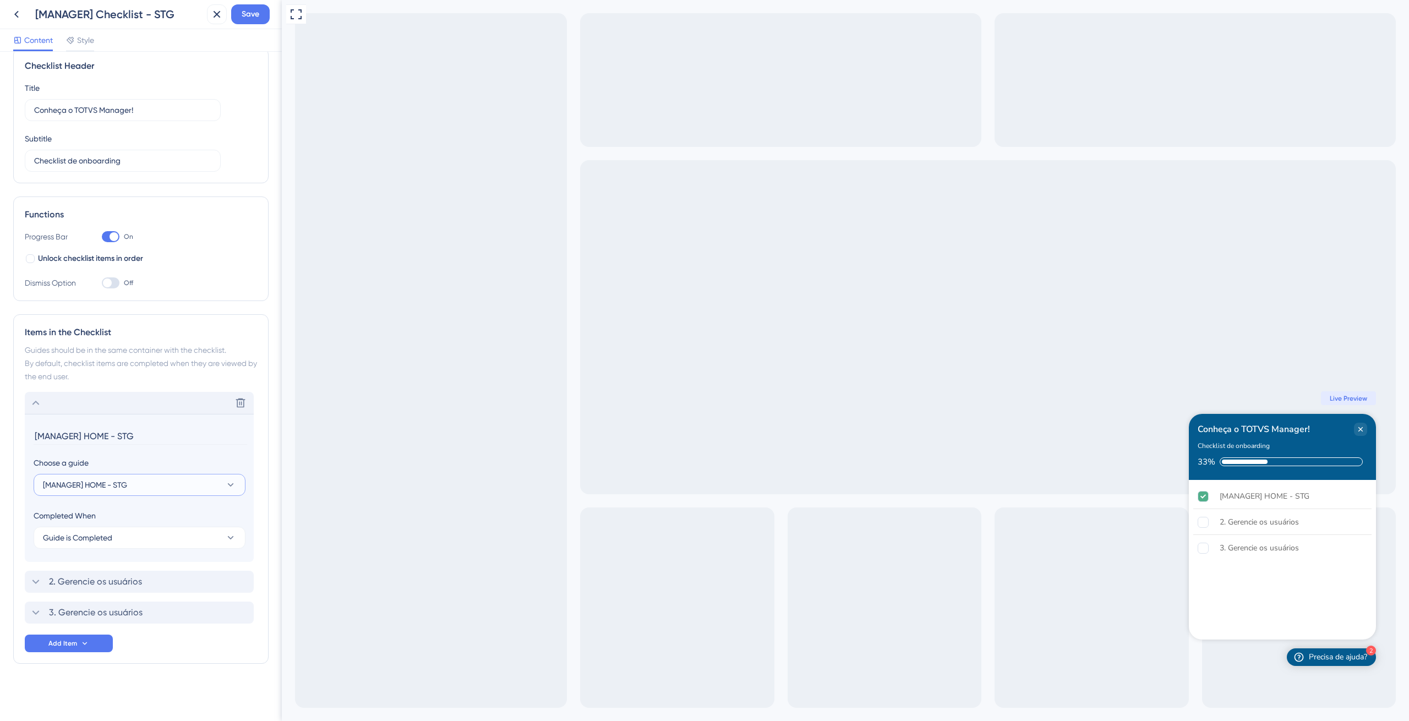
click at [136, 490] on button "[MANAGER] HOME - STG" at bounding box center [140, 485] width 212 height 22
click at [15, 15] on icon at bounding box center [16, 14] width 4 height 7
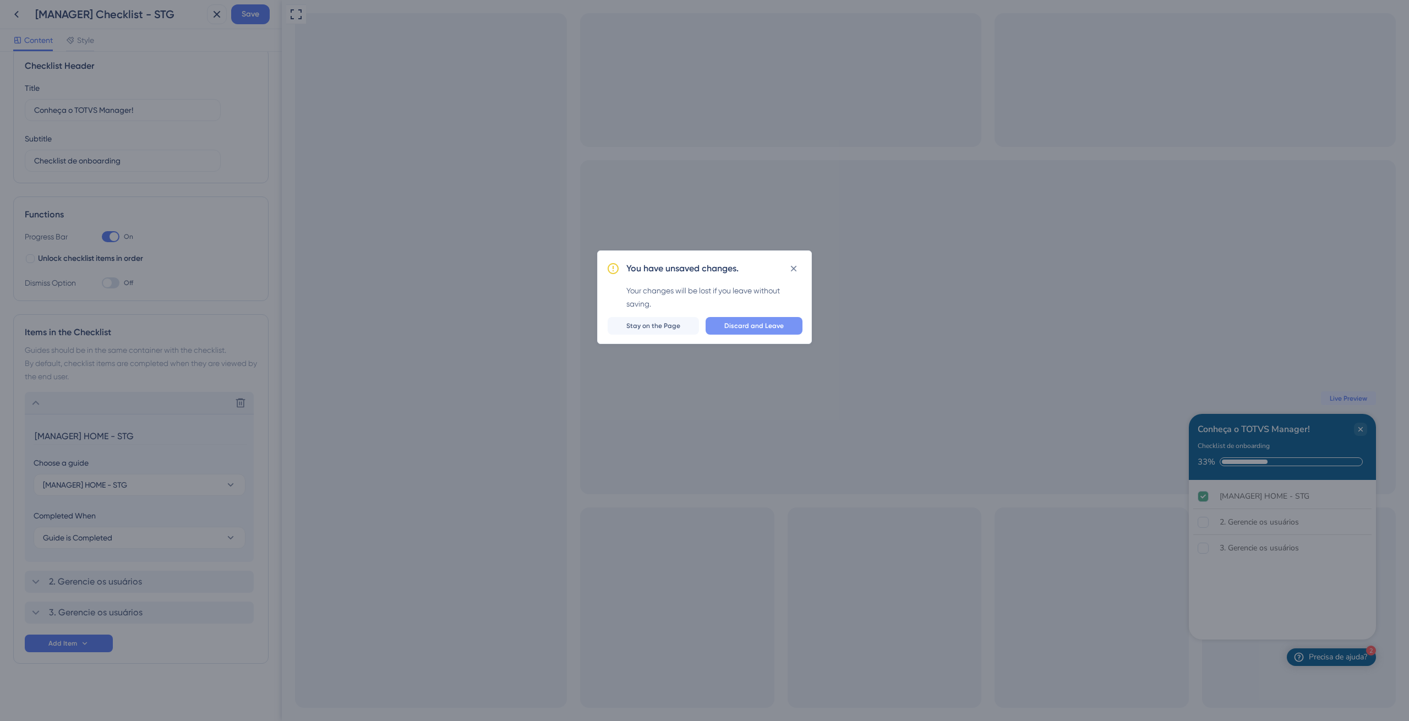
click at [784, 329] on button "Discard and Leave" at bounding box center [754, 326] width 97 height 18
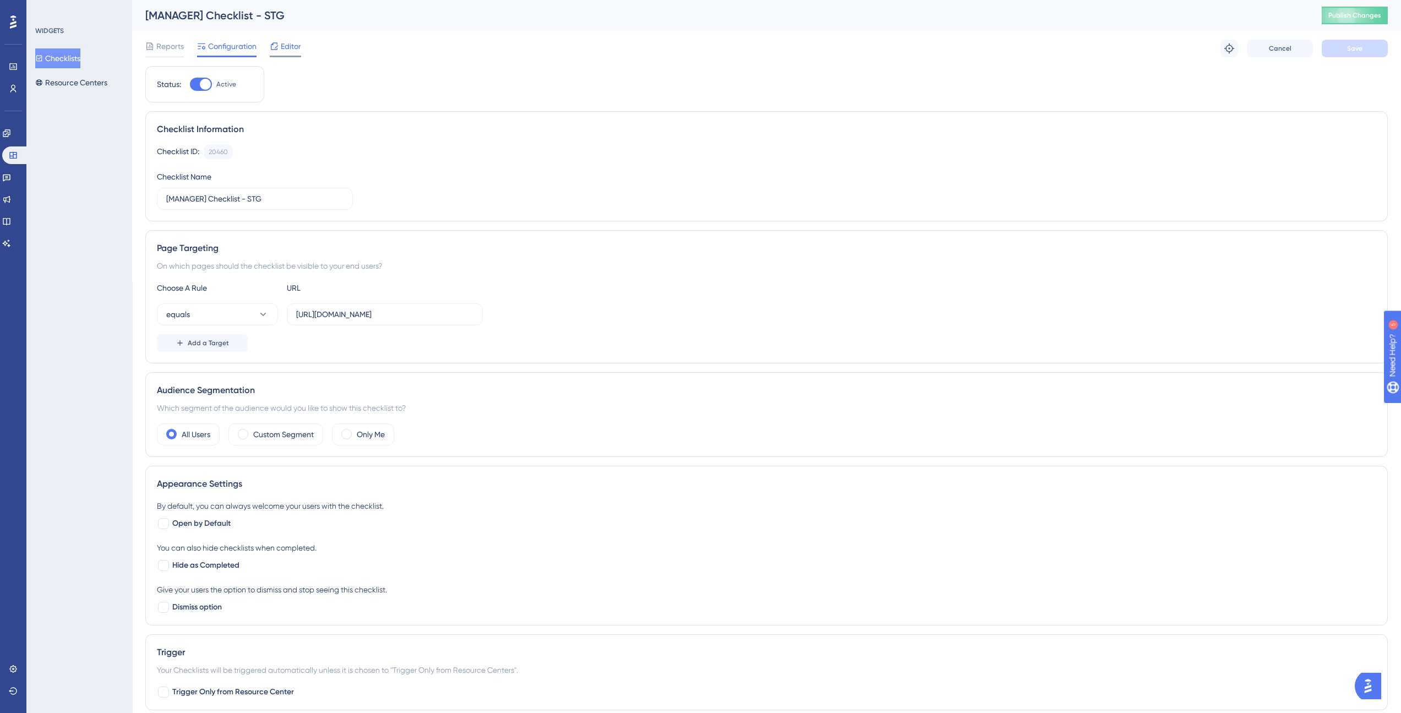
click at [294, 51] on span "Editor" at bounding box center [291, 46] width 20 height 13
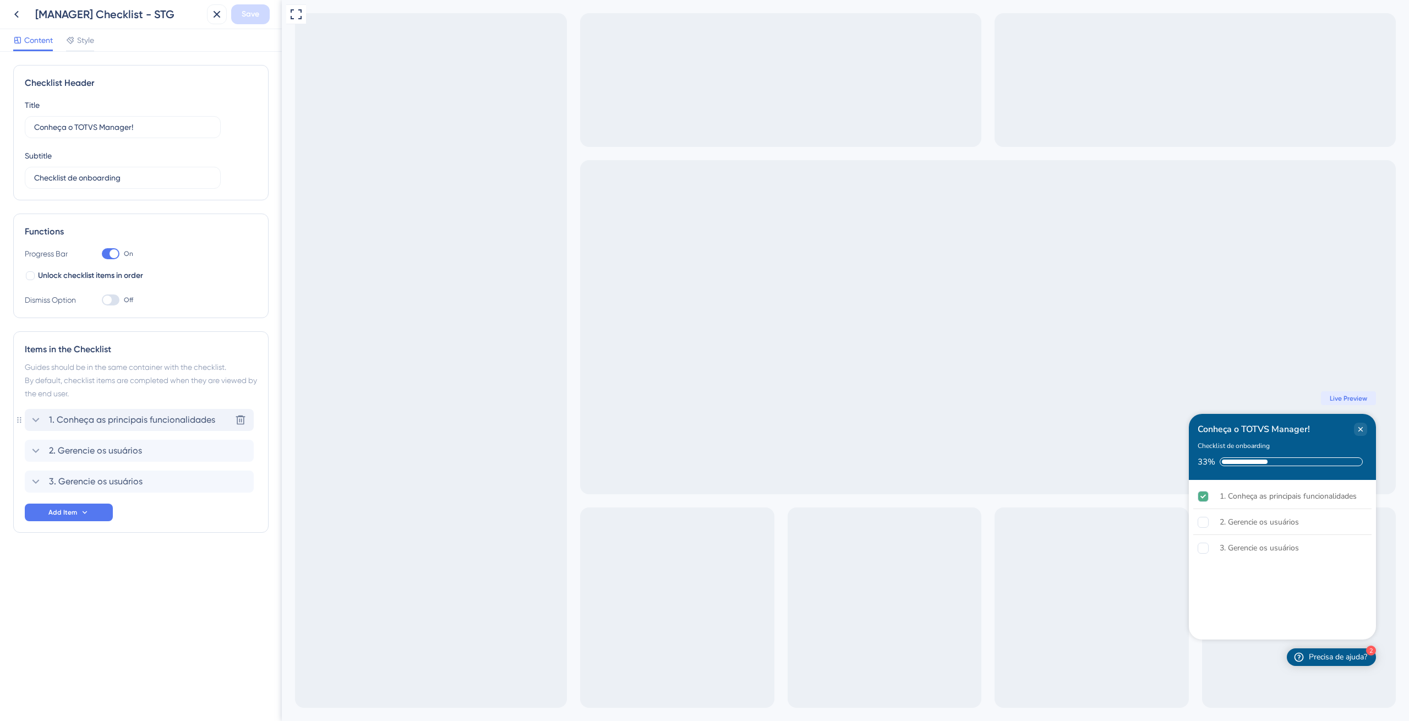
click at [34, 419] on icon at bounding box center [35, 419] width 13 height 13
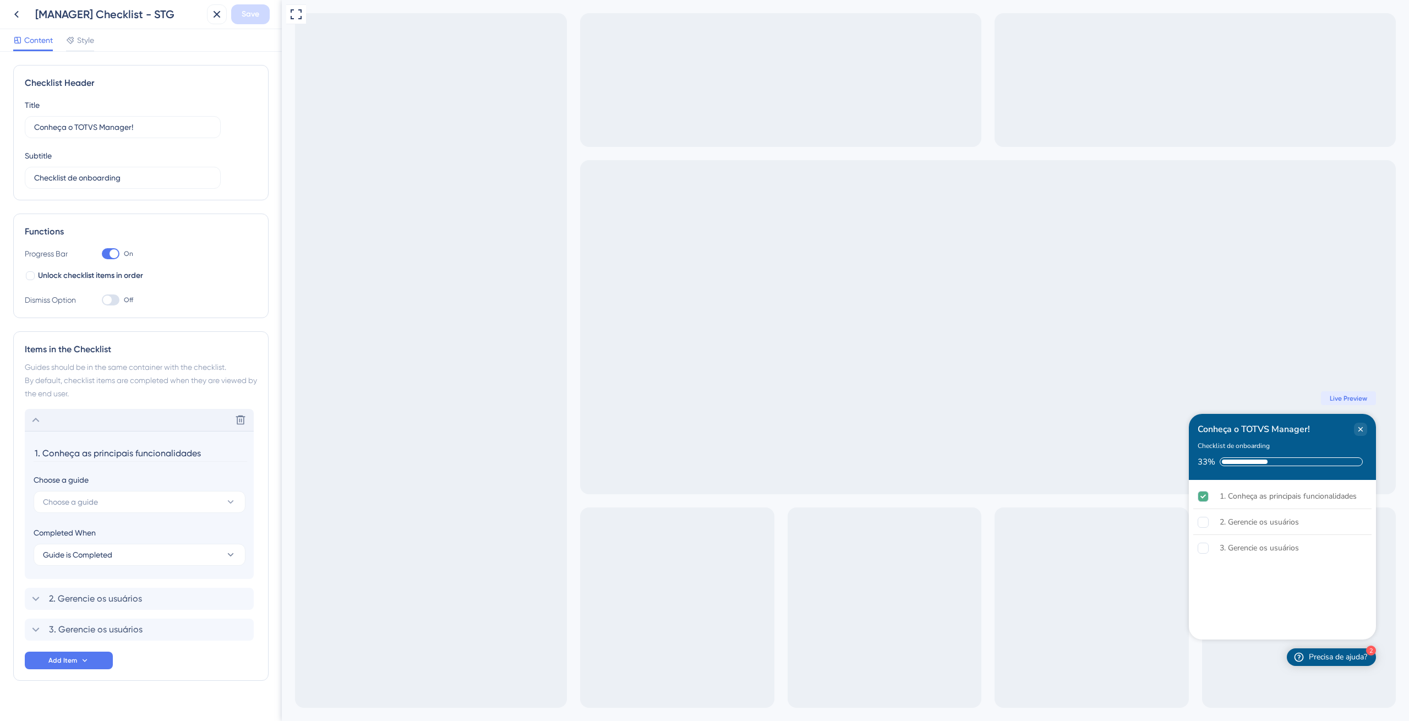
scroll to position [17, 0]
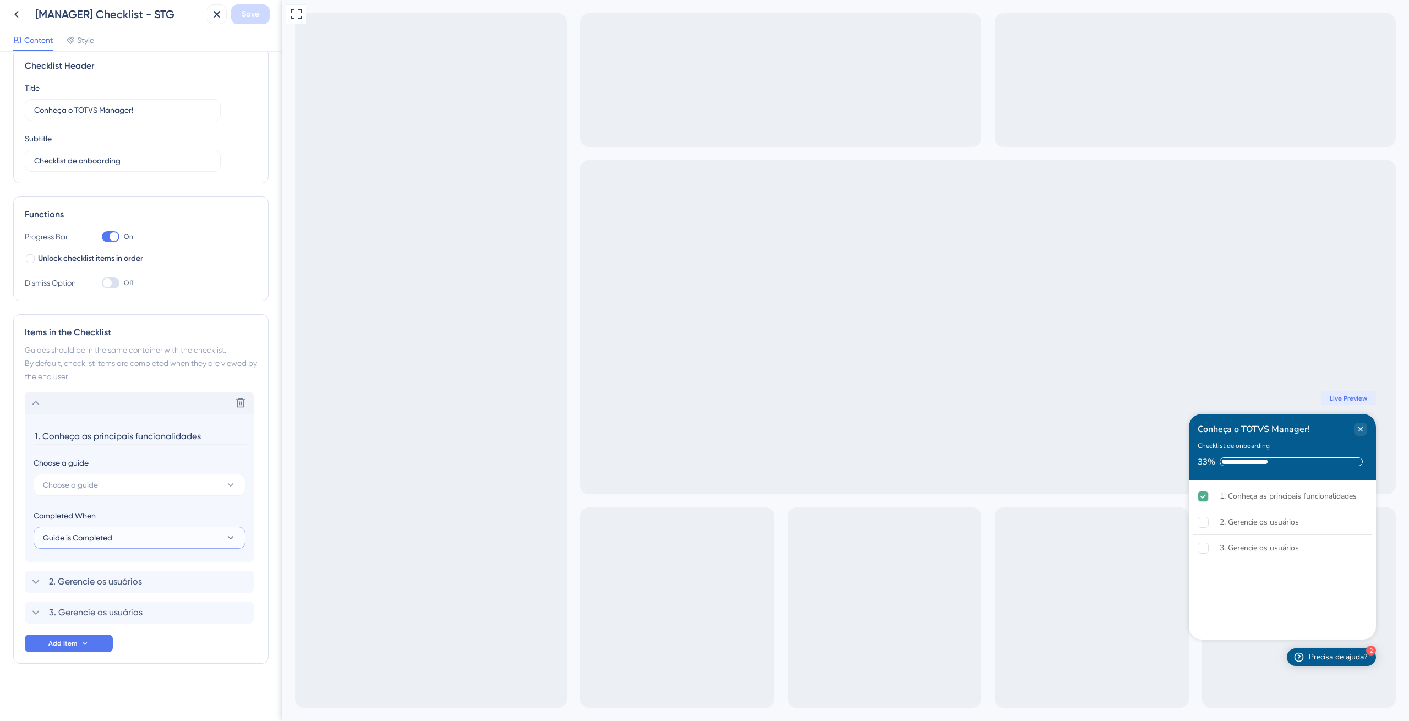
click at [137, 539] on button "Guide is Completed" at bounding box center [140, 538] width 212 height 22
click at [122, 507] on section "1. Conheça as principais funcionalidades Choose a guide Choose a guide Complete…" at bounding box center [139, 488] width 229 height 148
click at [101, 495] on button "Choose a guide" at bounding box center [140, 485] width 212 height 22
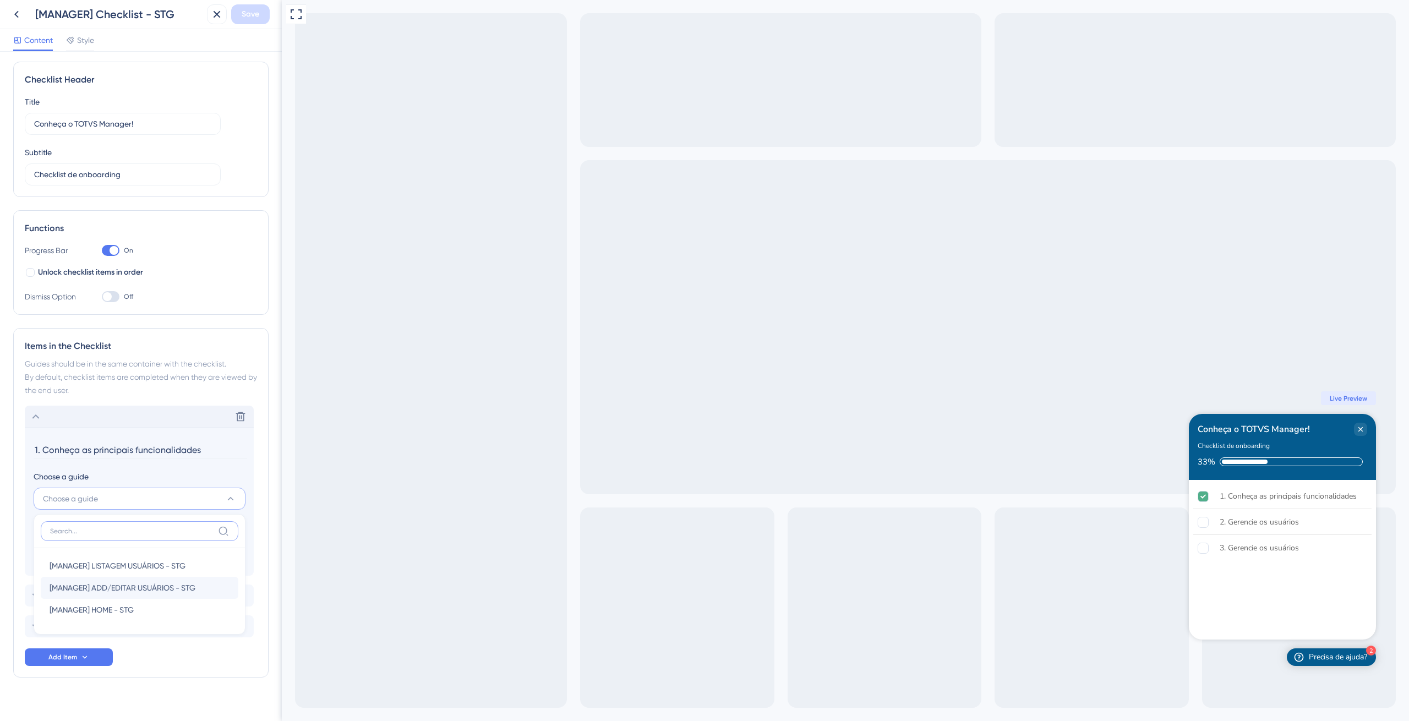
scroll to position [0, 0]
click at [146, 611] on div "[MANAGER] HOME - STG [MANAGER] HOME - STG" at bounding box center [140, 613] width 180 height 22
type input "[MANAGER] HOME - STG"
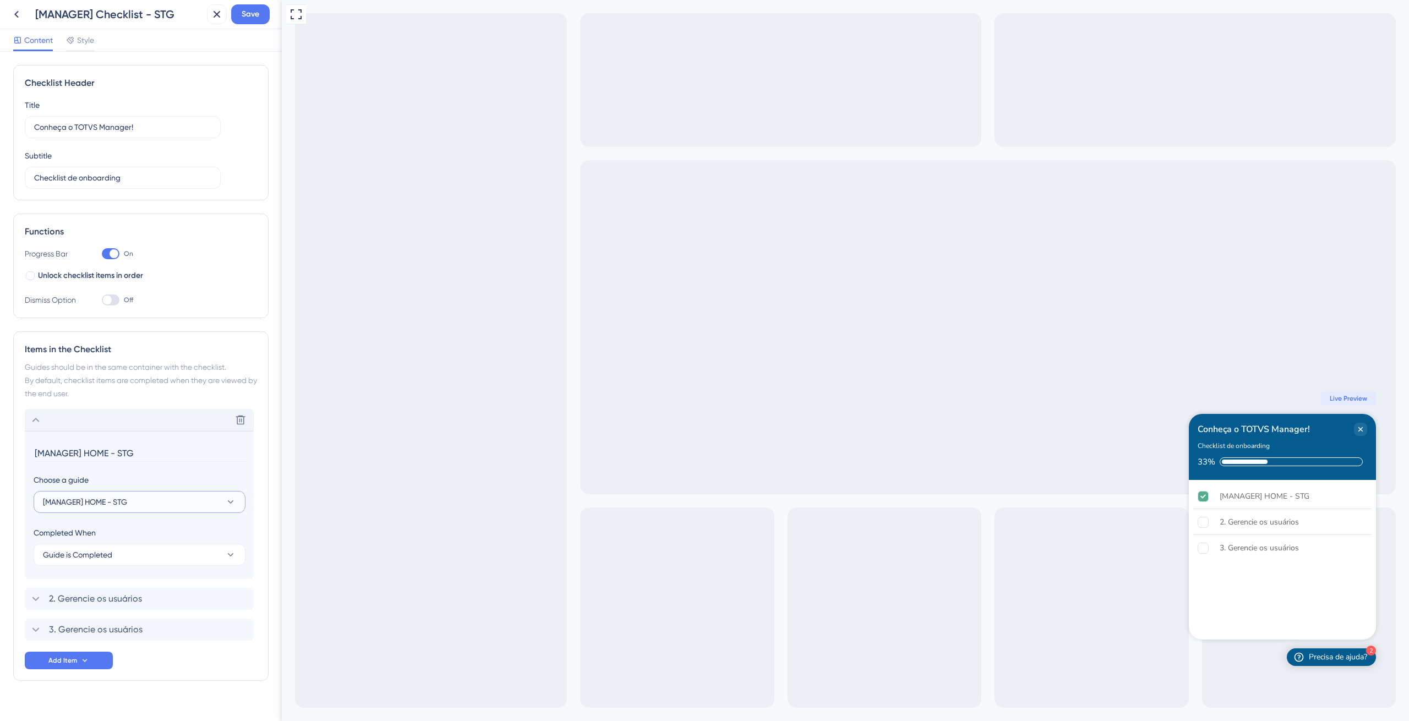
click at [139, 506] on button "[MANAGER] HOME - STG" at bounding box center [140, 502] width 212 height 22
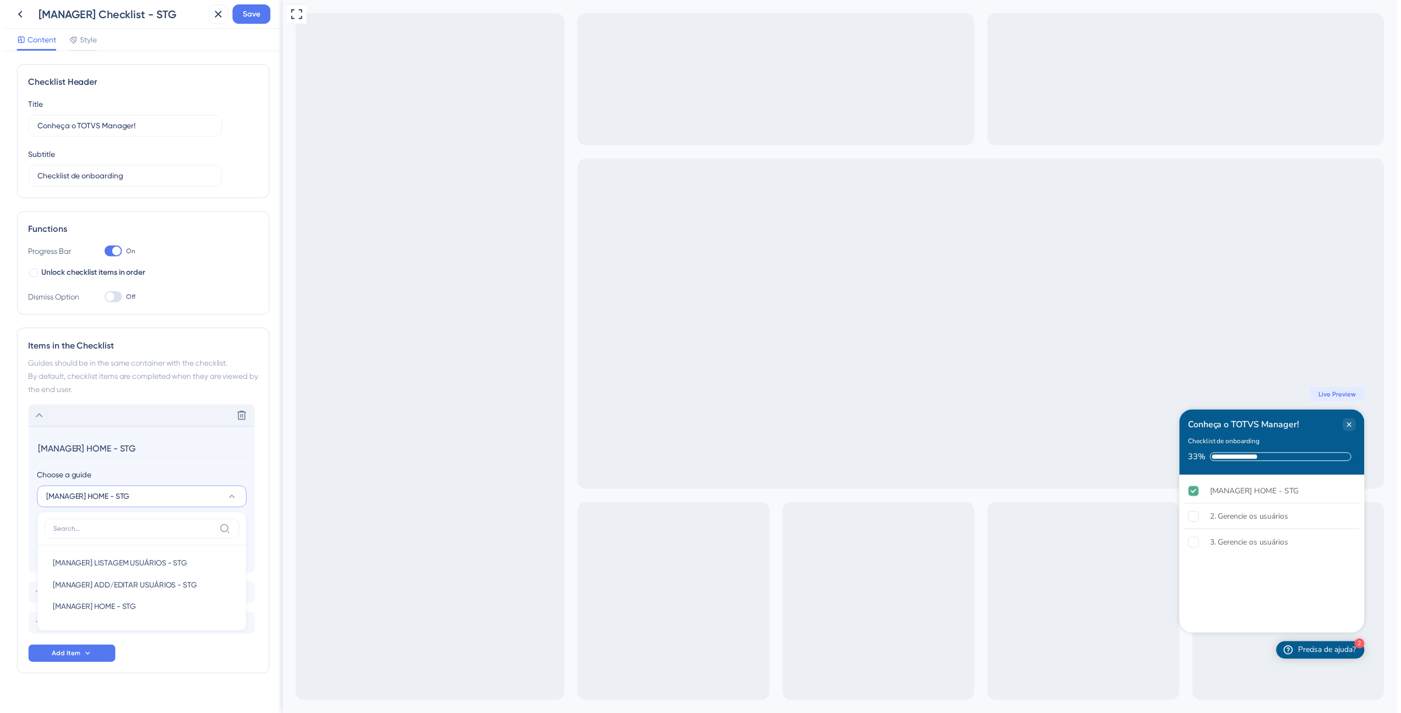
scroll to position [17, 0]
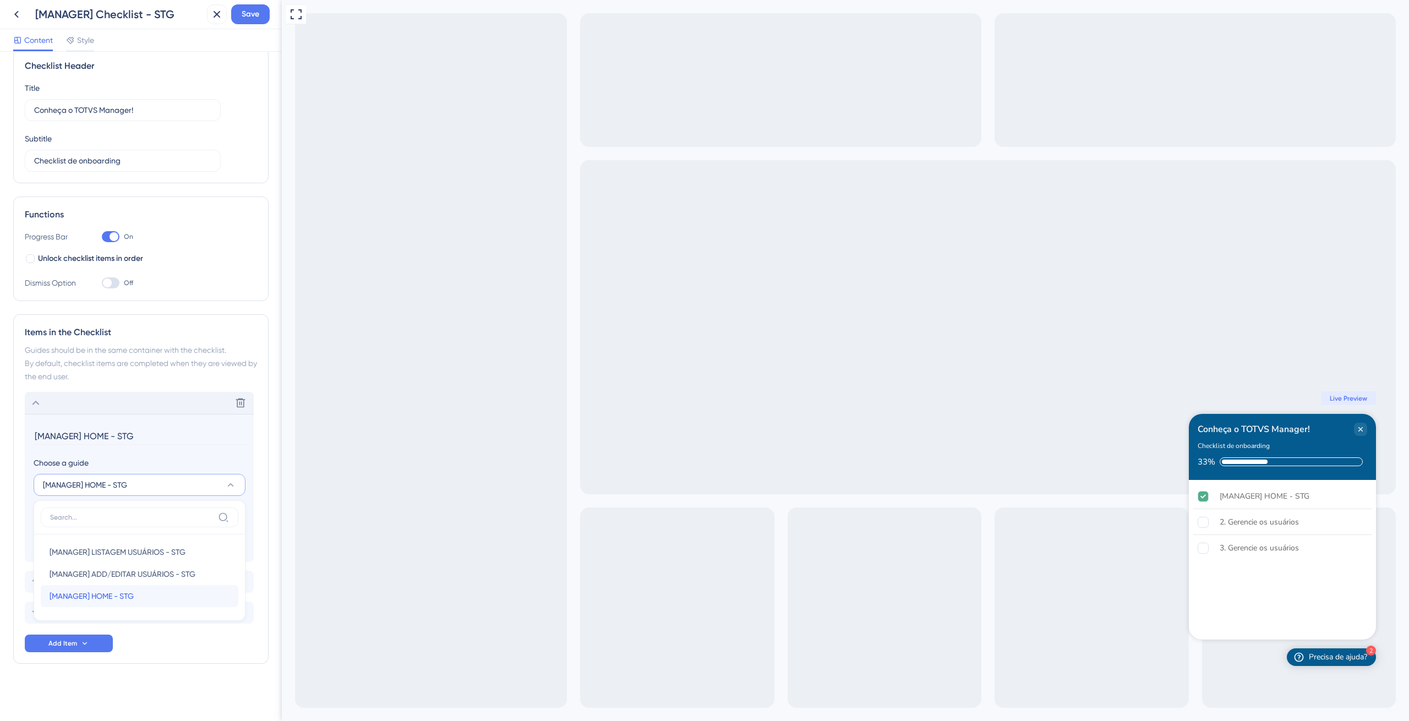
click at [123, 589] on div "[MANAGER] HOME - STG [MANAGER] HOME - STG" at bounding box center [140, 596] width 180 height 22
click at [101, 435] on input "[MANAGER] HOME - STG" at bounding box center [141, 436] width 214 height 17
click at [215, 18] on icon at bounding box center [216, 14] width 13 height 13
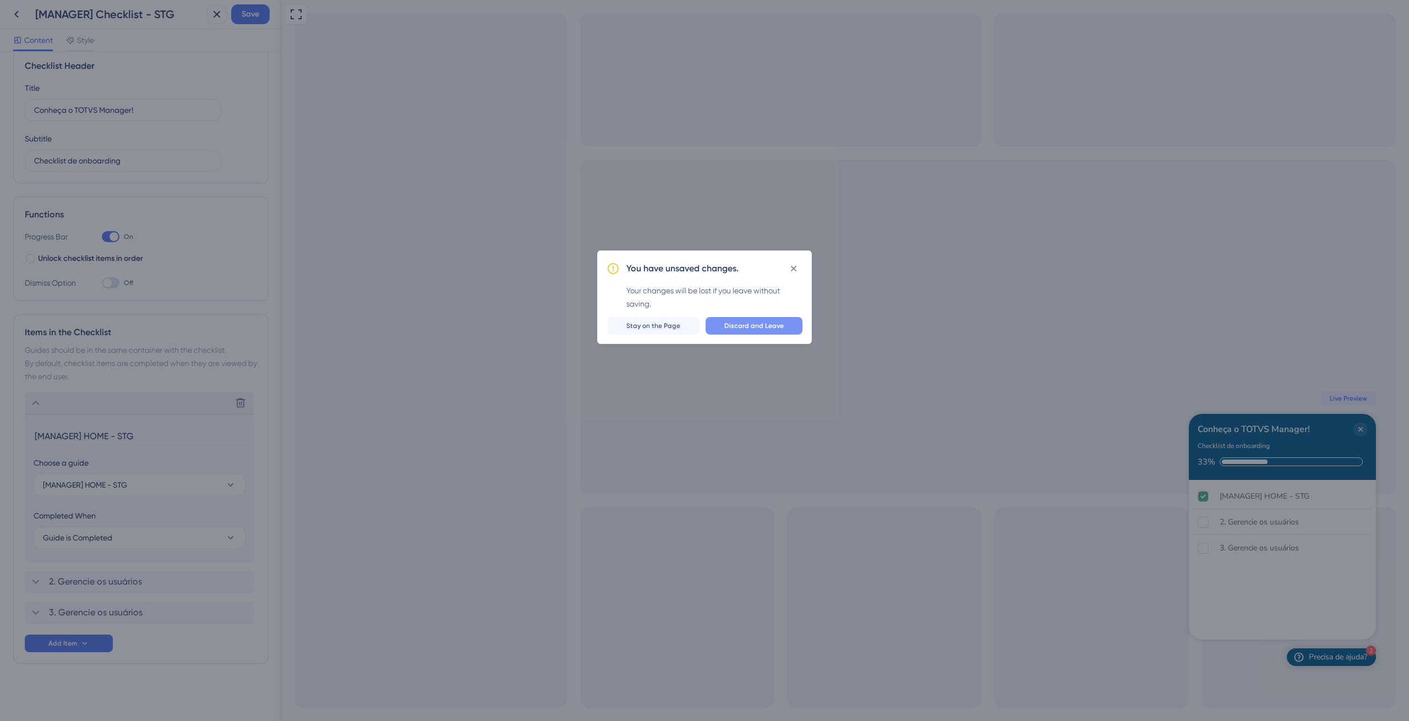
click at [739, 331] on button "Discard and Leave" at bounding box center [754, 326] width 97 height 18
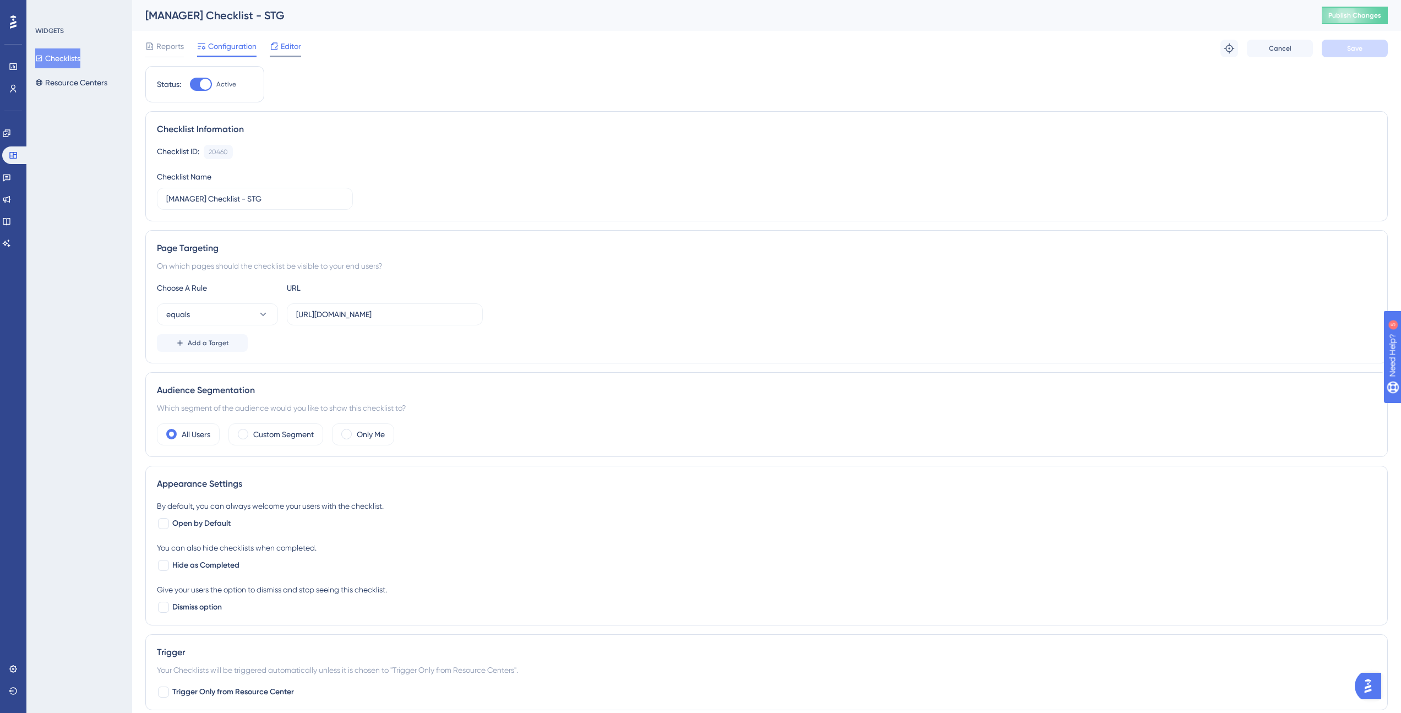
click at [284, 42] on span "Editor" at bounding box center [291, 46] width 20 height 13
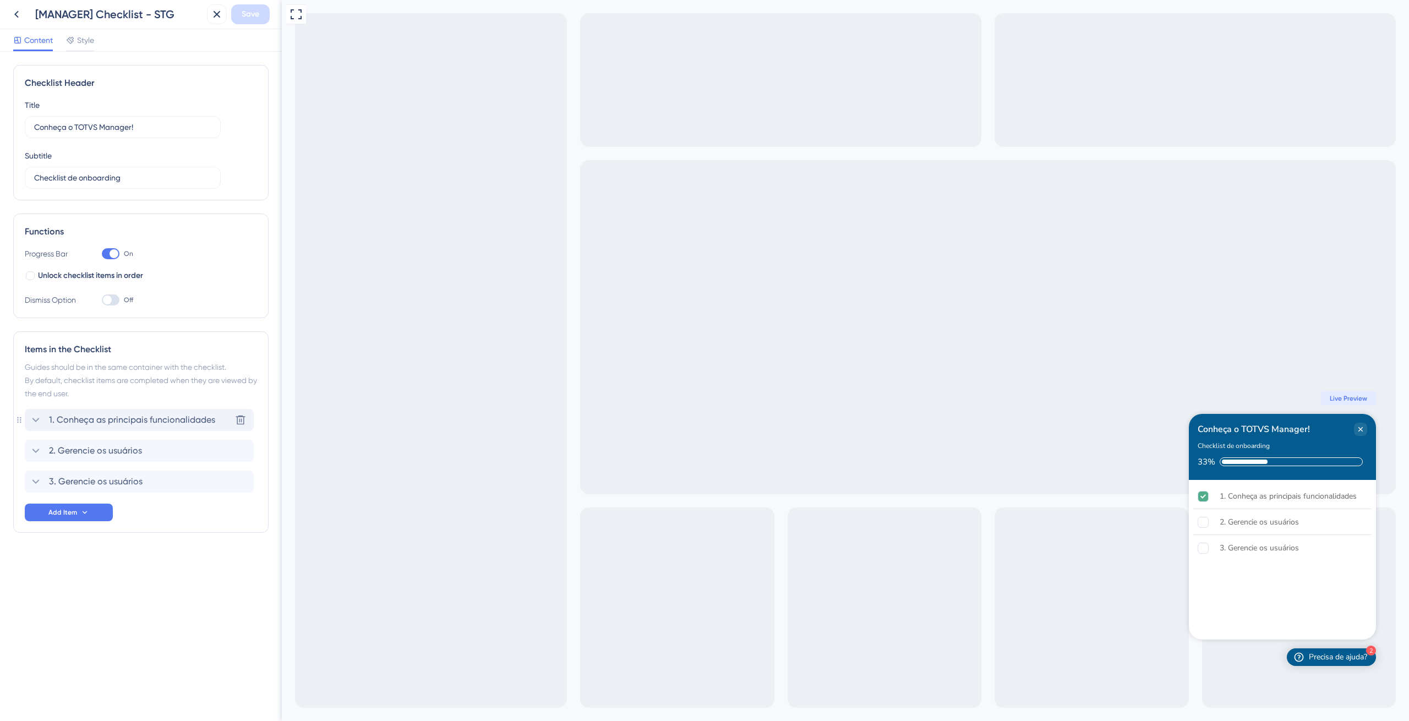
click at [36, 413] on icon at bounding box center [35, 419] width 13 height 13
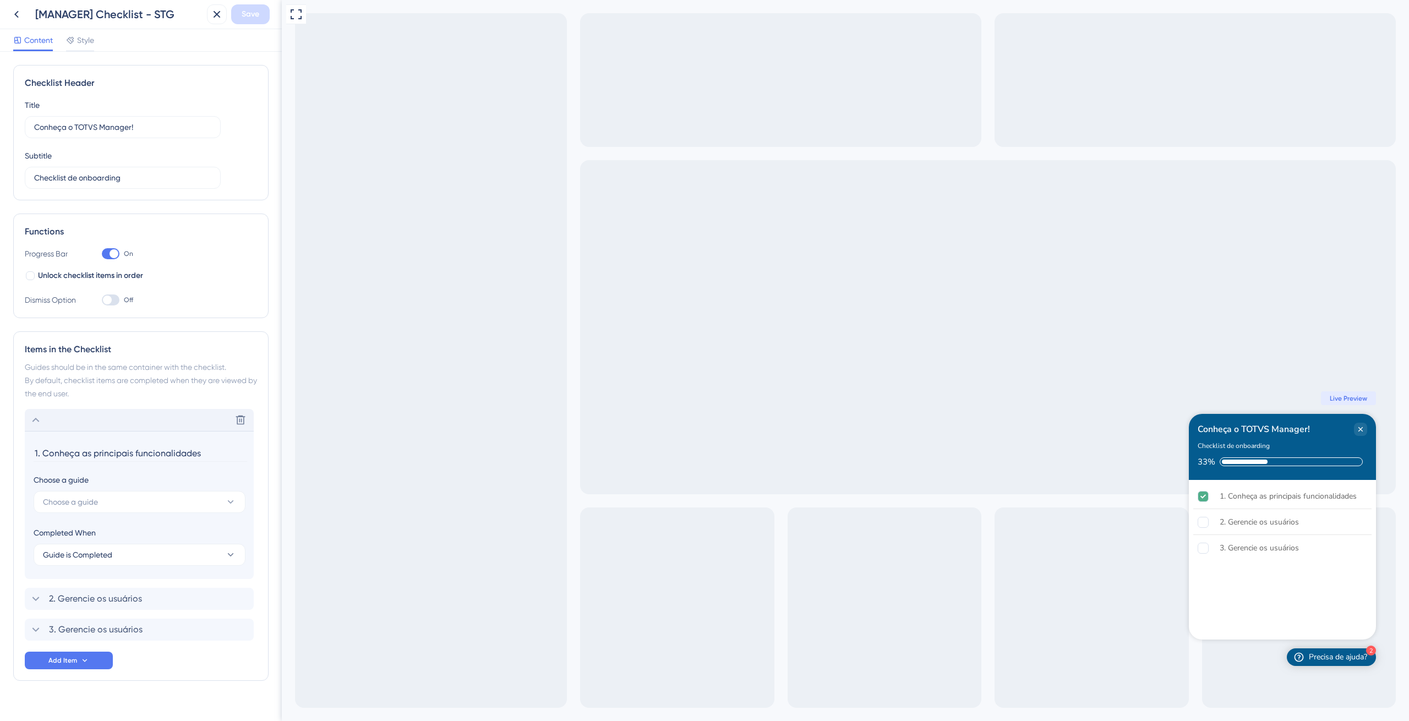
scroll to position [17, 0]
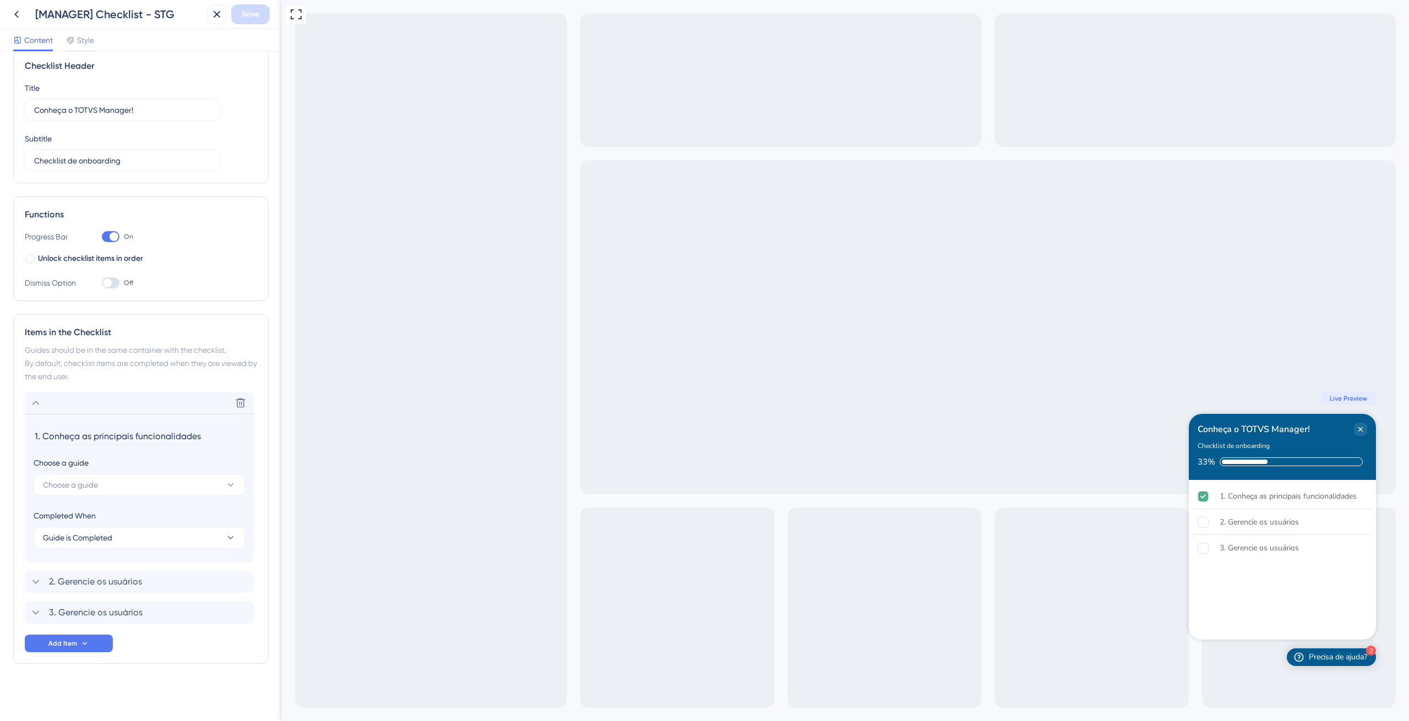
click at [97, 440] on input "1. Conheça as principais funcionalidades" at bounding box center [141, 436] width 214 height 17
click at [96, 478] on span "Choose a guide" at bounding box center [70, 484] width 55 height 13
click at [134, 595] on span "[MANAGER] HOME - STG" at bounding box center [92, 595] width 84 height 13
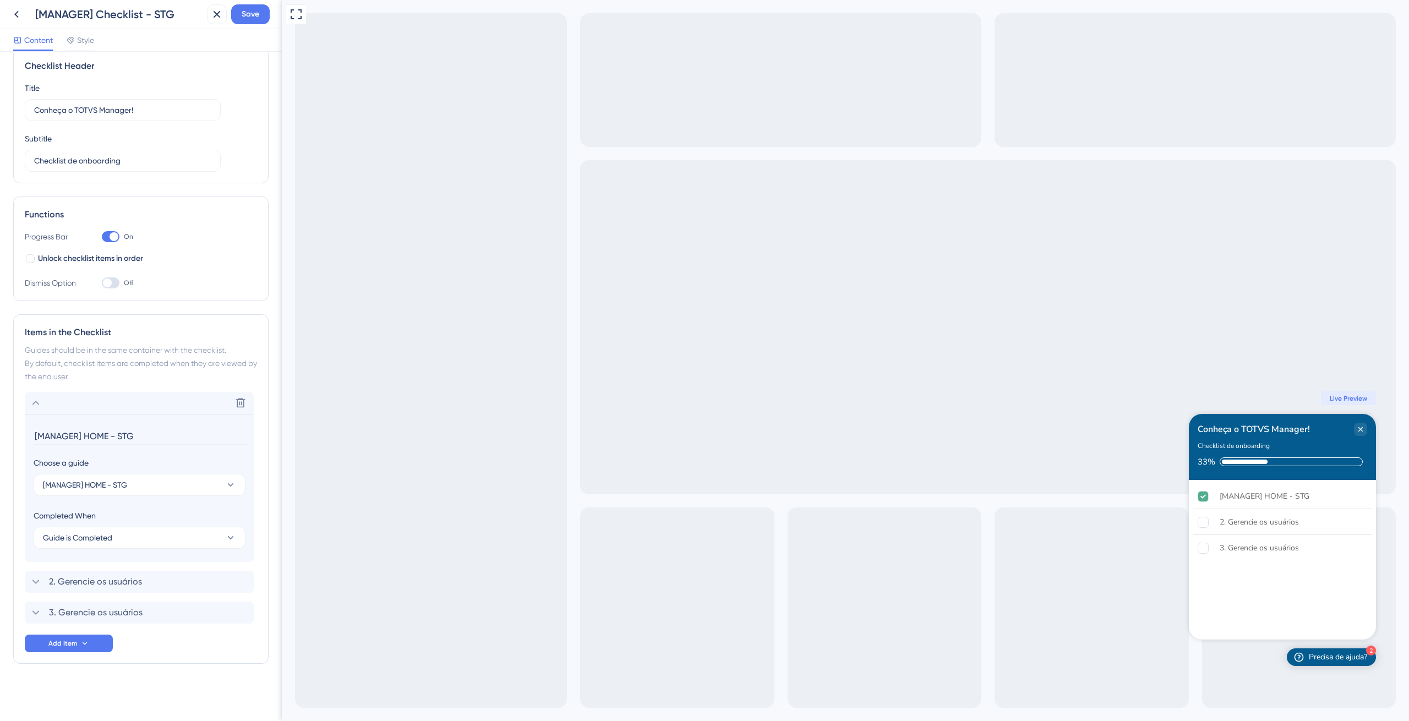
click at [99, 434] on input "[MANAGER] HOME - STG" at bounding box center [141, 436] width 214 height 17
paste input "1. Conheça as principais funcionalidades"
type input "1. Conheça as principais funcionalidades"
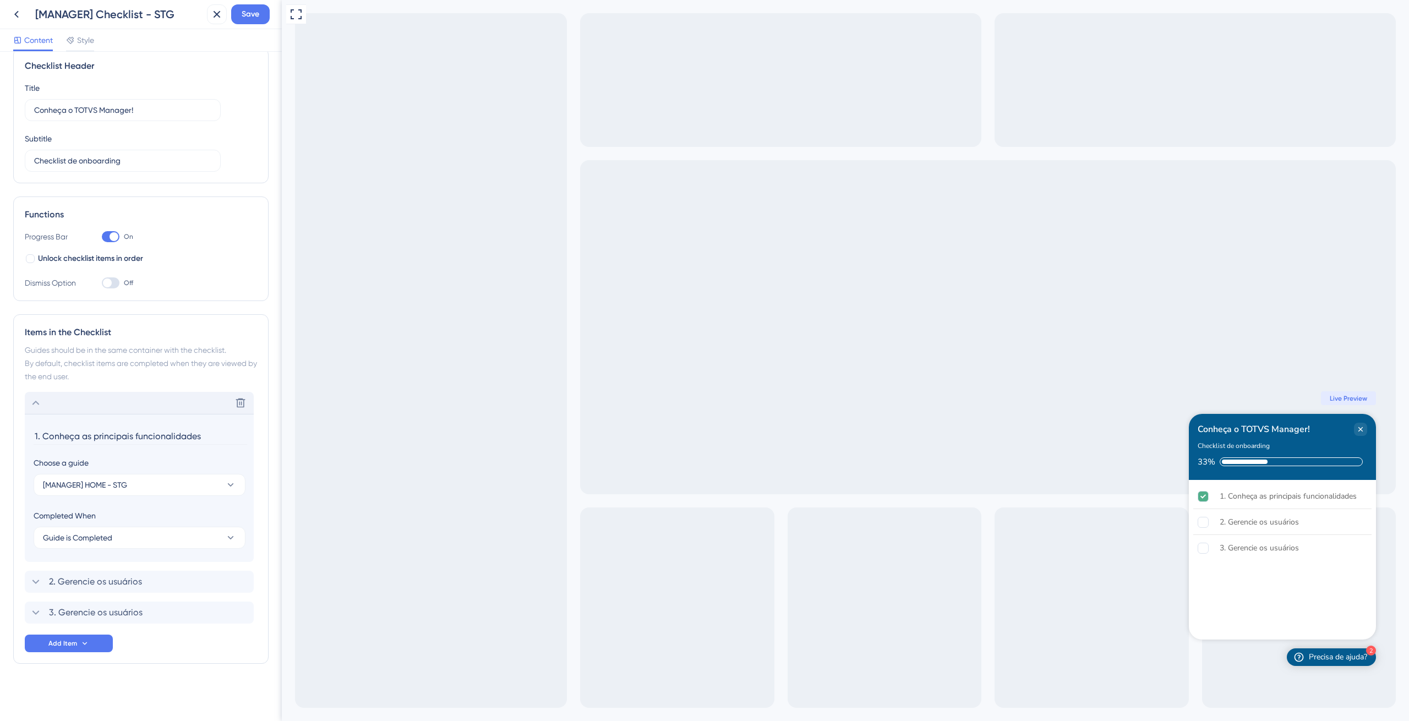
click at [111, 401] on div "Delete" at bounding box center [139, 403] width 229 height 22
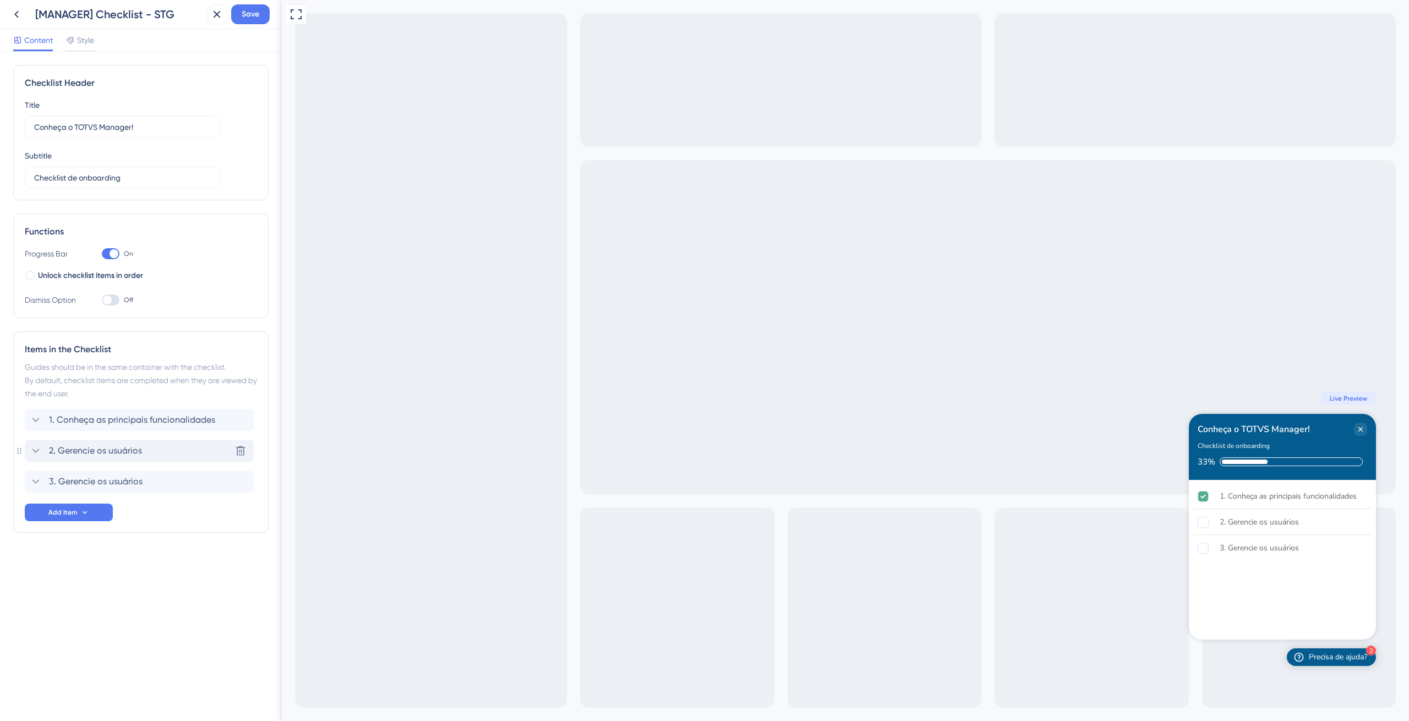
click at [37, 455] on icon at bounding box center [35, 450] width 13 height 13
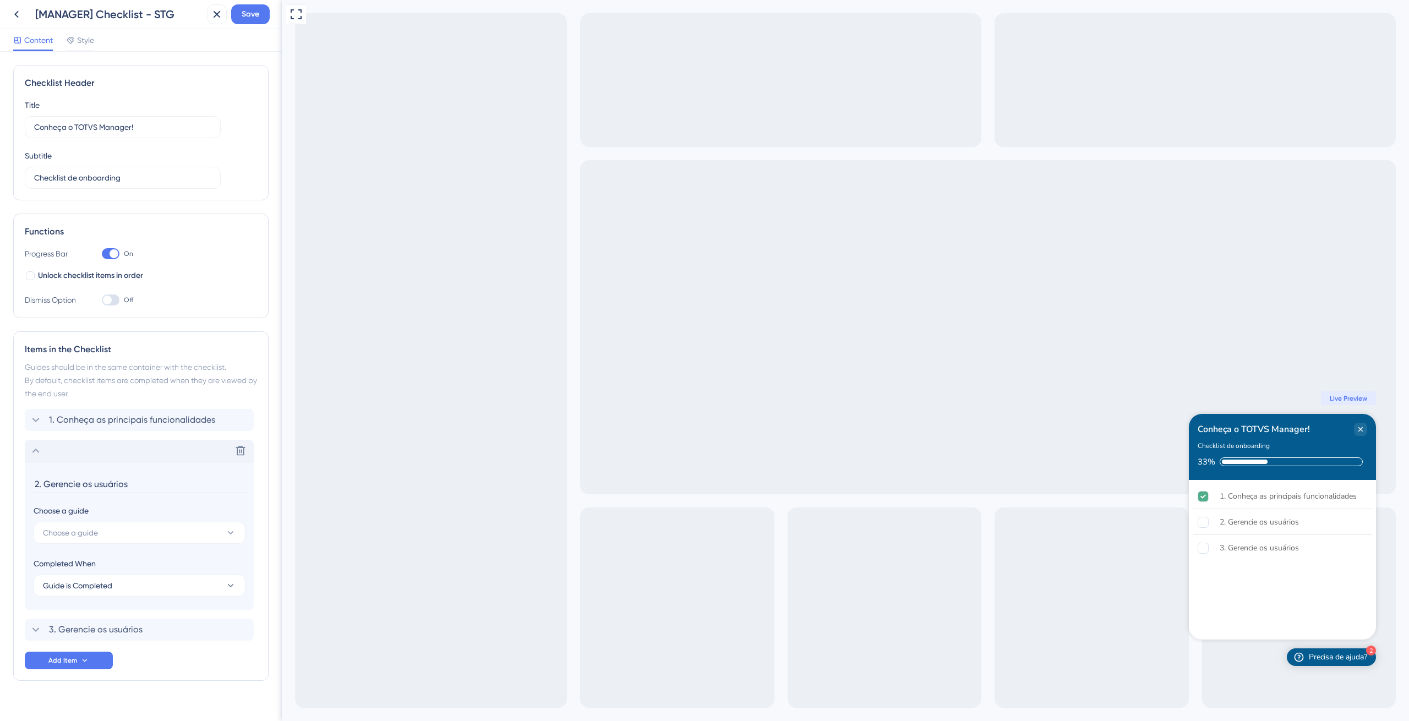
scroll to position [17, 0]
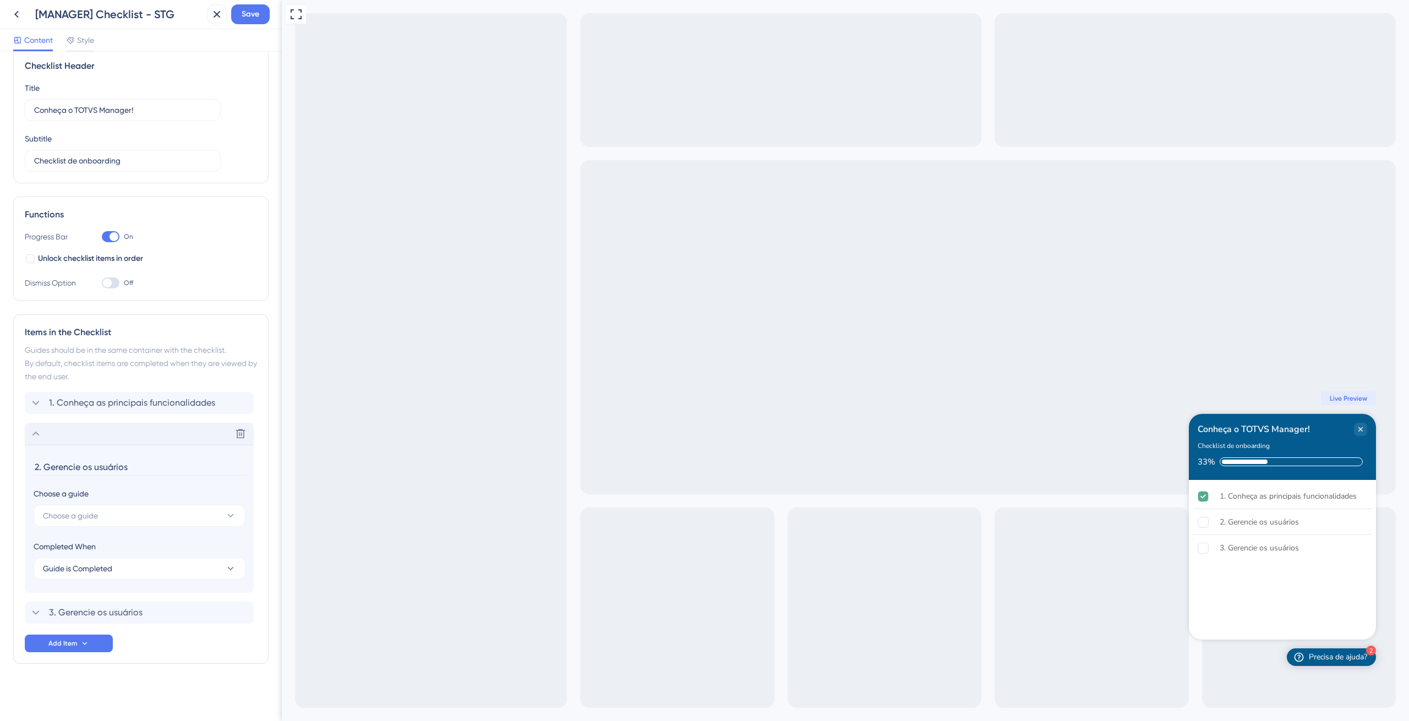
click at [91, 471] on input "2. Gerencie os usuários" at bounding box center [141, 466] width 214 height 17
click at [97, 510] on span "Choose a guide" at bounding box center [70, 515] width 55 height 13
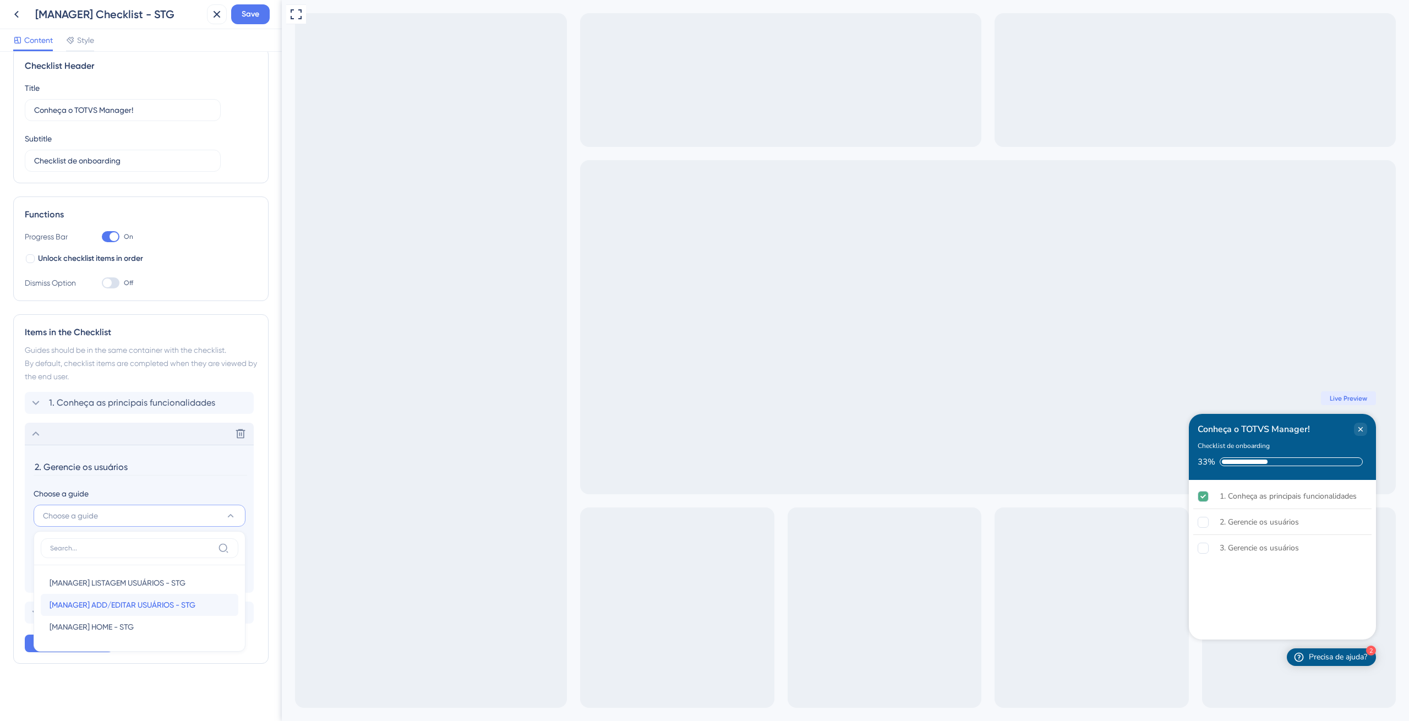
click at [143, 605] on span "[MANAGER] ADD/EDITAR USUÁRIOS - STG" at bounding box center [123, 604] width 146 height 13
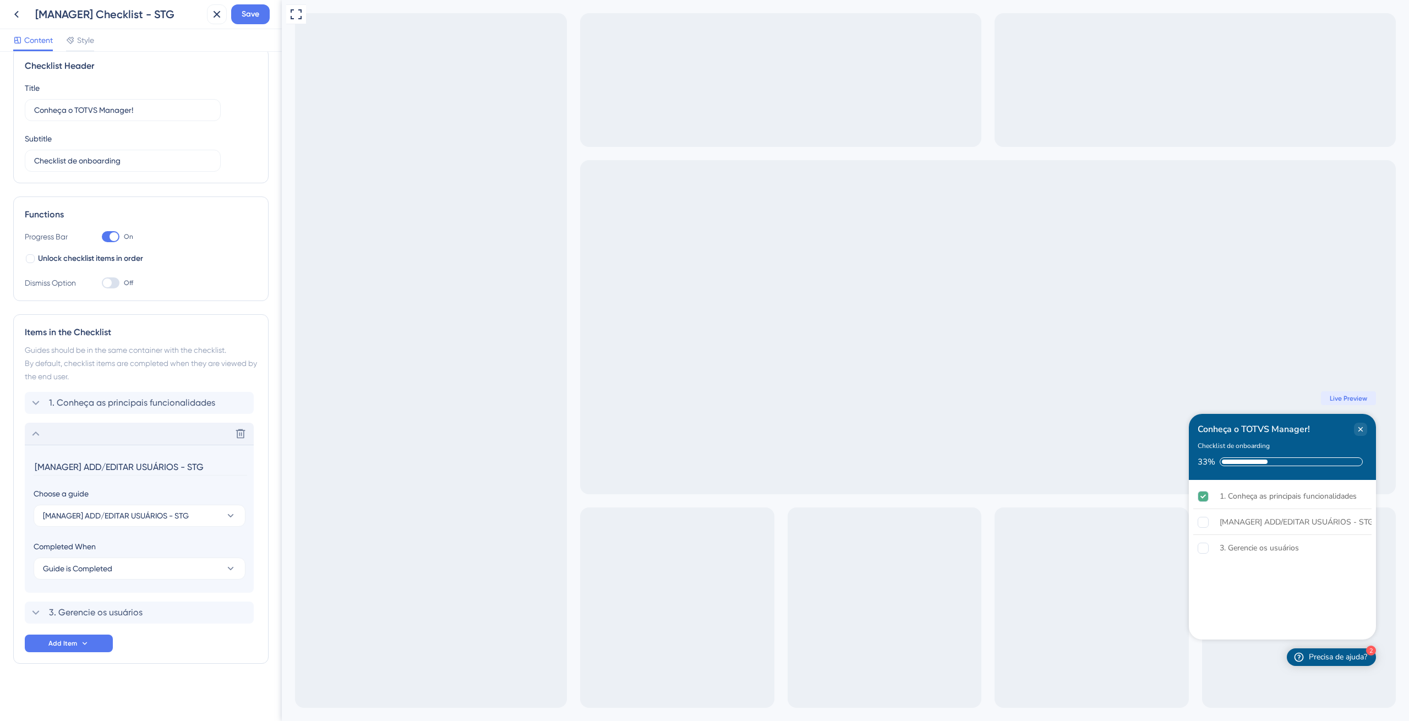
click at [85, 462] on input "[MANAGER] ADD/EDITAR USUÁRIOS - STG" at bounding box center [141, 466] width 214 height 17
paste input "1. Conheça as principais funcionalidades"
type input "1. Conheça as principais funcionalidades"
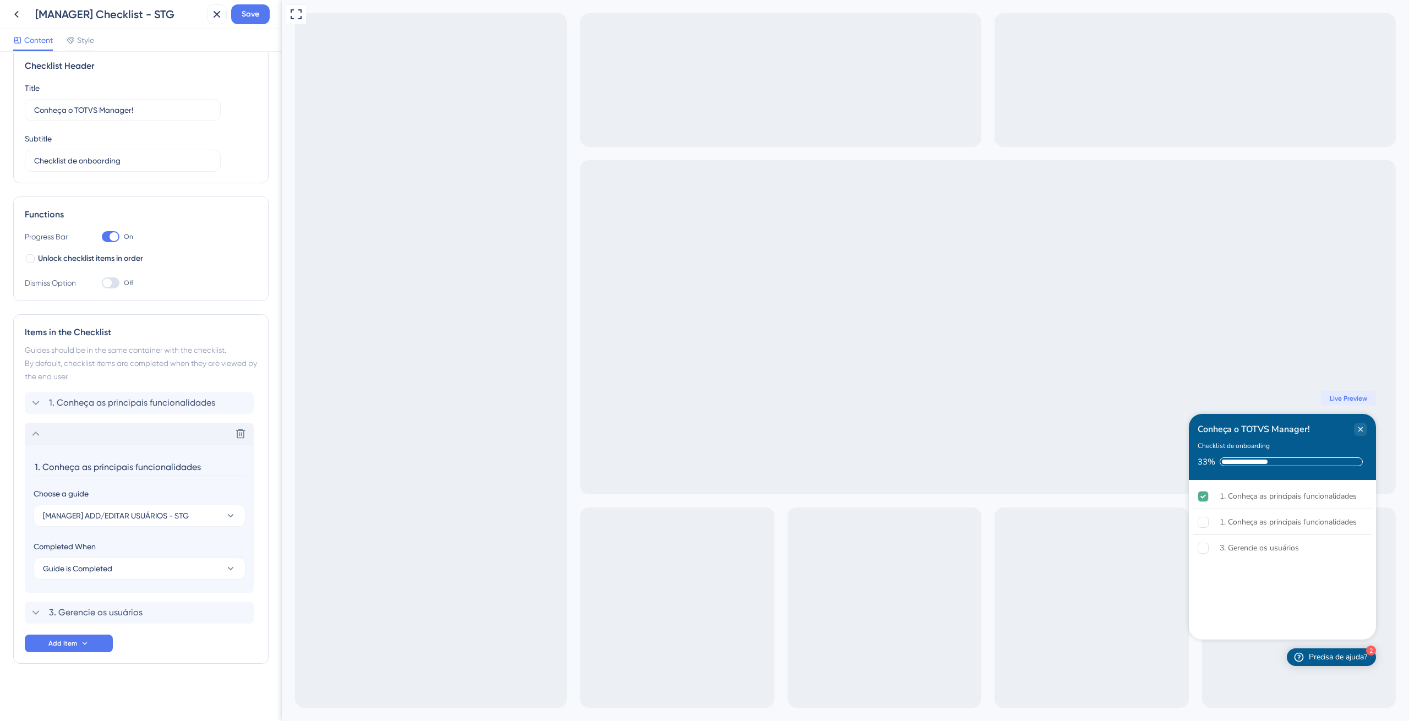
click at [36, 429] on icon at bounding box center [35, 433] width 13 height 13
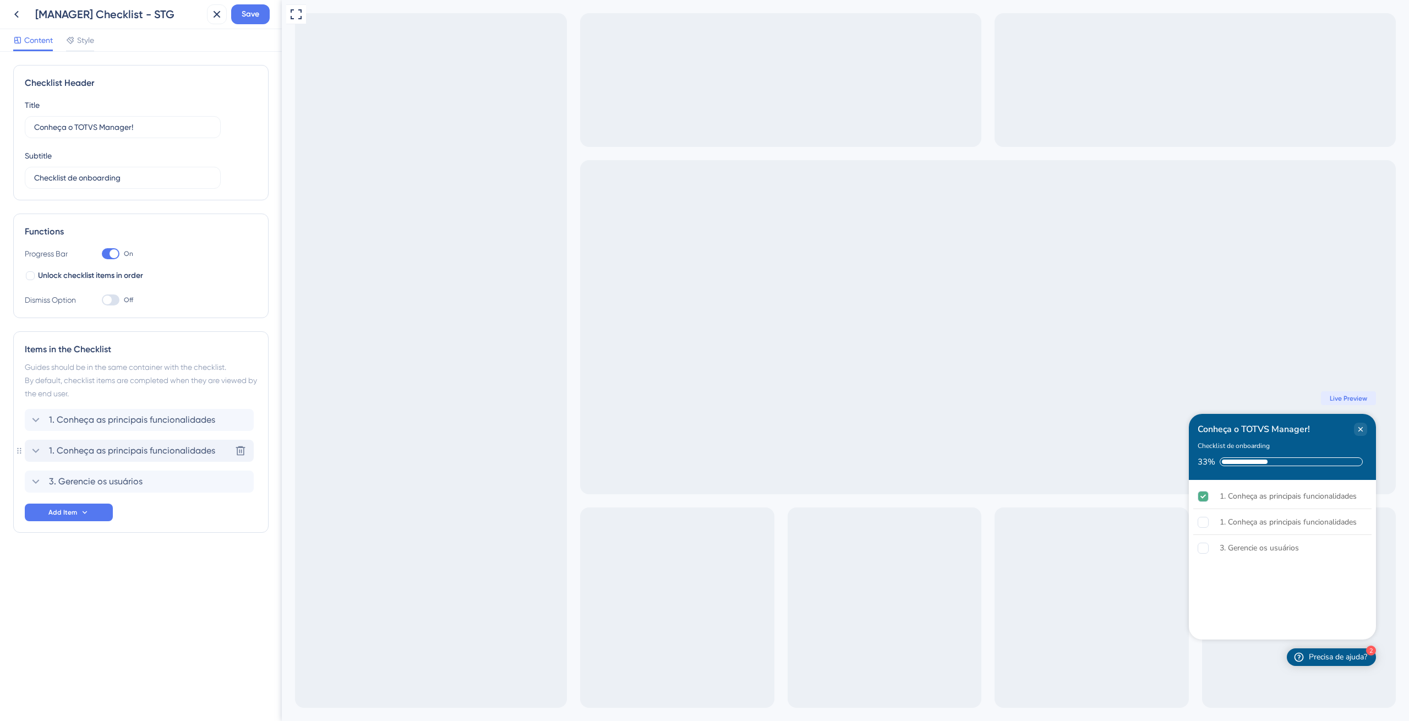
click at [39, 451] on icon at bounding box center [35, 450] width 13 height 13
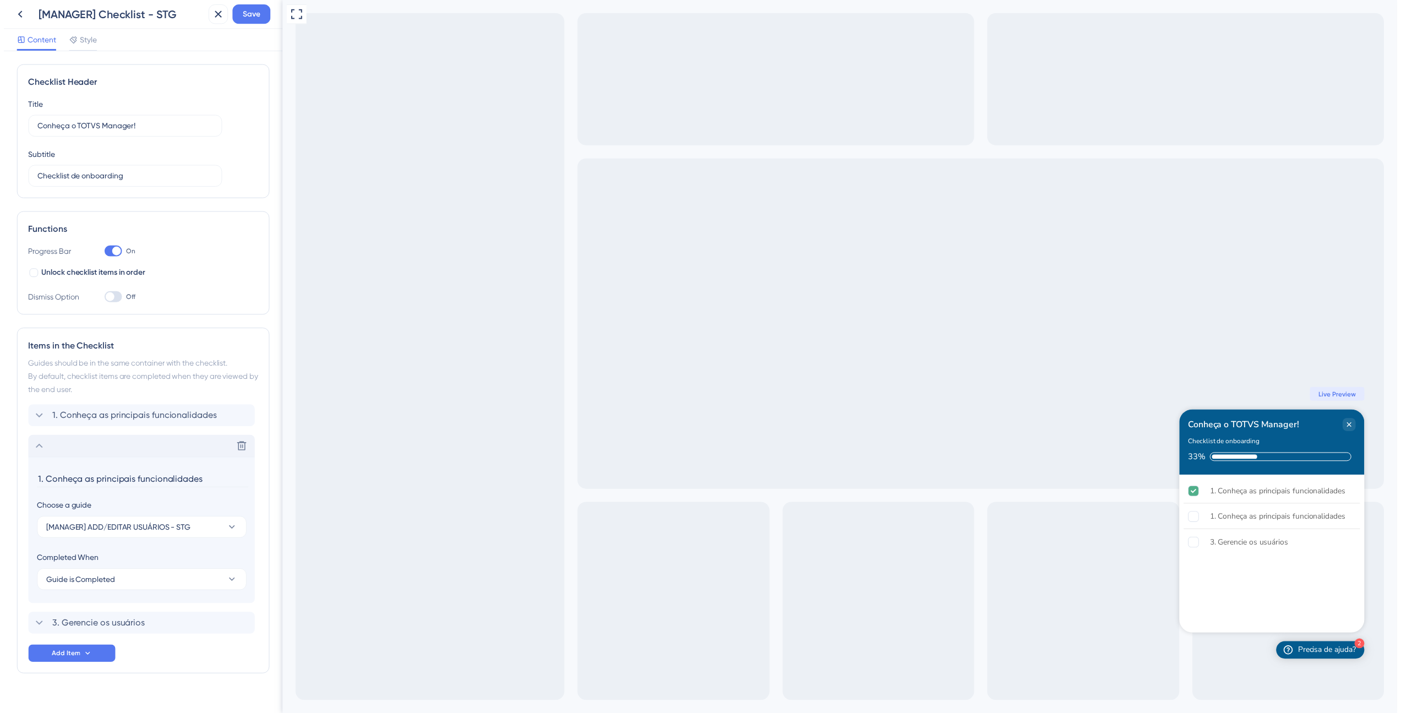
scroll to position [17, 0]
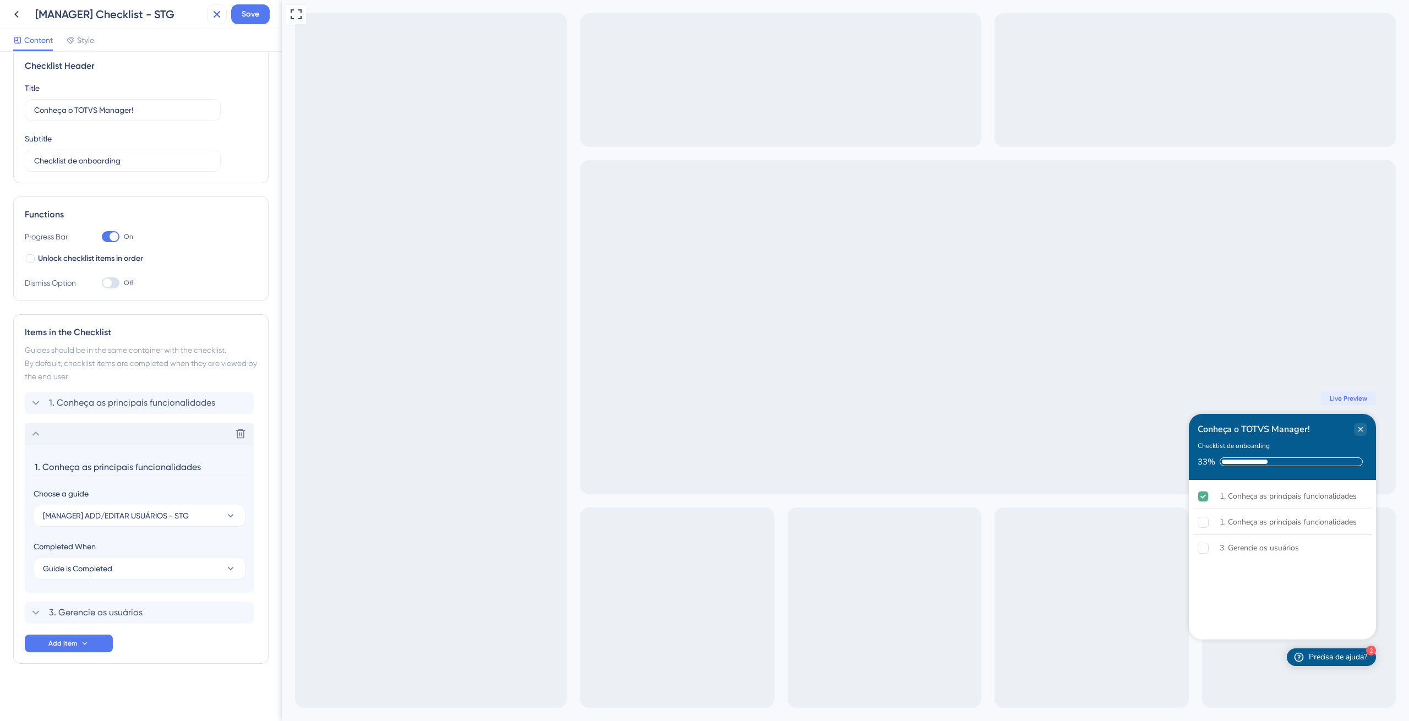
click at [213, 17] on icon at bounding box center [216, 14] width 13 height 13
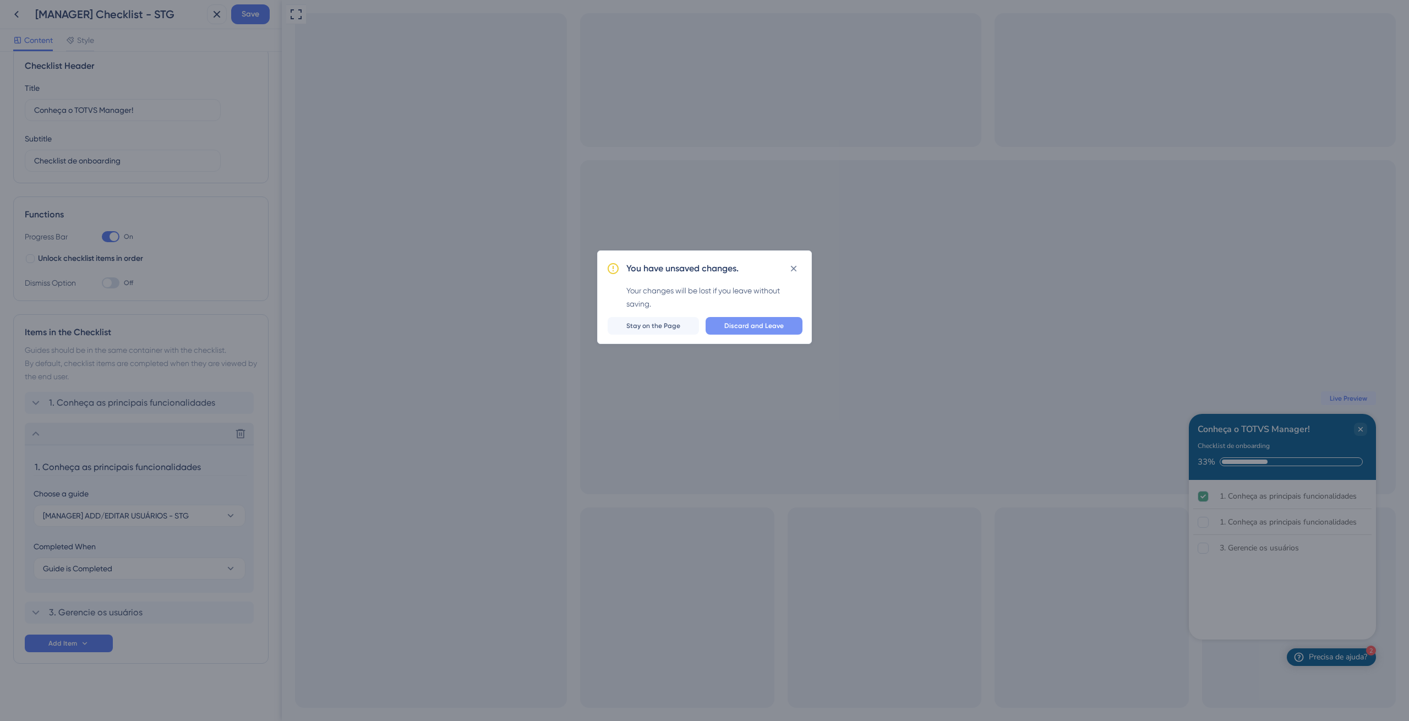
click at [800, 324] on button "Discard and Leave" at bounding box center [754, 326] width 97 height 18
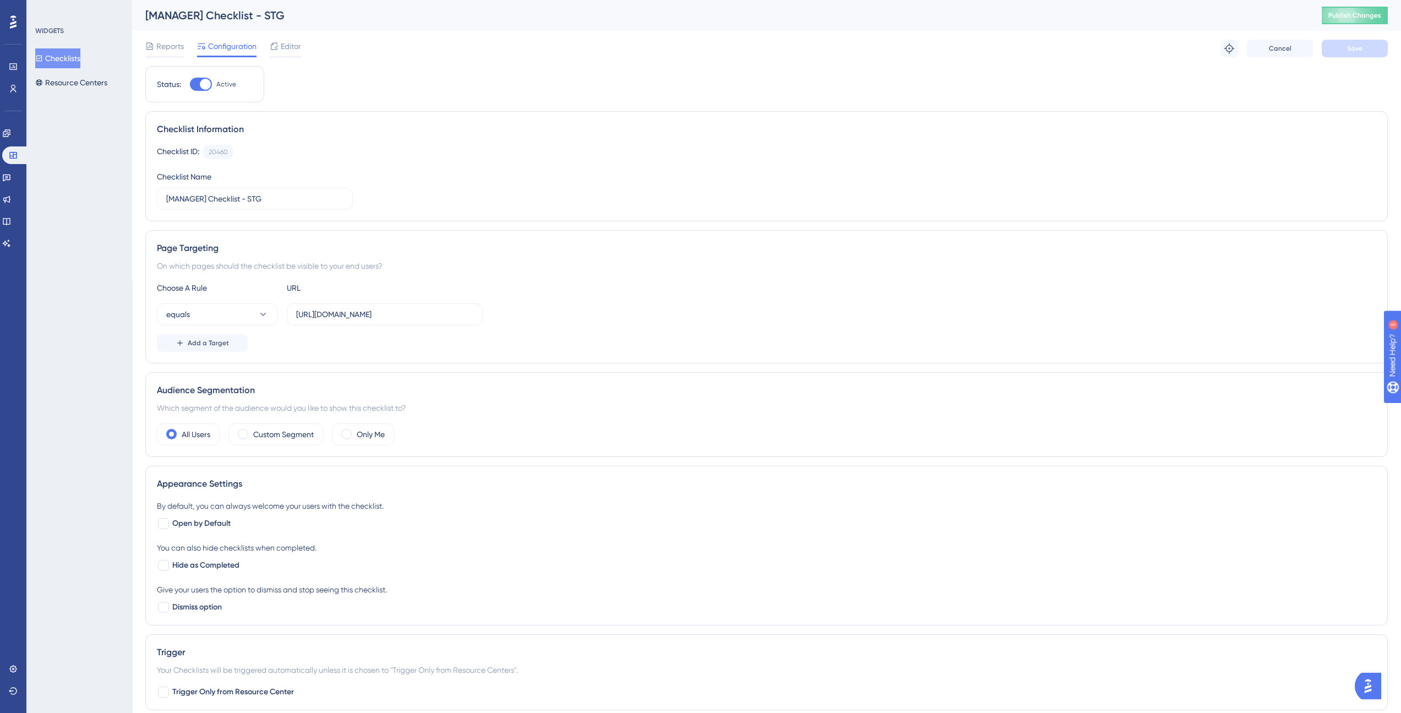
click at [265, 34] on div "Reports Configuration Editor Troubleshoot Cancel Save" at bounding box center [766, 48] width 1242 height 35
click at [288, 43] on span "Editor" at bounding box center [291, 46] width 20 height 13
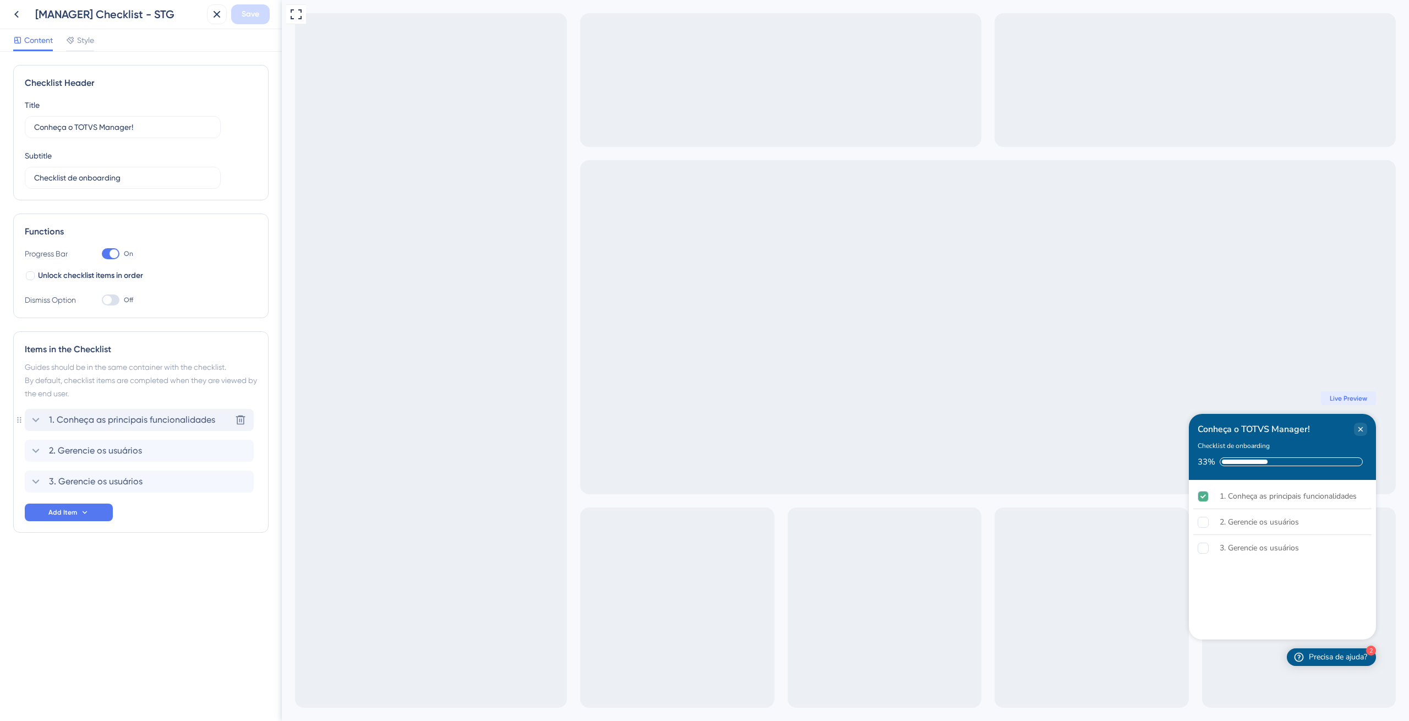
click at [36, 424] on icon at bounding box center [35, 419] width 13 height 13
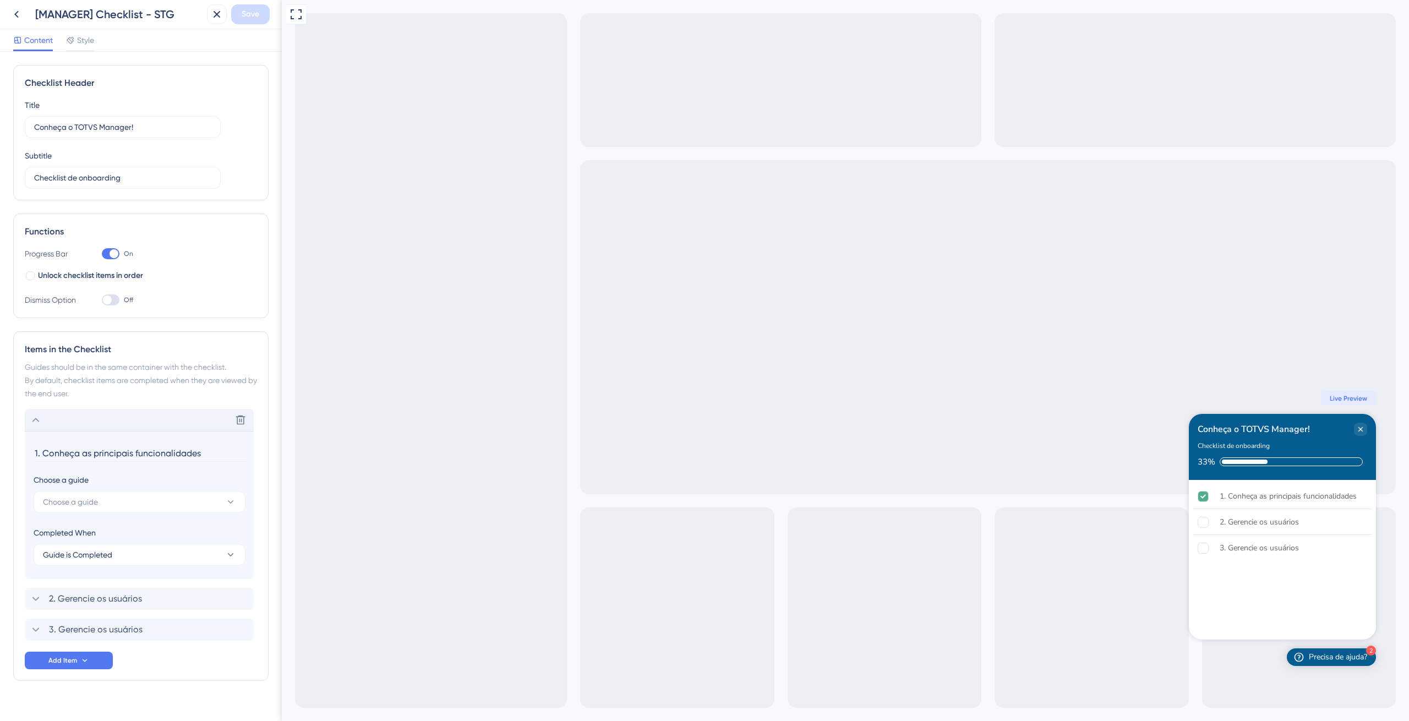
scroll to position [17, 0]
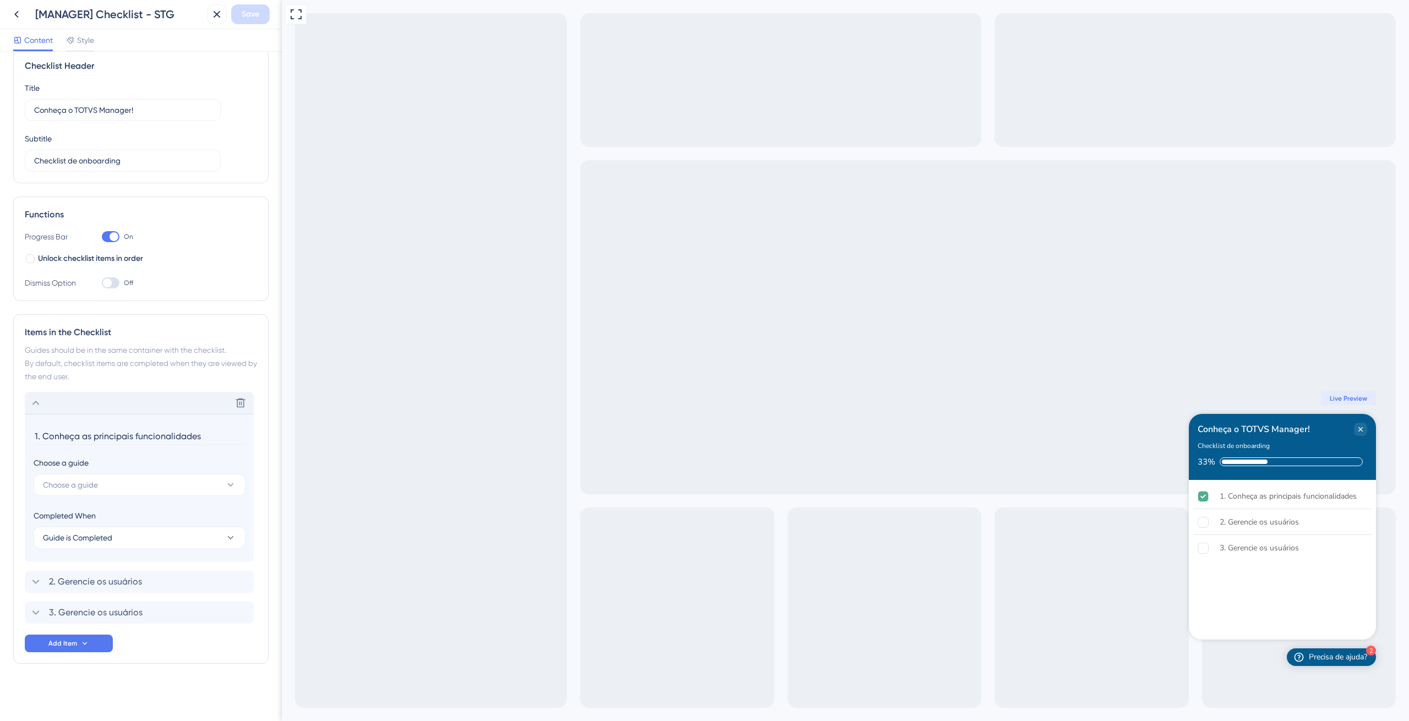
click at [137, 439] on input "1. Conheça as principais funcionalidades" at bounding box center [141, 436] width 214 height 17
click at [98, 486] on span "Choose a guide" at bounding box center [70, 484] width 55 height 13
click at [96, 593] on span "[MANAGER] HOME - STG" at bounding box center [92, 595] width 84 height 13
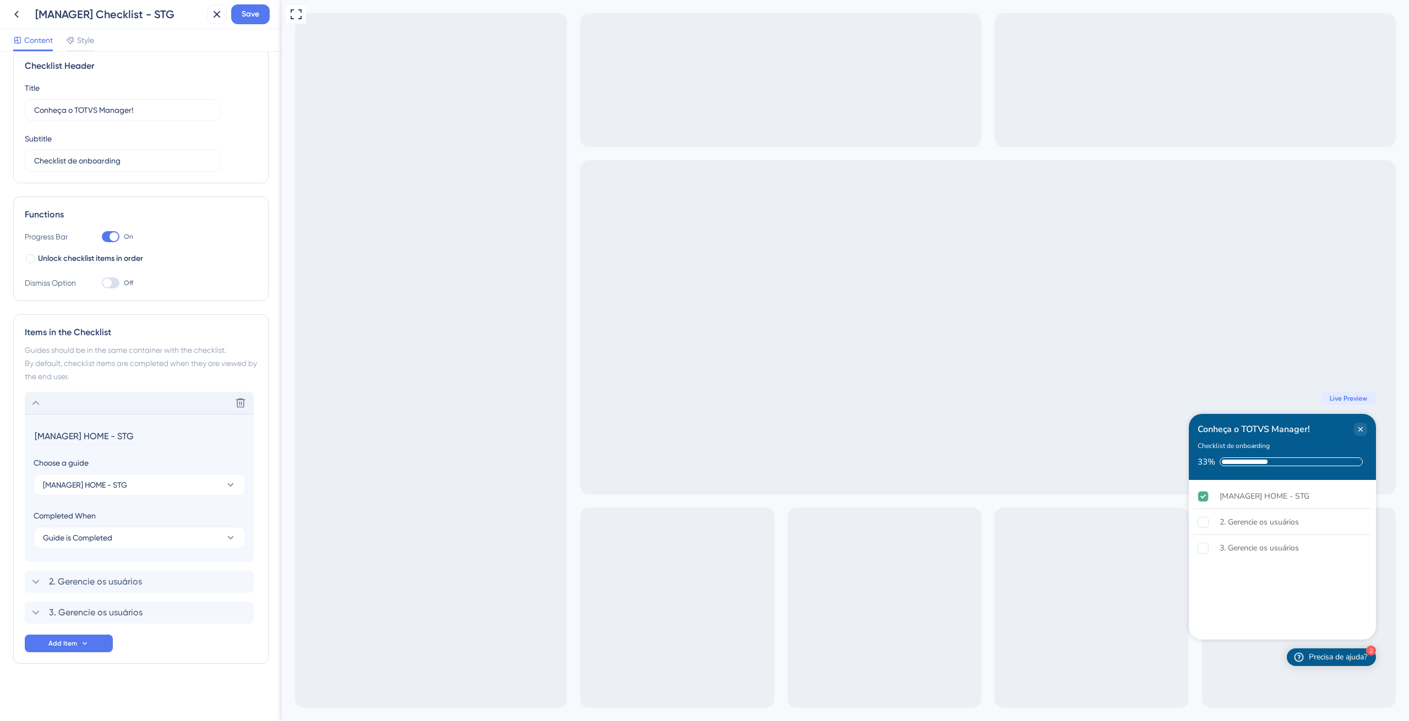
click at [78, 433] on input "[MANAGER] HOME - STG" at bounding box center [141, 436] width 214 height 17
paste input "1. Conheça as principais funcionalidades"
type input "1. Conheça as principais funcionalidades"
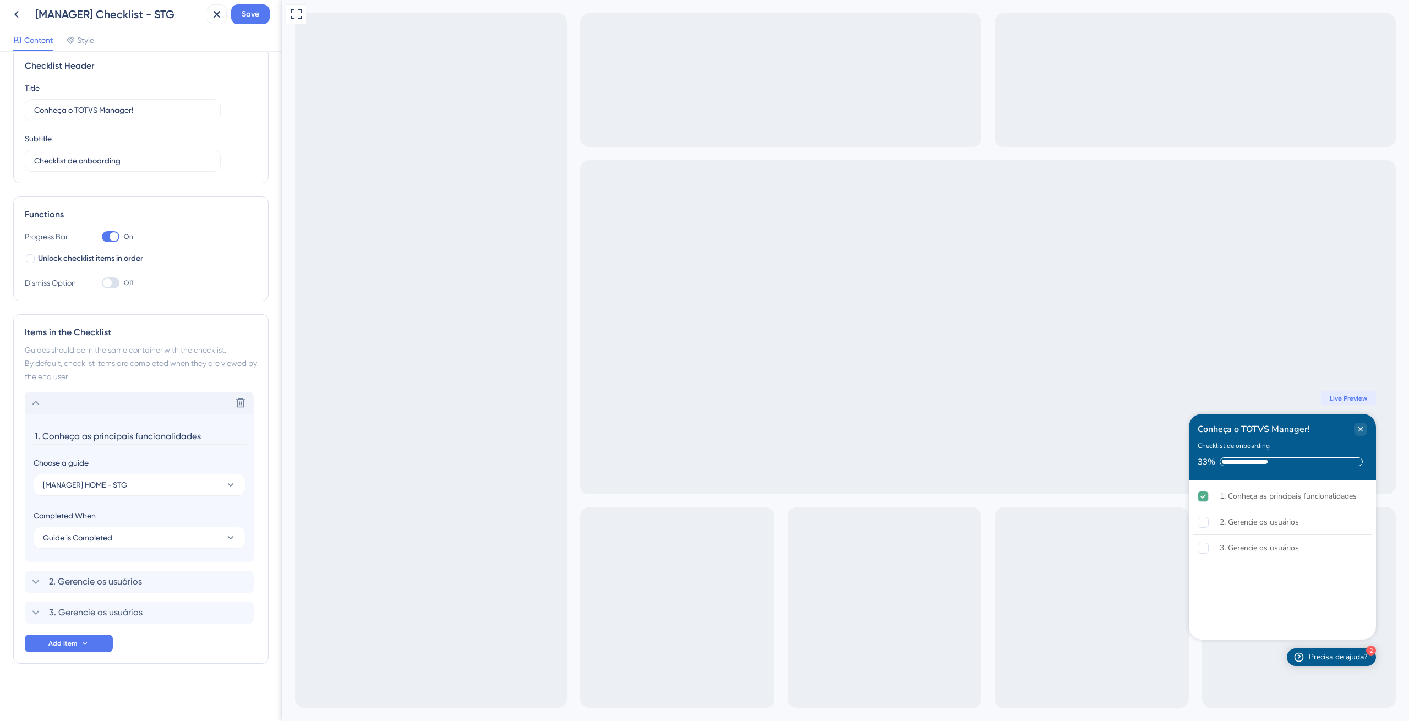
click at [33, 403] on icon at bounding box center [35, 402] width 13 height 13
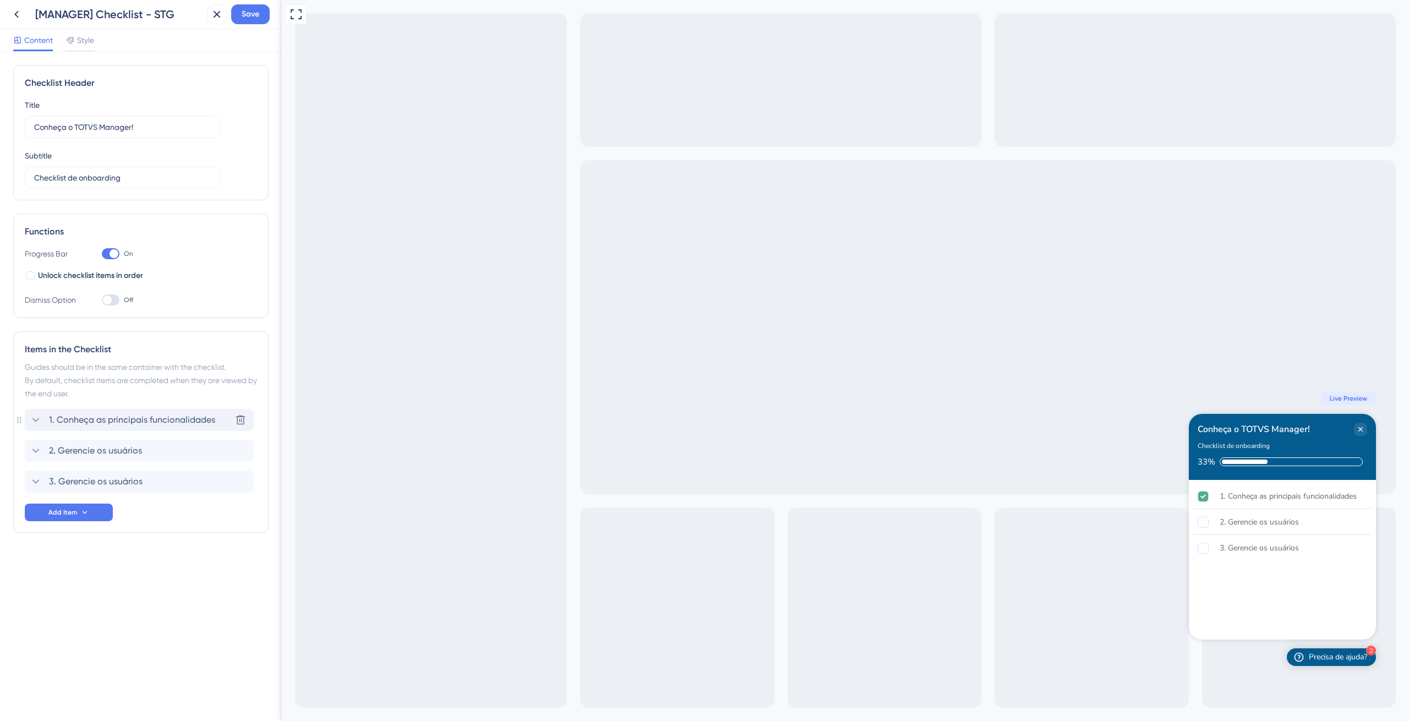
scroll to position [0, 0]
click at [38, 448] on icon at bounding box center [35, 450] width 13 height 13
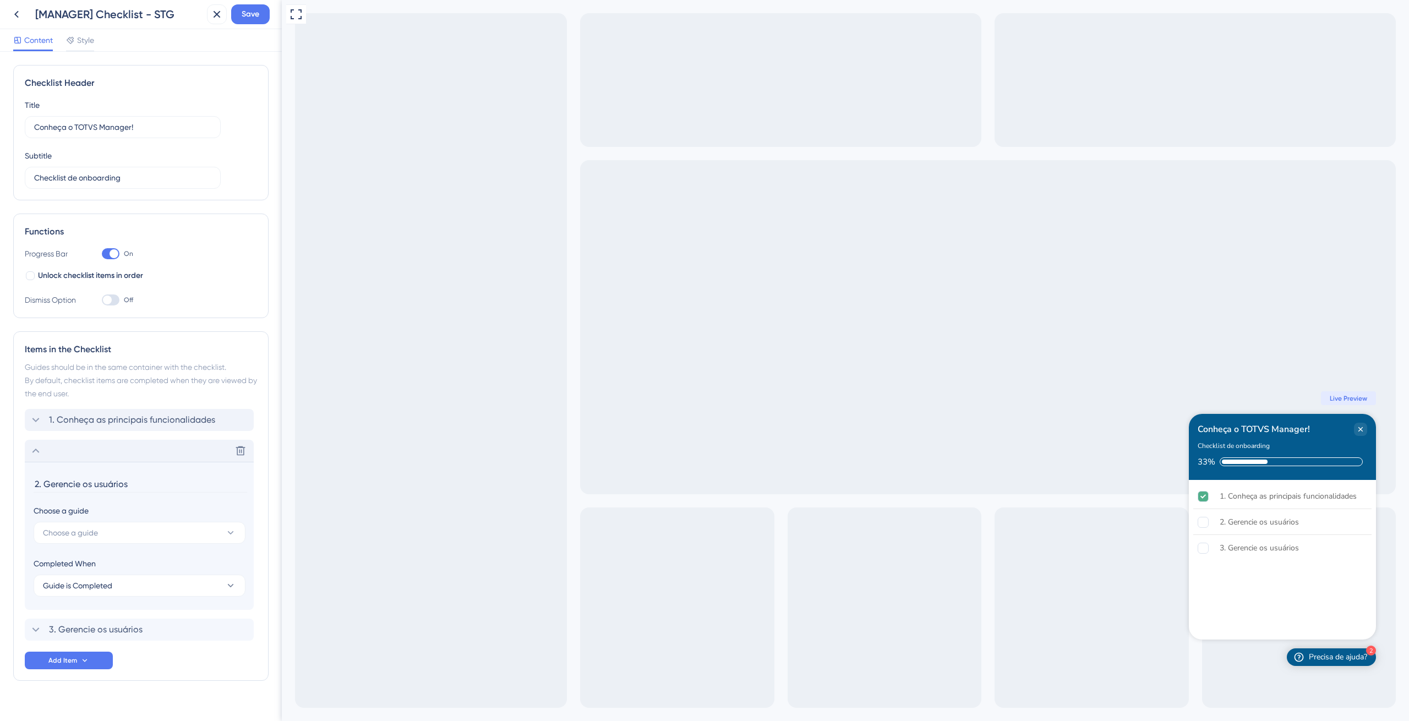
scroll to position [17, 0]
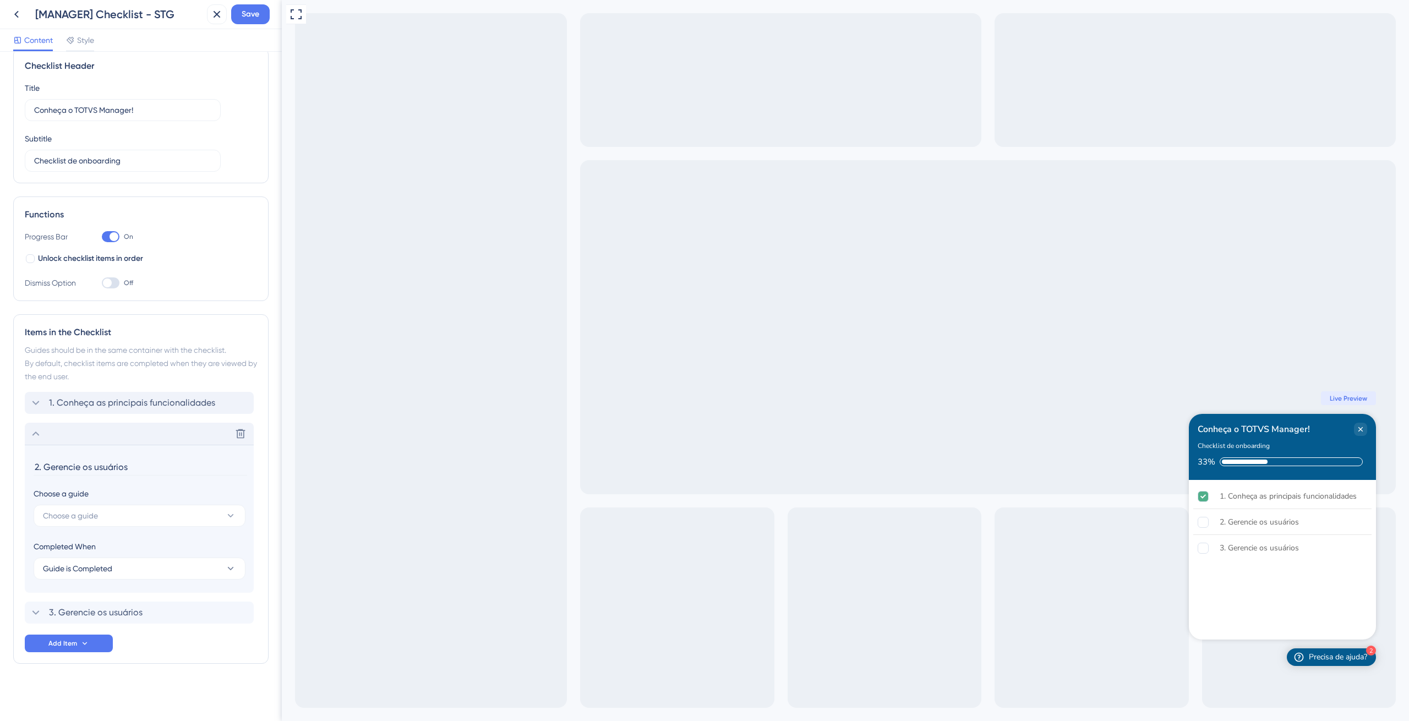
click at [89, 477] on section "2. Gerencie os usuários Choose a guide Choose a guide Completed When Guide is C…" at bounding box center [139, 519] width 229 height 148
click at [88, 472] on input "2. Gerencie os usuários" at bounding box center [141, 466] width 214 height 17
click at [86, 470] on input "2. Gerencie os usuários" at bounding box center [141, 466] width 214 height 17
click at [86, 469] on input "2. Gerencie os usuários" at bounding box center [141, 466] width 214 height 17
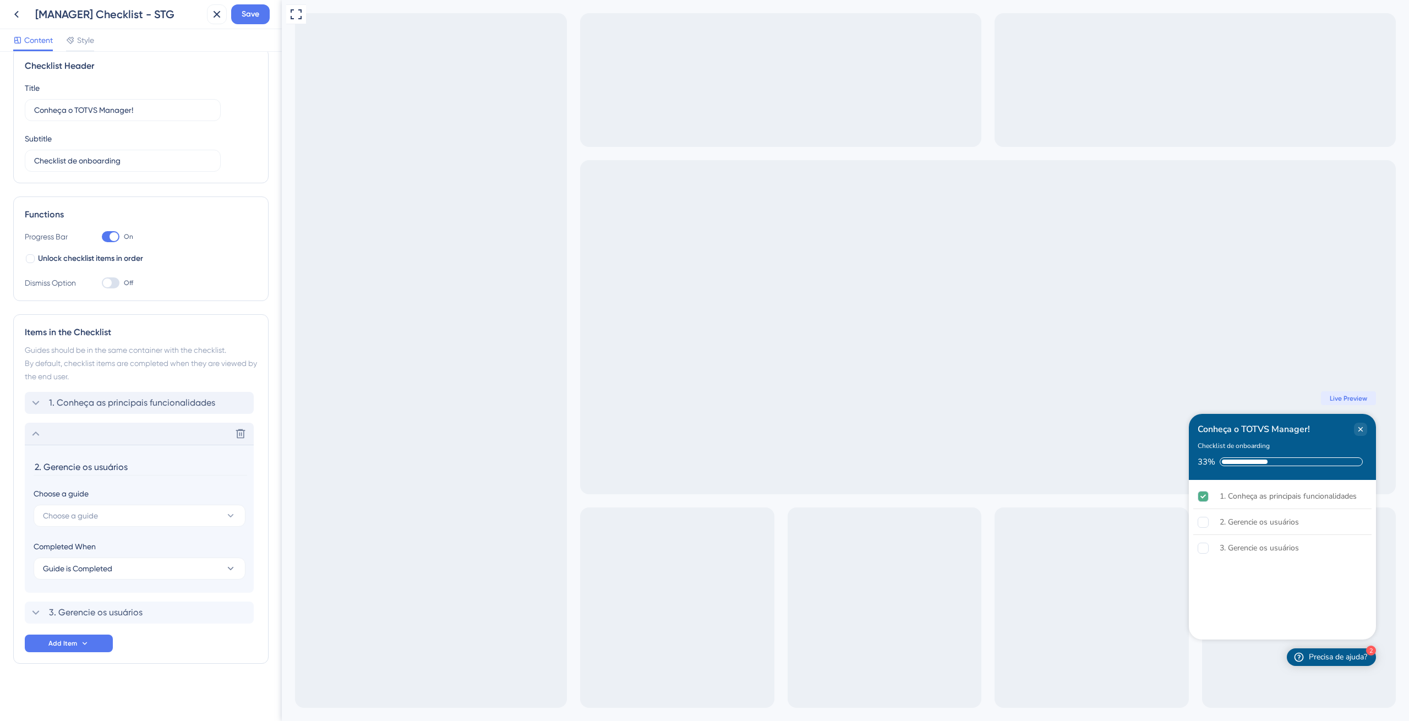
click at [86, 469] on input "2. Gerencie os usuários" at bounding box center [141, 466] width 214 height 17
click at [86, 521] on span "Choose a guide" at bounding box center [70, 515] width 55 height 13
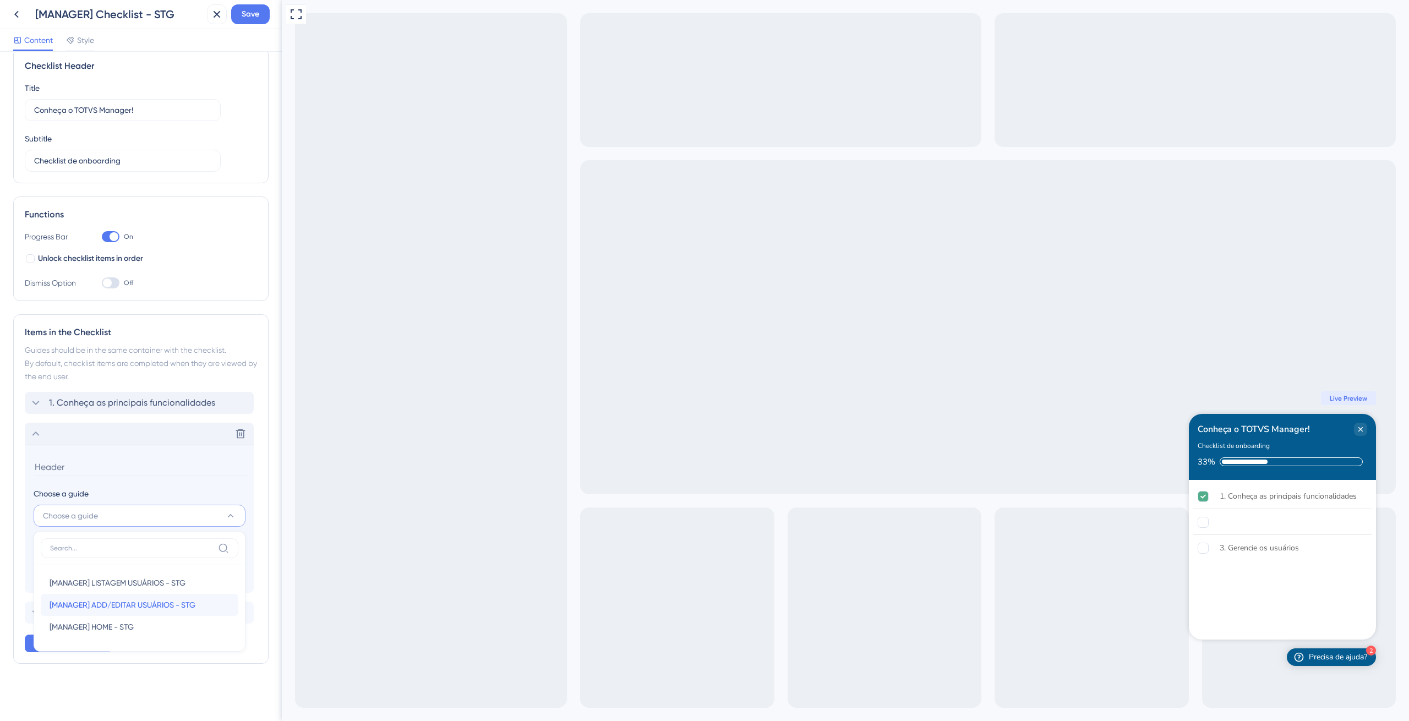
click at [106, 599] on span "[MANAGER] ADD/EDITAR USUÁRIOS - STG" at bounding box center [123, 604] width 146 height 13
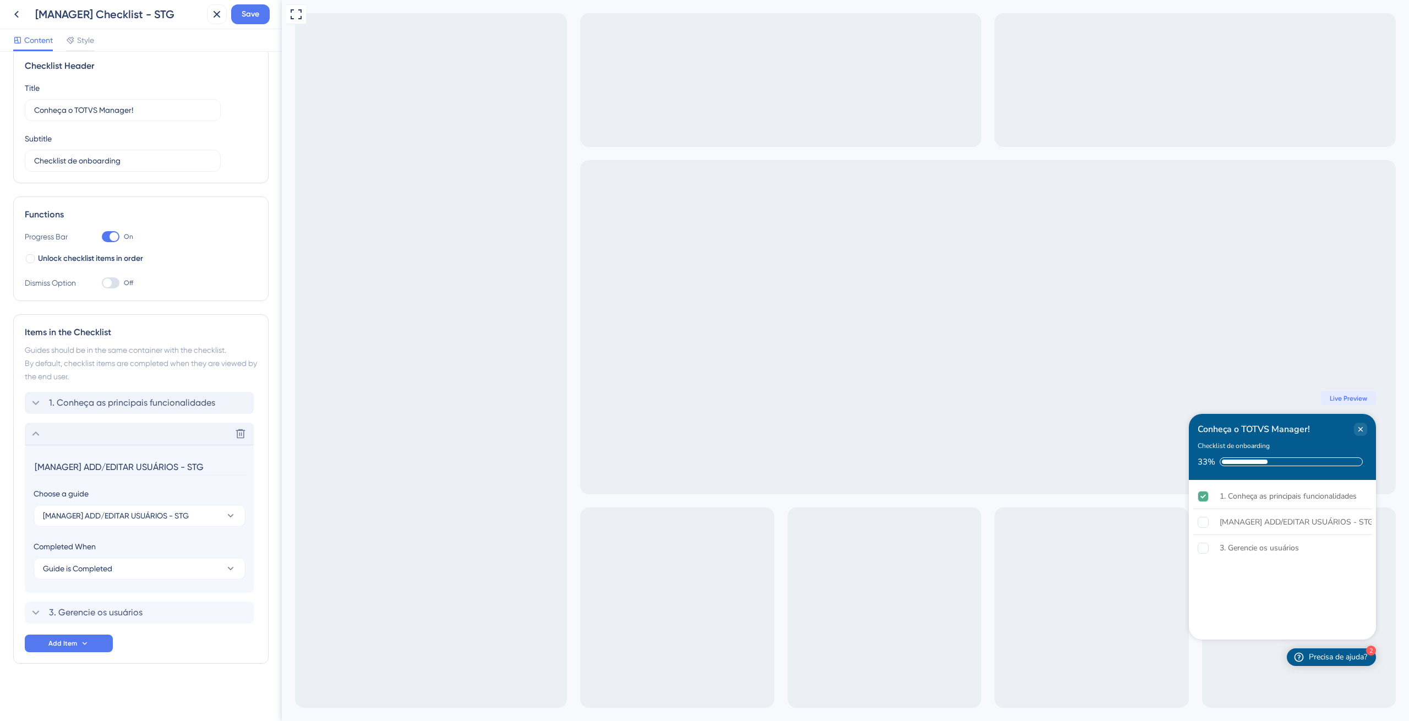
click at [58, 471] on input "[MANAGER] ADD/EDITAR USUÁRIOS - STG" at bounding box center [141, 466] width 214 height 17
click at [58, 469] on input "[MANAGER] ADD/EDITAR USUÁRIOS - STG" at bounding box center [141, 466] width 214 height 17
paste input "2. Gerencie os usuários"
type input "2. Gerencie os usuários"
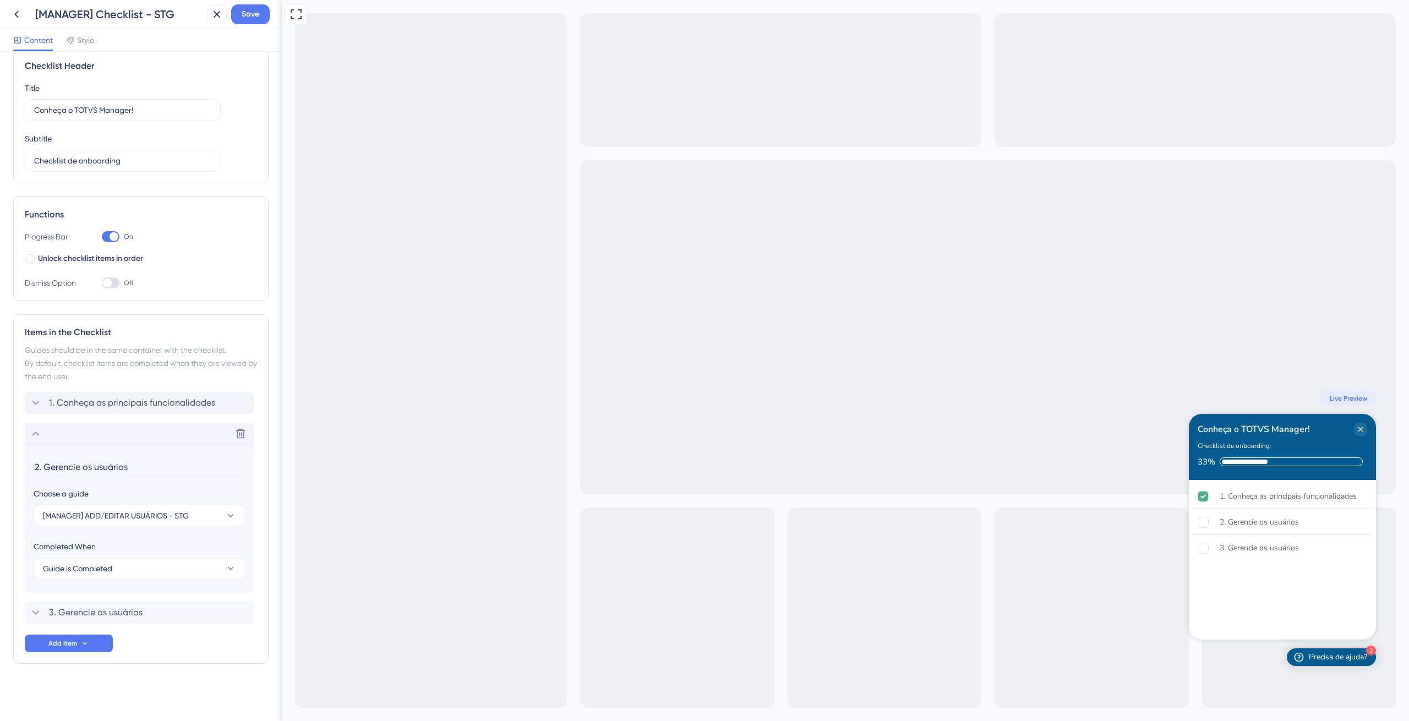
click at [34, 432] on icon at bounding box center [35, 433] width 13 height 13
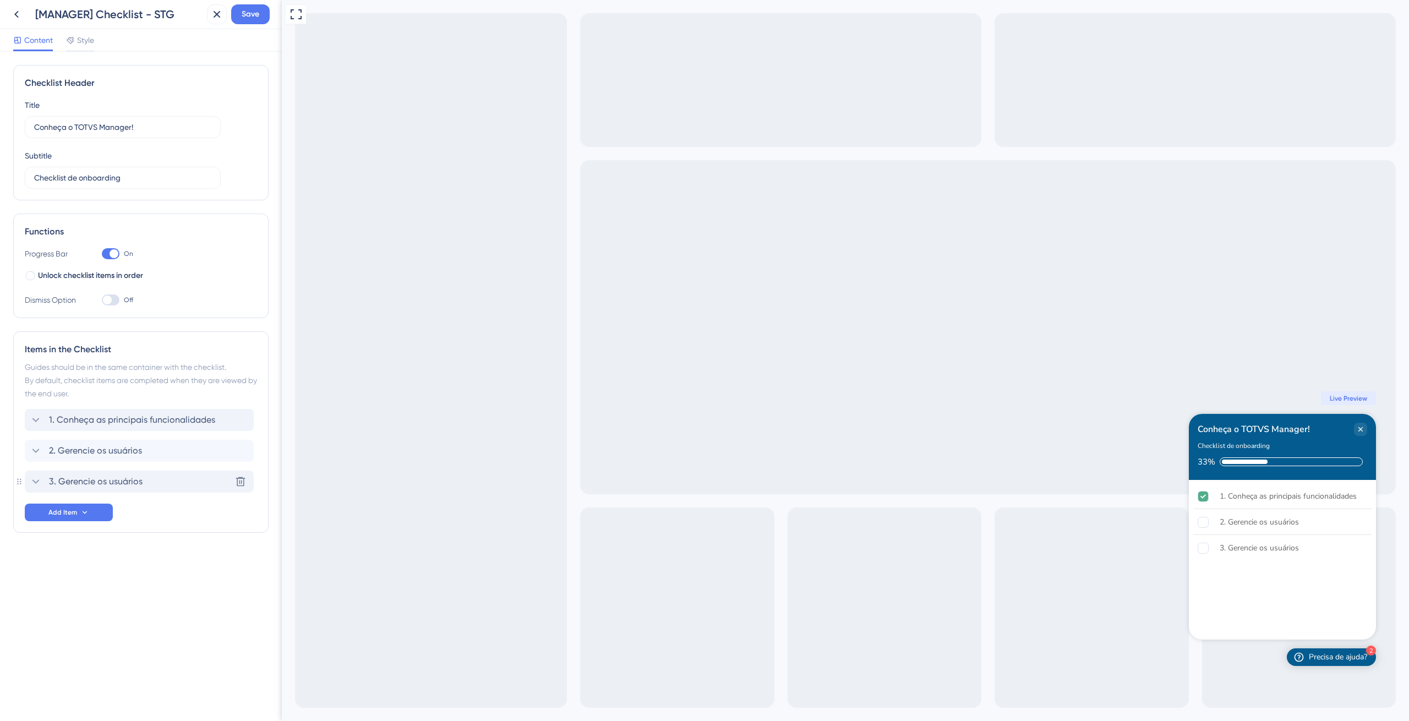
click at [35, 478] on icon at bounding box center [35, 481] width 13 height 13
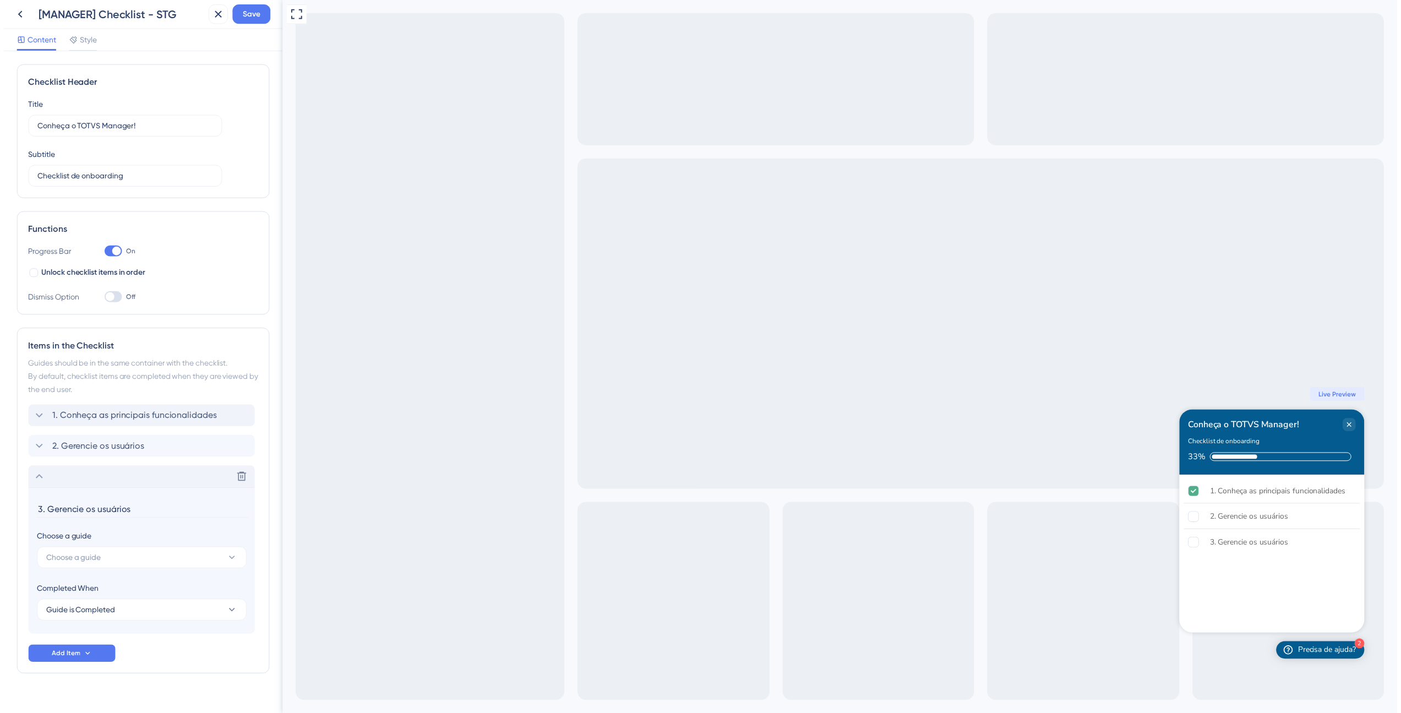
scroll to position [17, 0]
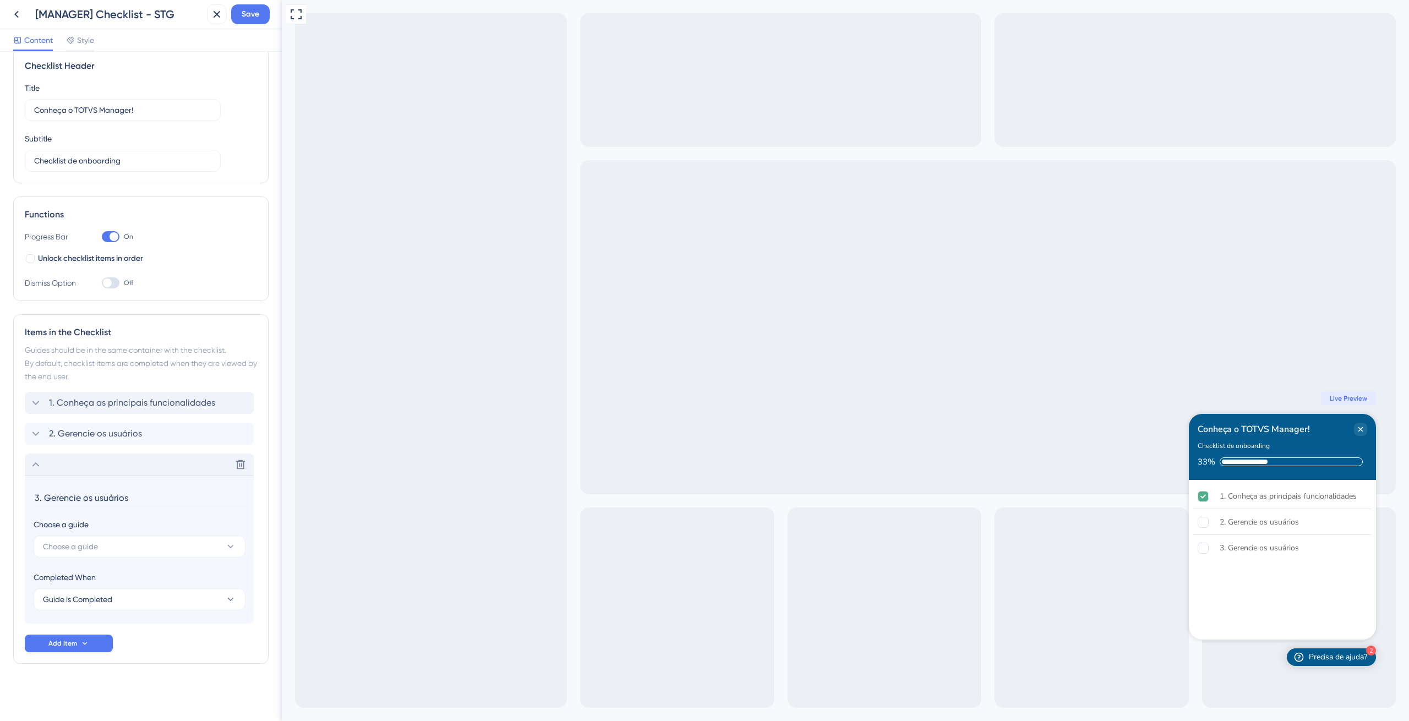
click at [85, 505] on input "3. Gerencie os usuários" at bounding box center [141, 497] width 214 height 17
click at [85, 504] on input "3. Gerencie os usuários" at bounding box center [141, 497] width 214 height 17
click at [81, 490] on input "3. Gerencie os usuários" at bounding box center [141, 497] width 214 height 17
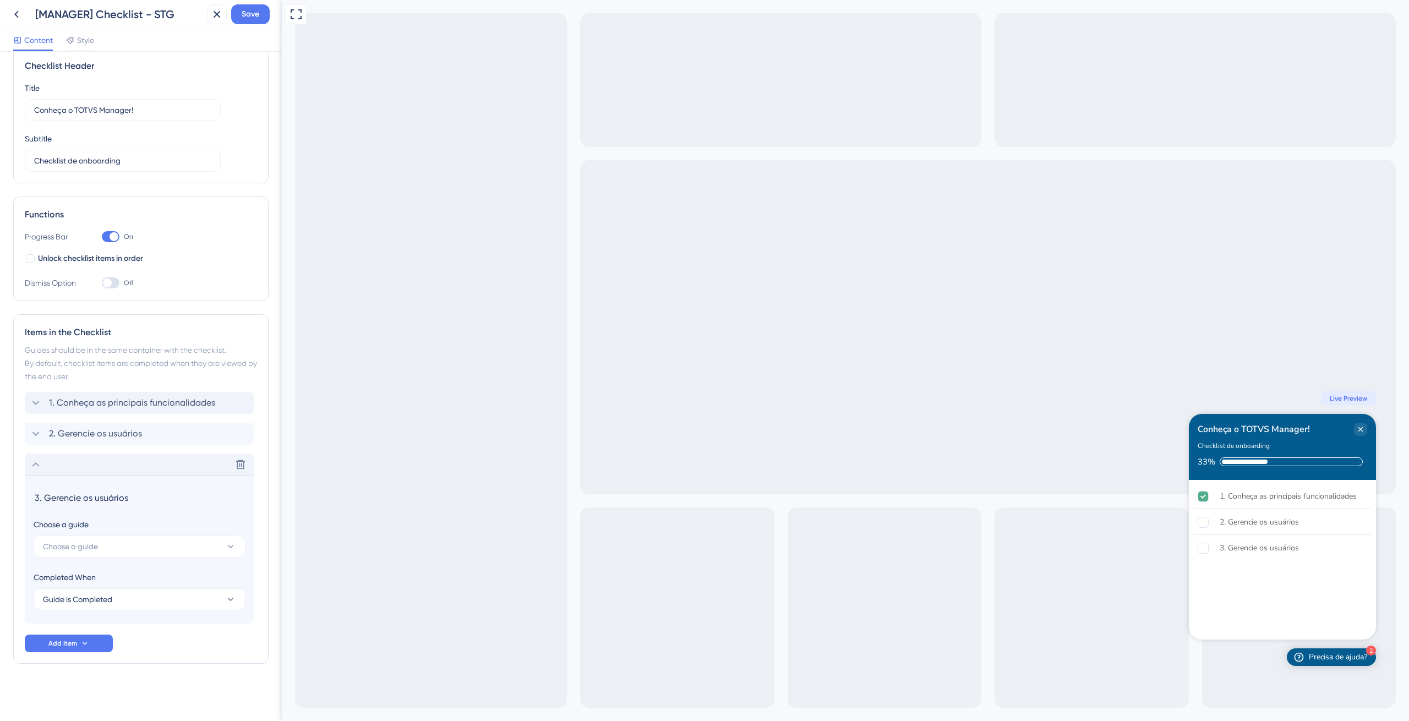
click at [81, 490] on input "3. Gerencie os usuários" at bounding box center [141, 497] width 214 height 17
click at [79, 496] on input "3. Gerencie os usuários" at bounding box center [141, 497] width 214 height 17
click at [79, 546] on span "Choose a guide" at bounding box center [70, 546] width 55 height 13
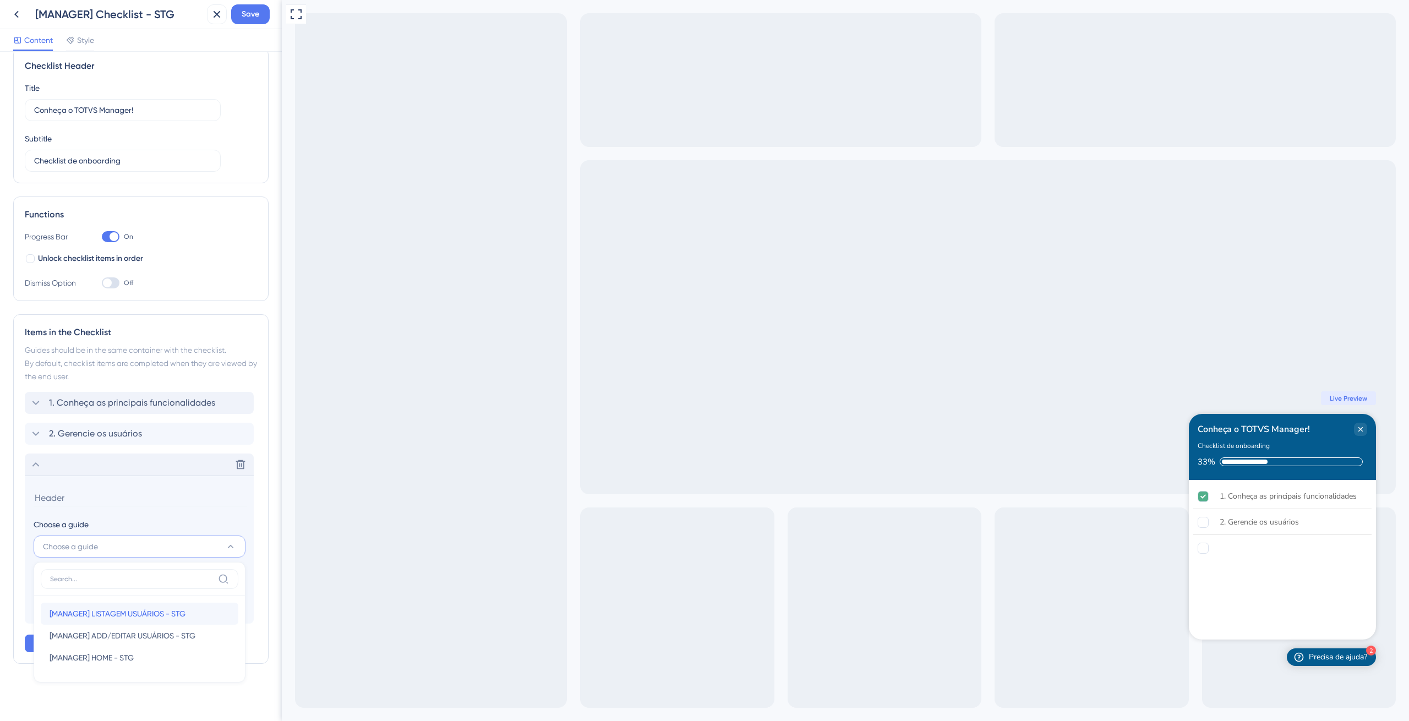
click at [122, 608] on span "[MANAGER] LISTAGEM USUÁRIOS - STG" at bounding box center [118, 613] width 136 height 13
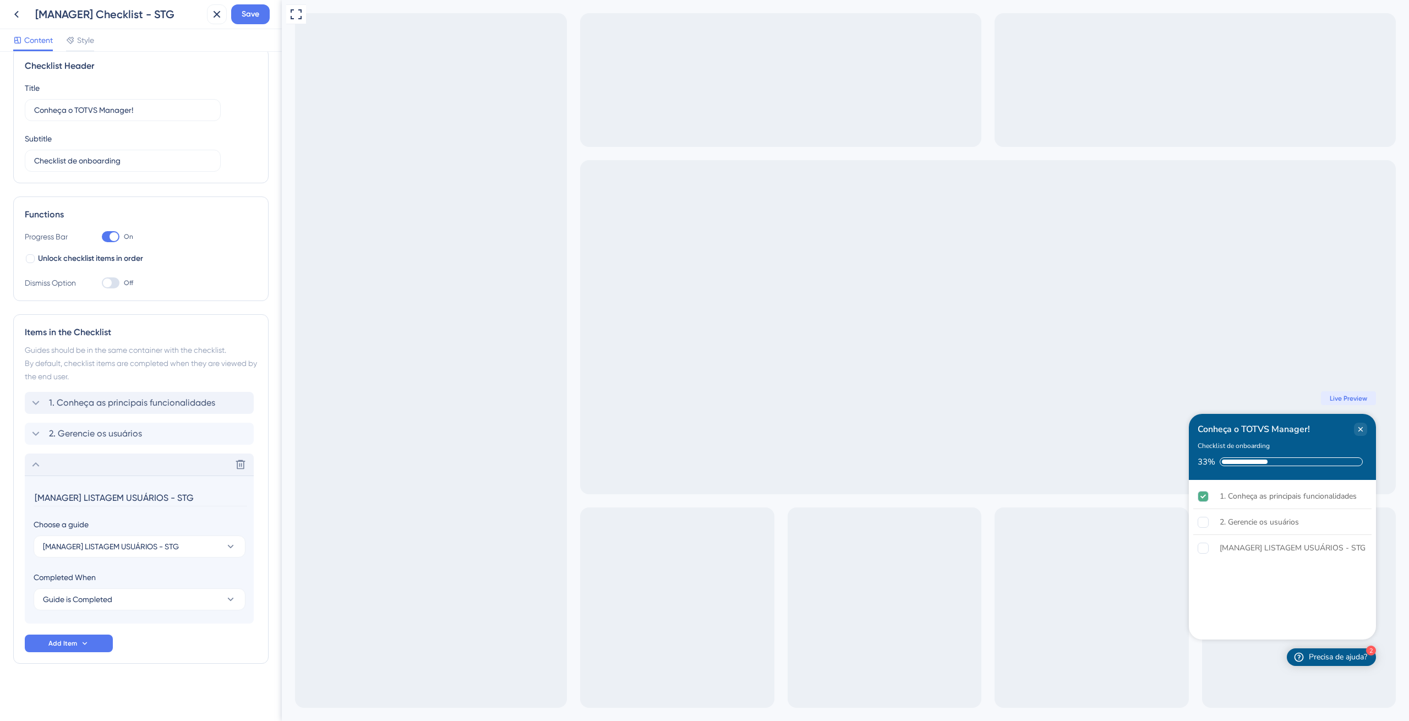
click at [75, 500] on input "[MANAGER] LISTAGEM USUÁRIOS - STG" at bounding box center [141, 497] width 214 height 17
paste input "3. Gerencie os usuários"
type input "3. Gerencie os usuários"
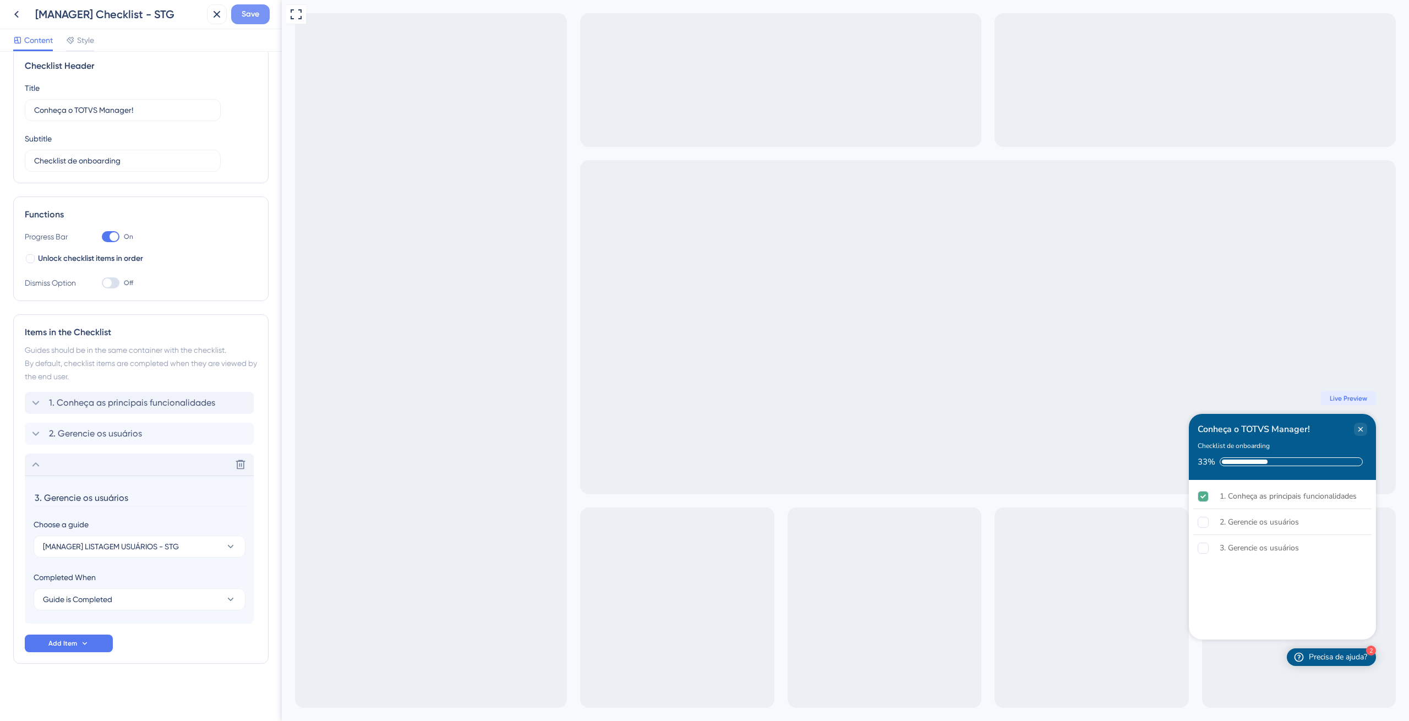
click at [258, 15] on span "Save" at bounding box center [251, 14] width 18 height 13
click at [212, 25] on icon at bounding box center [209, 20] width 11 height 11
click at [212, 15] on icon at bounding box center [216, 14] width 13 height 13
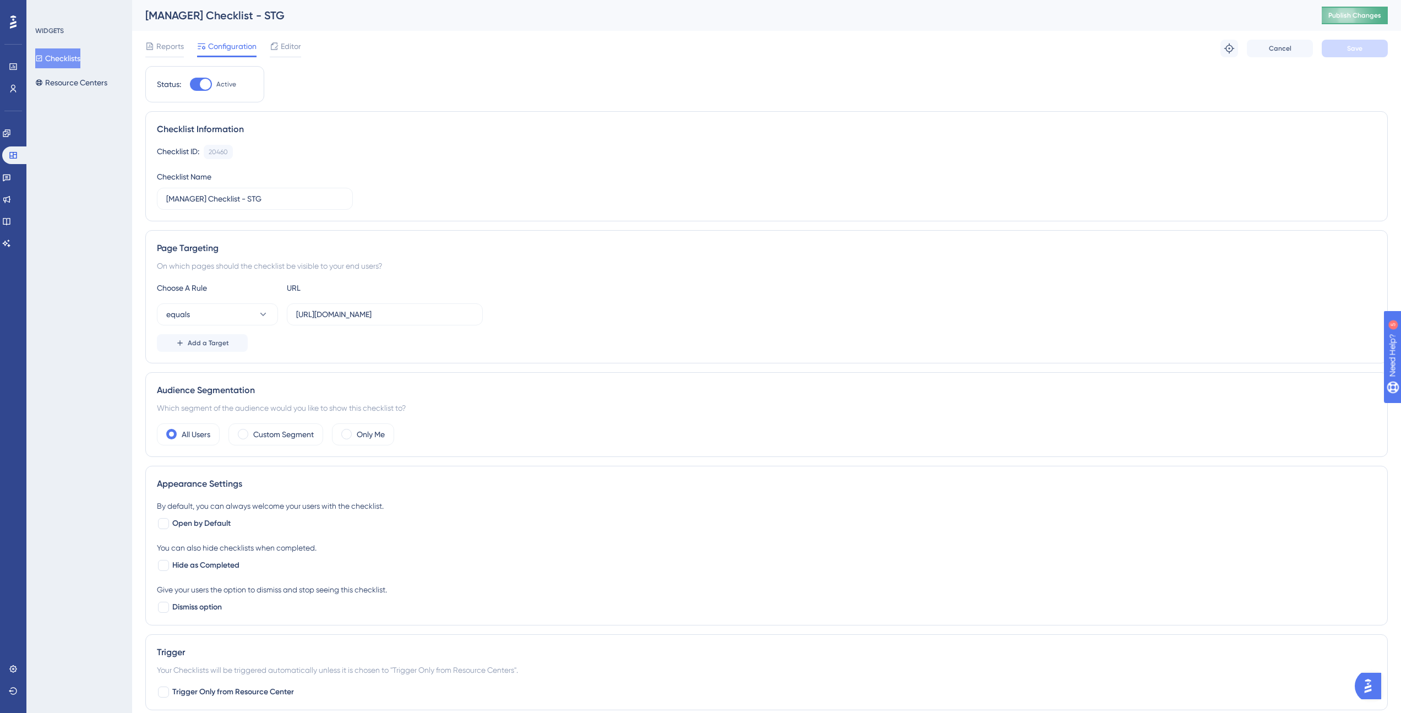
click at [1342, 13] on span "Publish Changes" at bounding box center [1354, 15] width 53 height 9
click at [287, 48] on span "Editor" at bounding box center [291, 46] width 20 height 13
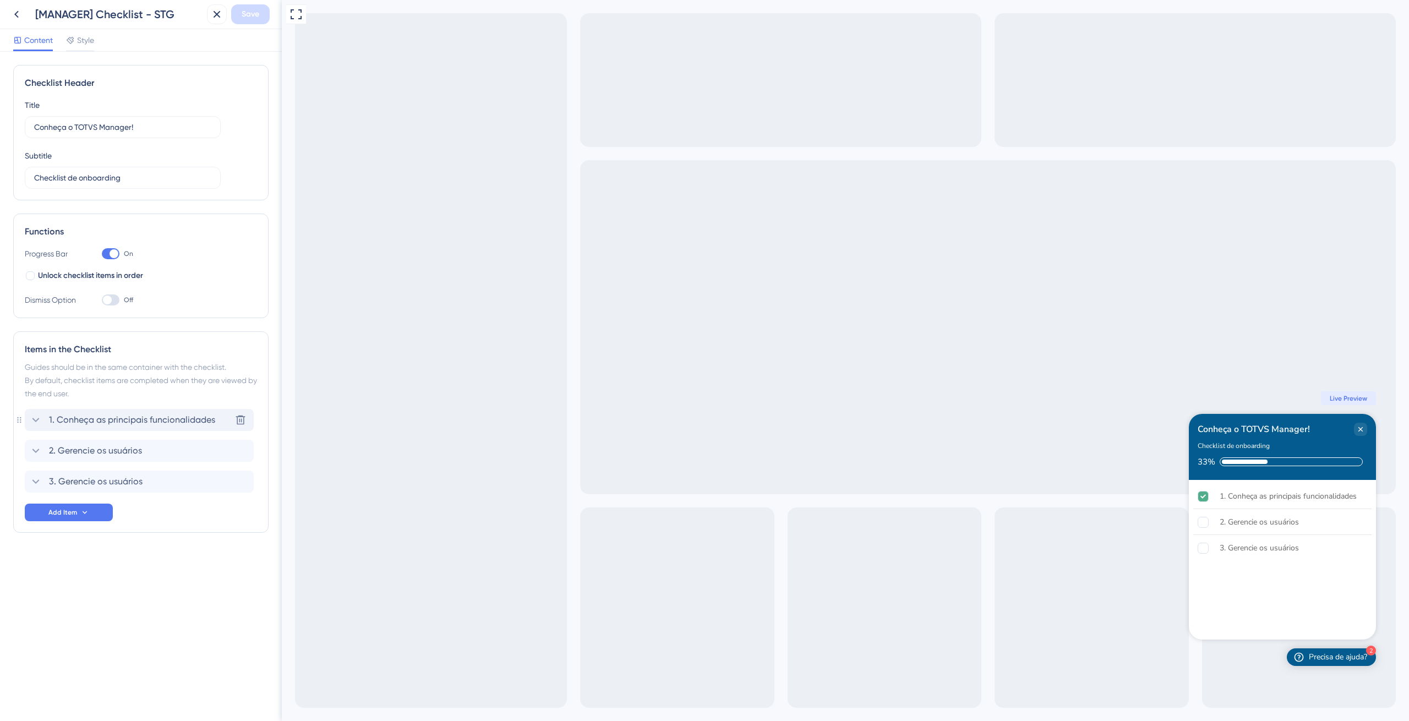
click at [36, 422] on icon at bounding box center [35, 419] width 13 height 13
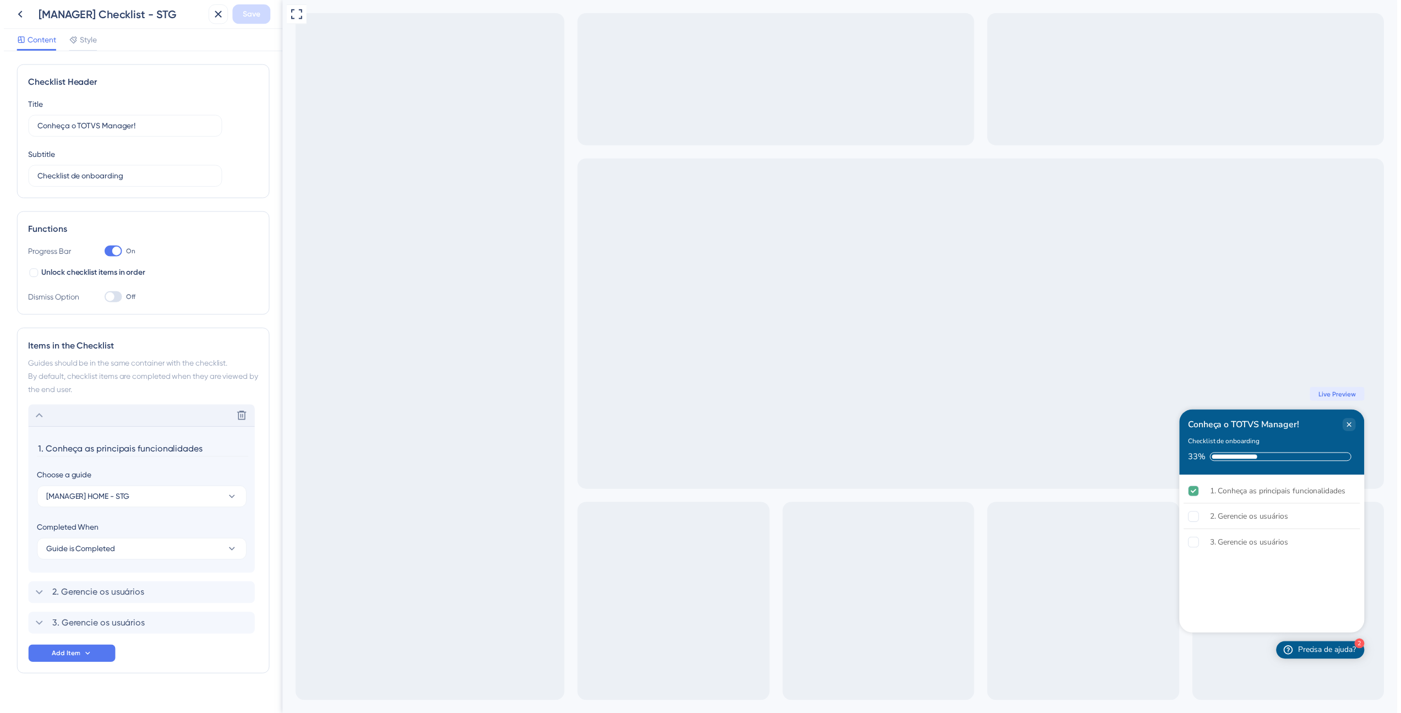
scroll to position [17, 0]
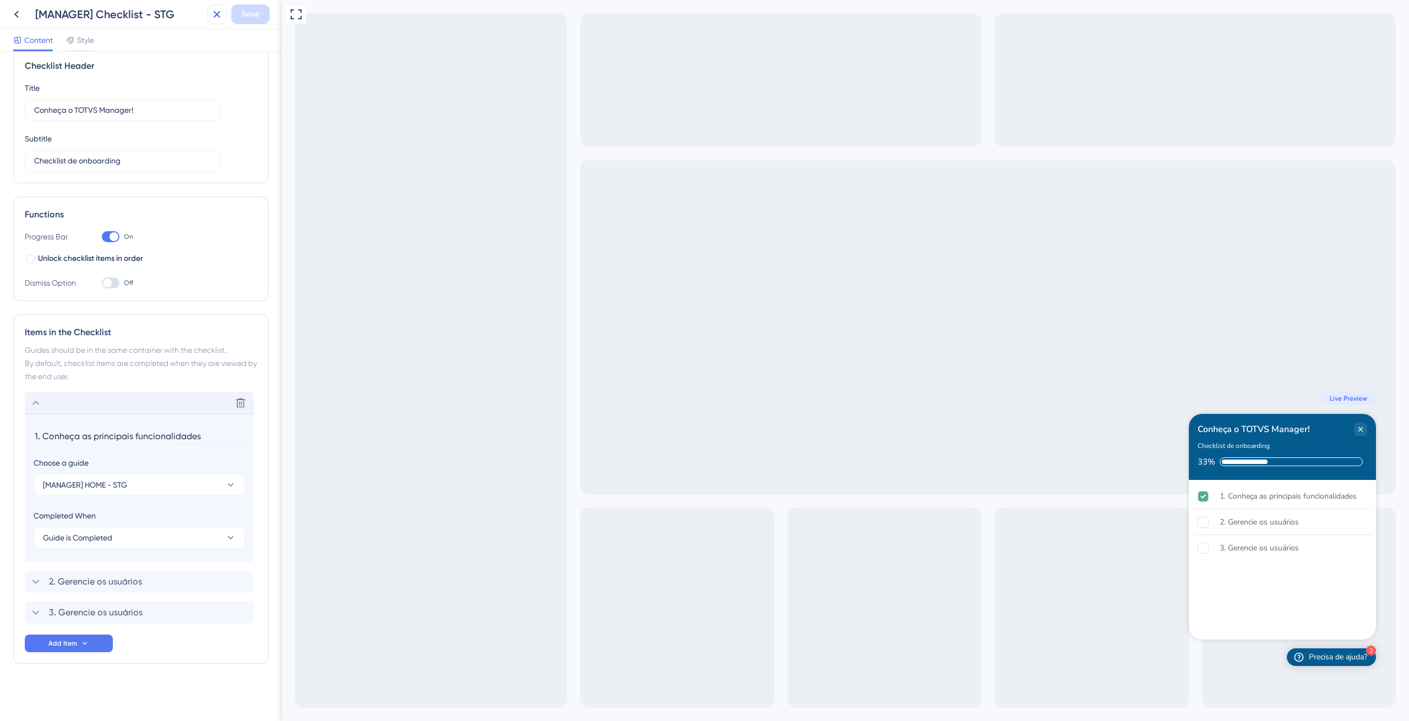
click at [208, 13] on button at bounding box center [217, 14] width 20 height 20
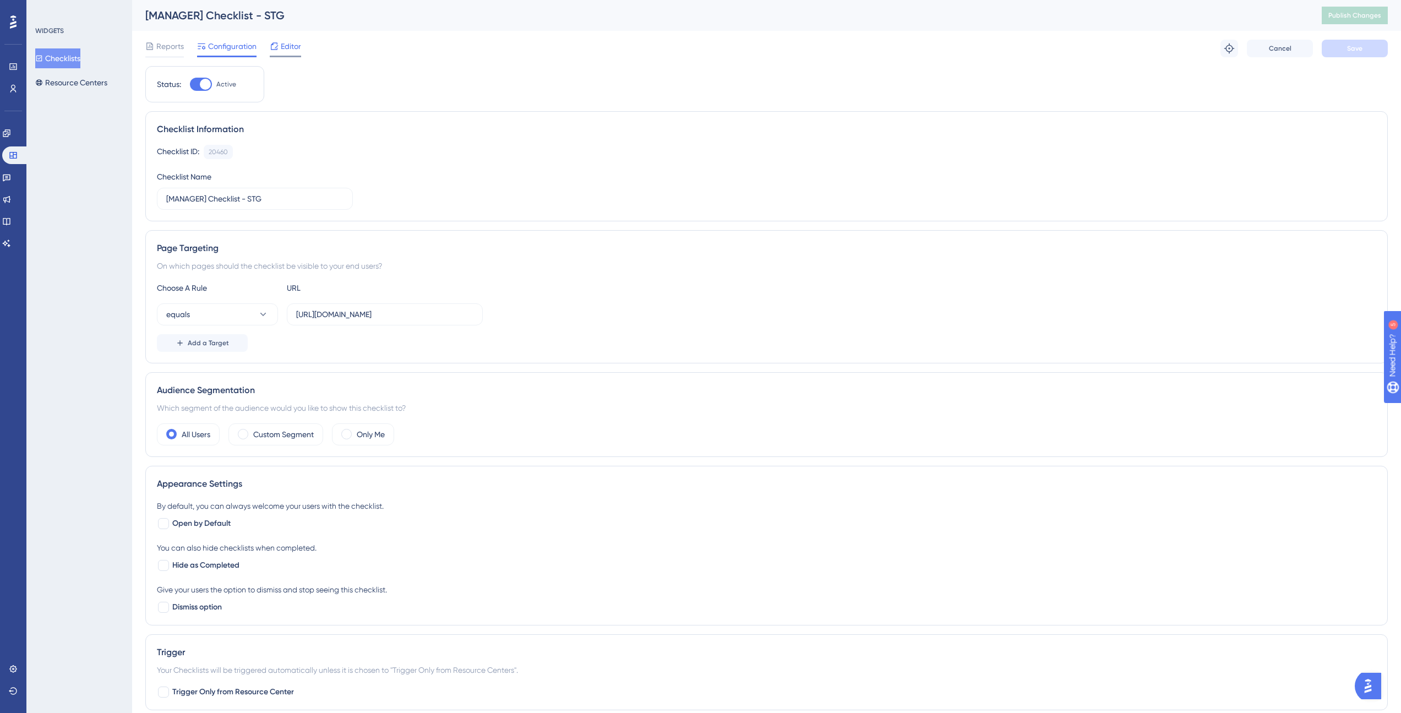
click at [292, 46] on span "Editor" at bounding box center [291, 46] width 20 height 13
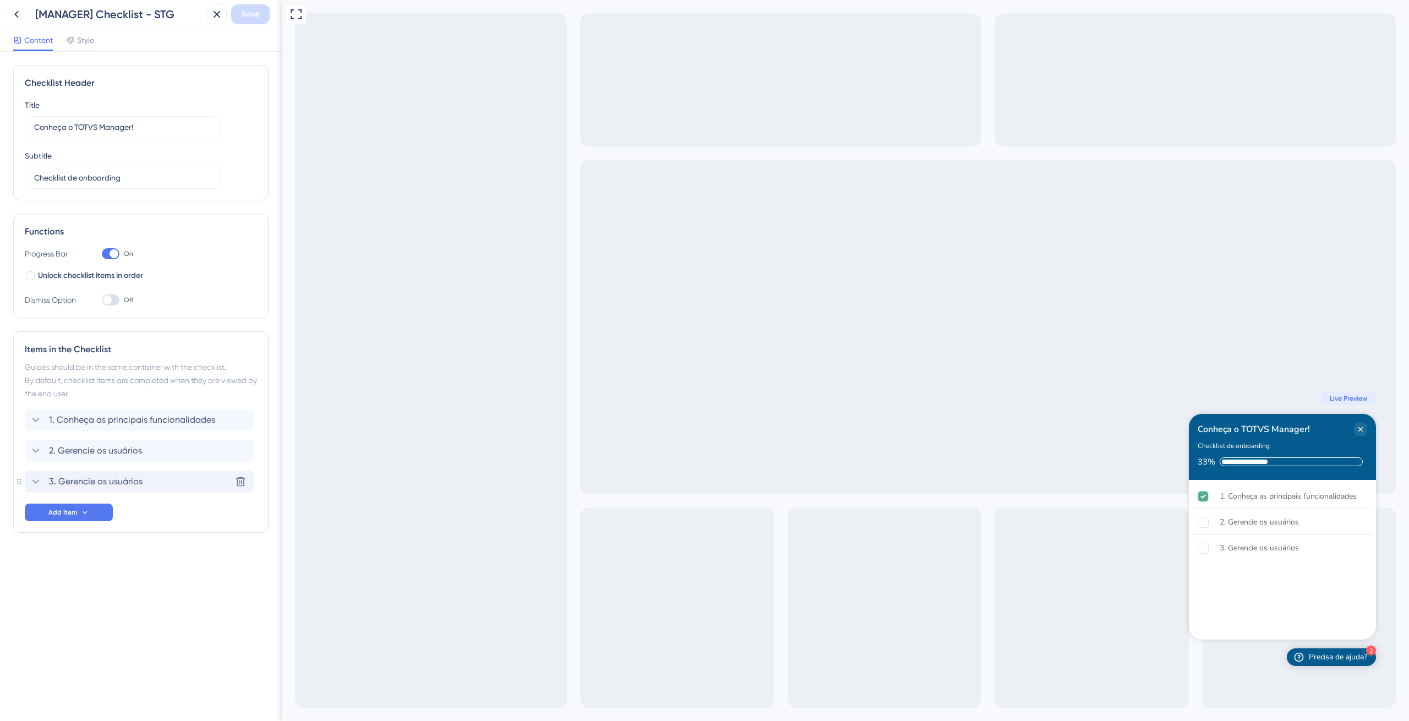
click at [35, 482] on icon at bounding box center [35, 481] width 13 height 13
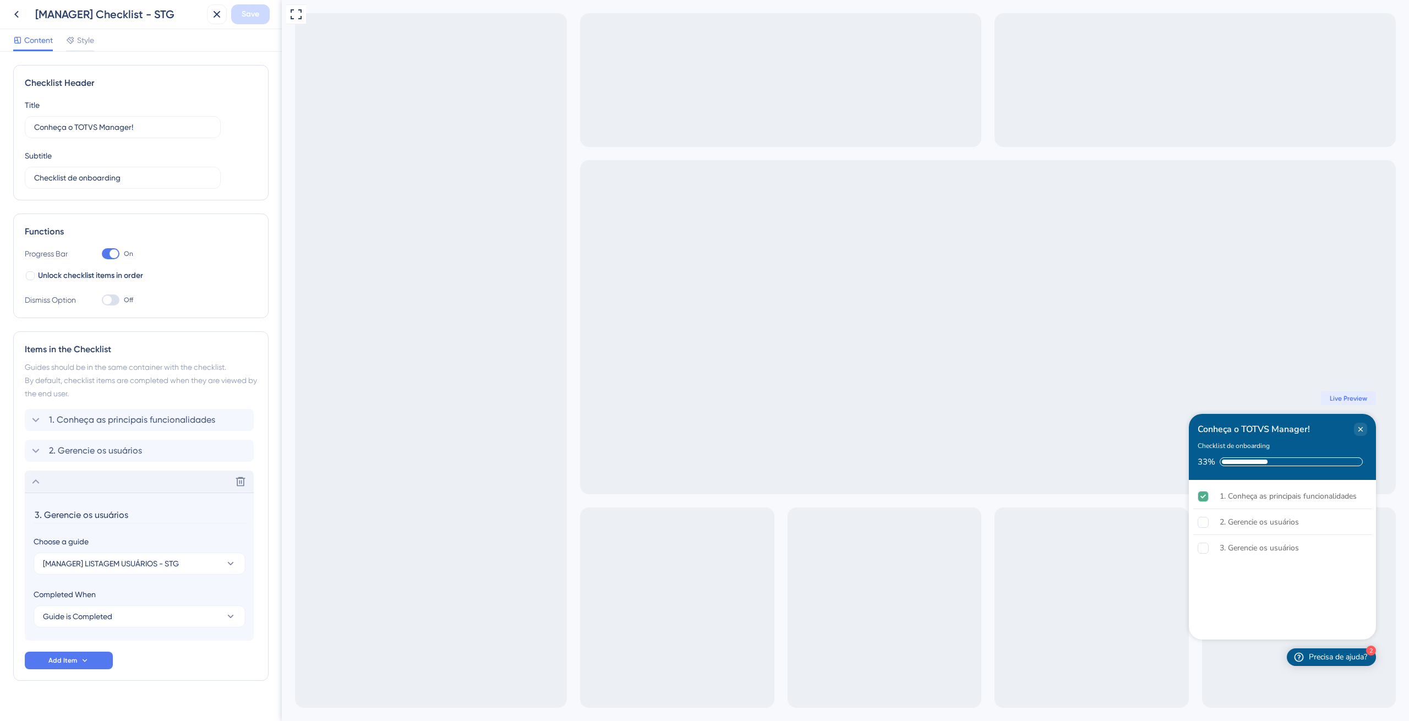
scroll to position [17, 0]
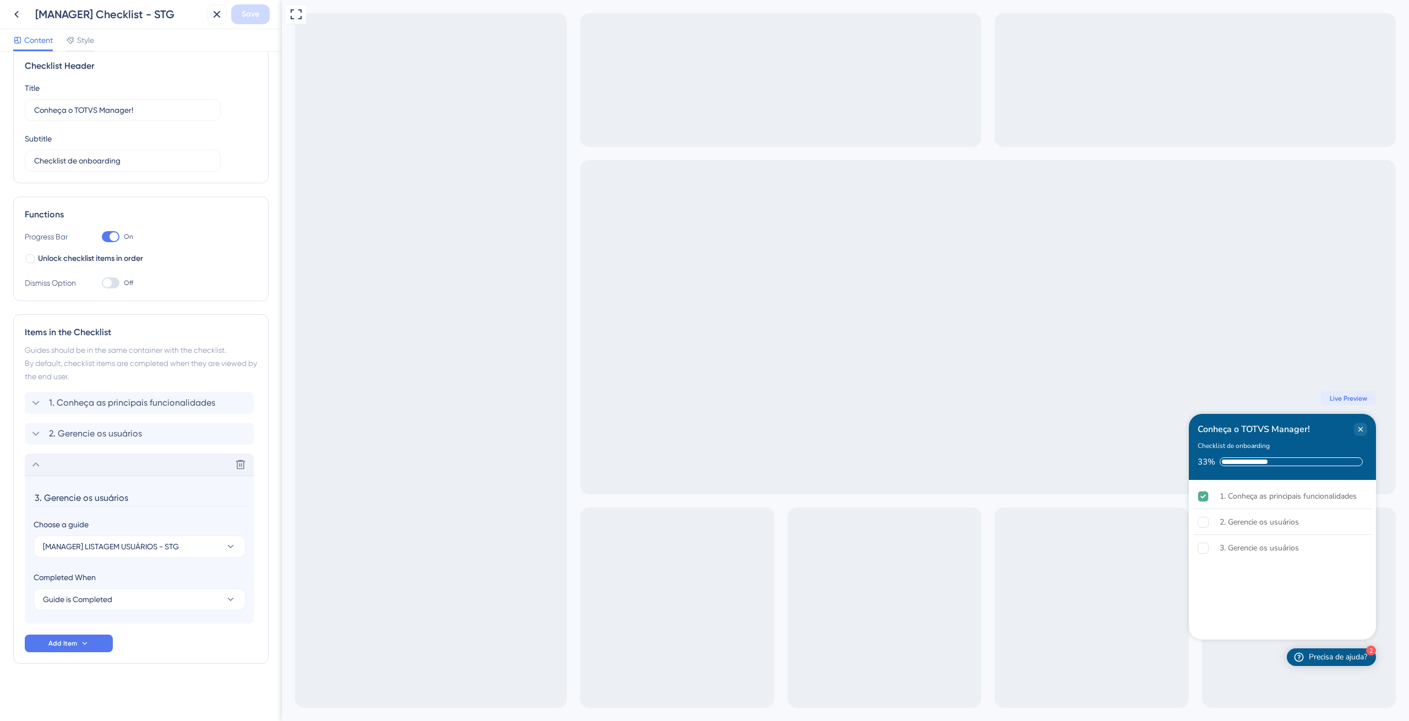
click at [37, 450] on div "1. Conheça as principais funcionalidades 2. Gerencie os usuários Delete 3. Gere…" at bounding box center [141, 508] width 232 height 232
click at [37, 435] on icon at bounding box center [35, 433] width 13 height 13
click at [37, 404] on icon at bounding box center [35, 402] width 13 height 13
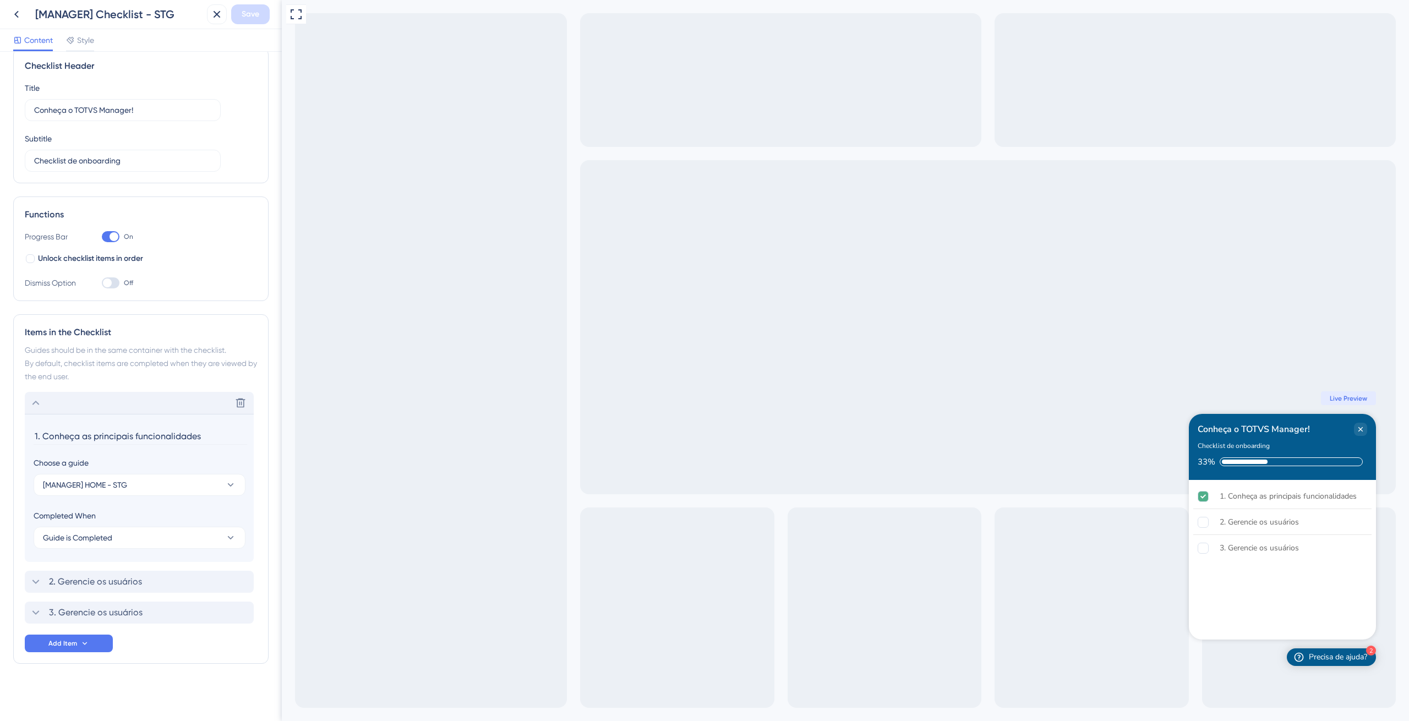
click at [34, 403] on icon at bounding box center [35, 403] width 7 height 4
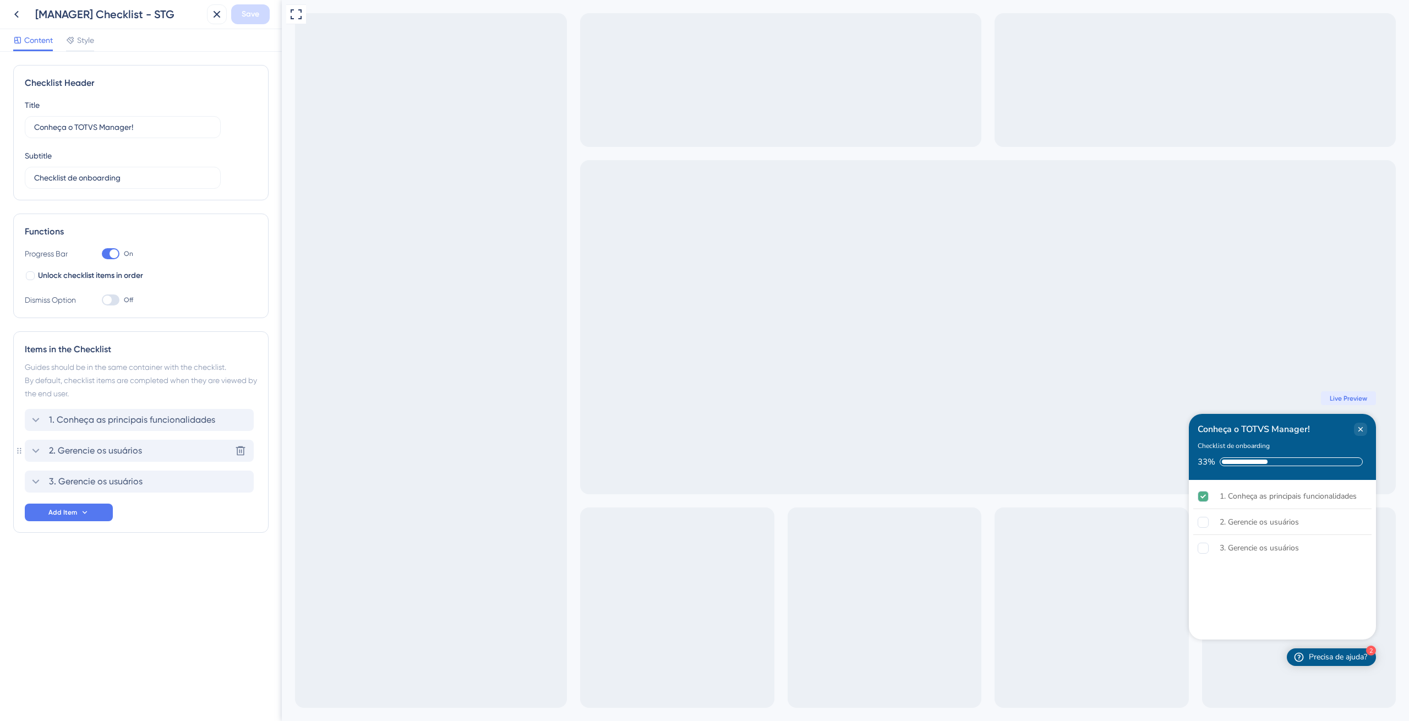
click at [38, 446] on icon at bounding box center [35, 450] width 13 height 13
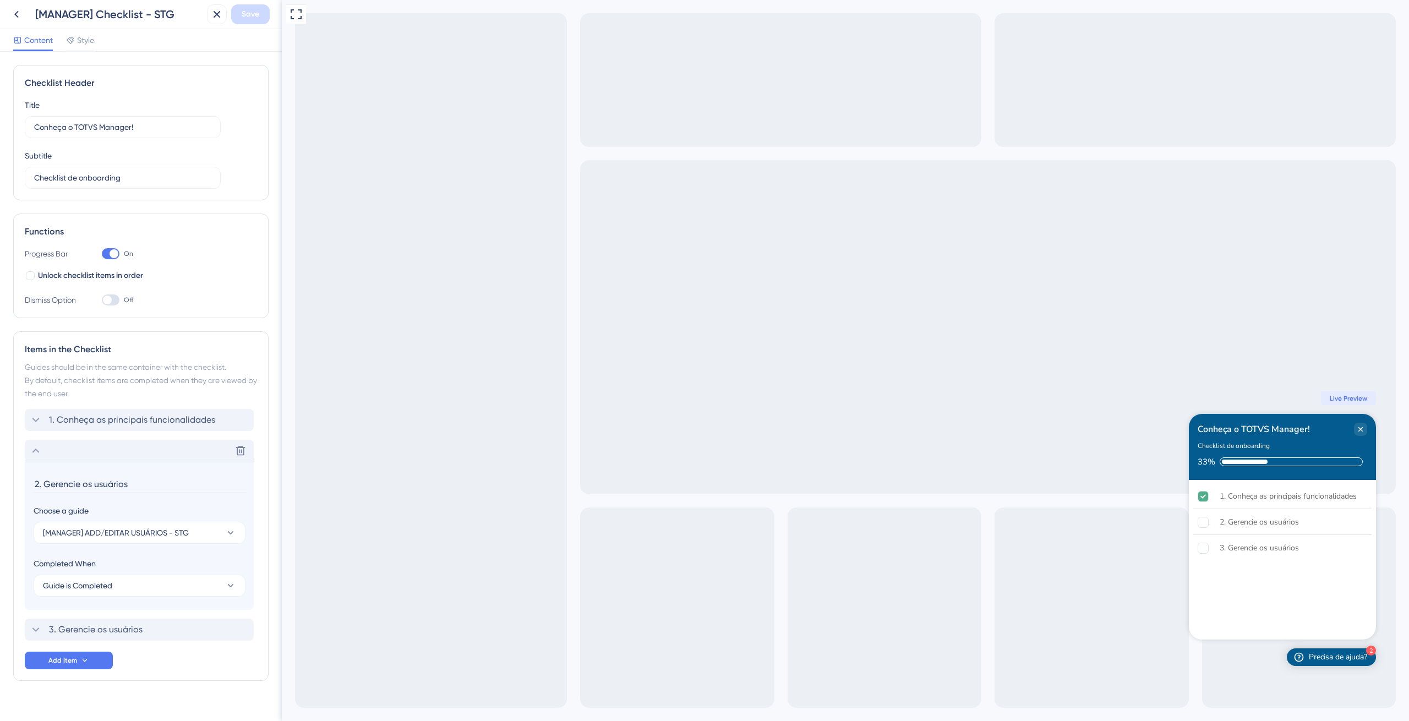
scroll to position [17, 0]
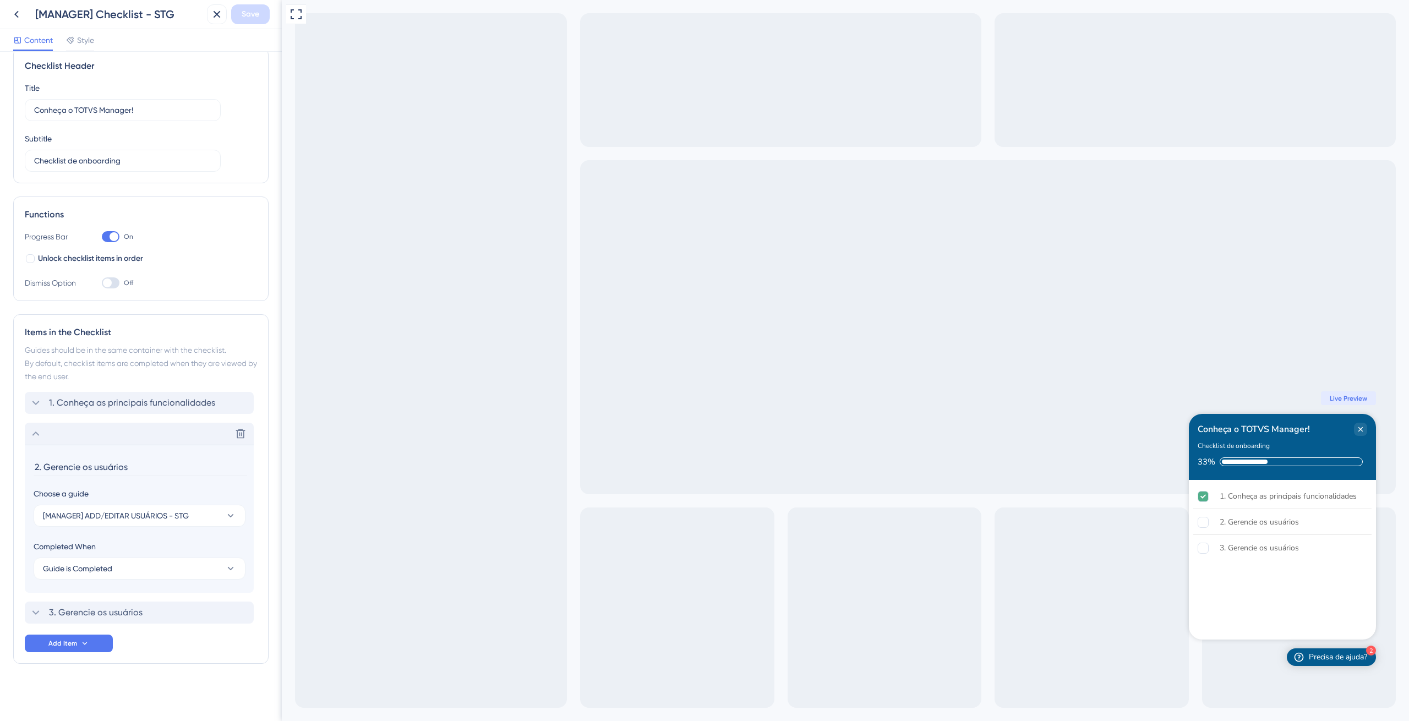
click at [96, 471] on input "2. Gerencie os usuários" at bounding box center [141, 466] width 214 height 17
click at [110, 515] on span "[MANAGER] ADD/EDITAR USUÁRIOS - STG" at bounding box center [116, 515] width 146 height 13
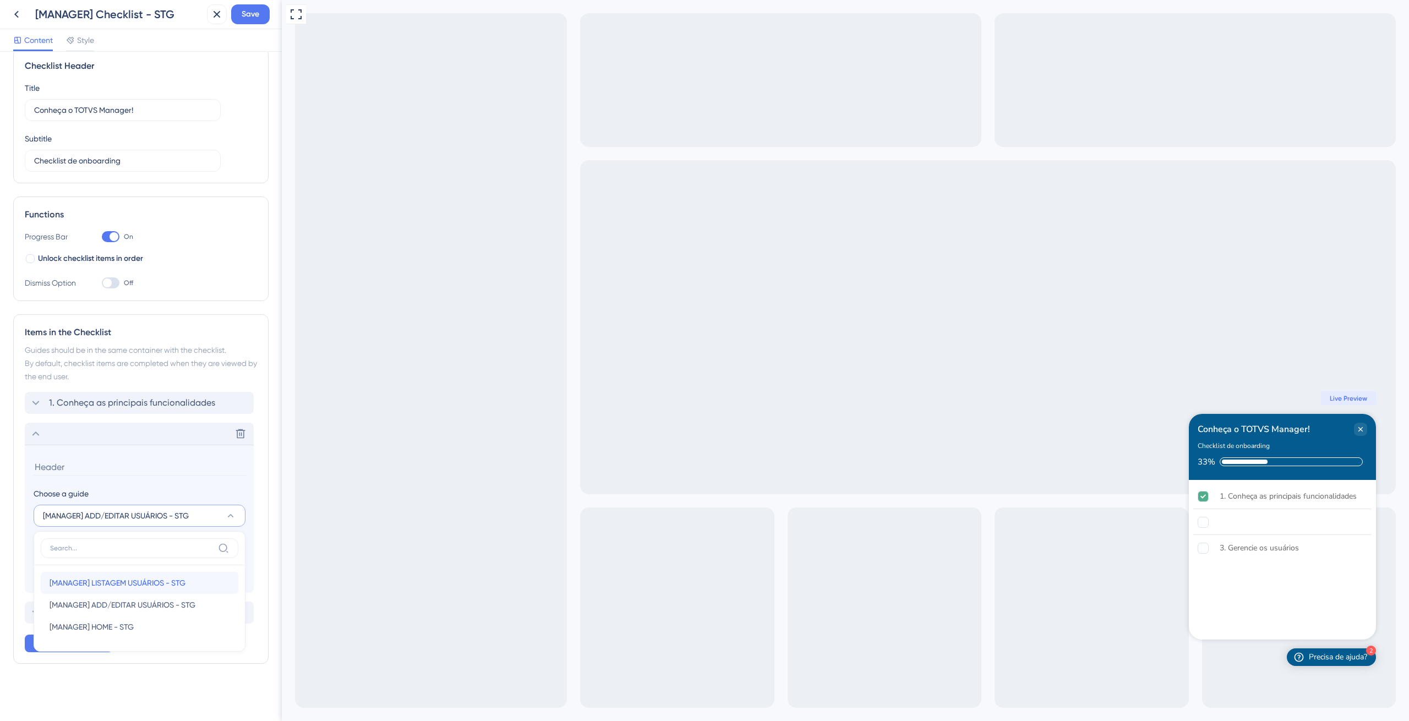
click at [136, 584] on span "[MANAGER] LISTAGEM USUÁRIOS - STG" at bounding box center [118, 582] width 136 height 13
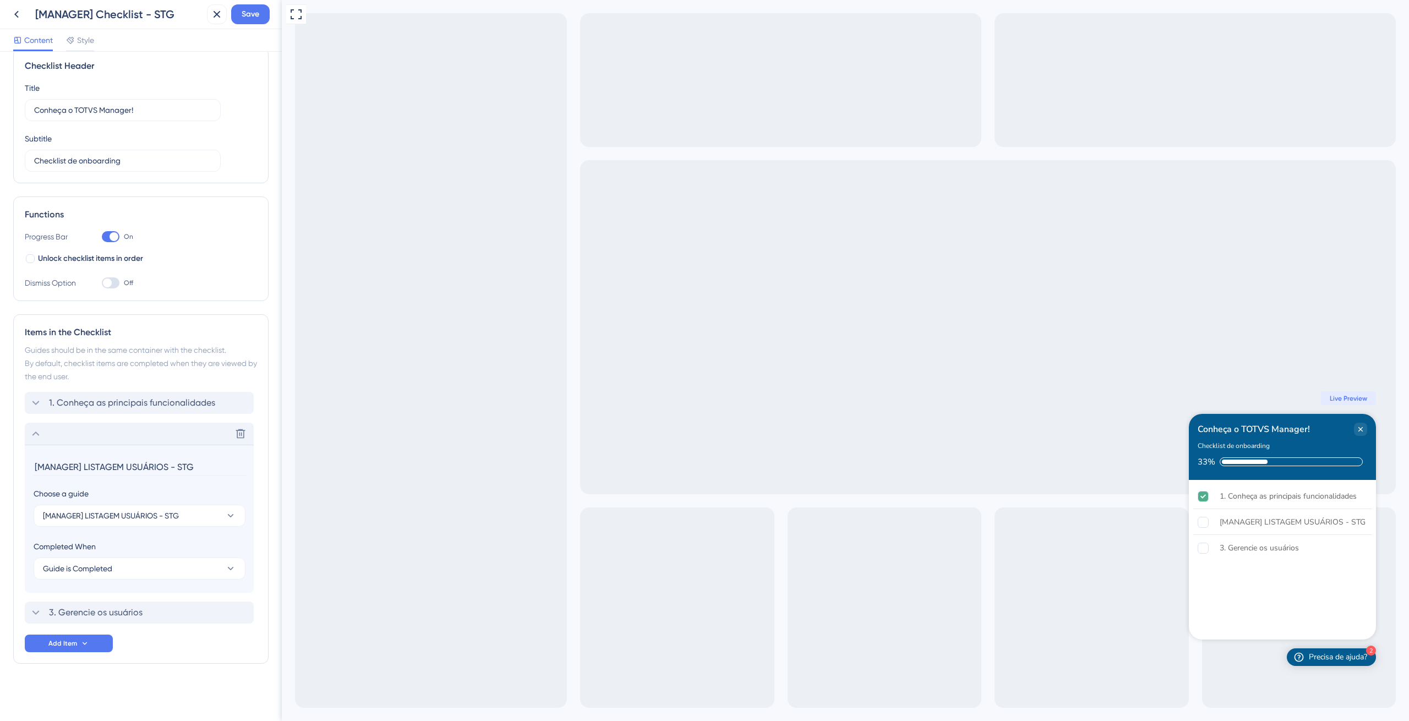
click at [72, 467] on input "[MANAGER] LISTAGEM USUÁRIOS - STG" at bounding box center [141, 466] width 214 height 17
paste input "2. Gerencie os usuários"
type input "2. Gerencie os usuários"
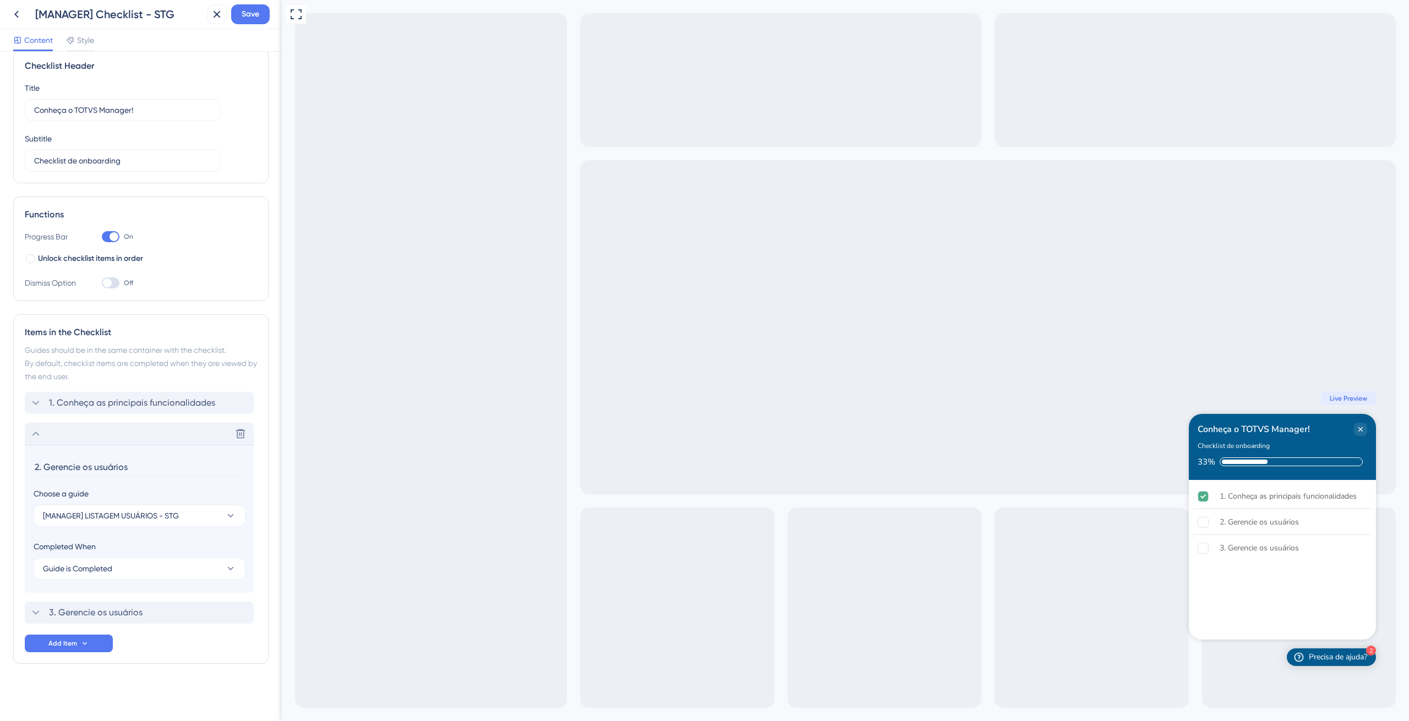
click at [39, 435] on icon at bounding box center [35, 433] width 13 height 13
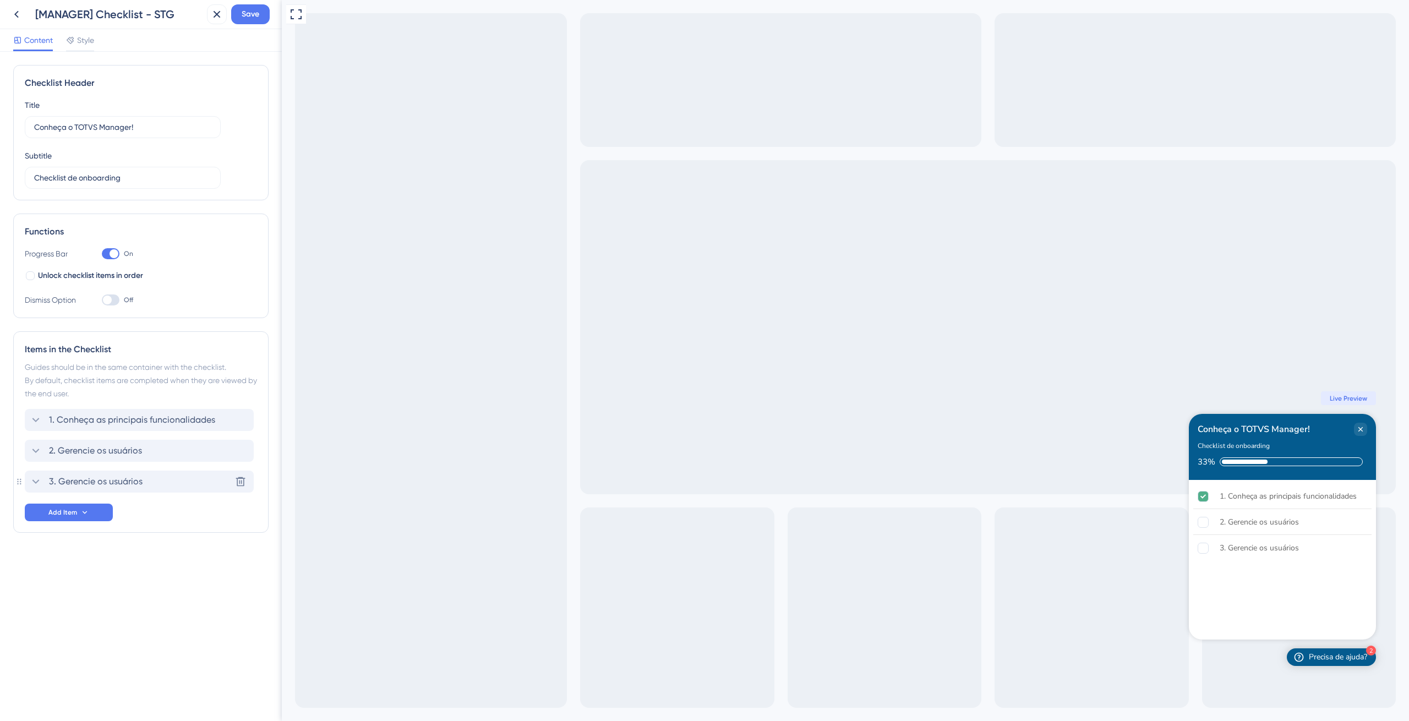
click at [40, 480] on icon at bounding box center [35, 481] width 13 height 13
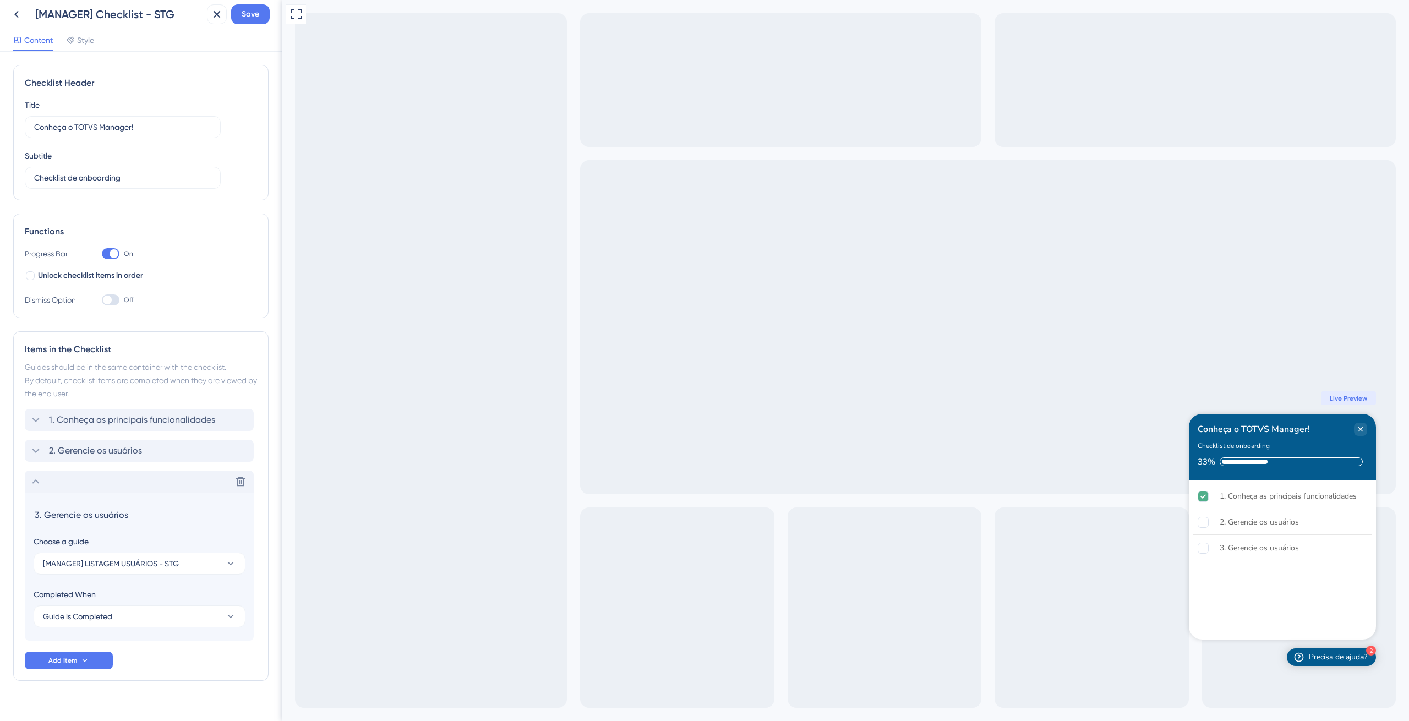
scroll to position [17, 0]
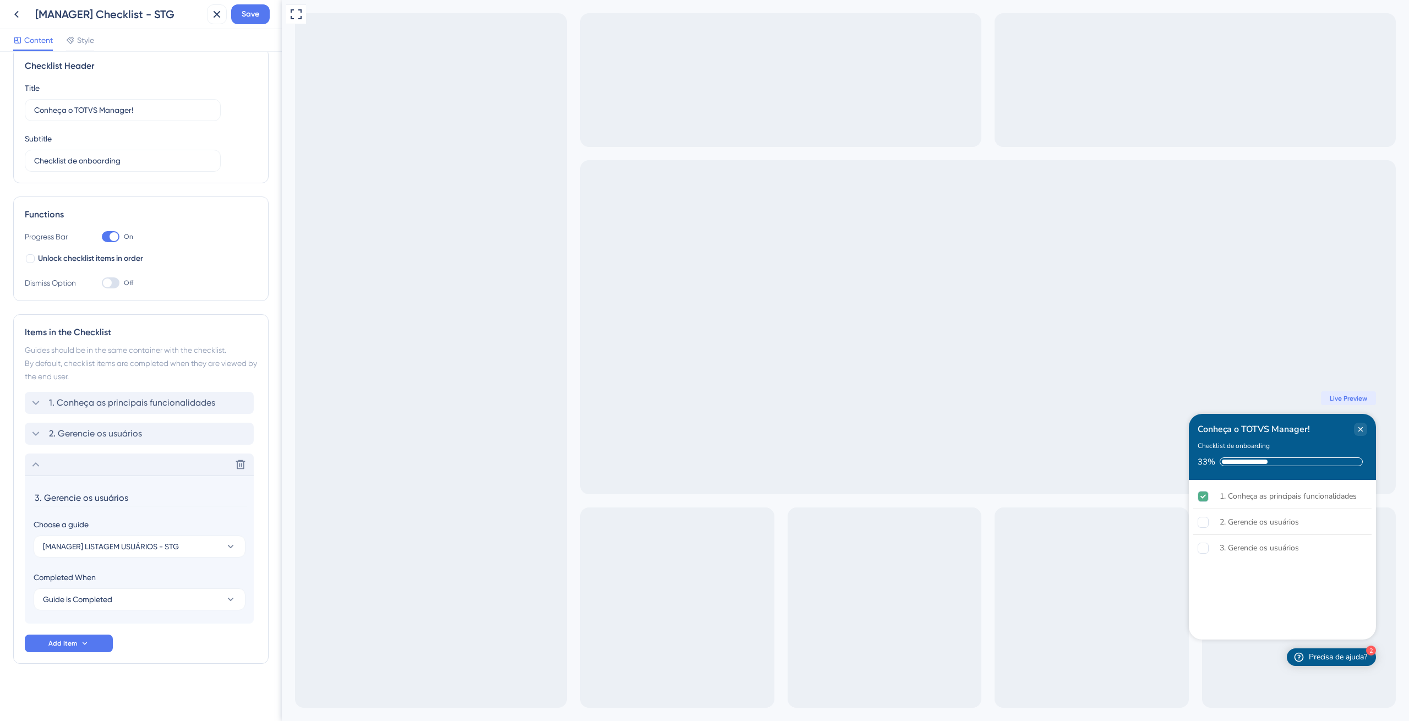
click at [95, 496] on input "3. Gerencie os usuários" at bounding box center [141, 497] width 214 height 17
click at [94, 545] on span "[MANAGER] LISTAGEM USUÁRIOS - STG" at bounding box center [111, 546] width 136 height 13
click at [112, 636] on span "[MANAGER] ADD/EDITAR USUÁRIOS - STG" at bounding box center [123, 635] width 146 height 13
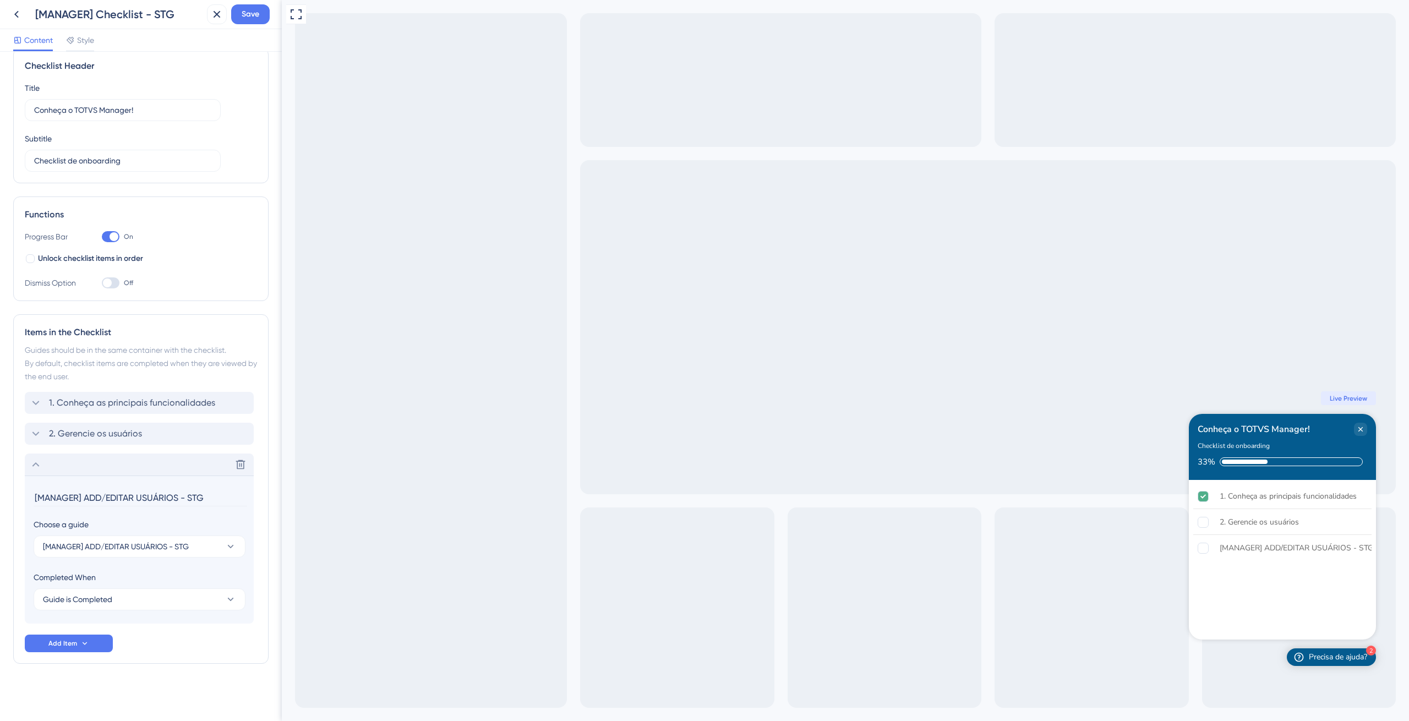
click at [72, 504] on input "[MANAGER] ADD/EDITAR USUÁRIOS - STG" at bounding box center [141, 497] width 214 height 17
click at [72, 501] on input "[MANAGER] ADD/EDITAR USUÁRIOS - STG" at bounding box center [141, 497] width 214 height 17
click at [74, 498] on input "[MANAGER] ADD/EDITAR USUÁRIOS - STG" at bounding box center [141, 497] width 214 height 17
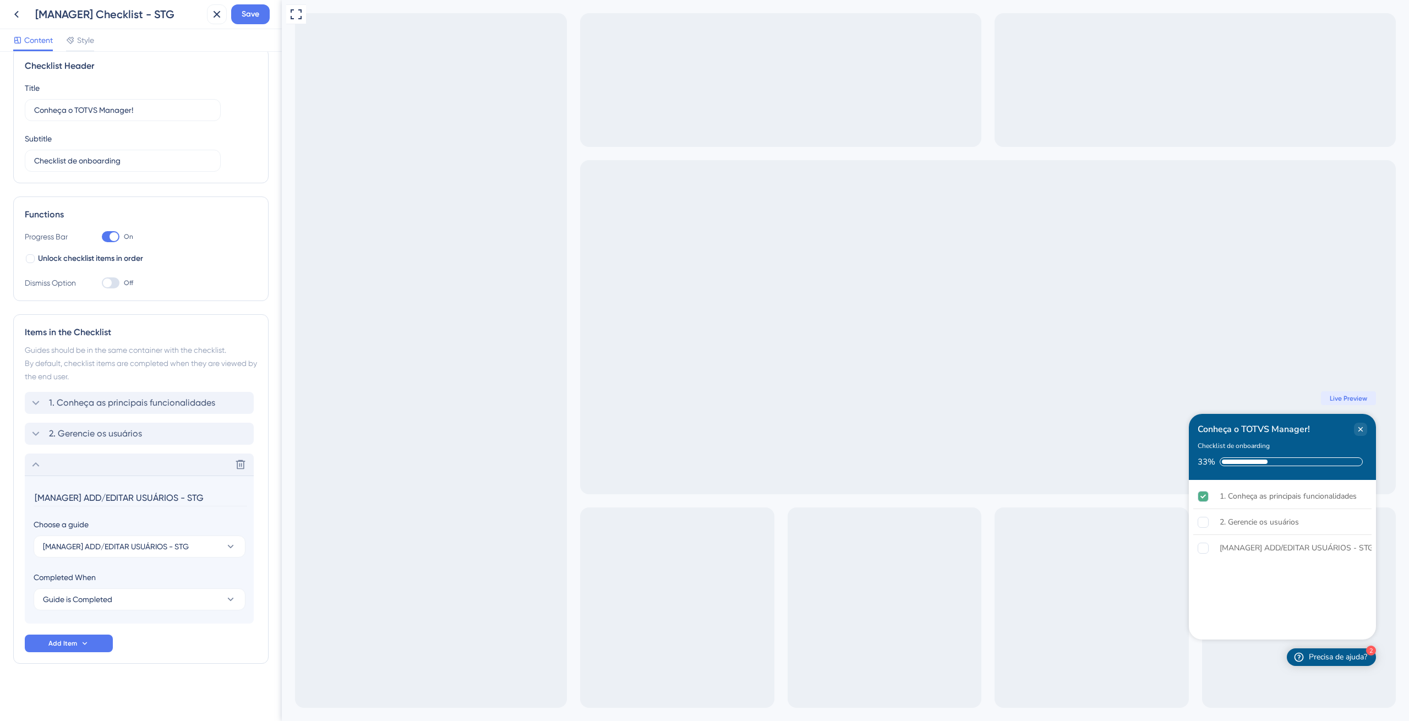
click at [74, 498] on input "[MANAGER] ADD/EDITAR USUÁRIOS - STG" at bounding box center [141, 497] width 214 height 17
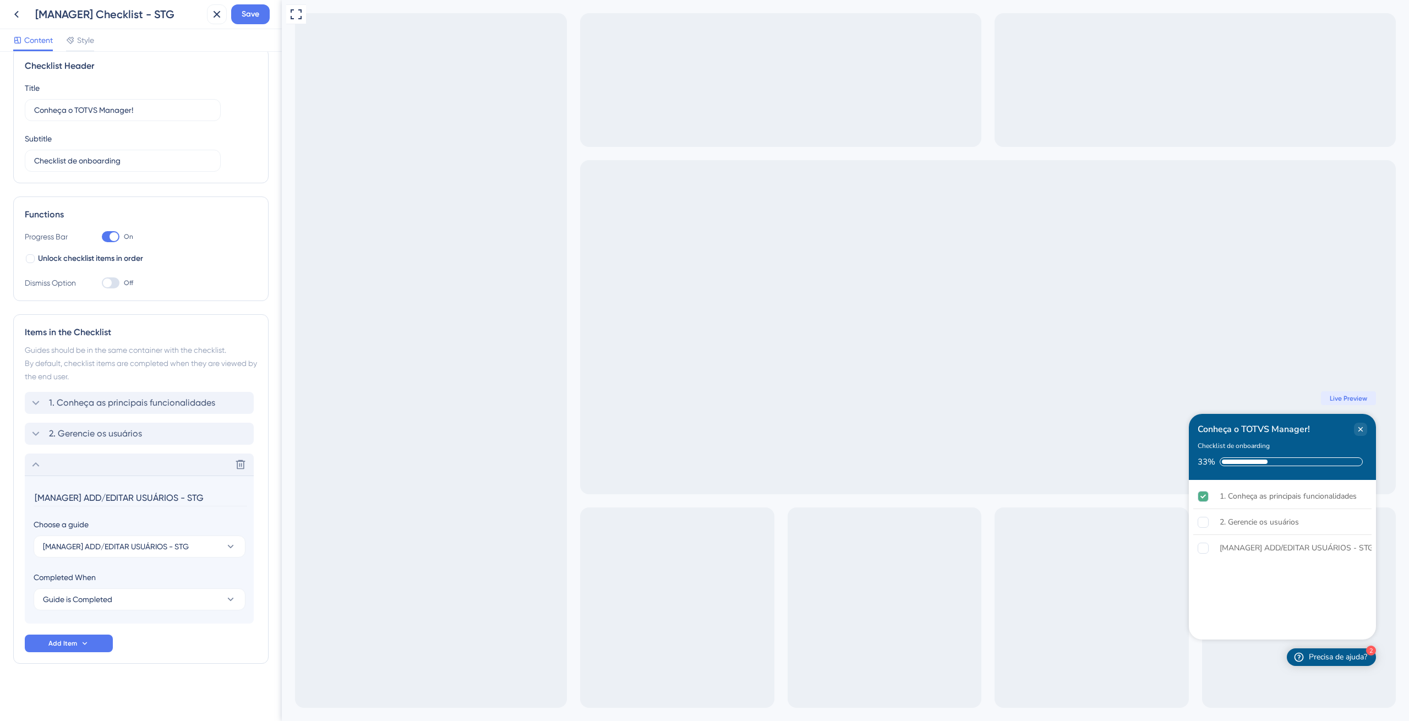
paste input "3. Gerencie os usuários"
type input "3. Gerencie os usuários"
click at [34, 466] on icon at bounding box center [35, 464] width 13 height 13
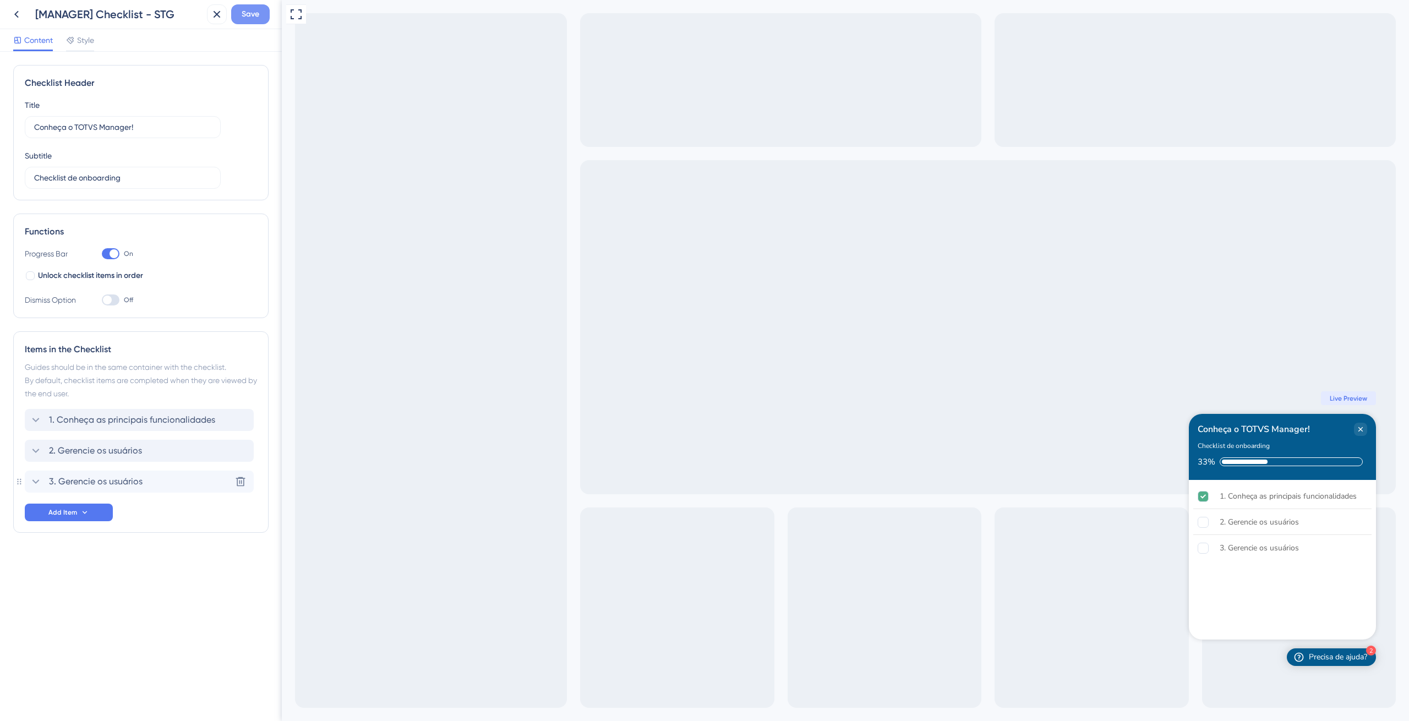
click at [244, 21] on button "Save" at bounding box center [250, 14] width 39 height 20
click at [211, 21] on icon at bounding box center [209, 20] width 11 height 11
click at [213, 17] on icon at bounding box center [216, 14] width 13 height 13
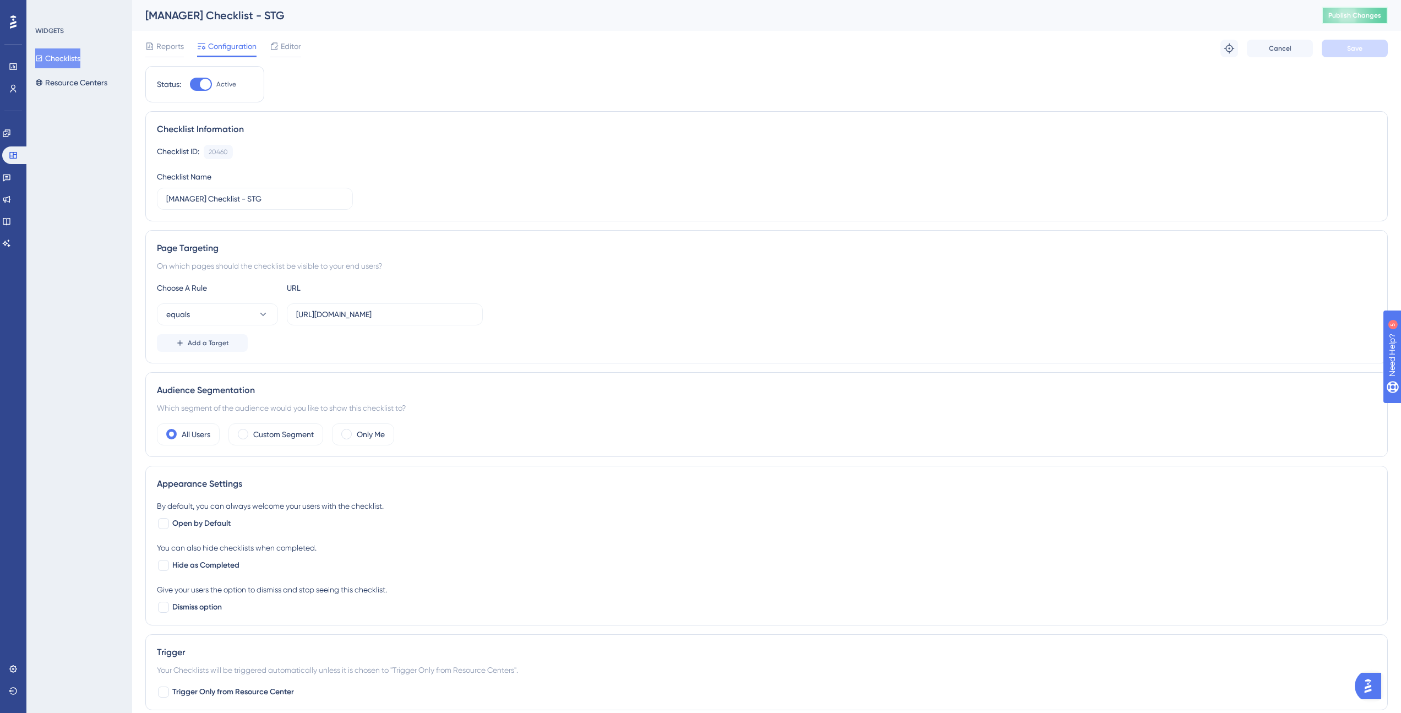
click at [1381, 17] on span "Publish Changes" at bounding box center [1354, 15] width 53 height 9
click at [172, 45] on span "Reports" at bounding box center [170, 46] width 28 height 13
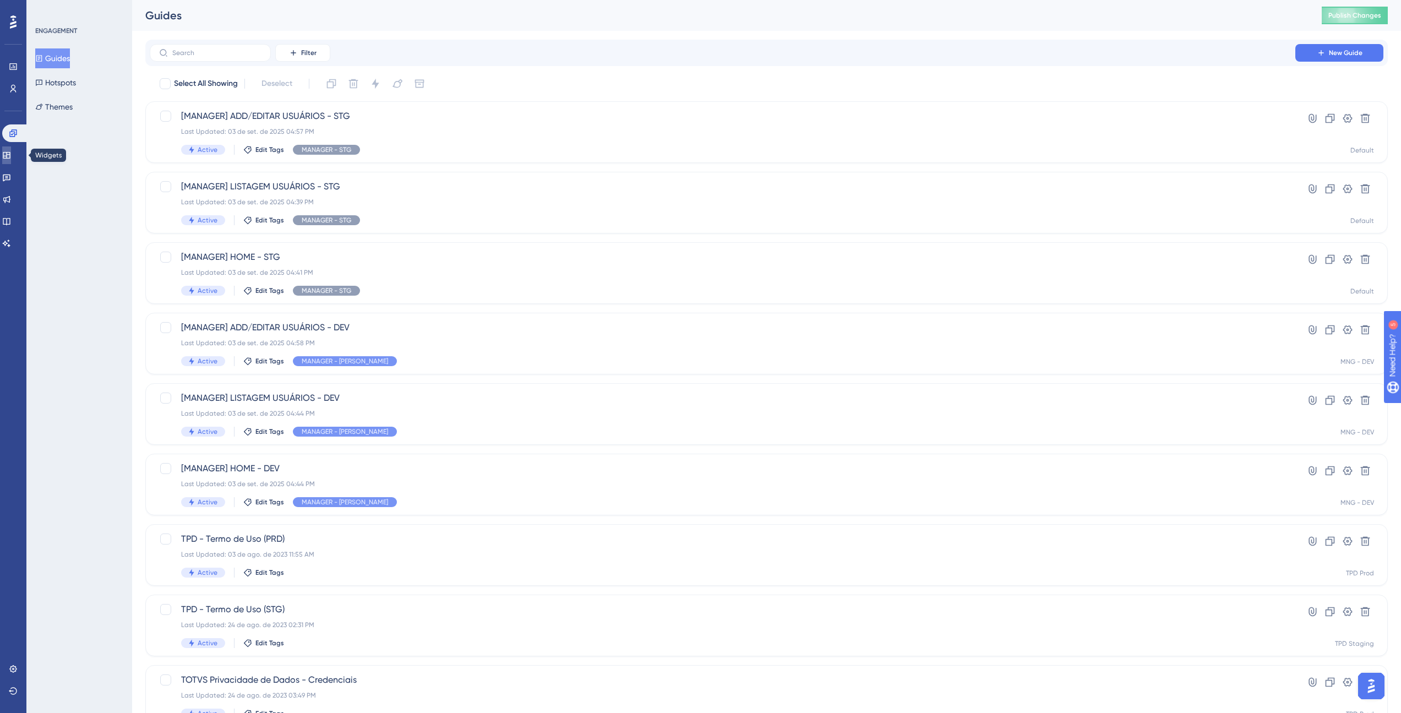
click at [10, 158] on icon at bounding box center [6, 155] width 7 height 7
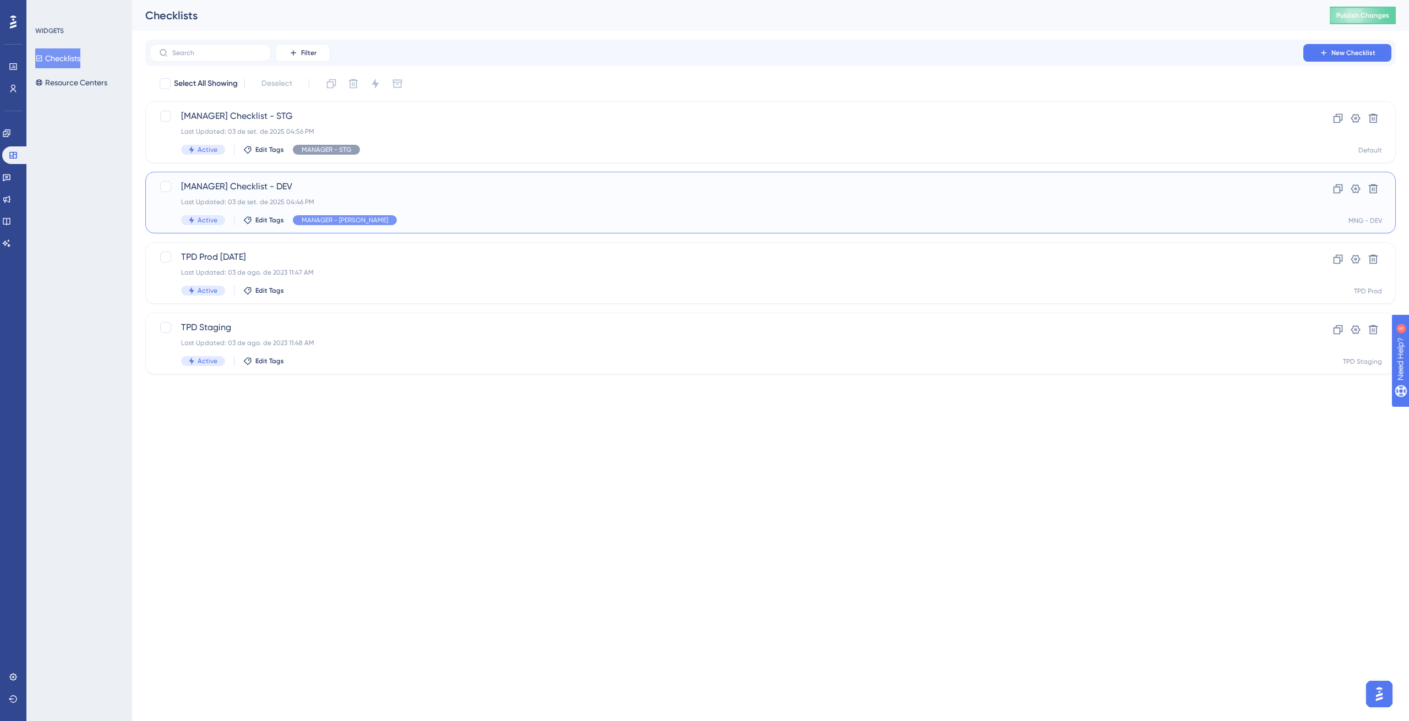
click at [371, 194] on div "[MANAGER] Checklist - DEV Last Updated: 03 de set. de 2025 04:46 PM Active Edit…" at bounding box center [726, 202] width 1091 height 45
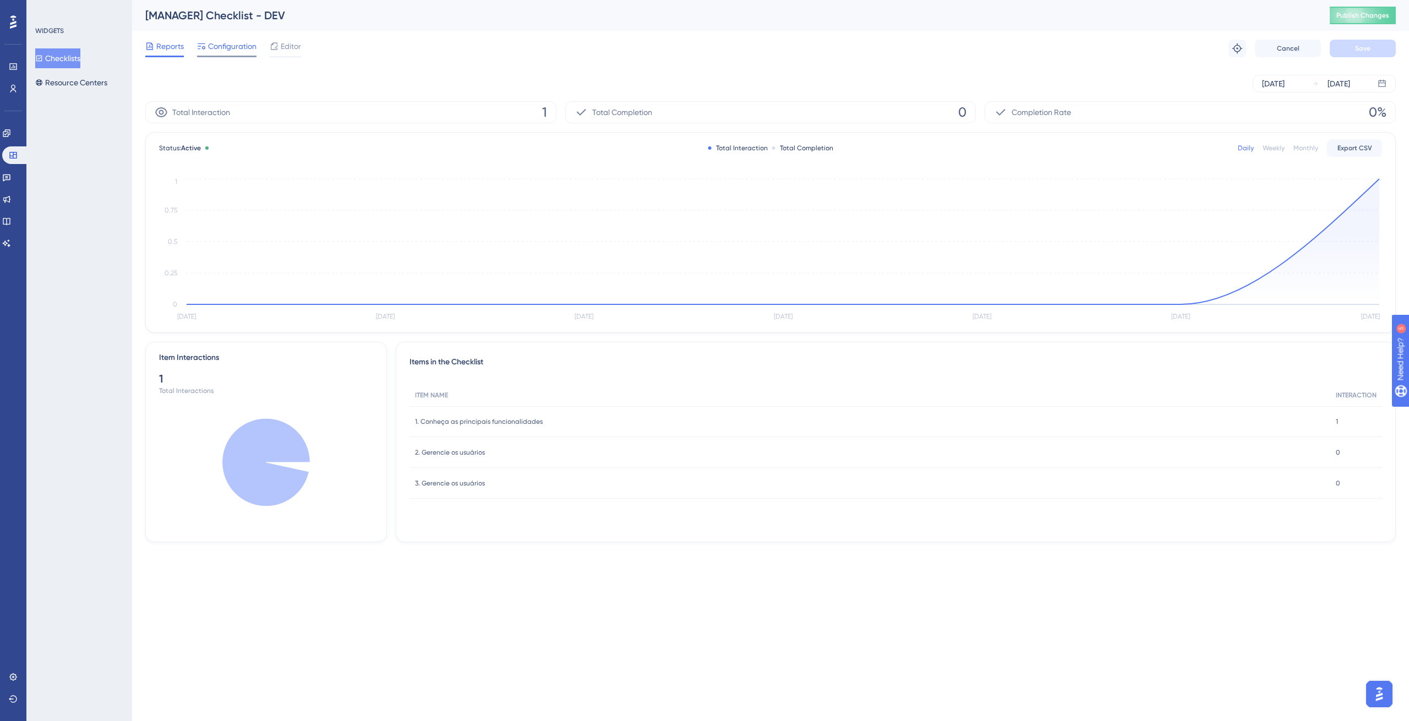
click at [226, 51] on span "Configuration" at bounding box center [232, 46] width 48 height 13
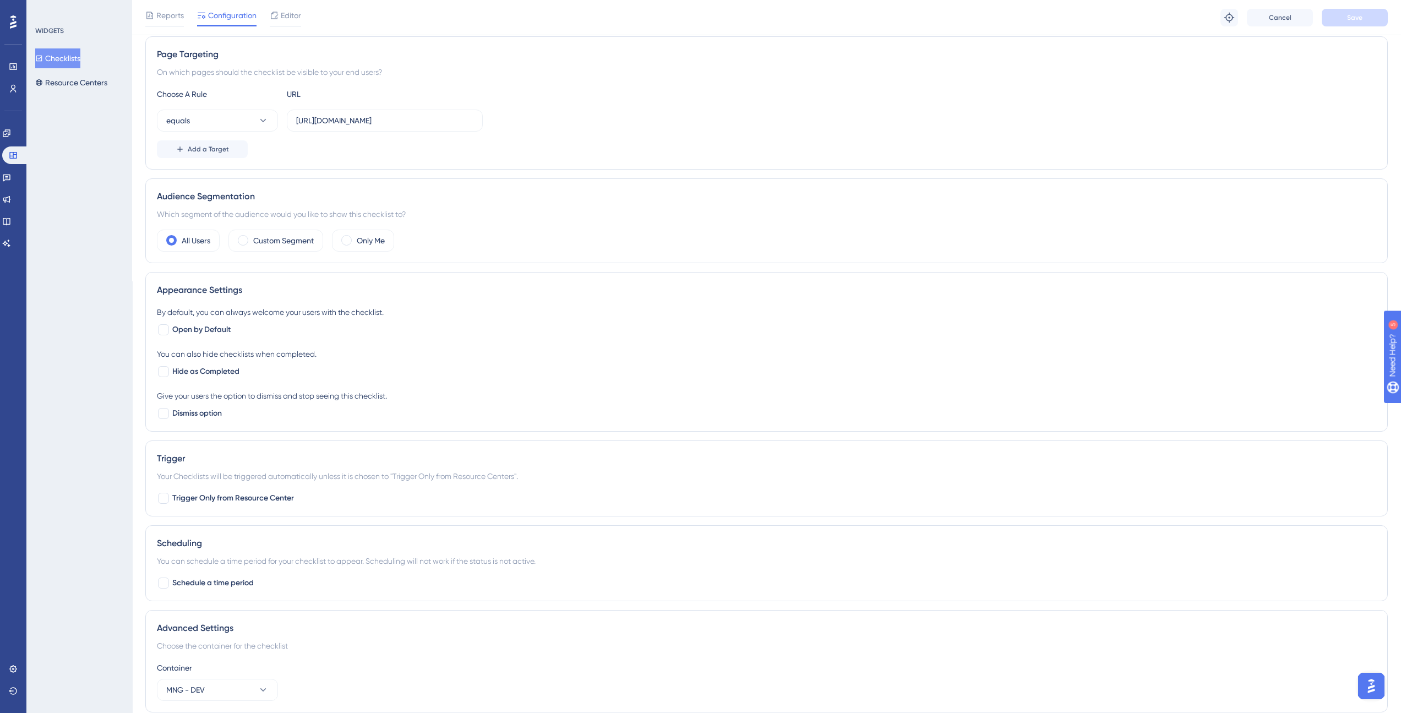
scroll to position [242, 0]
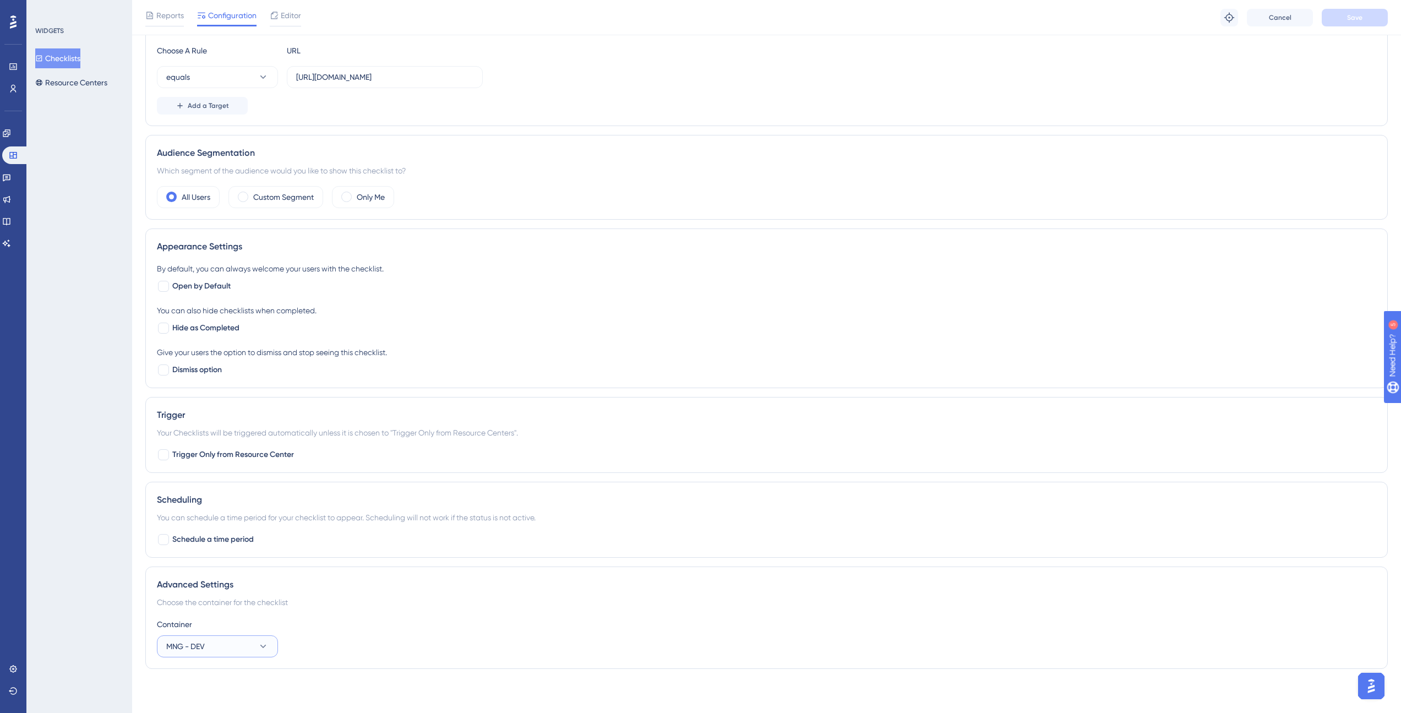
click at [208, 643] on button "MNG - DEV" at bounding box center [217, 646] width 121 height 22
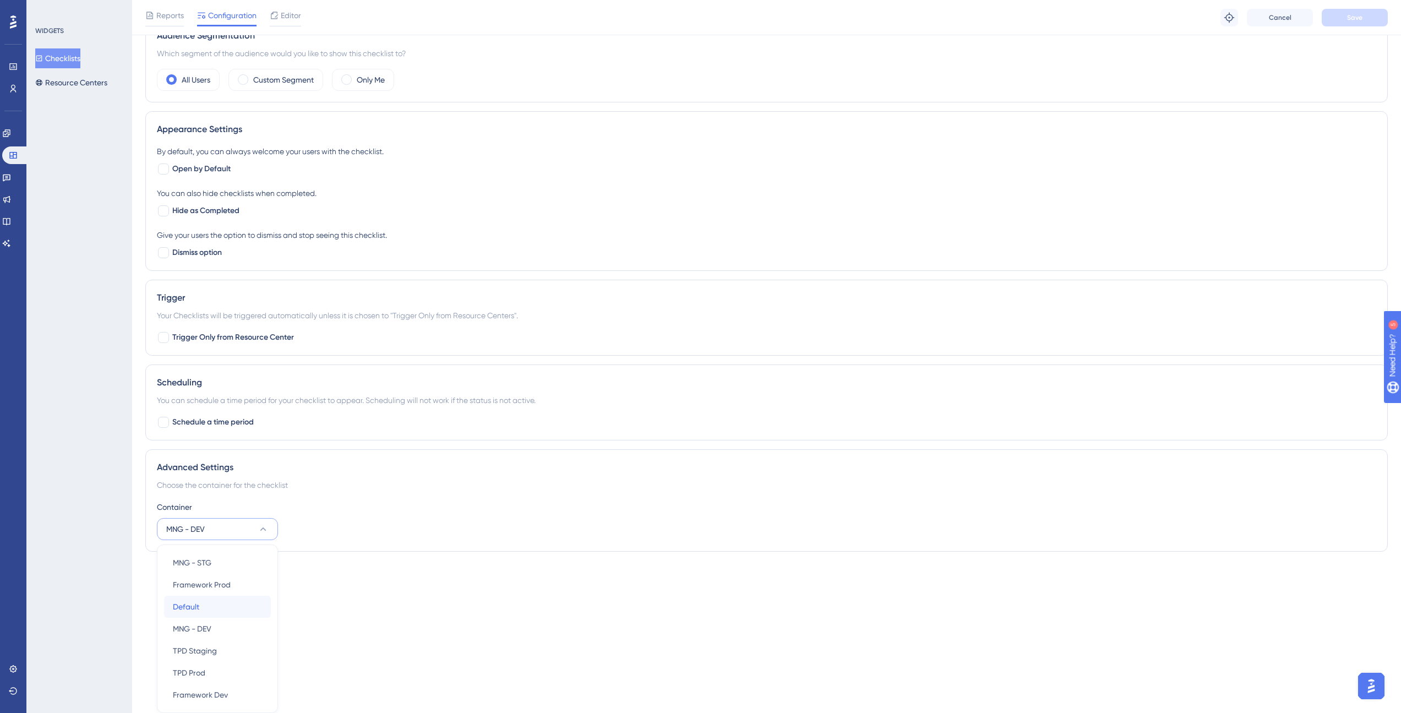
click at [211, 607] on div "Default Default" at bounding box center [217, 606] width 89 height 22
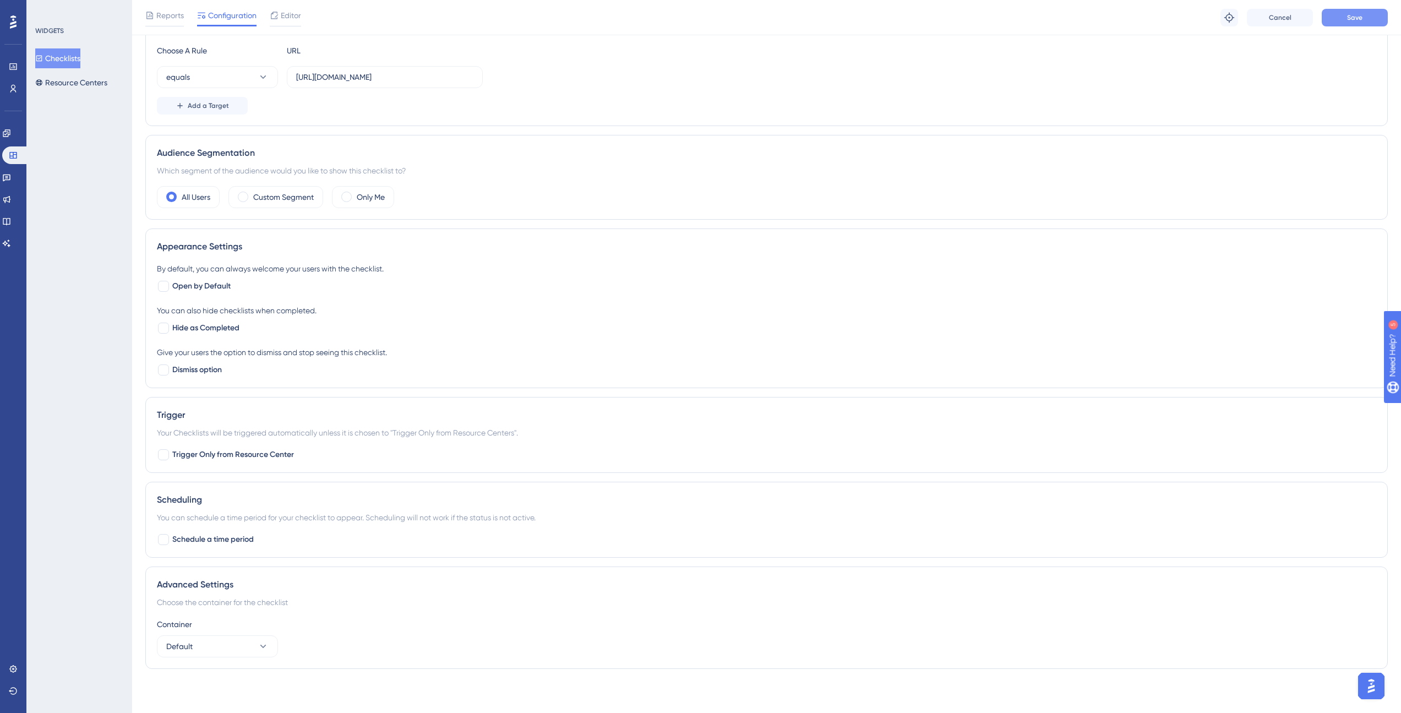
click at [1349, 13] on span "Save" at bounding box center [1354, 17] width 15 height 9
click at [19, 156] on link at bounding box center [15, 155] width 26 height 18
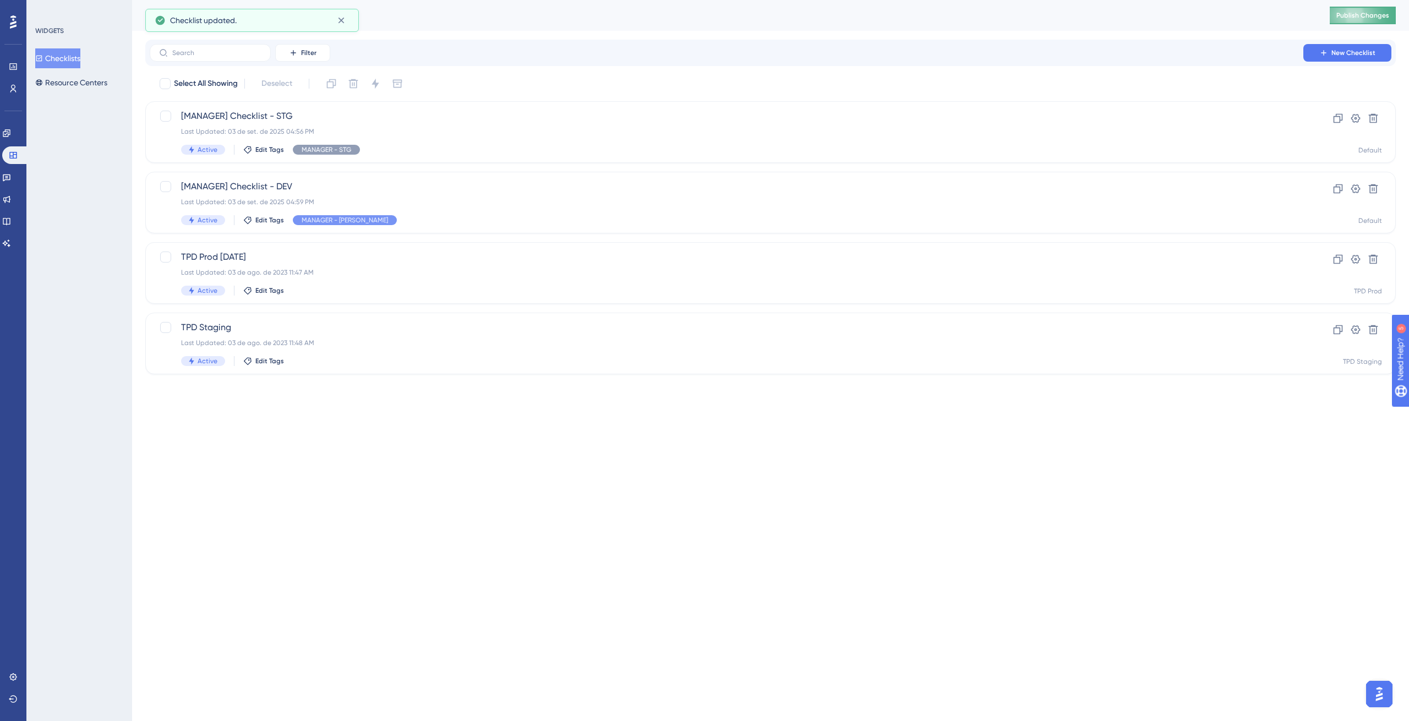
click at [1375, 10] on button "Publish Changes" at bounding box center [1363, 16] width 66 height 18
click at [18, 680] on link at bounding box center [13, 677] width 9 height 18
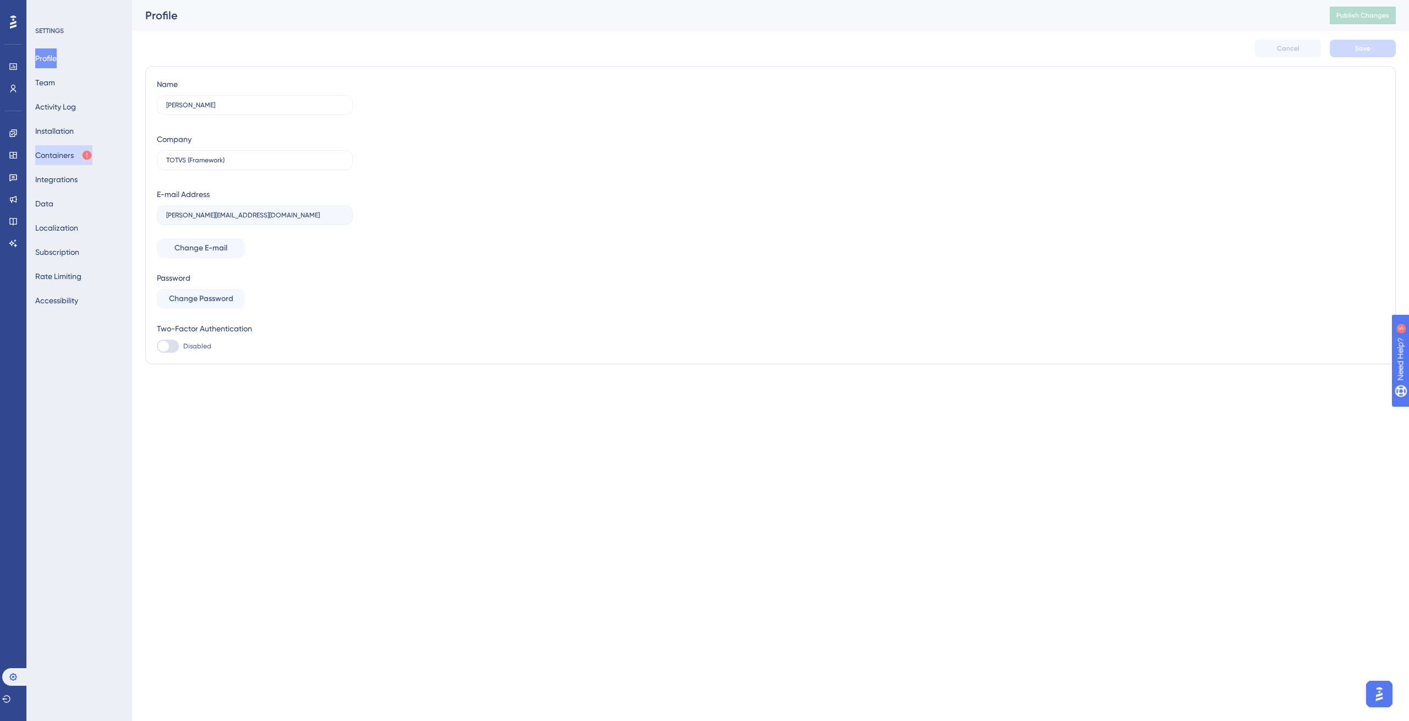
click at [69, 150] on button "Containers" at bounding box center [63, 155] width 57 height 20
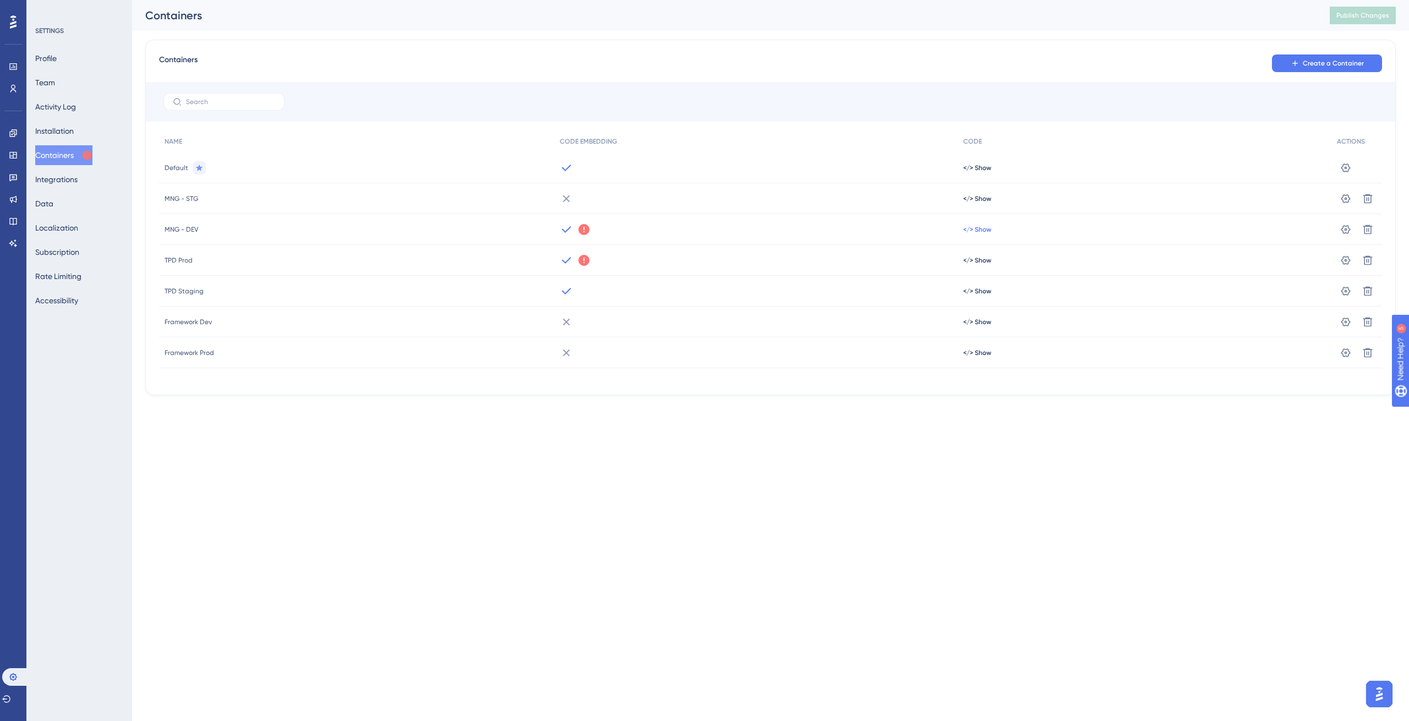
click at [981, 172] on span "</> Show" at bounding box center [977, 167] width 28 height 9
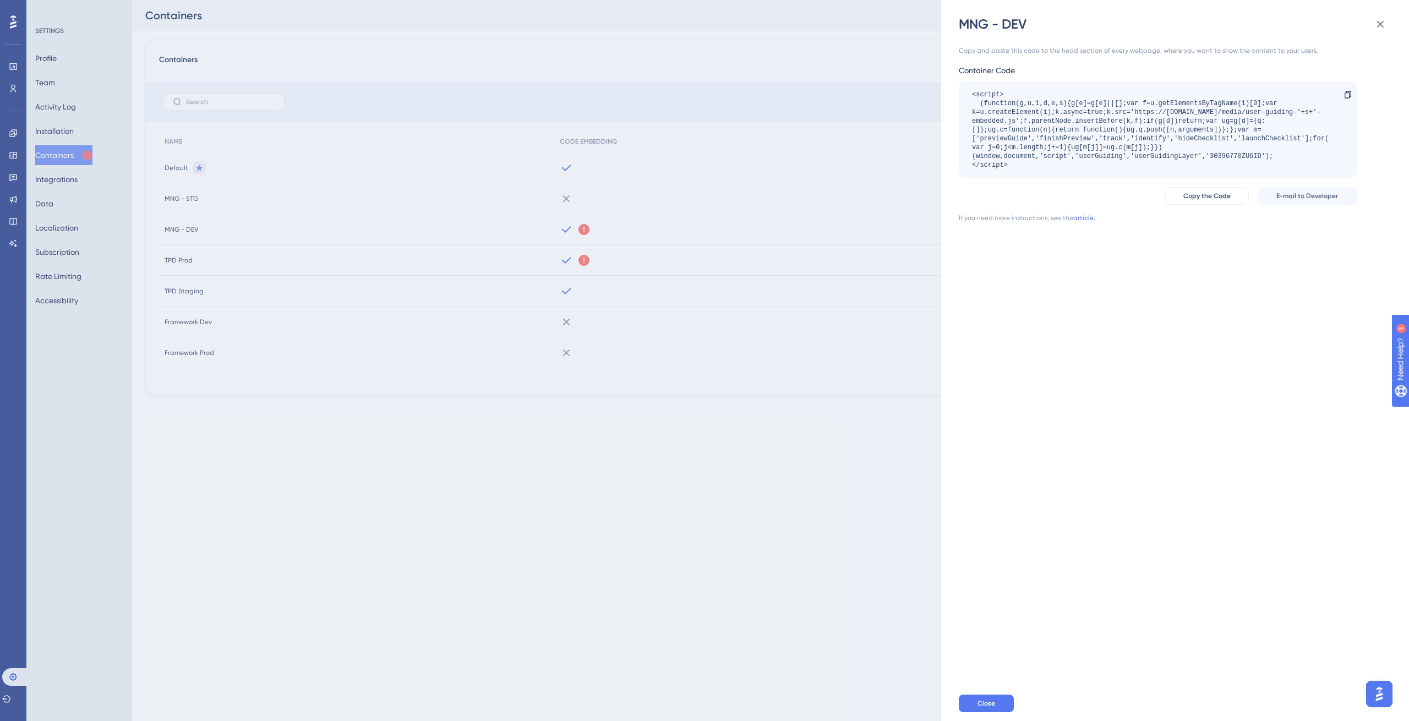
drag, startPoint x: 1015, startPoint y: 168, endPoint x: 999, endPoint y: 163, distance: 16.9
click at [999, 163] on div "<script> (function(g,u,i,d,e,s){g[e]=g[e]||[];var f=u.getElementsByTagName(i)[0…" at bounding box center [1152, 129] width 360 height 79
drag, startPoint x: 1005, startPoint y: 171, endPoint x: 966, endPoint y: 96, distance: 84.9
click at [966, 96] on div "<script> (function(g,u,i,d,e,s){g[e]=g[e]||[];var f=u.getElementsByTagName(i)[0…" at bounding box center [1158, 129] width 398 height 97
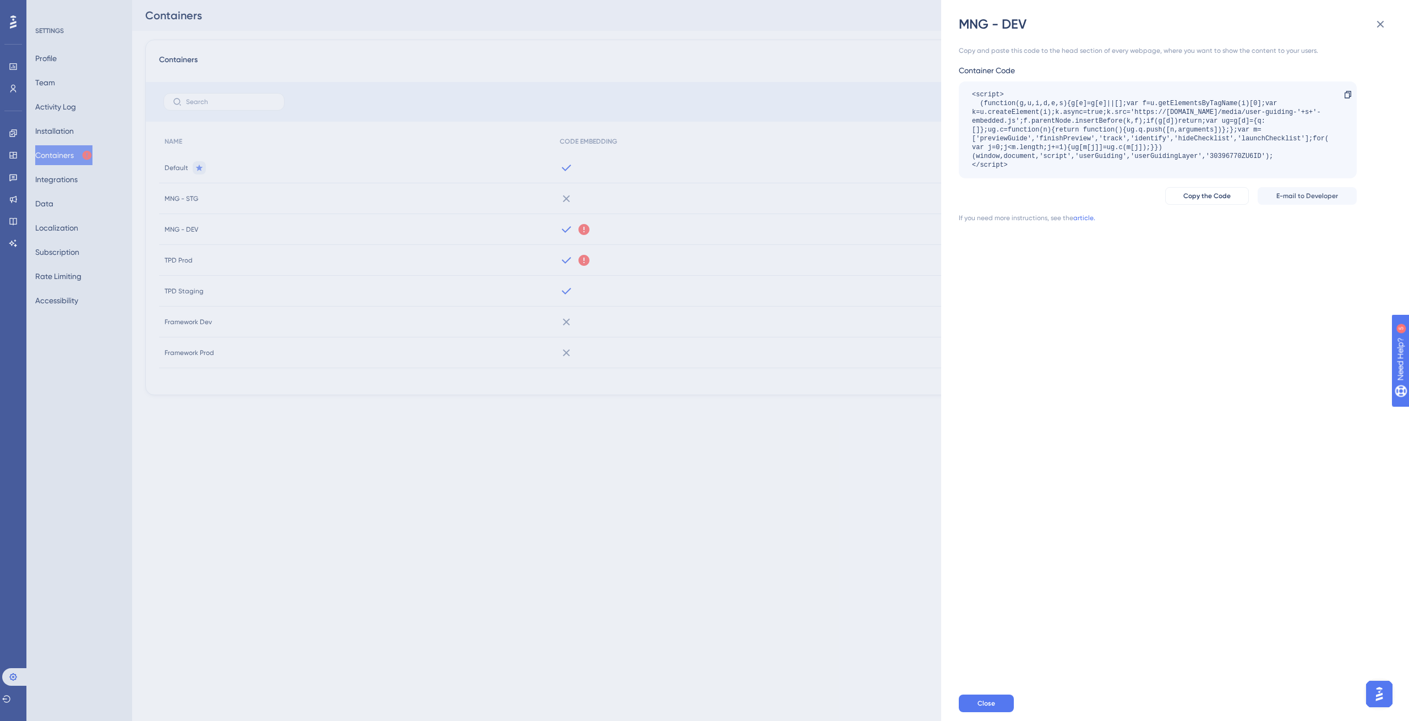
click at [1008, 152] on div "<script> (function(g,u,i,d,e,s){g[e]=g[e]||[];var f=u.getElementsByTagName(i)[0…" at bounding box center [1152, 129] width 360 height 79
drag, startPoint x: 1014, startPoint y: 168, endPoint x: 976, endPoint y: 89, distance: 87.6
click at [976, 89] on div "<script> (function(g,u,i,d,e,s){g[e]=g[e]||[];var f=u.getElementsByTagName(i)[0…" at bounding box center [1158, 129] width 398 height 97
click at [990, 97] on div "<script> (function(g,u,i,d,e,s){g[e]=g[e]||[];var f=u.getElementsByTagName(i)[0…" at bounding box center [1152, 129] width 360 height 79
click at [1381, 30] on icon at bounding box center [1380, 24] width 13 height 13
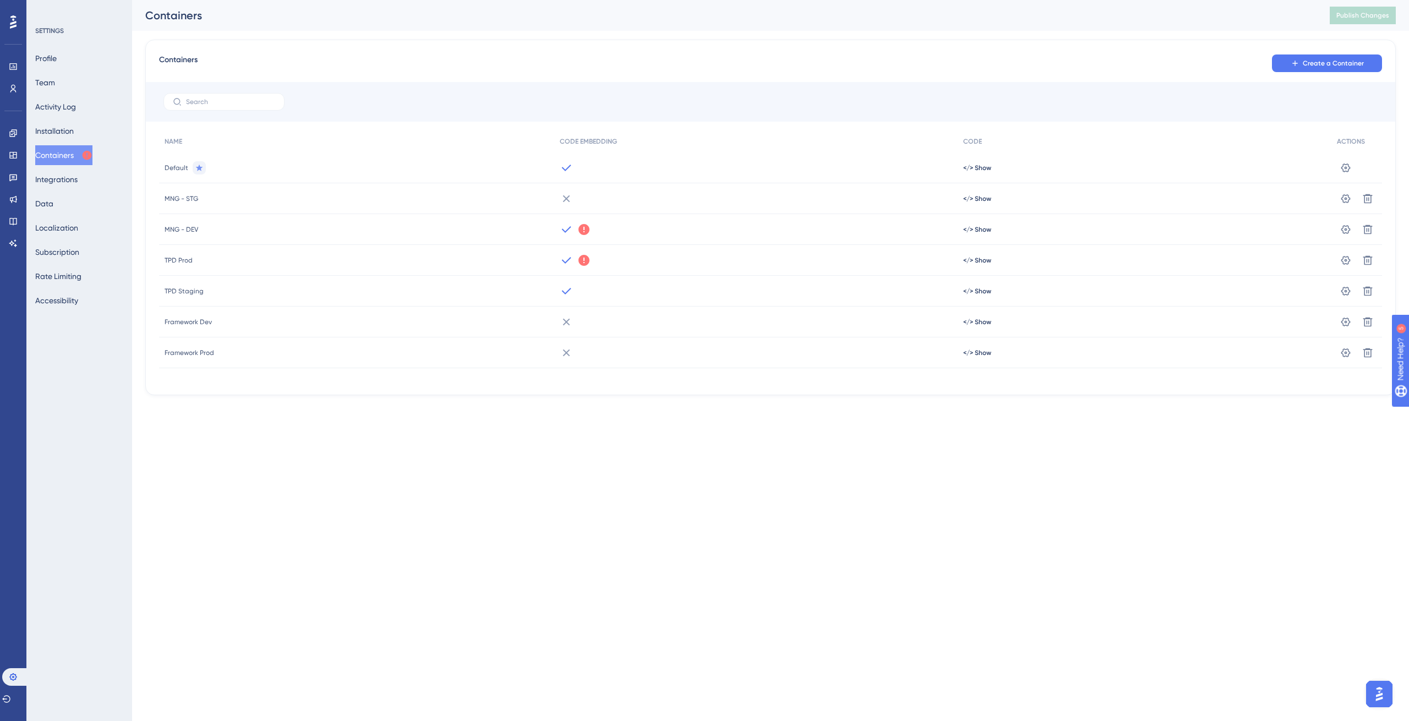
click at [581, 229] on icon at bounding box center [583, 229] width 11 height 11
click at [584, 205] on div at bounding box center [755, 198] width 403 height 31
click at [583, 232] on icon at bounding box center [583, 229] width 11 height 11
click at [837, 345] on div at bounding box center [755, 352] width 403 height 31
click at [976, 172] on span "</> Show" at bounding box center [977, 167] width 28 height 9
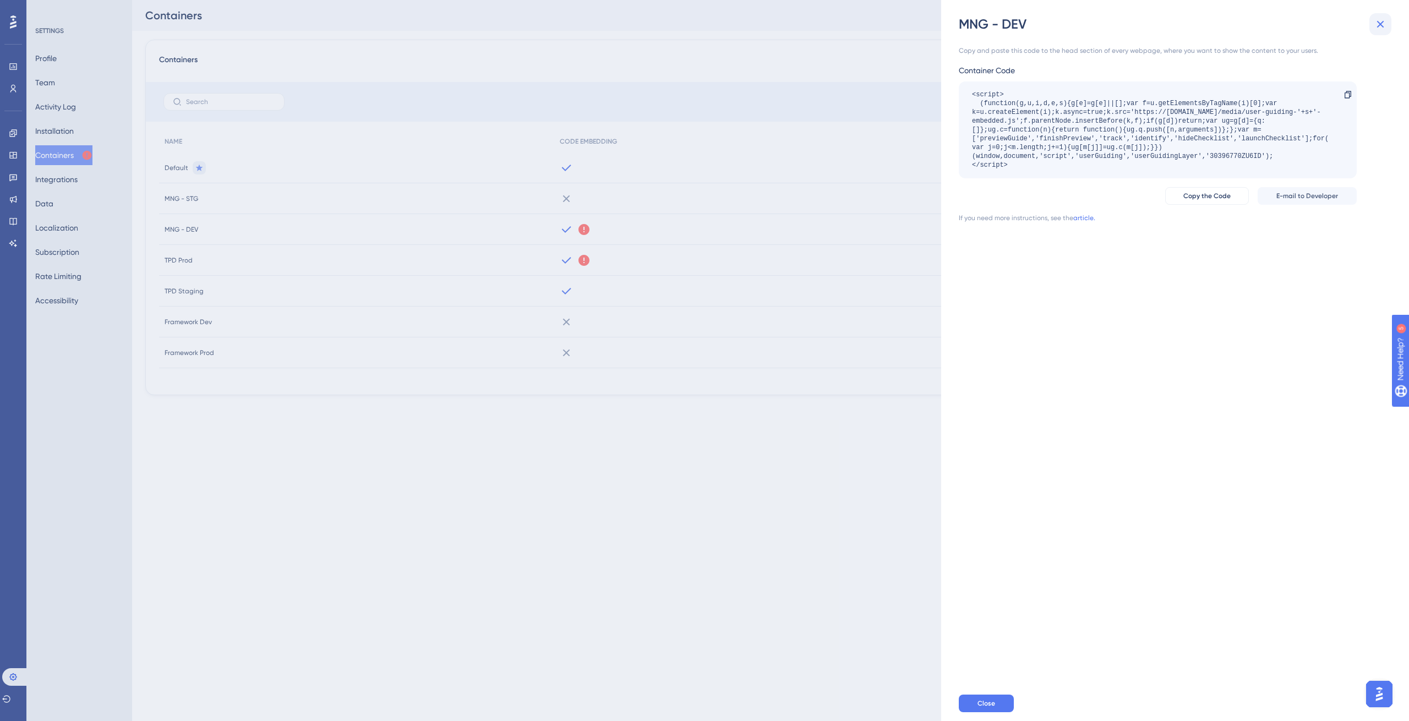
click at [1380, 28] on icon at bounding box center [1380, 24] width 13 height 13
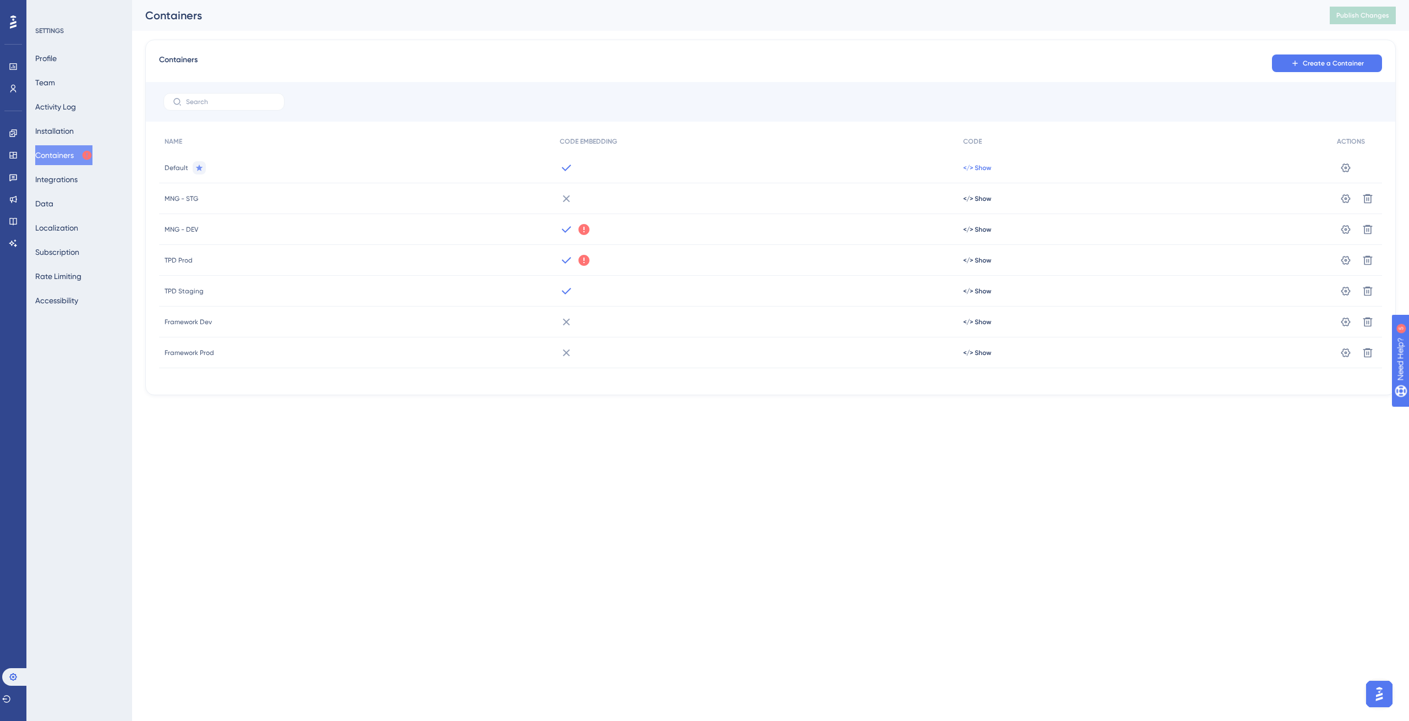
click at [969, 167] on span "</> Show" at bounding box center [977, 167] width 28 height 9
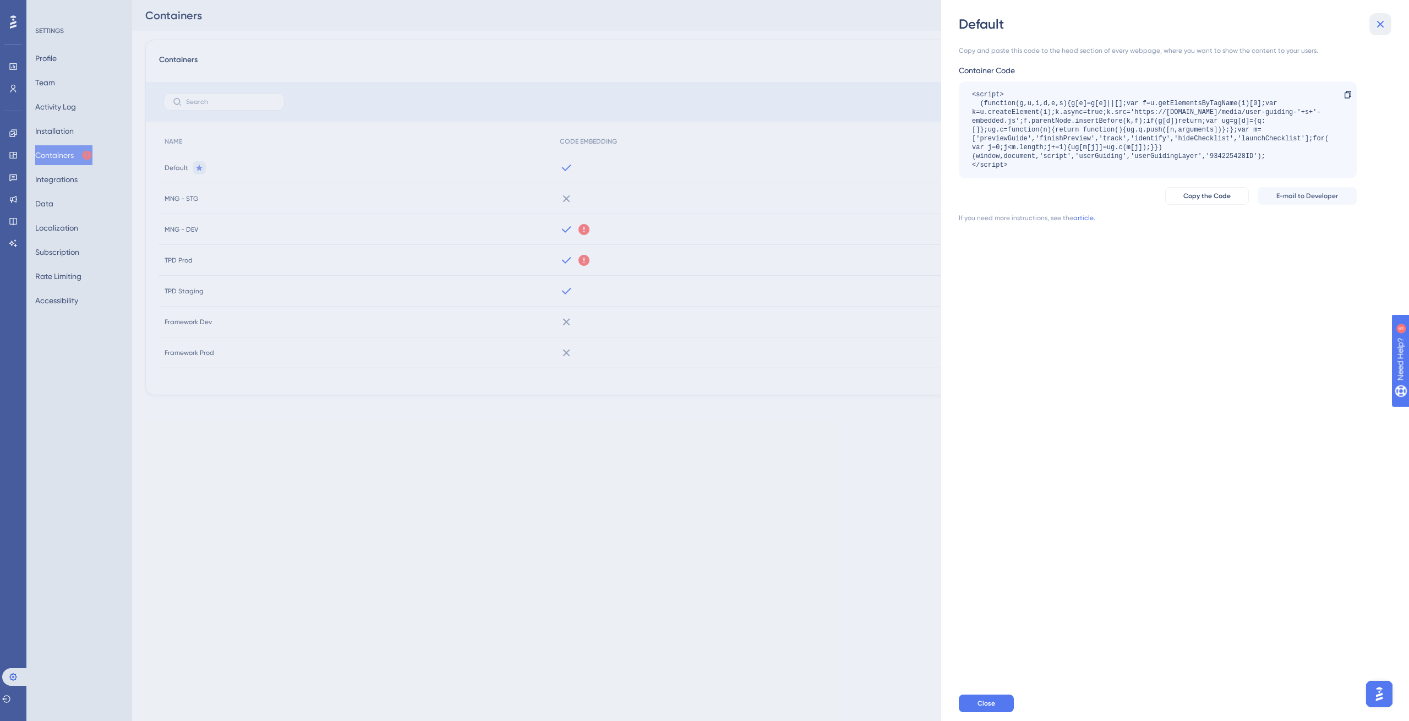
click at [1387, 28] on button at bounding box center [1380, 24] width 22 height 22
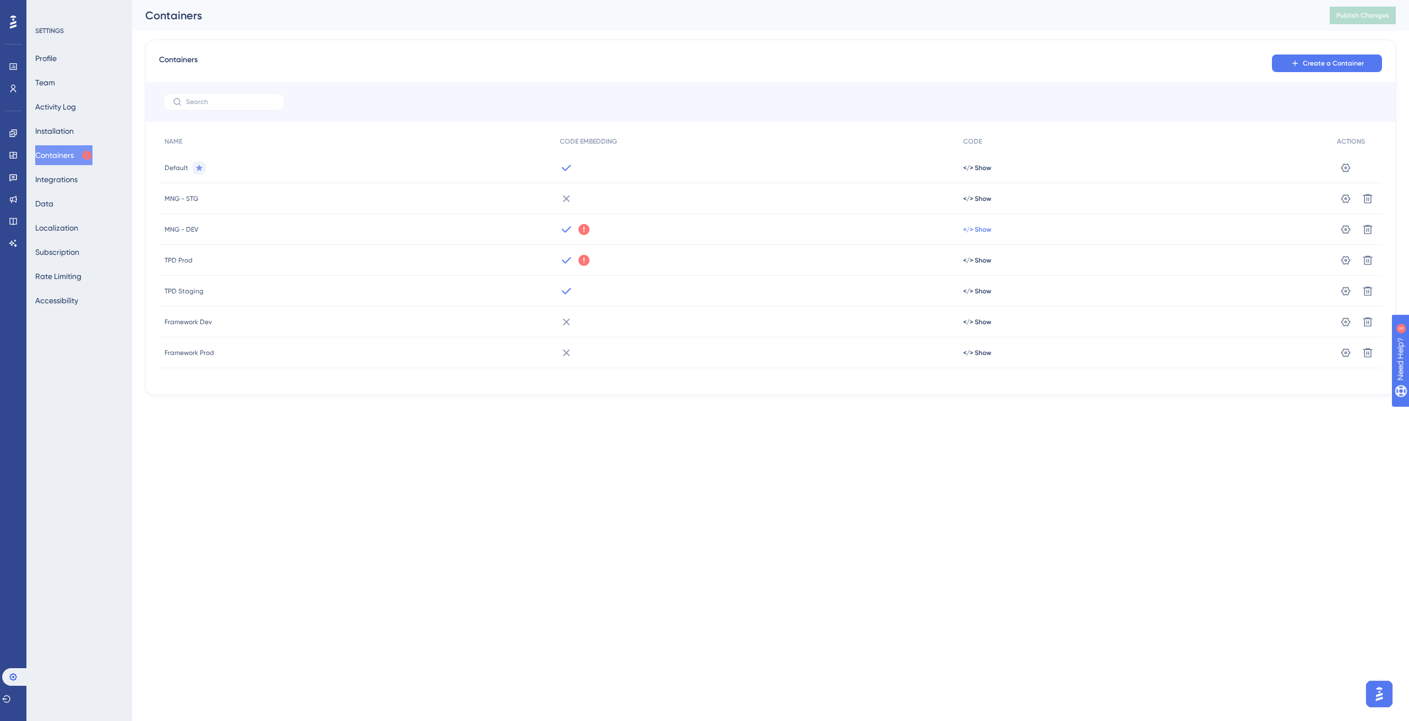
click at [982, 172] on span "</> Show" at bounding box center [977, 167] width 28 height 9
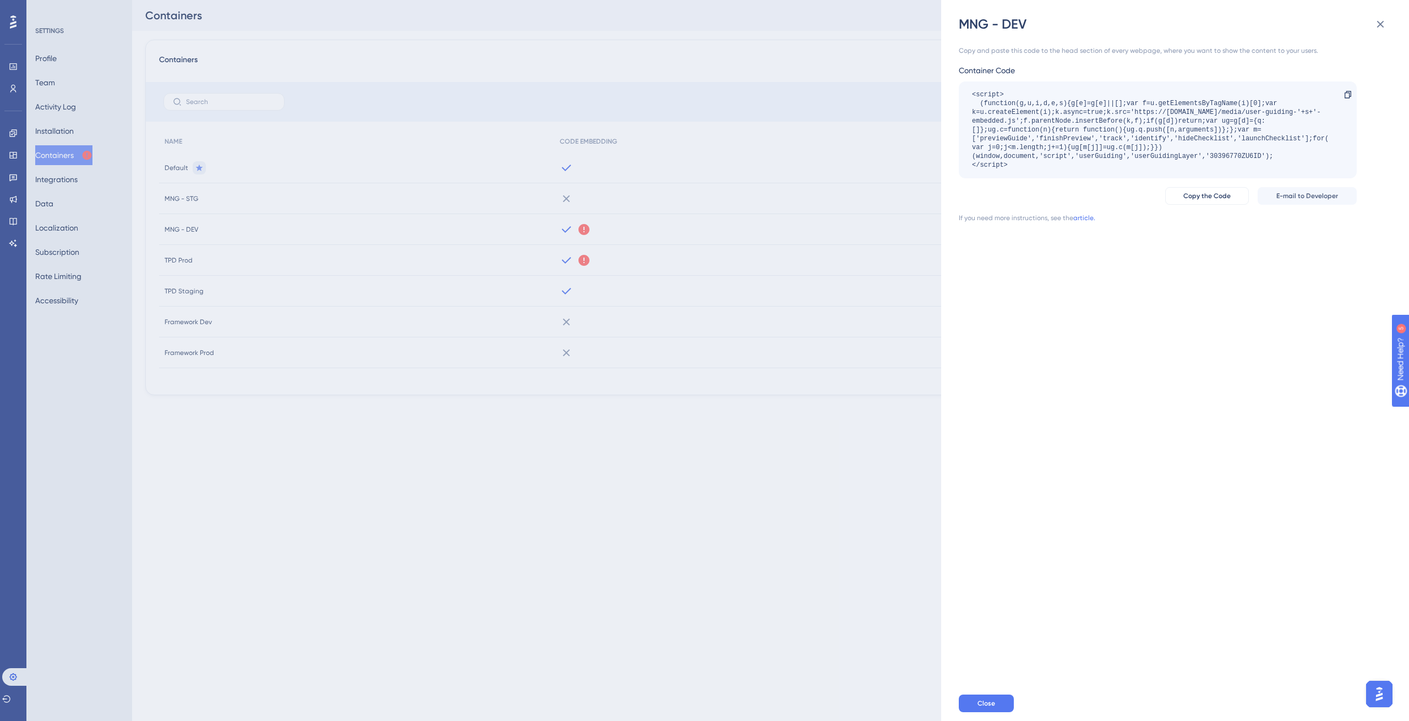
click at [1231, 158] on div "<script> (function(g,u,i,d,e,s){g[e]=g[e]||[];var f=u.getElementsByTagName(i)[0…" at bounding box center [1152, 129] width 360 height 79
copy div "30396770ZU6ID"
click at [1231, 158] on div "<script> (function(g,u,i,d,e,s){g[e]=g[e]||[];var f=u.getElementsByTagName(i)[0…" at bounding box center [1152, 129] width 360 height 79
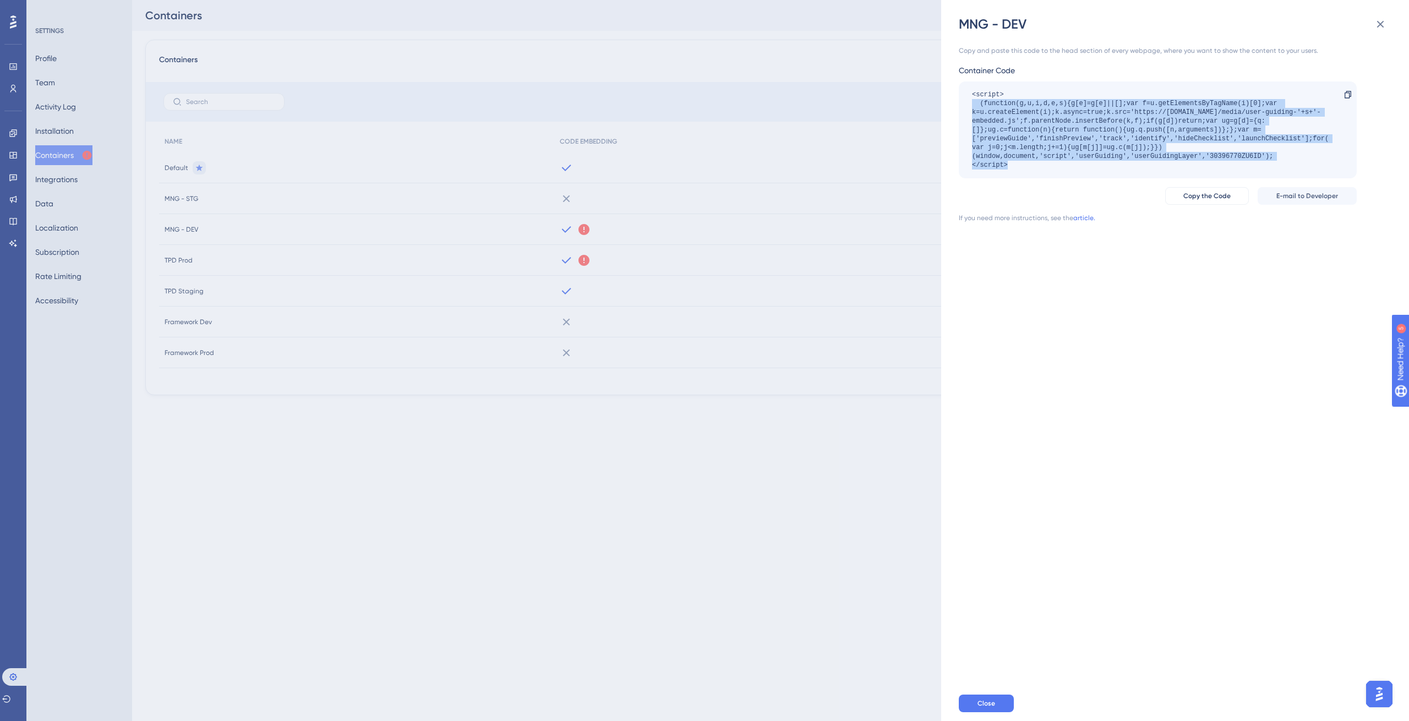
click at [1231, 158] on div "<script> (function(g,u,i,d,e,s){g[e]=g[e]||[];var f=u.getElementsByTagName(i)[0…" at bounding box center [1152, 129] width 360 height 79
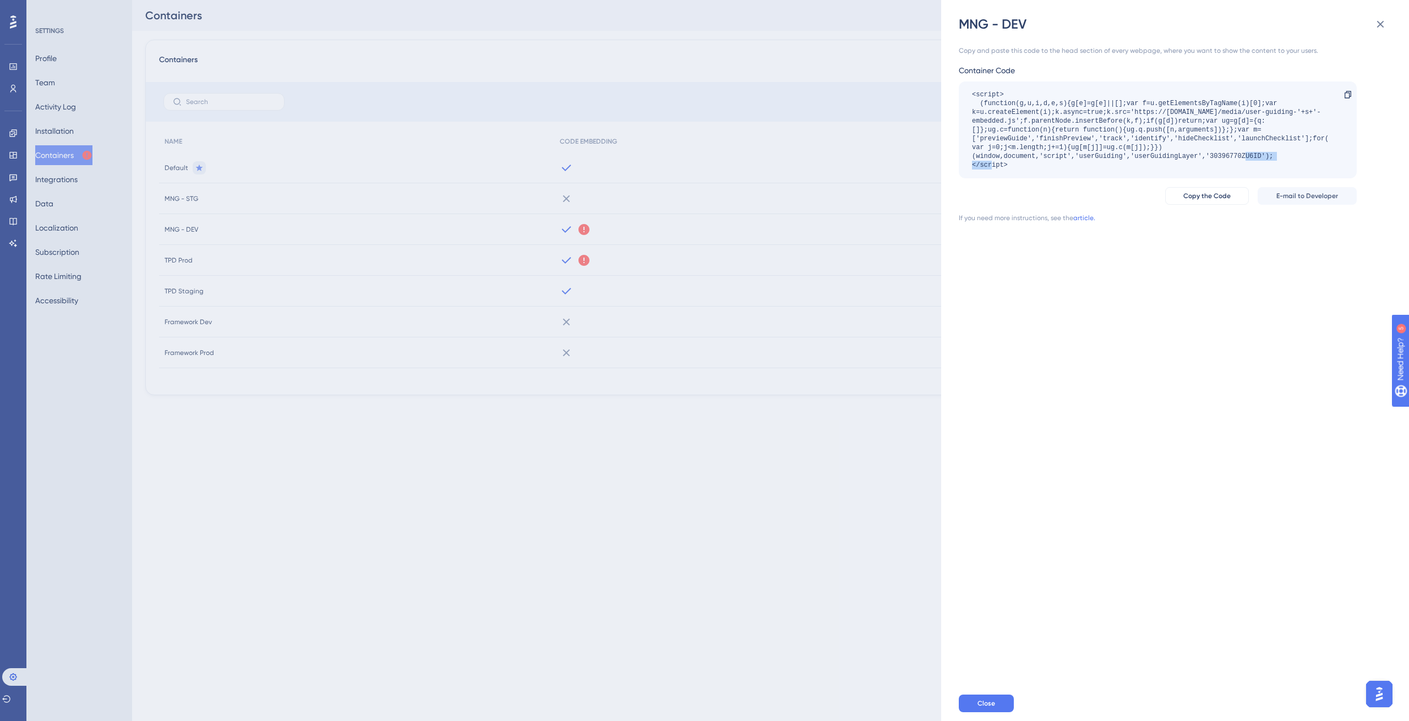
click at [1231, 158] on div "<script> (function(g,u,i,d,e,s){g[e]=g[e]||[];var f=u.getElementsByTagName(i)[0…" at bounding box center [1152, 129] width 360 height 79
click at [1389, 19] on button at bounding box center [1380, 24] width 22 height 22
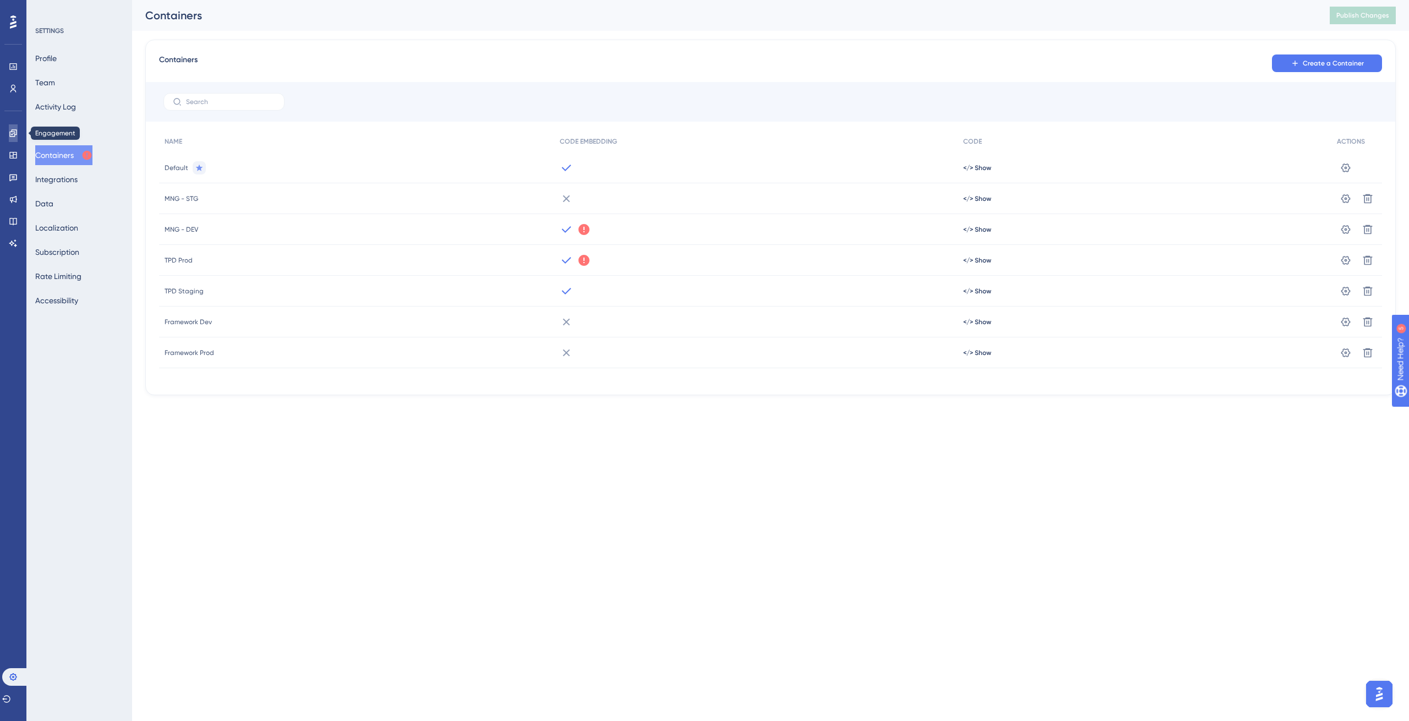
click at [17, 135] on icon at bounding box center [12, 132] width 7 height 7
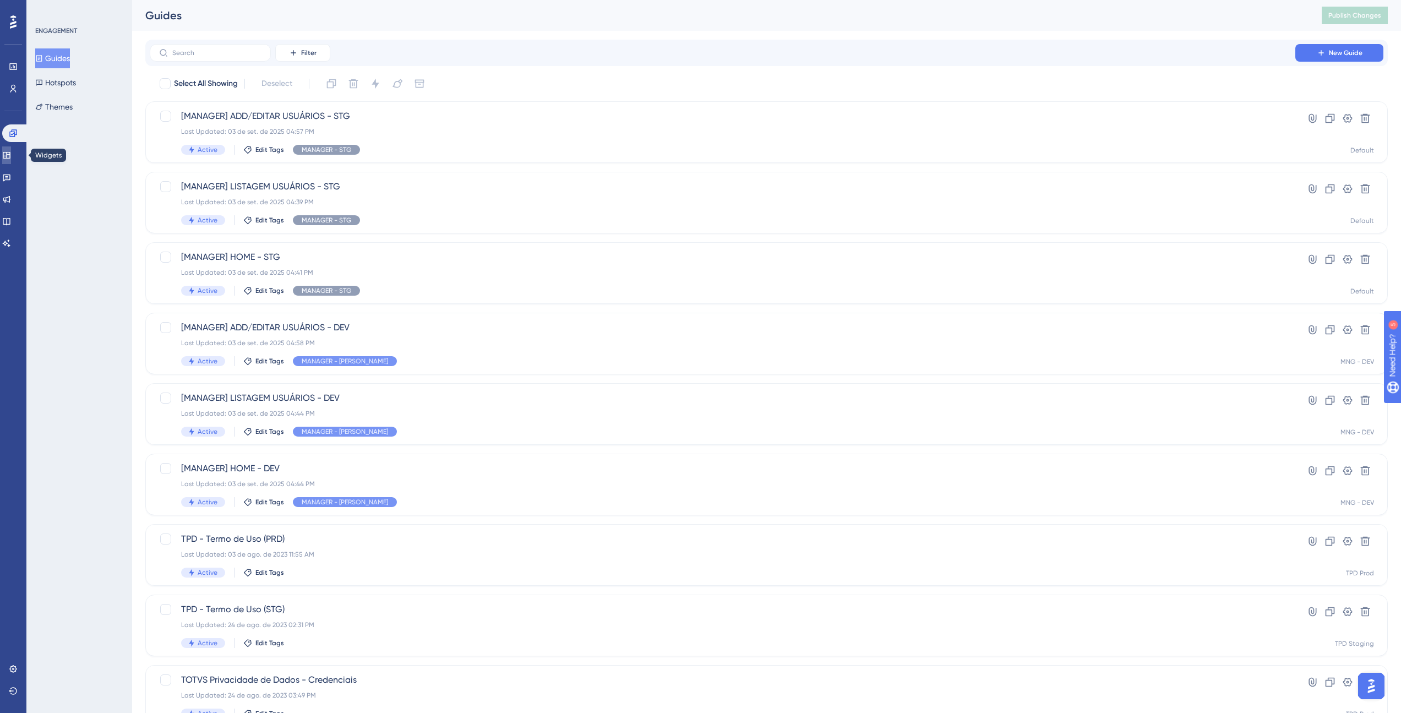
click at [11, 151] on icon at bounding box center [6, 155] width 9 height 9
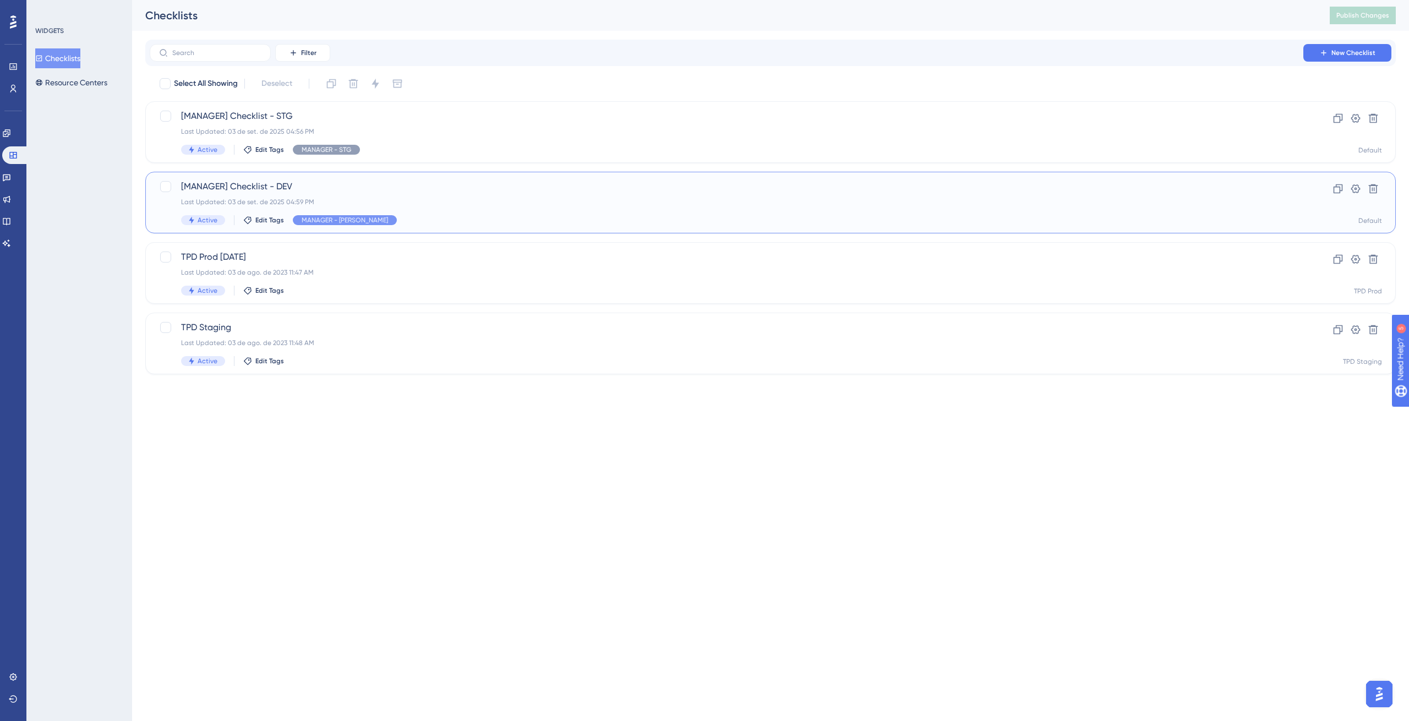
click at [409, 187] on span "[MANAGER] Checklist - DEV" at bounding box center [726, 186] width 1091 height 13
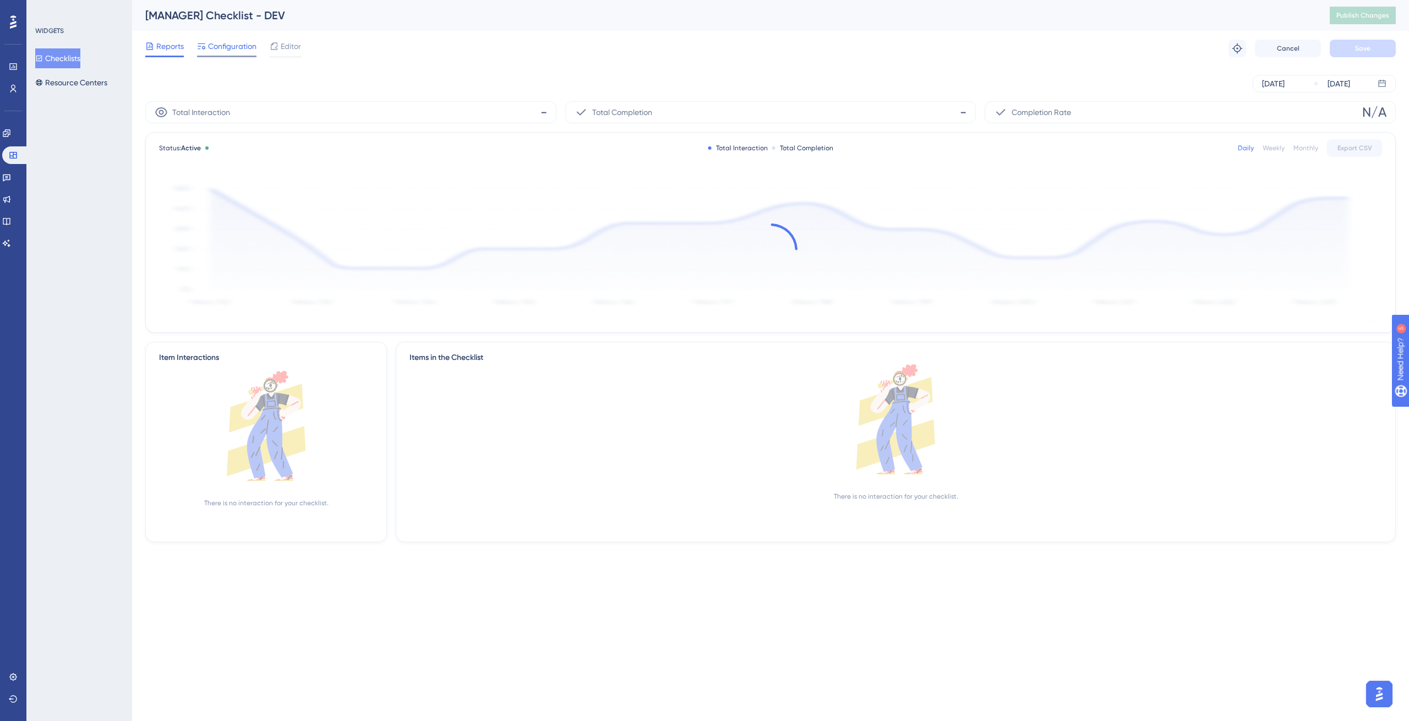
click at [245, 50] on span "Configuration" at bounding box center [232, 46] width 48 height 13
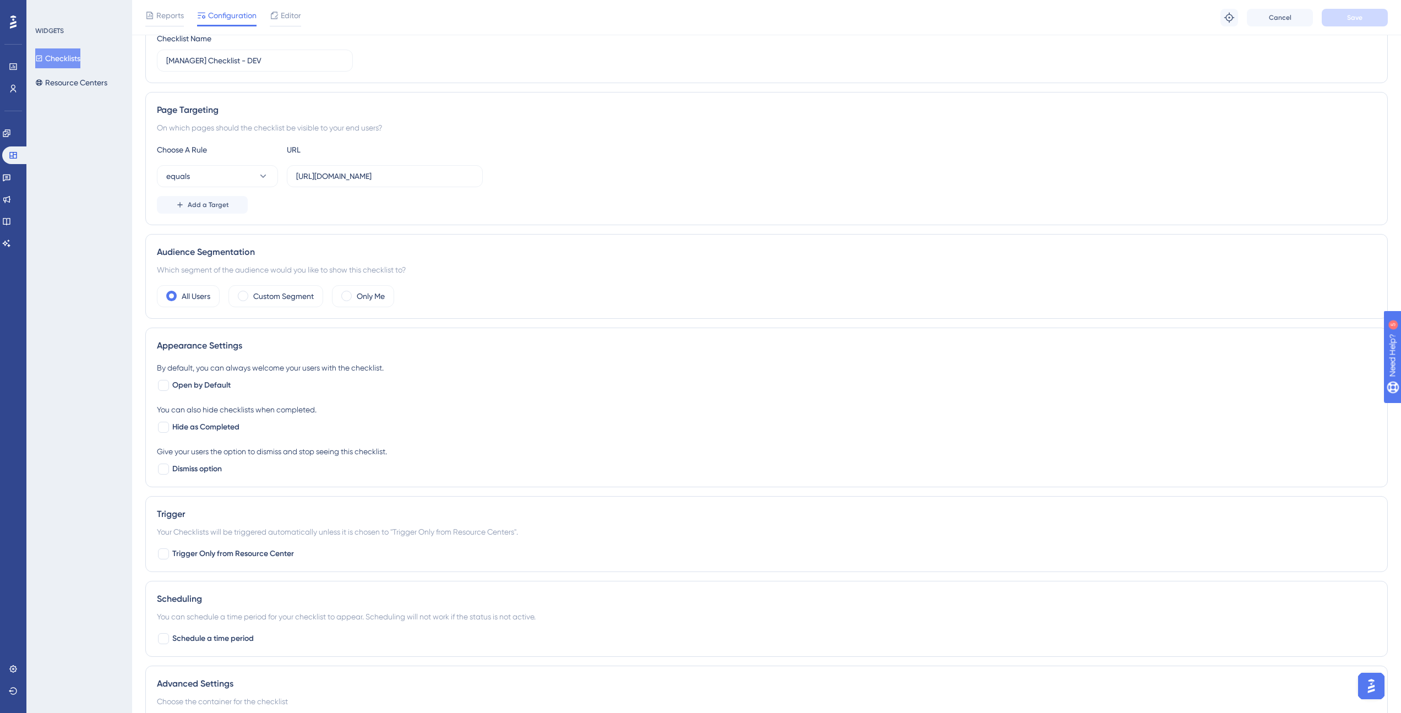
scroll to position [242, 0]
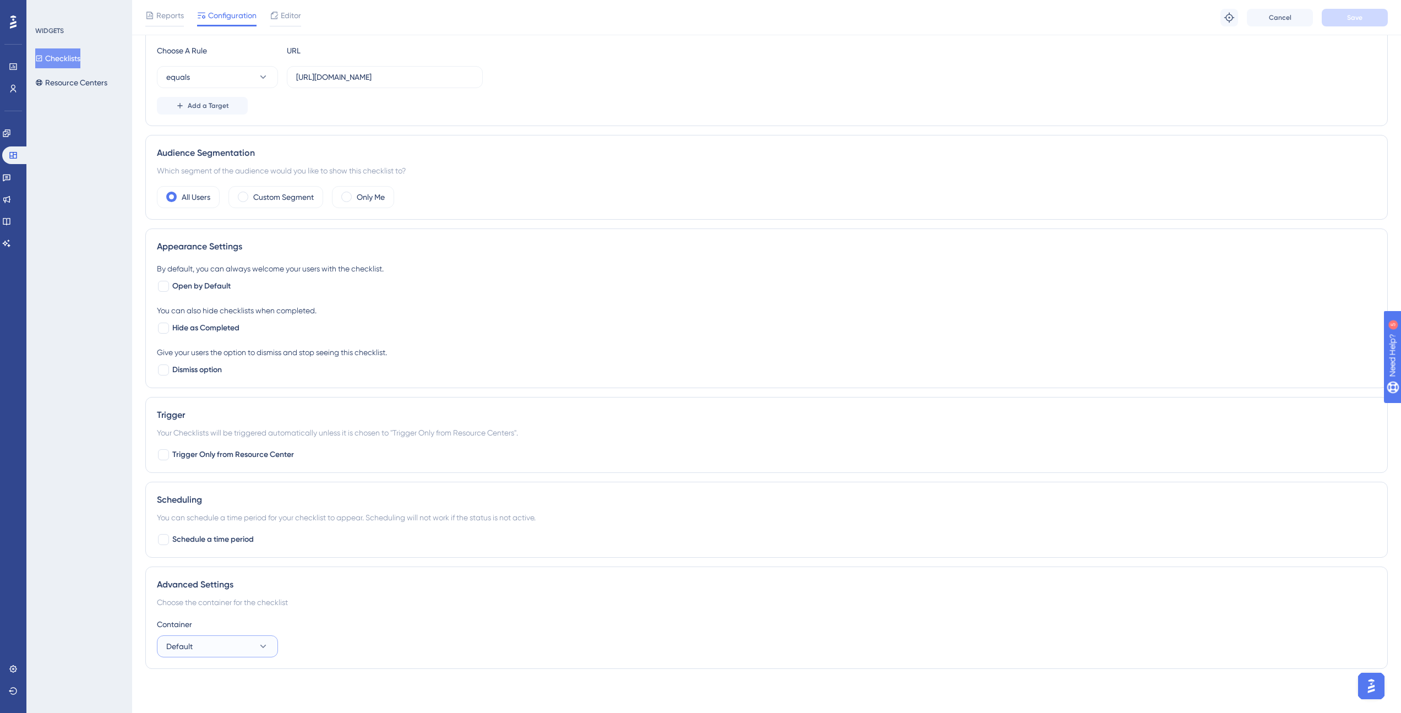
click at [210, 641] on button "Default" at bounding box center [217, 646] width 121 height 22
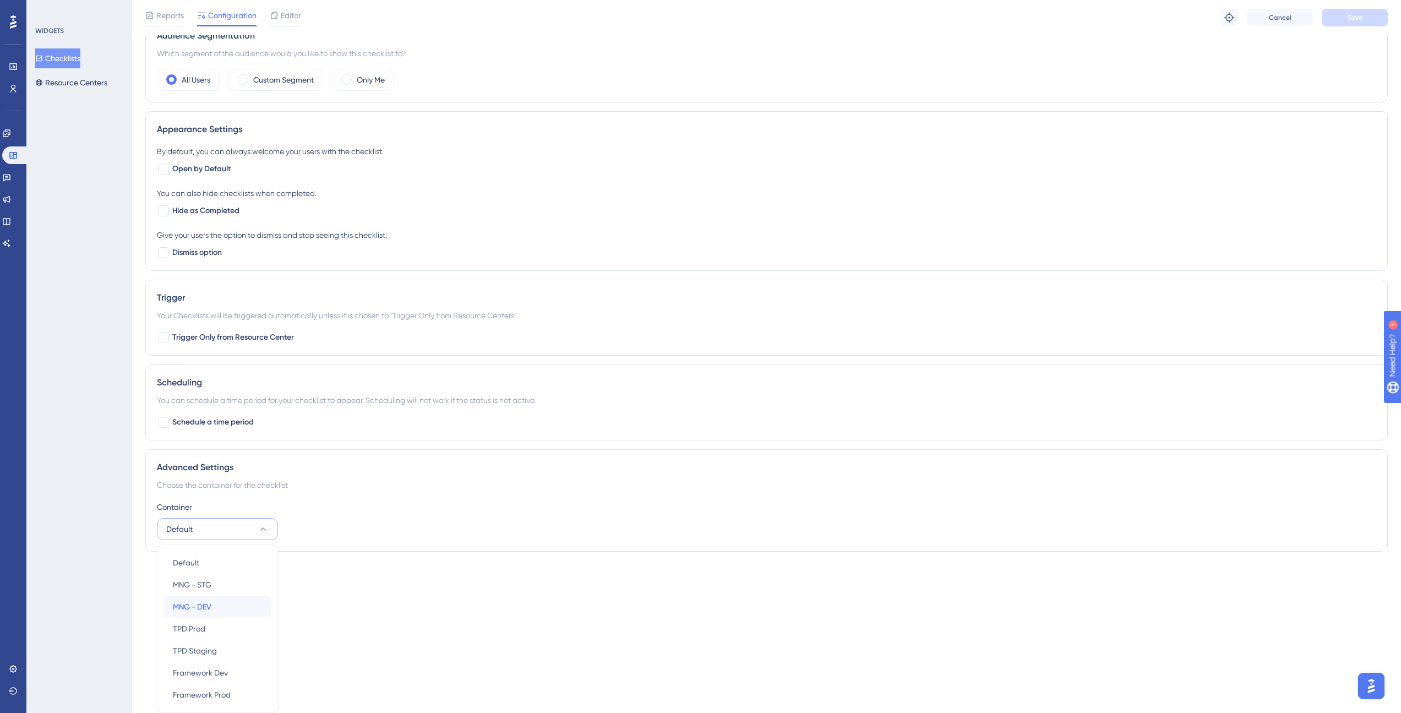
click at [218, 604] on div "MNG - DEV MNG - DEV" at bounding box center [217, 606] width 89 height 22
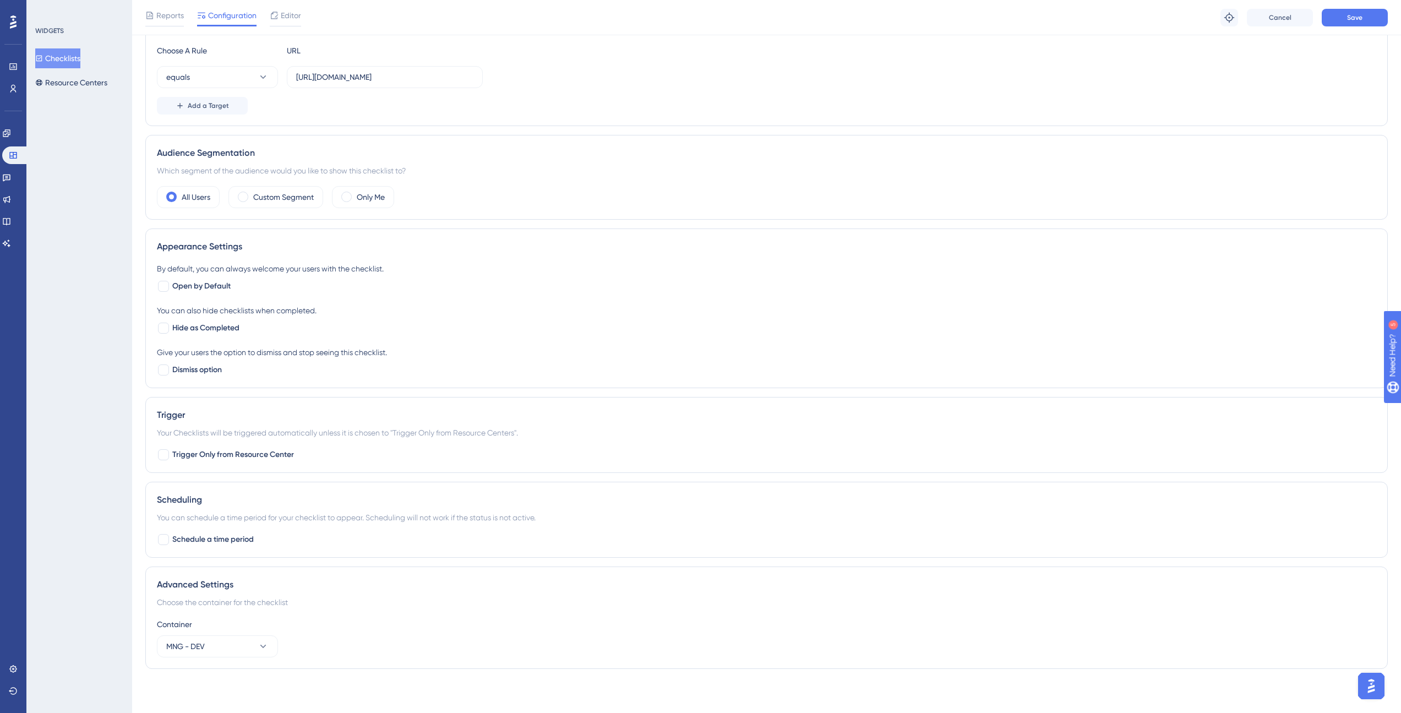
scroll to position [242, 0]
click at [1364, 20] on button "Save" at bounding box center [1354, 18] width 66 height 18
click at [25, 126] on div "Performance Users Engagement Widgets Feedback Product Updates Knowledge Base AI…" at bounding box center [13, 356] width 26 height 713
click at [11, 132] on icon at bounding box center [6, 133] width 9 height 9
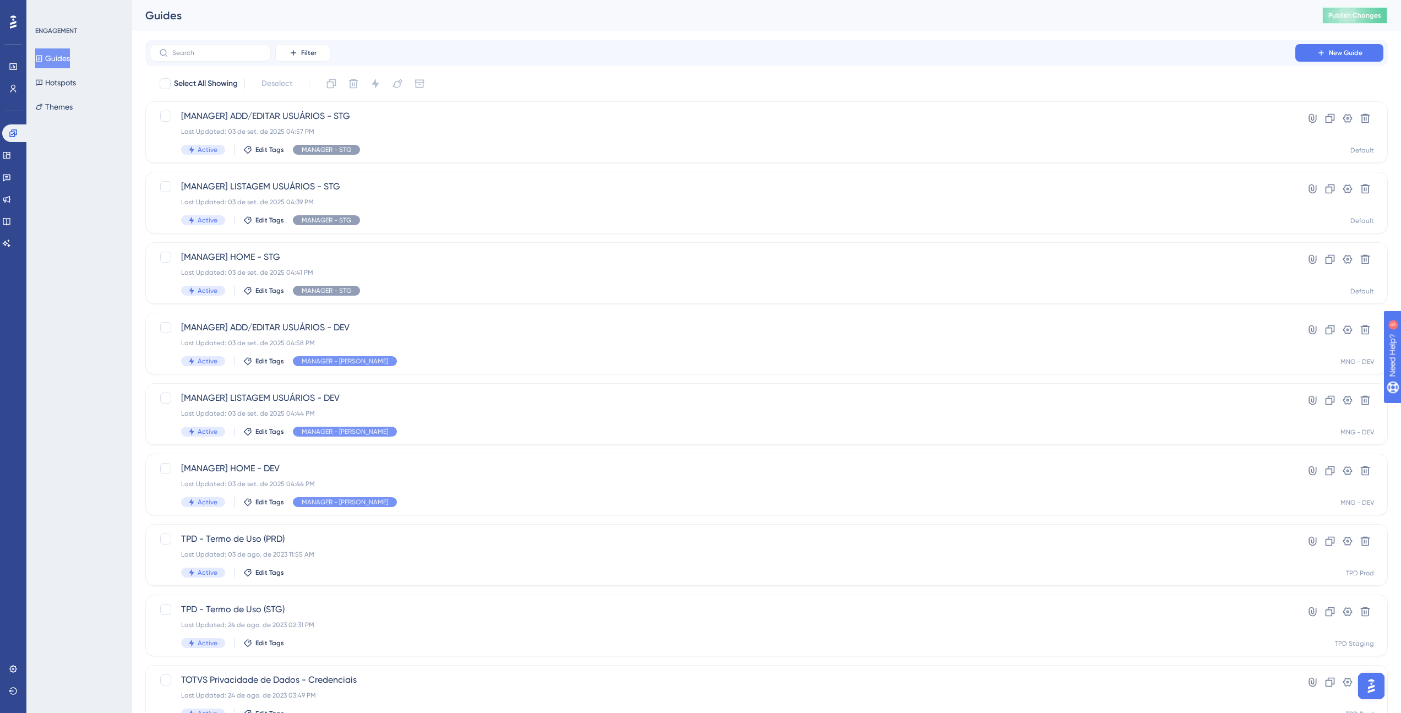
click at [1365, 19] on span "Publish Changes" at bounding box center [1354, 15] width 53 height 9
click at [14, 669] on icon at bounding box center [12, 668] width 7 height 7
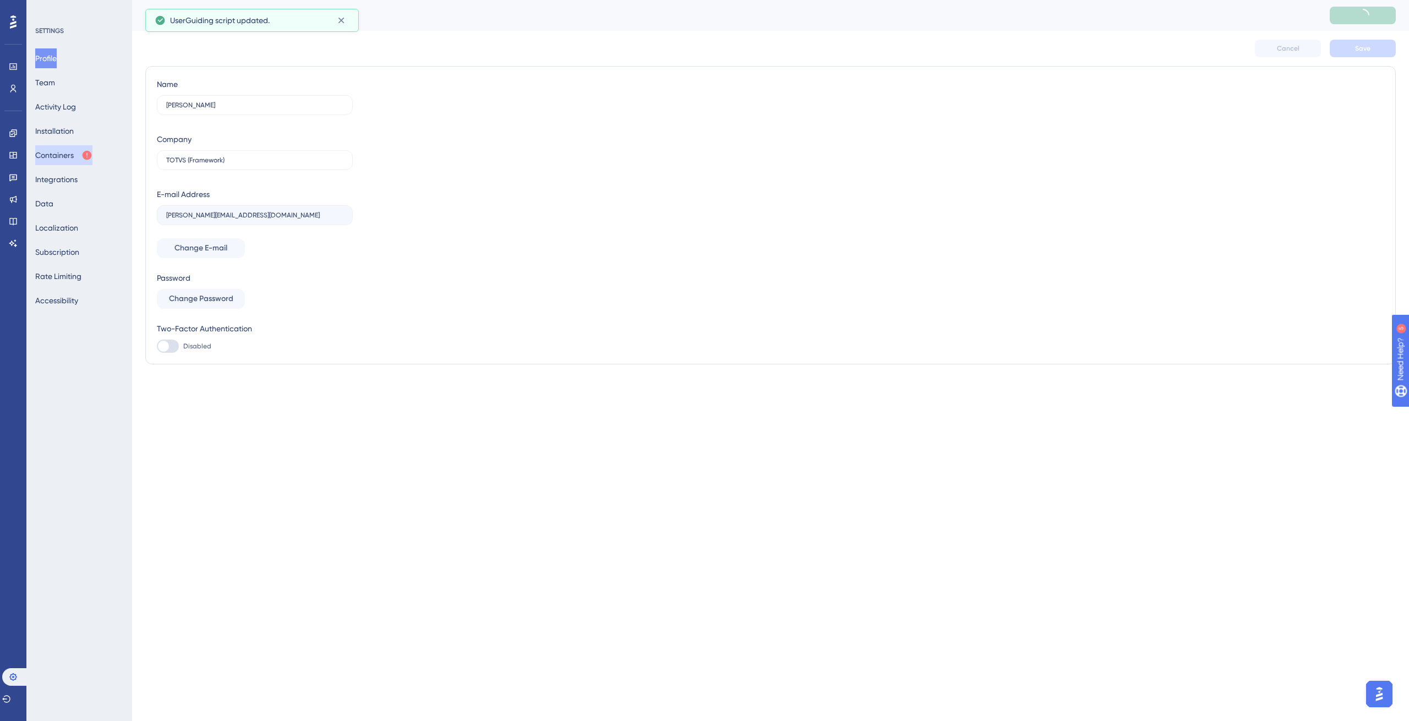
click at [81, 159] on button "Containers" at bounding box center [63, 155] width 57 height 20
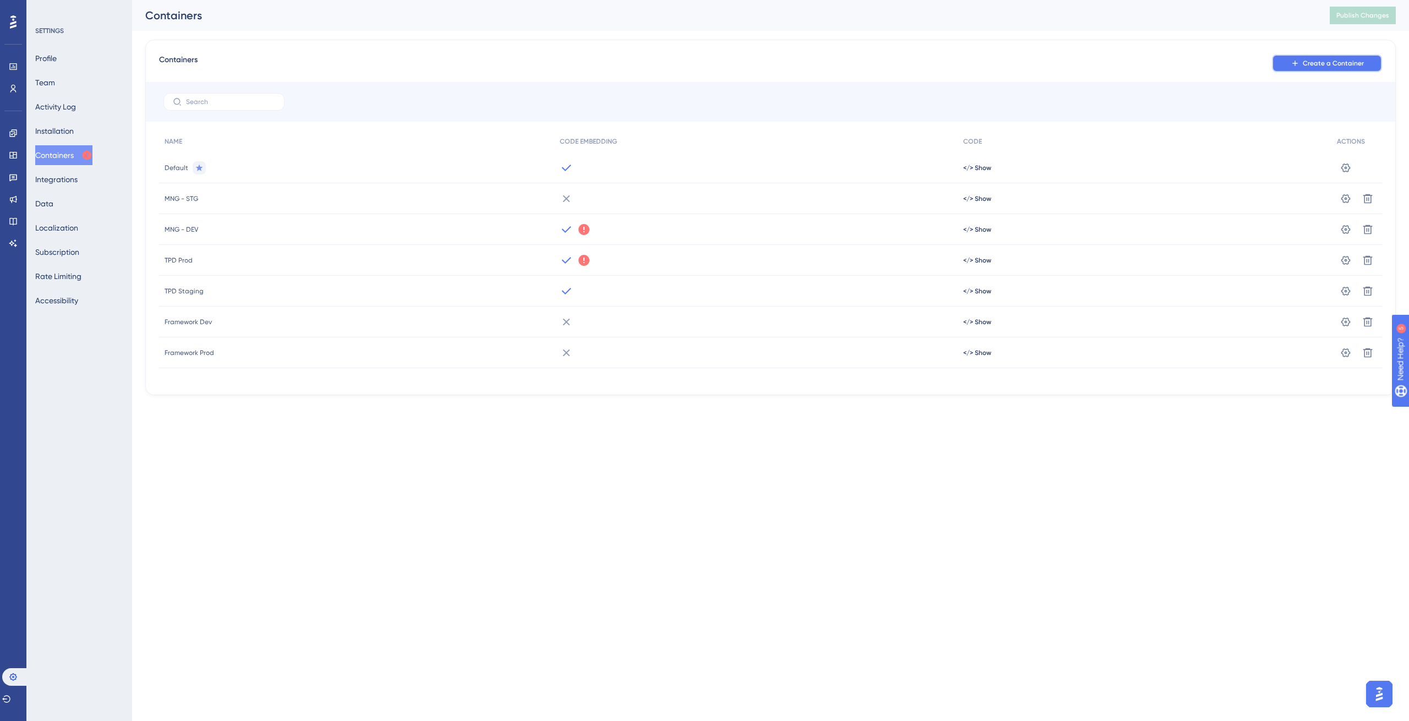
click at [1305, 65] on span "Create a Container" at bounding box center [1333, 63] width 61 height 9
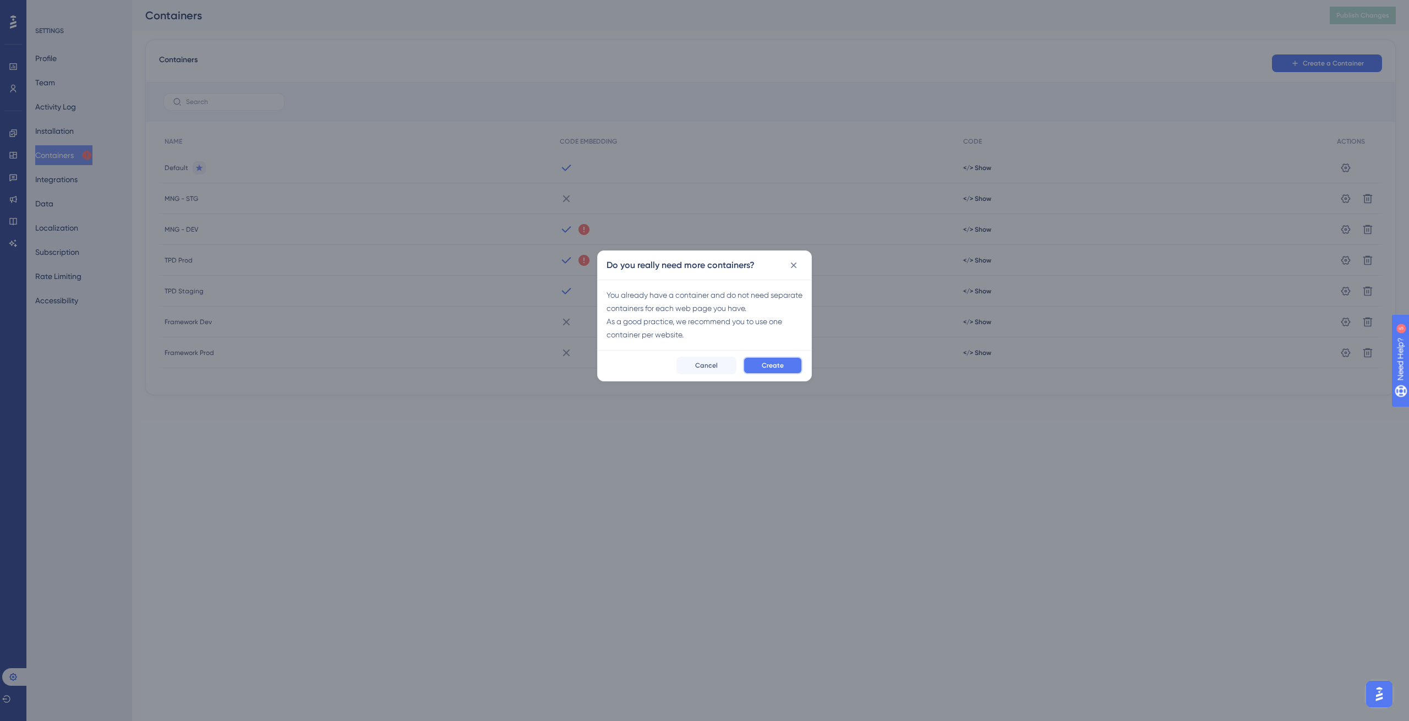
click at [762, 360] on button "Create" at bounding box center [772, 366] width 59 height 18
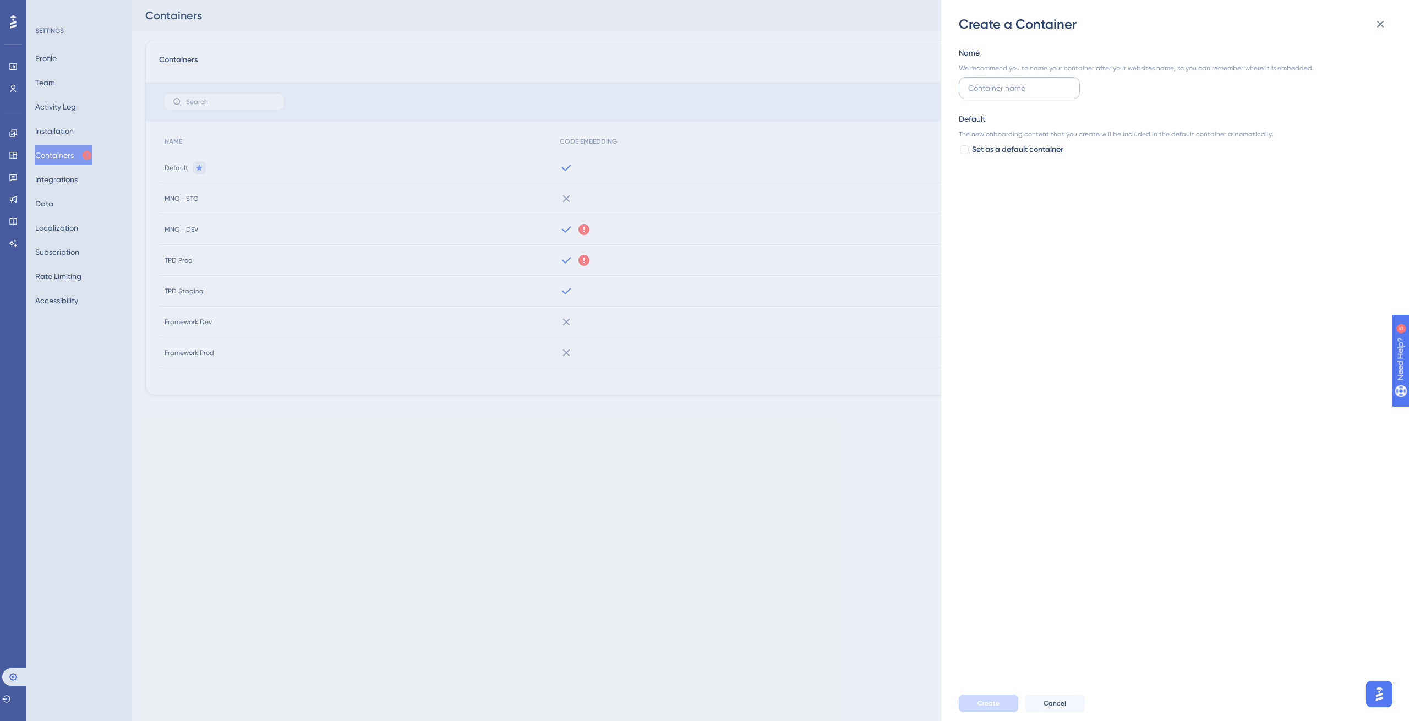
click at [994, 89] on input "text" at bounding box center [1019, 88] width 102 height 12
type input "MNG - PROD"
click at [986, 707] on span "Create" at bounding box center [988, 703] width 22 height 9
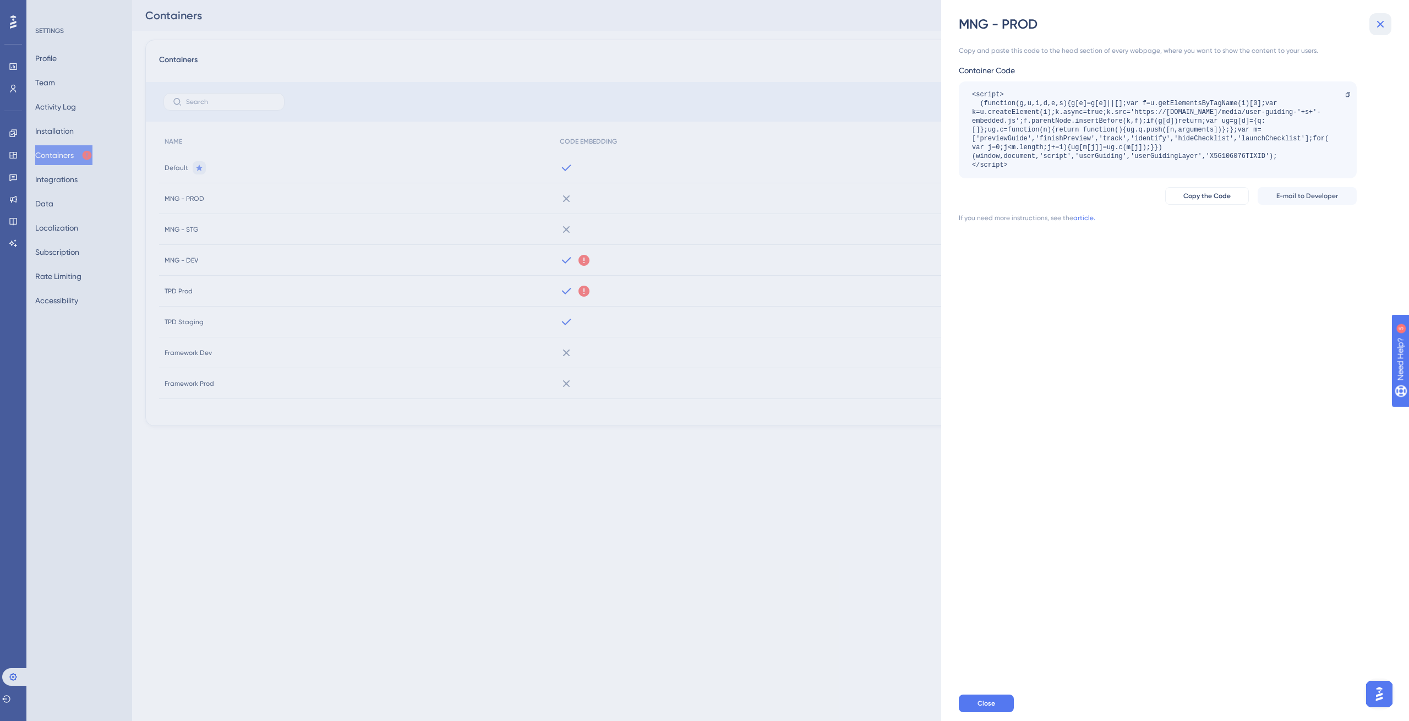
click at [1380, 32] on button at bounding box center [1380, 24] width 22 height 22
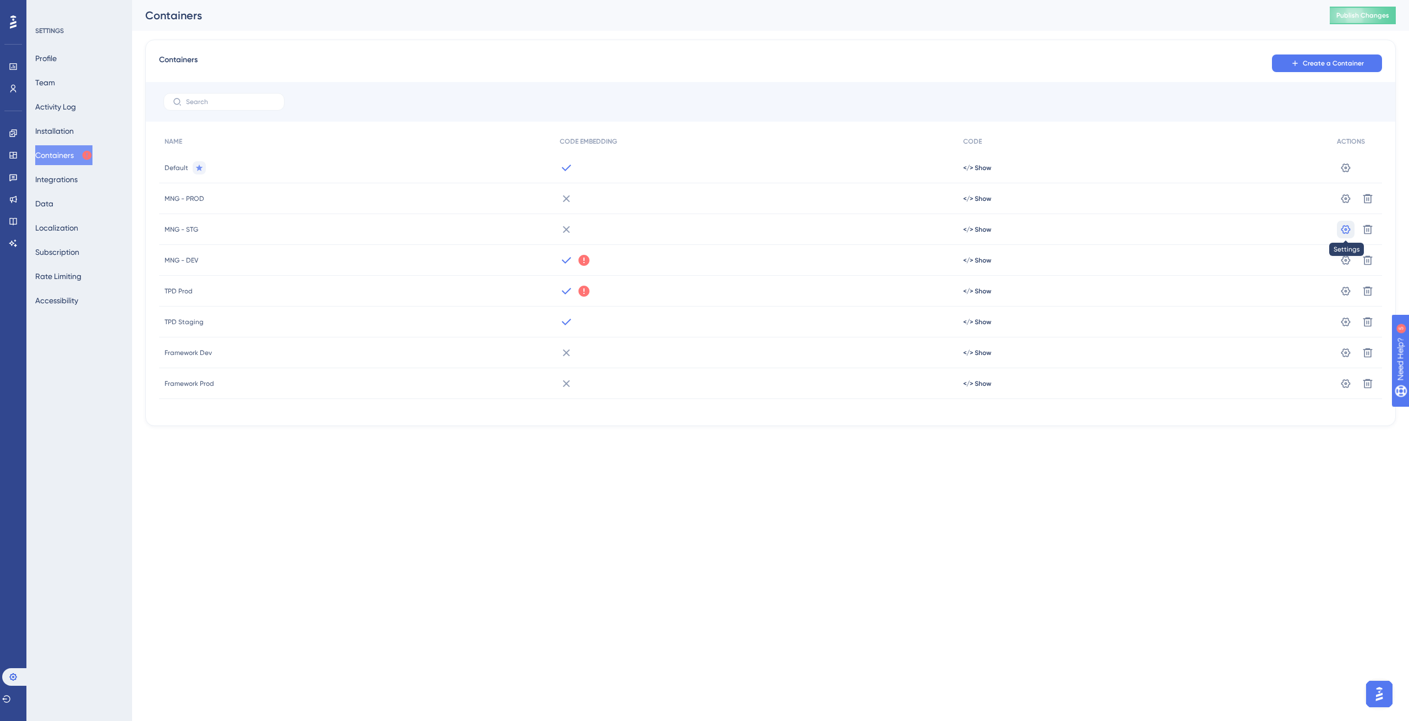
click at [1340, 177] on button at bounding box center [1346, 168] width 18 height 18
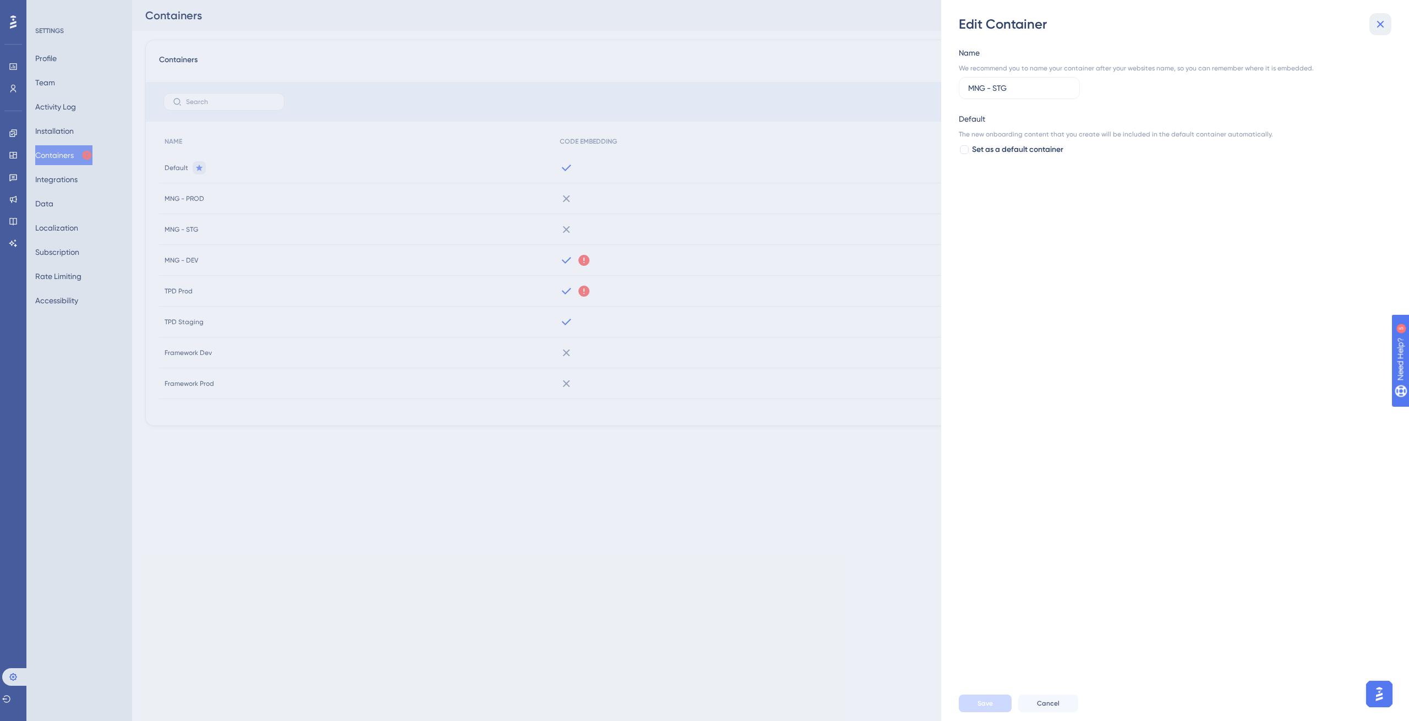
click at [1378, 25] on icon at bounding box center [1380, 24] width 13 height 13
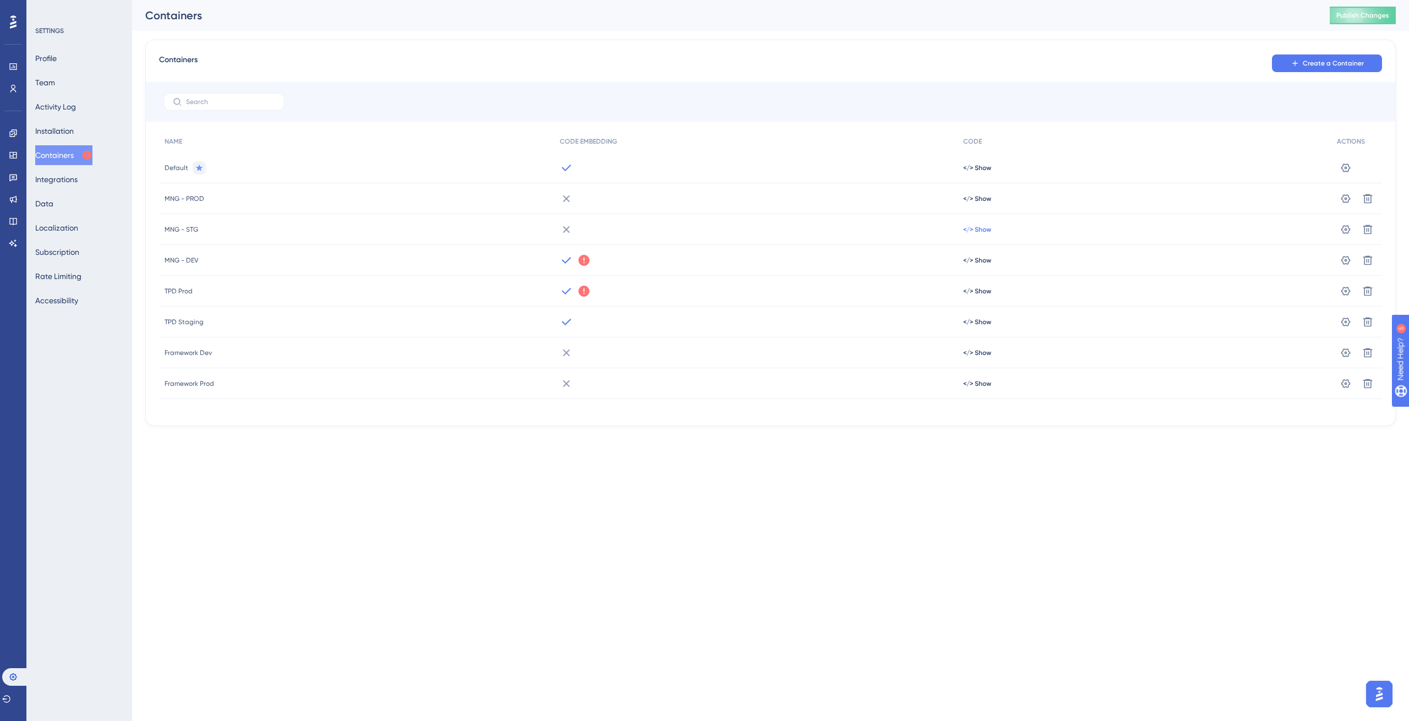
click at [982, 172] on span "</> Show" at bounding box center [977, 167] width 28 height 9
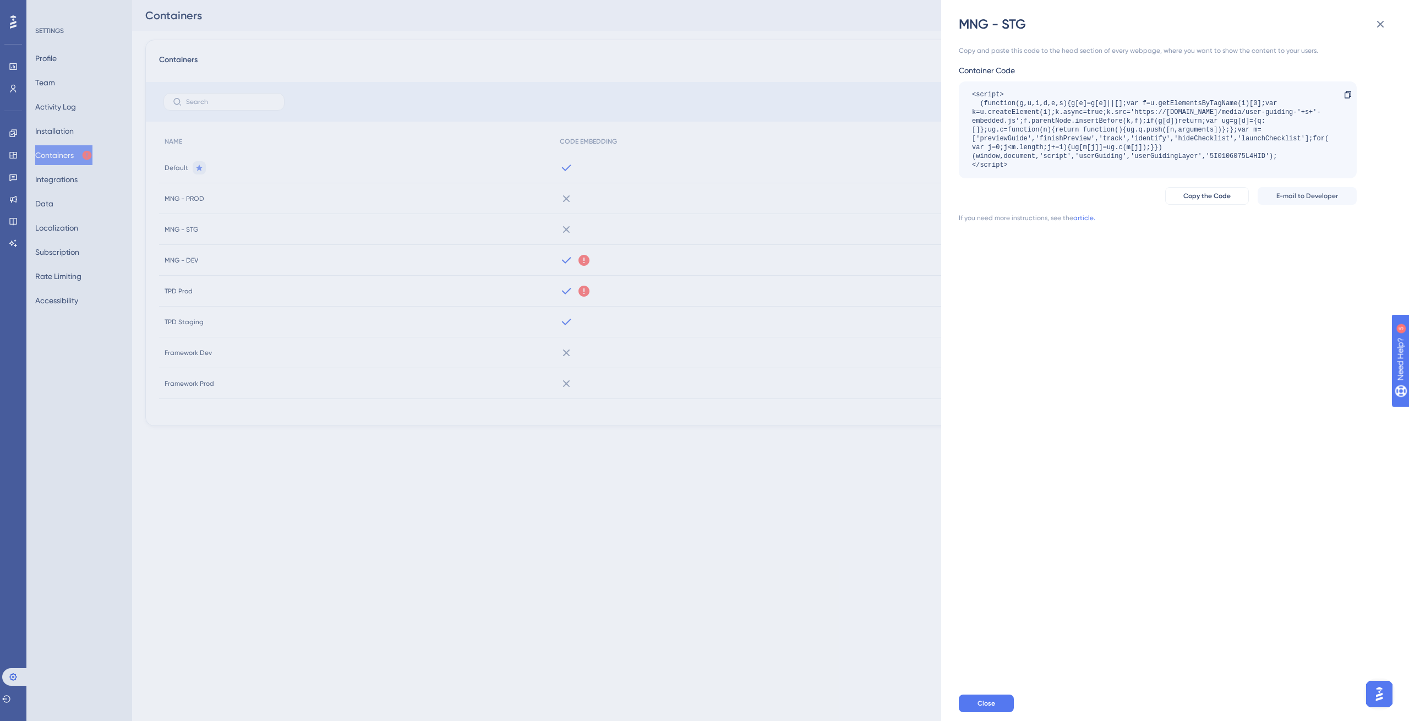
click at [1231, 152] on div "<script> (function(g,u,i,d,e,s){g[e]=g[e]||[];var f=u.getElementsByTagName(i)[0…" at bounding box center [1152, 129] width 360 height 79
copy div "5I0106075L4HID"
click at [690, 227] on div "MNG - STG Copy and paste this code to the head section of every webpage, where …" at bounding box center [704, 360] width 1409 height 721
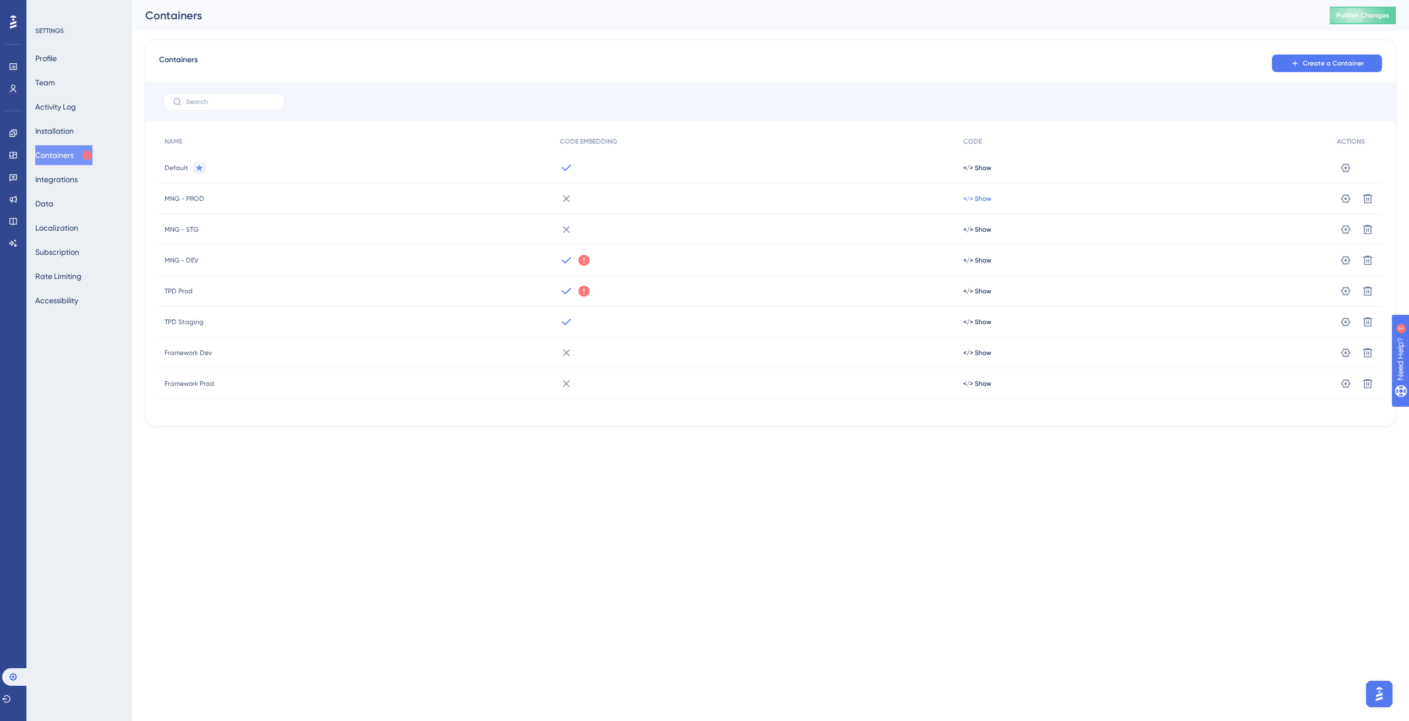
click at [970, 172] on span "</> Show" at bounding box center [977, 167] width 28 height 9
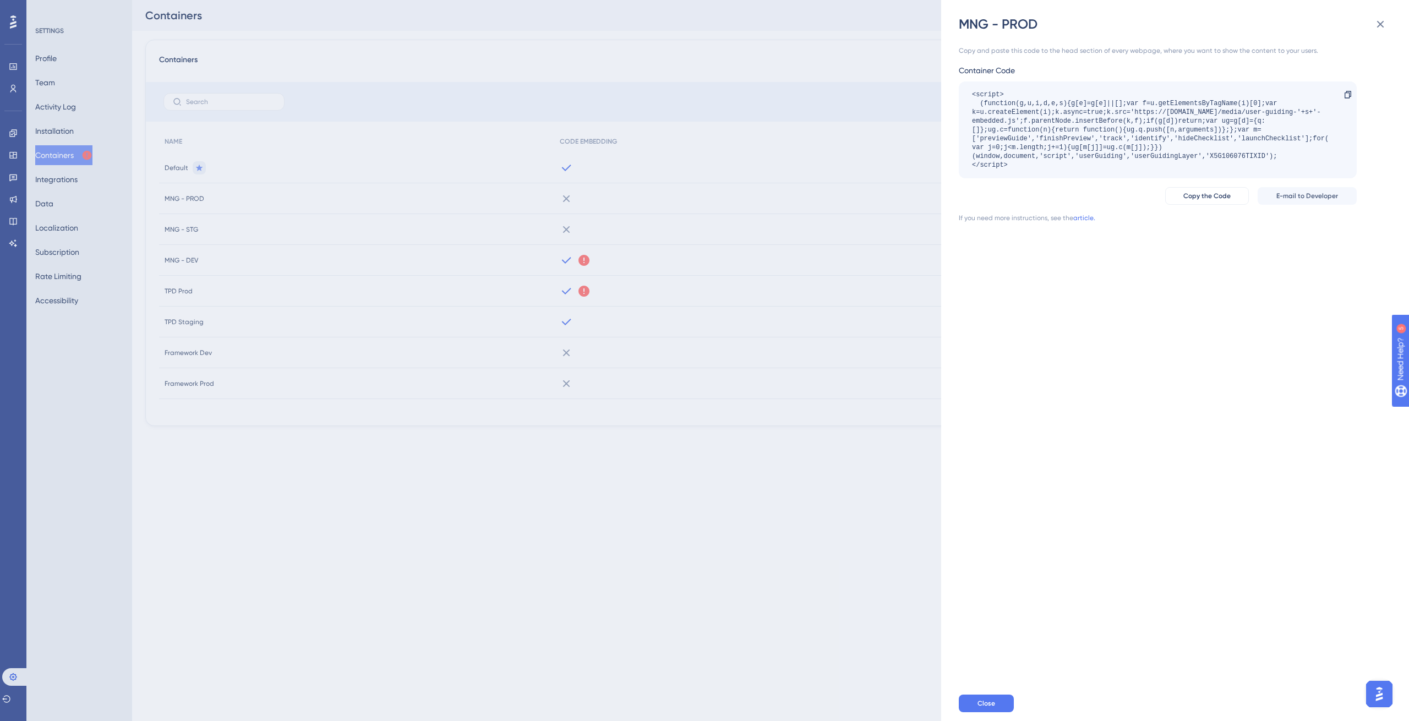
click at [1229, 154] on div "<script> (function(g,u,i,d,e,s){g[e]=g[e]||[];var f=u.getElementsByTagName(i)[0…" at bounding box center [1152, 129] width 360 height 79
copy div "X5G106076TIXID"
click at [609, 216] on div "MNG - PROD Copy and paste this code to the head section of every webpage, where…" at bounding box center [704, 360] width 1409 height 721
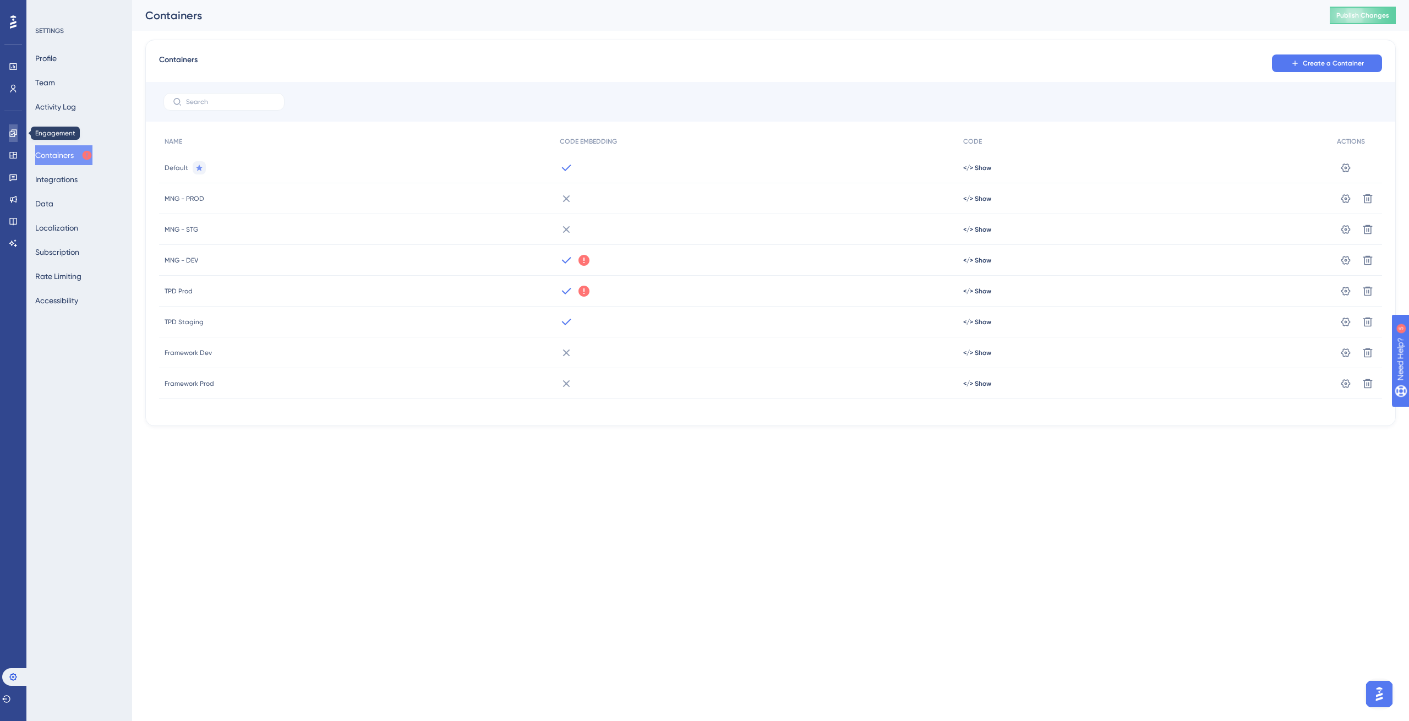
click at [16, 134] on icon at bounding box center [13, 133] width 9 height 9
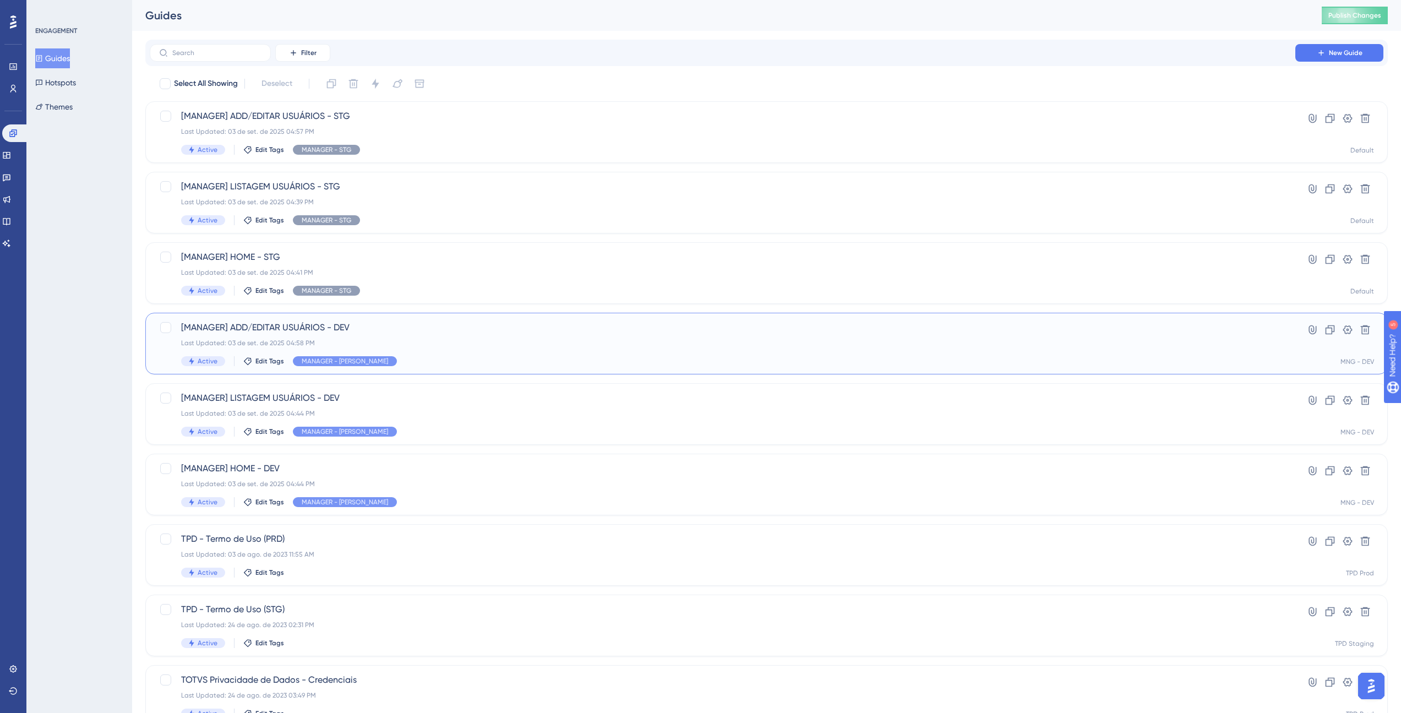
click at [374, 334] on div "[MANAGER] ADD/EDITAR USUÁRIOS - DEV Last Updated: 03 de set. de 2025 04:58 PM A…" at bounding box center [722, 343] width 1082 height 45
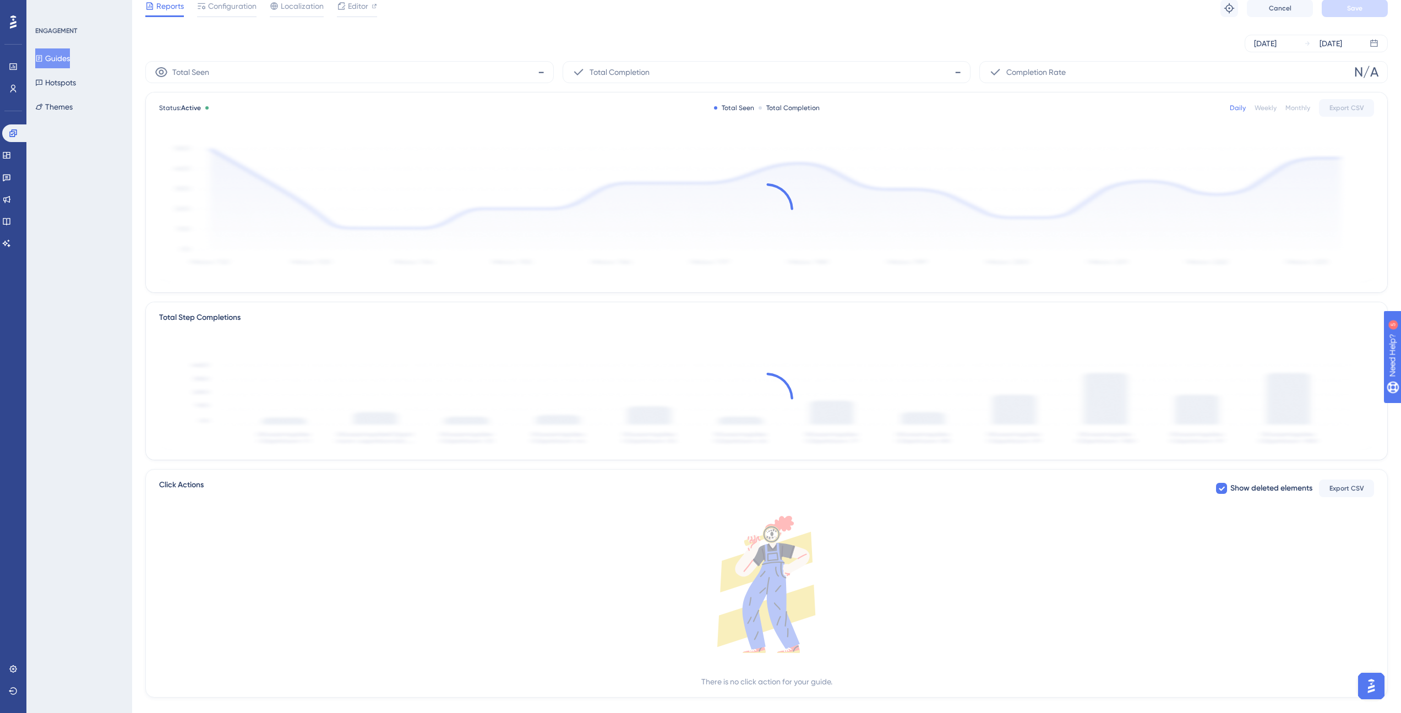
scroll to position [56, 0]
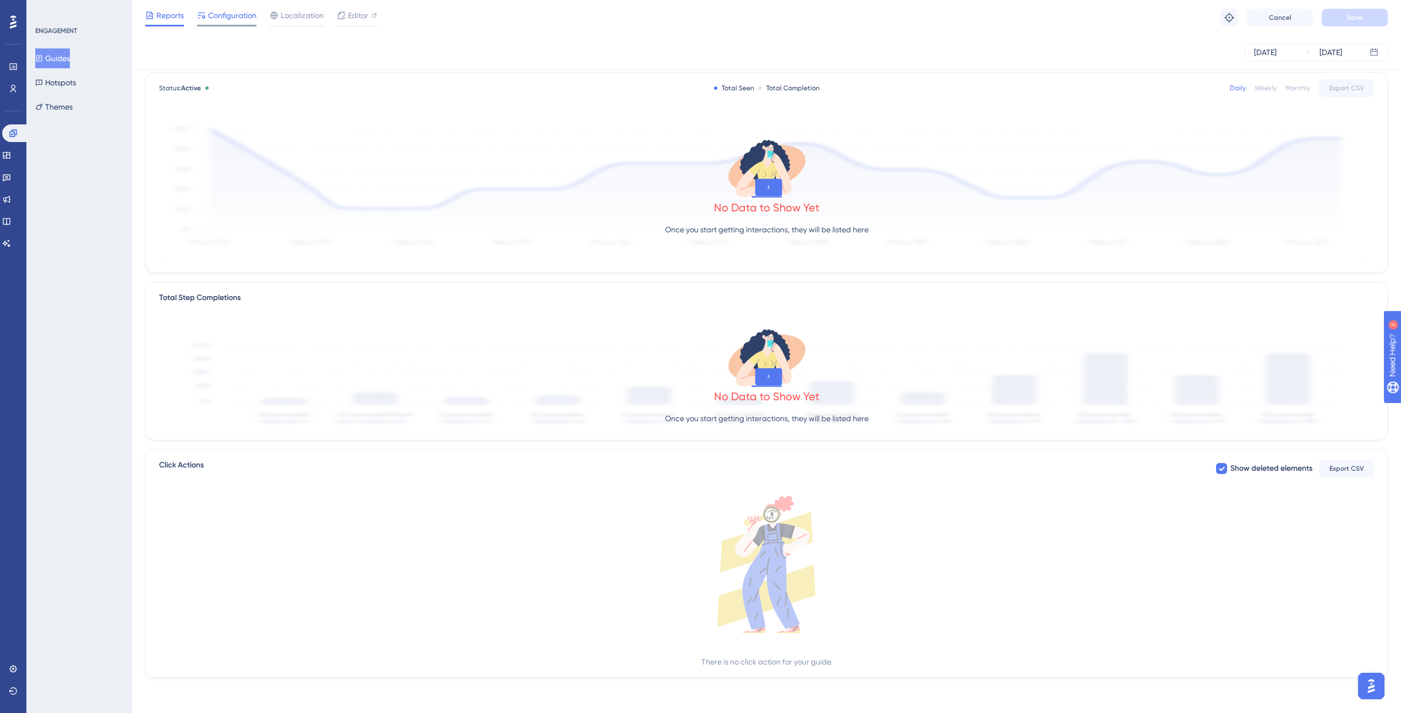
click at [239, 16] on span "Configuration" at bounding box center [232, 15] width 48 height 13
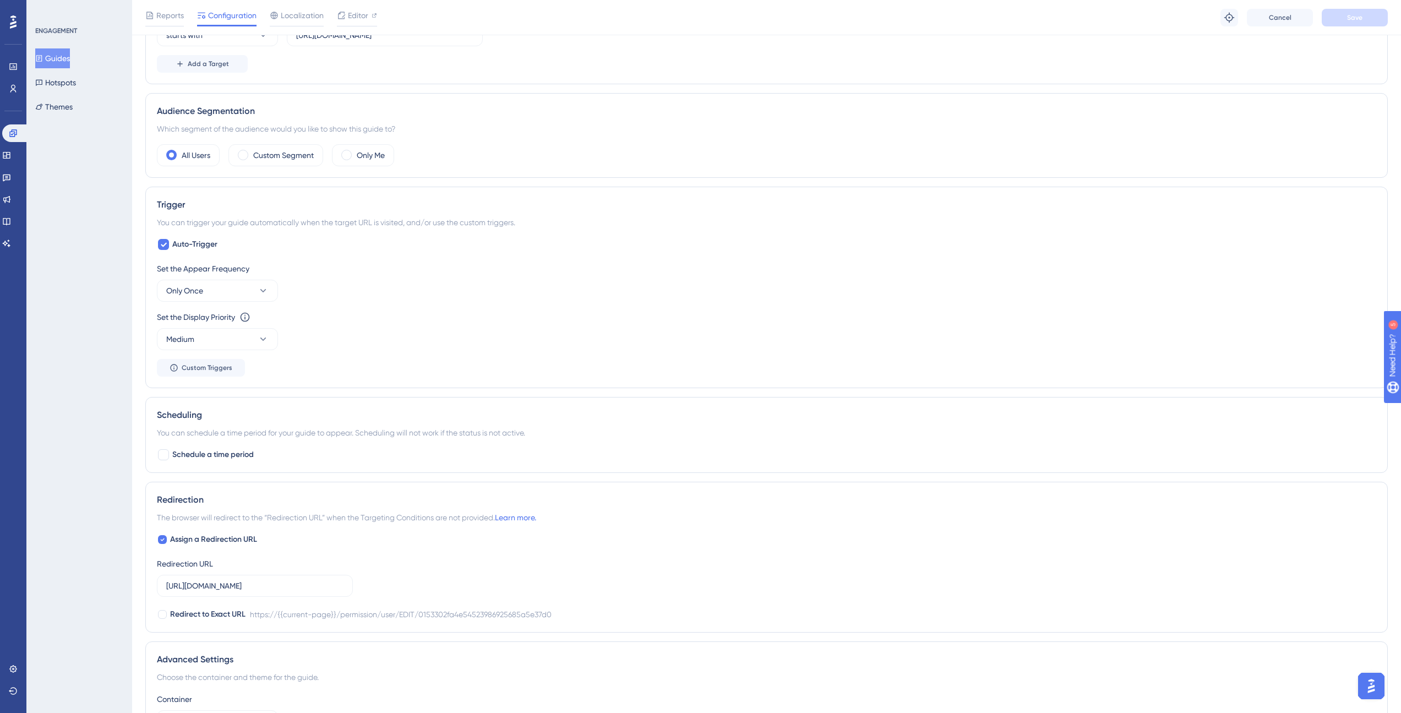
scroll to position [460, 0]
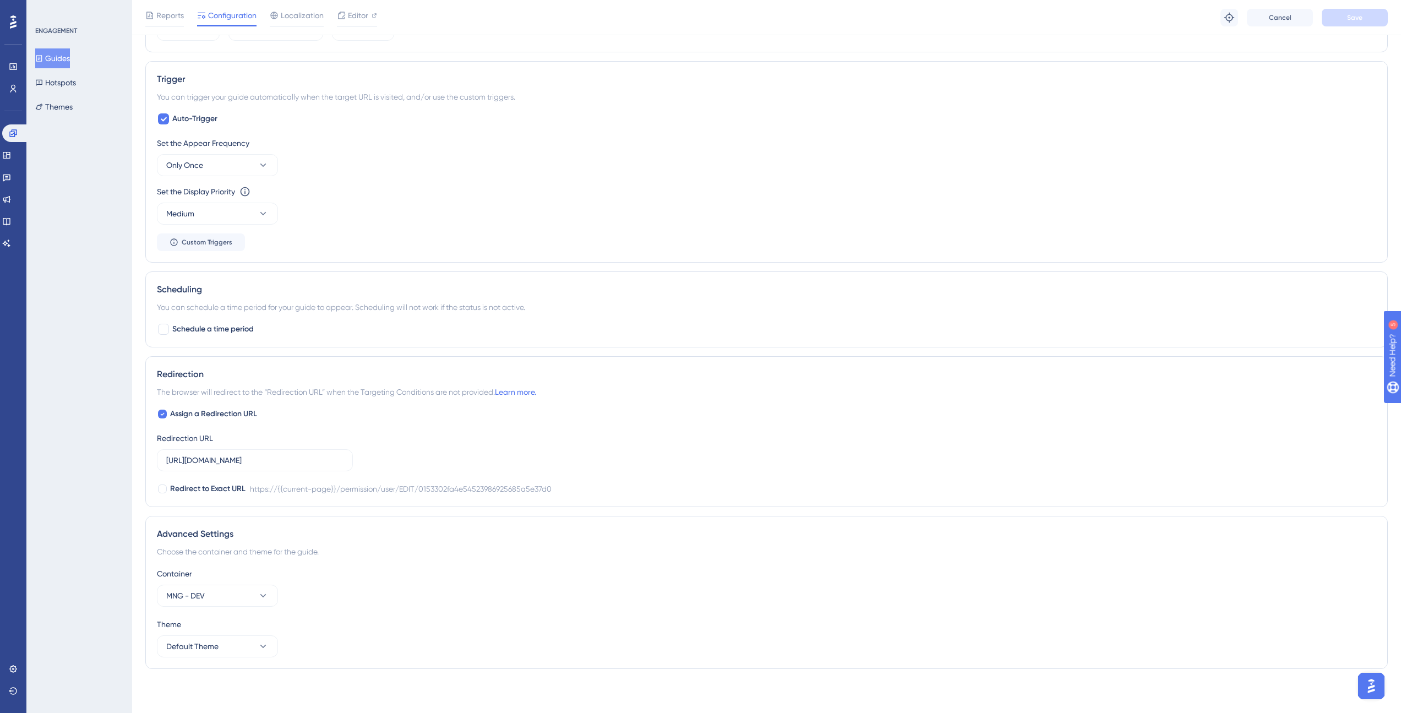
click at [52, 58] on button "Guides" at bounding box center [52, 58] width 35 height 20
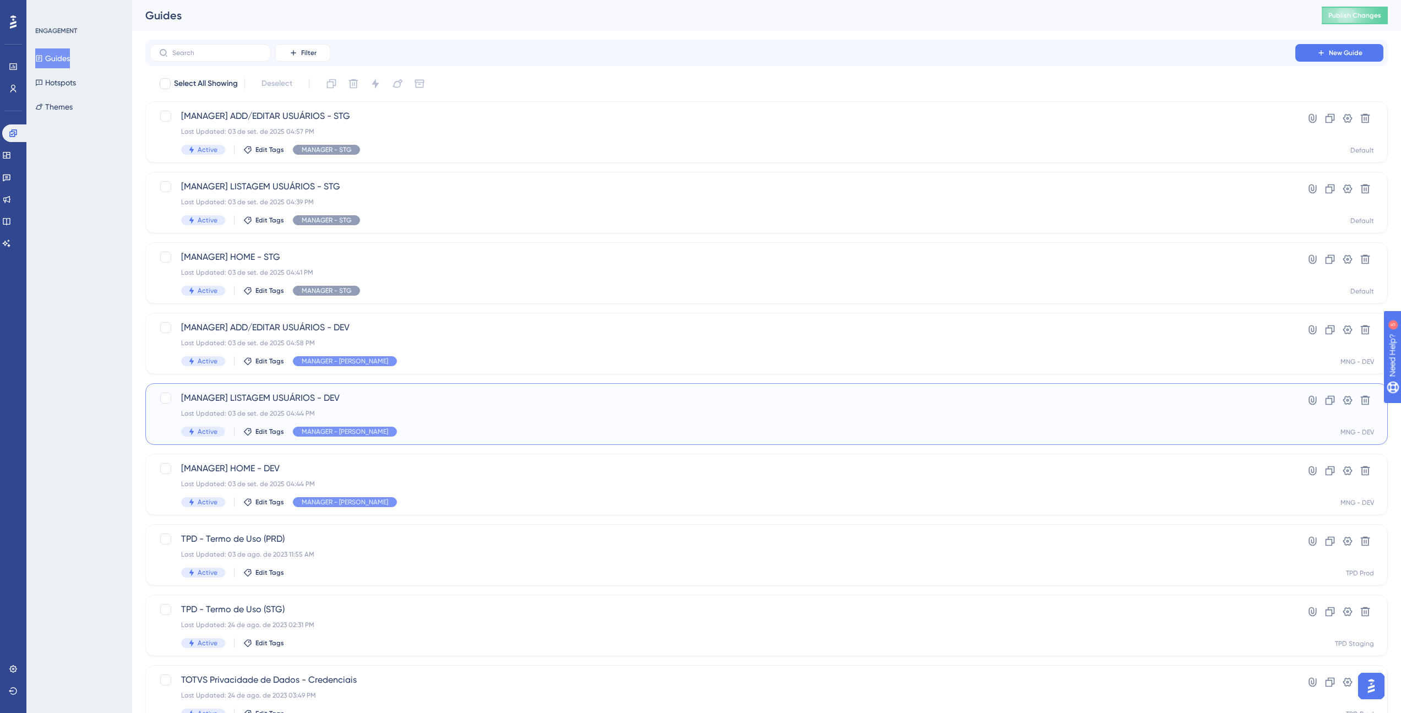
click at [252, 391] on div "[MANAGER] LISTAGEM USUÁRIOS - DEV Last Updated: 03 de set. de 2025 04:44 PM Act…" at bounding box center [766, 414] width 1242 height 62
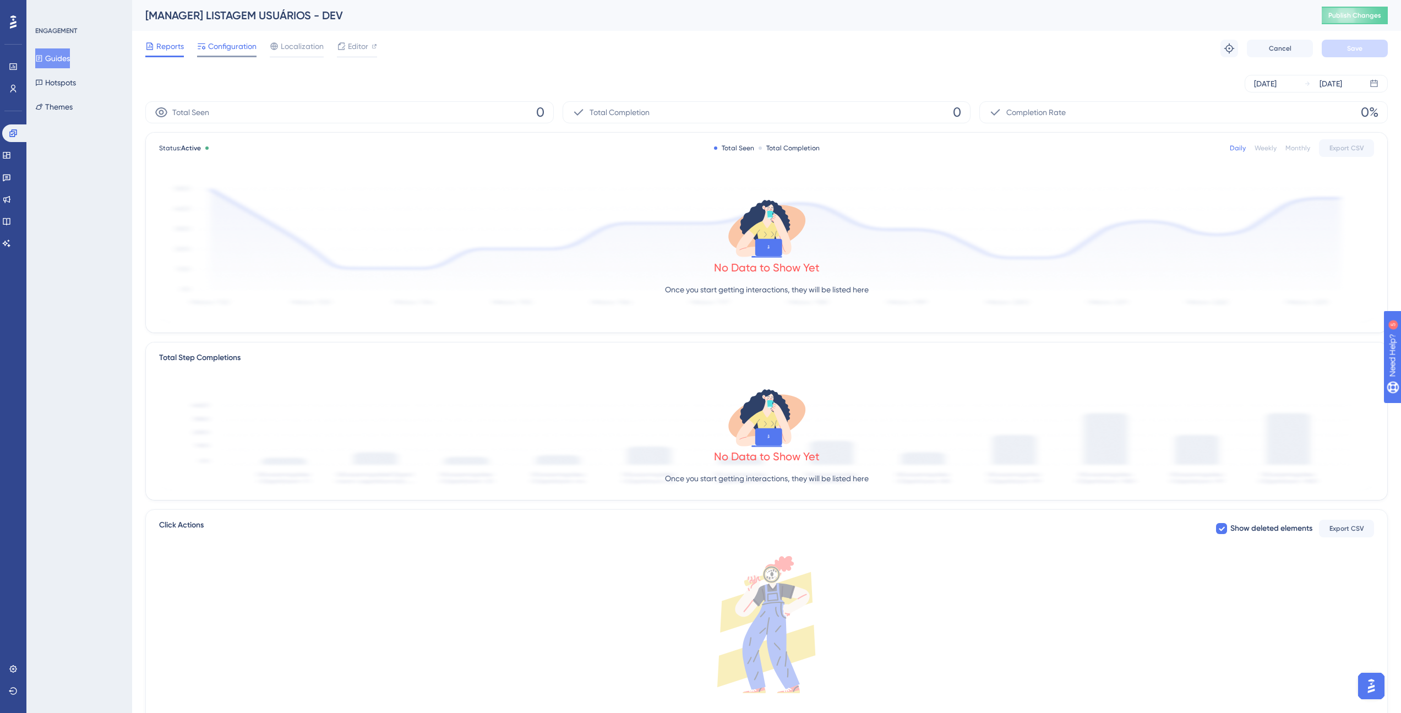
click at [233, 51] on span "Configuration" at bounding box center [232, 46] width 48 height 13
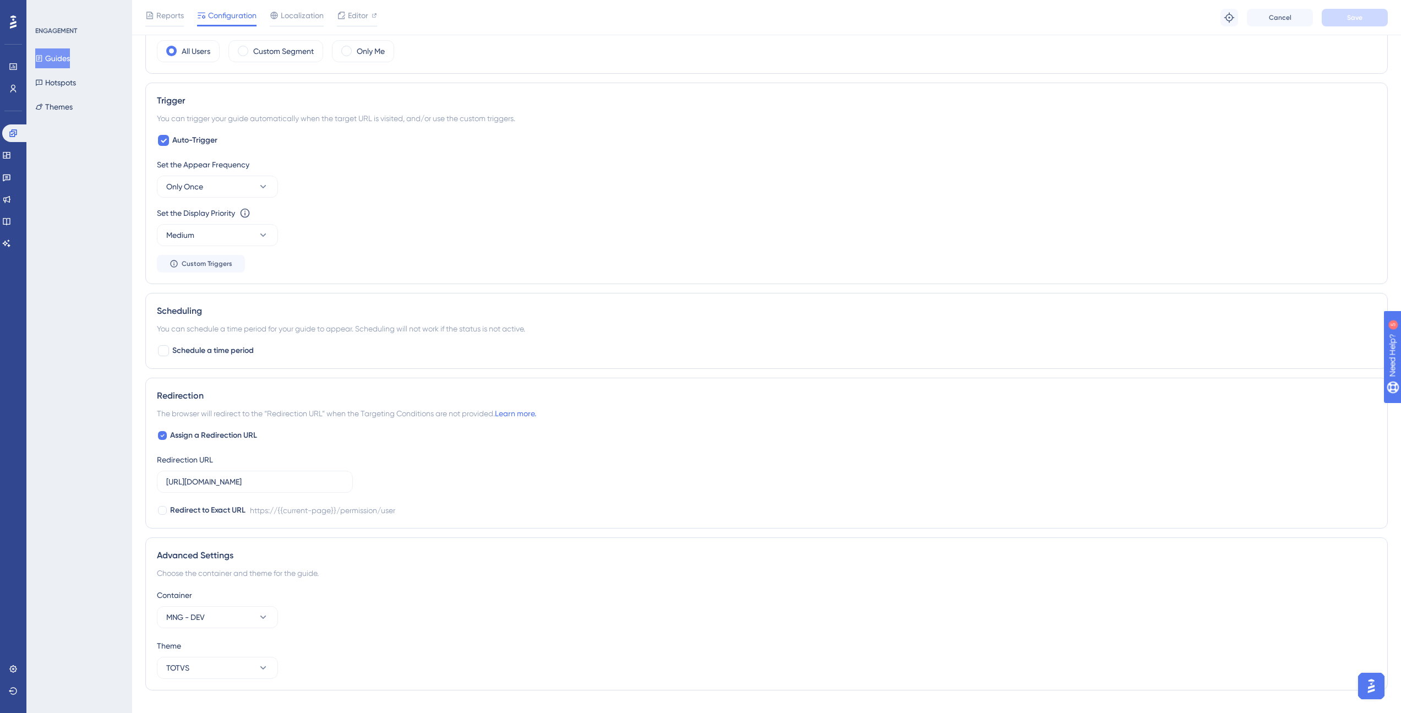
scroll to position [460, 0]
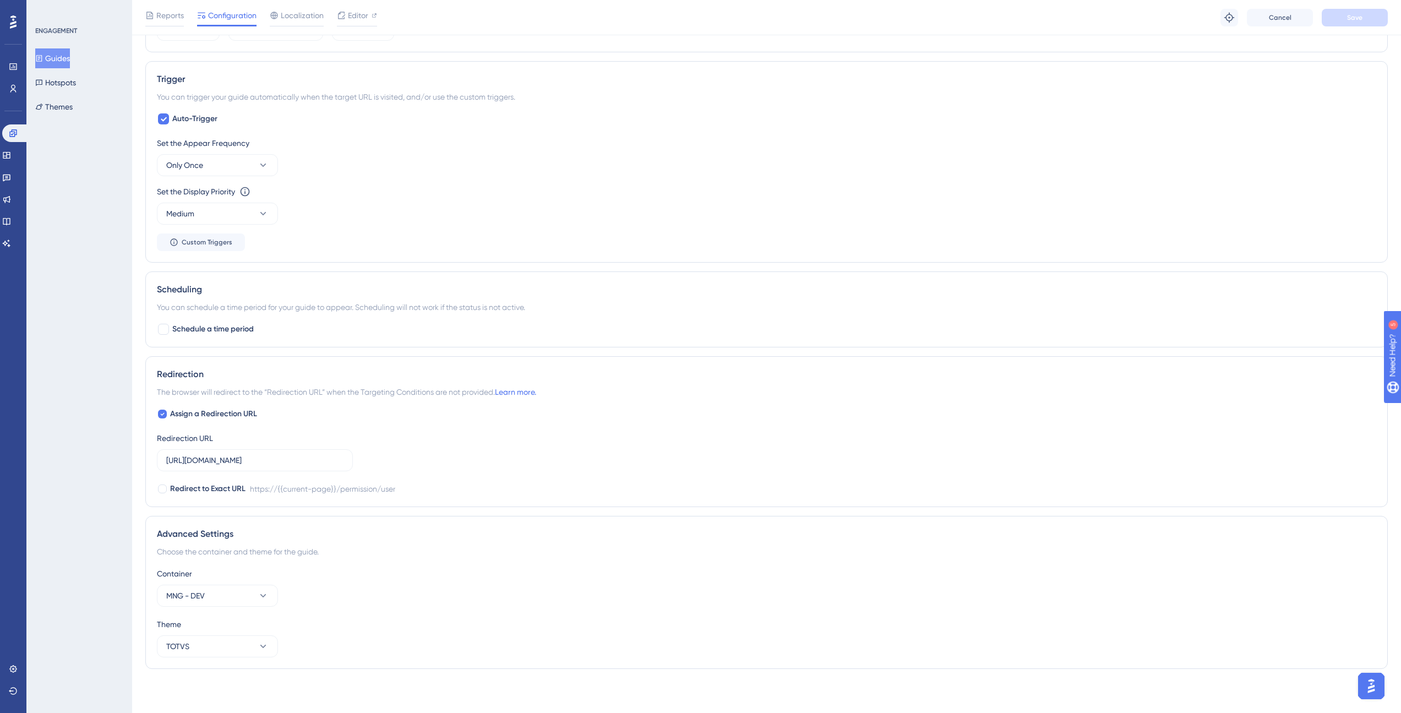
click at [69, 62] on button "Guides" at bounding box center [52, 58] width 35 height 20
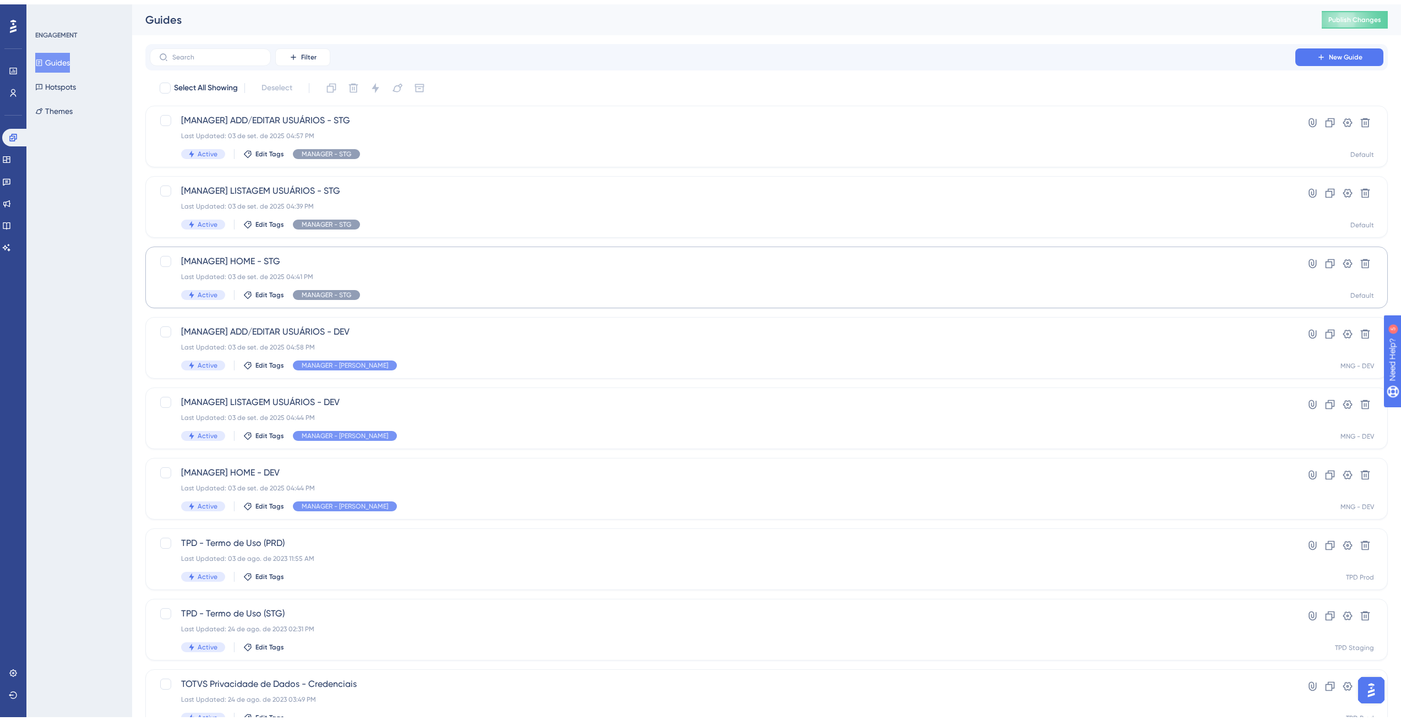
scroll to position [133, 0]
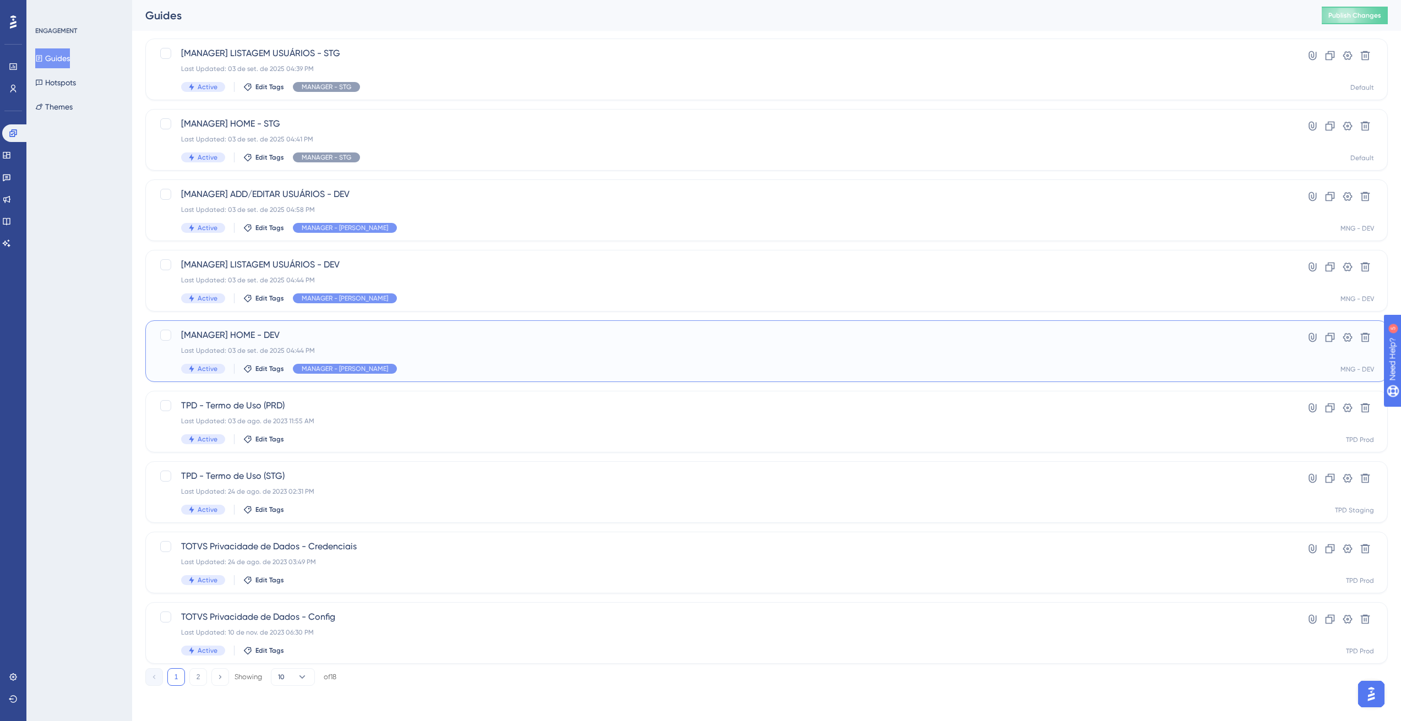
click at [263, 331] on span "[MANAGER] HOME - DEV" at bounding box center [722, 335] width 1082 height 13
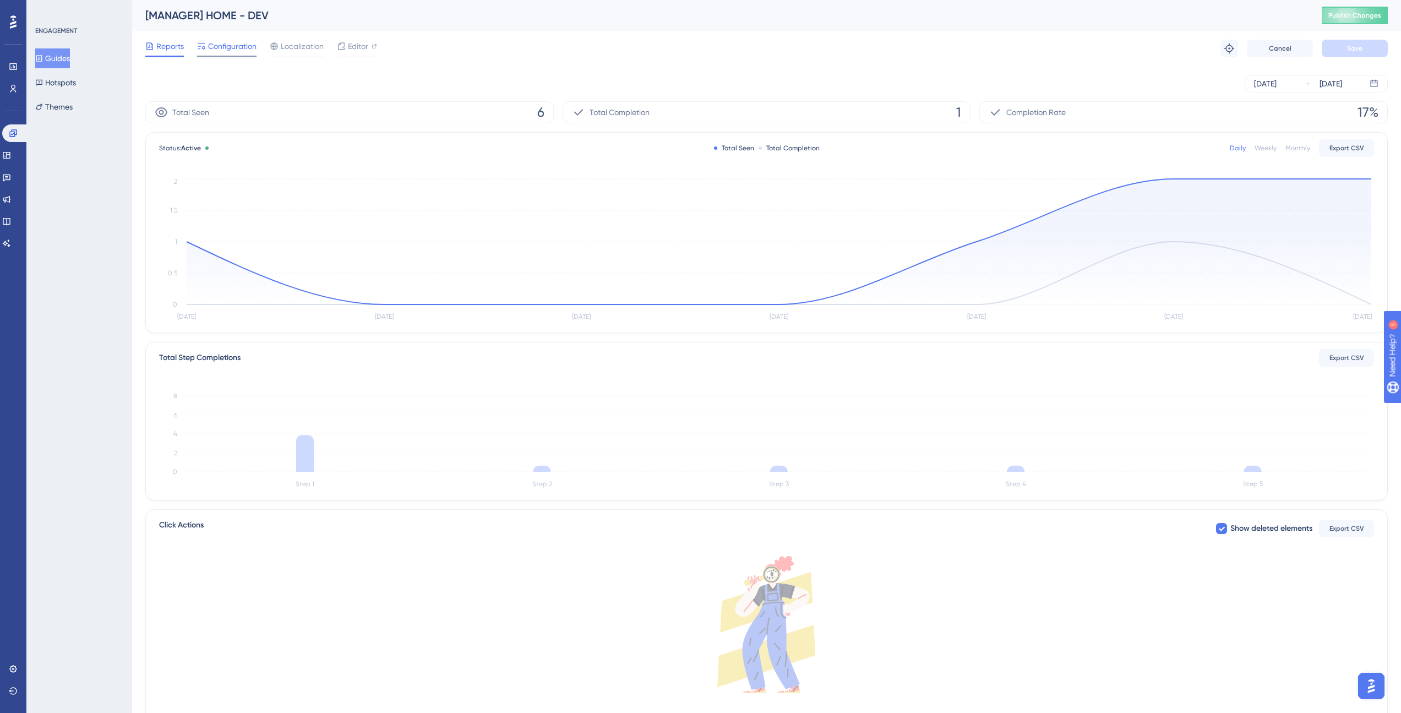
click at [208, 51] on span "Configuration" at bounding box center [232, 46] width 48 height 13
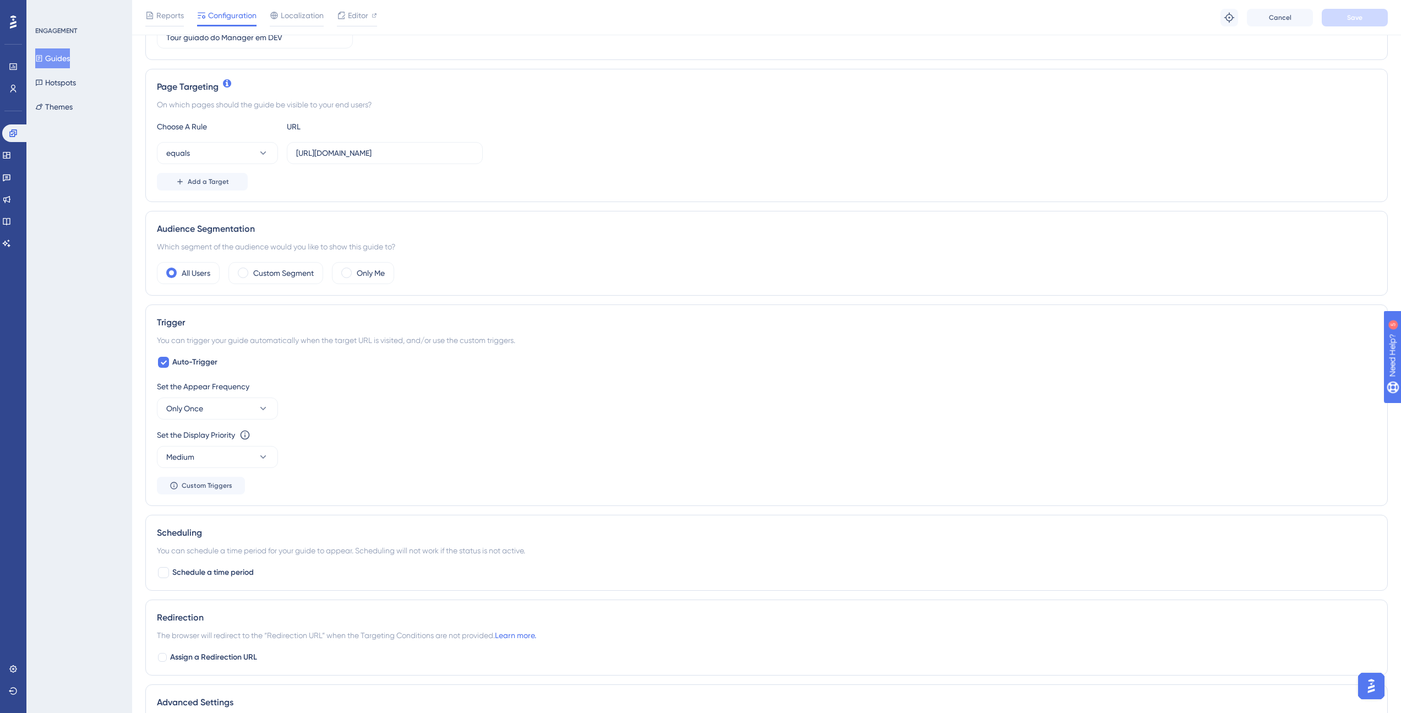
scroll to position [385, 0]
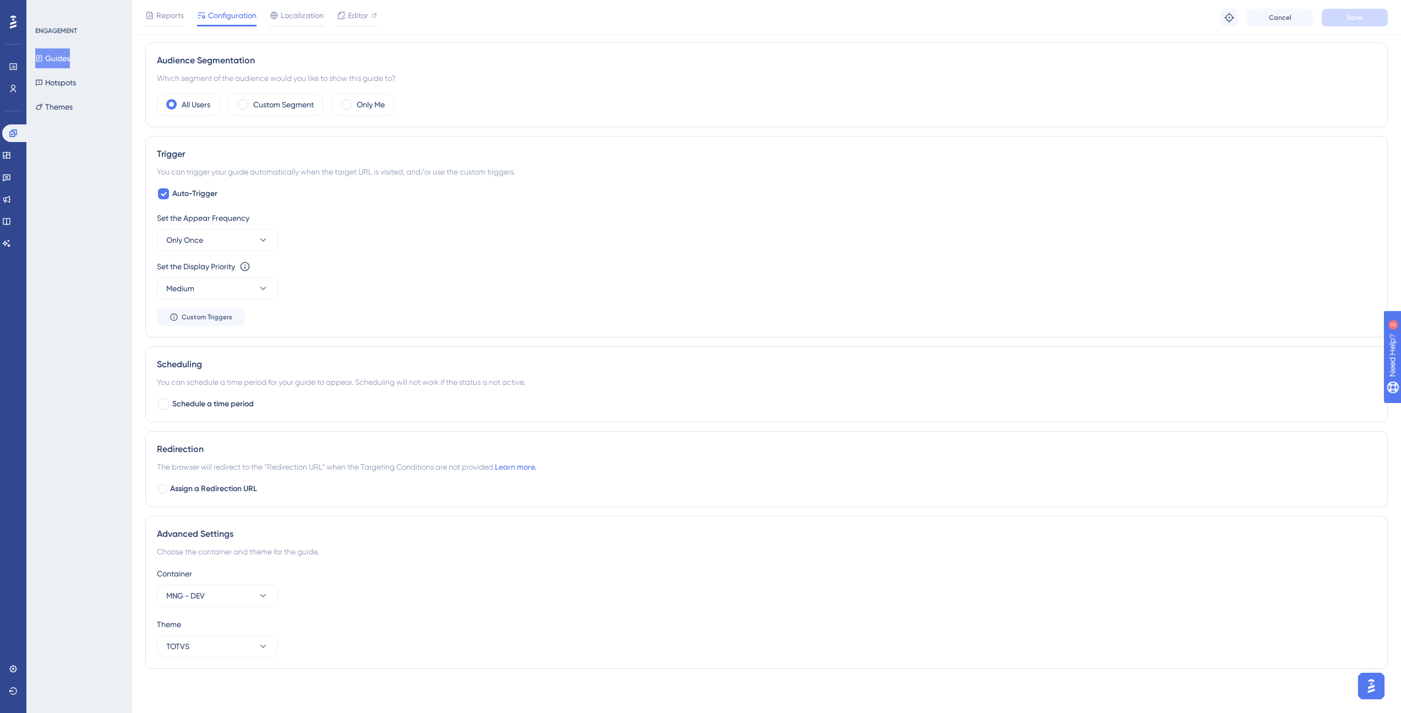
click at [57, 50] on button "Guides" at bounding box center [52, 58] width 35 height 20
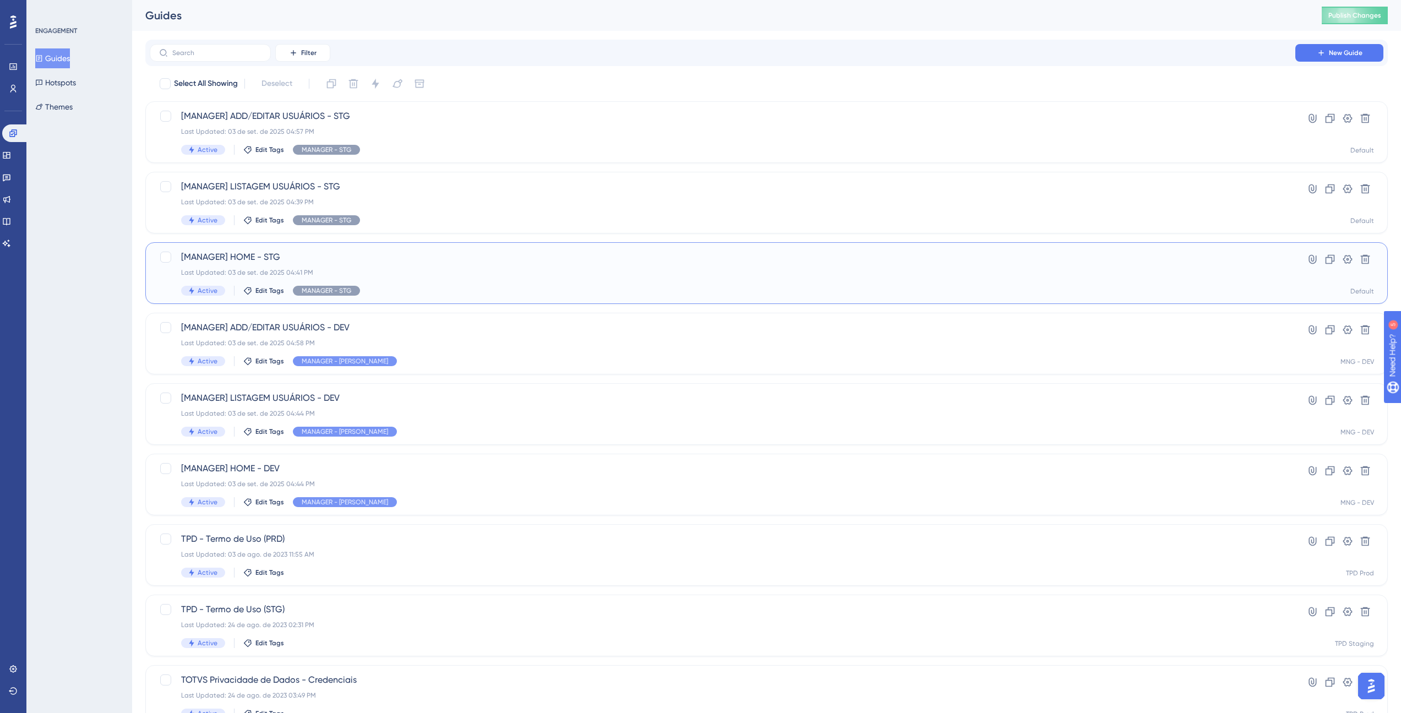
click at [293, 258] on span "[MANAGER] HOME - STG" at bounding box center [722, 256] width 1082 height 13
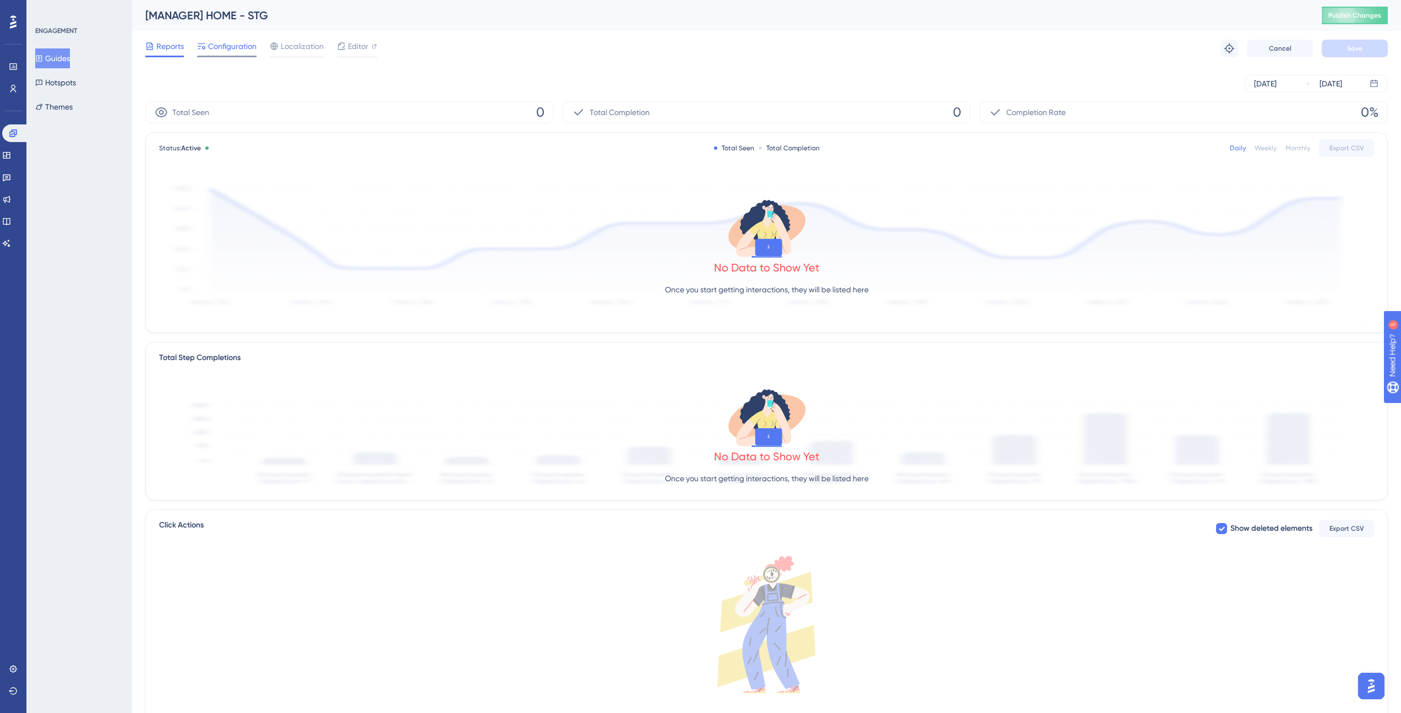
click at [225, 46] on span "Configuration" at bounding box center [232, 46] width 48 height 13
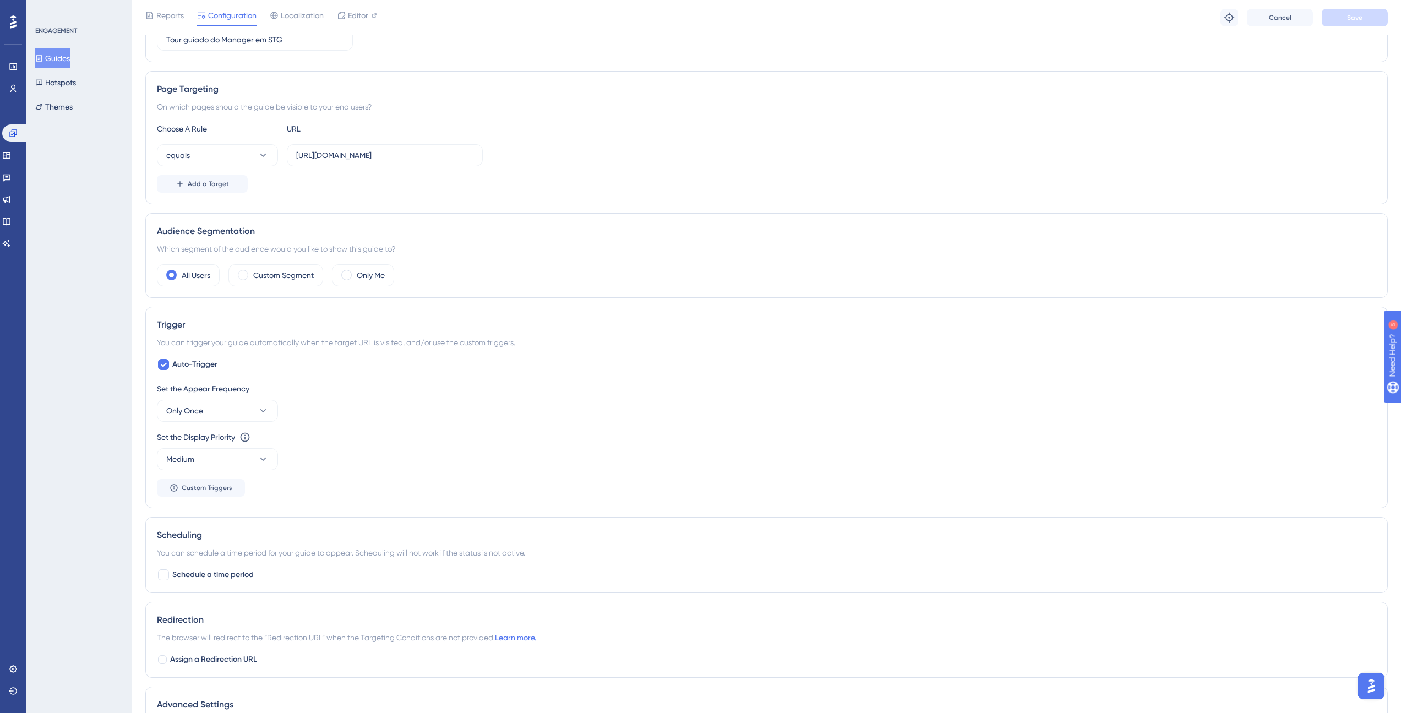
scroll to position [385, 0]
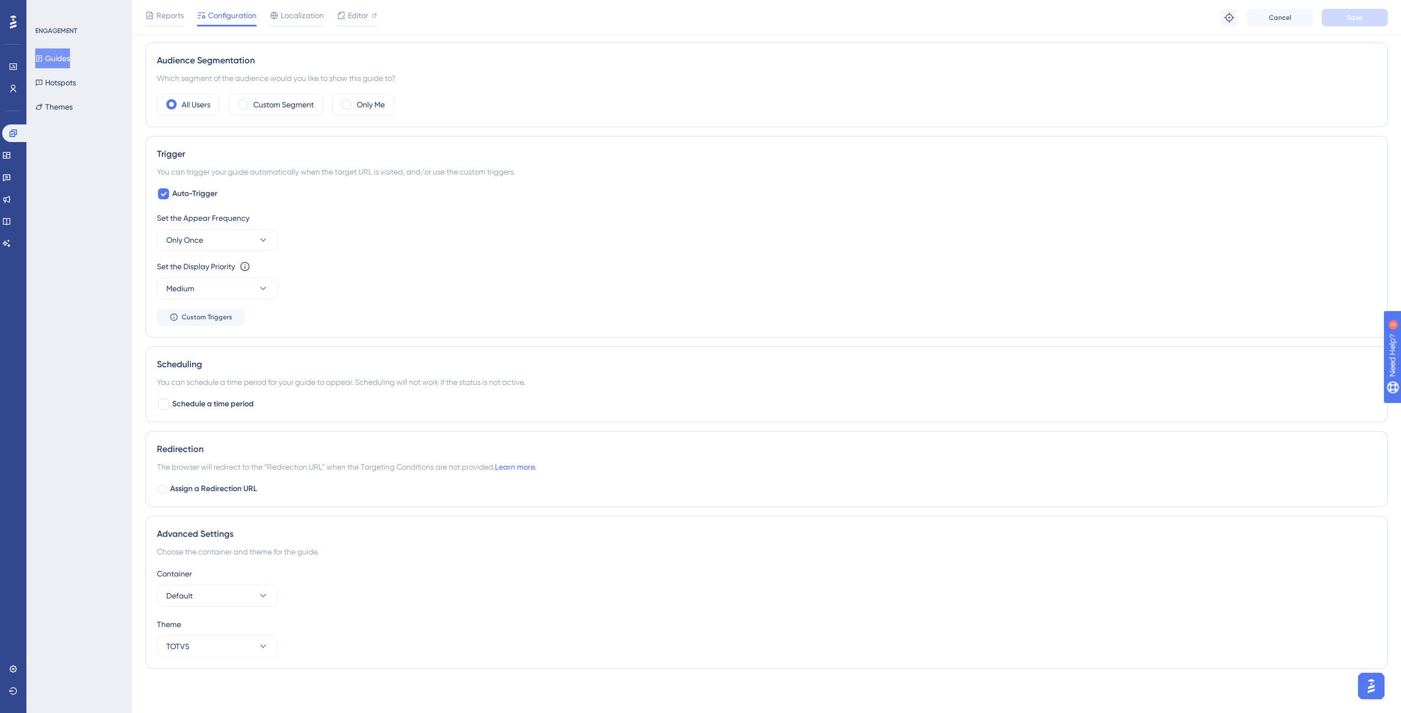
click at [221, 578] on div "Container" at bounding box center [766, 573] width 1219 height 13
click at [219, 586] on button "Default" at bounding box center [217, 595] width 121 height 22
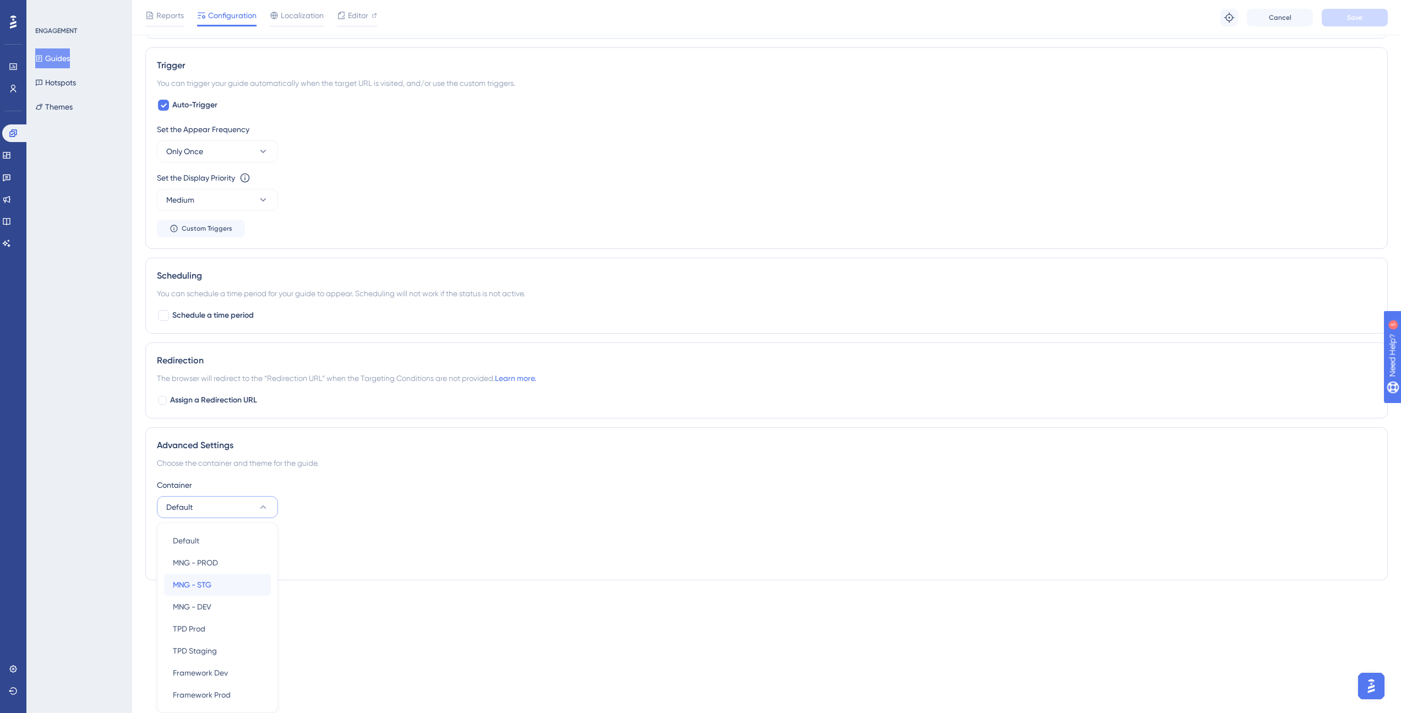
click at [216, 587] on div "MNG - STG MNG - STG" at bounding box center [217, 584] width 89 height 22
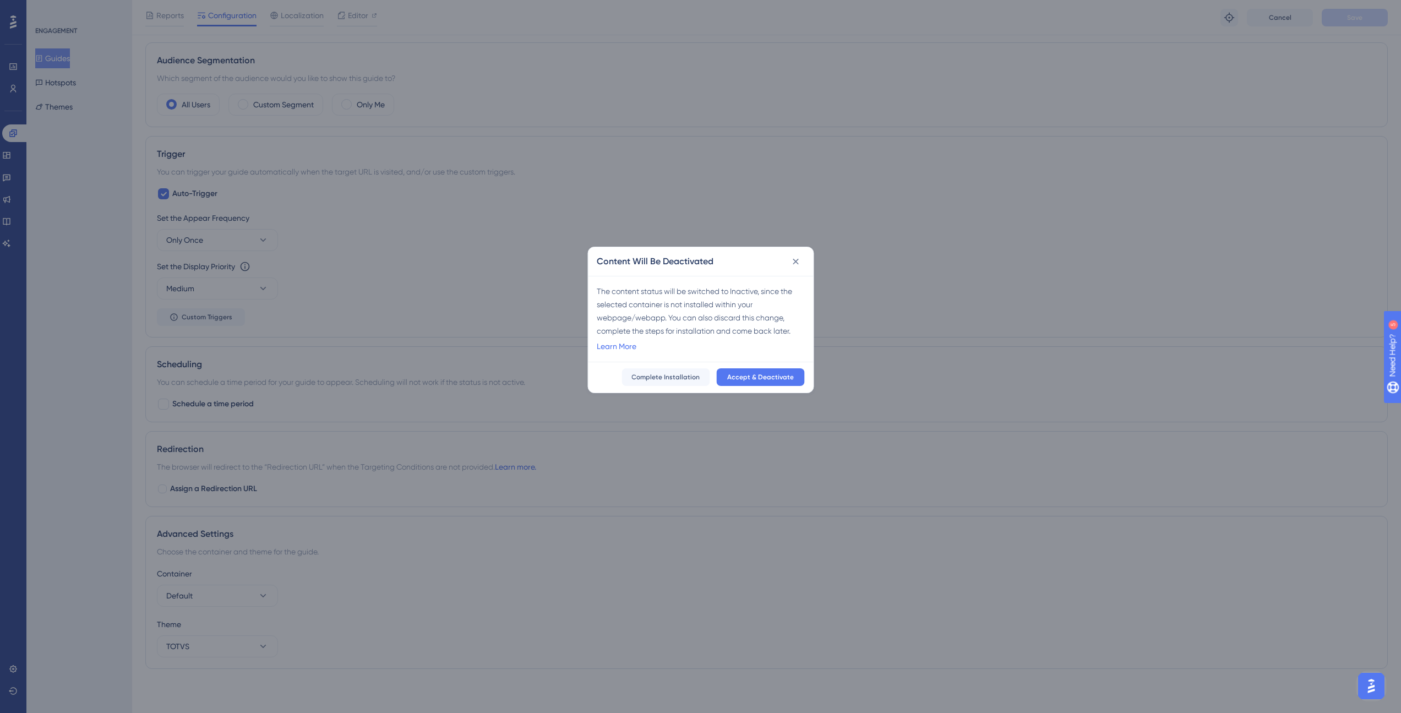
scroll to position [376, 0]
click at [763, 381] on span "Accept & Deactivate" at bounding box center [764, 380] width 67 height 9
checkbox input "false"
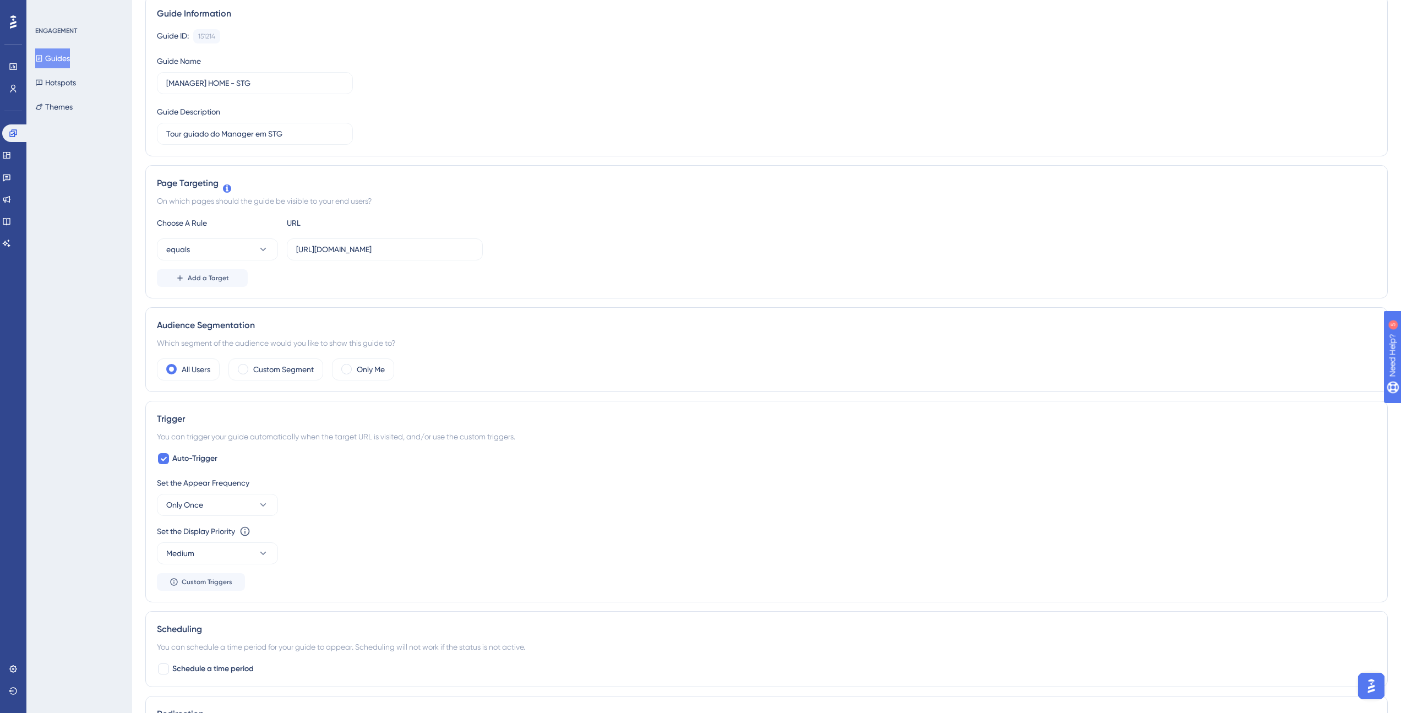
scroll to position [0, 0]
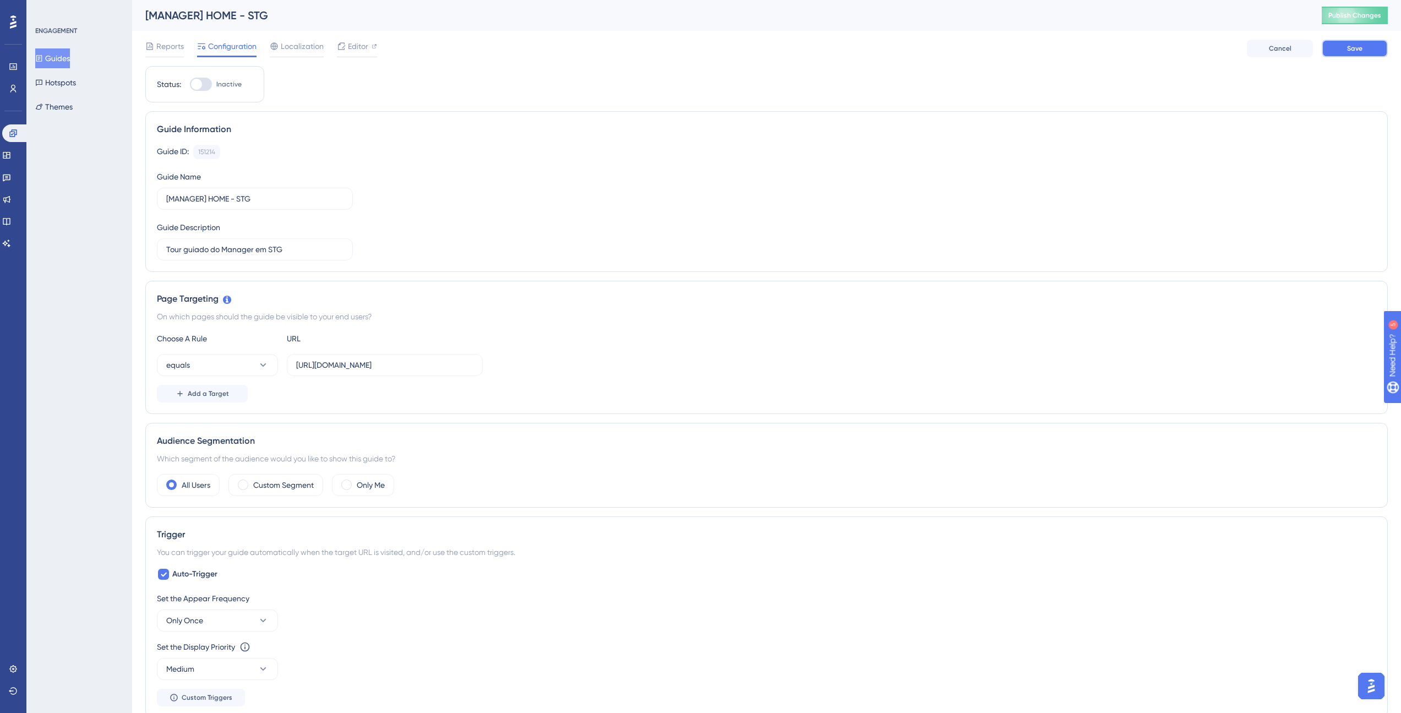
click at [1377, 48] on button "Save" at bounding box center [1354, 49] width 66 height 18
click at [61, 56] on button "Guides" at bounding box center [52, 58] width 35 height 20
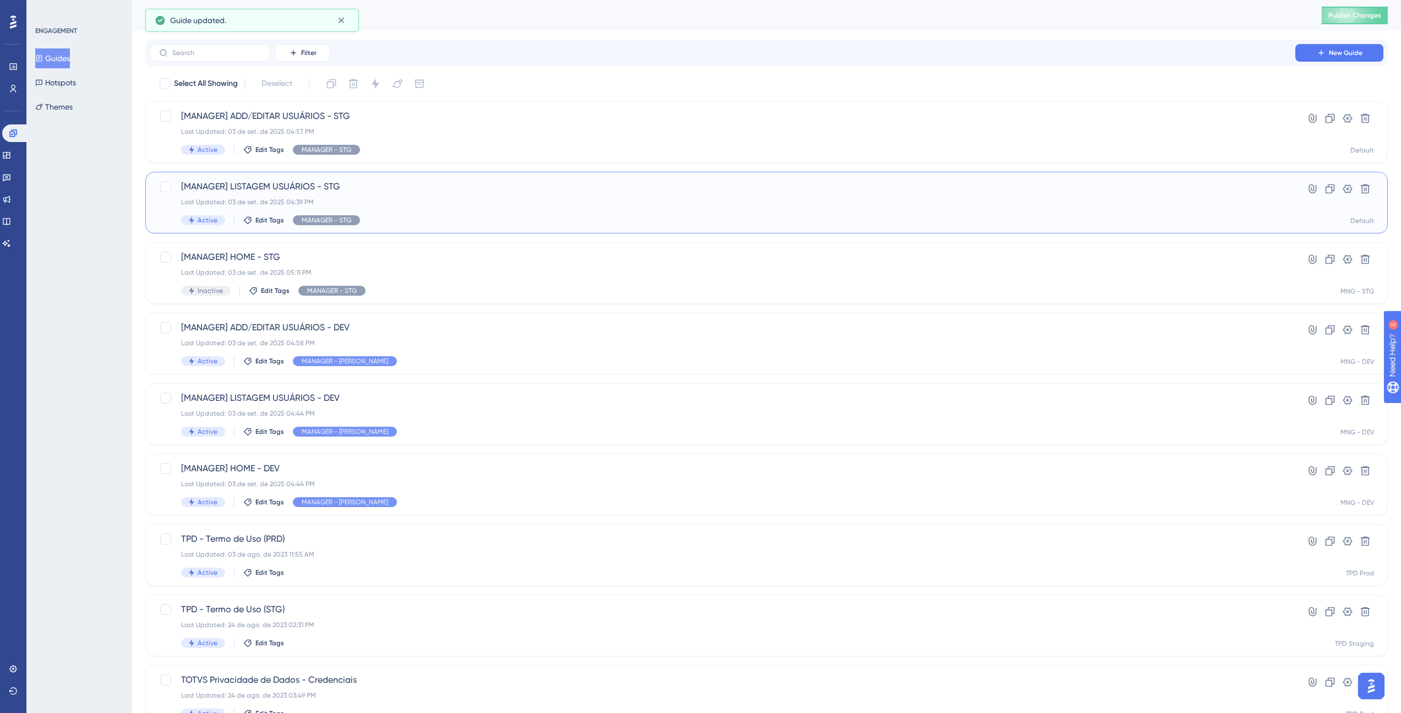
click at [305, 193] on span "[MANAGER] LISTAGEM USUÁRIOS - STG" at bounding box center [722, 186] width 1082 height 13
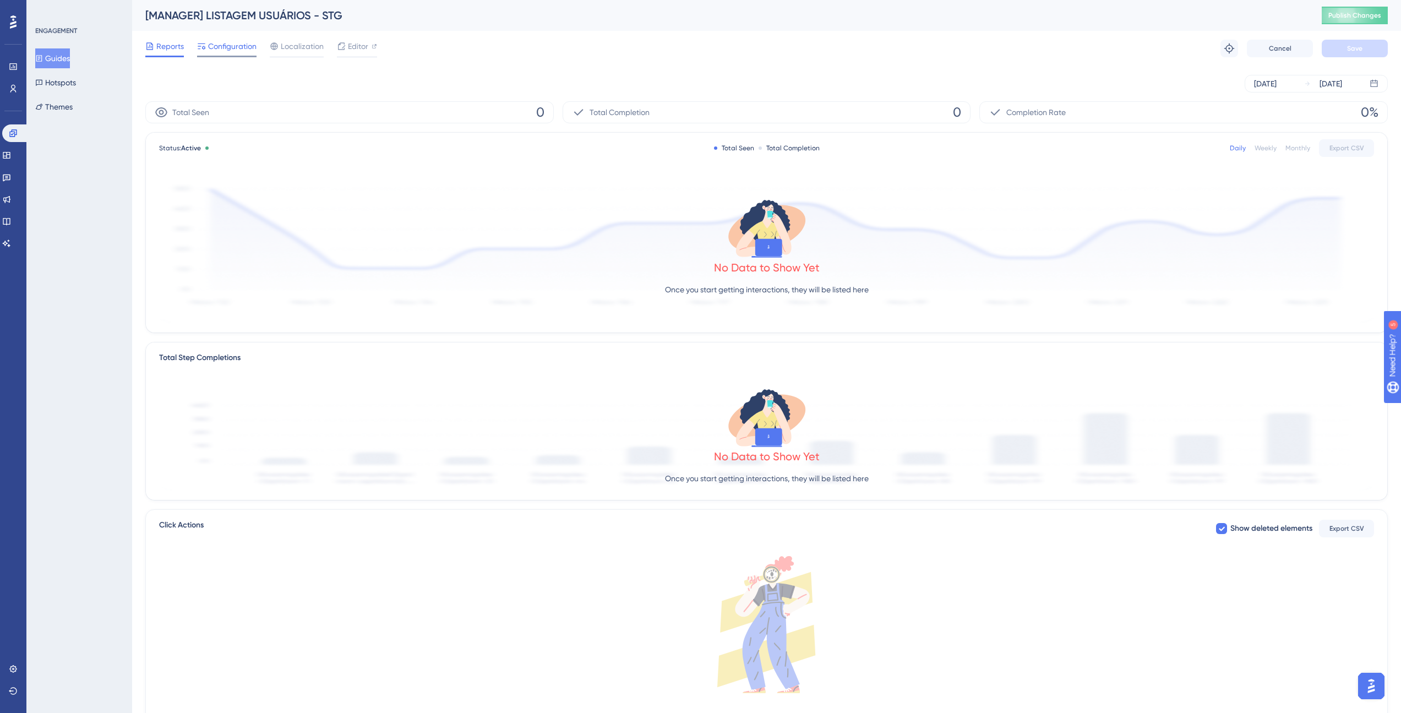
click at [225, 53] on div "Configuration" at bounding box center [226, 49] width 59 height 18
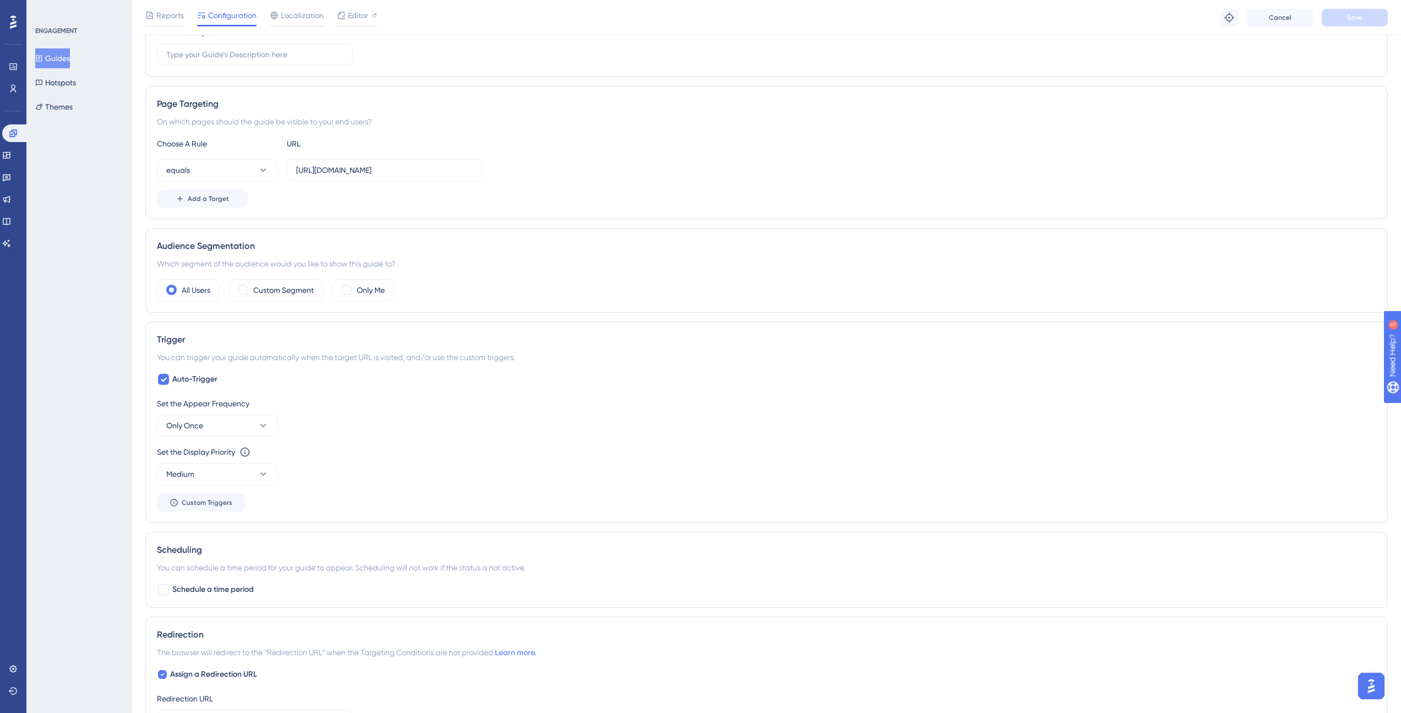
scroll to position [460, 0]
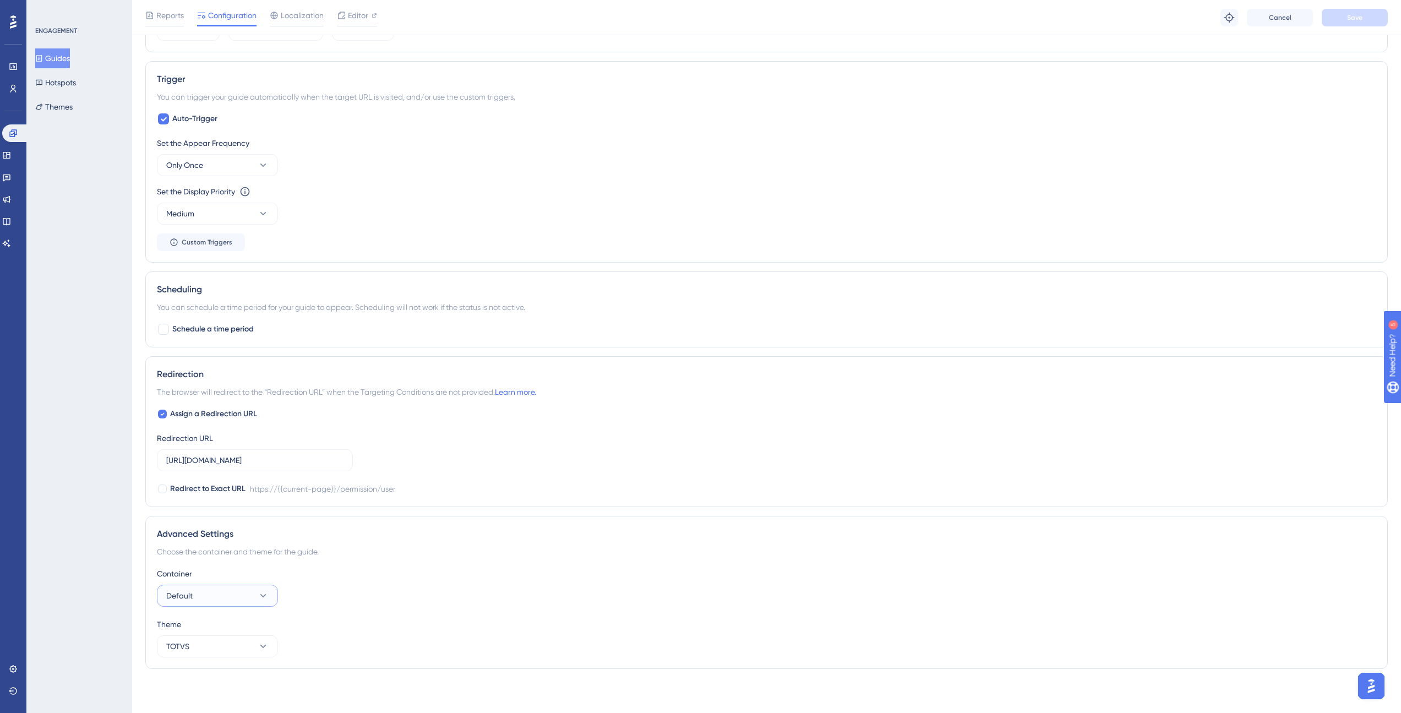
click at [216, 599] on button "Default" at bounding box center [217, 595] width 121 height 22
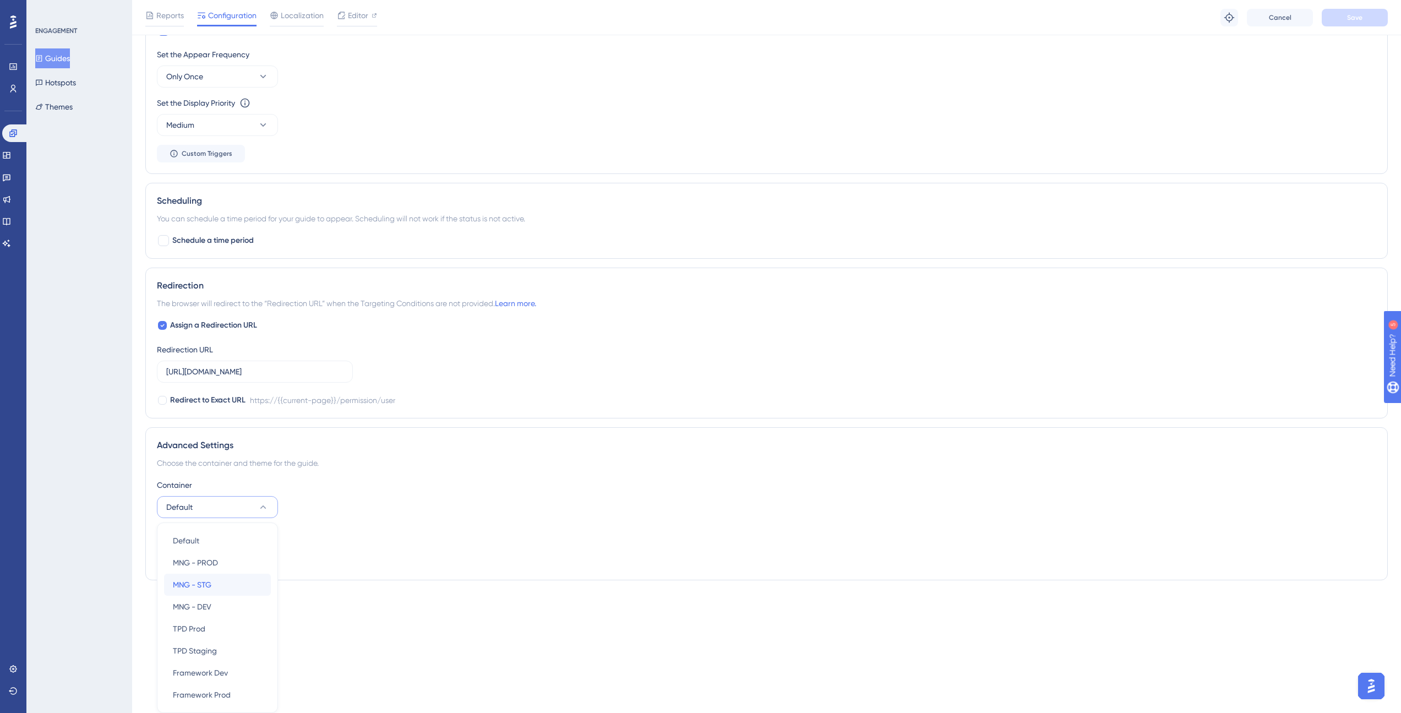
click at [216, 587] on div "MNG - STG MNG - STG" at bounding box center [217, 584] width 89 height 22
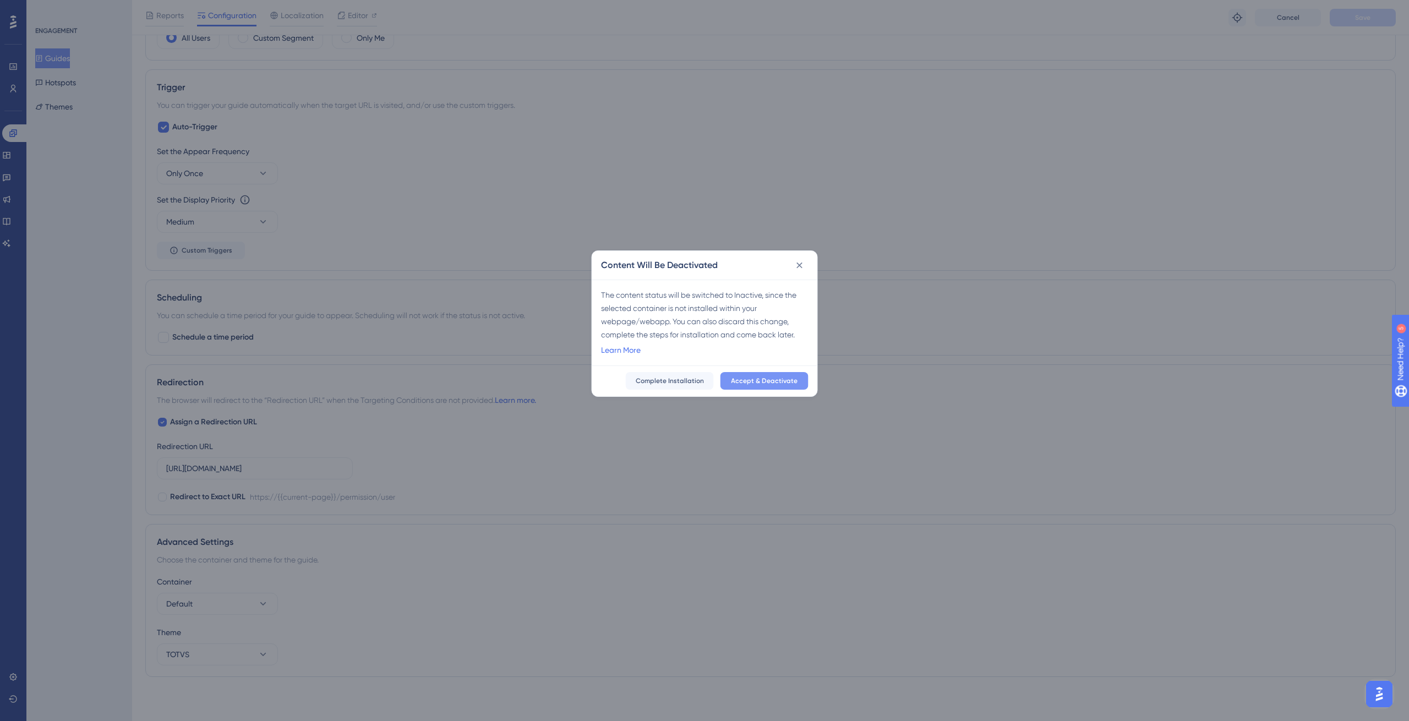
click at [792, 380] on span "Accept & Deactivate" at bounding box center [764, 380] width 67 height 9
checkbox input "false"
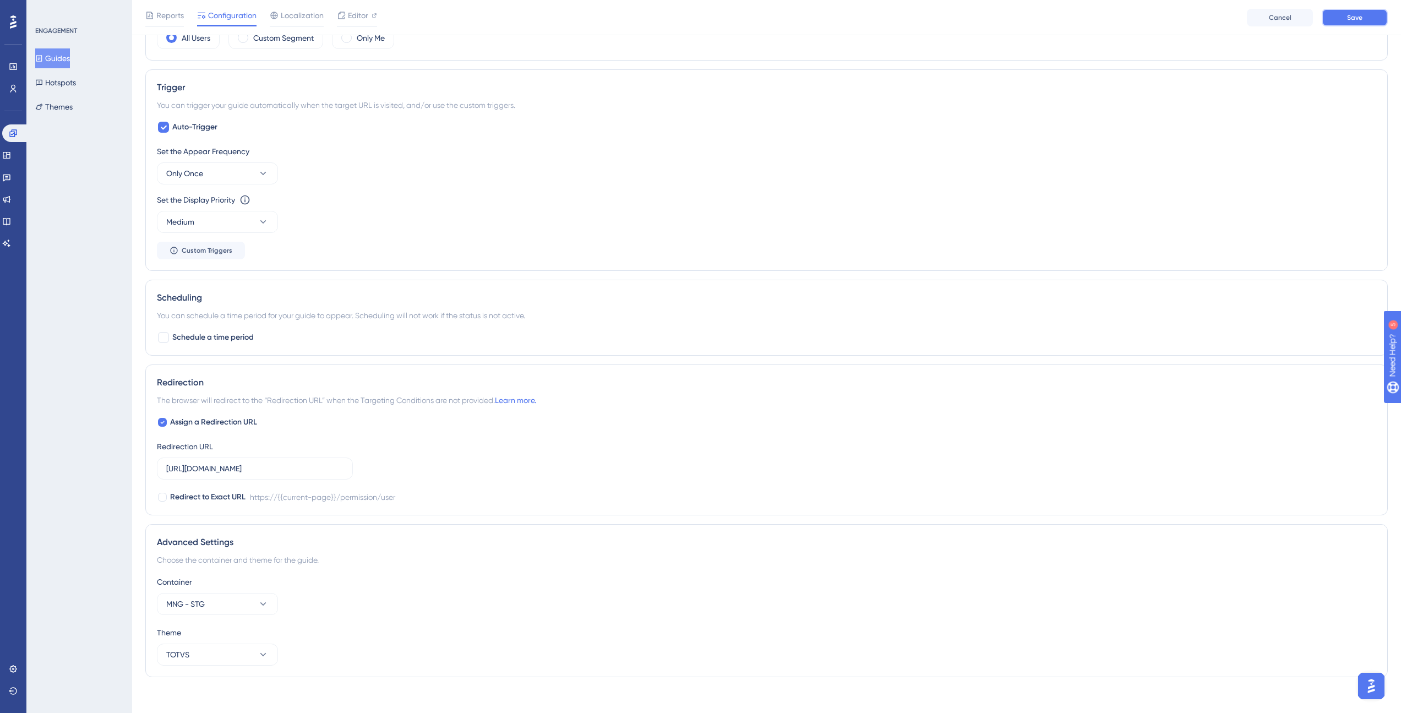
click at [1331, 23] on button "Save" at bounding box center [1354, 18] width 66 height 18
click at [68, 59] on button "Guides" at bounding box center [52, 58] width 35 height 20
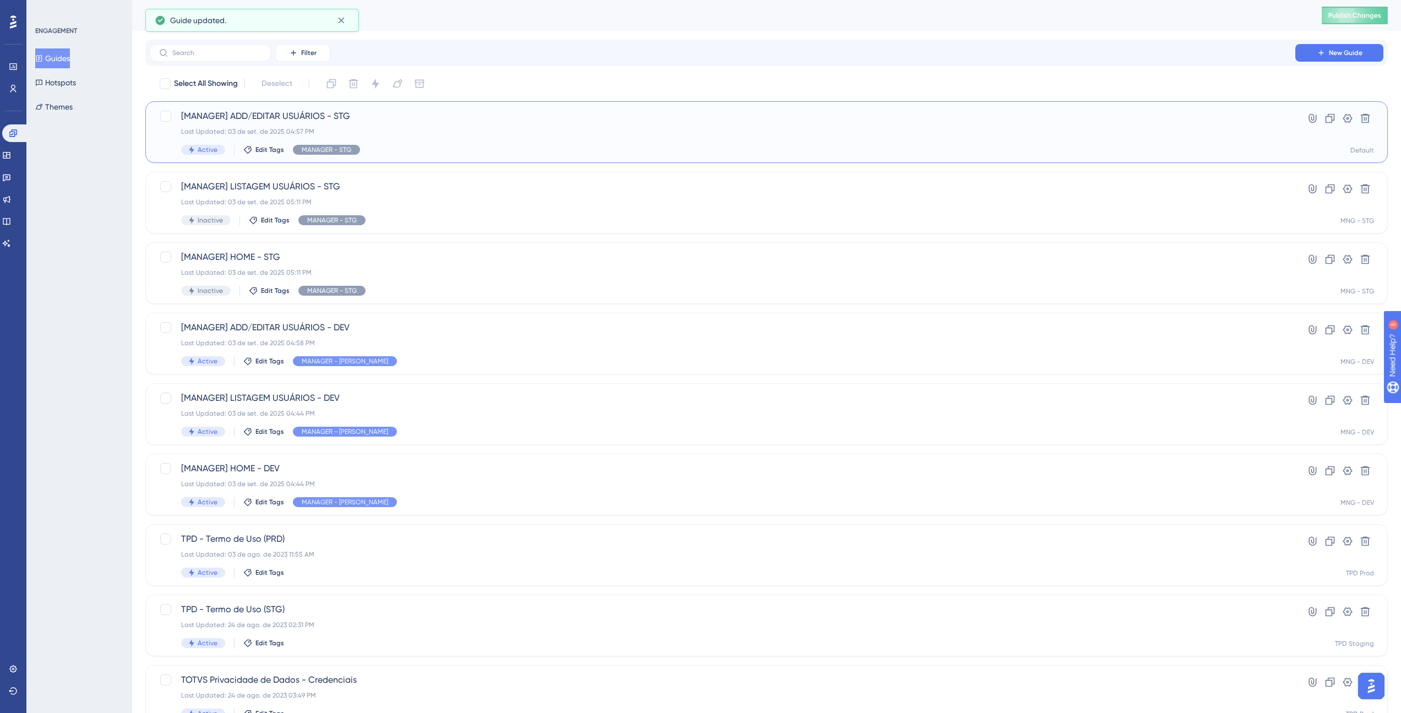
click at [378, 125] on div "[MANAGER] ADD/EDITAR USUÁRIOS - STG Last Updated: 03 de set. de 2025 04:57 PM A…" at bounding box center [722, 132] width 1082 height 45
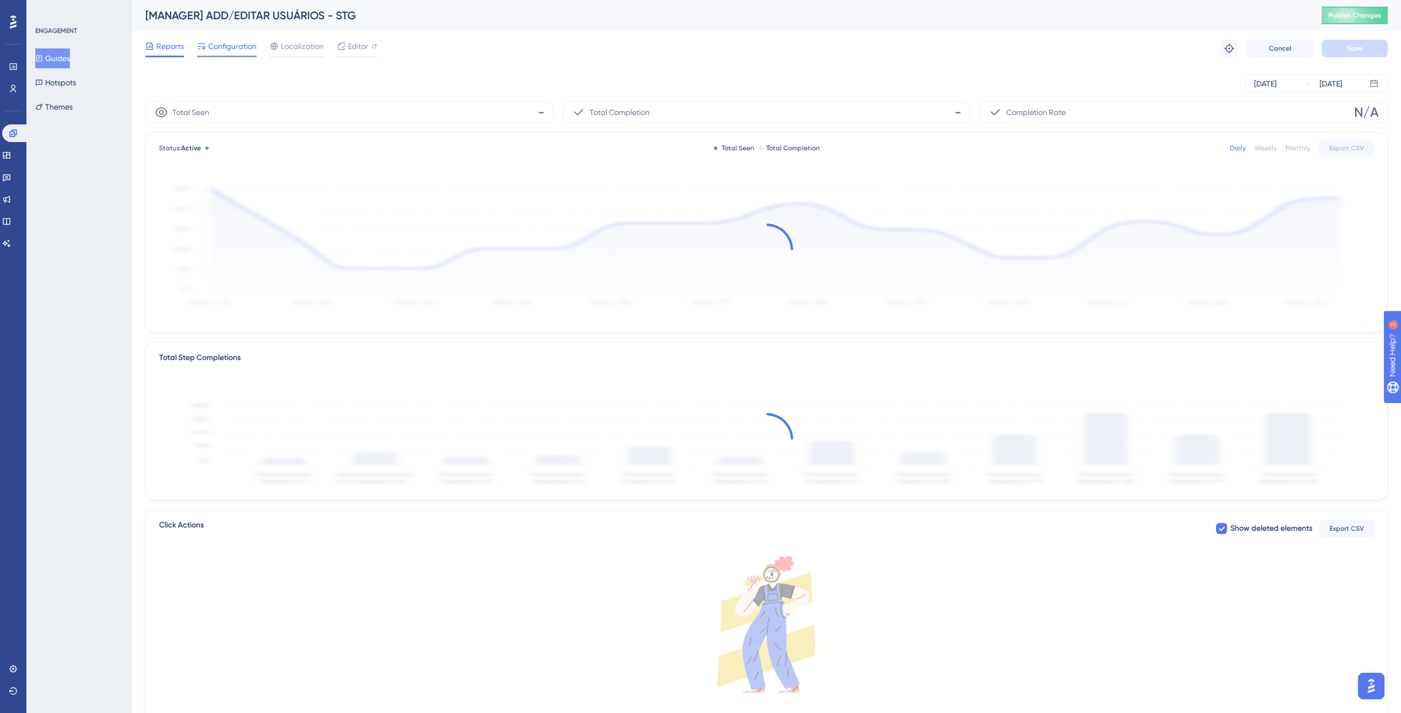
click at [228, 51] on span "Configuration" at bounding box center [232, 46] width 48 height 13
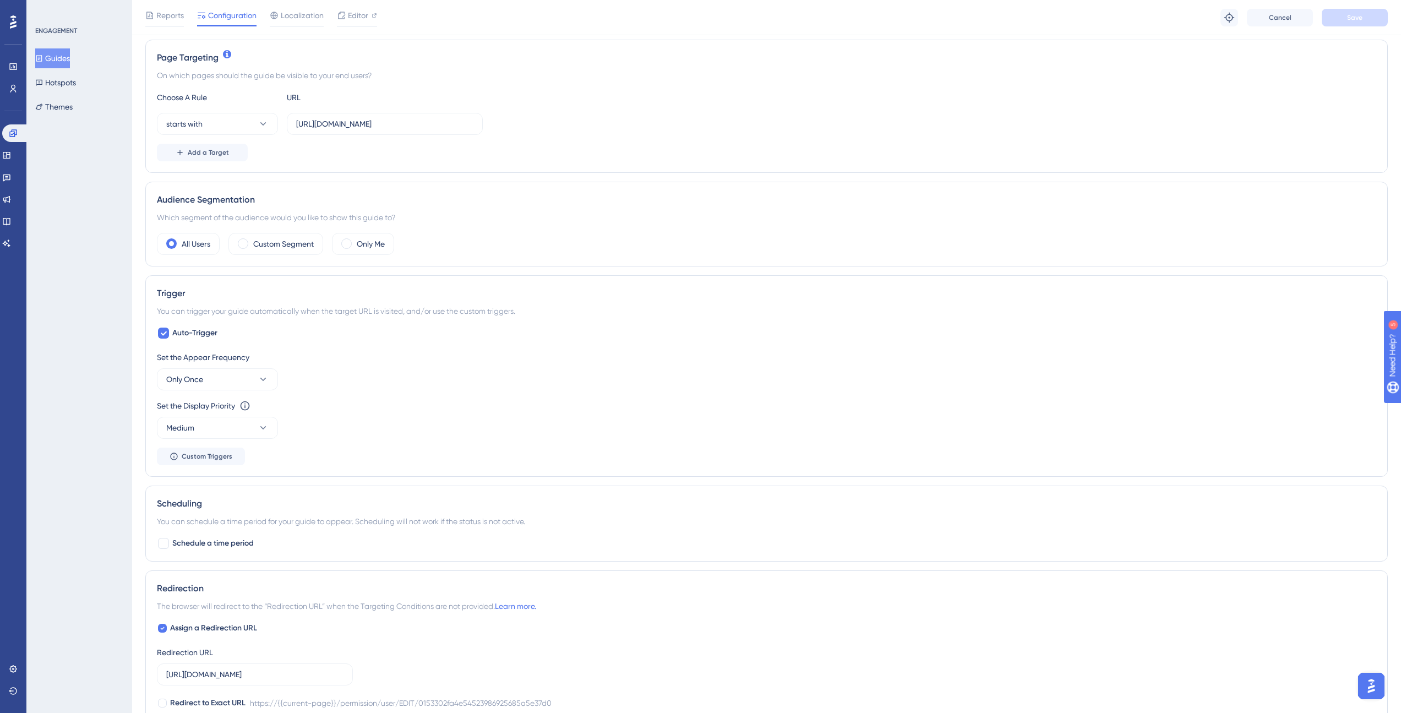
scroll to position [460, 0]
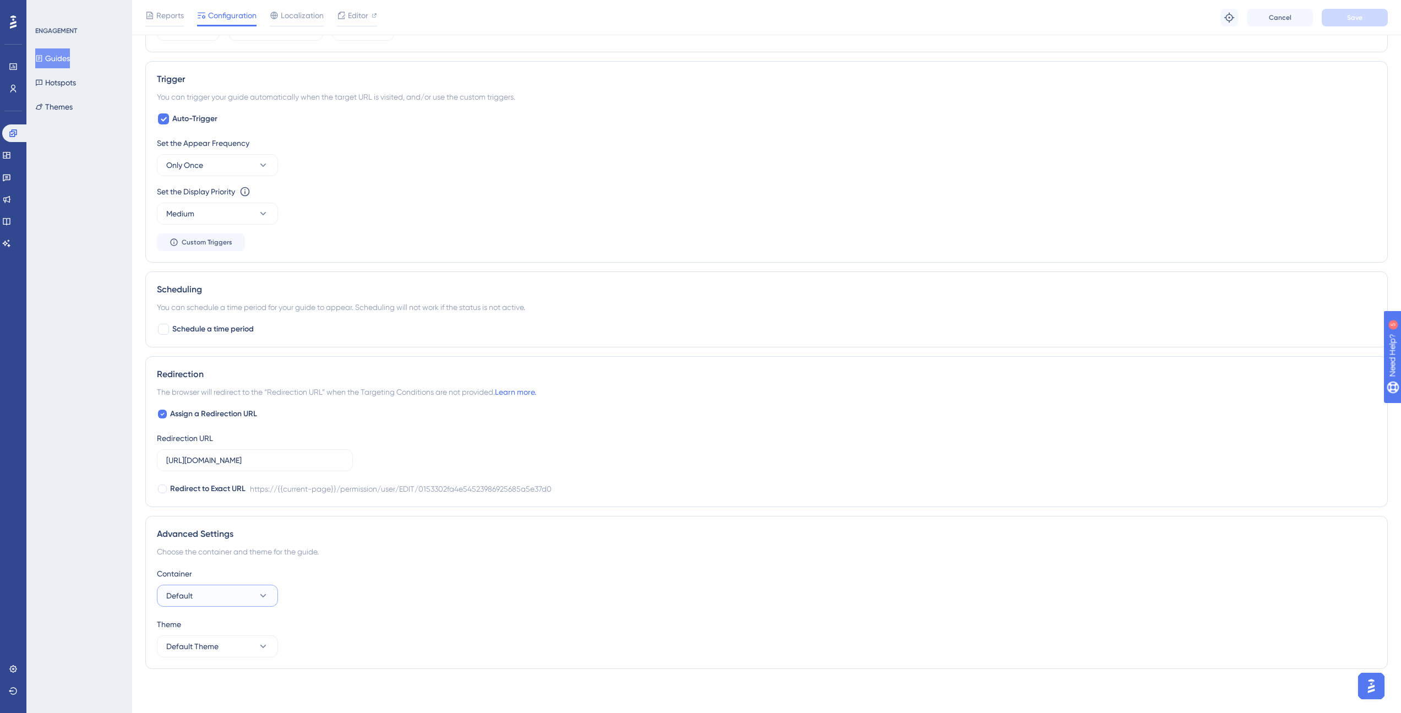
click at [212, 587] on button "Default" at bounding box center [217, 595] width 121 height 22
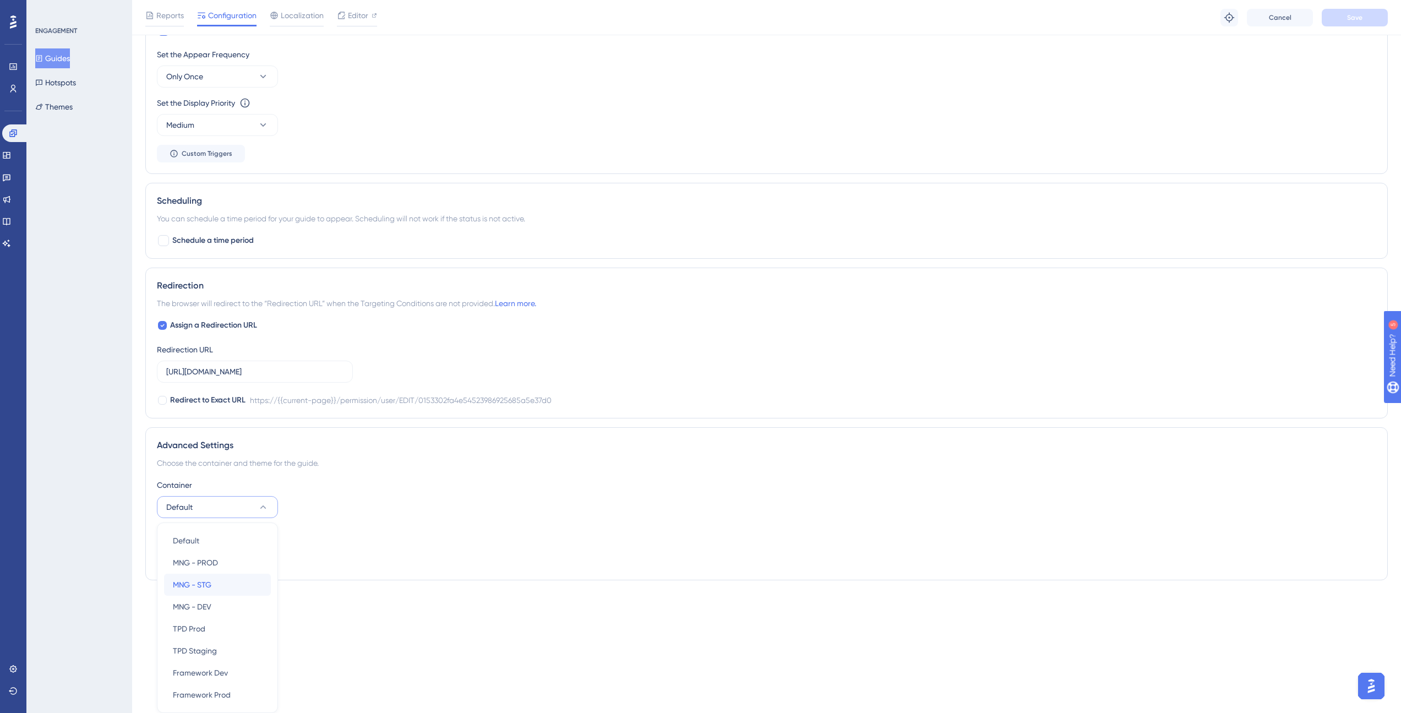
click at [215, 579] on div "MNG - STG MNG - STG" at bounding box center [217, 584] width 89 height 22
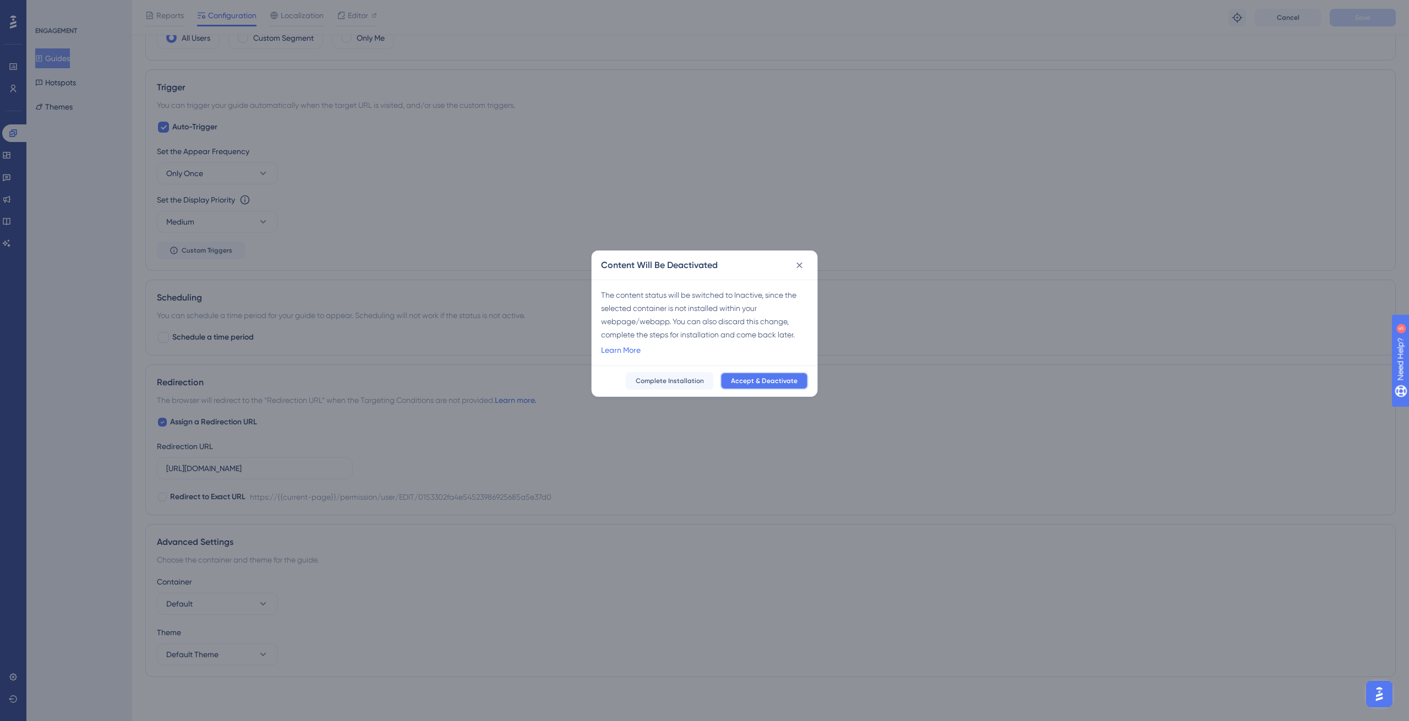
click at [745, 375] on button "Accept & Deactivate" at bounding box center [764, 381] width 88 height 18
checkbox input "false"
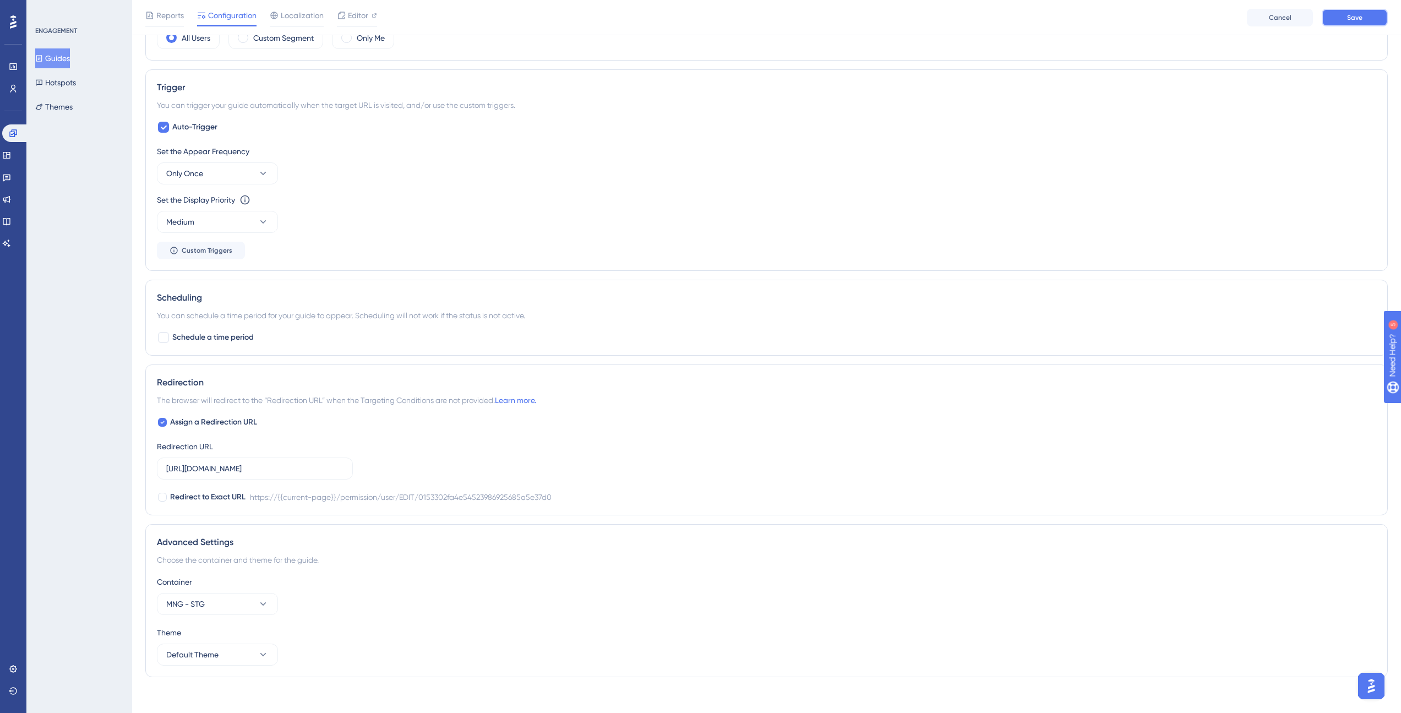
click at [1347, 21] on span "Save" at bounding box center [1354, 17] width 15 height 9
click at [63, 54] on button "Guides" at bounding box center [52, 58] width 35 height 20
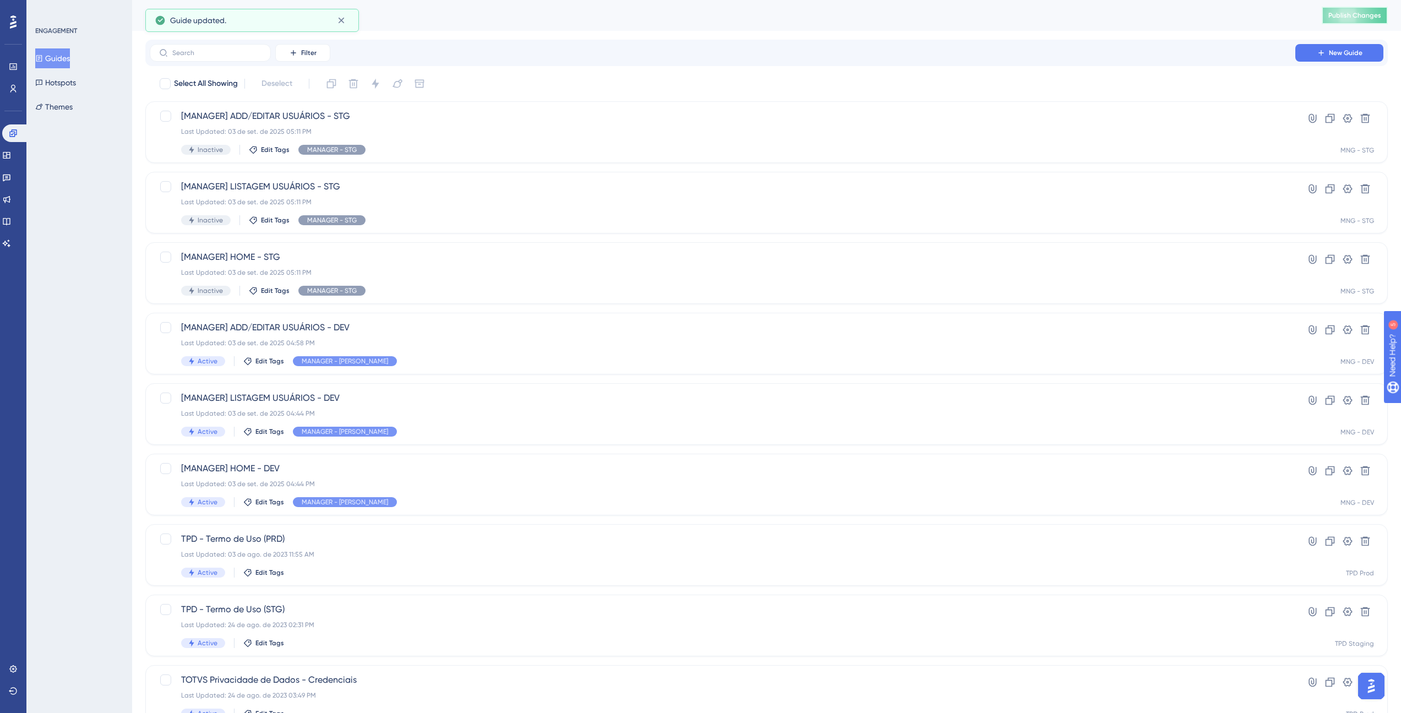
click at [1360, 7] on button "Publish Changes" at bounding box center [1354, 16] width 66 height 18
click at [13, 663] on link at bounding box center [13, 669] width 9 height 18
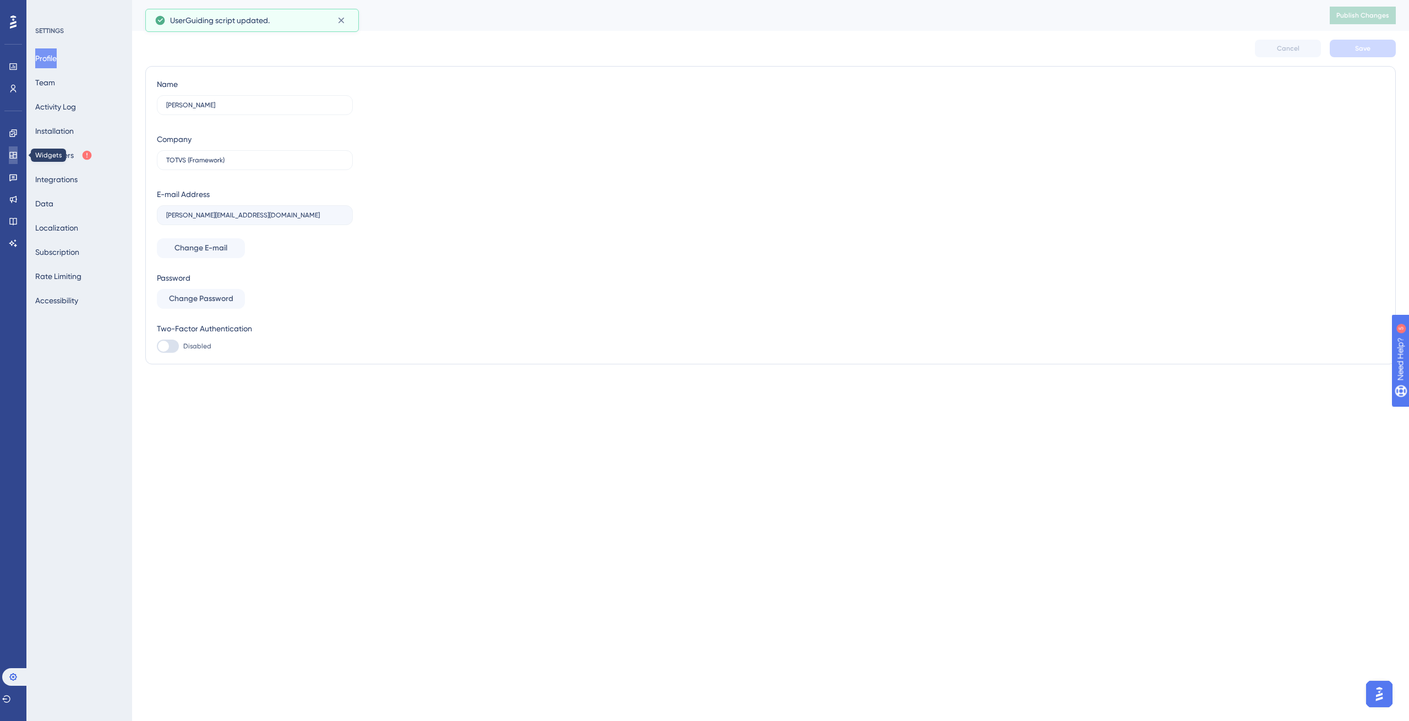
click at [9, 161] on link at bounding box center [13, 155] width 9 height 18
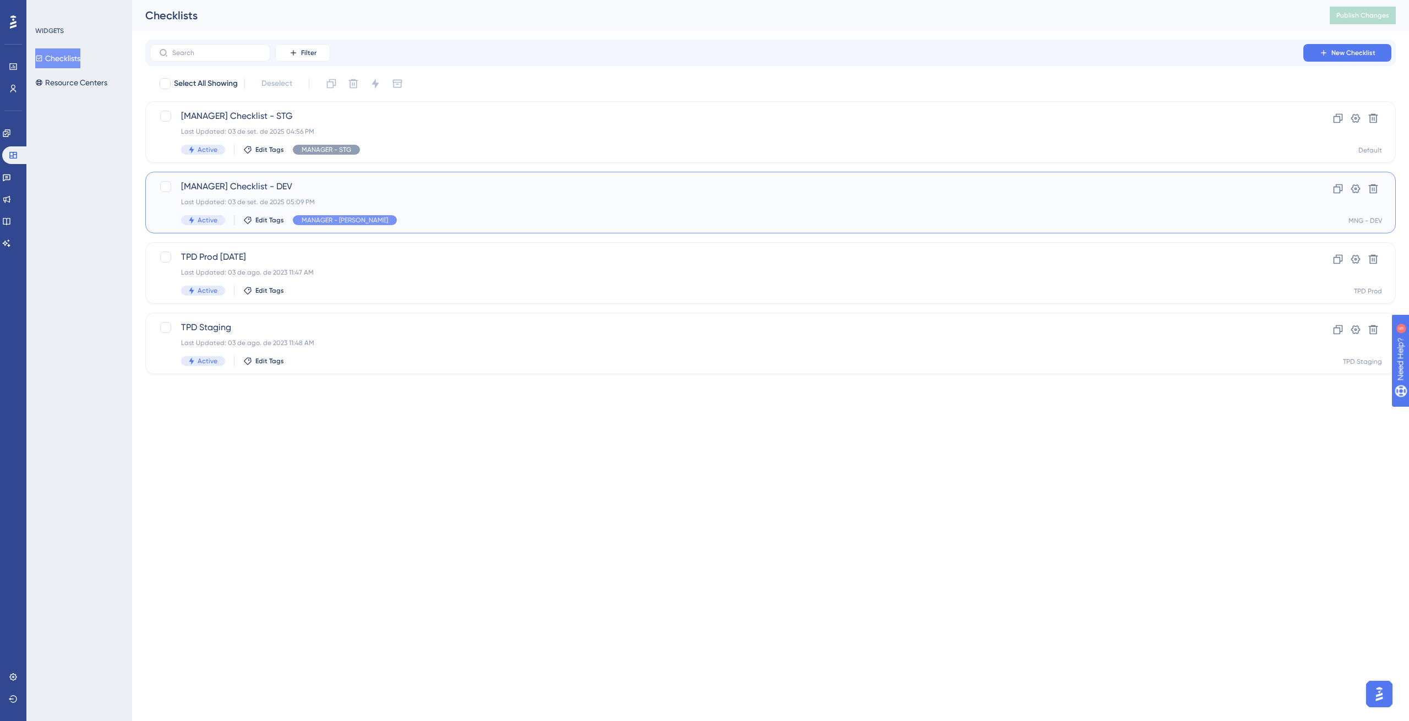
click at [369, 187] on span "[MANAGER] Checklist - DEV" at bounding box center [726, 186] width 1091 height 13
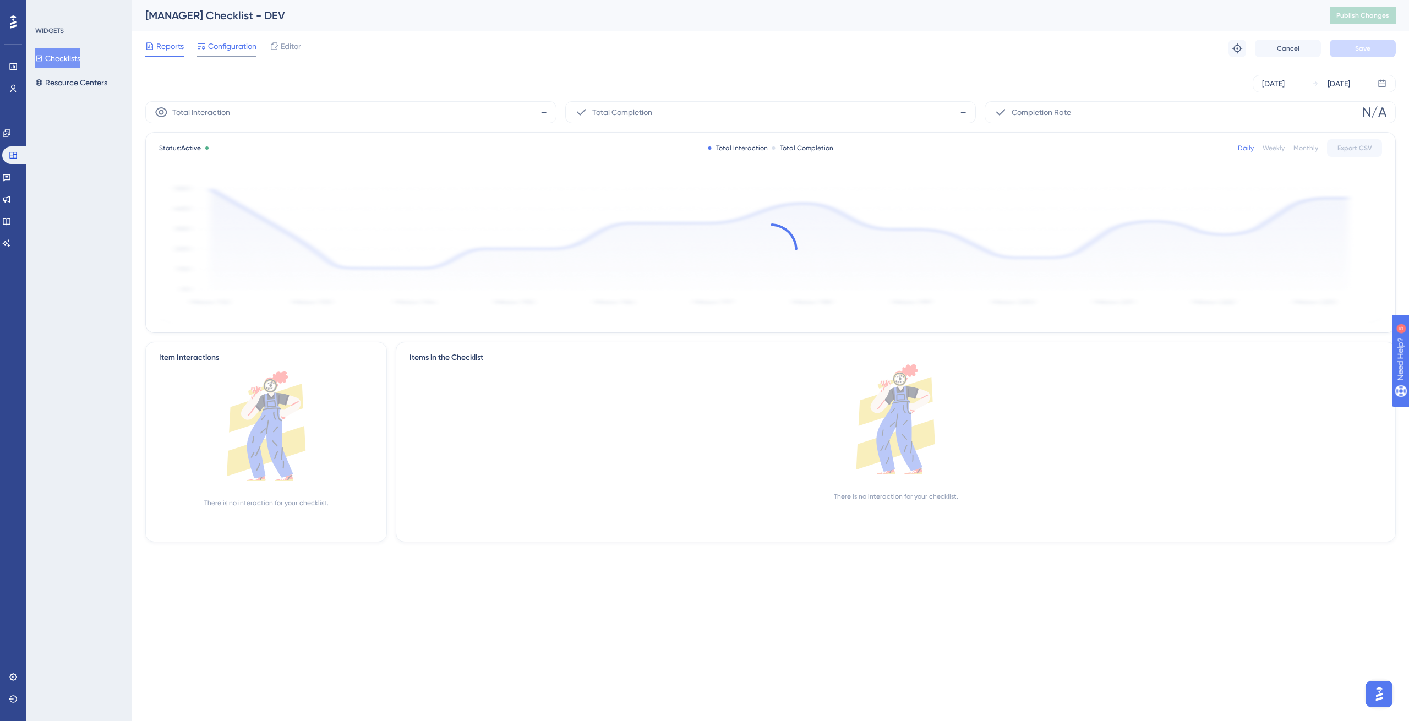
click at [253, 51] on span "Configuration" at bounding box center [232, 46] width 48 height 13
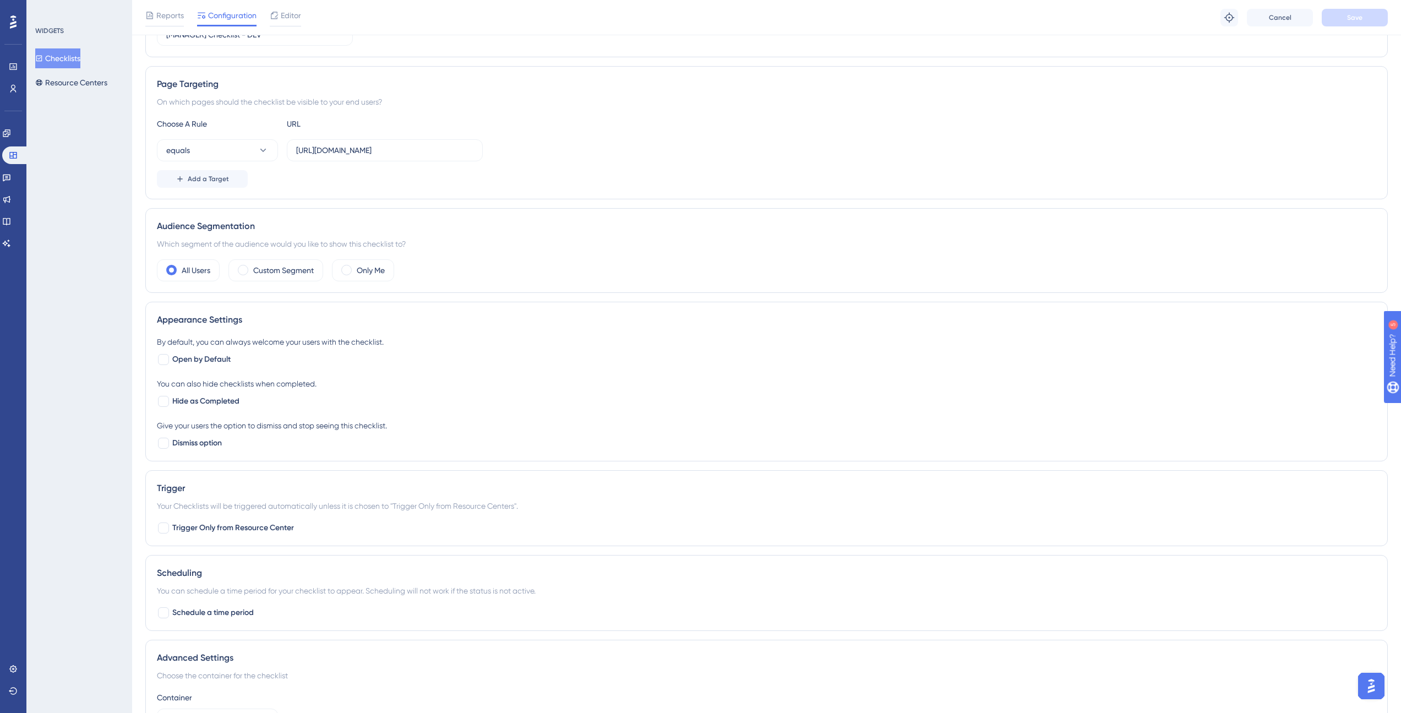
scroll to position [242, 0]
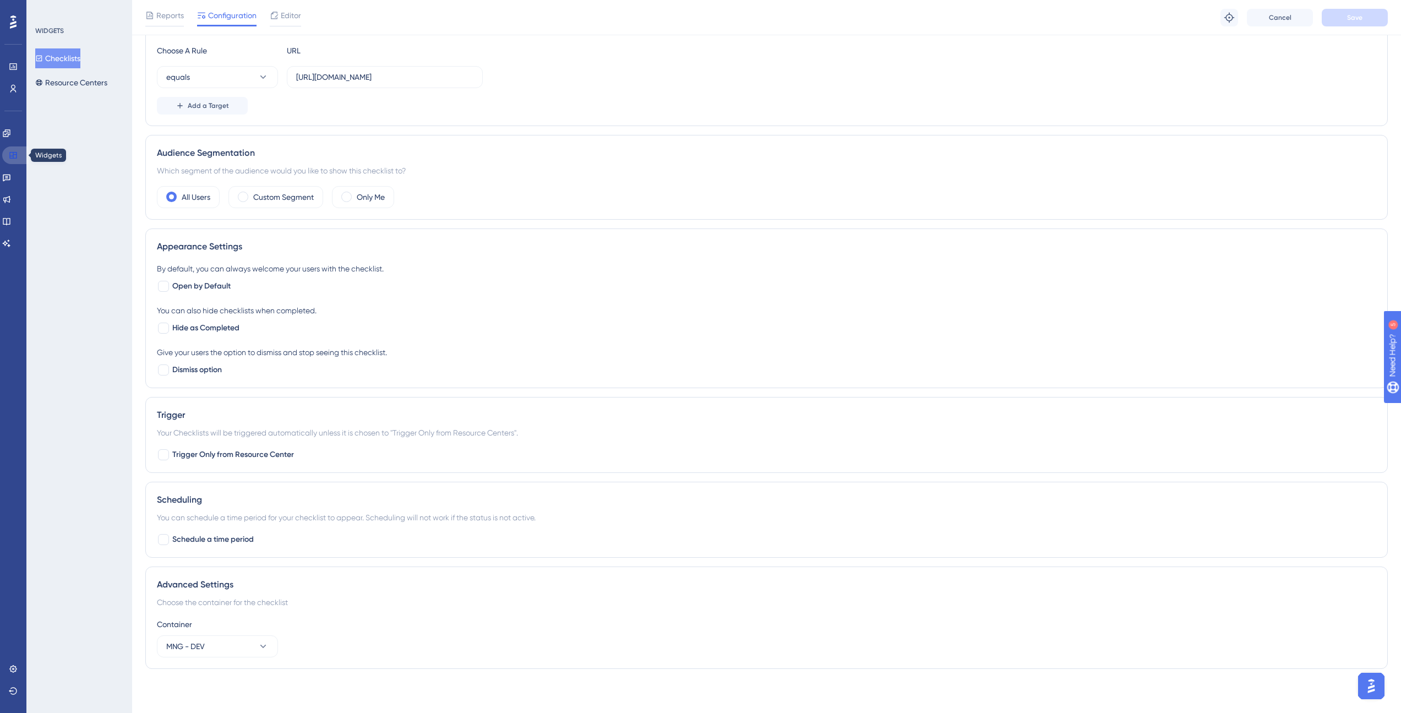
click at [18, 146] on link at bounding box center [15, 155] width 26 height 18
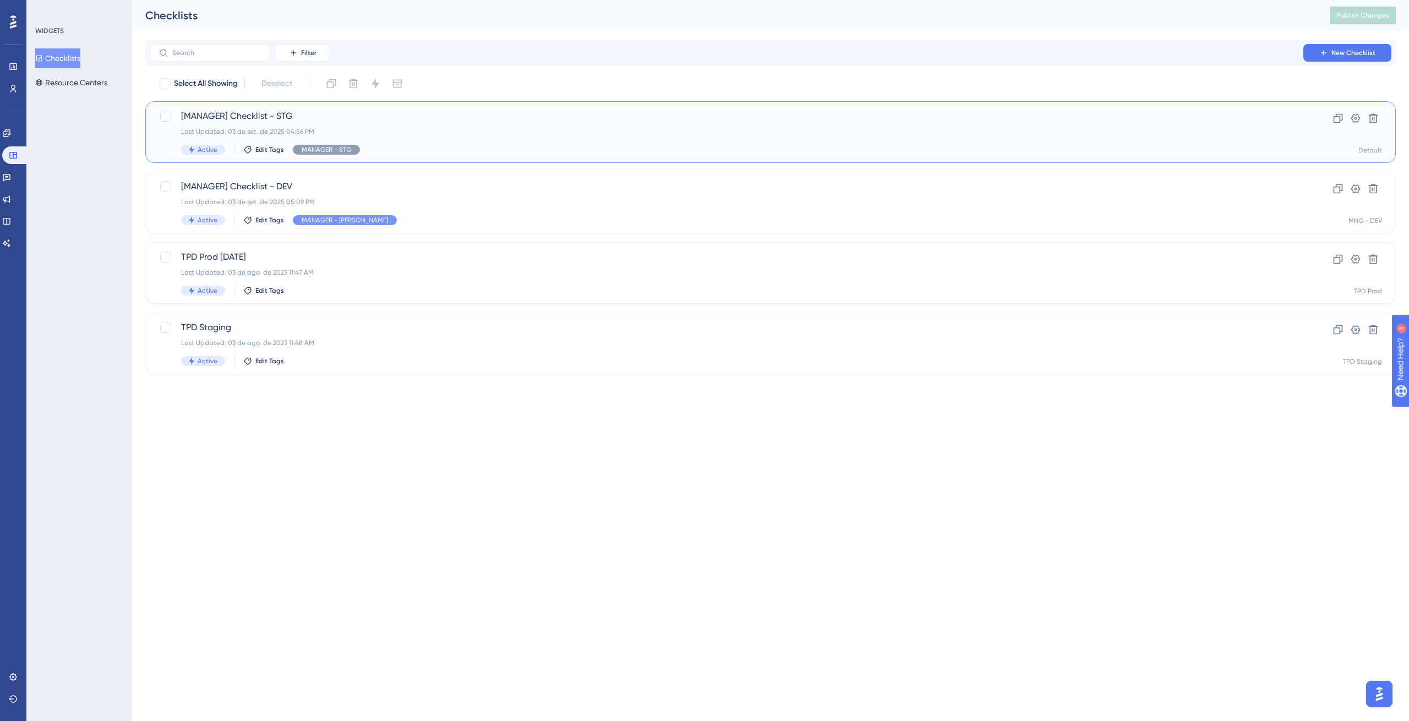
click at [277, 120] on span "[MANAGER] Checklist - STG" at bounding box center [726, 116] width 1091 height 13
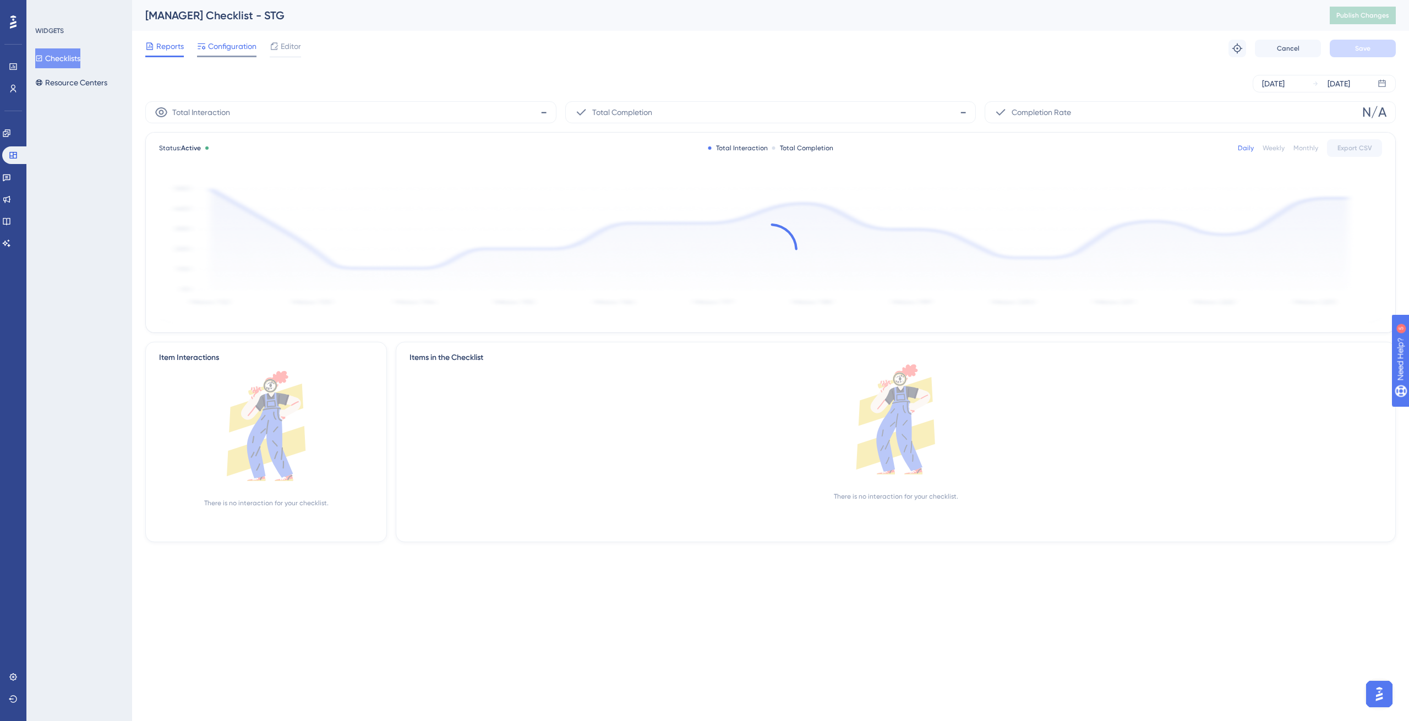
click at [237, 50] on span "Configuration" at bounding box center [232, 46] width 48 height 13
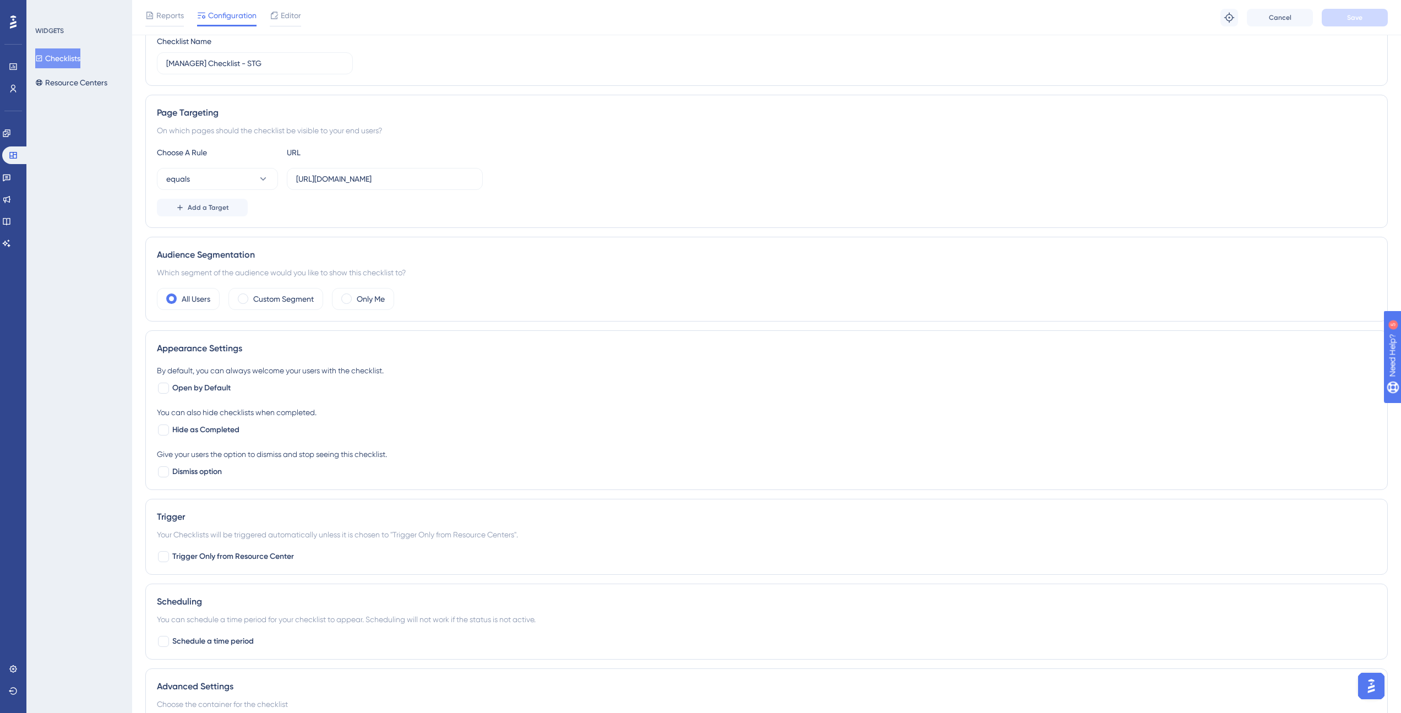
scroll to position [242, 0]
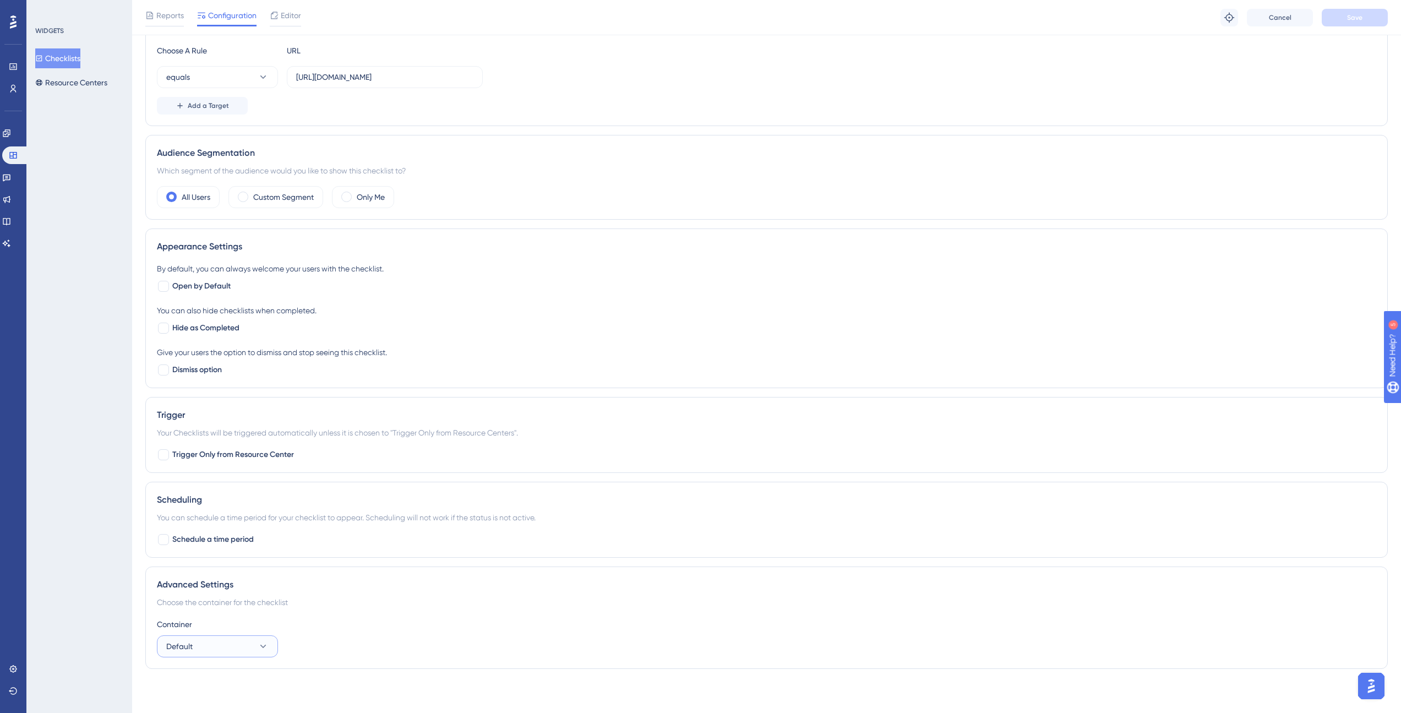
click at [209, 645] on button "Default" at bounding box center [217, 646] width 121 height 22
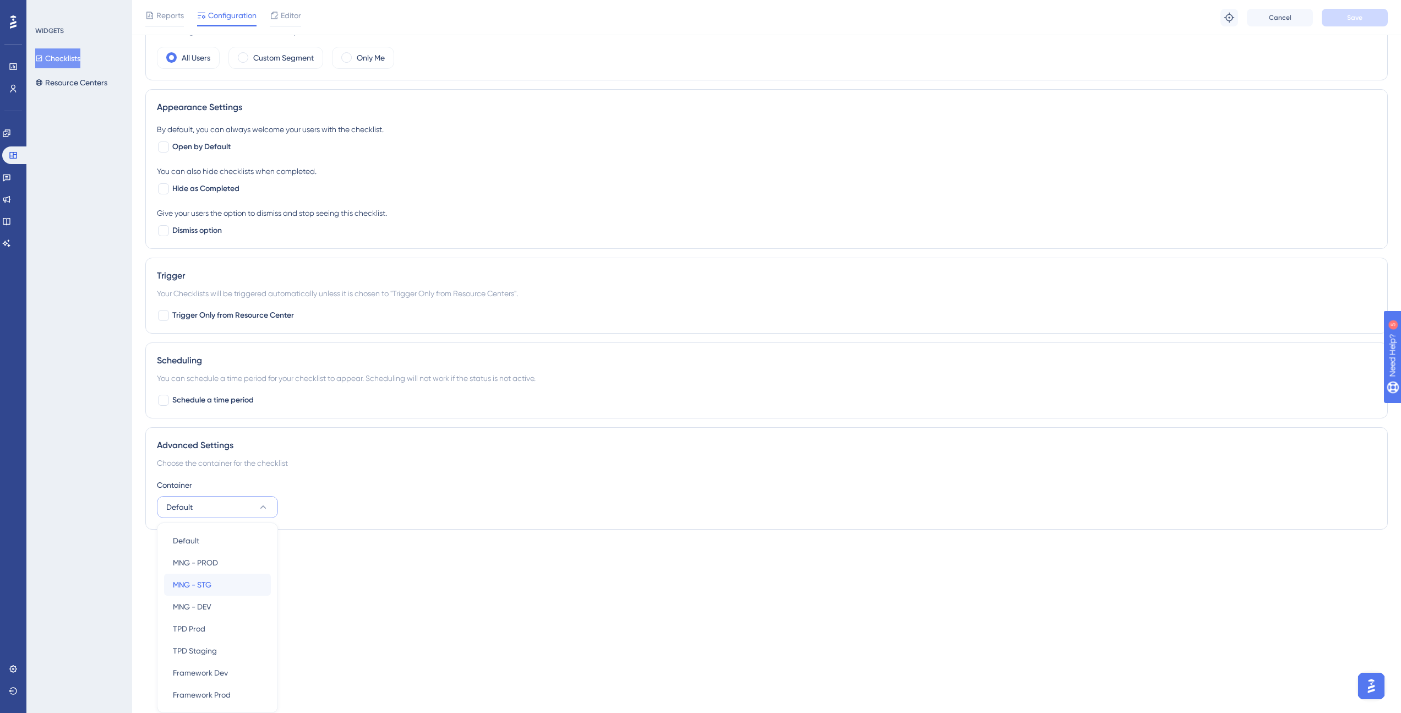
click at [223, 585] on div "MNG - STG MNG - STG" at bounding box center [217, 584] width 89 height 22
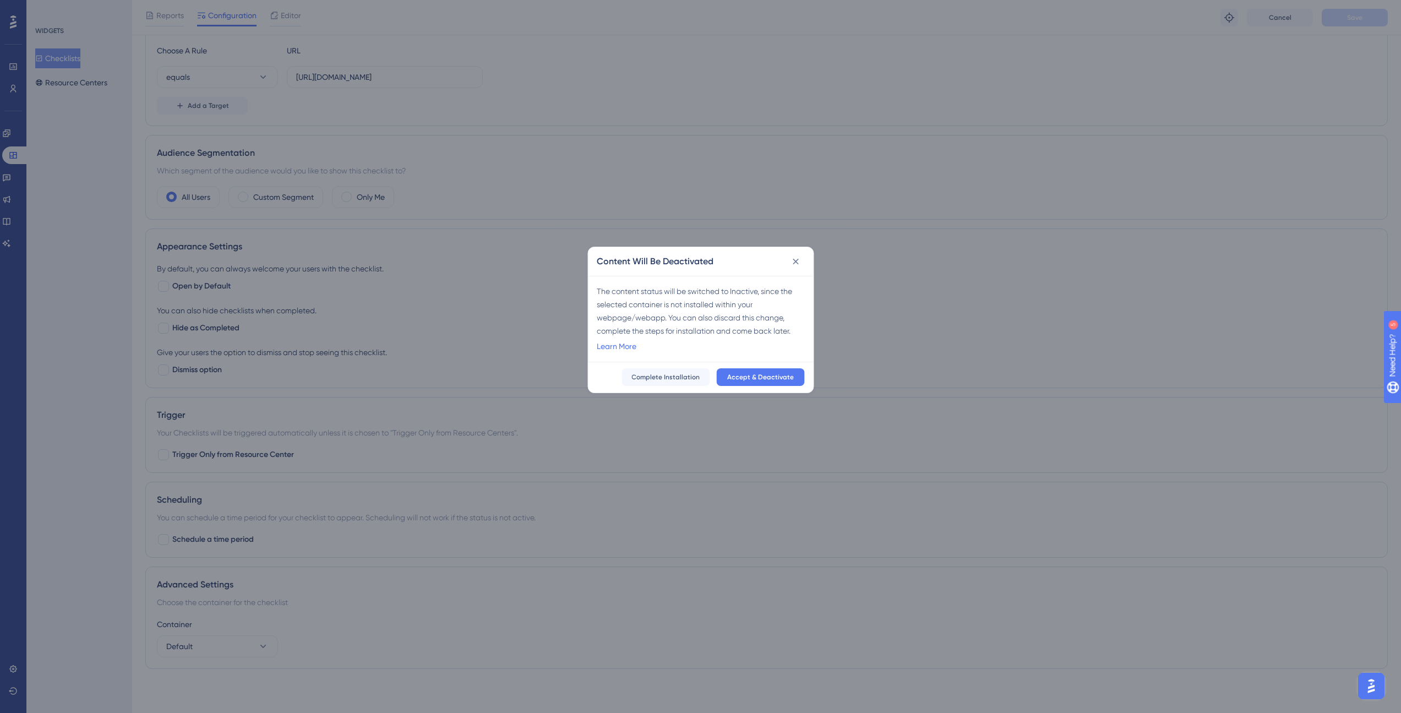
scroll to position [233, 0]
click at [751, 384] on span "Accept & Deactivate" at bounding box center [764, 380] width 67 height 9
checkbox input "false"
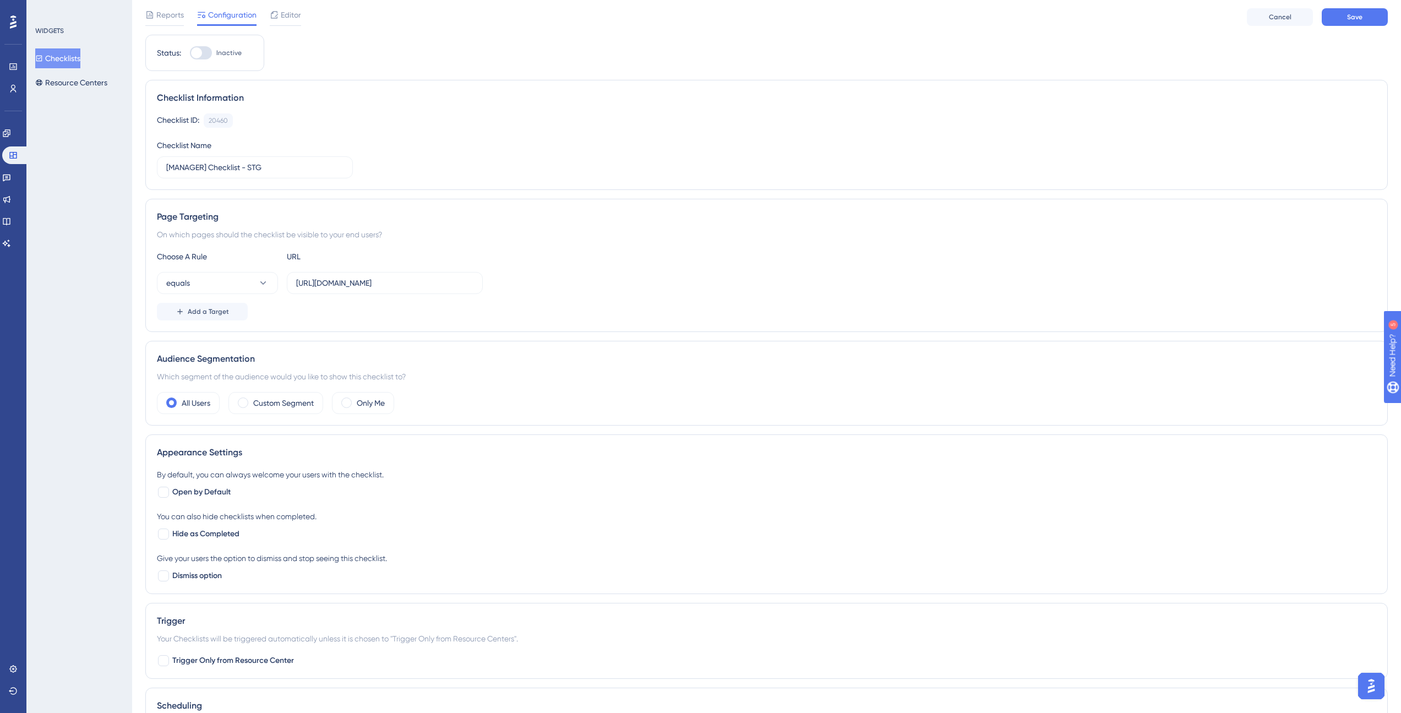
scroll to position [0, 0]
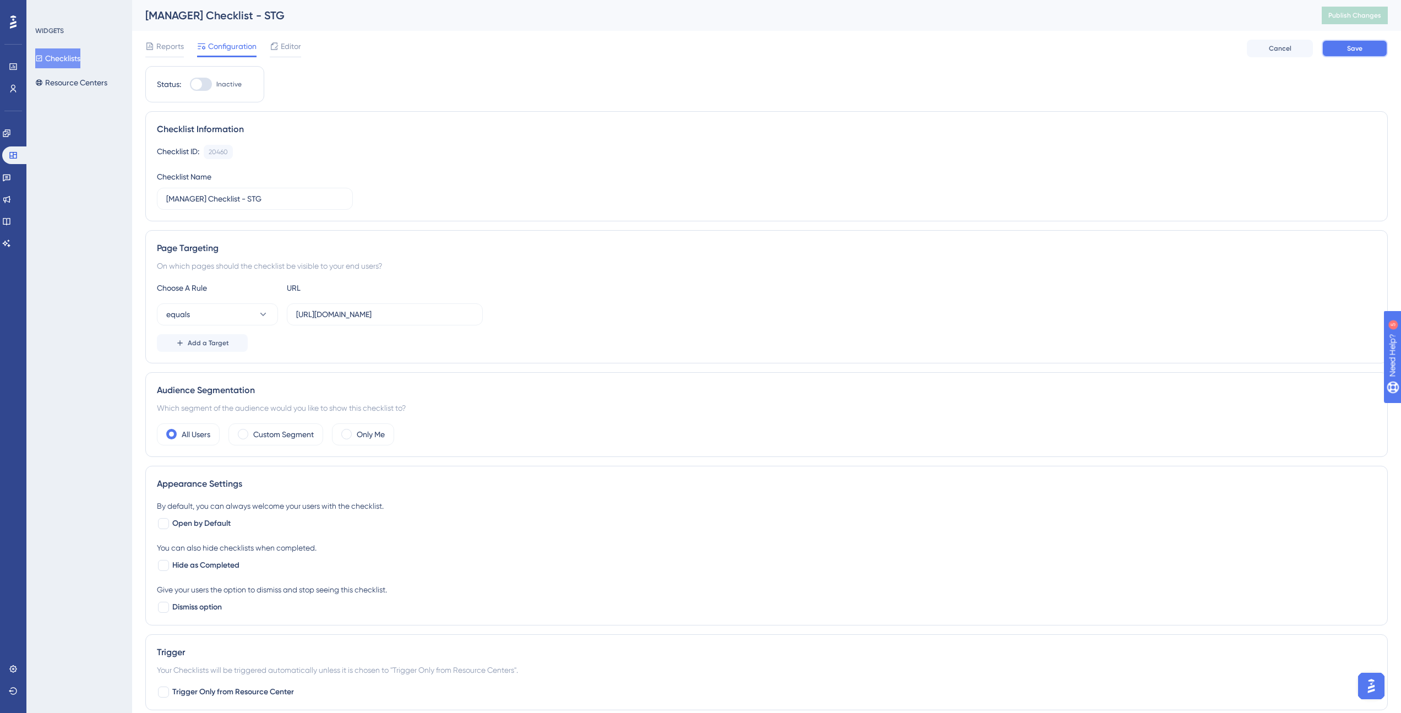
click at [1382, 47] on button "Save" at bounding box center [1354, 49] width 66 height 18
click at [1370, 21] on button "Publish Changes" at bounding box center [1354, 16] width 66 height 18
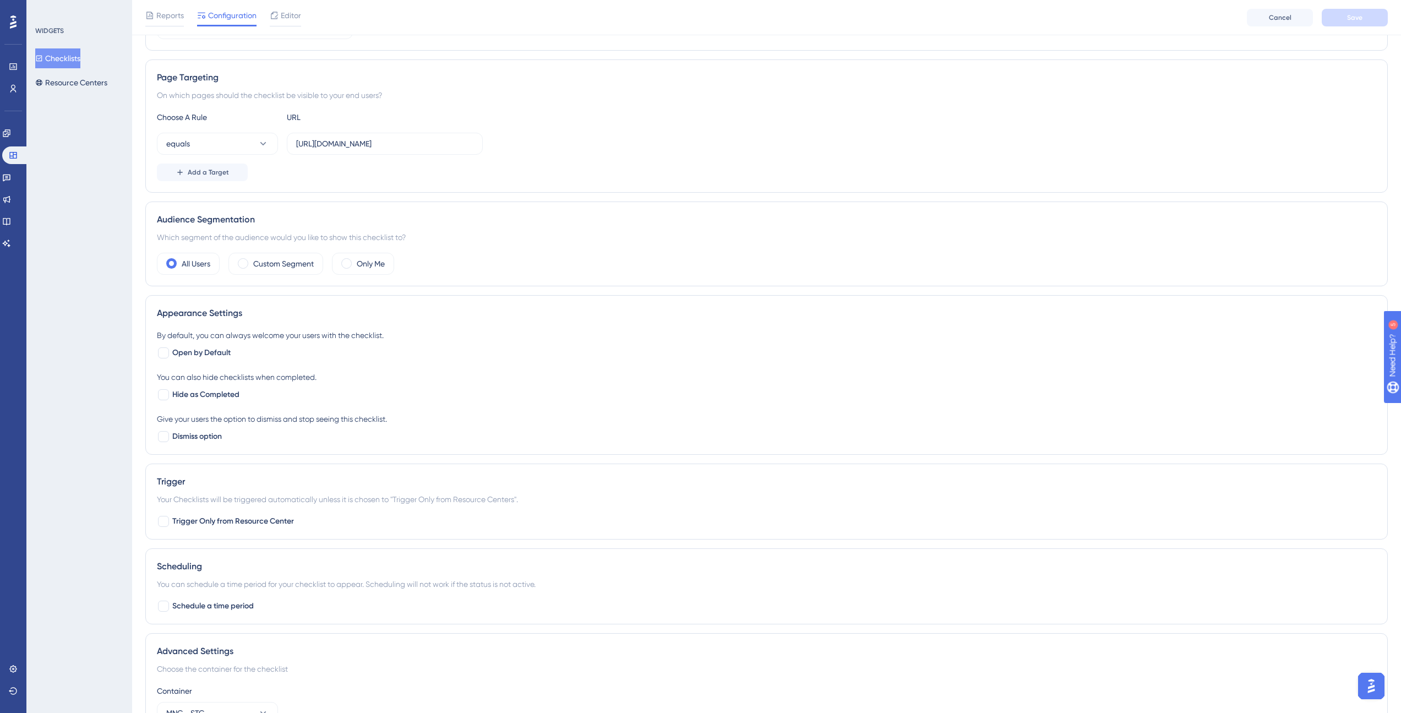
scroll to position [242, 0]
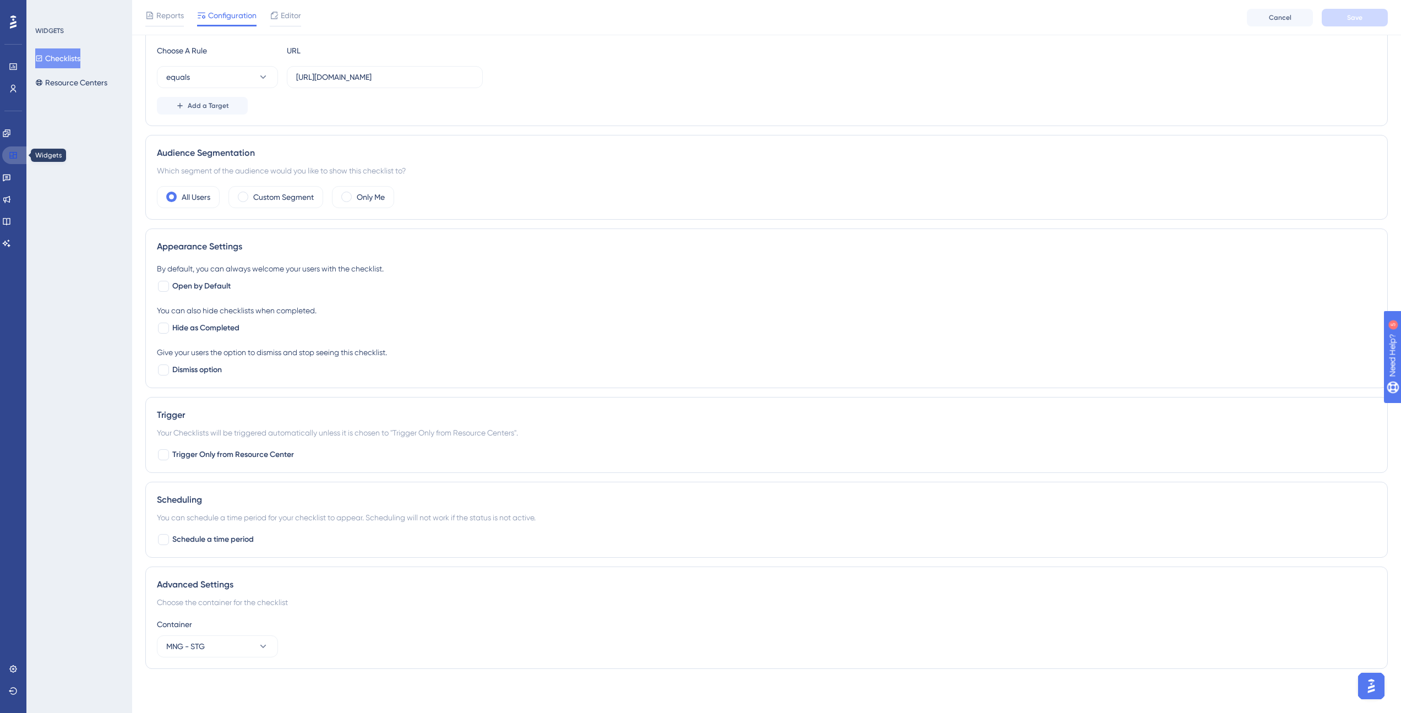
click at [18, 152] on link at bounding box center [15, 155] width 26 height 18
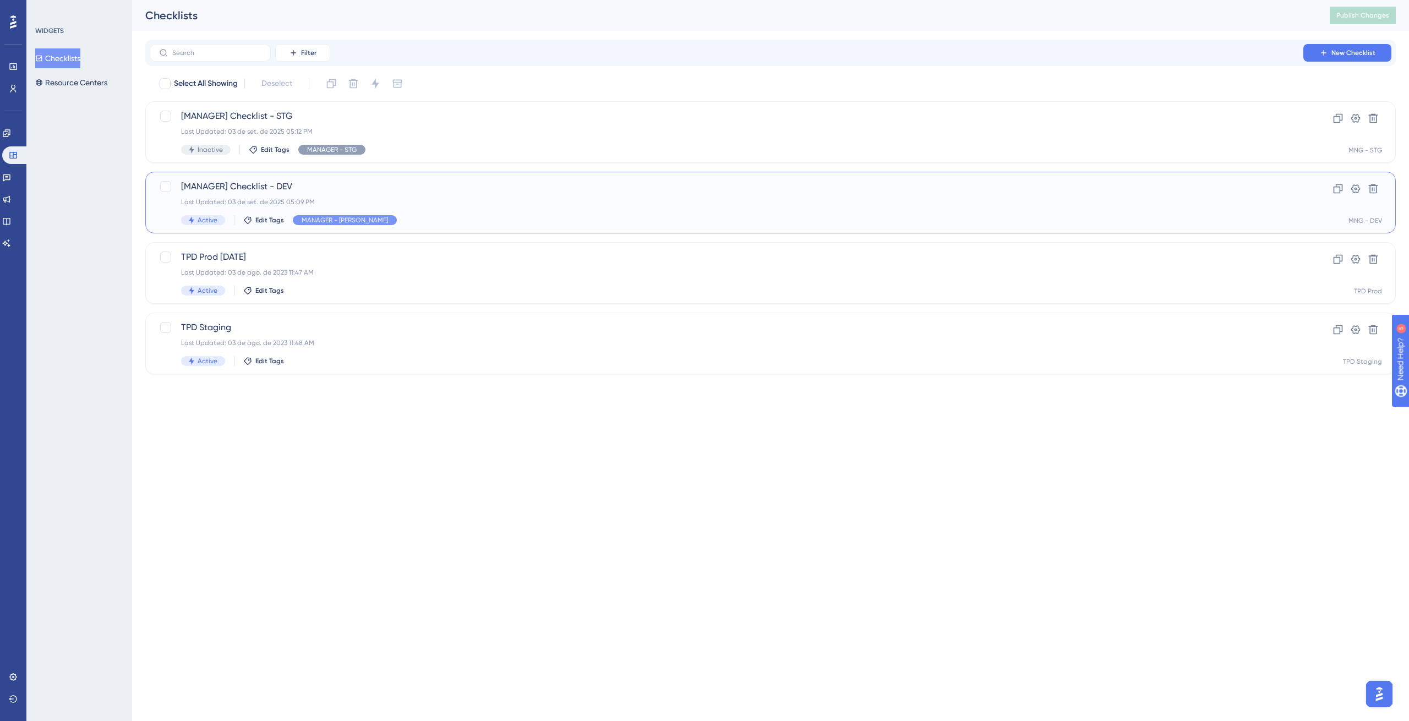
click at [441, 207] on div "[MANAGER] Checklist - DEV Last Updated: 03 de set. de 2025 05:09 PM Active Edit…" at bounding box center [726, 202] width 1091 height 45
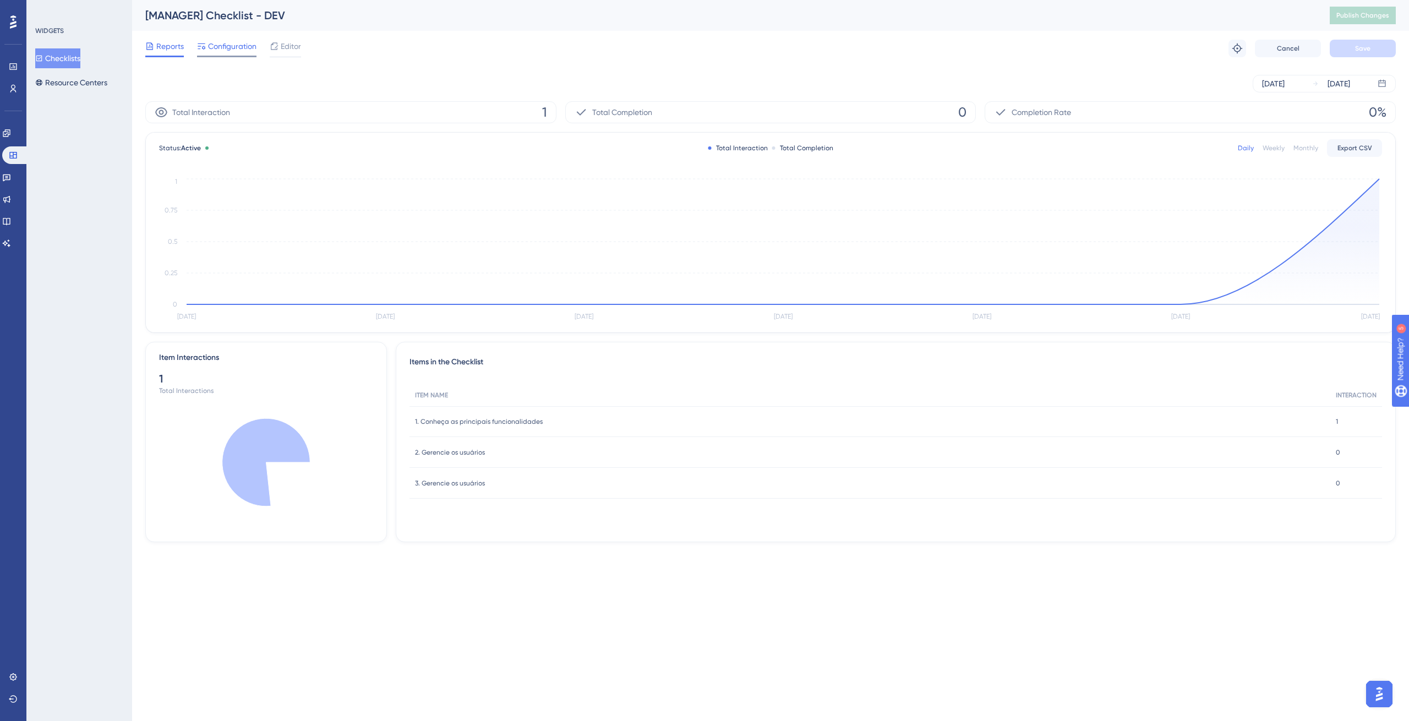
click at [234, 45] on span "Configuration" at bounding box center [232, 46] width 48 height 13
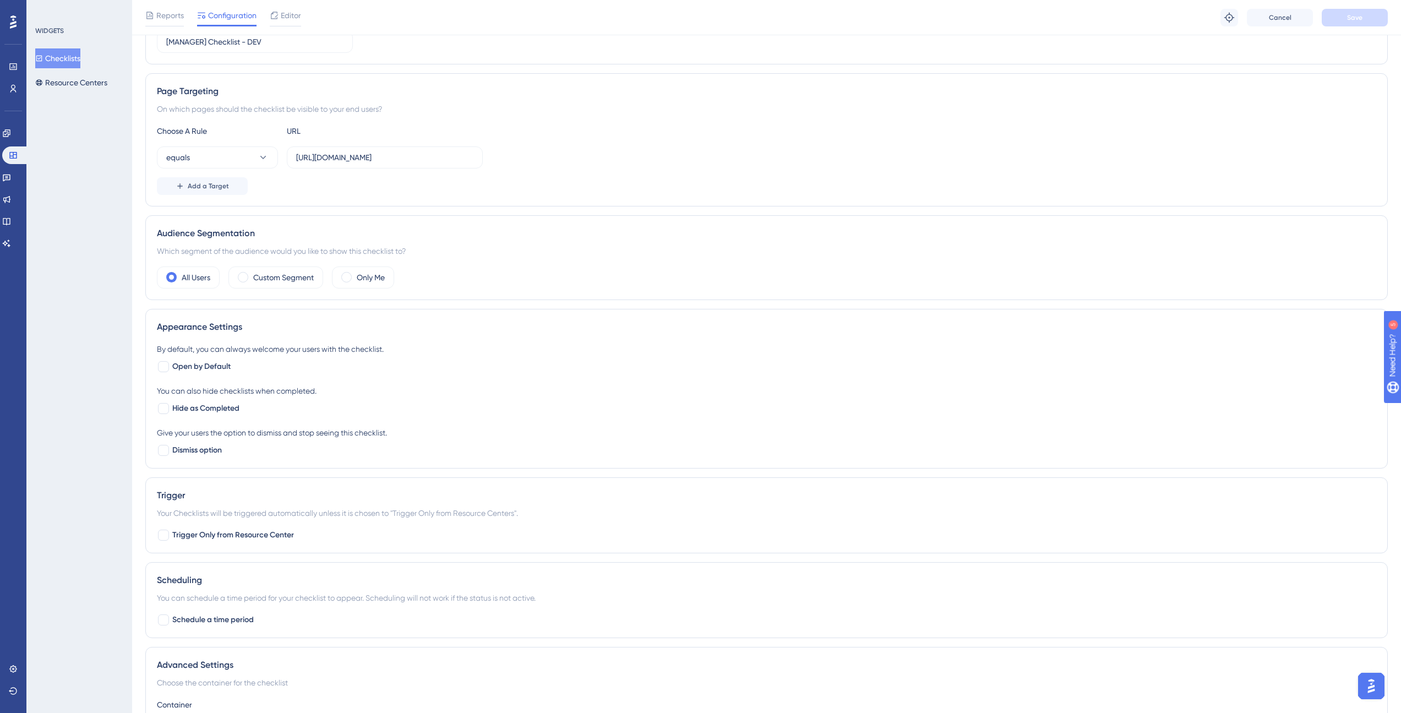
scroll to position [237, 0]
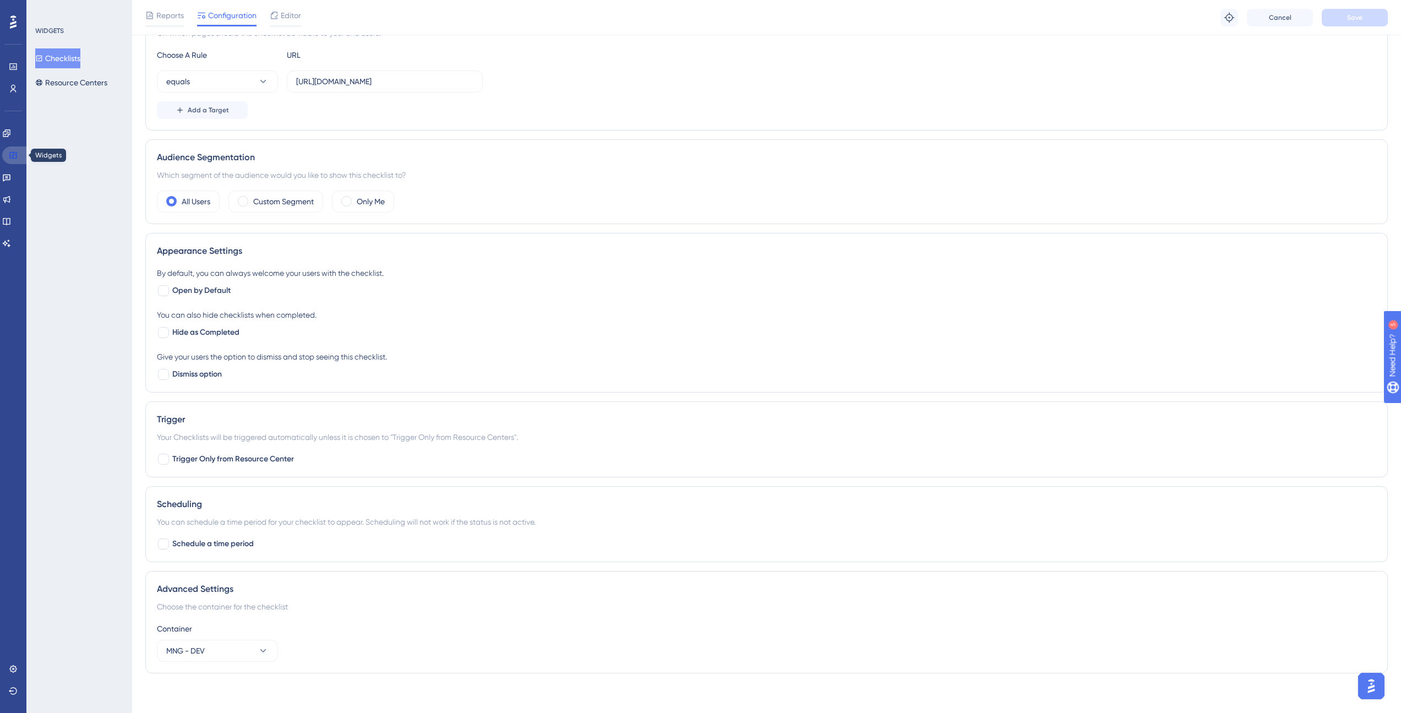
click at [15, 151] on icon at bounding box center [13, 155] width 9 height 9
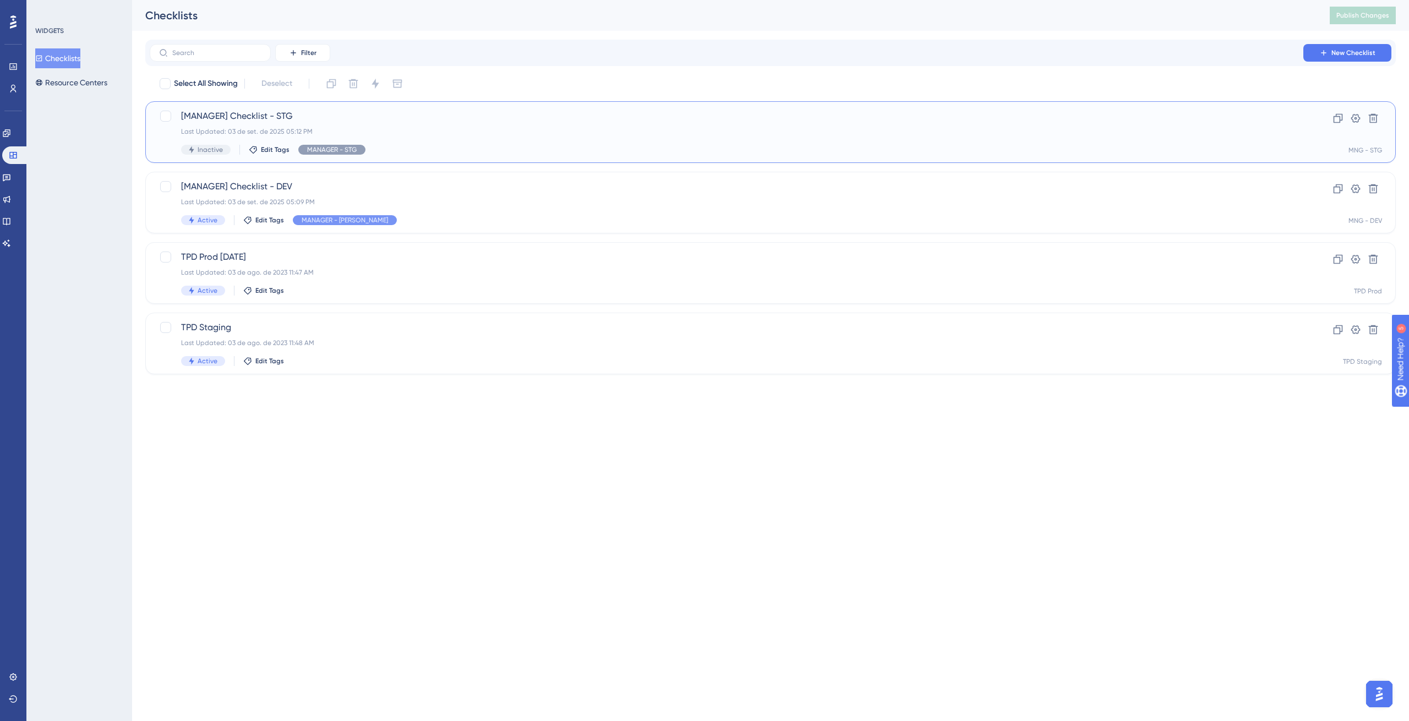
click at [249, 112] on span "[MANAGER] Checklist - STG" at bounding box center [726, 116] width 1091 height 13
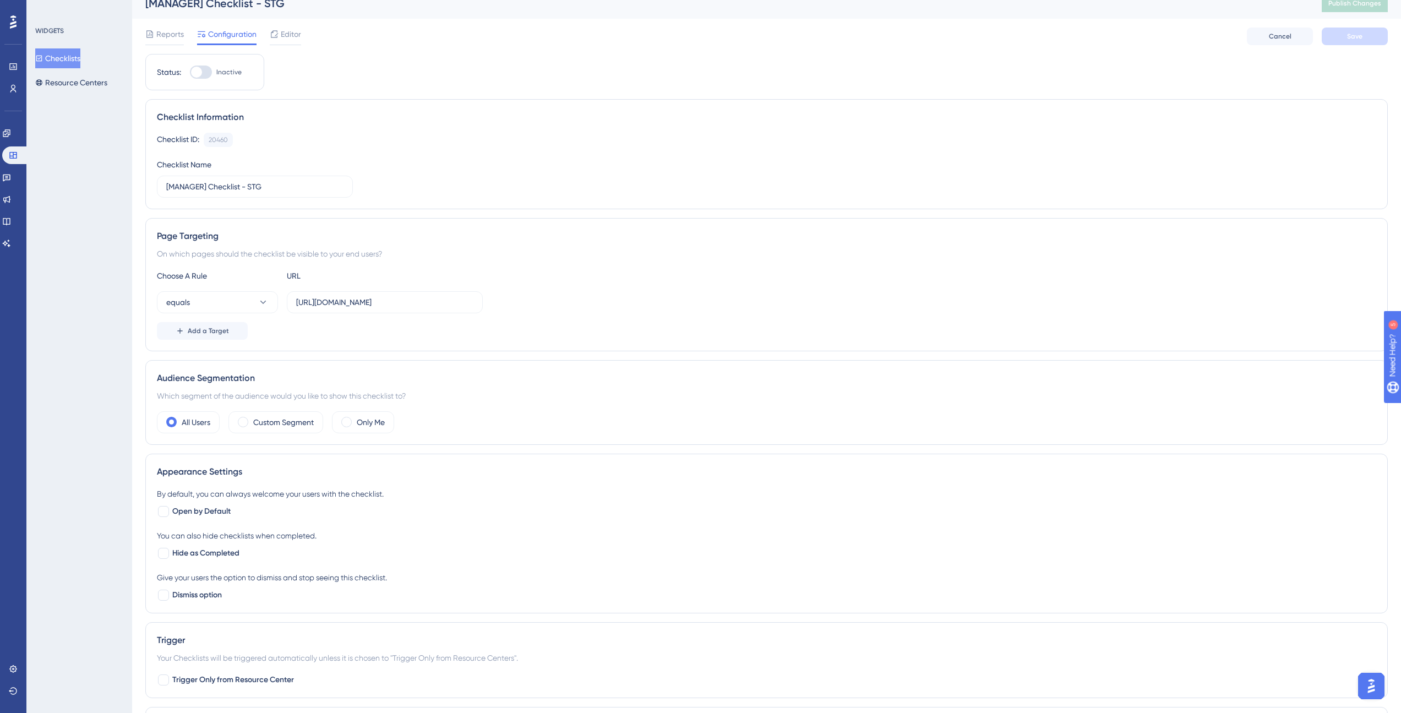
scroll to position [242, 0]
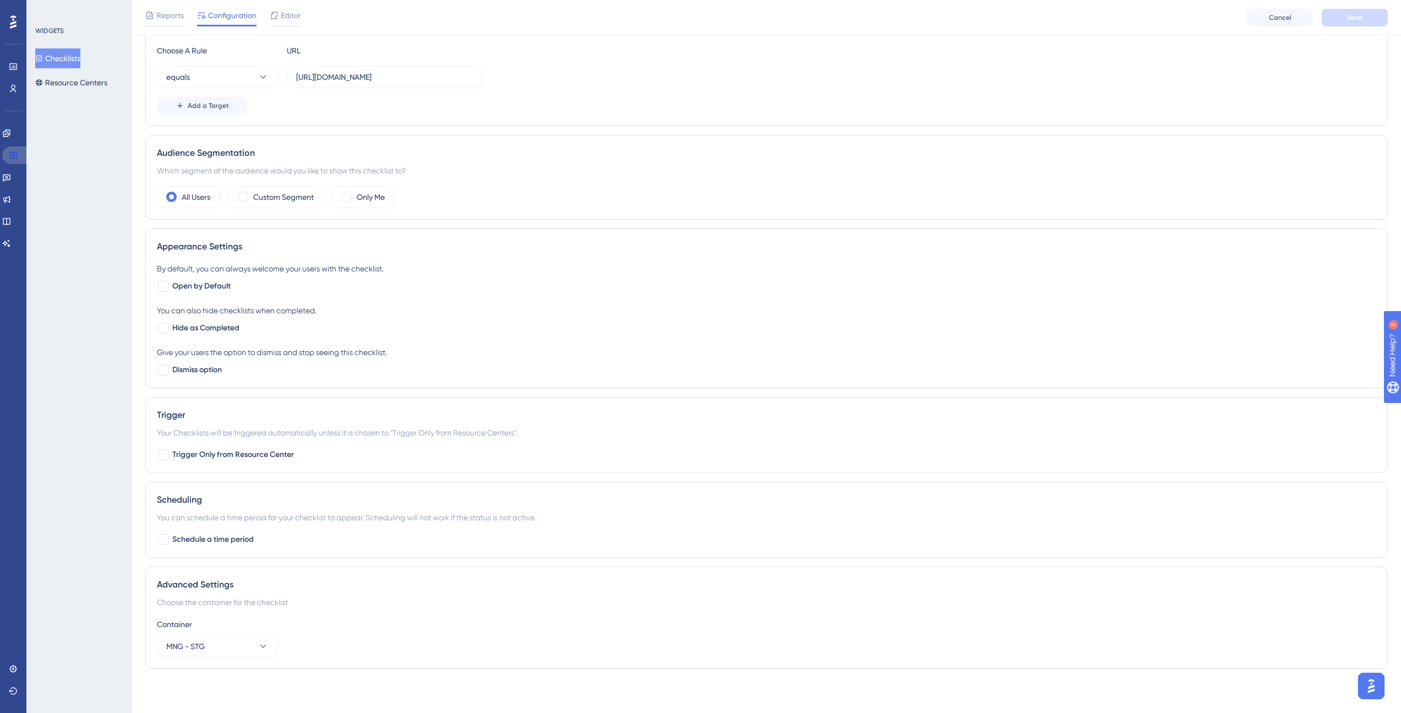
click at [15, 150] on link at bounding box center [15, 155] width 26 height 18
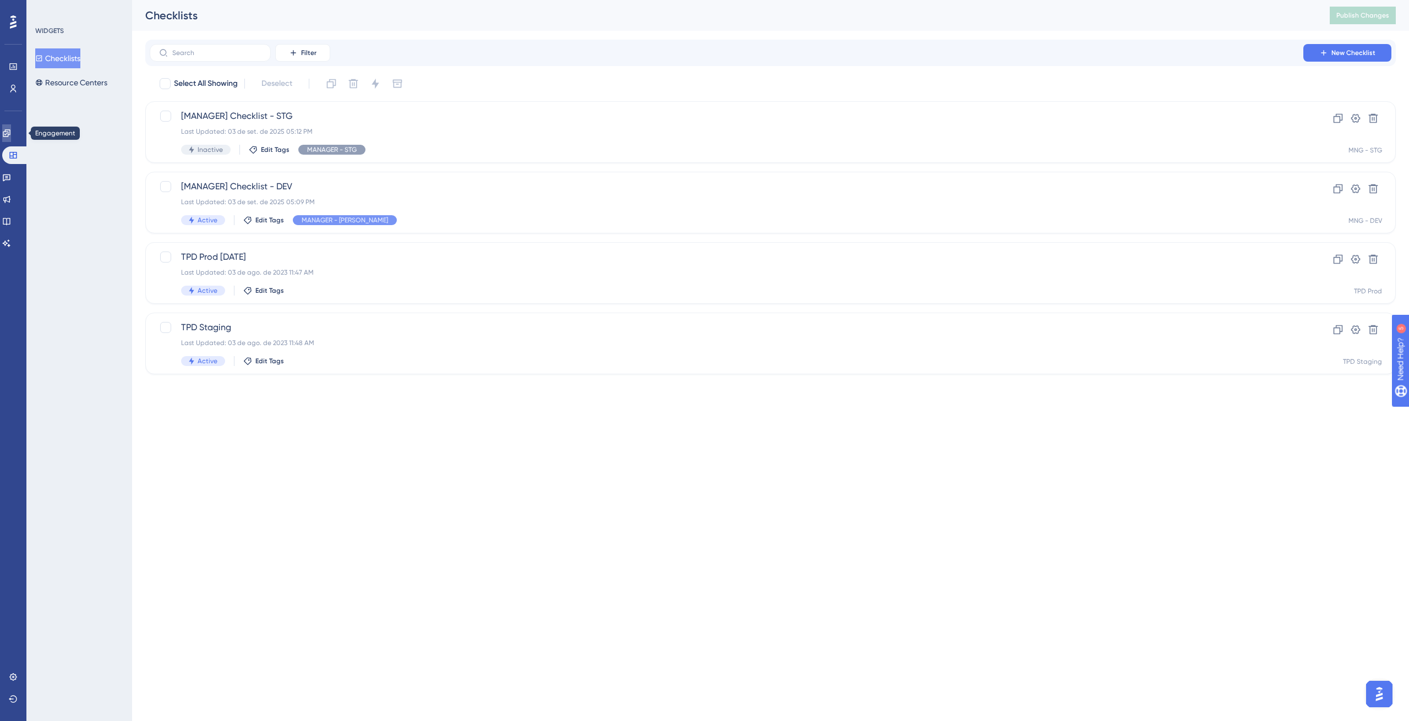
click at [11, 139] on link at bounding box center [6, 133] width 9 height 18
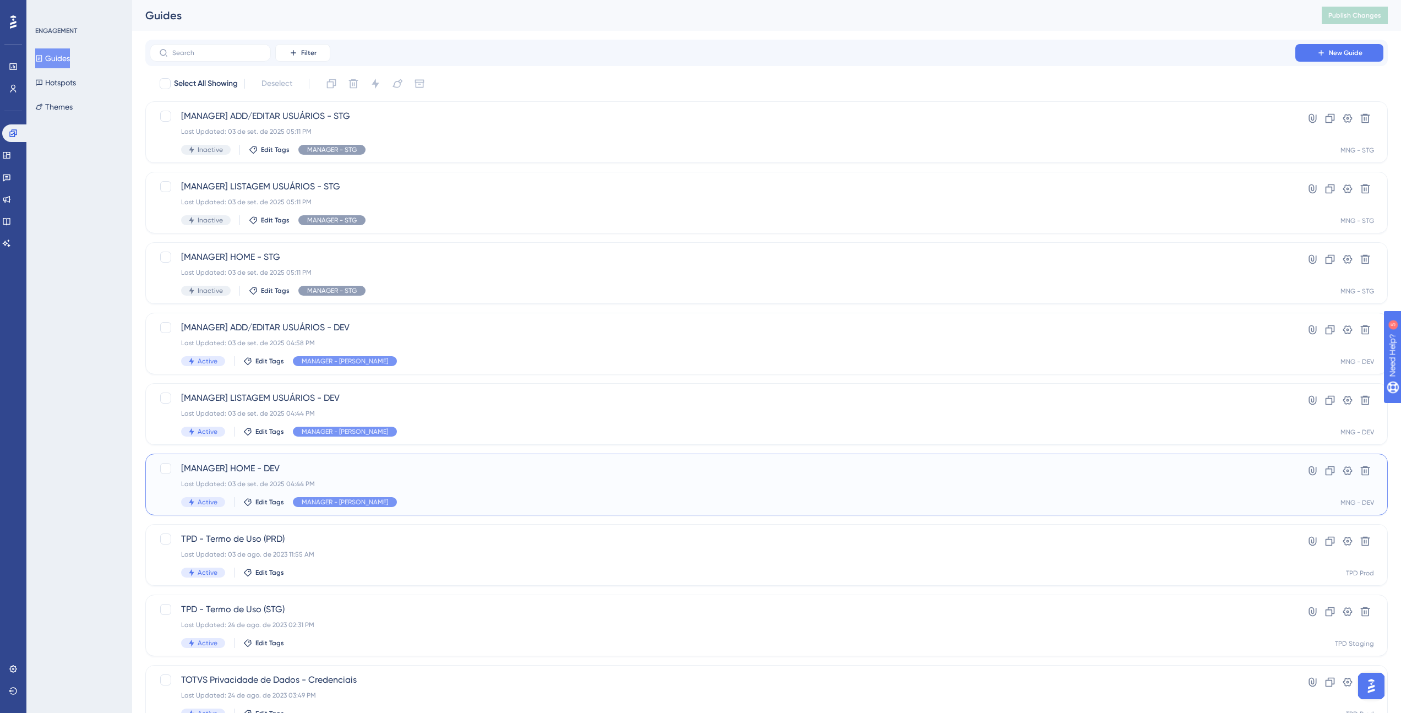
click at [449, 472] on span "[MANAGER] HOME - DEV" at bounding box center [722, 468] width 1082 height 13
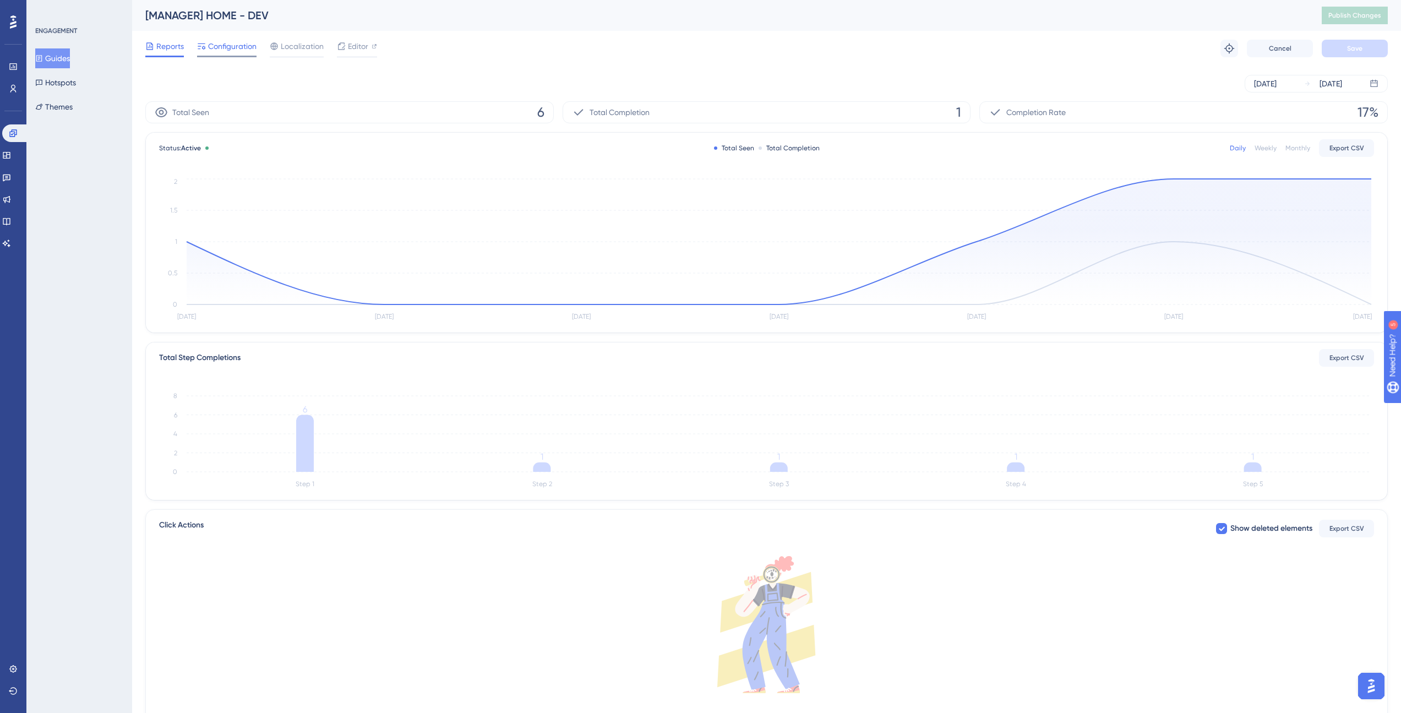
click at [231, 54] on div "Configuration" at bounding box center [226, 49] width 59 height 18
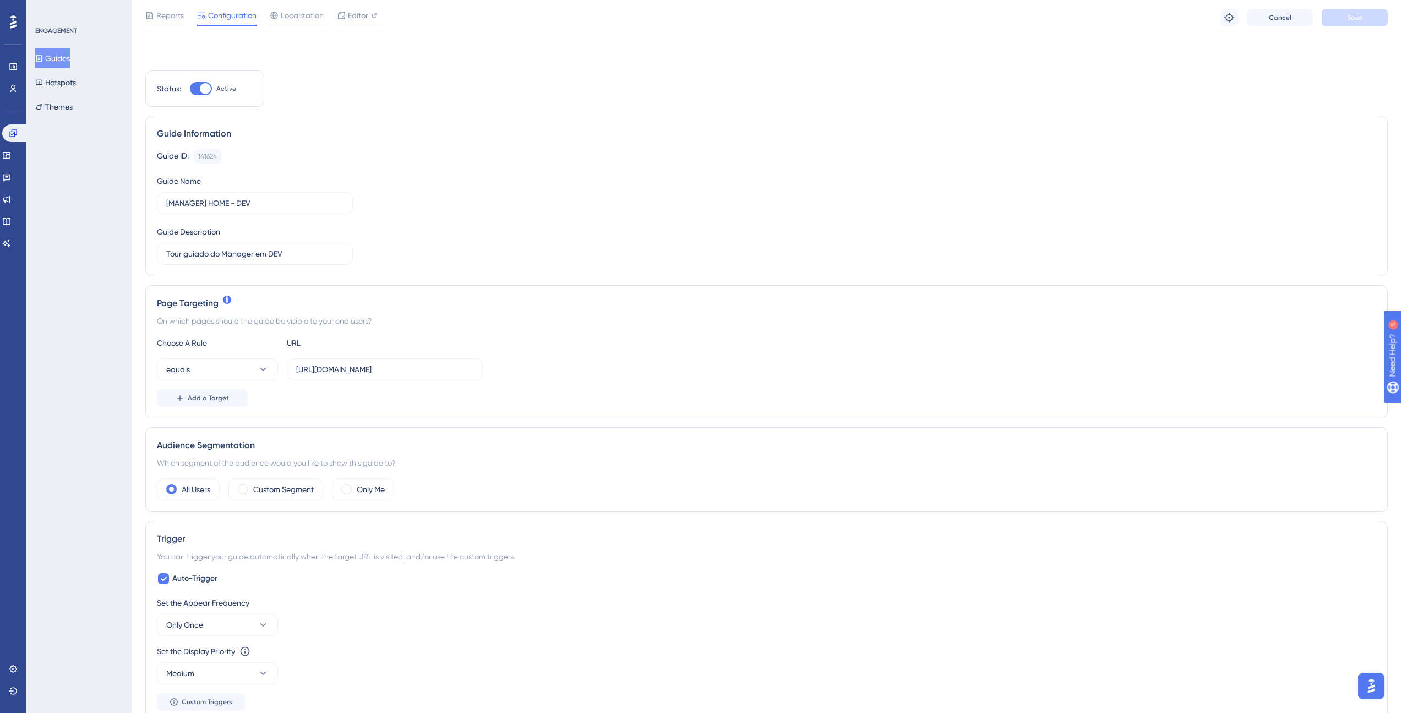
scroll to position [385, 0]
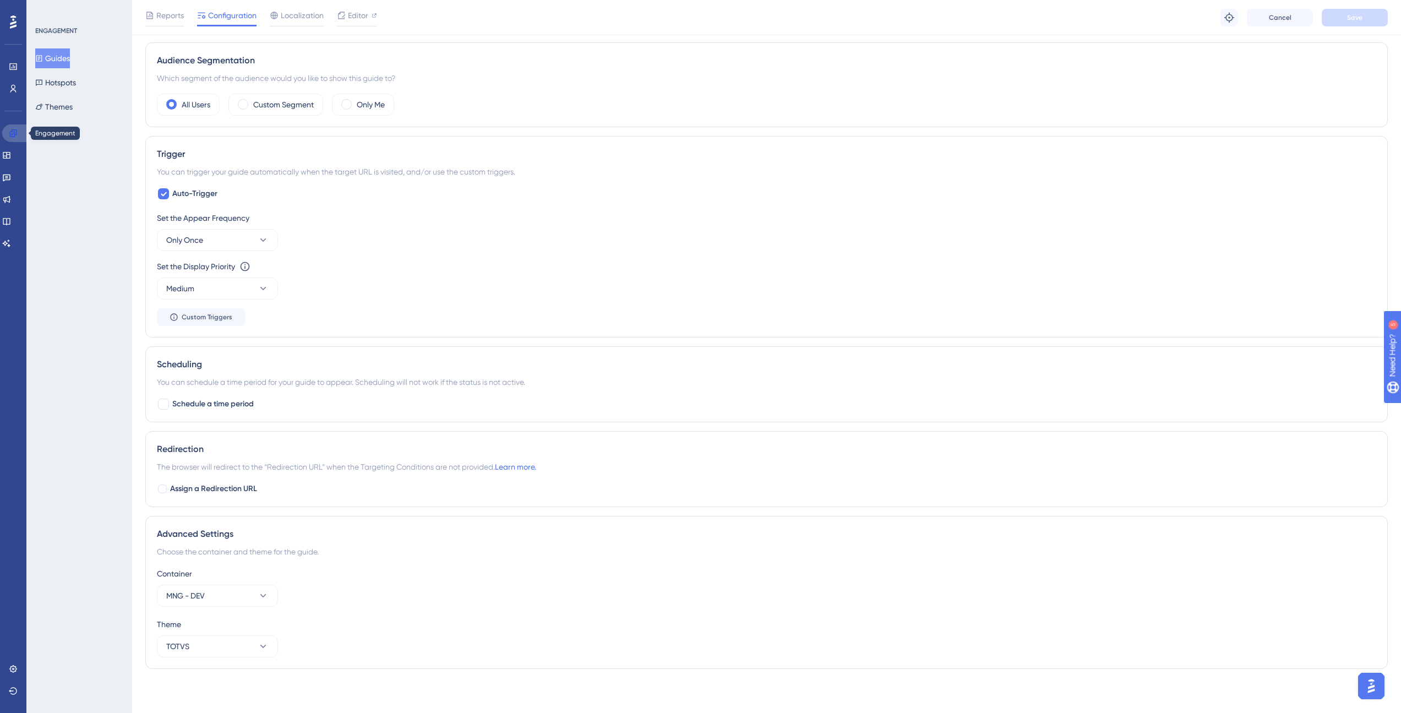
click at [9, 136] on icon at bounding box center [13, 133] width 9 height 9
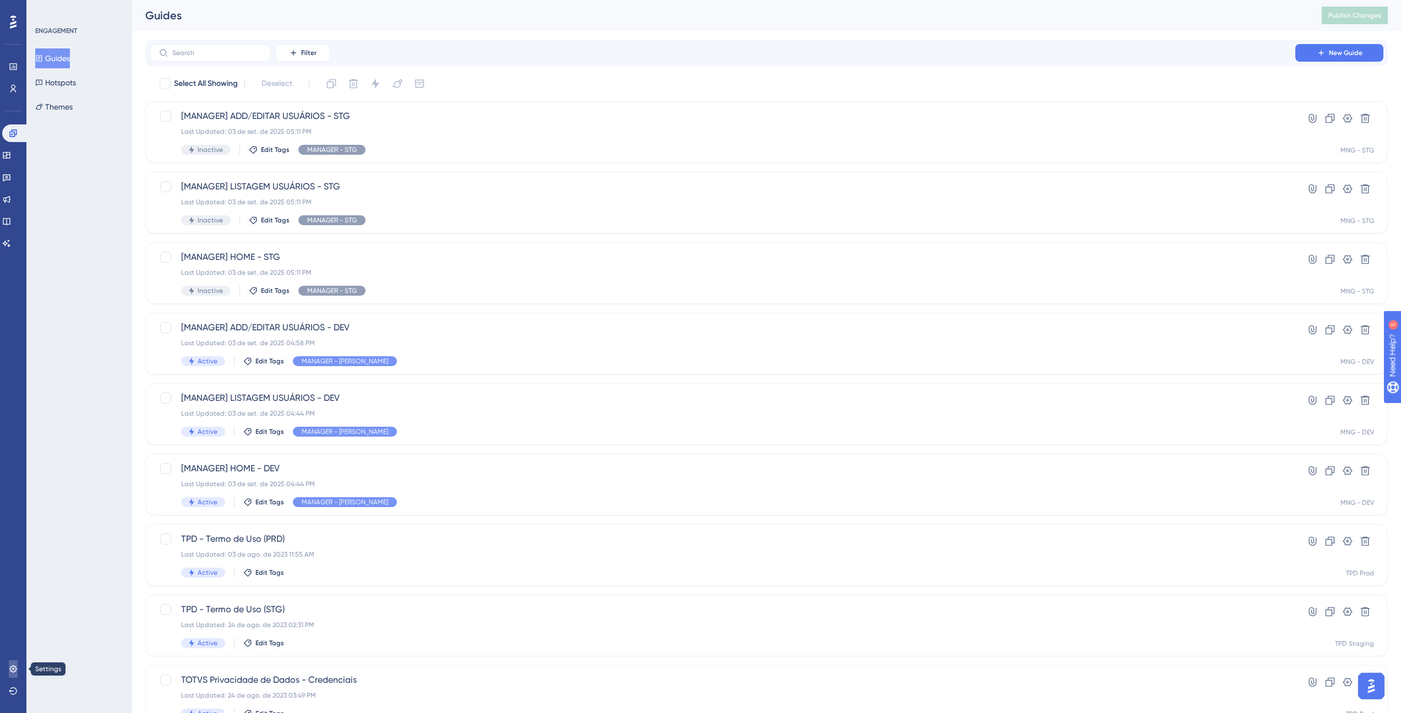
click at [13, 663] on link at bounding box center [13, 669] width 9 height 18
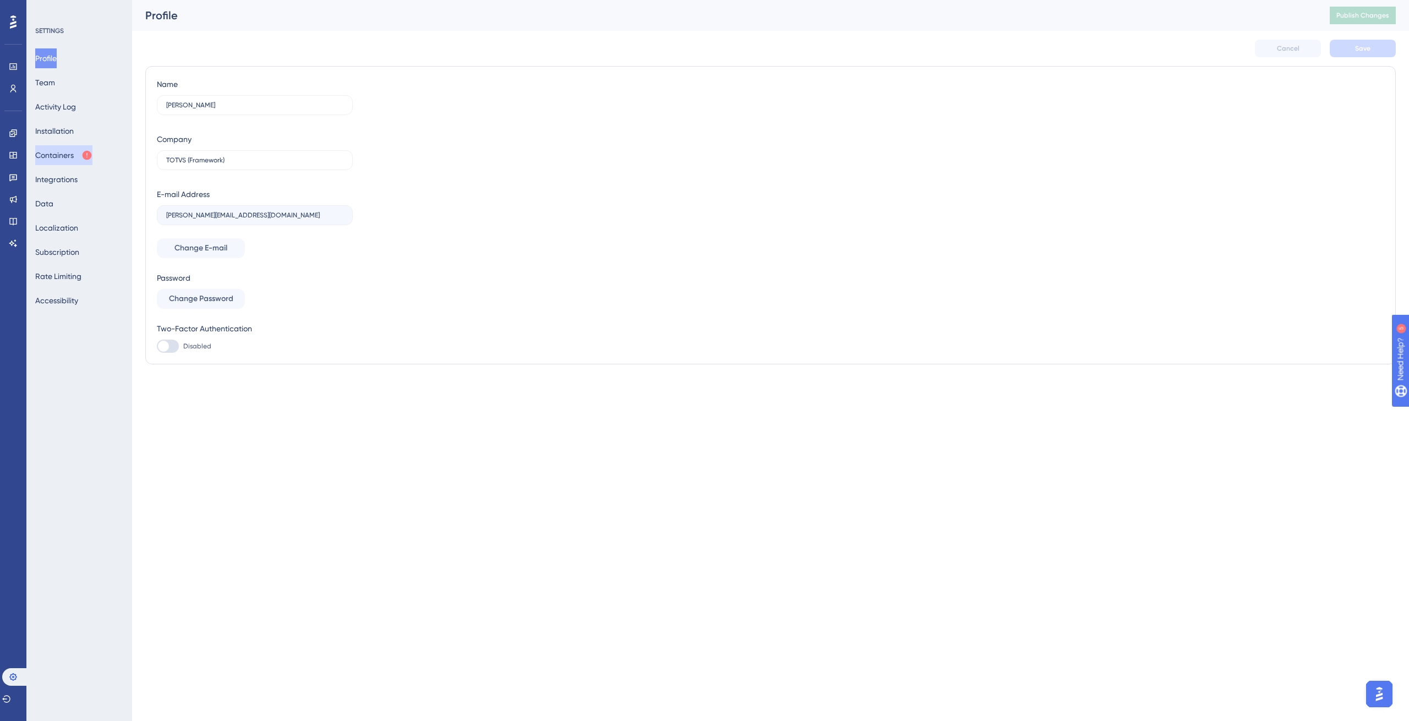
click at [91, 152] on icon at bounding box center [87, 155] width 9 height 9
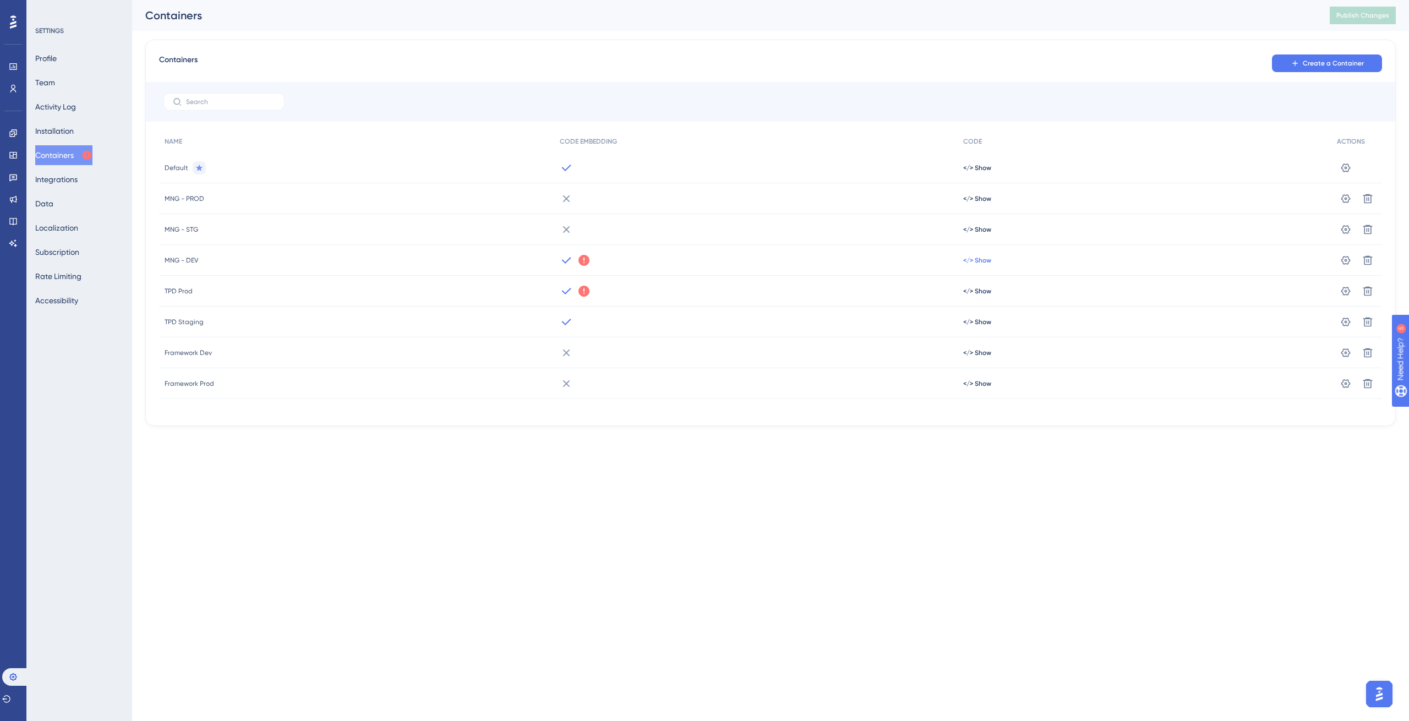
click at [967, 172] on span "</> Show" at bounding box center [977, 167] width 28 height 9
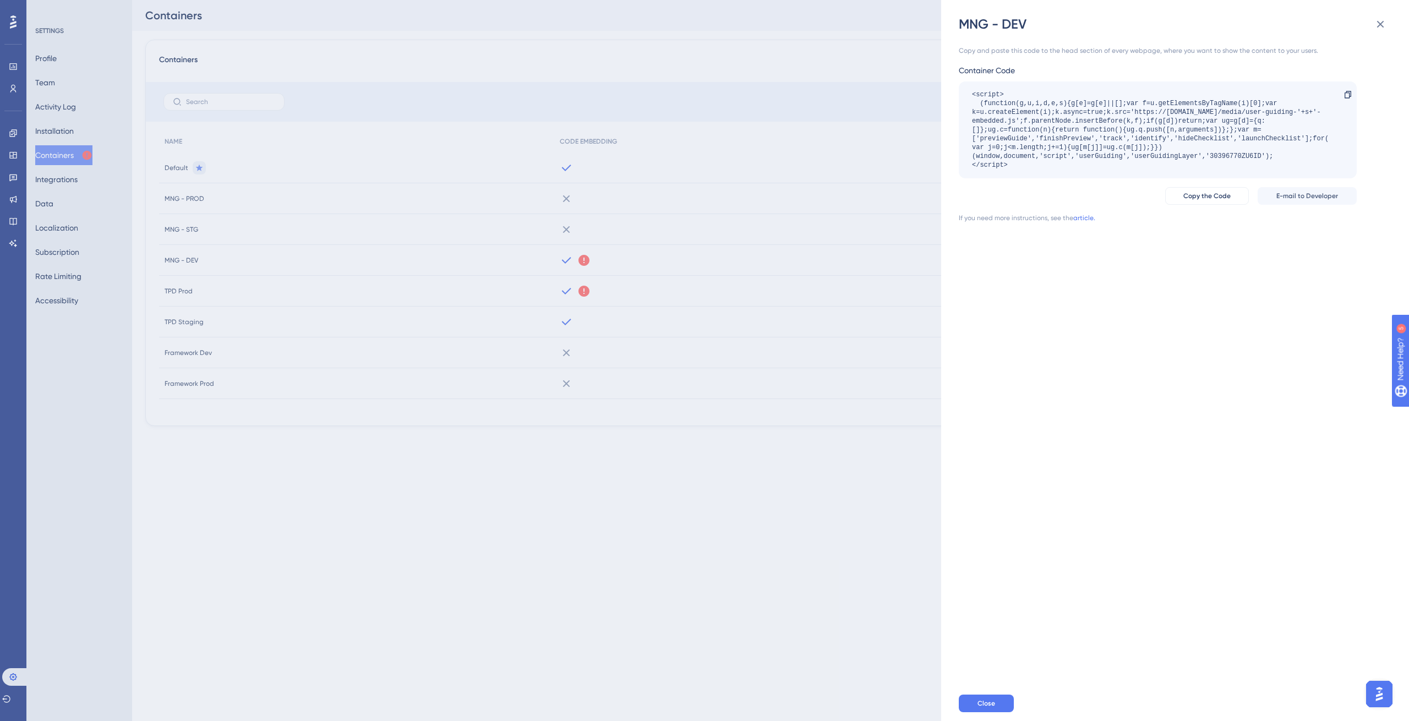
click at [1233, 157] on div "<script> (function(g,u,i,d,e,s){g[e]=g[e]||[];var f=u.getElementsByTagName(i)[0…" at bounding box center [1152, 129] width 360 height 79
click at [704, 282] on div "MNG - DEV Copy and paste this code to the head section of every webpage, where …" at bounding box center [704, 360] width 1409 height 721
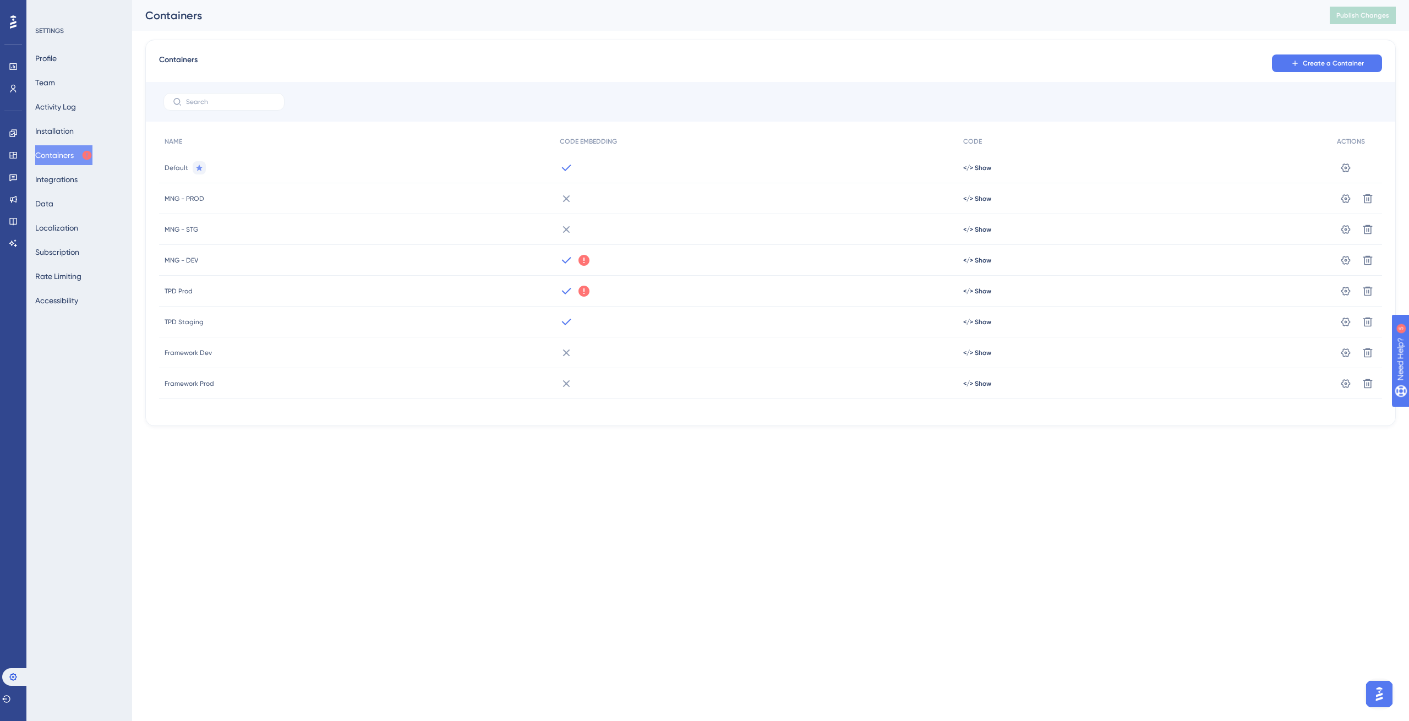
click at [587, 260] on icon at bounding box center [583, 260] width 11 height 11
drag, startPoint x: 640, startPoint y: 273, endPoint x: 621, endPoint y: 252, distance: 28.4
click at [610, 236] on span "We could not detect any activity from this Container Code for a while. Make sur…" at bounding box center [656, 242] width 103 height 70
drag, startPoint x: 631, startPoint y: 268, endPoint x: 617, endPoint y: 220, distance: 50.0
click at [620, 225] on span "We could not detect any activity from this Container Code for a while. Make sur…" at bounding box center [656, 242] width 103 height 70
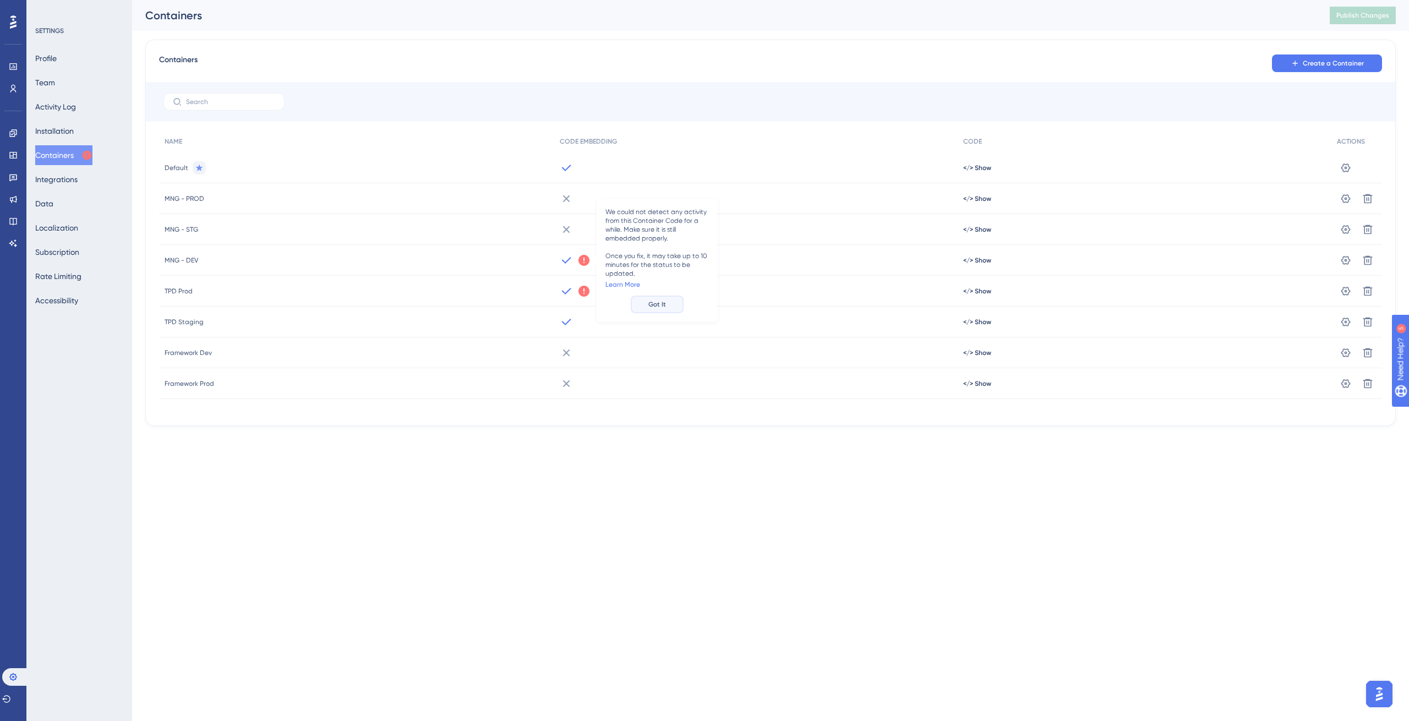
click at [671, 297] on button "Got It" at bounding box center [657, 305] width 53 height 18
click at [629, 266] on div at bounding box center [755, 260] width 403 height 31
